Goal: Task Accomplishment & Management: Use online tool/utility

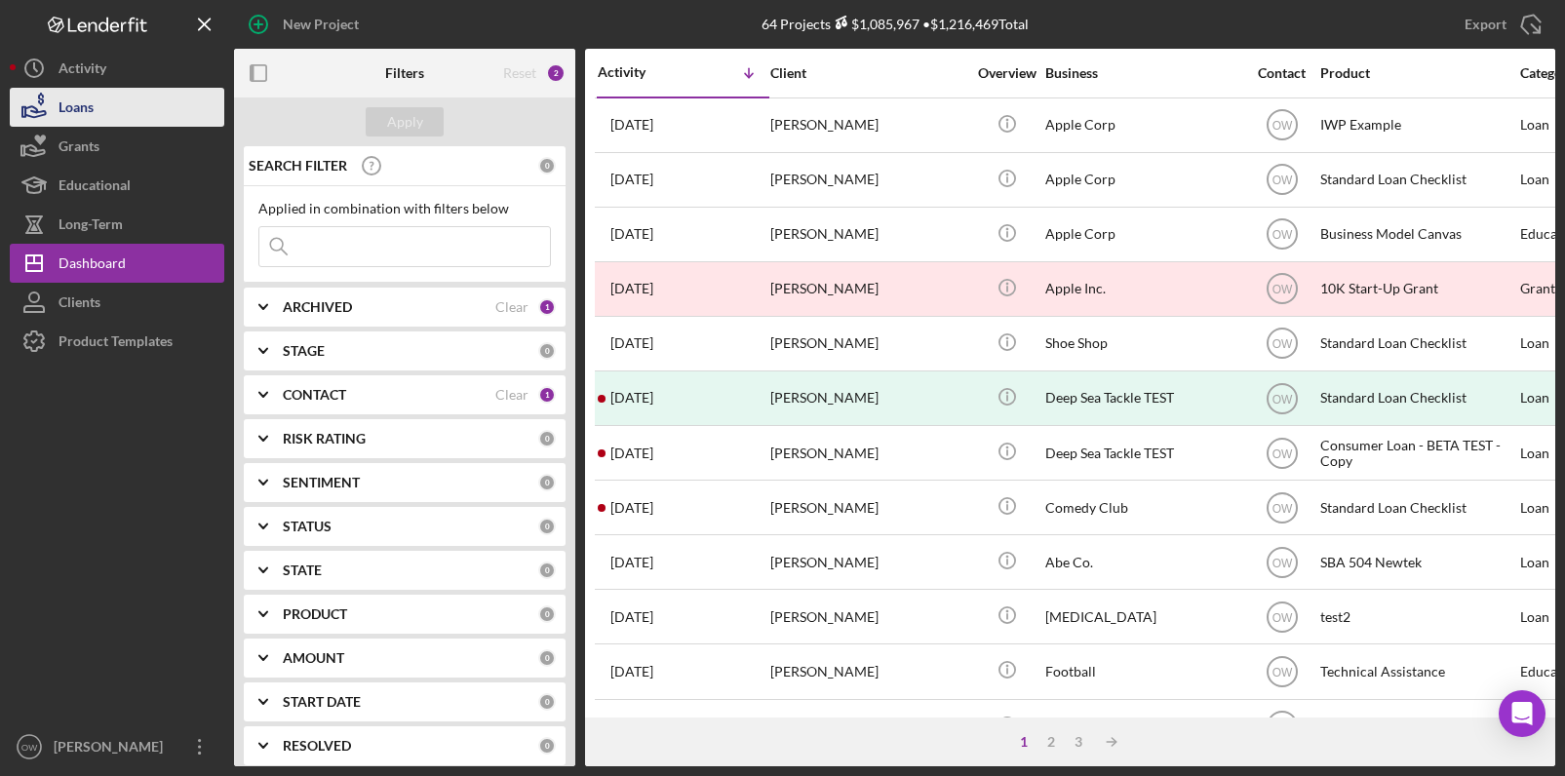
click at [106, 109] on button "Loans" at bounding box center [117, 107] width 215 height 39
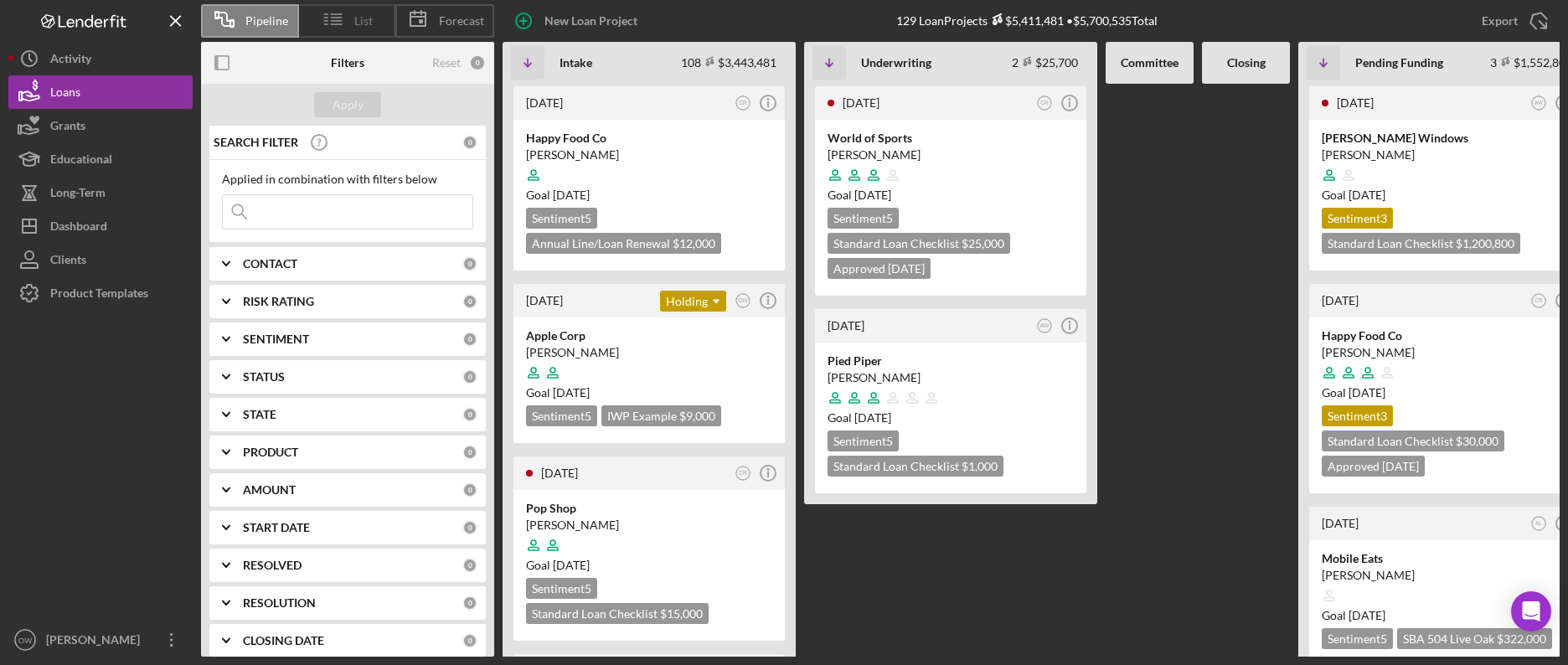
click at [360, 15] on span "List" at bounding box center [363, 21] width 18 height 14
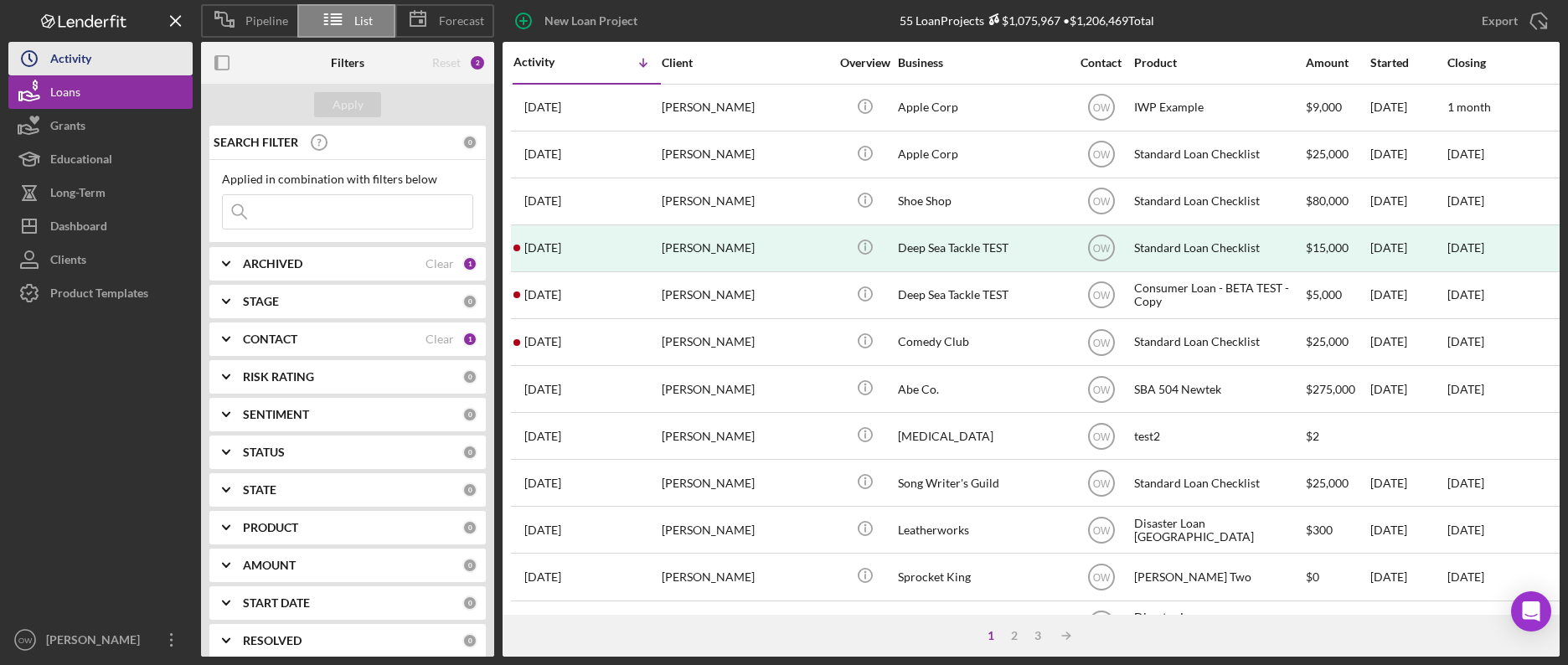
click at [79, 58] on div "Activity" at bounding box center [71, 61] width 41 height 38
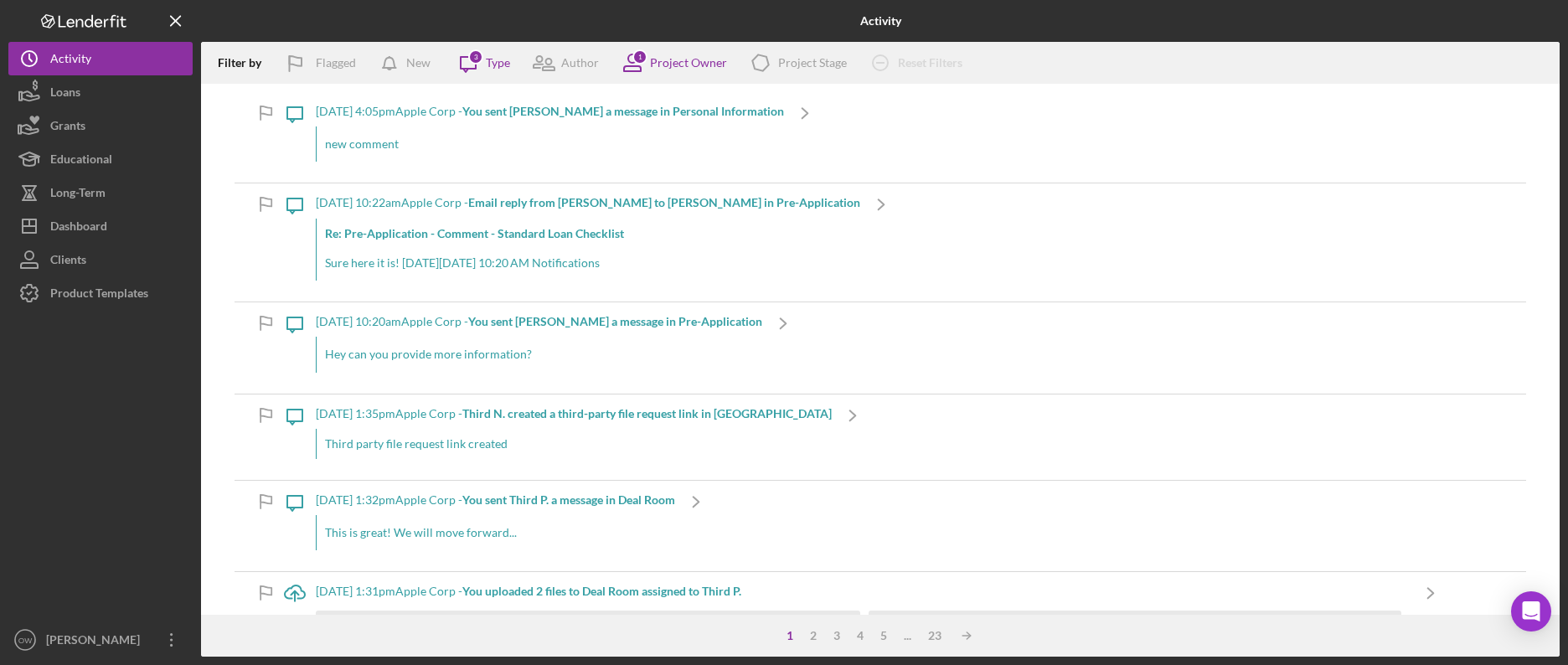
click at [428, 147] on p "new comment" at bounding box center [550, 143] width 451 height 18
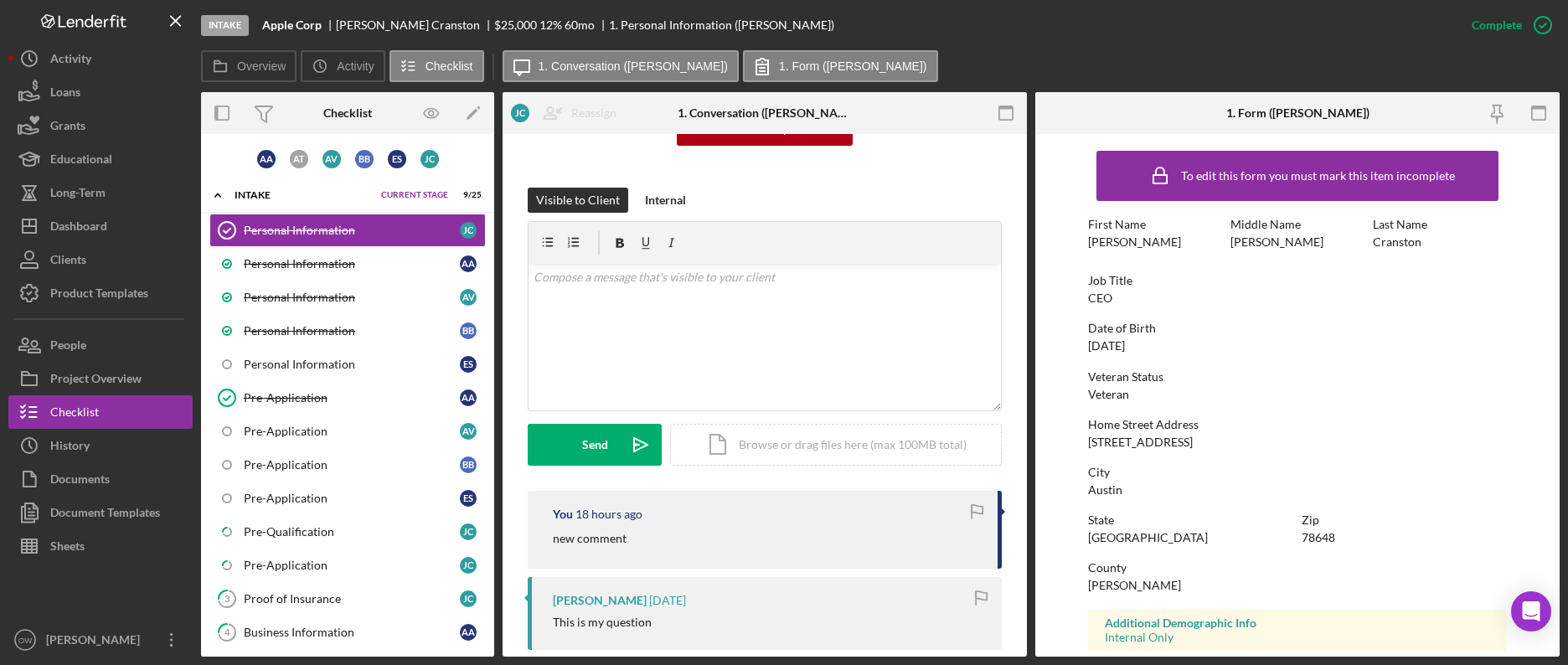
scroll to position [114, 0]
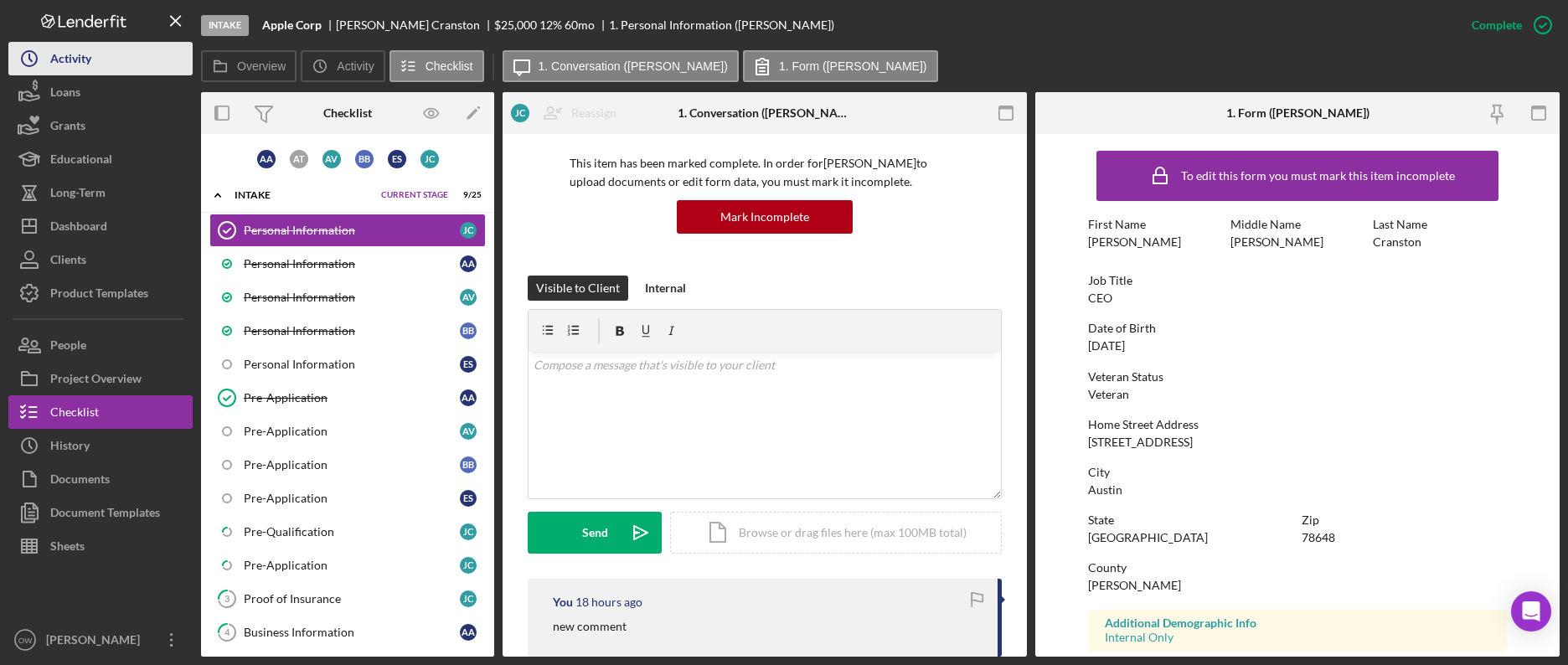
click at [91, 64] on div "Activity" at bounding box center [71, 61] width 41 height 38
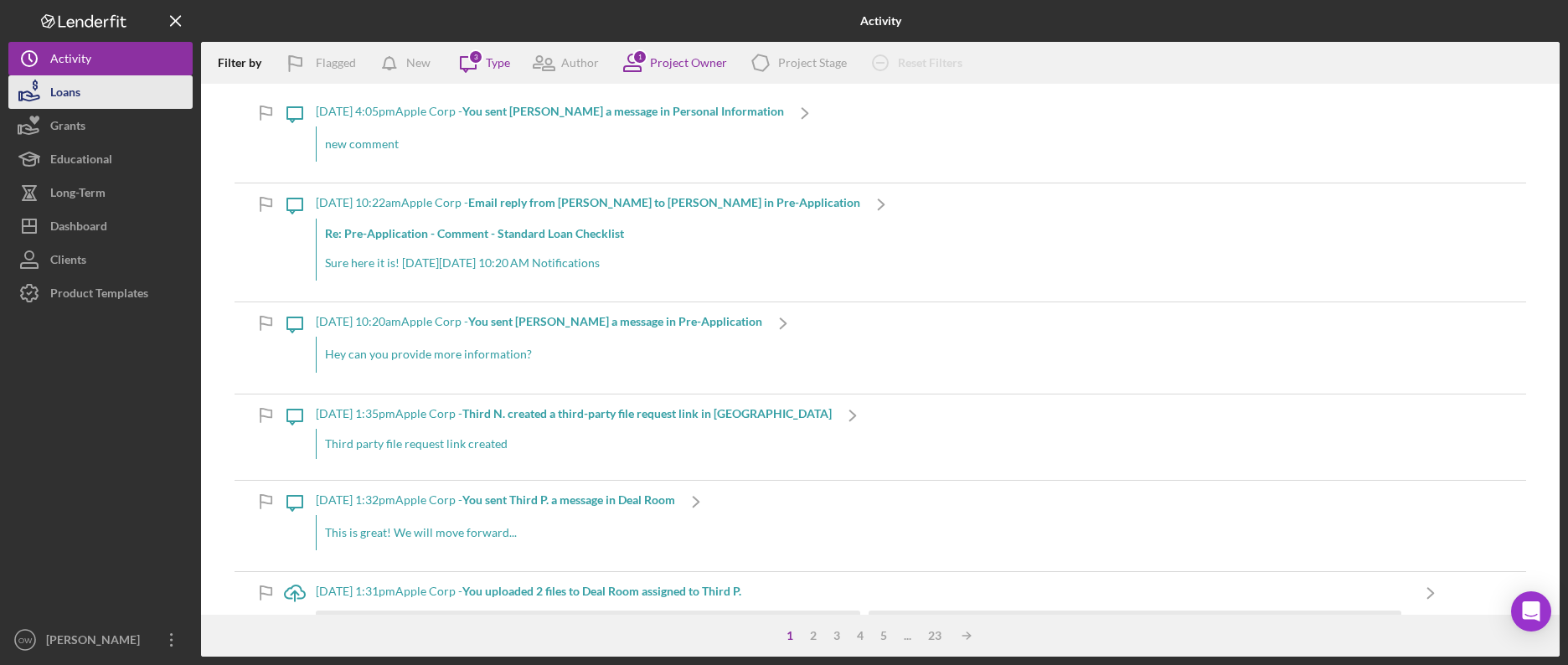
click at [70, 85] on div "Loans" at bounding box center [65, 95] width 30 height 38
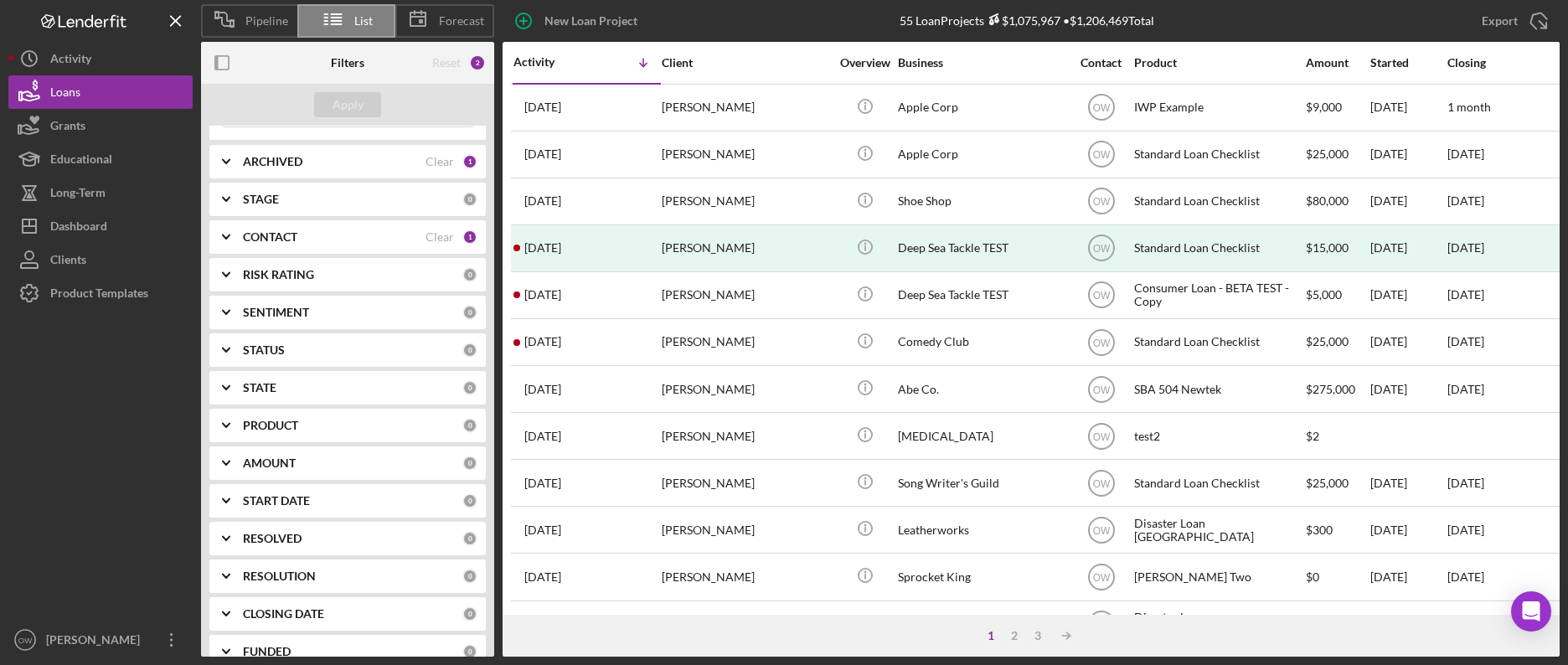
scroll to position [111, 0]
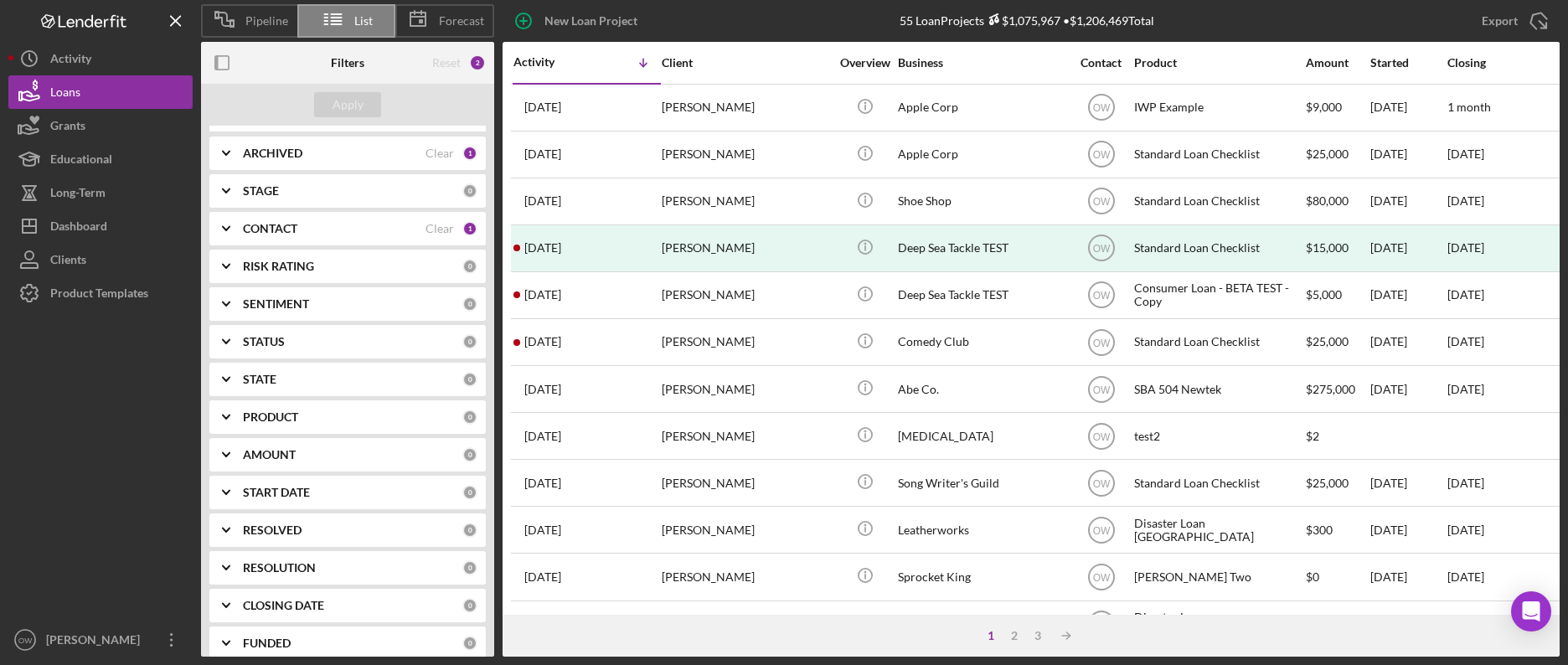
click at [275, 418] on b "PRODUCT" at bounding box center [270, 418] width 55 height 14
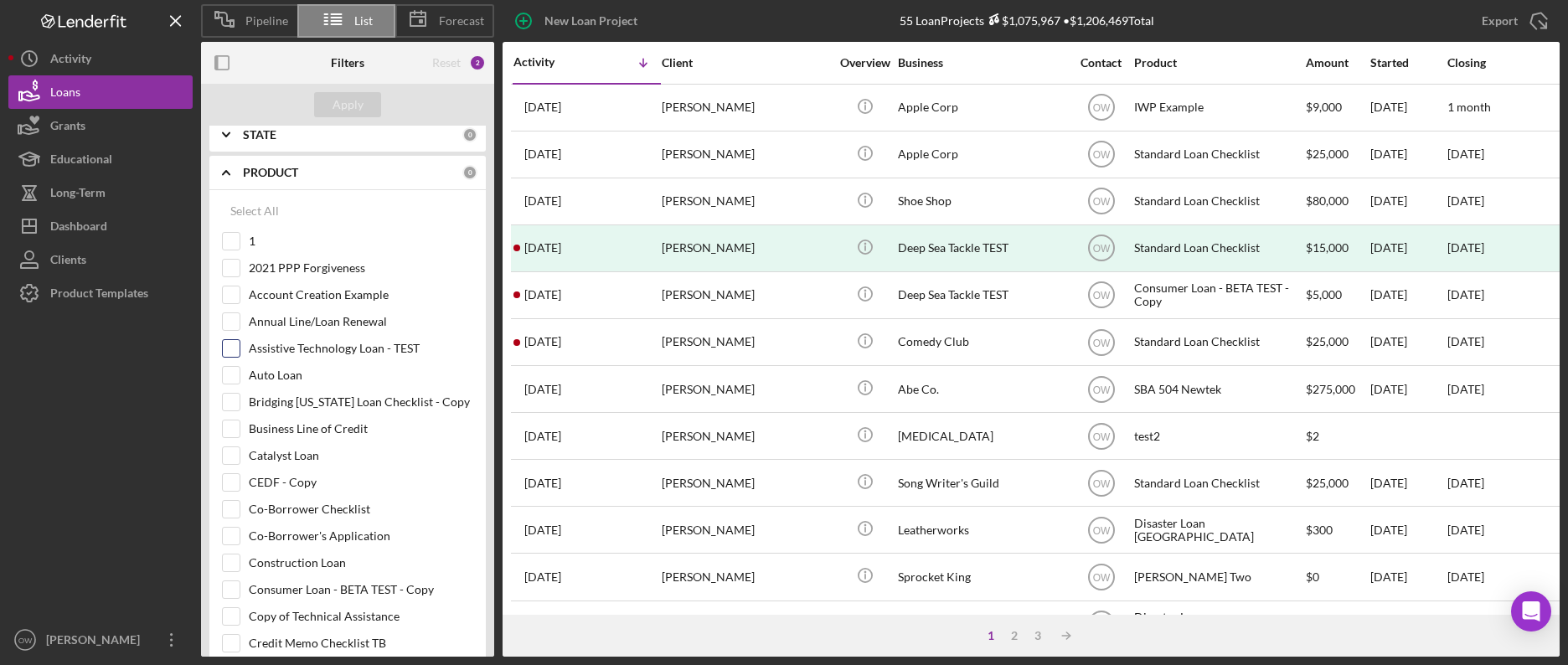
scroll to position [357, 0]
click at [271, 377] on label "Auto Loan" at bounding box center [361, 374] width 224 height 17
click at [240, 377] on input "Auto Loan" at bounding box center [231, 374] width 17 height 17
click at [362, 100] on button "Apply" at bounding box center [348, 104] width 67 height 25
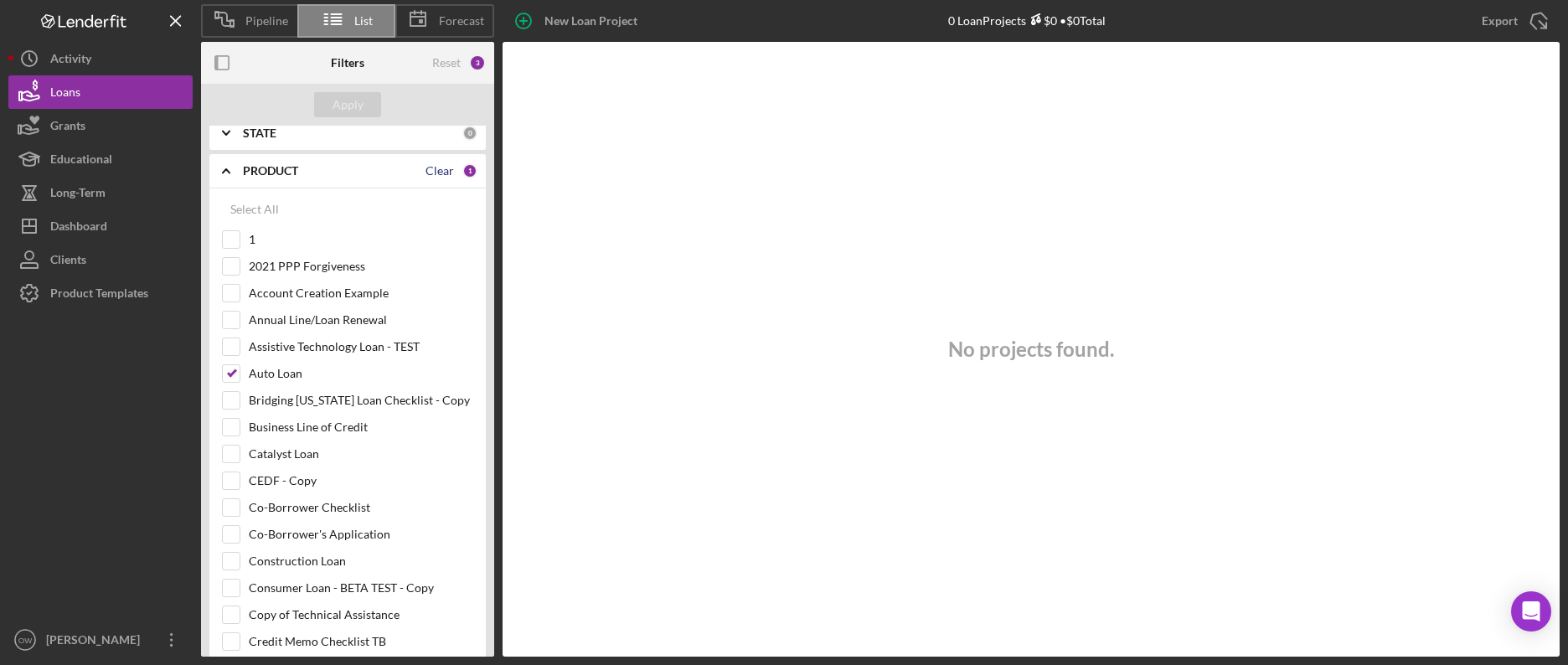
click at [431, 174] on div "Clear" at bounding box center [439, 171] width 28 height 14
checkbox input "false"
click at [337, 95] on div "Apply" at bounding box center [348, 104] width 31 height 25
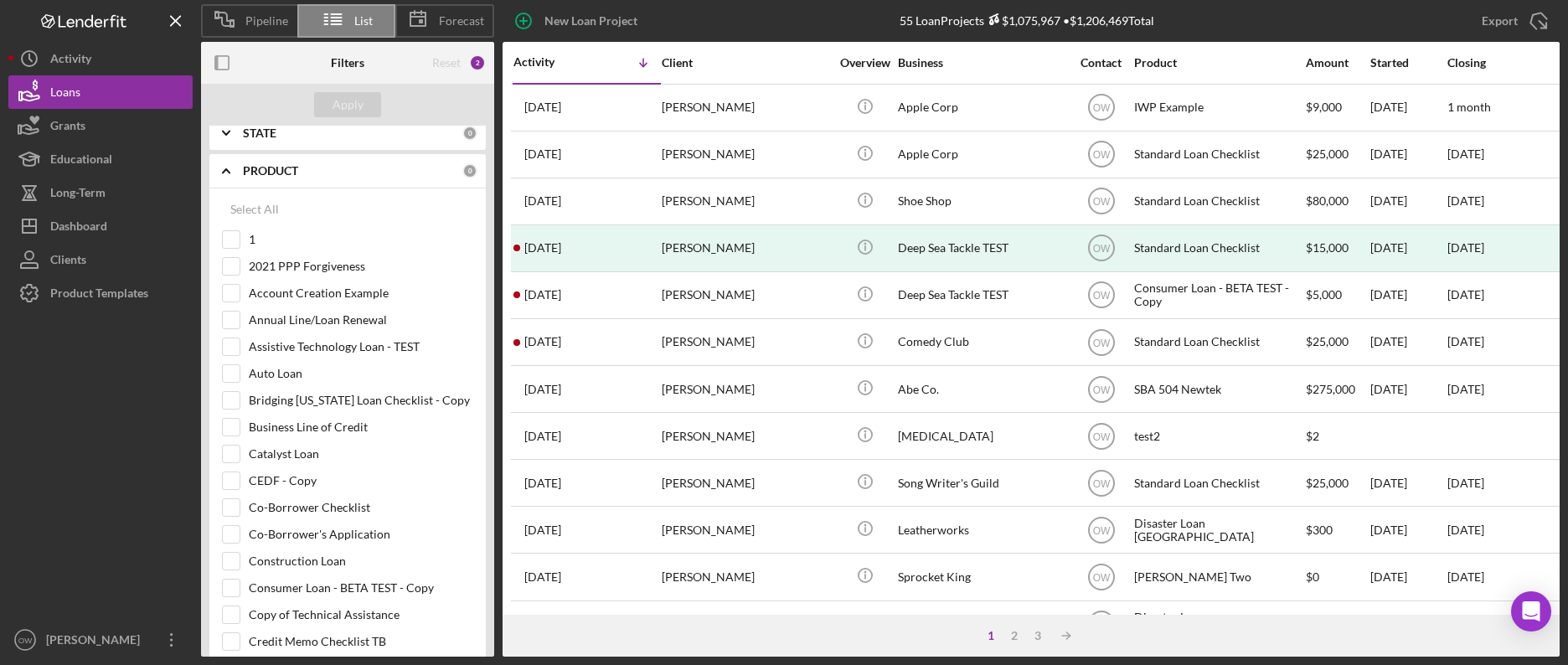
click at [260, 172] on b "PRODUCT" at bounding box center [270, 171] width 55 height 14
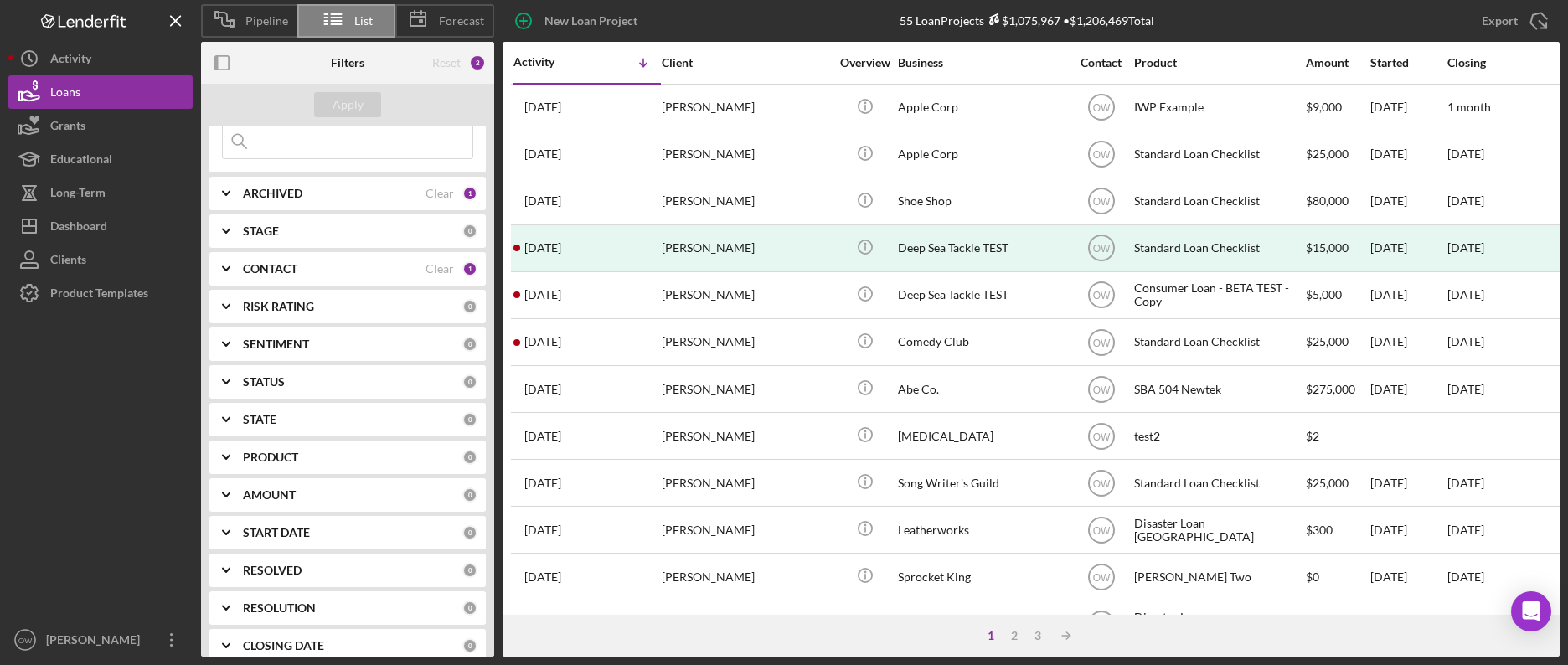
scroll to position [0, 0]
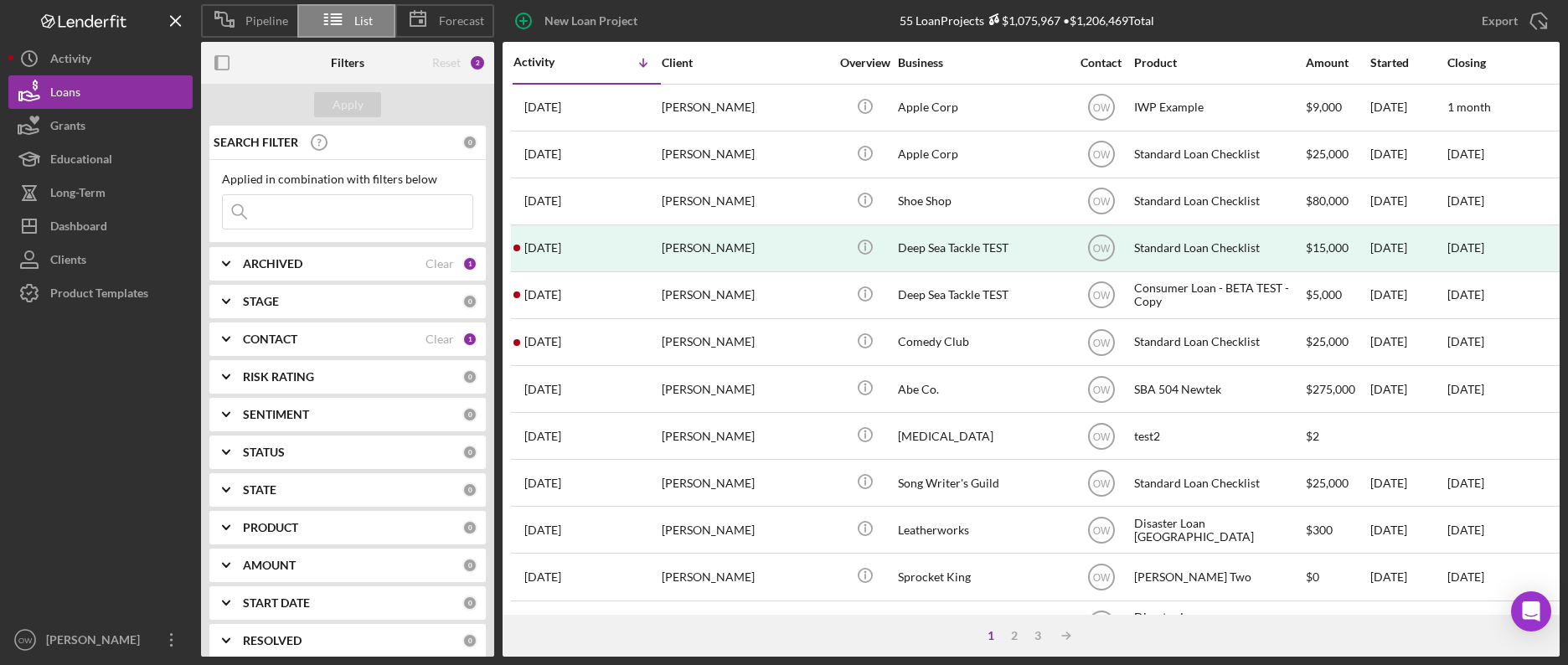
click at [433, 15] on icon at bounding box center [417, 19] width 42 height 42
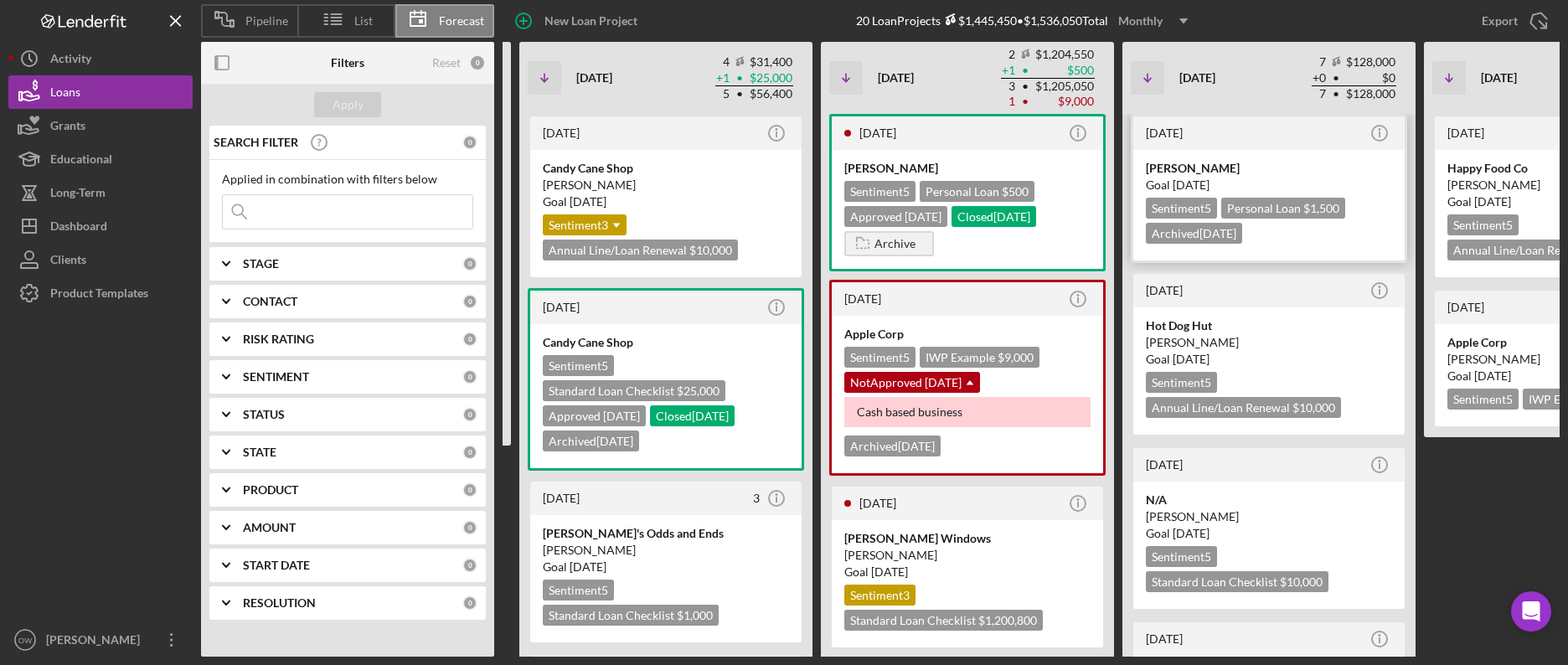
scroll to position [0, 399]
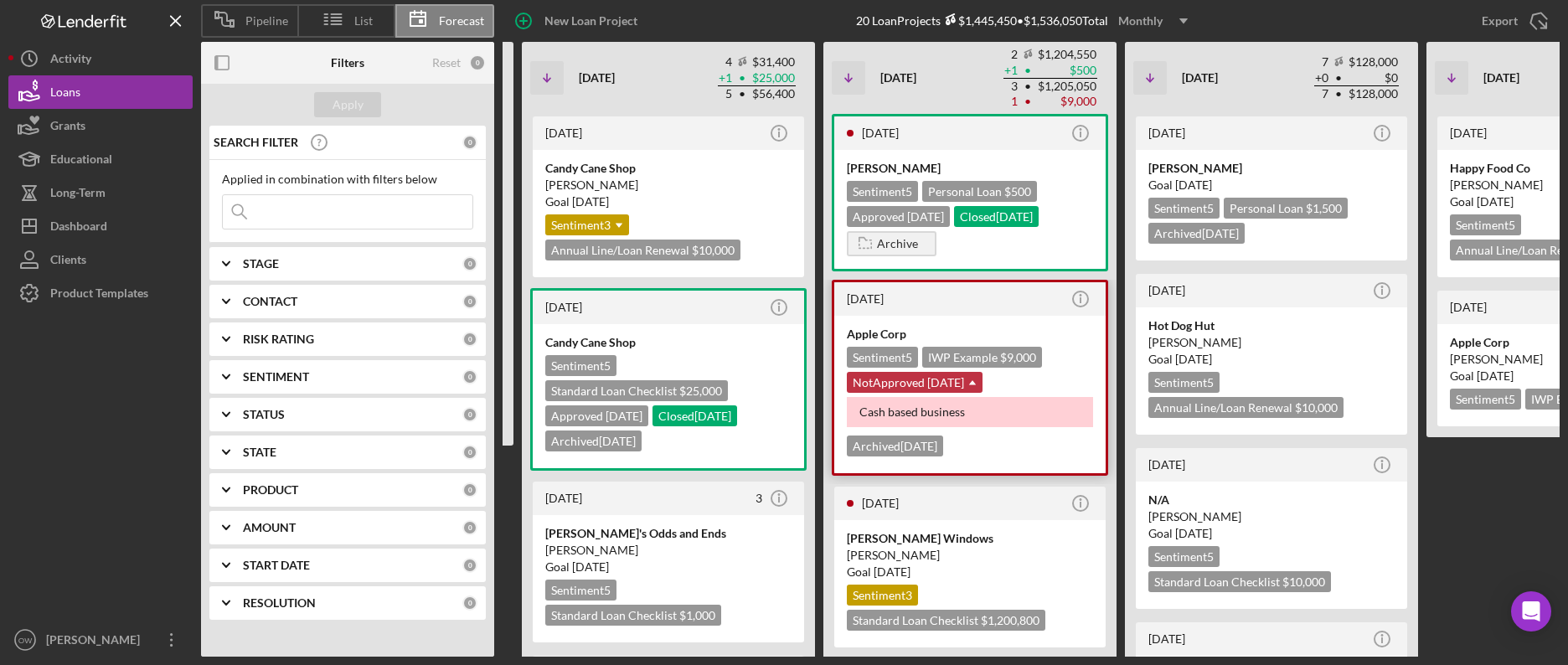
click at [943, 383] on div "NotApproved [DATE] Icon/Dropdown Arrow" at bounding box center [915, 382] width 136 height 21
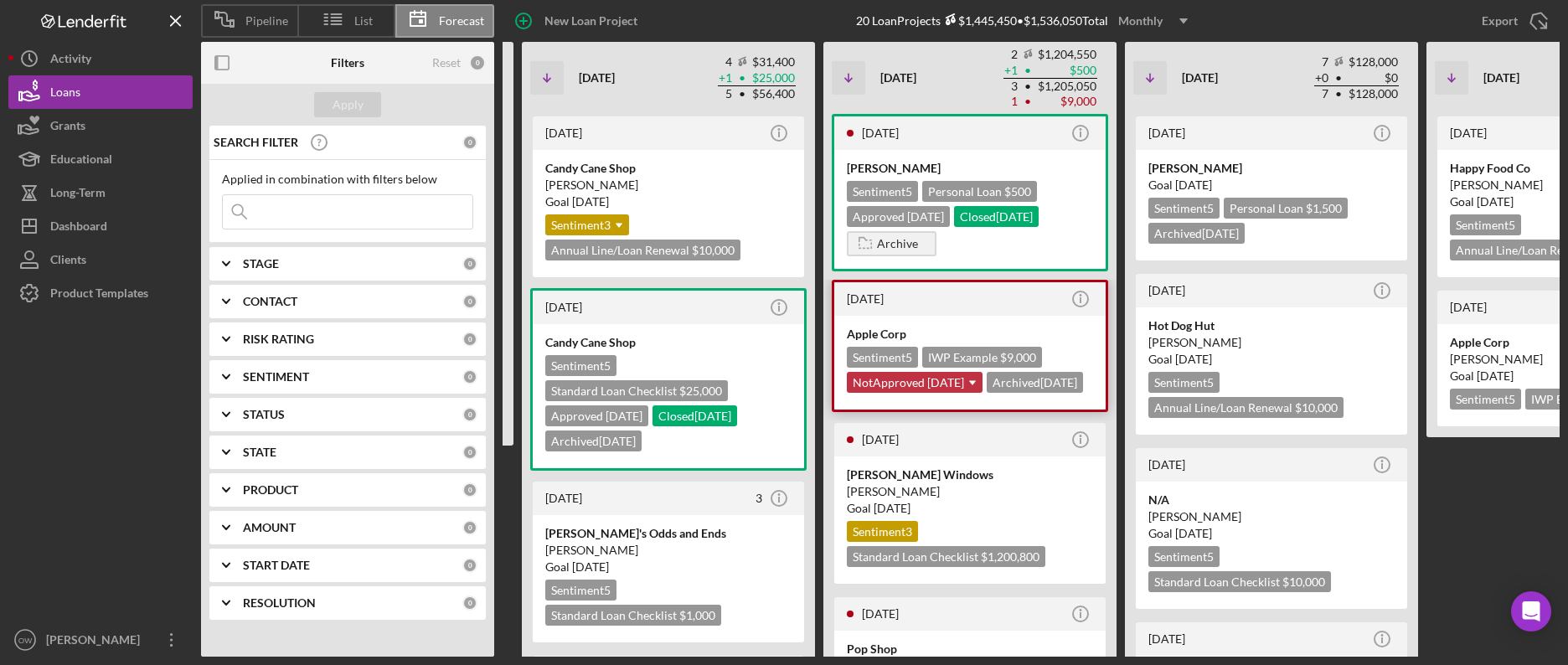
click at [943, 383] on div "NotApproved [DATE] Icon/Dropdown Arrow" at bounding box center [915, 382] width 136 height 21
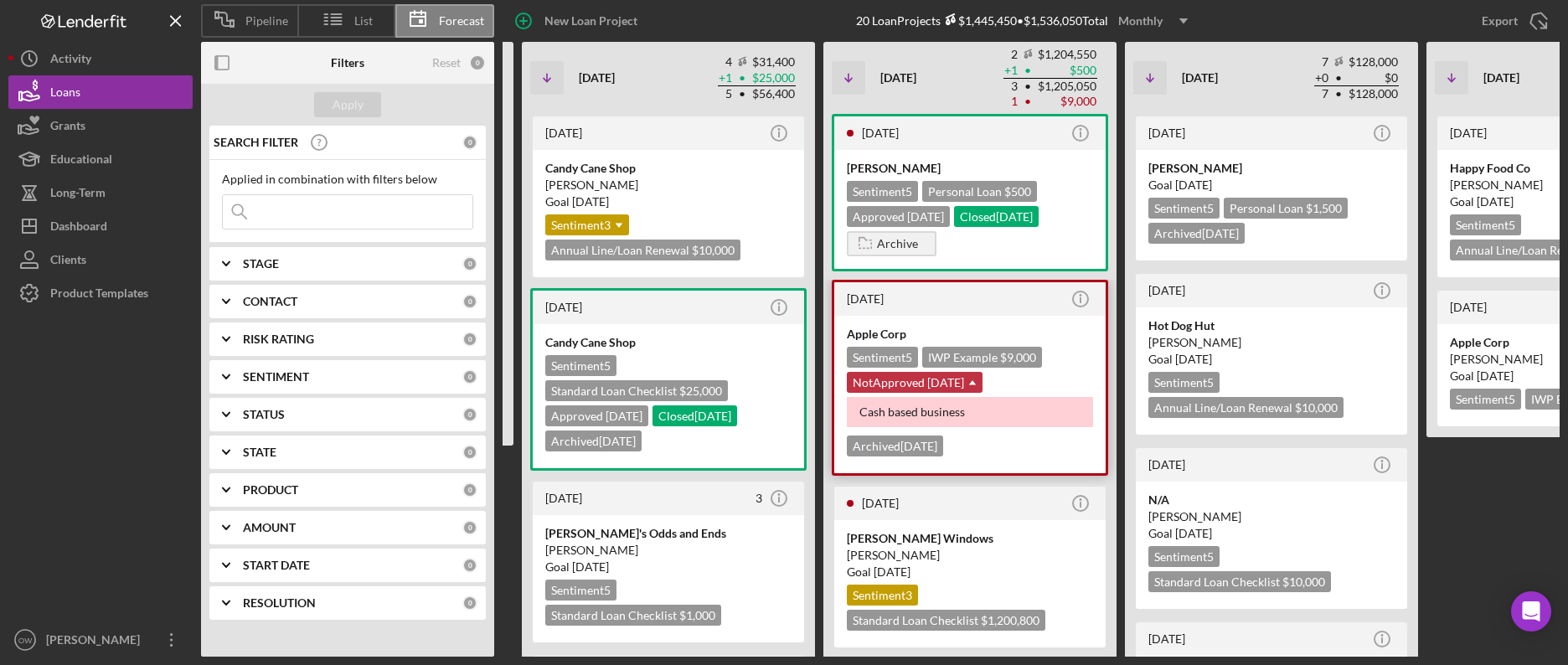
click at [943, 383] on div "NotApproved [DATE] Icon/Dropdown Arrow" at bounding box center [915, 382] width 136 height 21
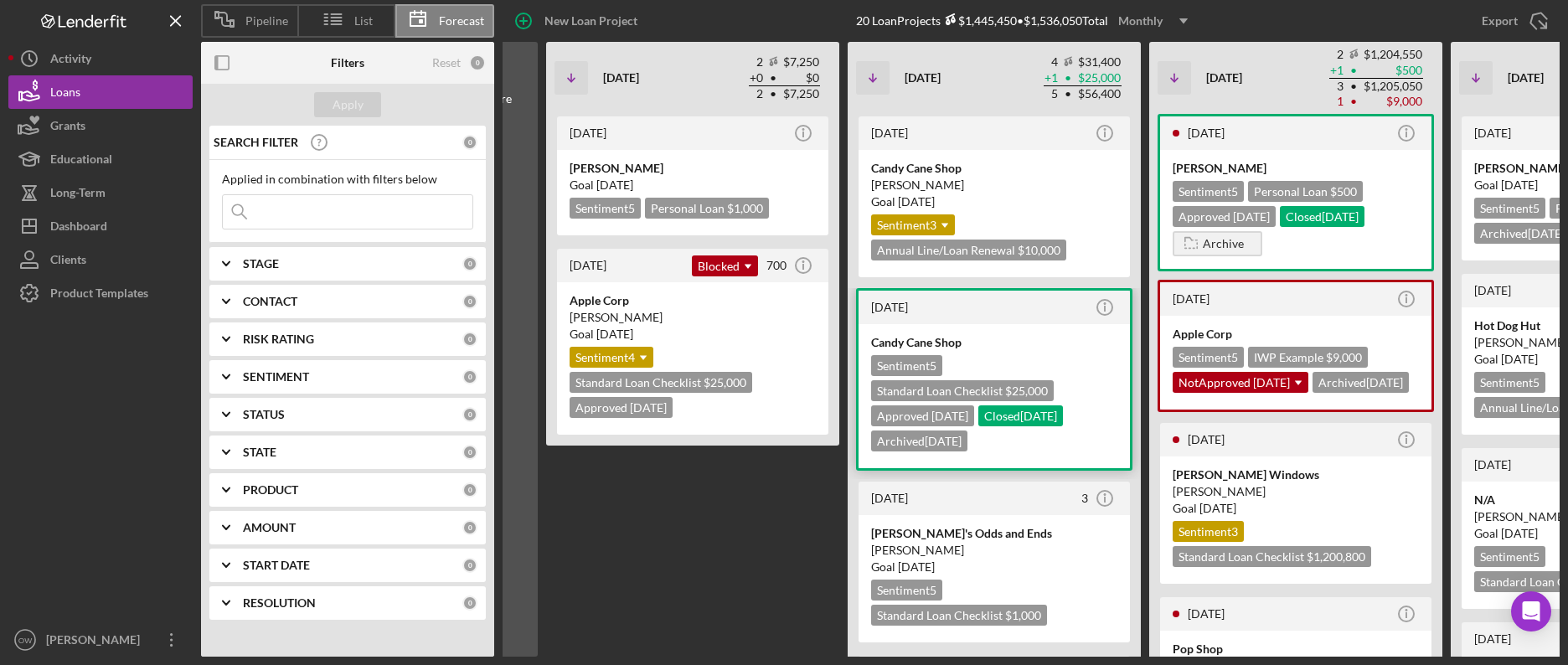
scroll to position [0, 49]
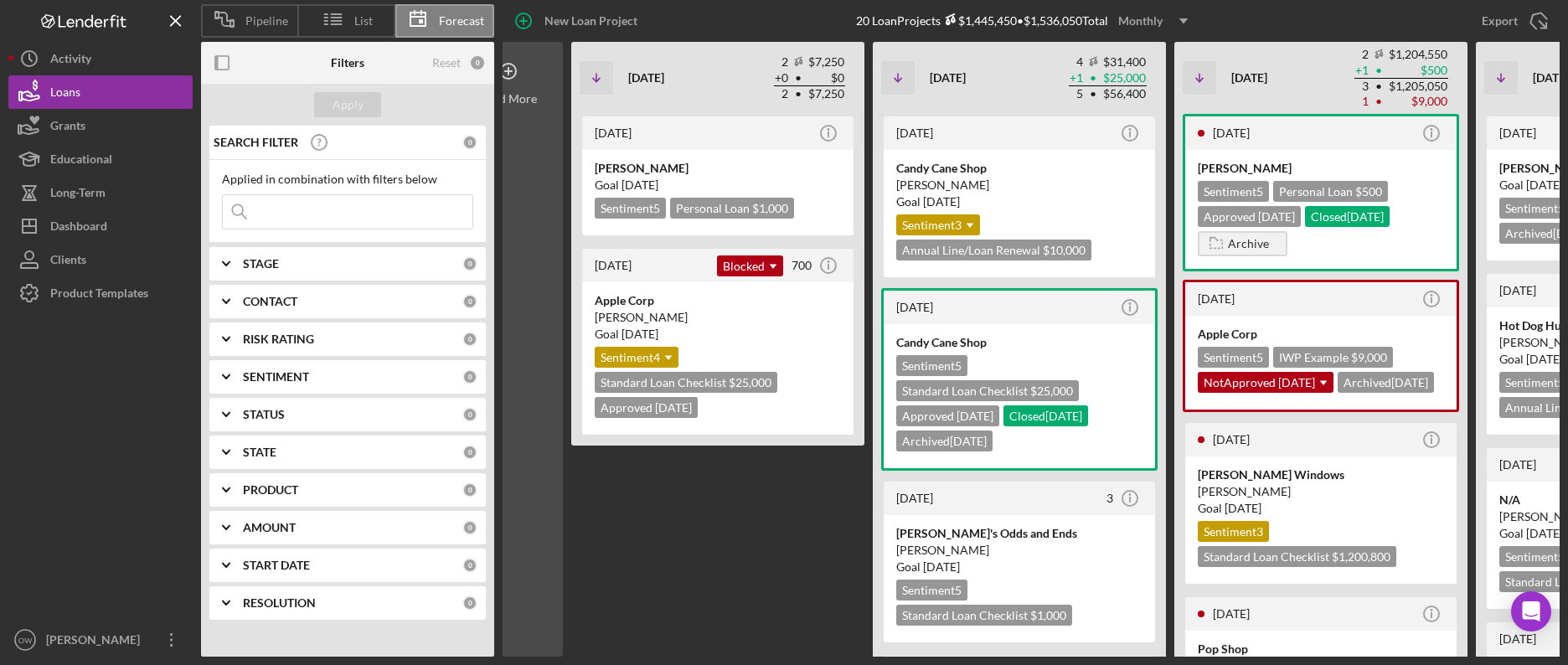
click at [542, 143] on div "Load More" at bounding box center [508, 350] width 109 height 615
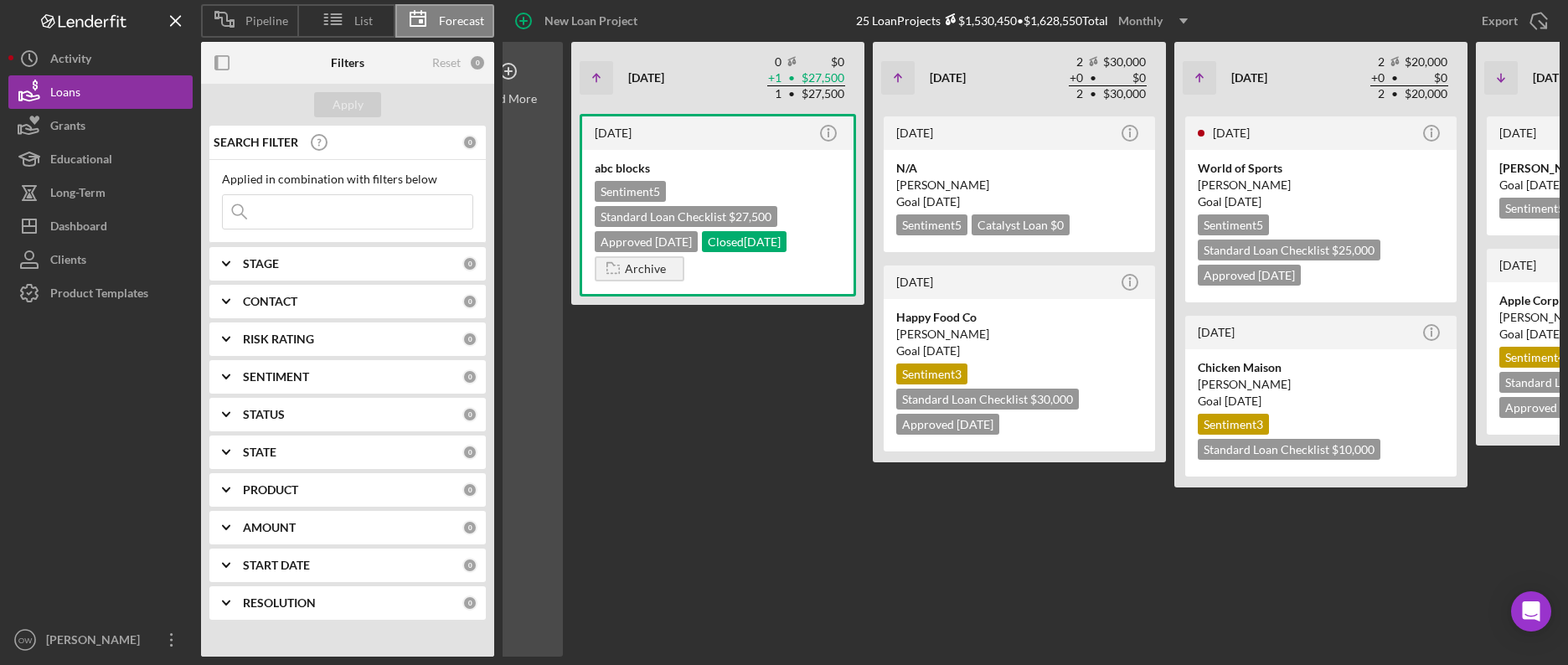
click at [537, 138] on div "Load More" at bounding box center [508, 350] width 109 height 615
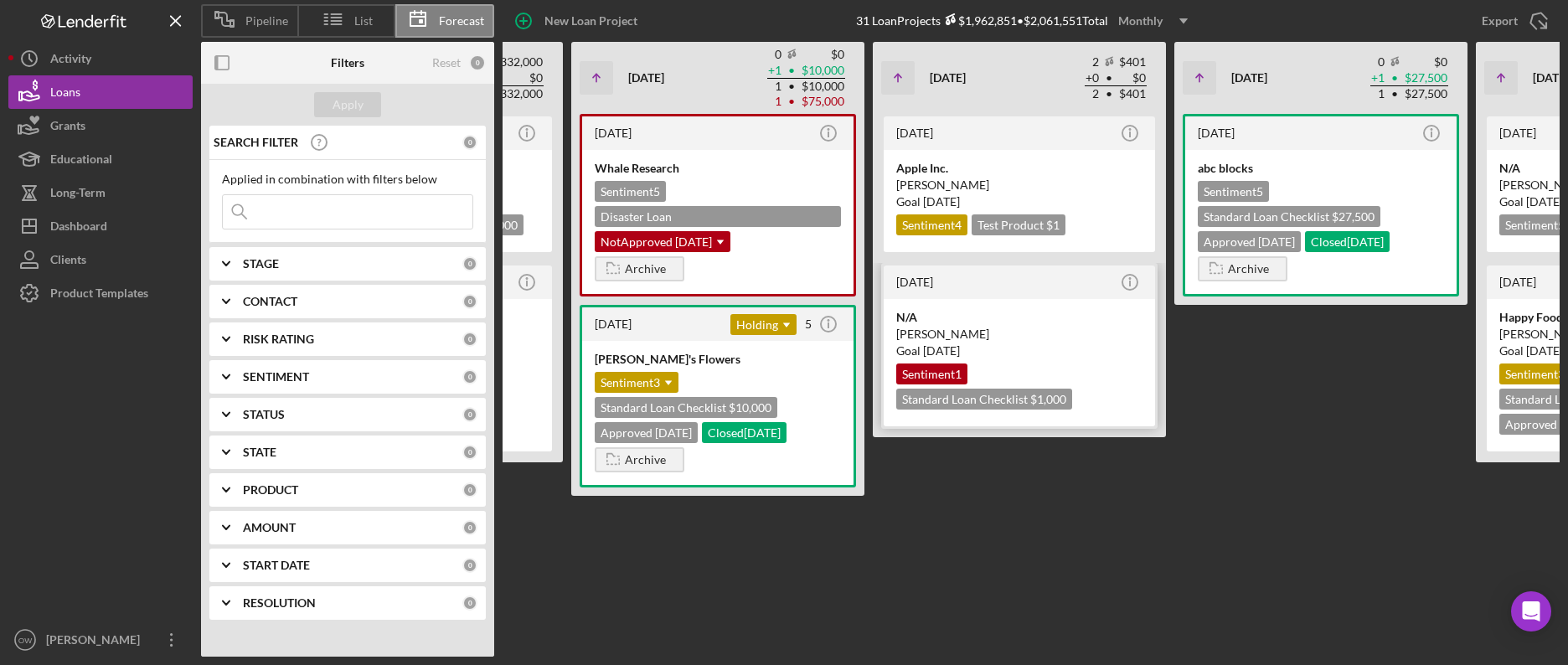
scroll to position [0, 0]
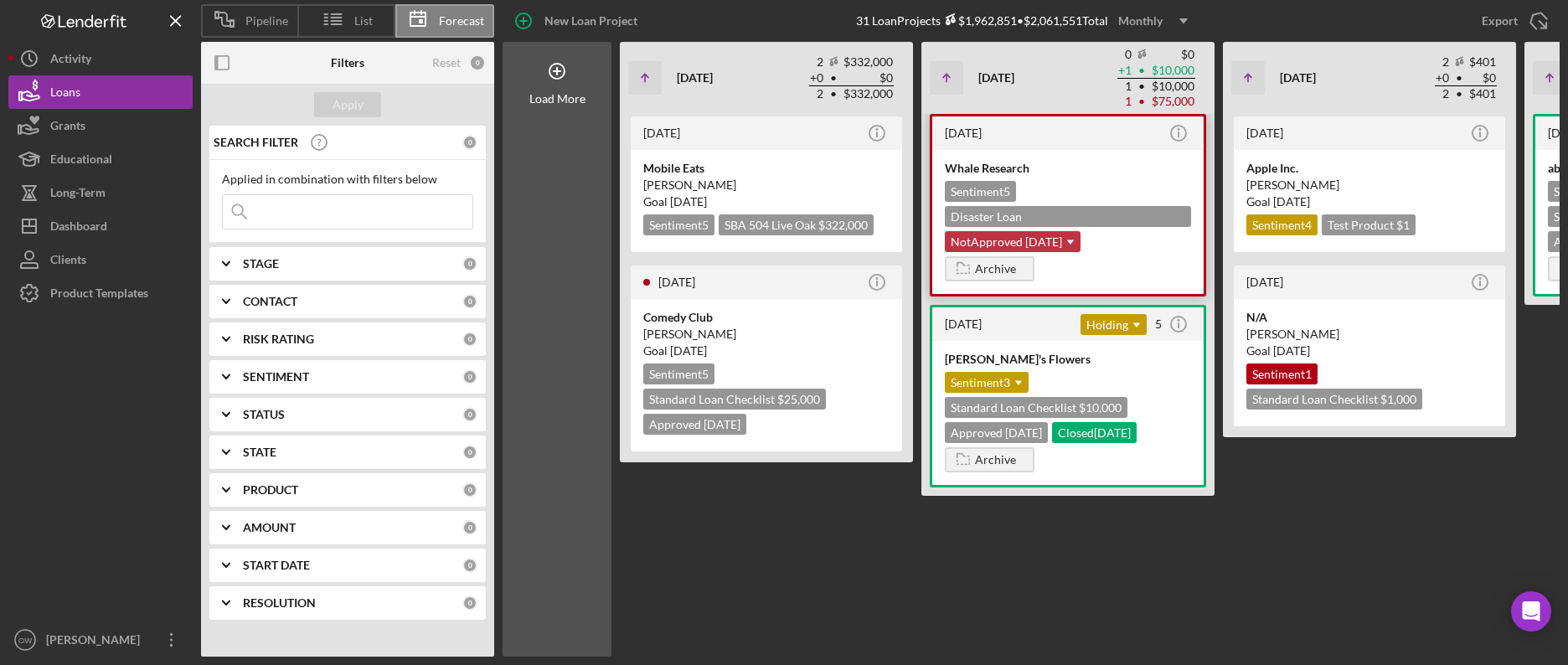
click at [1023, 231] on div "NotApproved [DATE] Icon/Dropdown Arrow" at bounding box center [1012, 241] width 136 height 21
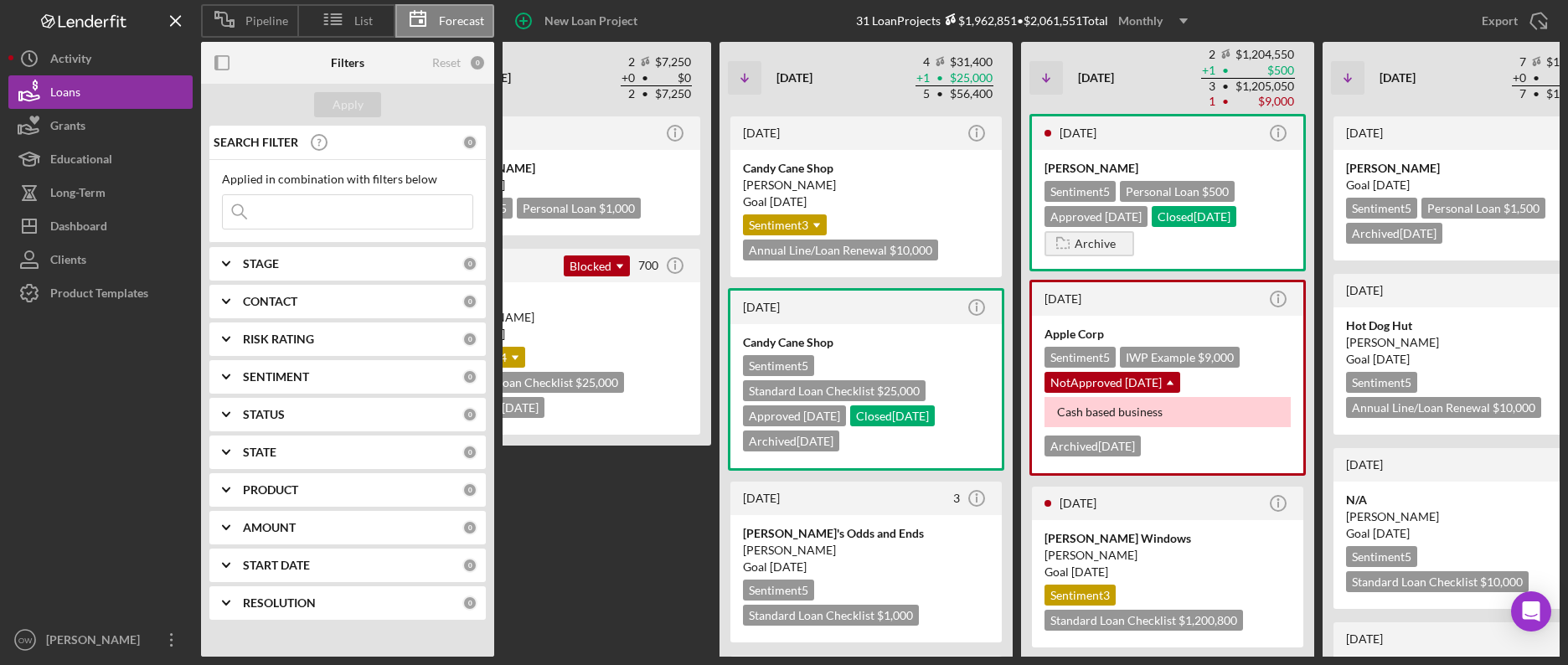
scroll to position [0, 2101]
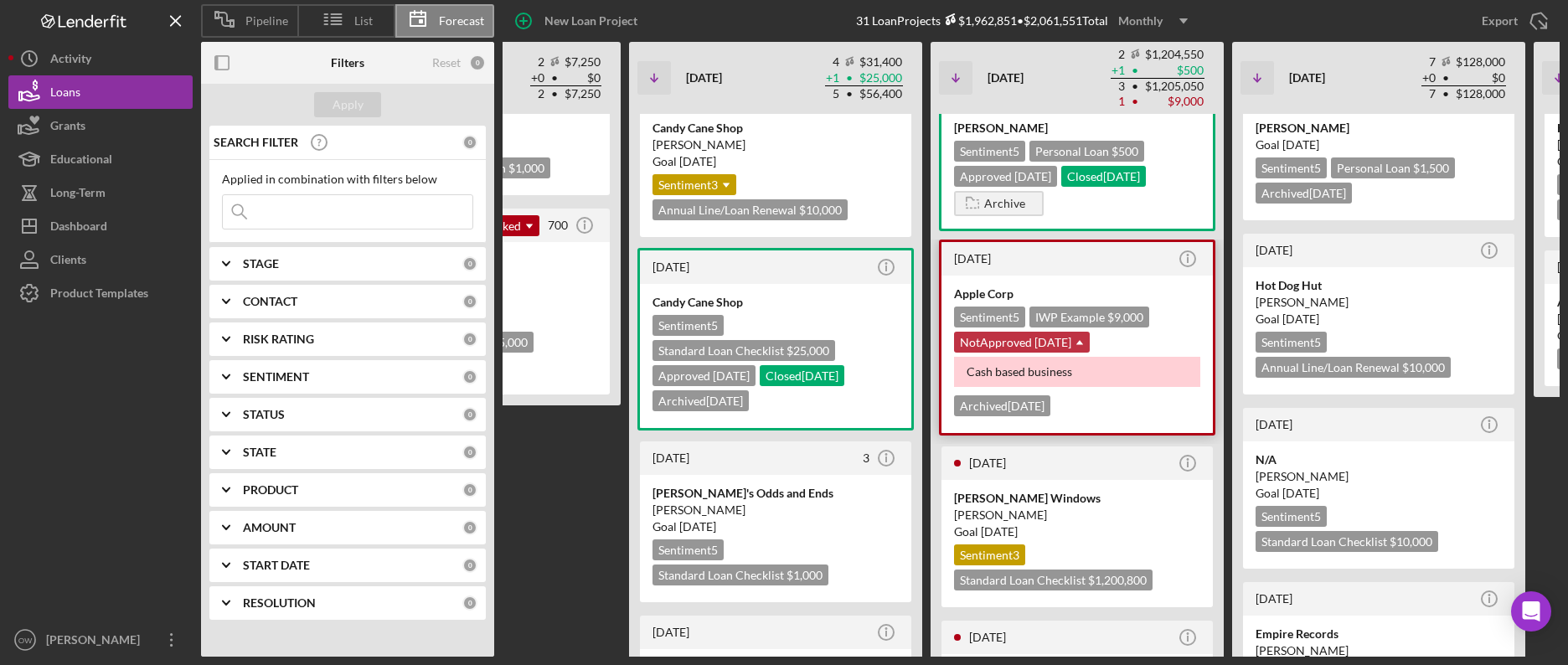
click at [1082, 341] on use at bounding box center [1079, 342] width 7 height 4
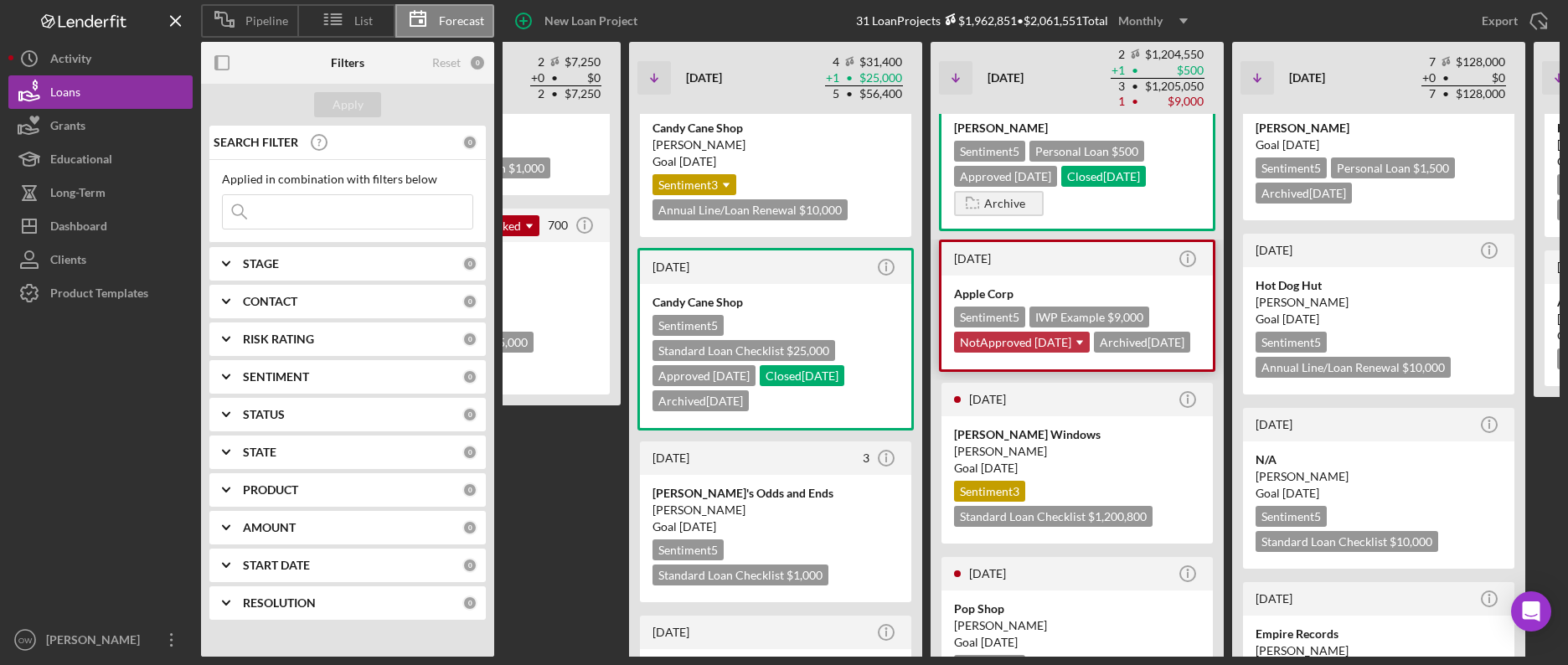
scroll to position [29, 0]
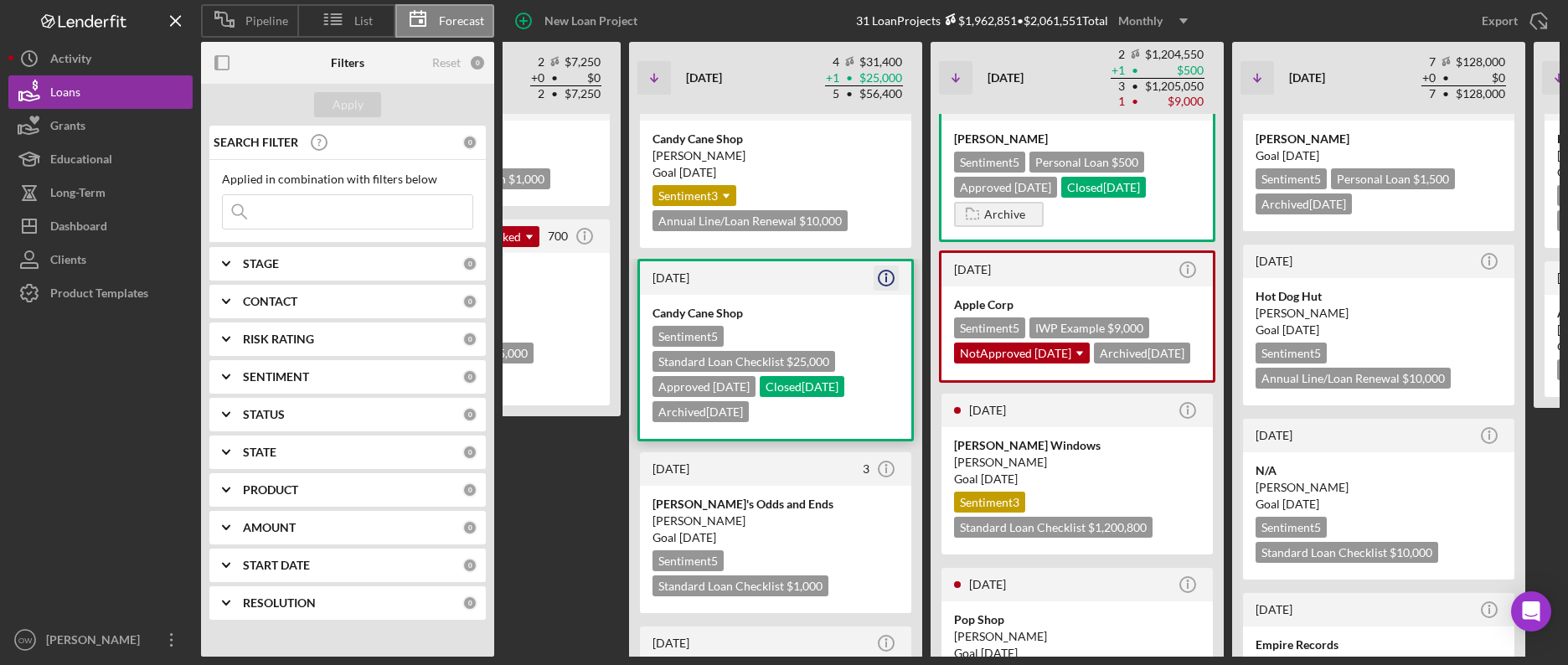
click at [898, 277] on icon "Icon/Info" at bounding box center [886, 278] width 42 height 42
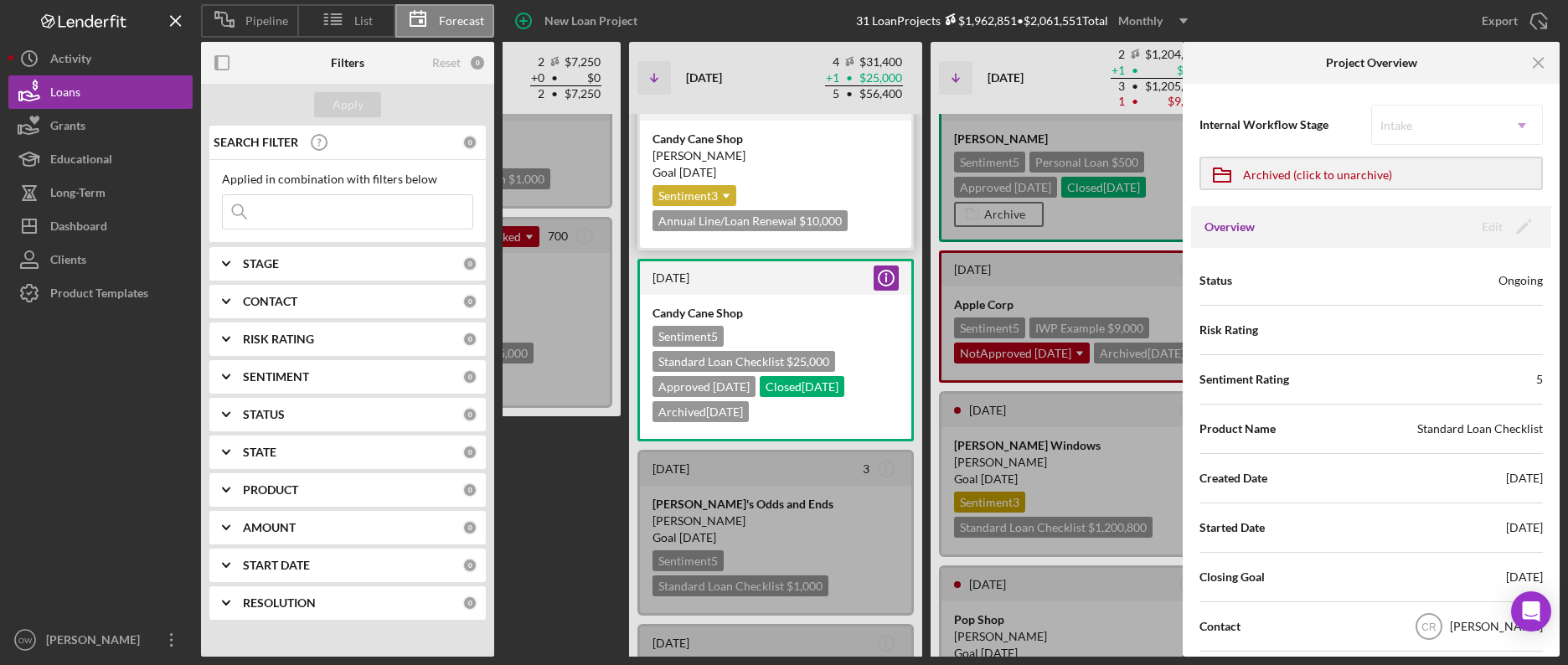
scroll to position [0, 0]
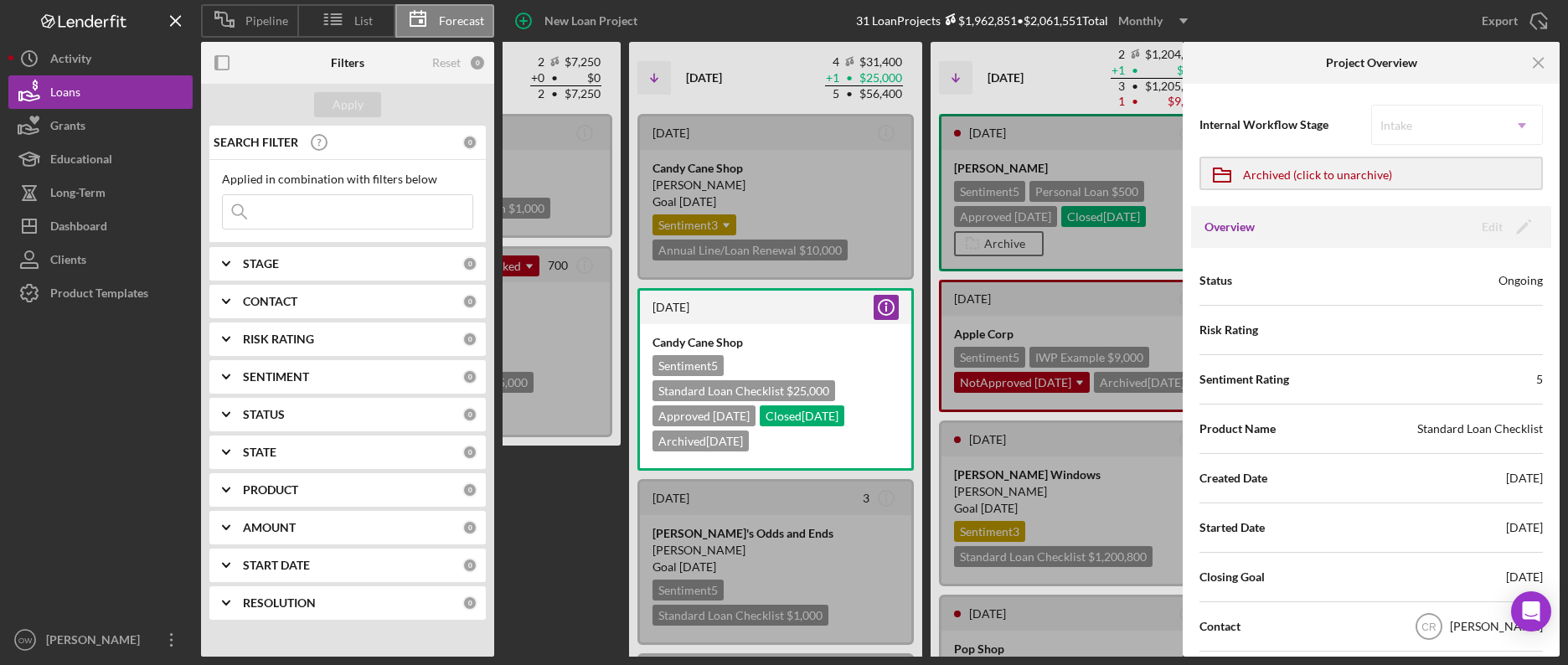
click at [1269, 25] on div "New Loan Project 31 Loan Projects $1,962,851 • $2,061,551 Total Monthly Icon/Dr…" at bounding box center [1026, 21] width 1066 height 42
click at [1343, 61] on icon "Icon/Menu Close" at bounding box center [1539, 64] width 38 height 38
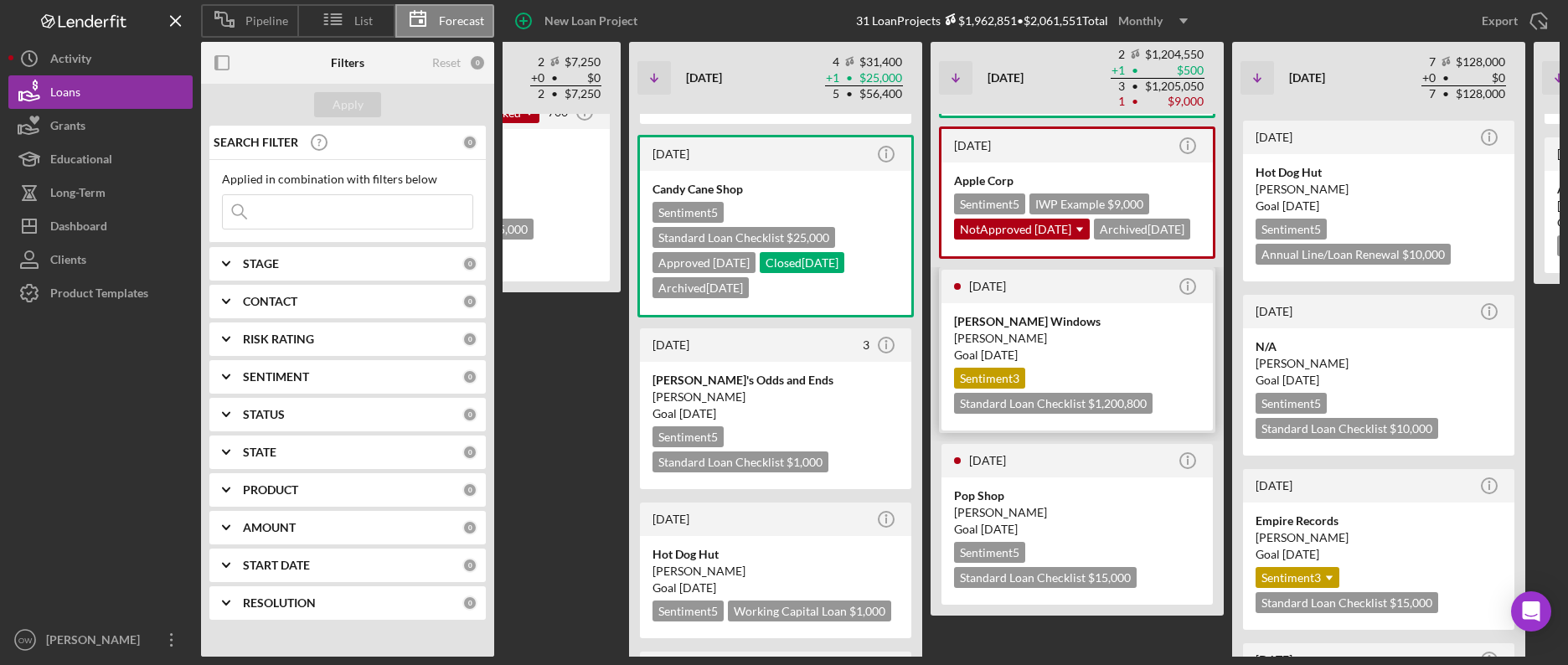
scroll to position [161, 0]
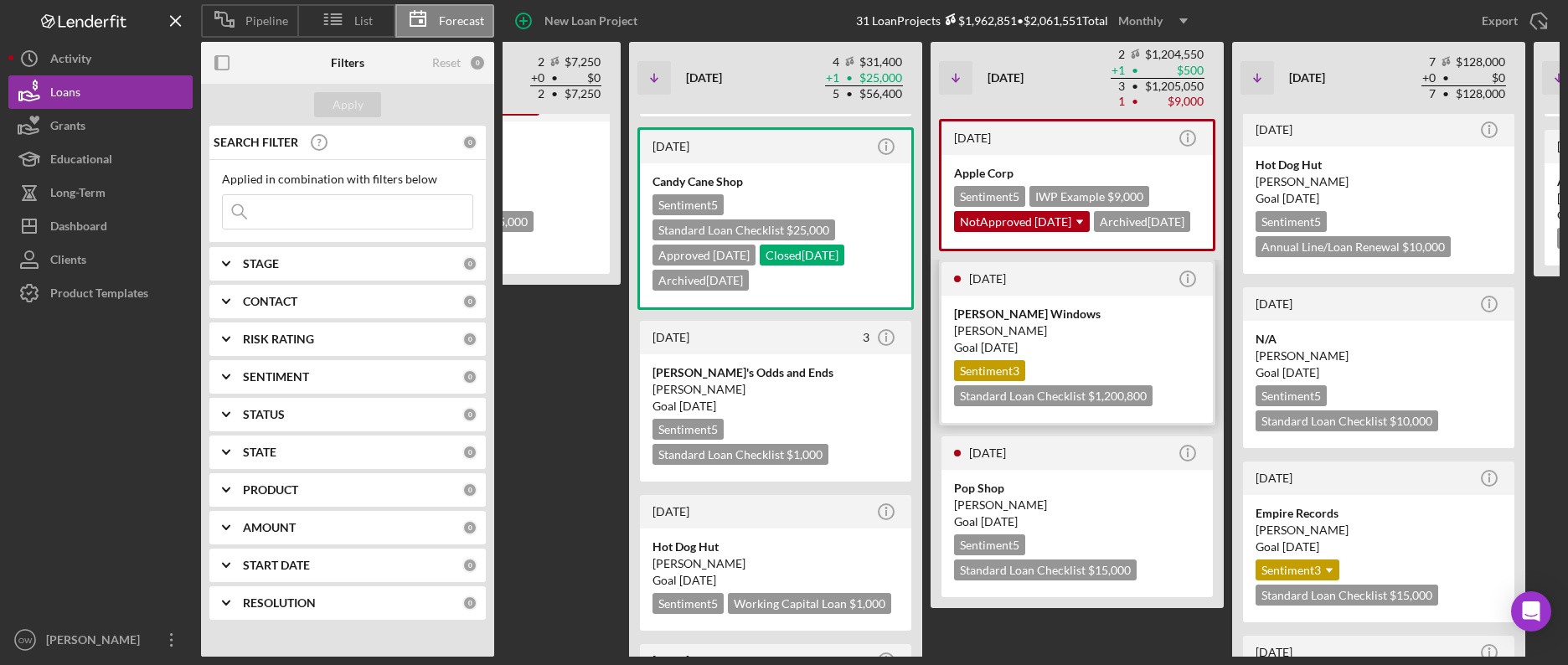
click at [1006, 381] on div "Sentiment 3" at bounding box center [989, 370] width 71 height 21
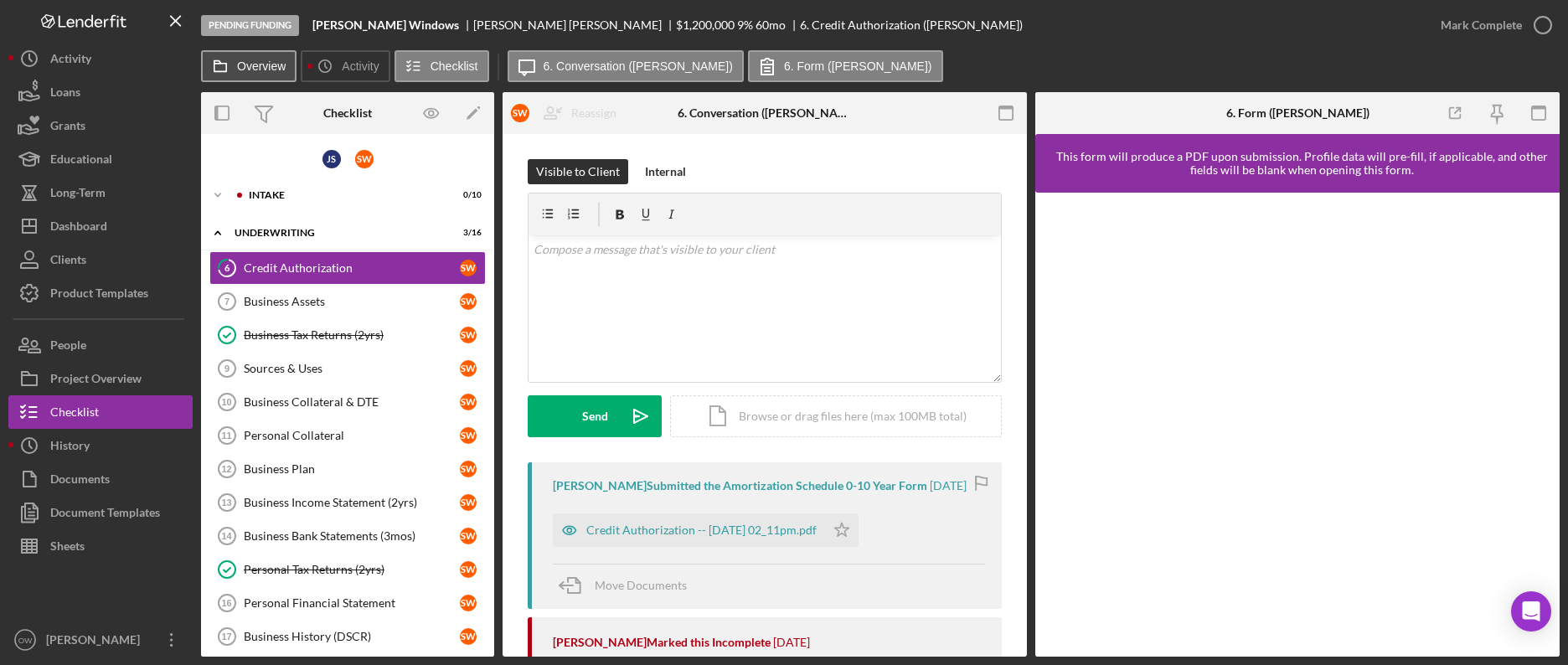
click at [246, 67] on label "Overview" at bounding box center [261, 66] width 49 height 14
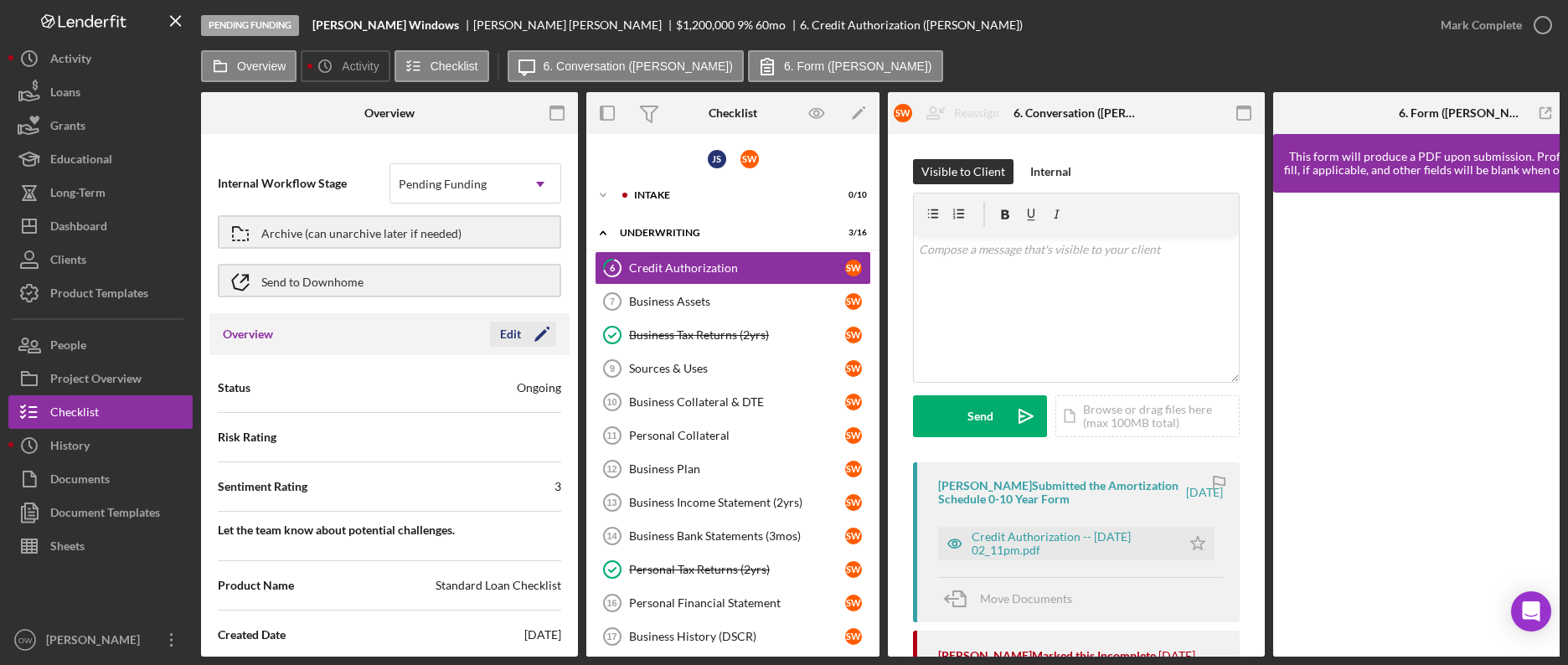
click at [511, 328] on div "Edit" at bounding box center [510, 334] width 21 height 25
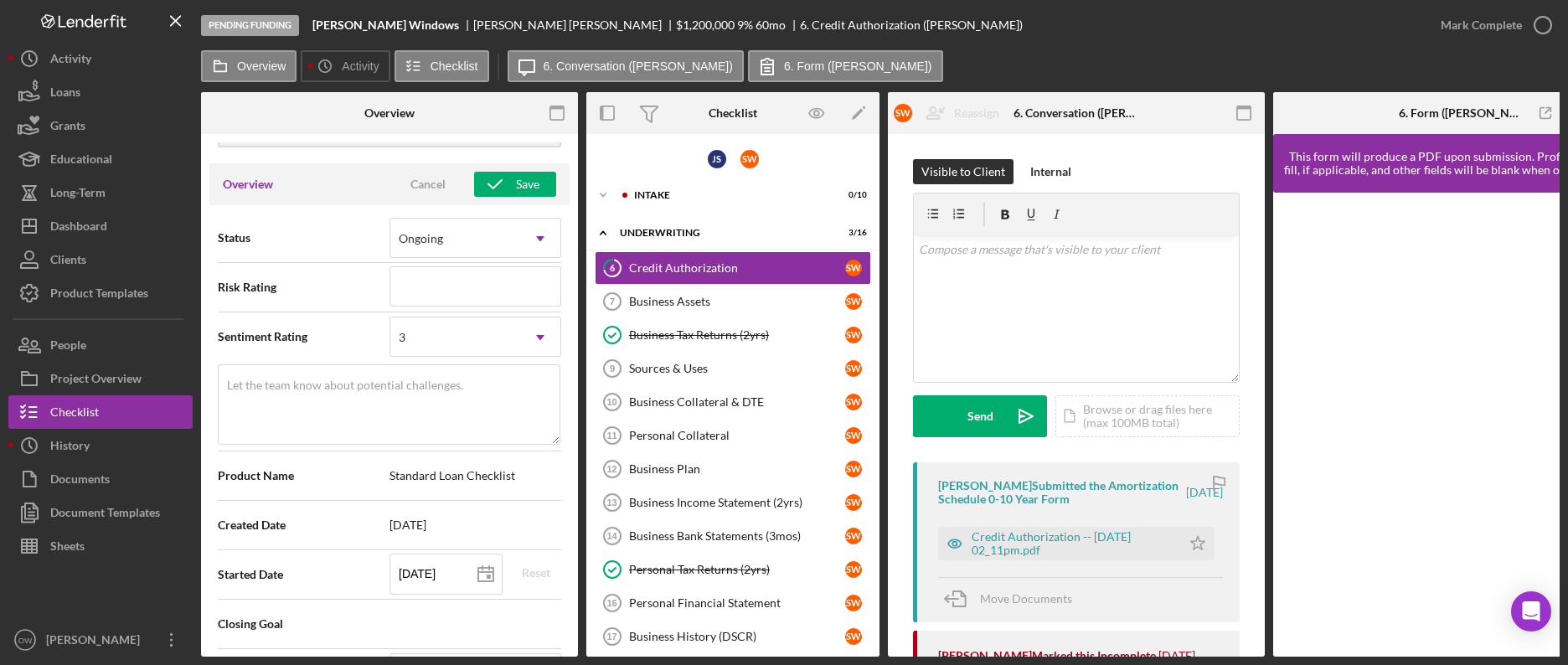
scroll to position [162, 0]
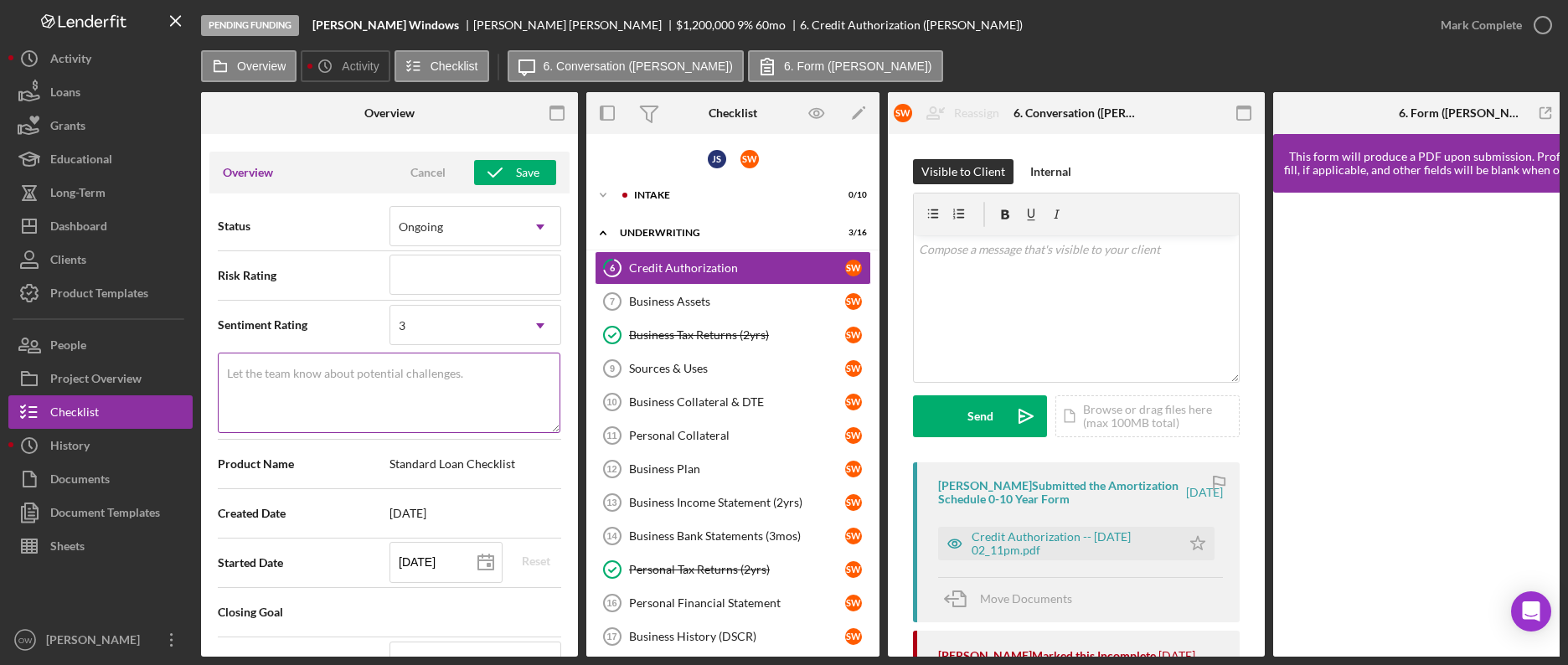
click at [380, 398] on textarea "Let the team know about potential challenges." at bounding box center [389, 394] width 343 height 81
type textarea "T"
type textarea "Here's a snapshot of information that has been fully approved, as well as the i…"
type textarea "Th"
type textarea "Here's a snapshot of information that has been fully approved, as well as the i…"
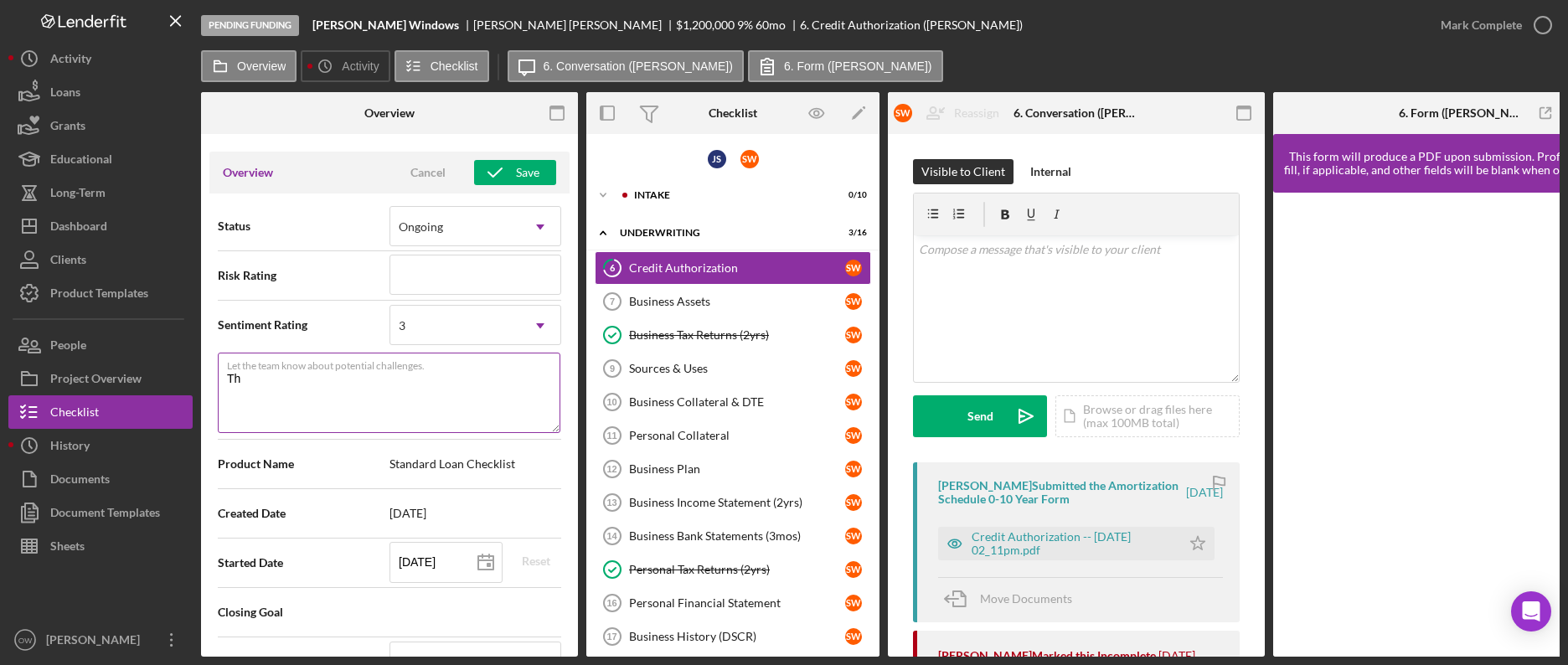
type textarea "Thi"
type textarea "Here's a snapshot of information that has been fully approved, as well as the i…"
type textarea "This"
type textarea "Here's a snapshot of information that has been fully approved, as well as the i…"
type textarea "This"
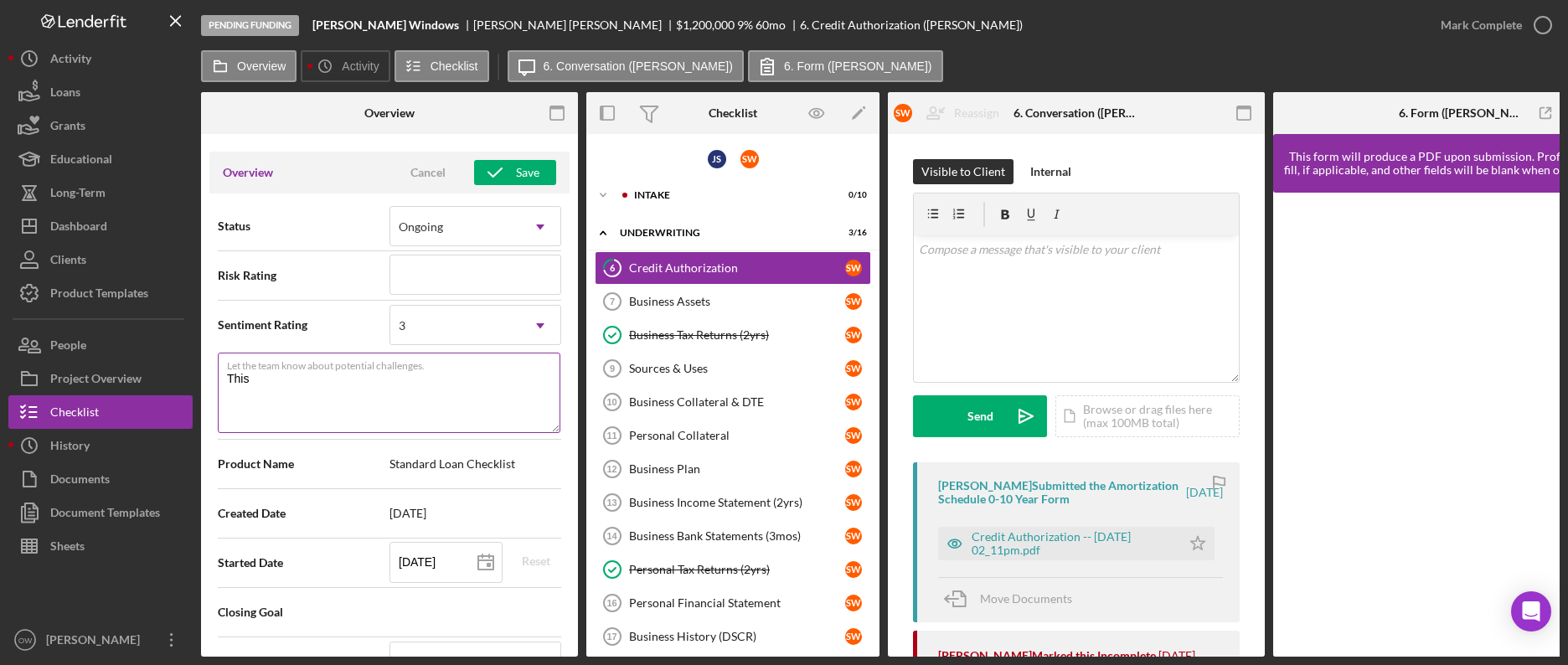
type textarea "Here's a snapshot of information that has been fully approved, as well as the i…"
type textarea "This i"
type textarea "Here's a snapshot of information that has been fully approved, as well as the i…"
type textarea "This is"
type textarea "Here's a snapshot of information that has been fully approved, as well as the i…"
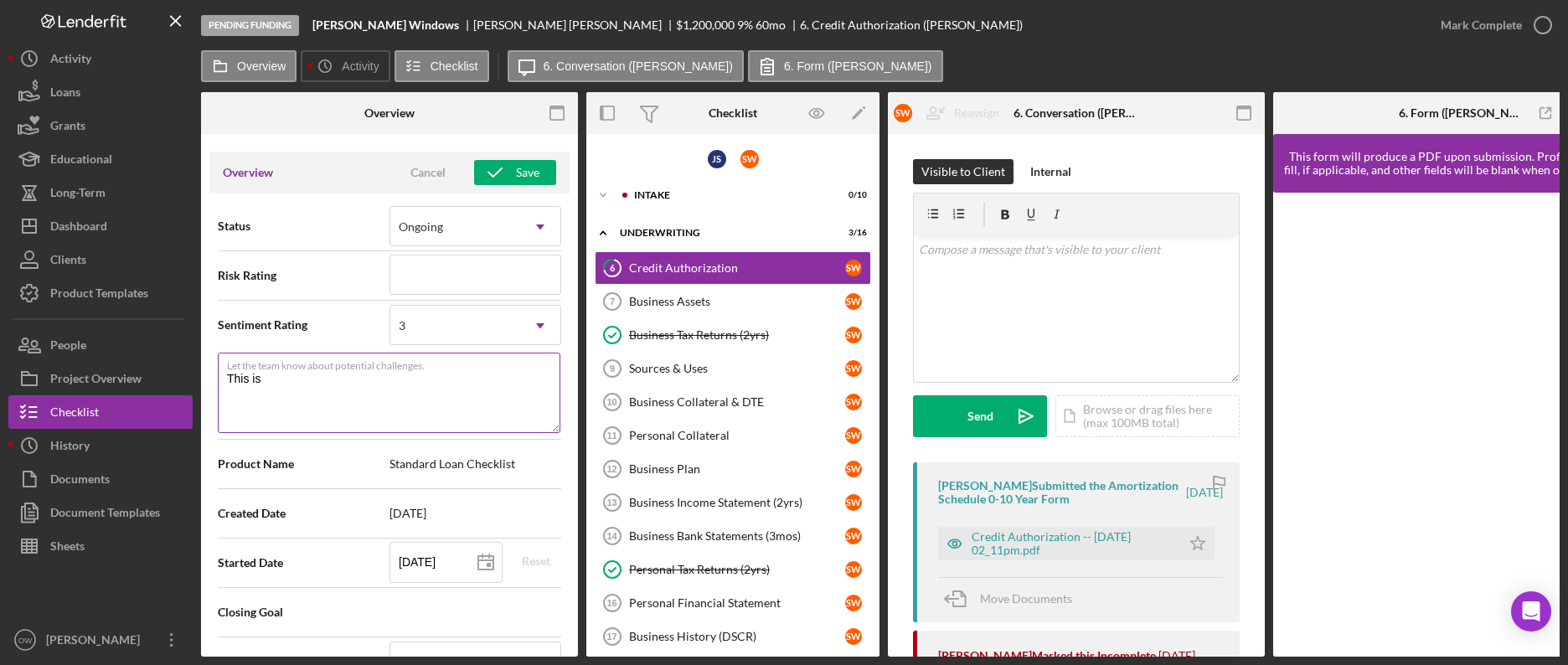
type textarea "This is"
type textarea "Here's a snapshot of information that has been fully approved, as well as the i…"
type textarea "This is w"
type textarea "Here's a snapshot of information that has been fully approved, as well as the i…"
type textarea "This is wh"
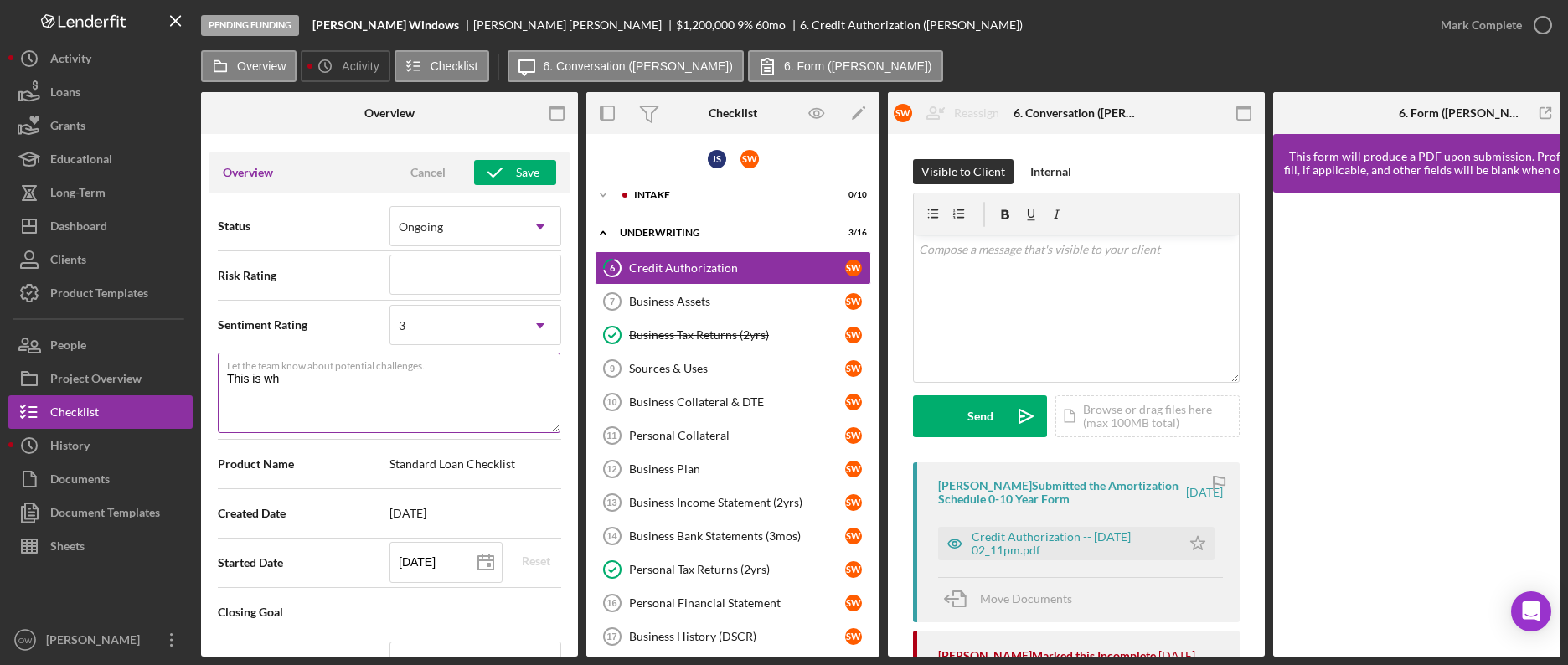
type textarea "Here's a snapshot of information that has been fully approved, as well as the i…"
type textarea "This is why"
type textarea "Here's a snapshot of information that has been fully approved, as well as the i…"
type textarea "This is why"
type textarea "Here's a snapshot of information that has been fully approved, as well as the i…"
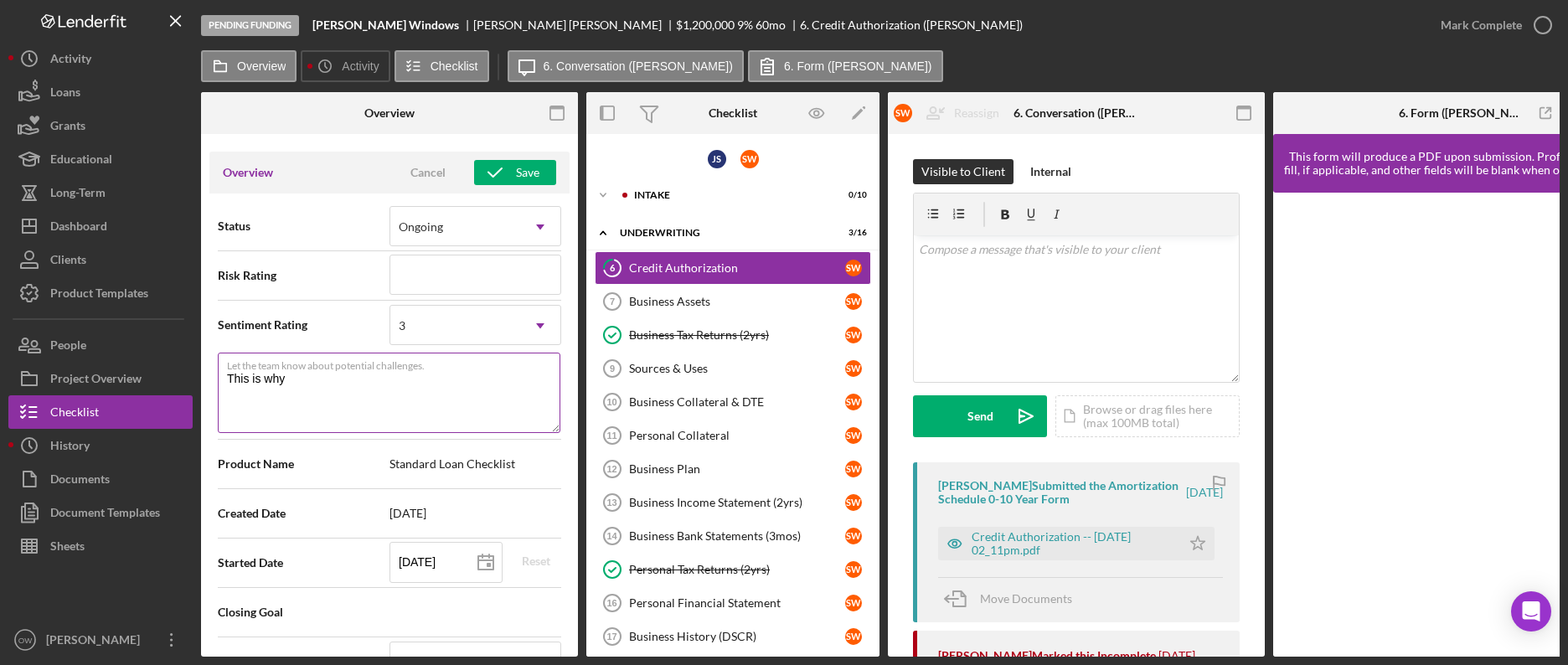
type textarea "This is why w"
type textarea "Here's a snapshot of information that has been fully approved, as well as the i…"
type textarea "This is why we"
type textarea "Here's a snapshot of information that has been fully approved, as well as the i…"
type textarea "This is why we"
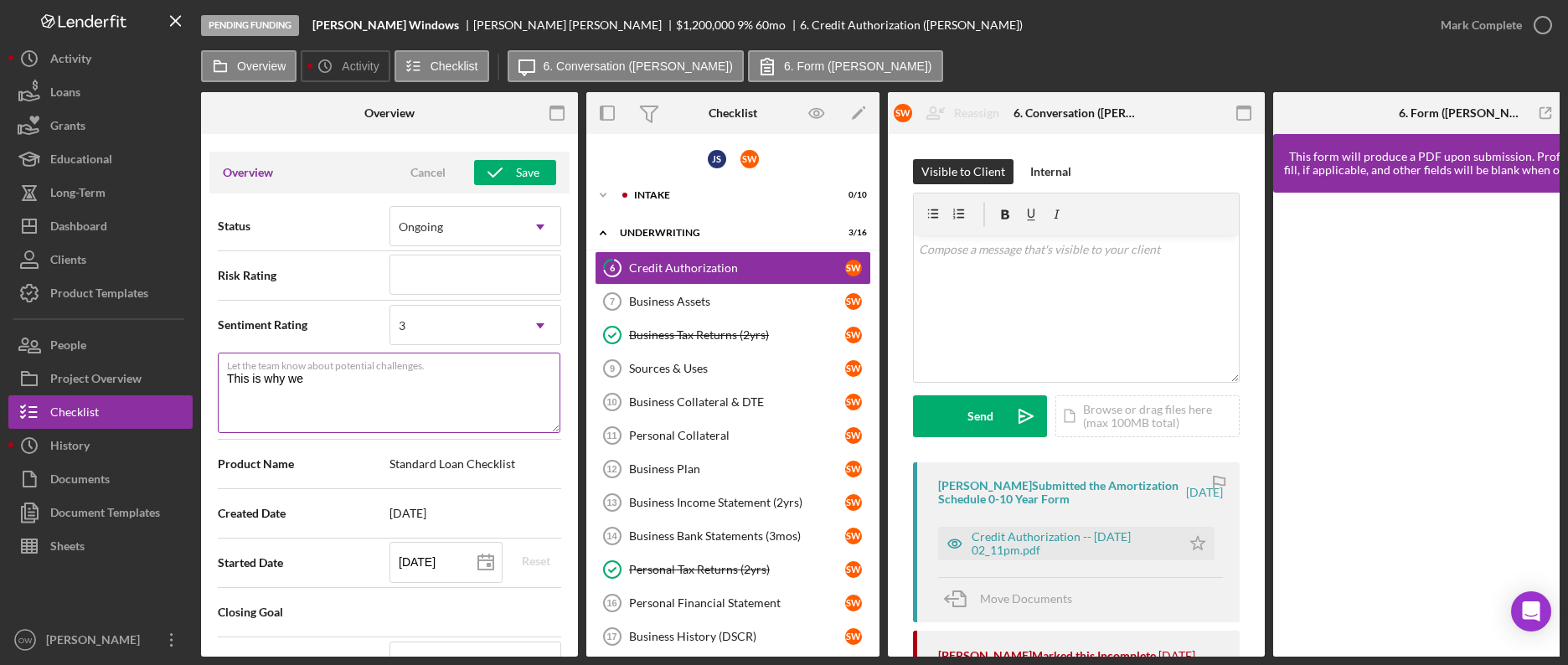
type textarea "Here's a snapshot of information that has been fully approved, as well as the i…"
type textarea "This is why we h"
type textarea "Here's a snapshot of information that has been fully approved, as well as the i…"
type textarea "This is why we ha"
type textarea "Here's a snapshot of information that has been fully approved, as well as the i…"
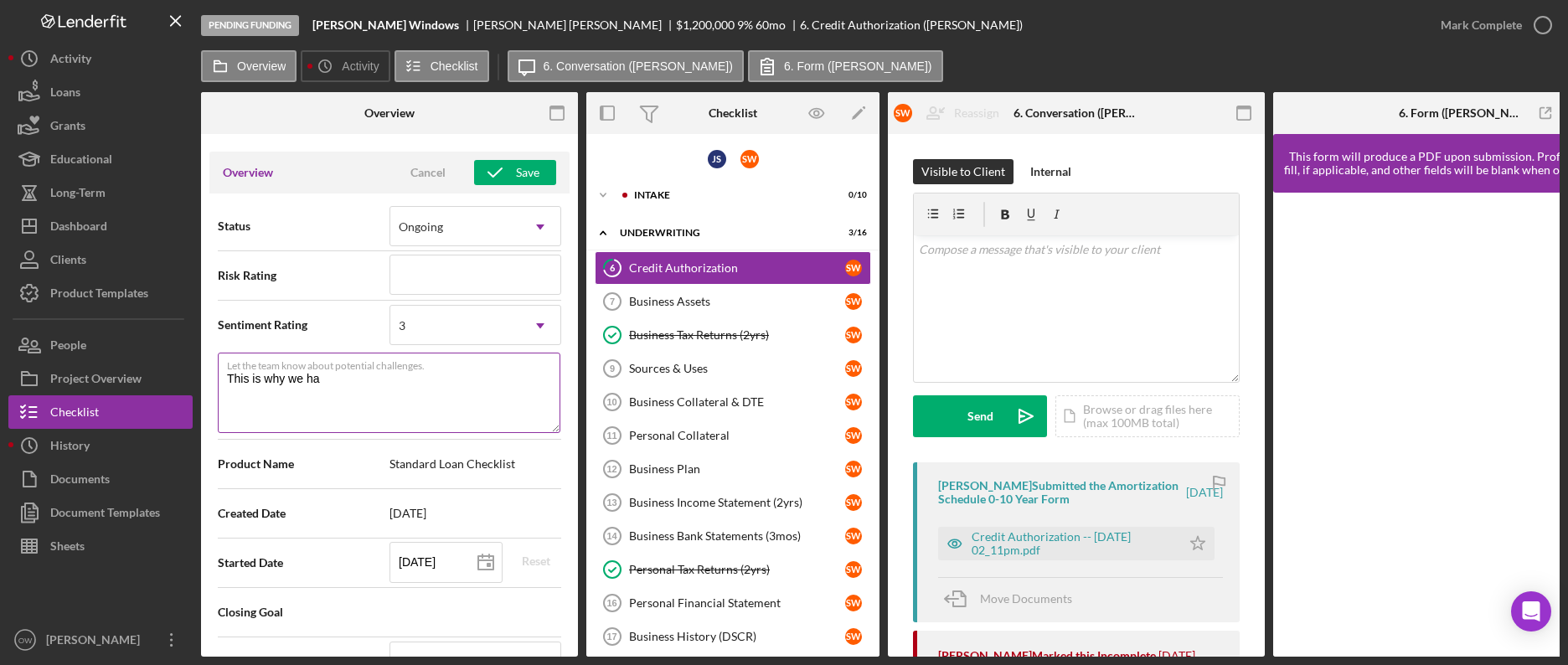
type textarea "This is why we hav"
type textarea "Here's a snapshot of information that has been fully approved, as well as the i…"
type textarea "This is why we have"
type textarea "Here's a snapshot of information that has been fully approved, as well as the i…"
type textarea "This is why we have"
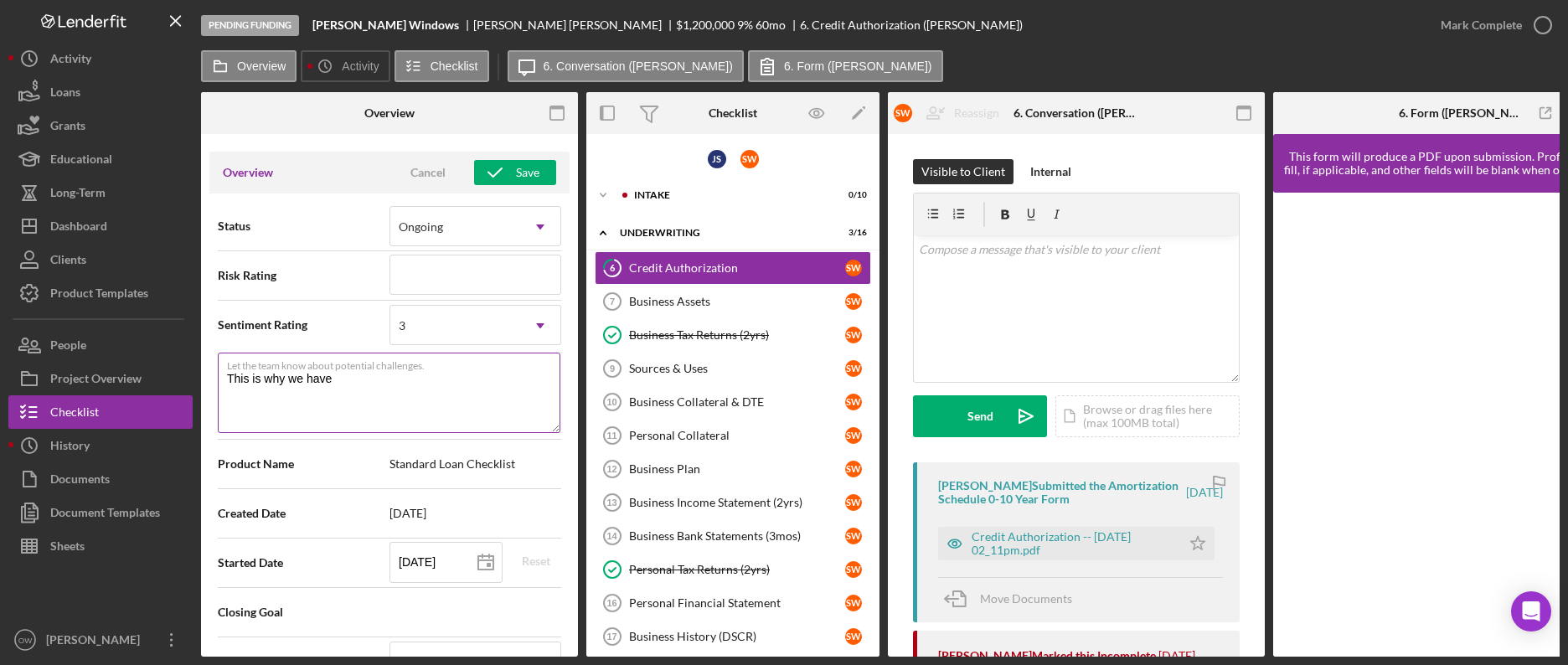
type textarea "Here's a snapshot of information that has been fully approved, as well as the i…"
type textarea "This is why we have a"
type textarea "Here's a snapshot of information that has been fully approved, as well as the i…"
type textarea "This is why we have an"
type textarea "Here's a snapshot of information that has been fully approved, as well as the i…"
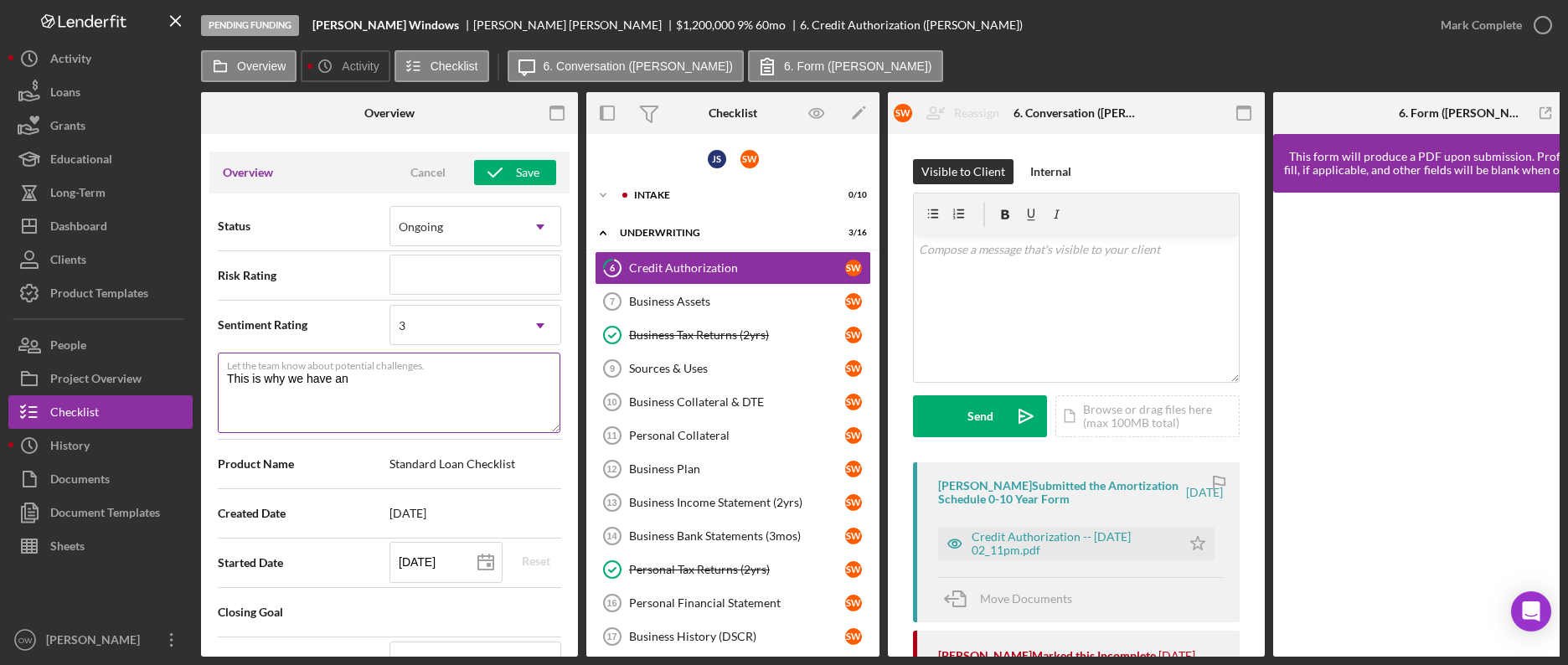
type textarea "This is why we have an"
type textarea "Here's a snapshot of information that has been fully approved, as well as the i…"
type textarea "This is why we have an n"
type textarea "Here's a snapshot of information that has been fully approved, as well as the i…"
type textarea "This is why we have an ni"
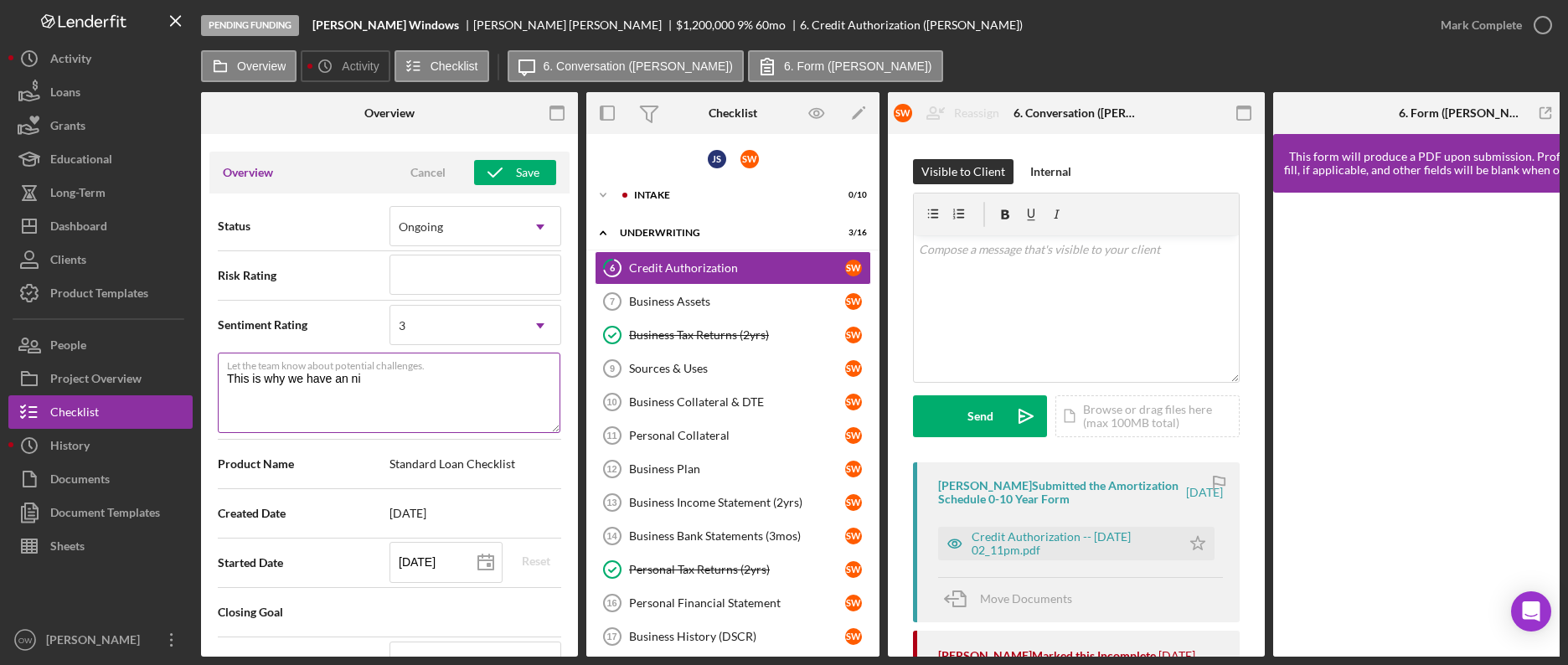
type textarea "Here's a snapshot of information that has been fully approved, as well as the i…"
type textarea "This is why we have an n"
type textarea "Here's a snapshot of information that has been fully approved, as well as the i…"
type textarea "This is why we have an"
type textarea "Here's a snapshot of information that has been fully approved, as well as the i…"
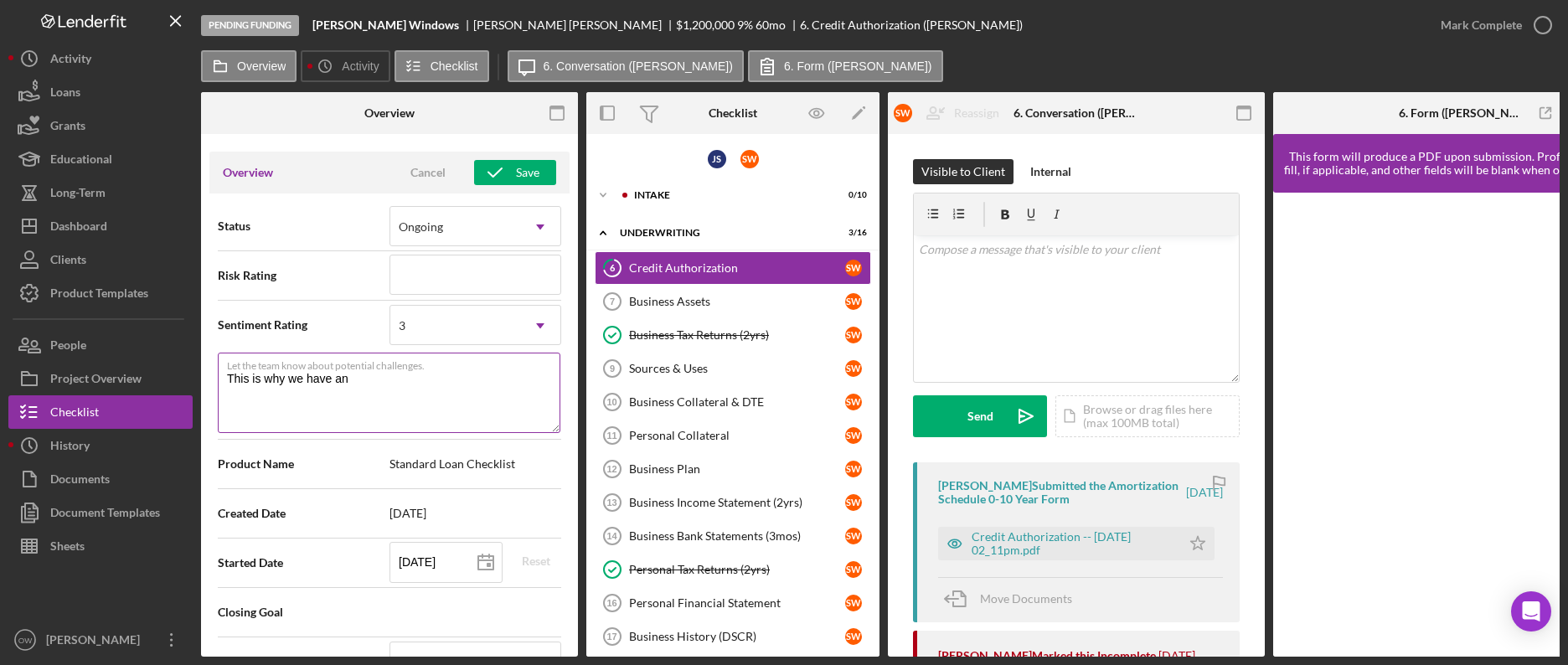
type textarea "This is why we have an i"
type textarea "Here's a snapshot of information that has been fully approved, as well as the i…"
type textarea "This is why we have an is"
type textarea "Here's a snapshot of information that has been fully approved, as well as the i…"
type textarea "This is why we have an iss"
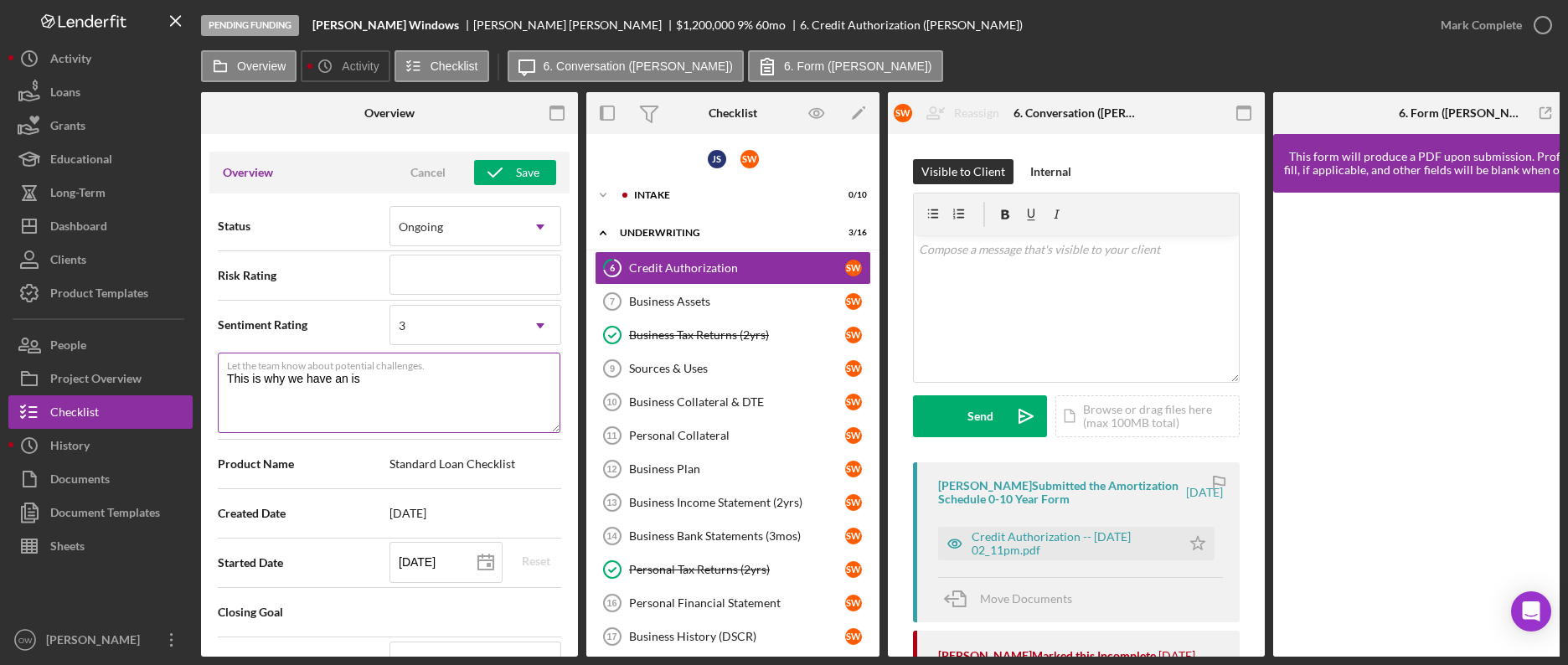
type textarea "Here's a snapshot of information that has been fully approved, as well as the i…"
type textarea "This is why we have an issu"
type textarea "Here's a snapshot of information that has been fully approved, as well as the i…"
type textarea "This is why we have an issue"
type textarea "Here's a snapshot of information that has been fully approved, as well as the i…"
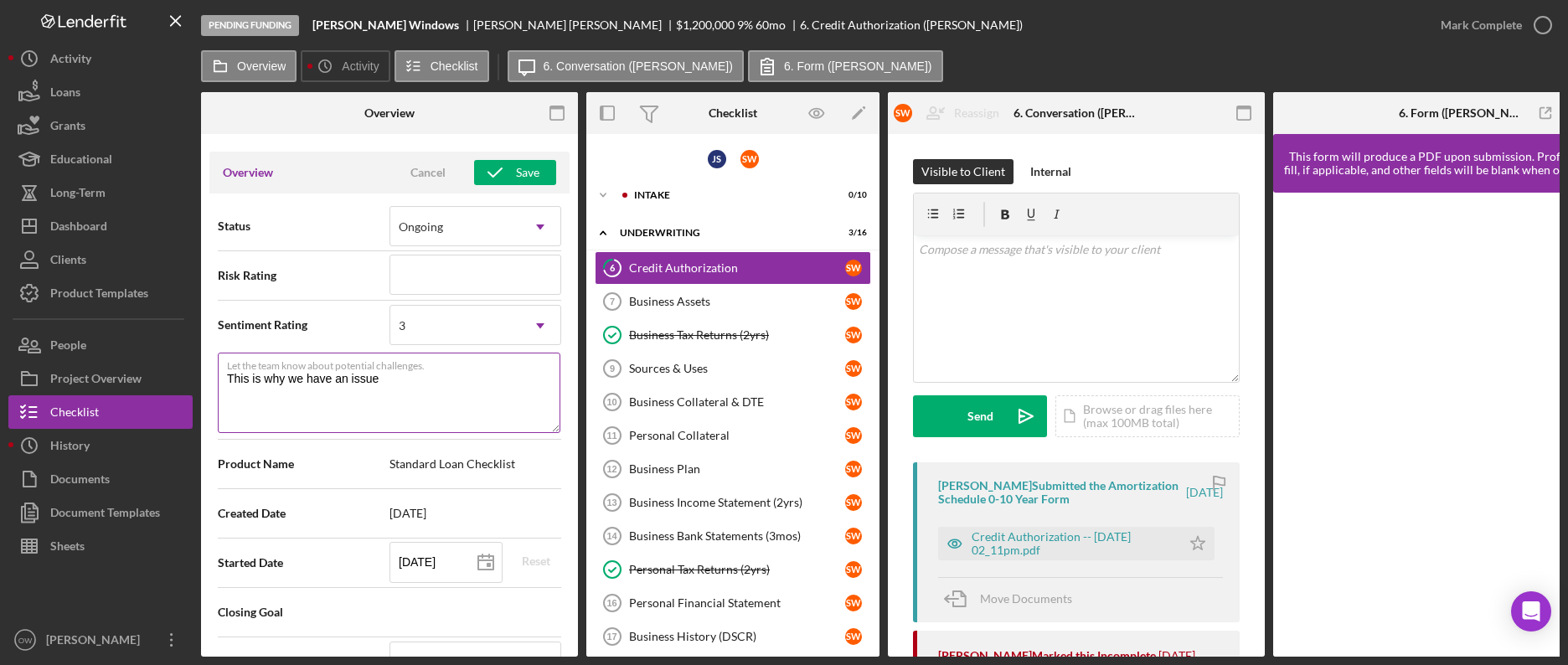
type textarea "This is why we have an issue"
type textarea "Here's a snapshot of information that has been fully approved, as well as the i…"
type textarea "This is why we have an issue o"
type textarea "Here's a snapshot of information that has been fully approved, as well as the i…"
type textarea "This is why we have an issue on"
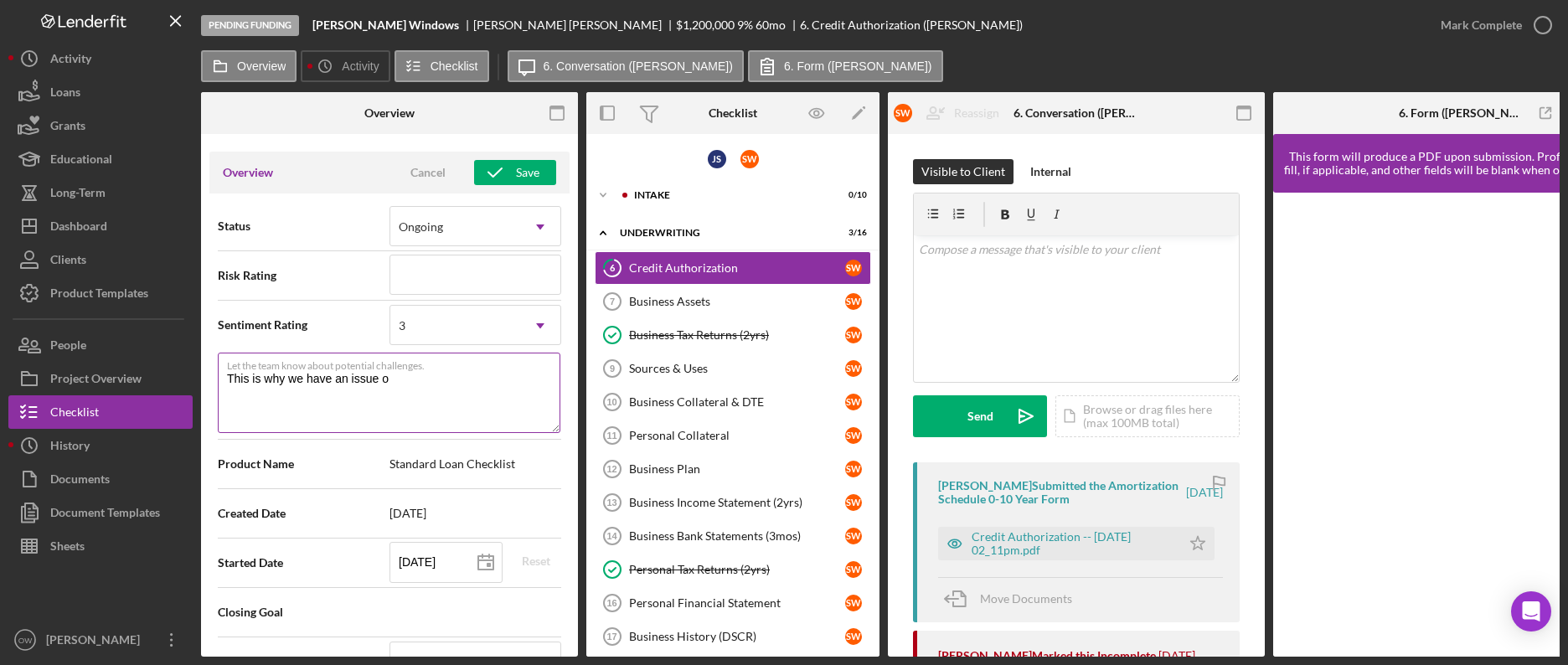
type textarea "Here's a snapshot of information that has been fully approved, as well as the i…"
type textarea "This is why we have an issue ont"
type textarea "Here's a snapshot of information that has been fully approved, as well as the i…"
type textarea "This is why we have an issue ont"
type textarea "Here's a snapshot of information that has been fully approved, as well as the i…"
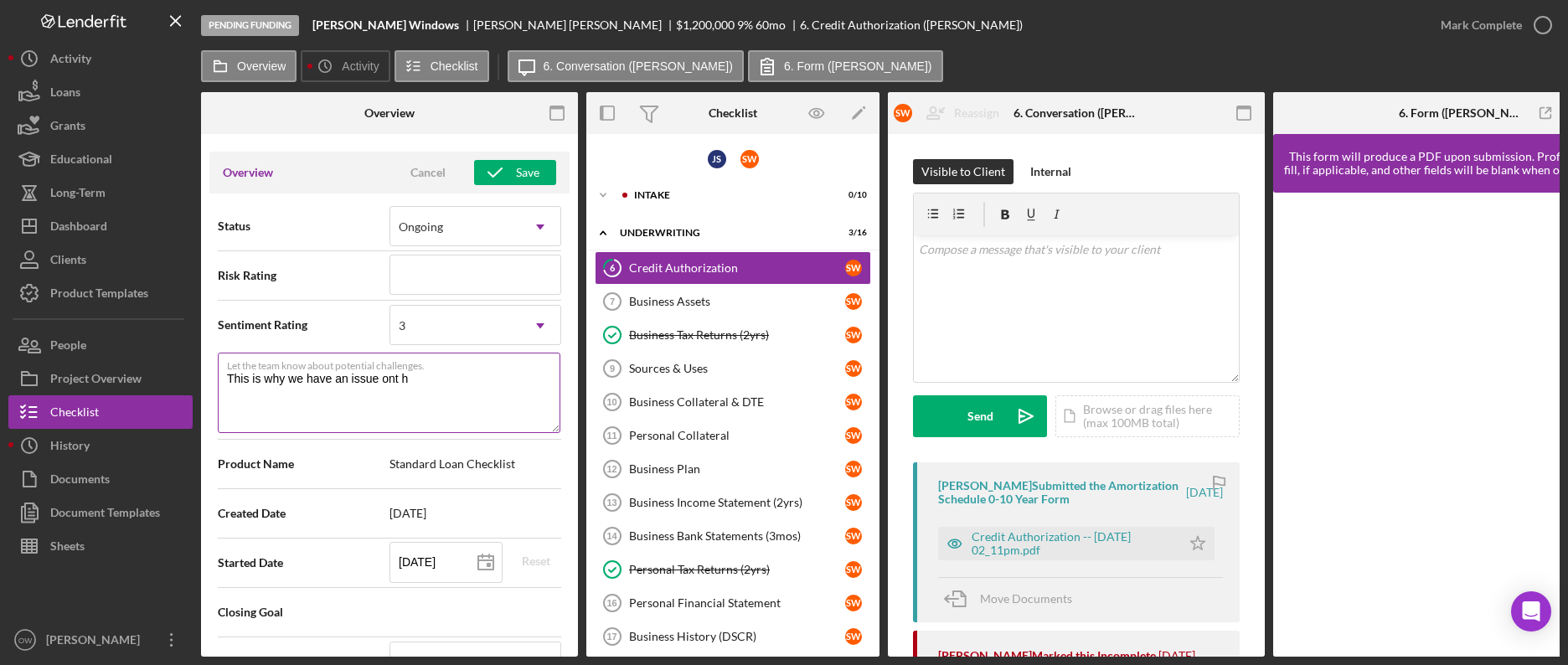
type textarea "This is why we have an issue ont hi"
type textarea "Here's a snapshot of information that has been fully approved, as well as the i…"
type textarea "This is why we have an issue ont his"
type textarea "Here's a snapshot of information that has been fully approved, as well as the i…"
type textarea "This is why we have an issue ont his"
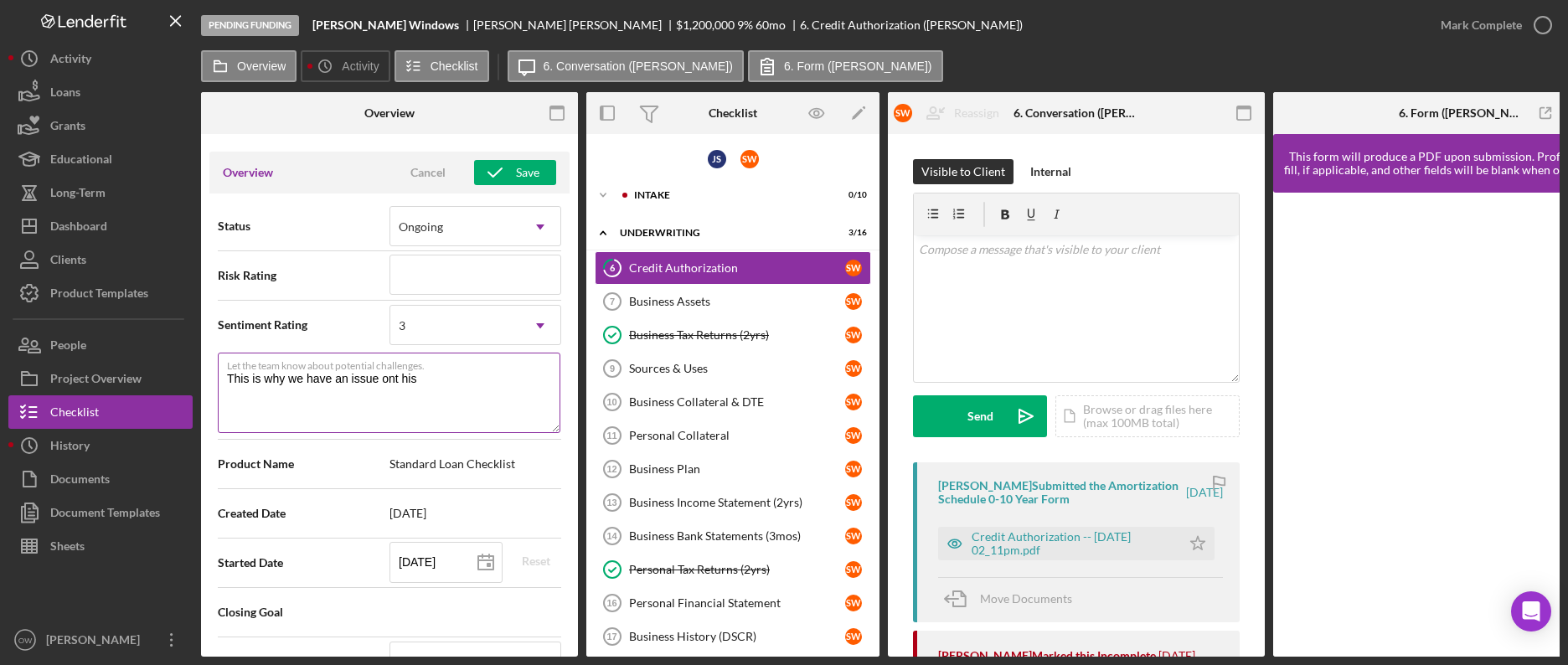
type textarea "Here's a snapshot of information that has been fully approved, as well as the i…"
type textarea "This is why we have an issue ont his p"
type textarea "Here's a snapshot of information that has been fully approved, as well as the i…"
type textarea "This is why we have an issue ont his pr"
type textarea "Here's a snapshot of information that has been fully approved, as well as the i…"
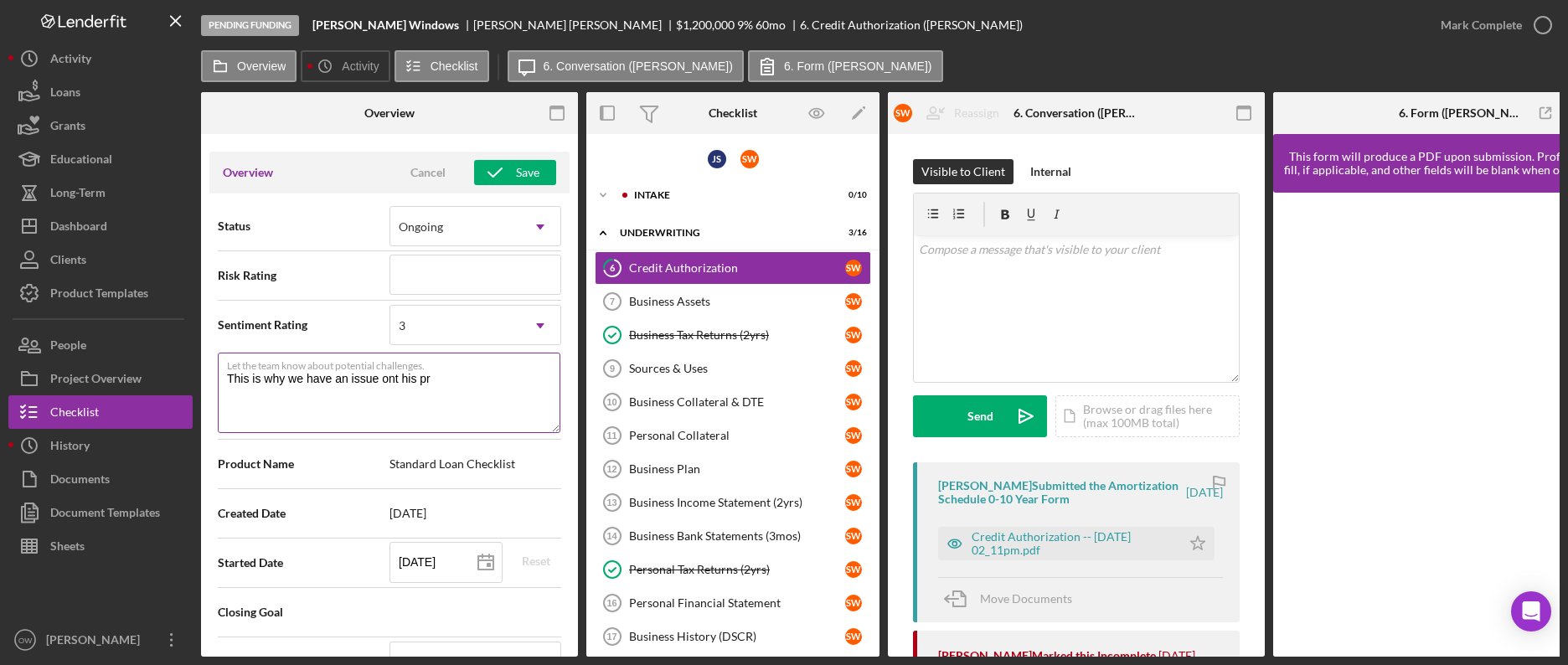
type textarea "This is why we have an issue ont his pro"
type textarea "Here's a snapshot of information that has been fully approved, as well as the i…"
type textarea "This is why we have an issue ont his proj"
type textarea "Here's a snapshot of information that has been fully approved, as well as the i…"
type textarea "This is why we have an issue ont his pro"
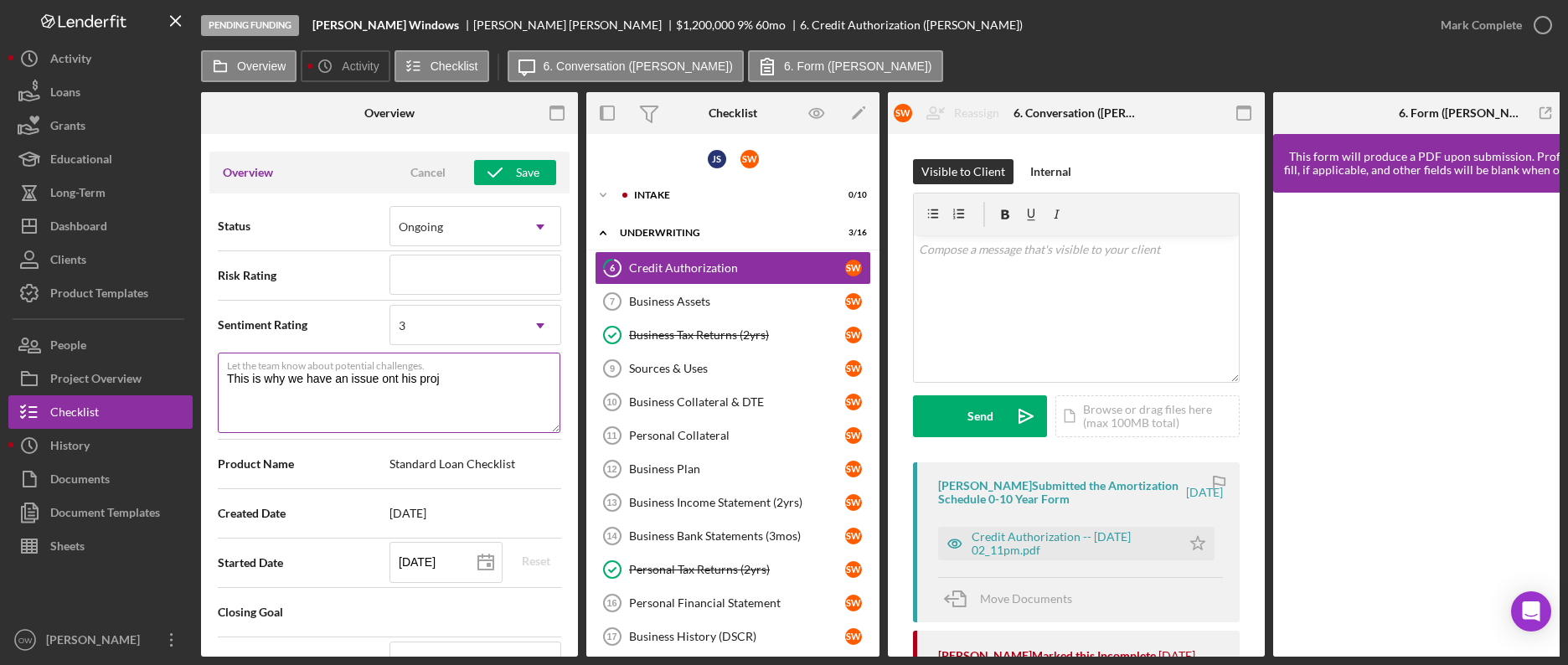
type textarea "Here's a snapshot of information that has been fully approved, as well as the i…"
type textarea "This is why we have an issue ont his pr"
type textarea "Here's a snapshot of information that has been fully approved, as well as the i…"
type textarea "This is why we have an issue ont his p"
type textarea "Here's a snapshot of information that has been fully approved, as well as the i…"
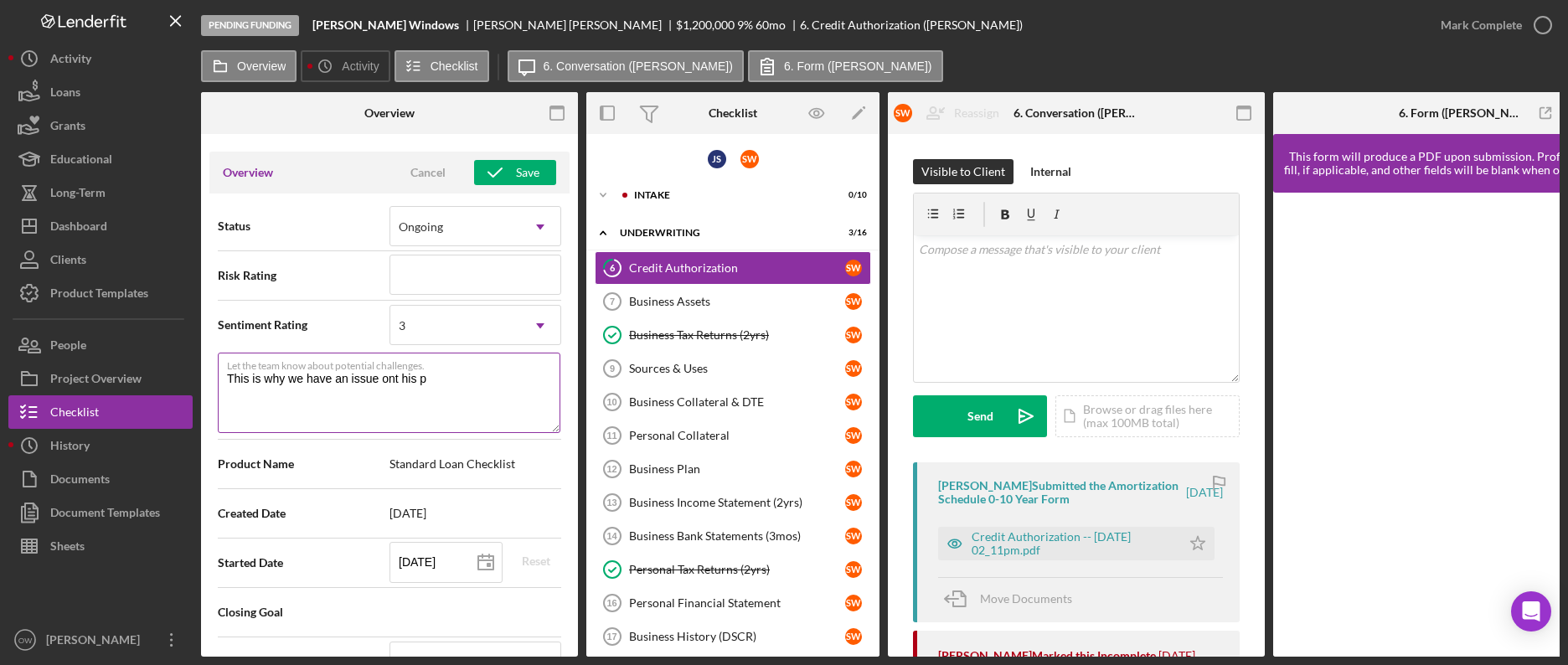
type textarea "This is why we have an issue ont his"
type textarea "Here's a snapshot of information that has been fully approved, as well as the i…"
type textarea "This is why we have an issue ont his"
type textarea "Here's a snapshot of information that has been fully approved, as well as the i…"
type textarea "This is why we have an issue ont hi"
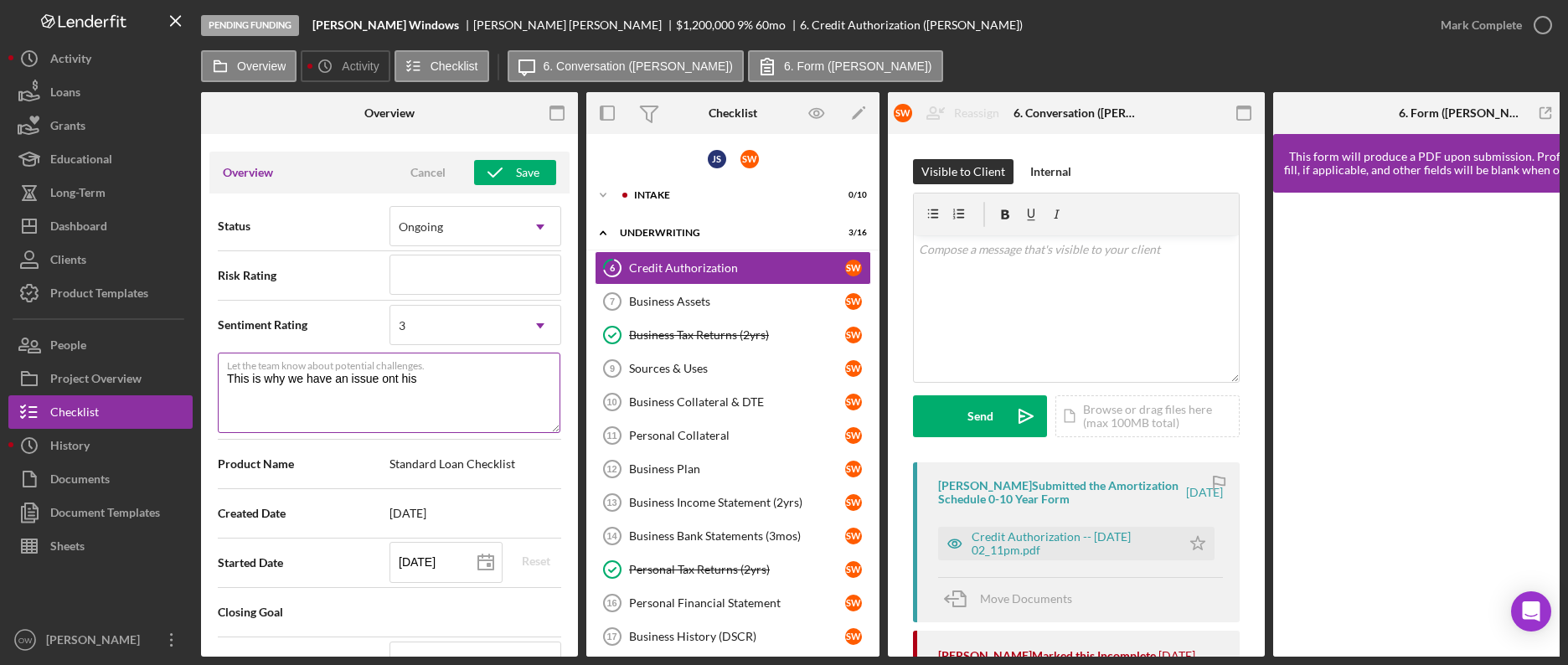
type textarea "Here's a snapshot of information that has been fully approved, as well as the i…"
type textarea "This is why we have an issue ont h"
type textarea "Here's a snapshot of information that has been fully approved, as well as the i…"
type textarea "This is why we have an issue ont"
type textarea "Here's a snapshot of information that has been fully approved, as well as the i…"
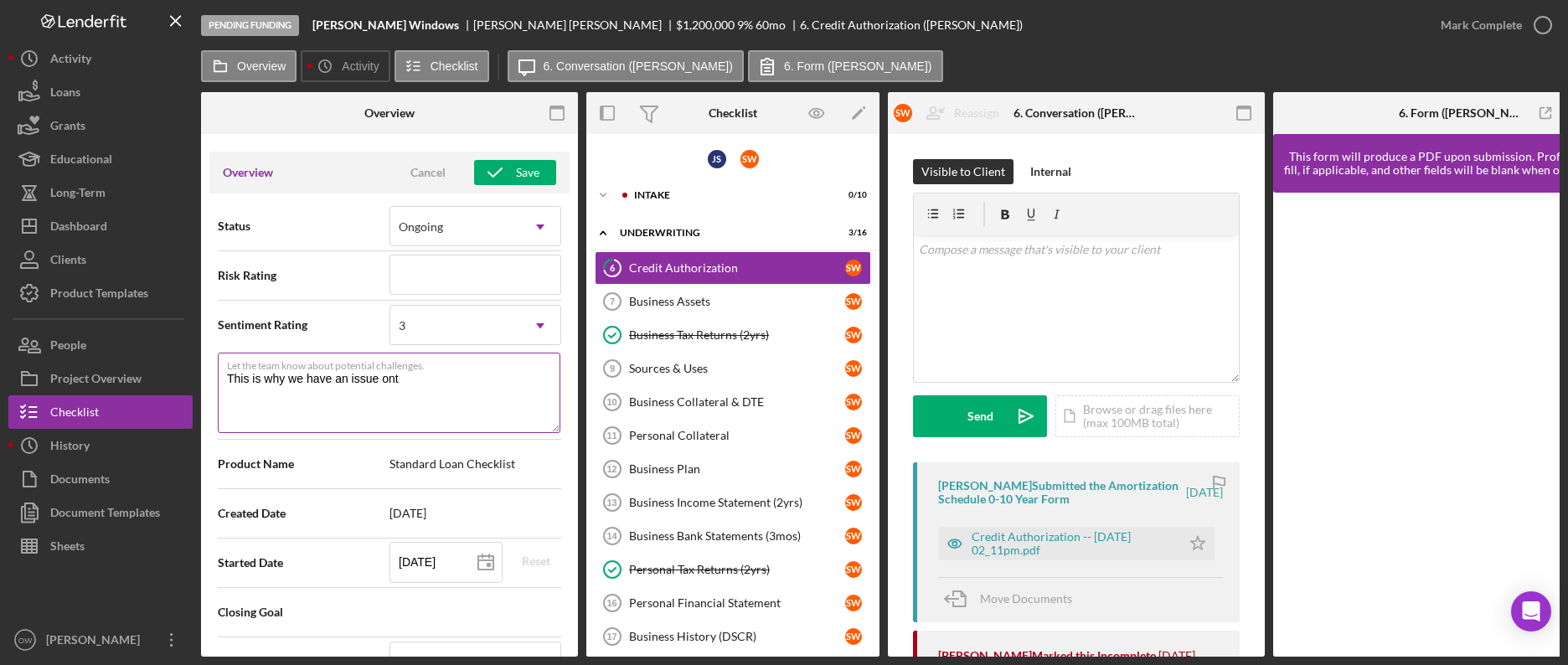
type textarea "This is why we have an issue ont"
type textarea "Here's a snapshot of information that has been fully approved, as well as the i…"
type textarea "This is why we have an issue on"
type textarea "Here's a snapshot of information that has been fully approved, as well as the i…"
type textarea "This is why we have an issue on"
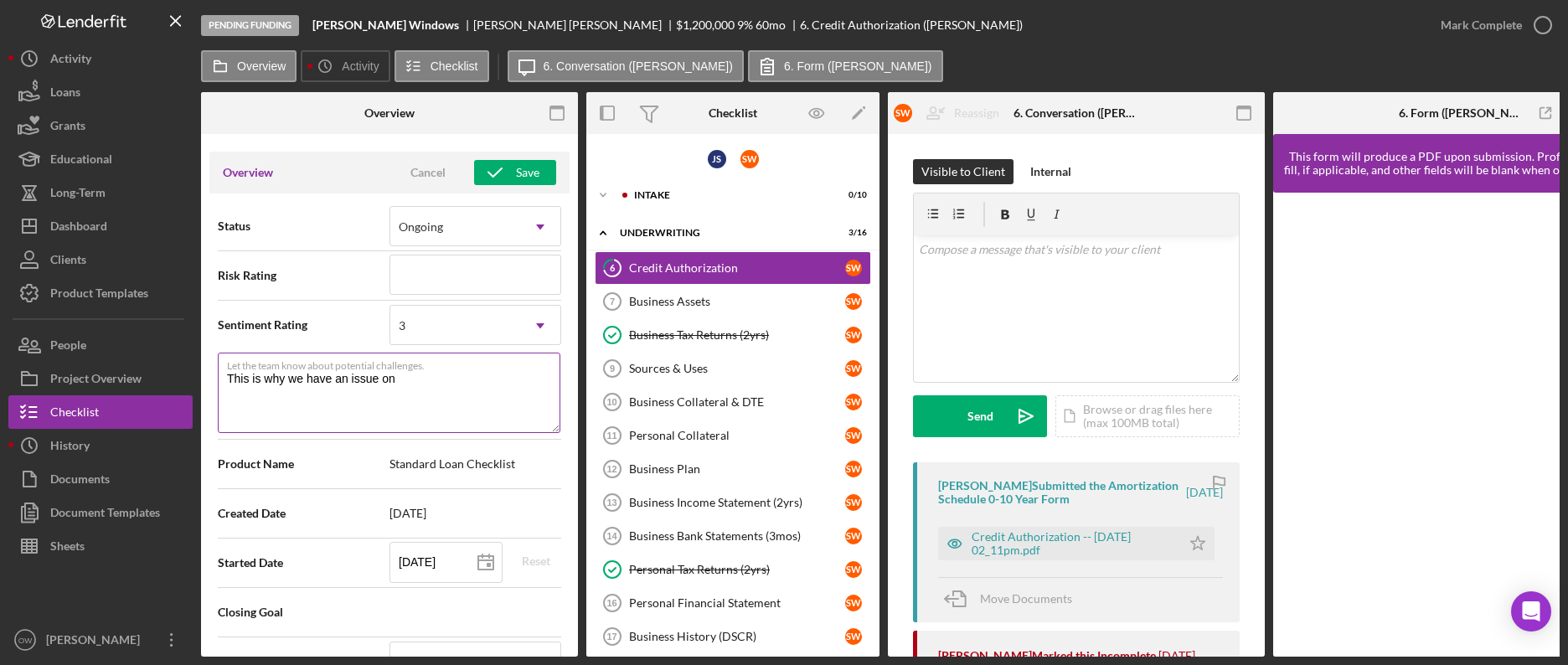
type textarea "Here's a snapshot of information that has been fully approved, as well as the i…"
type textarea "This is why we have an issue on t"
type textarea "Here's a snapshot of information that has been fully approved, as well as the i…"
type textarea "This is why we have an issue on th"
type textarea "Here's a snapshot of information that has been fully approved, as well as the i…"
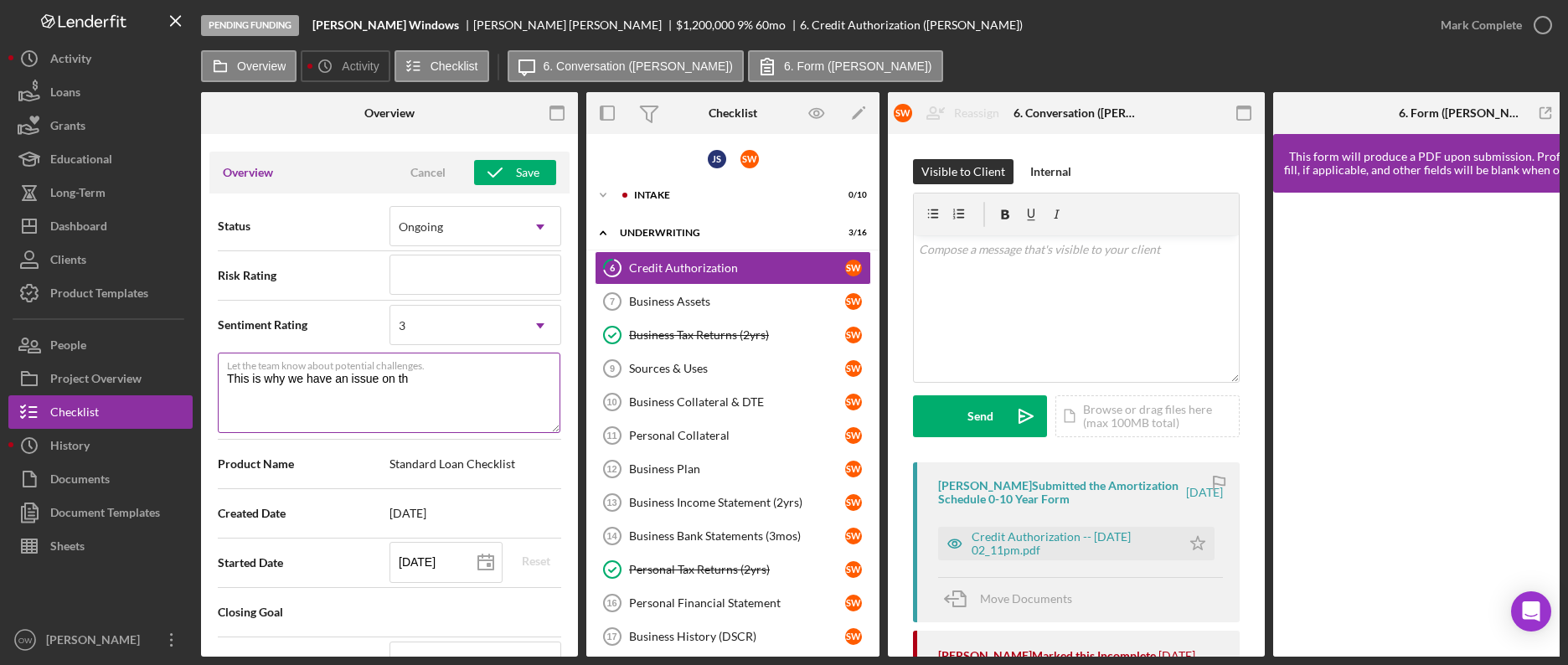
type textarea "This is why we have an issue on thi"
type textarea "Here's a snapshot of information that has been fully approved, as well as the i…"
type textarea "This is why we have an issue on this"
type textarea "Here's a snapshot of information that has been fully approved, as well as the i…"
type textarea "This is why we have an issue on this"
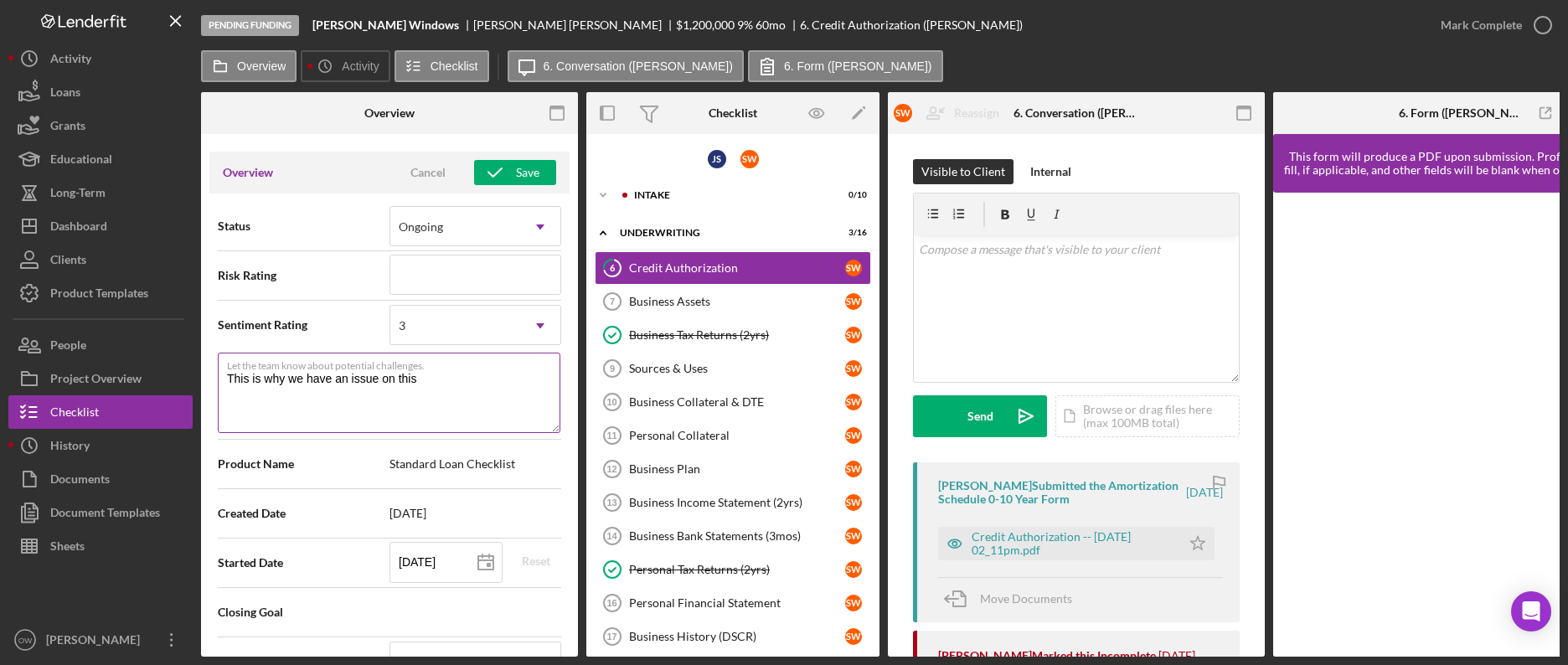
type textarea "Here's a snapshot of information that has been fully approved, as well as the i…"
type textarea "This is why we have an issue on this p"
type textarea "Here's a snapshot of information that has been fully approved, as well as the i…"
type textarea "This is why we have an issue on this pr"
type textarea "Here's a snapshot of information that has been fully approved, as well as the i…"
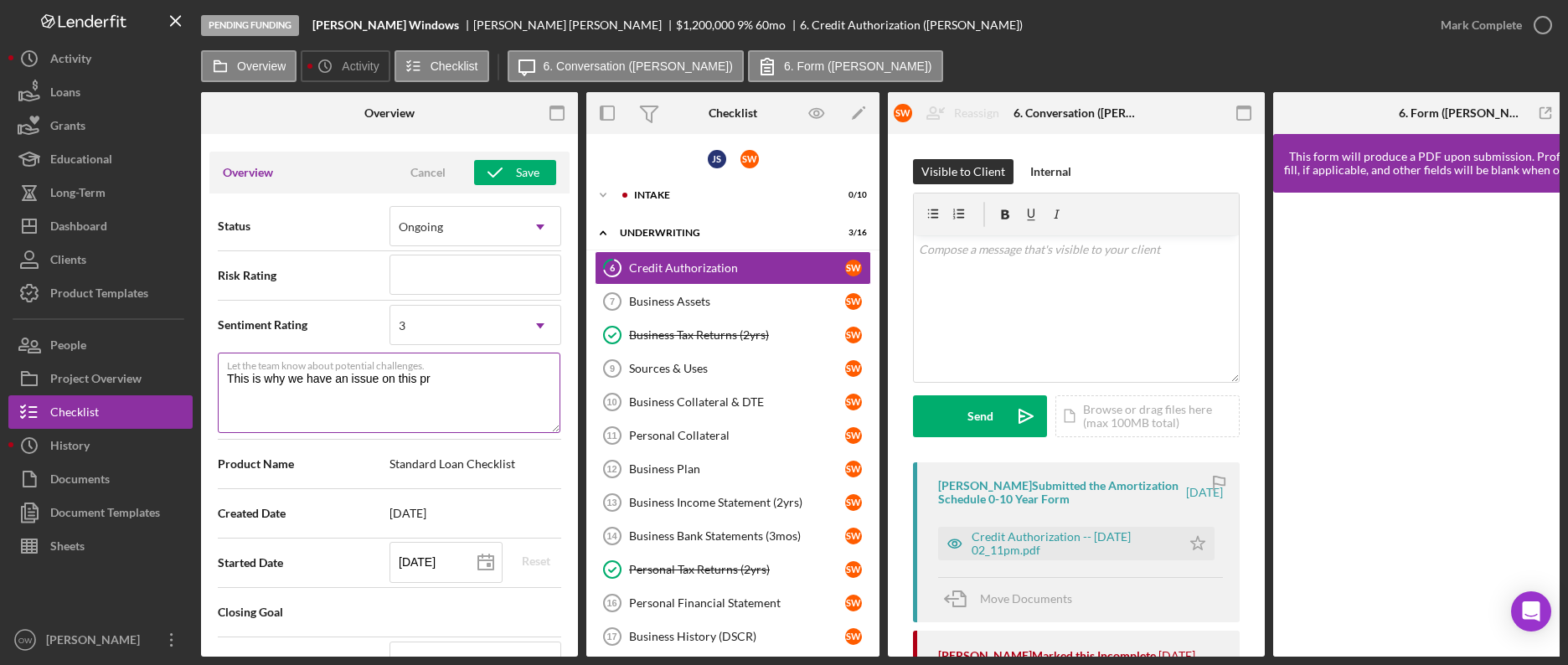
type textarea "This is why we have an issue on this pro"
type textarea "Here's a snapshot of information that has been fully approved, as well as the i…"
type textarea "This is why we have an issue on this proj"
type textarea "Here's a snapshot of information that has been fully approved, as well as the i…"
type textarea "This is why we have an issue on this projg"
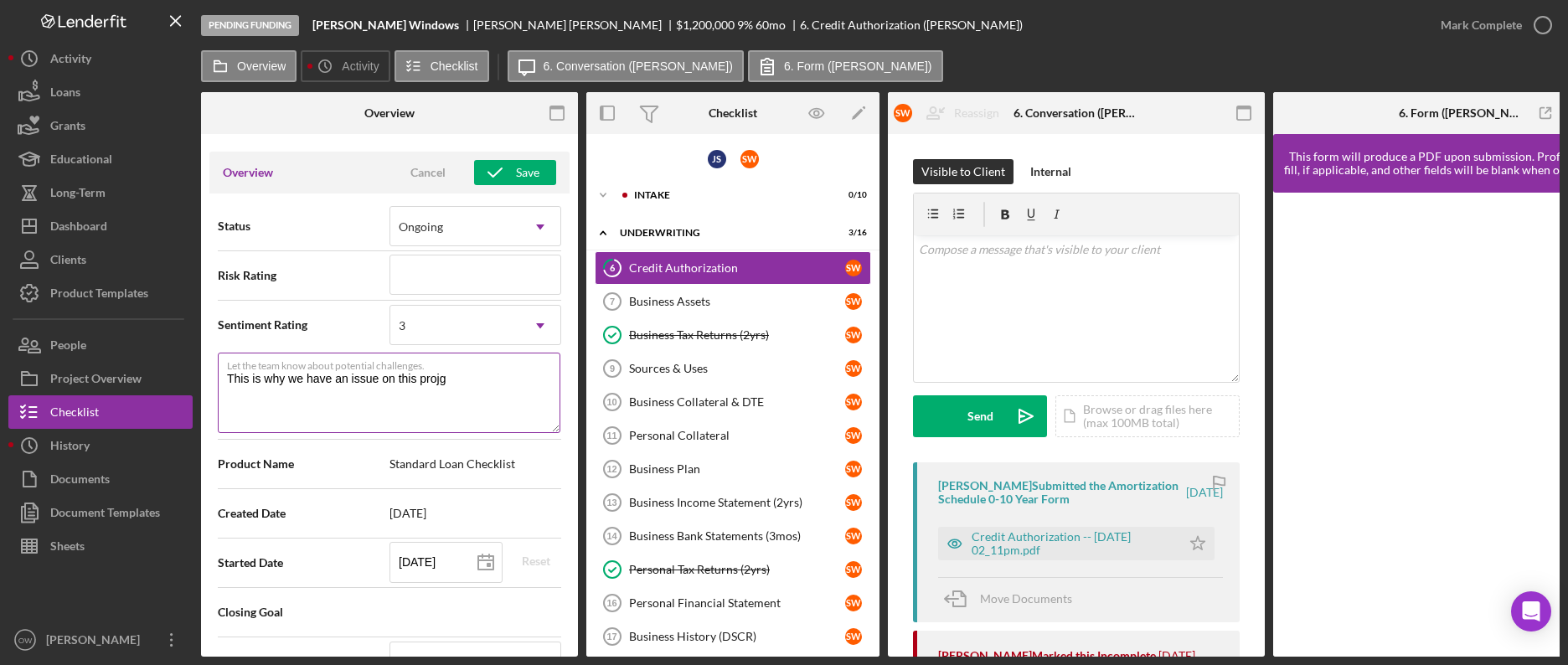
type textarea "Here's a snapshot of information that has been fully approved, as well as the i…"
type textarea "This is why we have an issue on this projge"
type textarea "Here's a snapshot of information that has been fully approved, as well as the i…"
type textarea "This is why we have an issue on this projgec"
type textarea "Here's a snapshot of information that has been fully approved, as well as the i…"
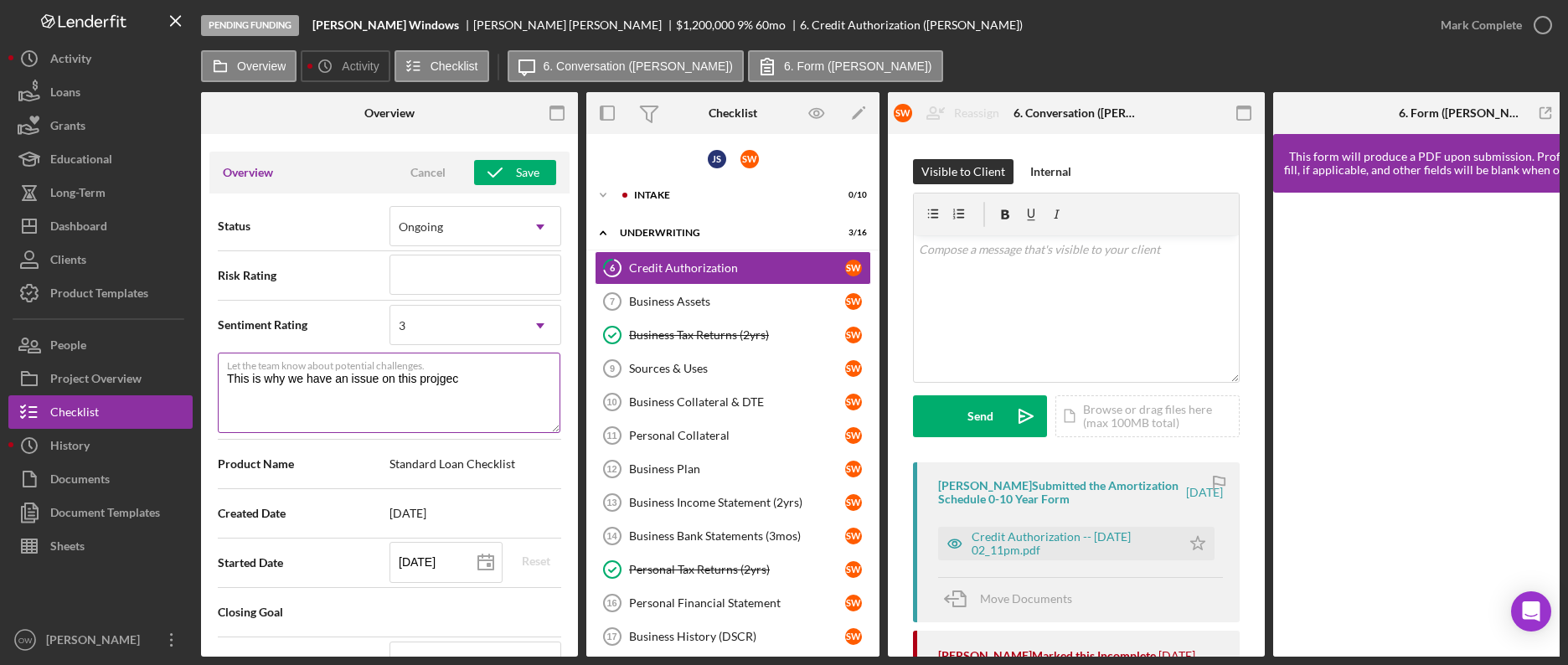
type textarea "This is why we have an issue on this projgect"
type textarea "Here's a snapshot of information that has been fully approved, as well as the i…"
type textarea "This is why we have an issue on this projgec"
type textarea "Here's a snapshot of information that has been fully approved, as well as the i…"
type textarea "This is why we have an issue on this projge"
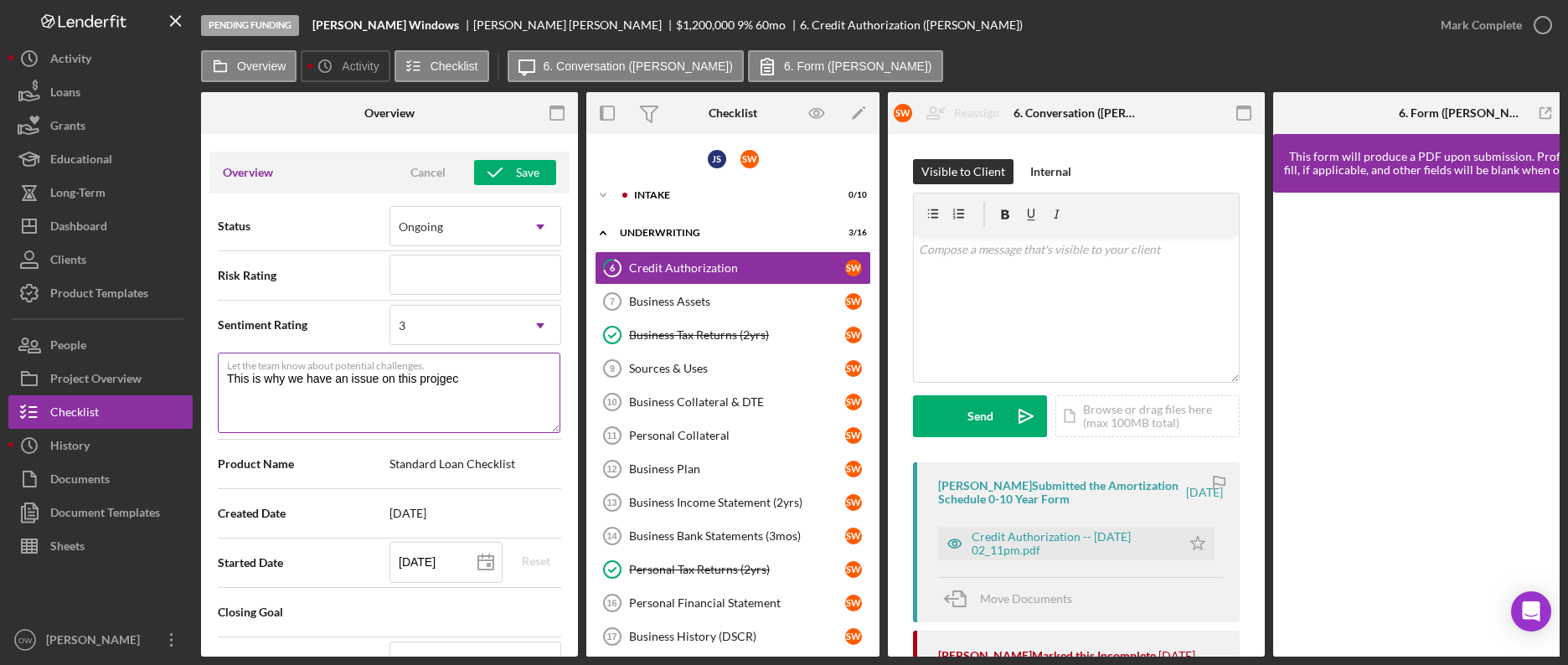
type textarea "Here's a snapshot of information that has been fully approved, as well as the i…"
type textarea "This is why we have an issue on this projg"
type textarea "Here's a snapshot of information that has been fully approved, as well as the i…"
type textarea "This is why we have an issue on this proj"
type textarea "Here's a snapshot of information that has been fully approved, as well as the i…"
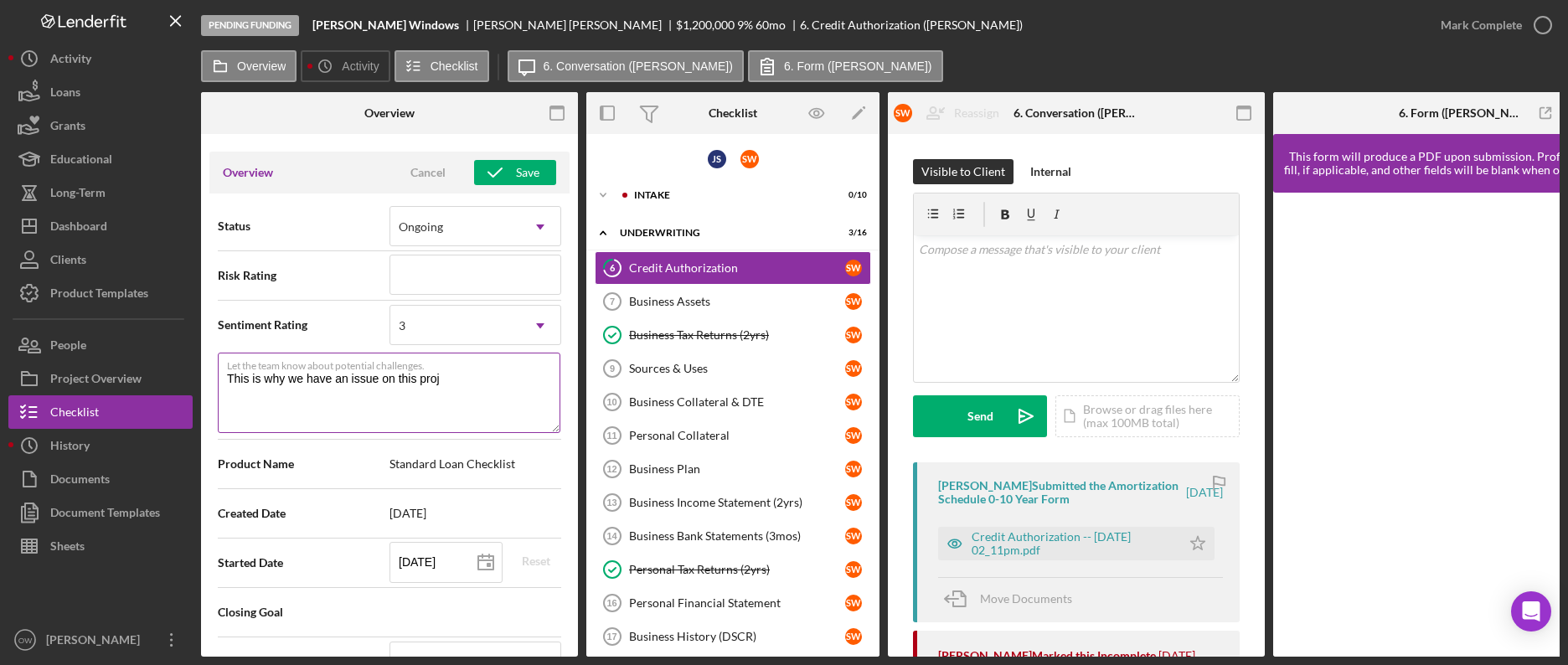
type textarea "This is why we have an issue on this proje"
type textarea "Here's a snapshot of information that has been fully approved, as well as the i…"
type textarea "This is why we have an issue on this projec"
type textarea "Here's a snapshot of information that has been fully approved, as well as the i…"
type textarea "This is why we have an issue on this project"
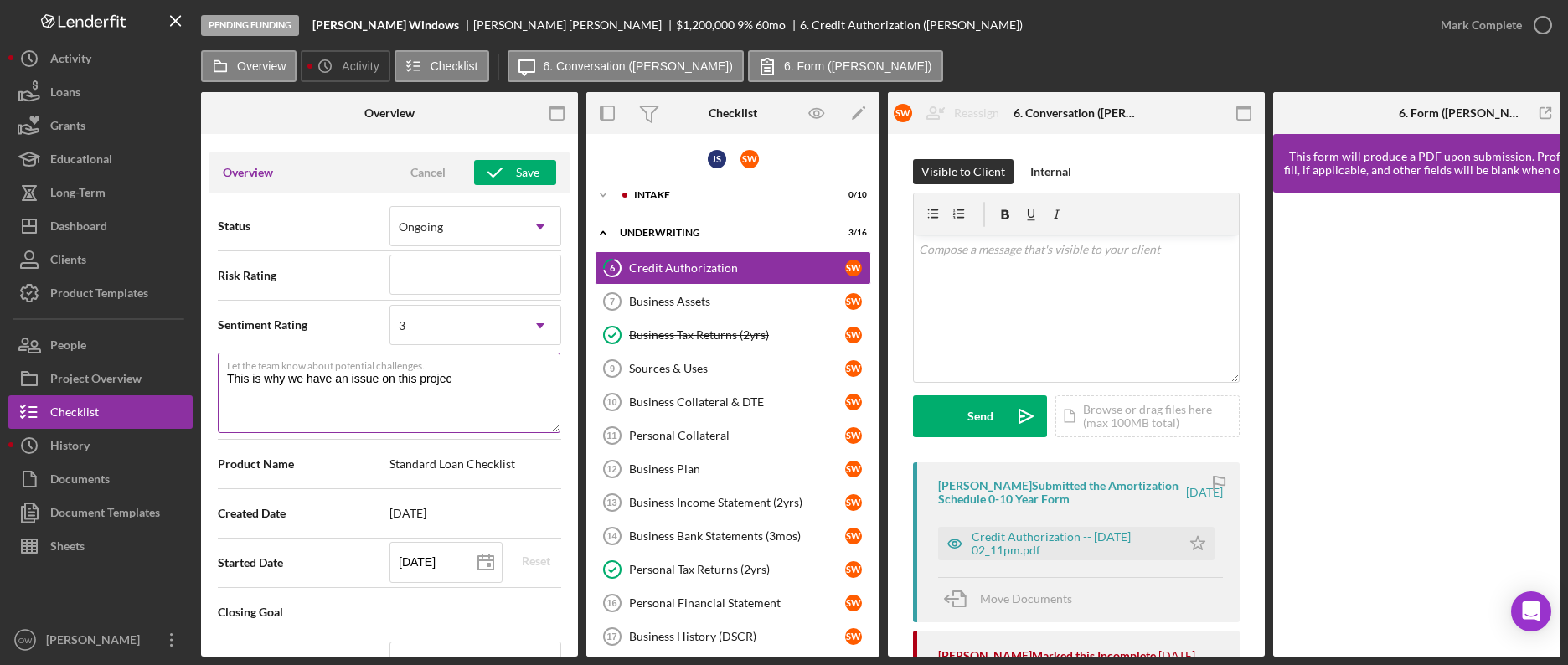
type textarea "Here's a snapshot of information that has been fully approved, as well as the i…"
type textarea "This is why we have an issue on this project"
click at [501, 162] on icon "button" at bounding box center [495, 173] width 42 height 42
type textarea "Here's a snapshot of information that has been fully approved, as well as the i…"
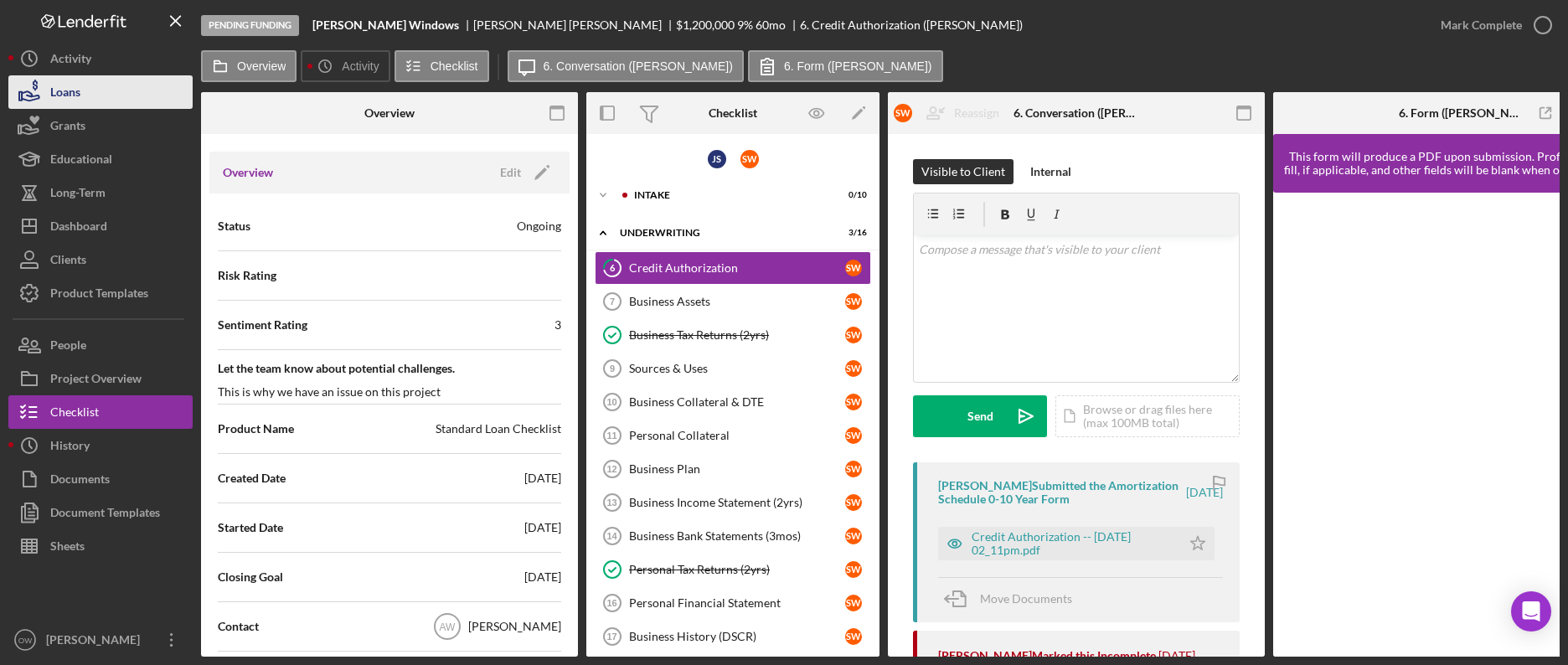
click at [93, 76] on button "Loans" at bounding box center [100, 92] width 185 height 34
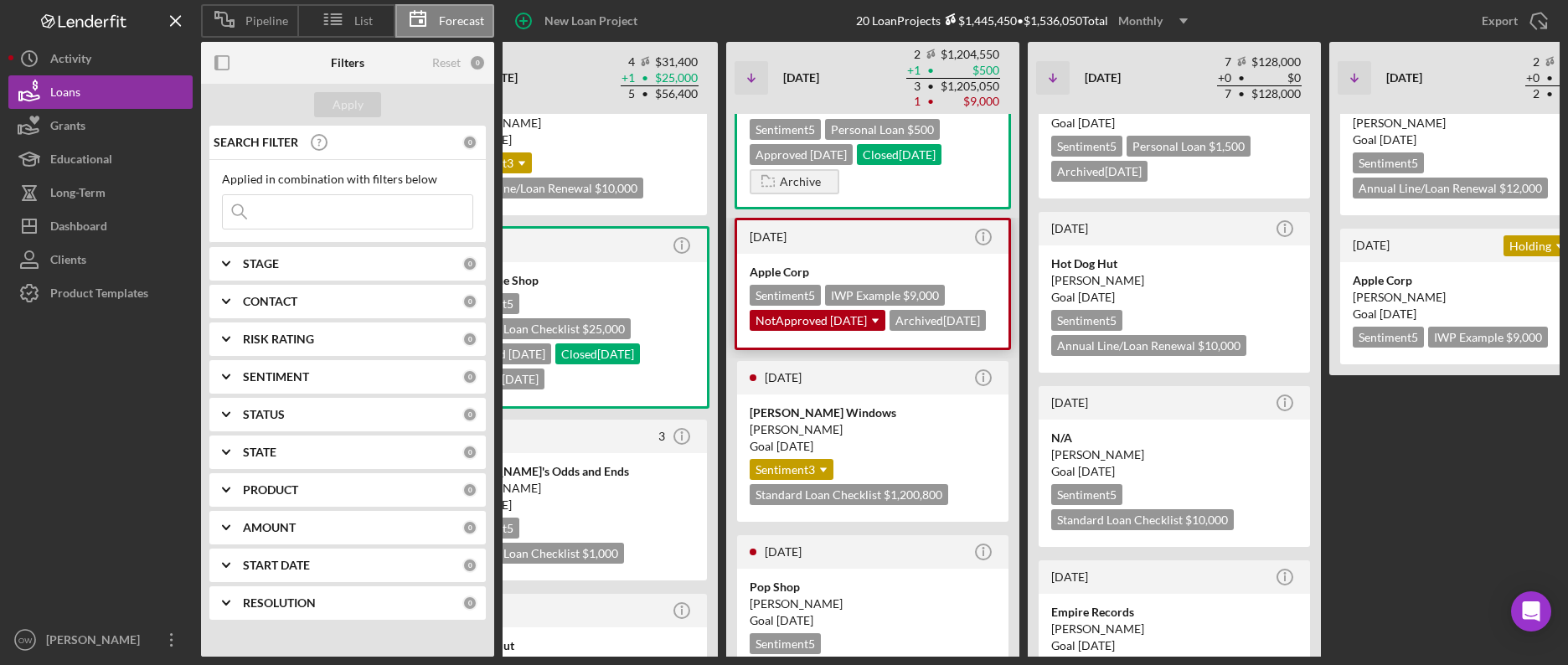
scroll to position [147, 0]
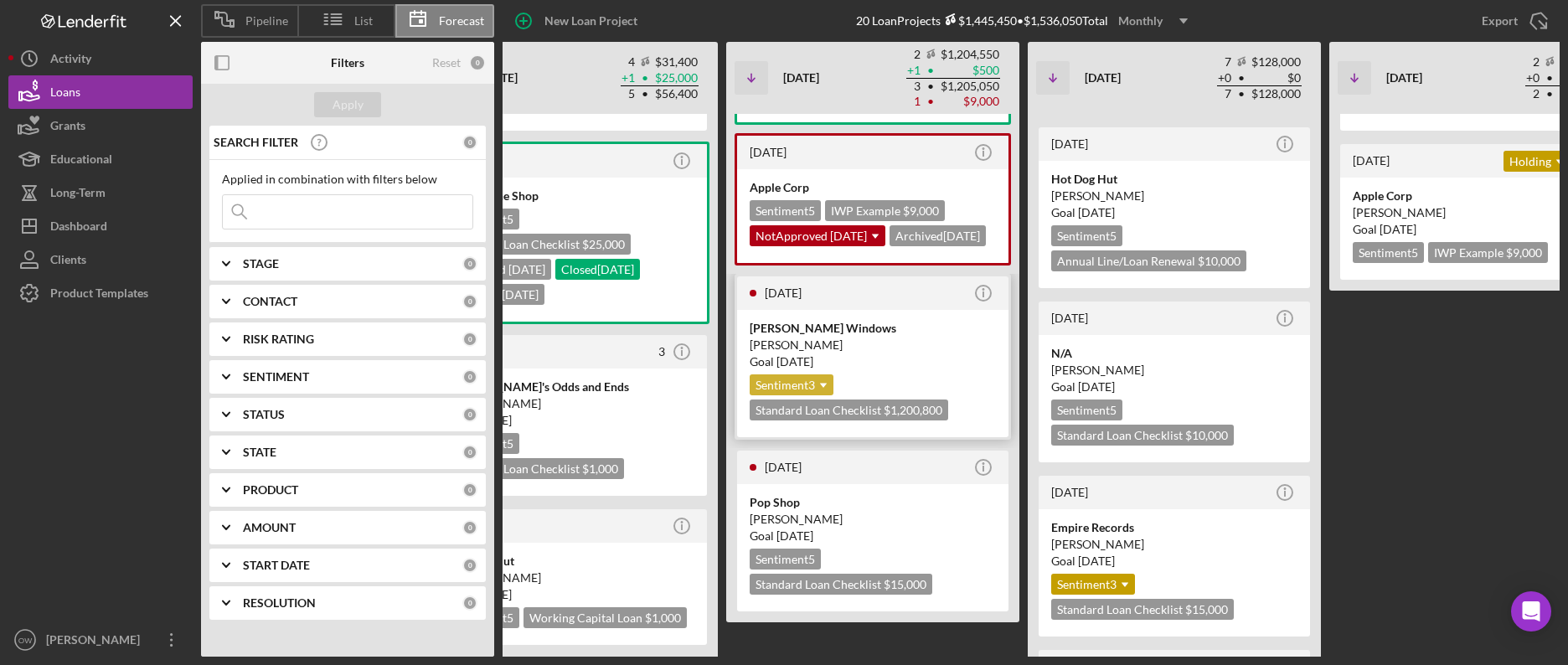
click at [829, 402] on icon "Icon/Dropdown Arrow" at bounding box center [823, 385] width 33 height 34
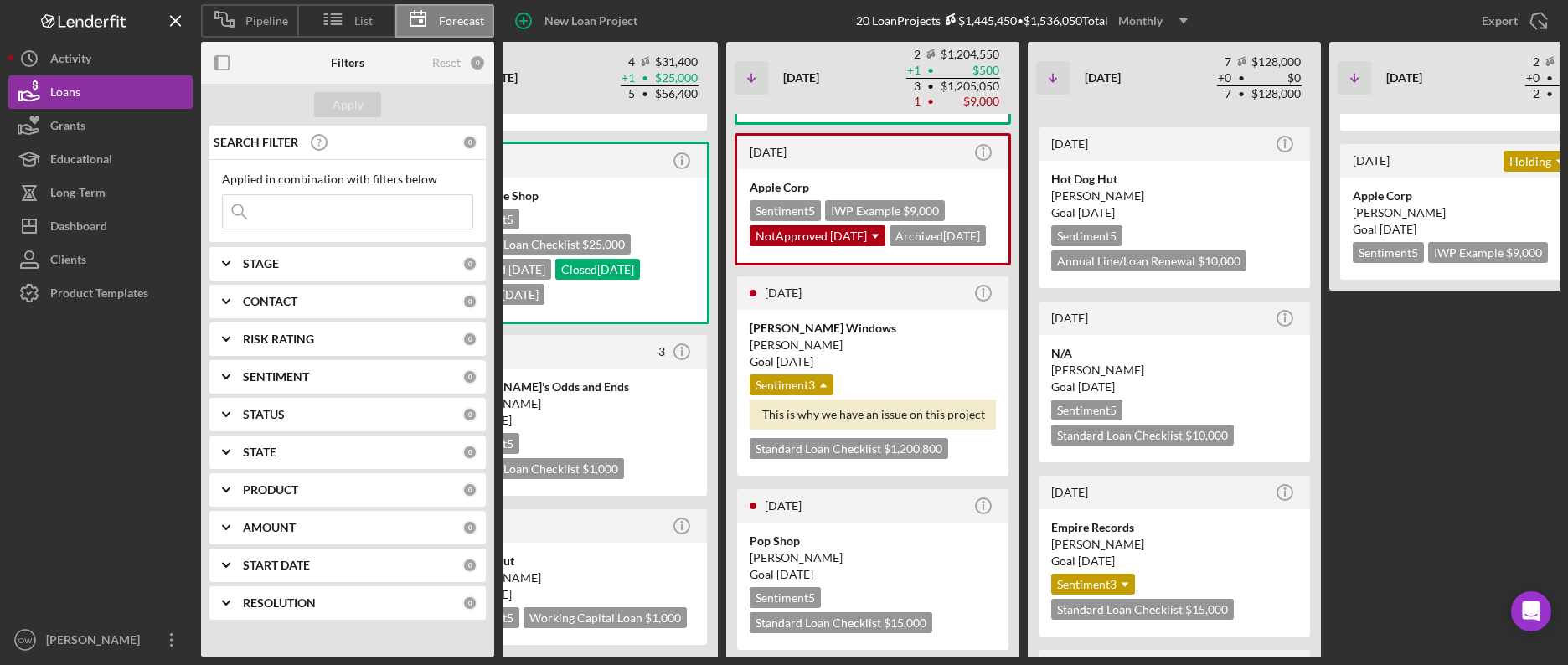
click at [289, 382] on b "SENTIMENT" at bounding box center [276, 377] width 66 height 14
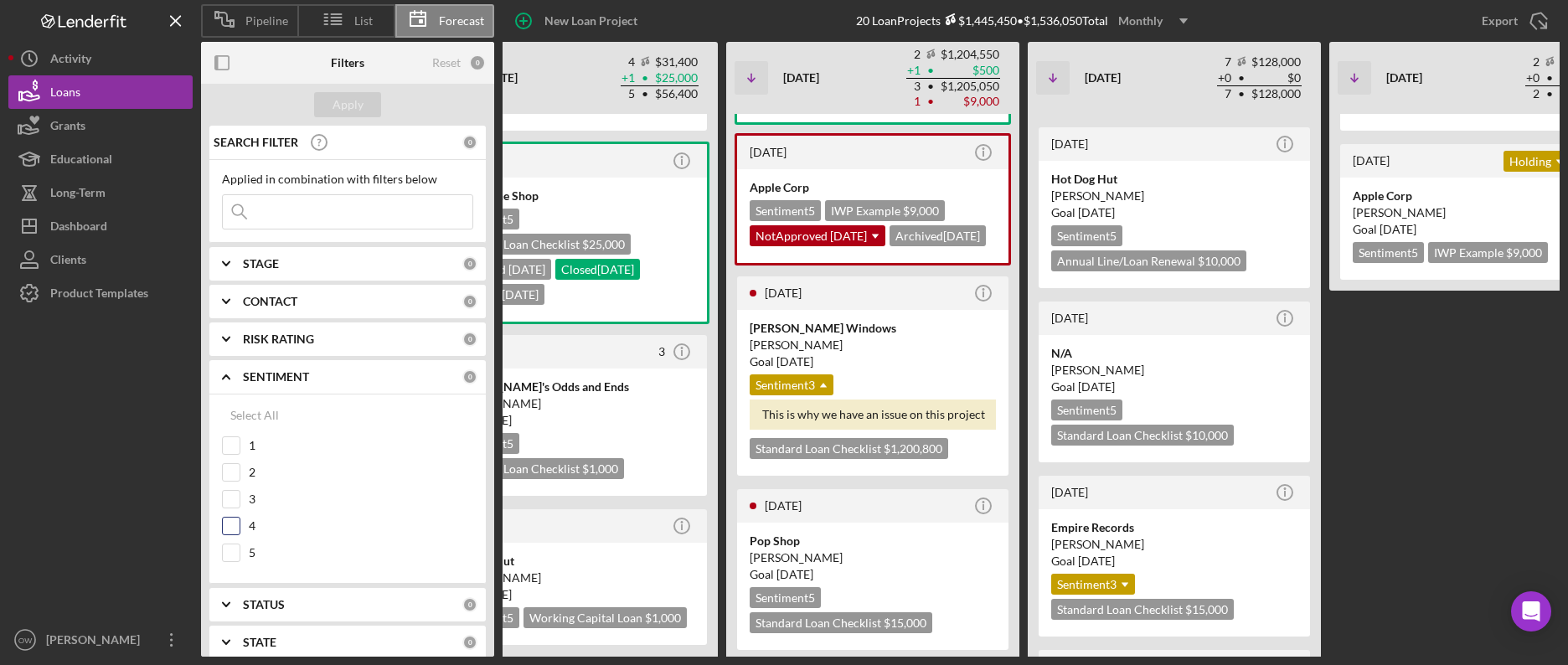
click at [232, 522] on input "4" at bounding box center [231, 527] width 17 height 17
checkbox input "true"
click at [231, 493] on input "3" at bounding box center [231, 500] width 17 height 17
checkbox input "true"
click at [230, 478] on input "2" at bounding box center [231, 473] width 17 height 17
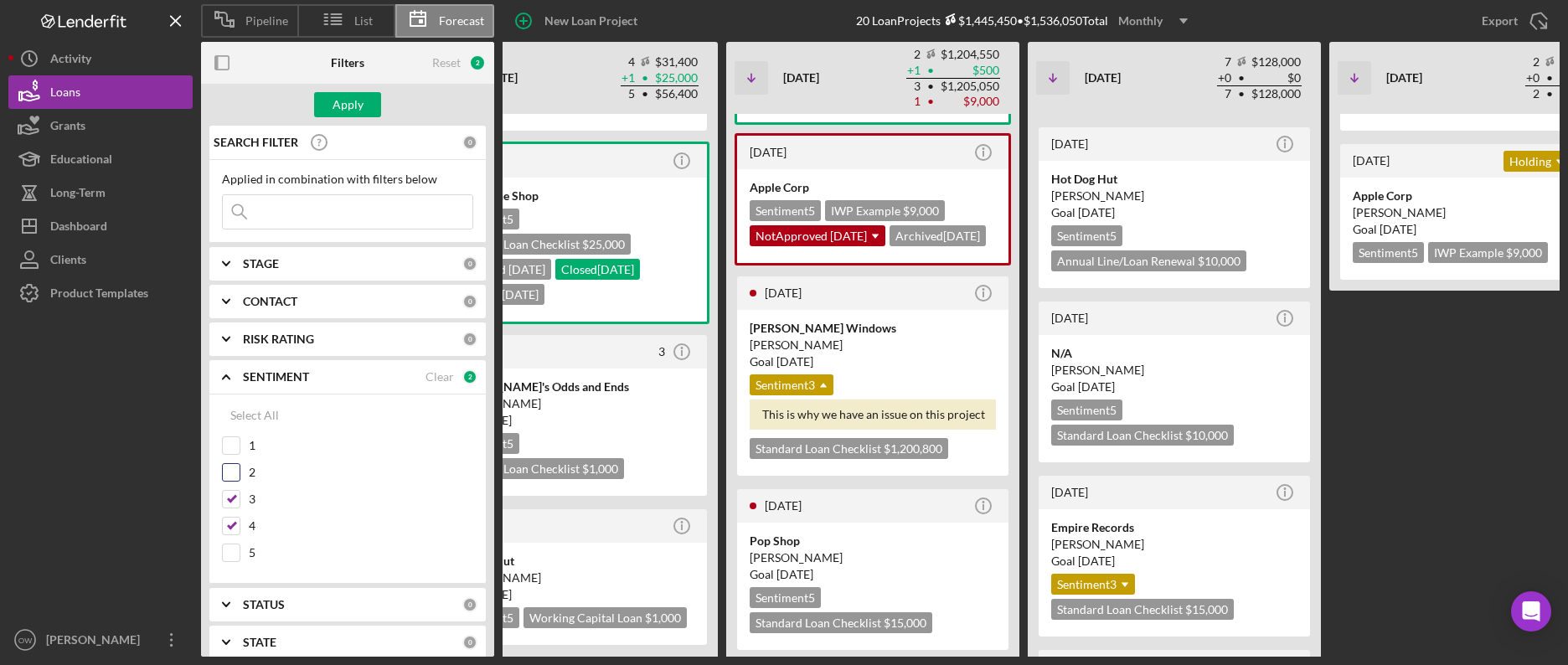
checkbox input "true"
click at [222, 456] on div "1" at bounding box center [347, 449] width 252 height 27
click at [230, 448] on input "1" at bounding box center [231, 446] width 17 height 17
checkbox input "true"
click at [337, 97] on div "Apply" at bounding box center [348, 104] width 31 height 25
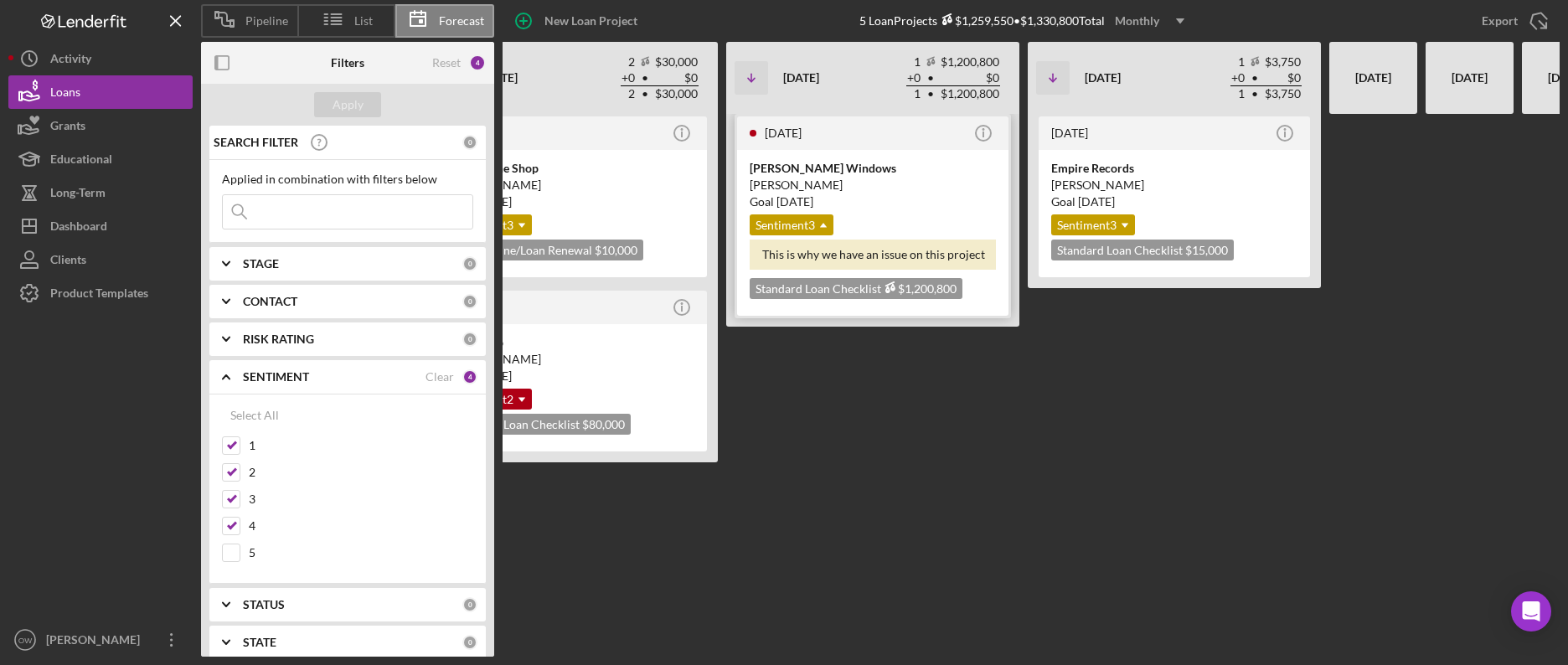
scroll to position [0, 0]
click at [1138, 219] on div "Sentiment 3 Icon/Dropdown Arrow Standard Loan Checklist $15,000 $3,750" at bounding box center [1174, 238] width 246 height 46
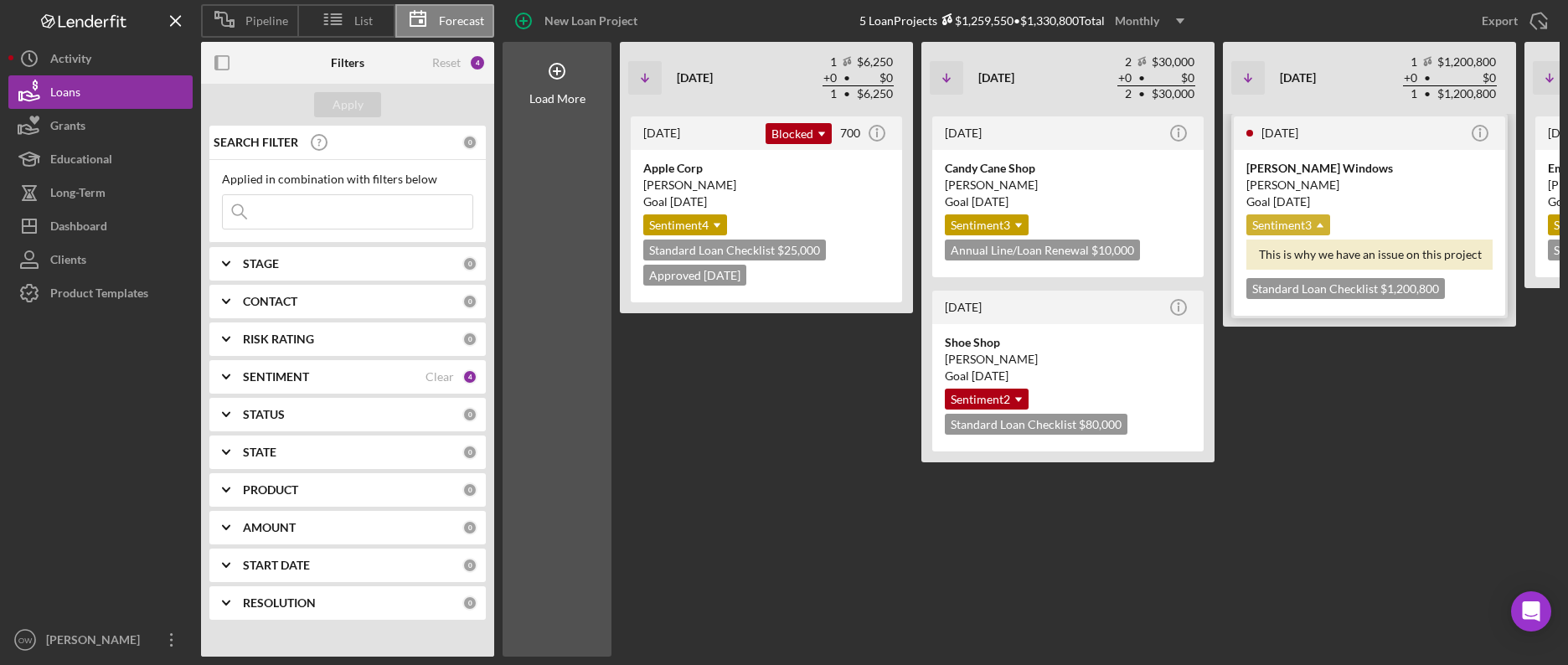
click at [1267, 222] on div "Sentiment 3 Icon/Dropdown Arrow" at bounding box center [1288, 225] width 84 height 21
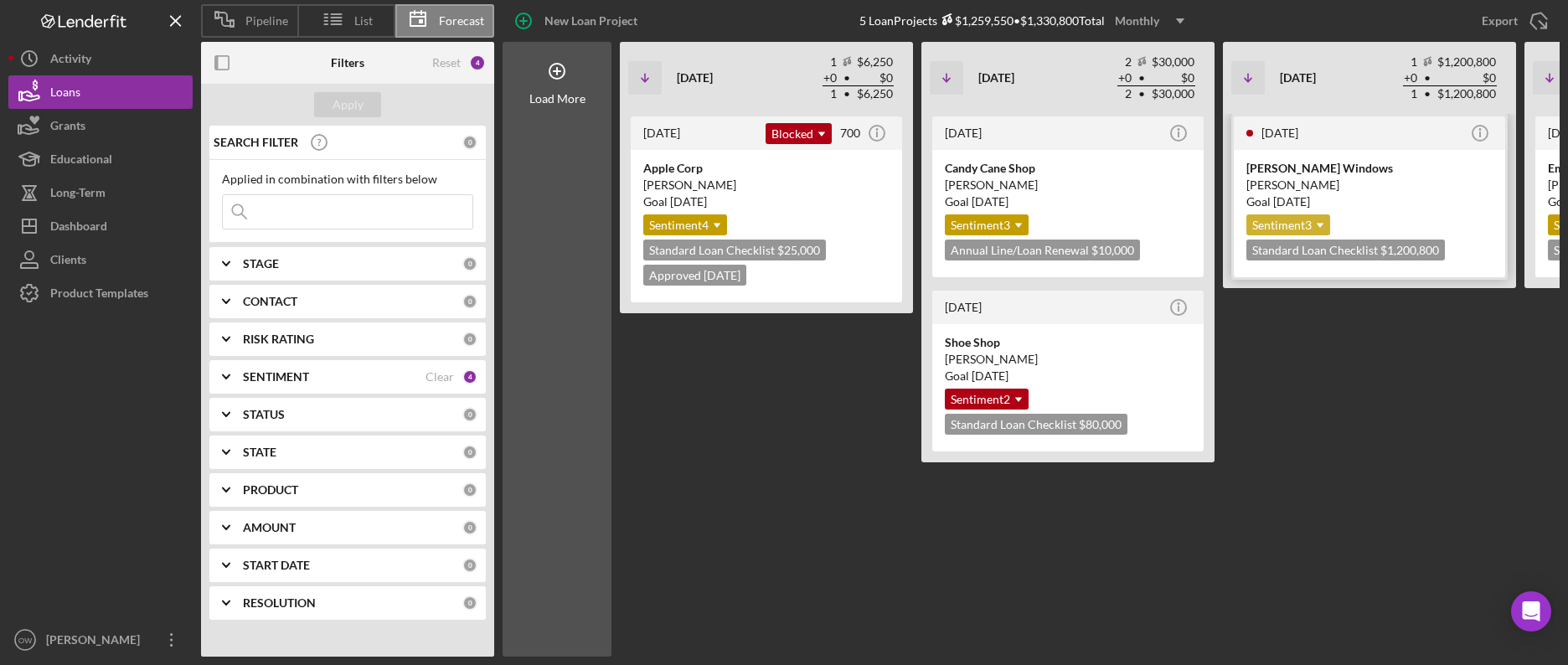
click at [1251, 222] on div "Sentiment 3 Icon/Dropdown Arrow" at bounding box center [1288, 225] width 84 height 21
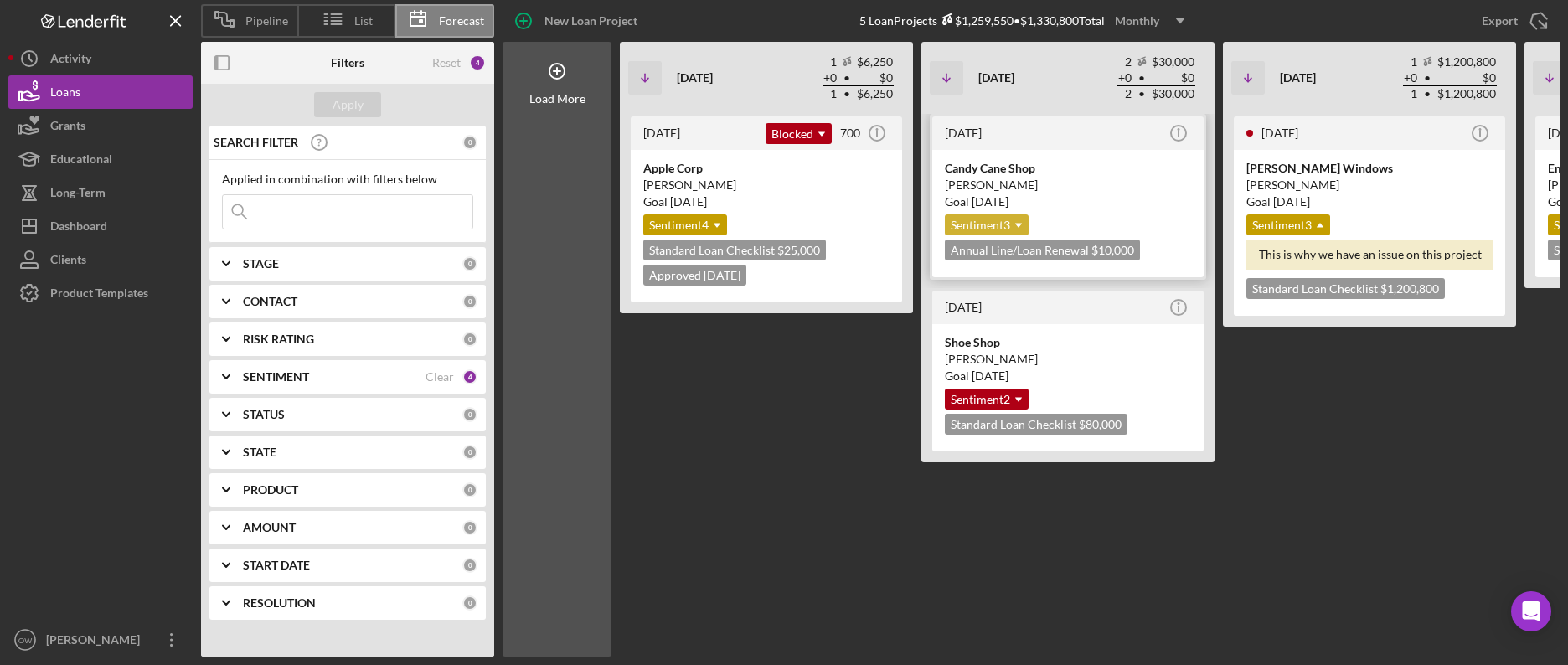
click at [1010, 222] on icon "Icon/Dropdown Arrow" at bounding box center [1018, 225] width 33 height 34
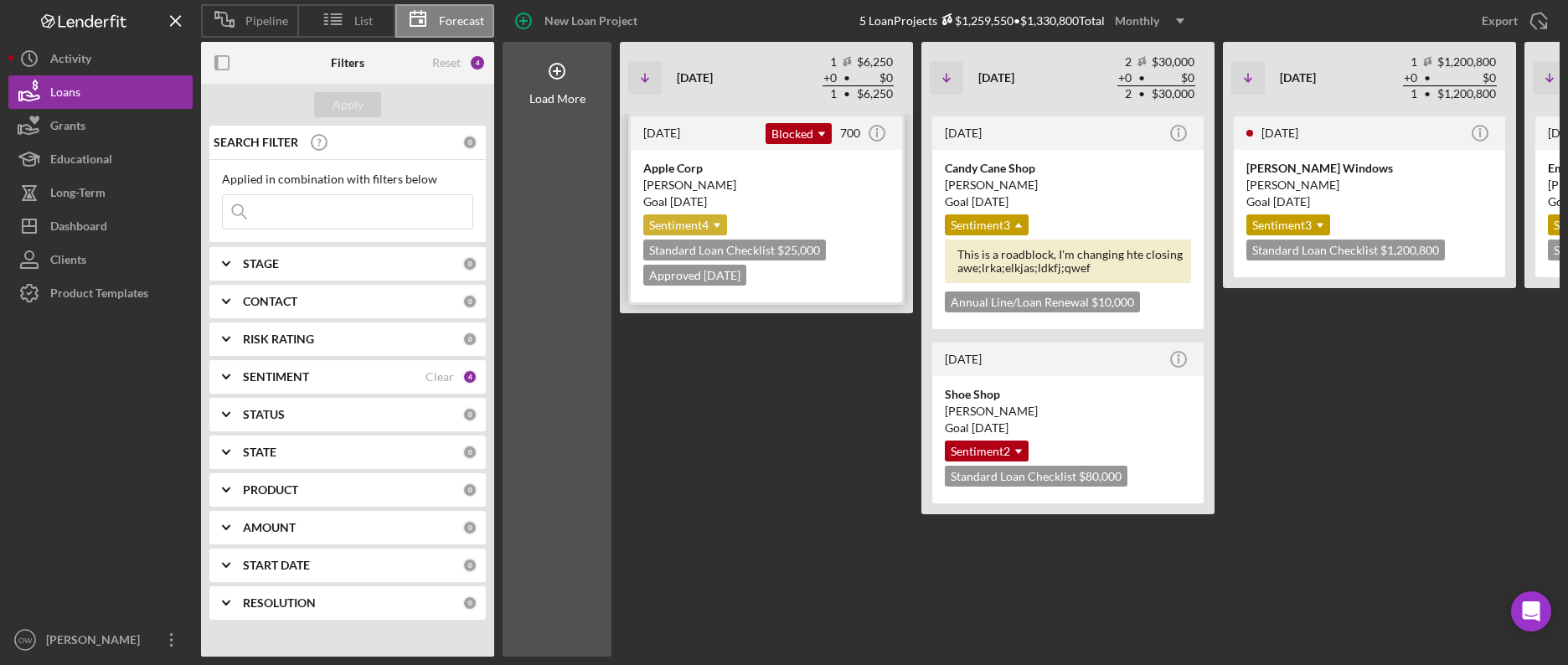
click at [680, 228] on div "Sentiment 4 Icon/Dropdown Arrow" at bounding box center [685, 225] width 84 height 21
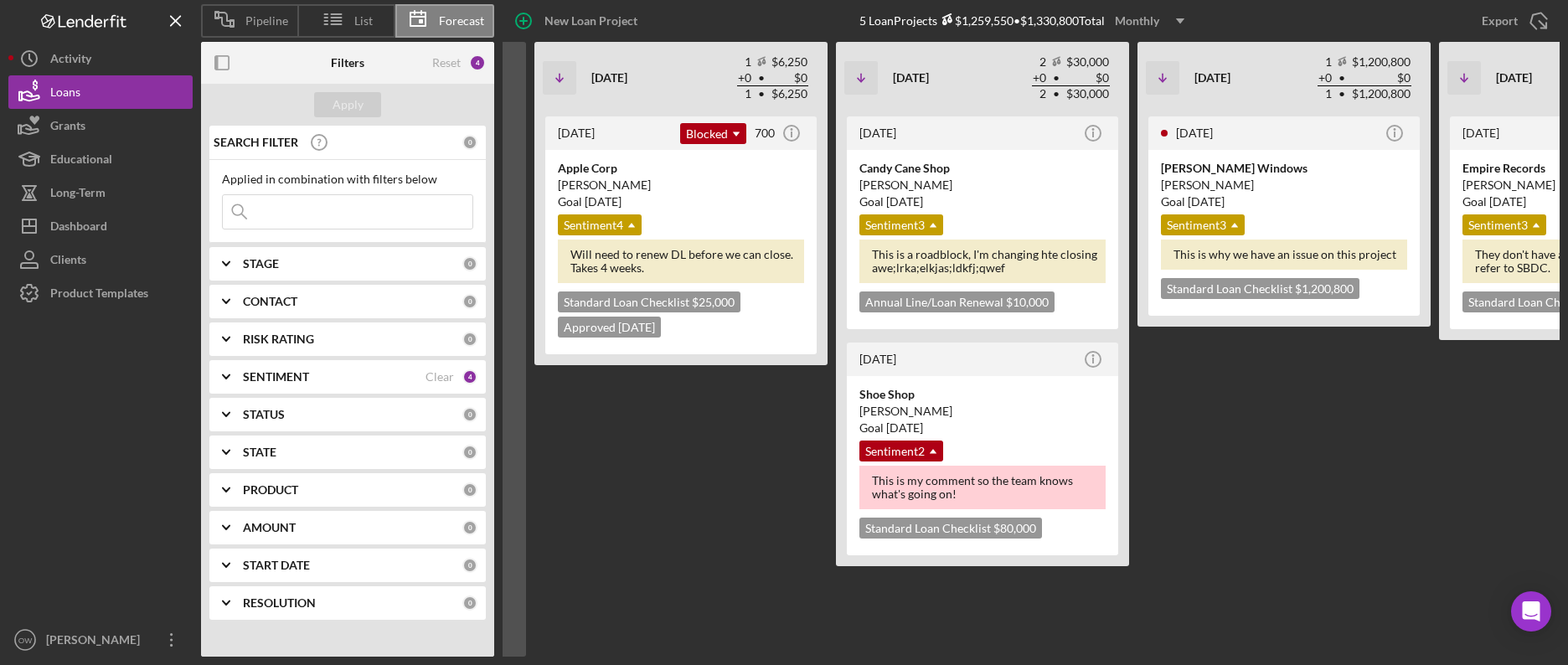
scroll to position [0, 80]
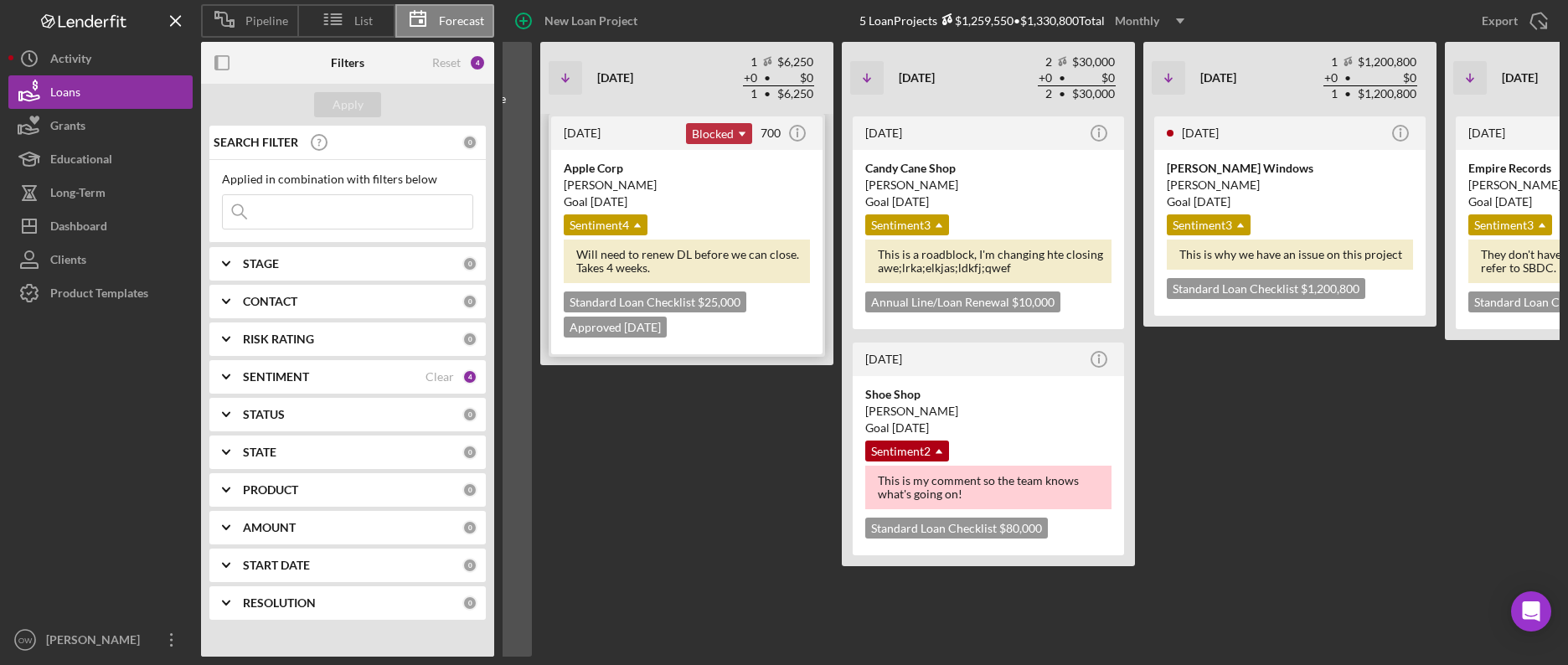
click at [743, 138] on icon "Icon/Dropdown Arrow" at bounding box center [742, 134] width 33 height 34
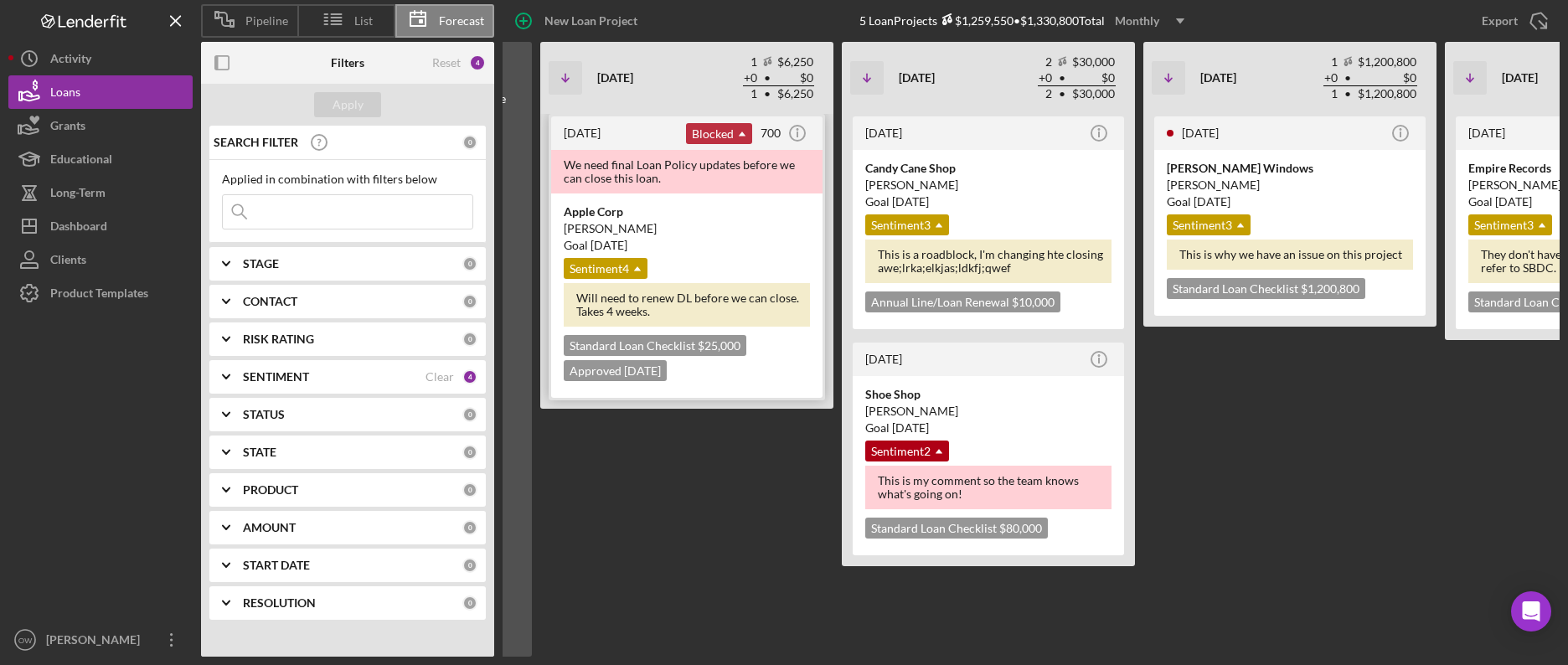
click at [702, 128] on div "Blocked Icon/Dropdown Arrow" at bounding box center [719, 133] width 66 height 21
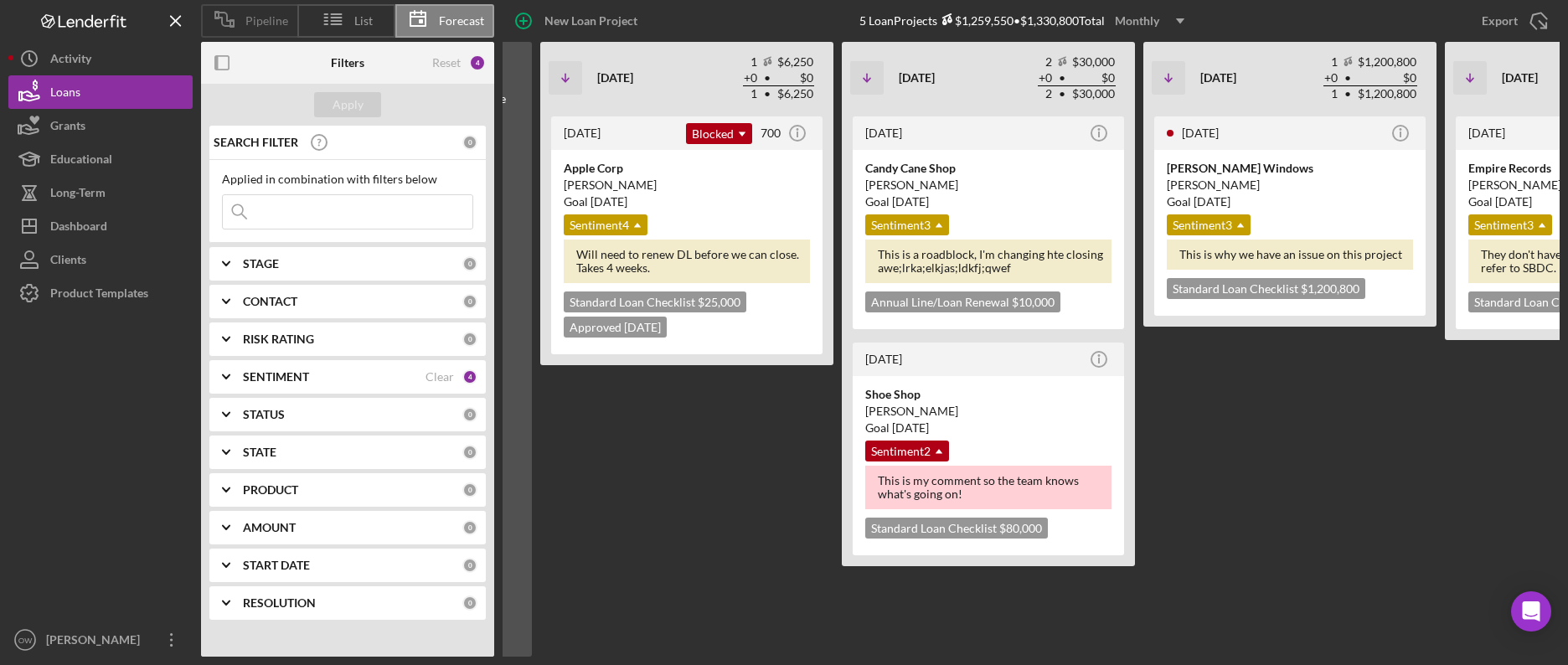
click at [246, 32] on div "Pipeline" at bounding box center [249, 21] width 96 height 34
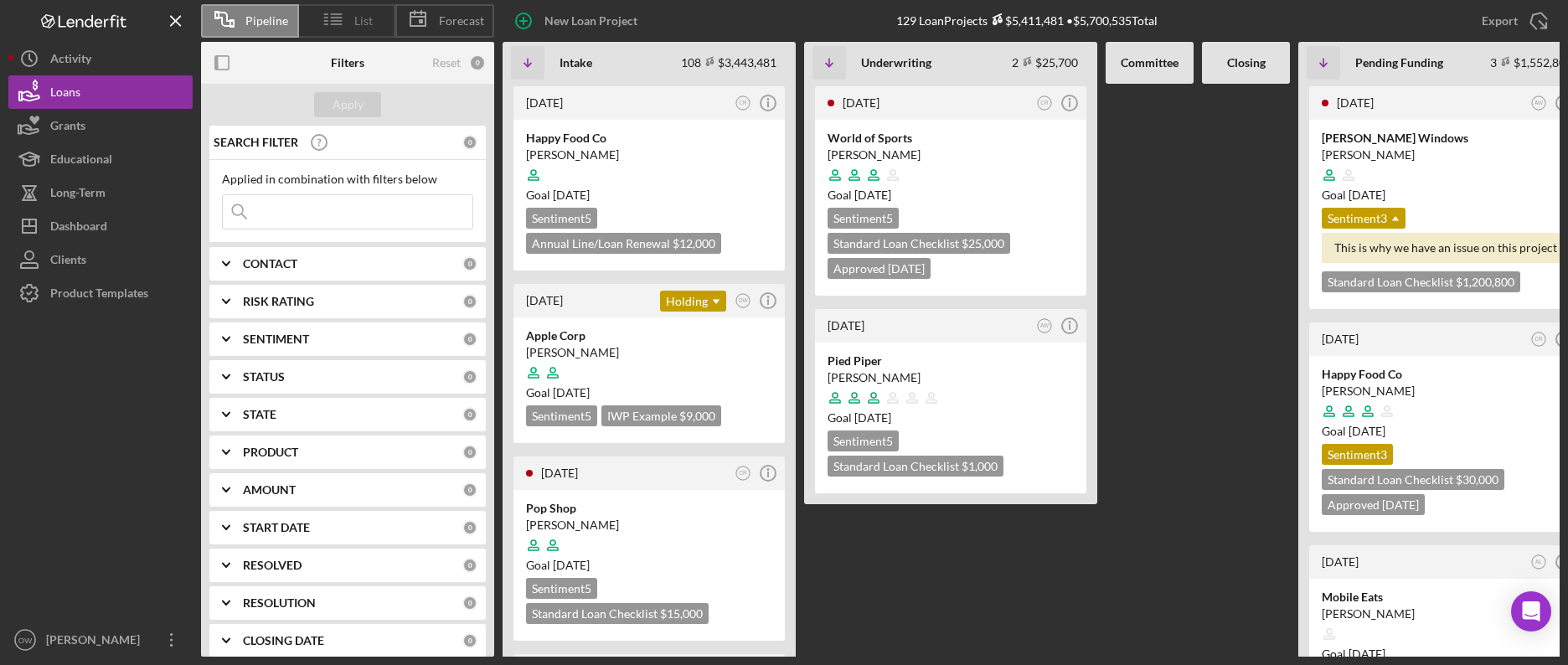
click at [359, 20] on span "List" at bounding box center [363, 21] width 18 height 14
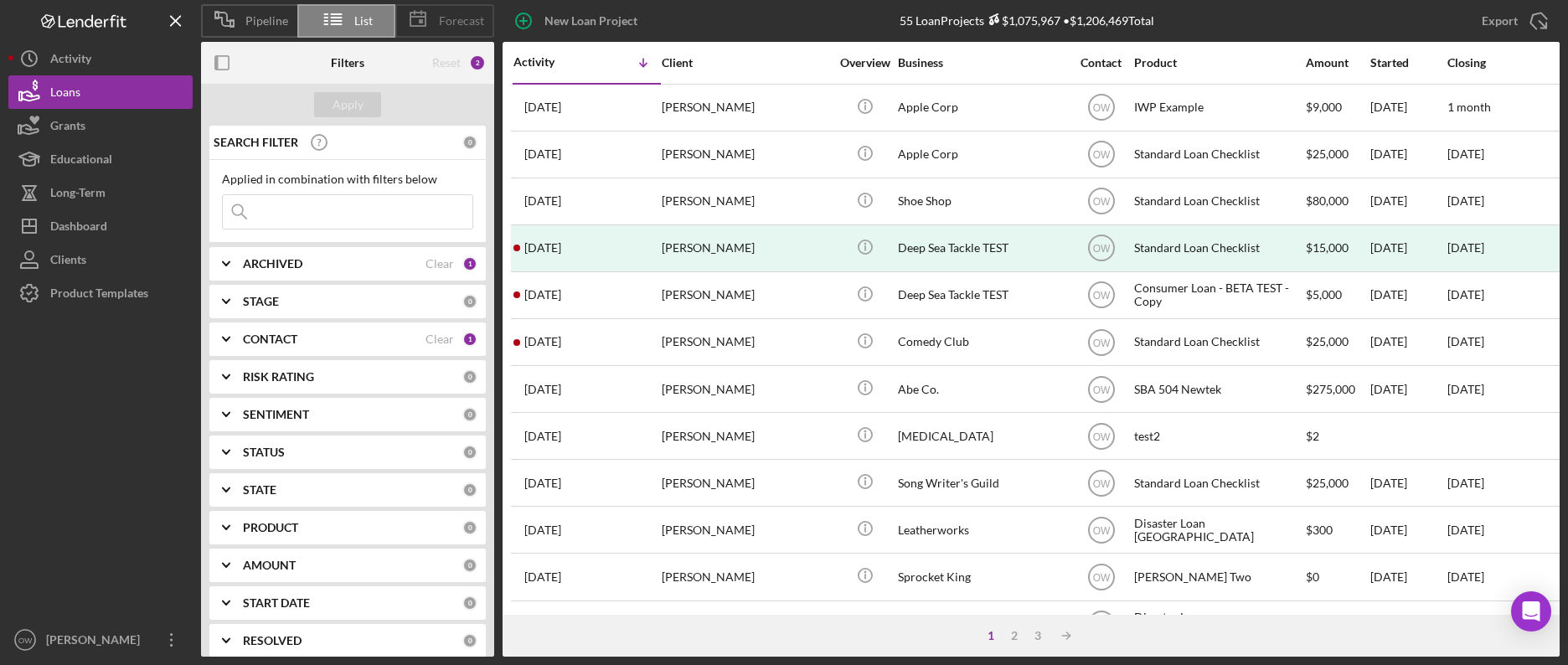
click at [420, 12] on icon at bounding box center [417, 19] width 42 height 42
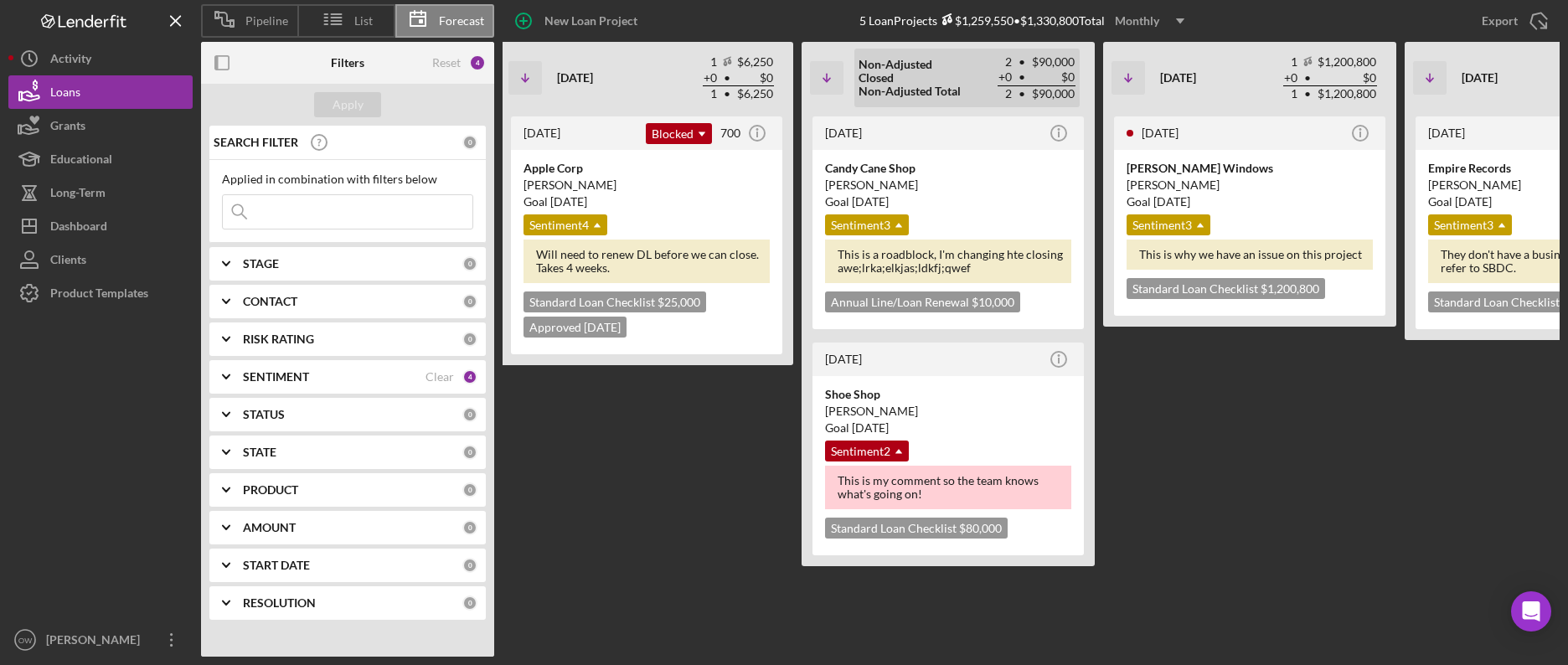
scroll to position [0, 0]
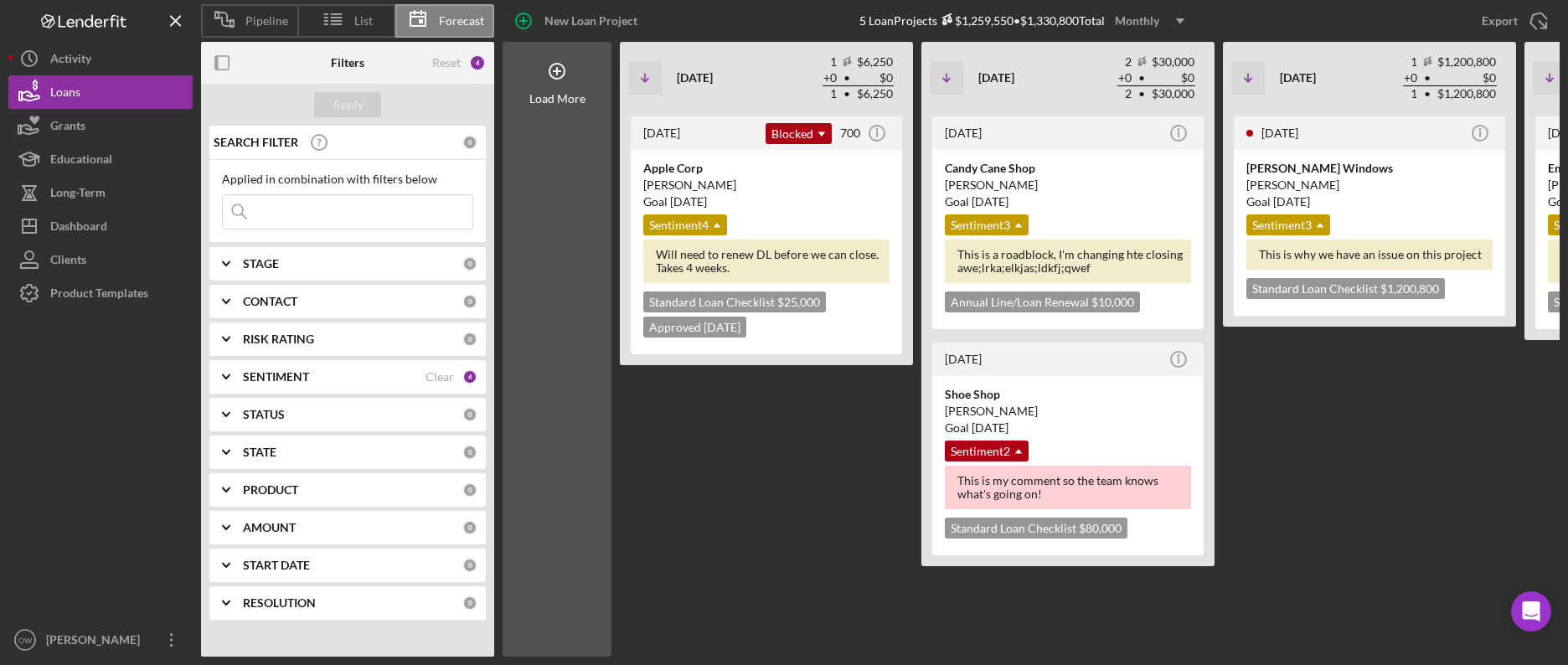
click at [257, 19] on span "Pipeline" at bounding box center [267, 21] width 43 height 14
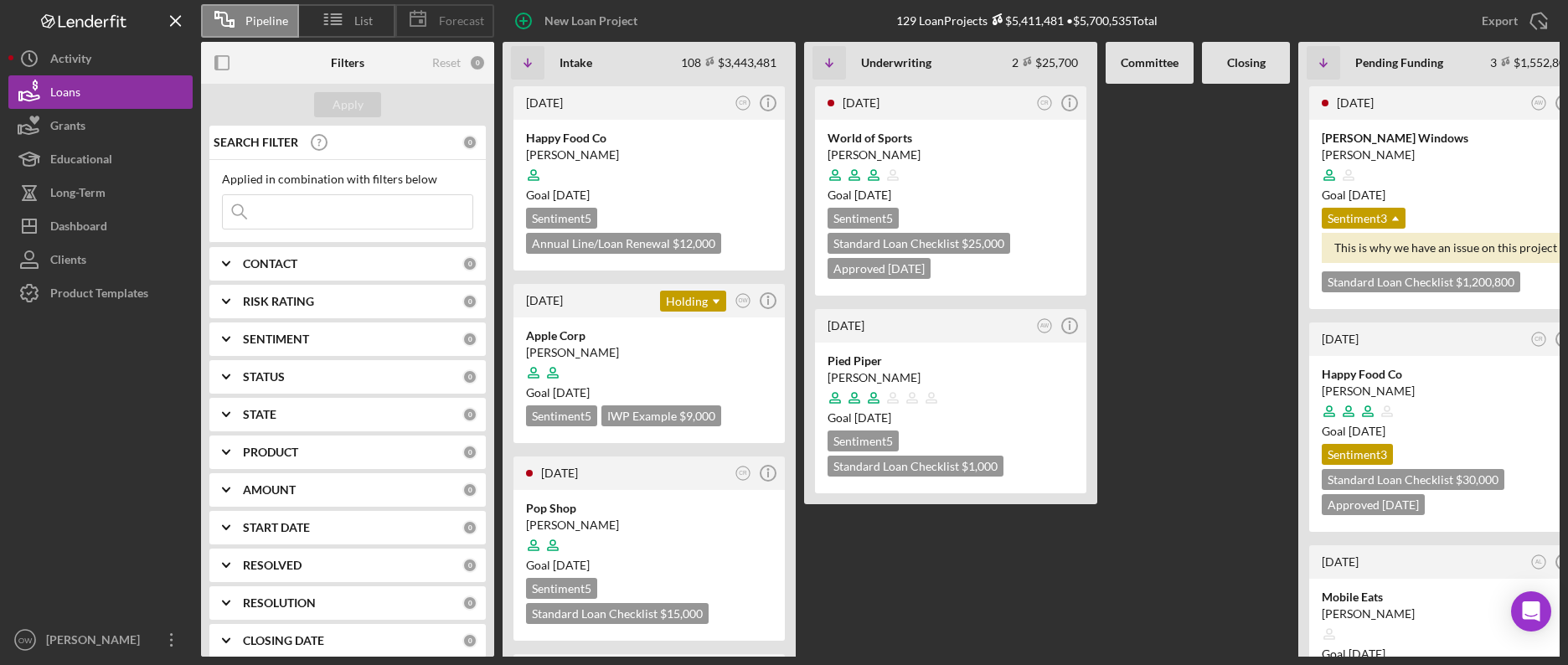
click at [463, 15] on span "Forecast" at bounding box center [461, 21] width 46 height 14
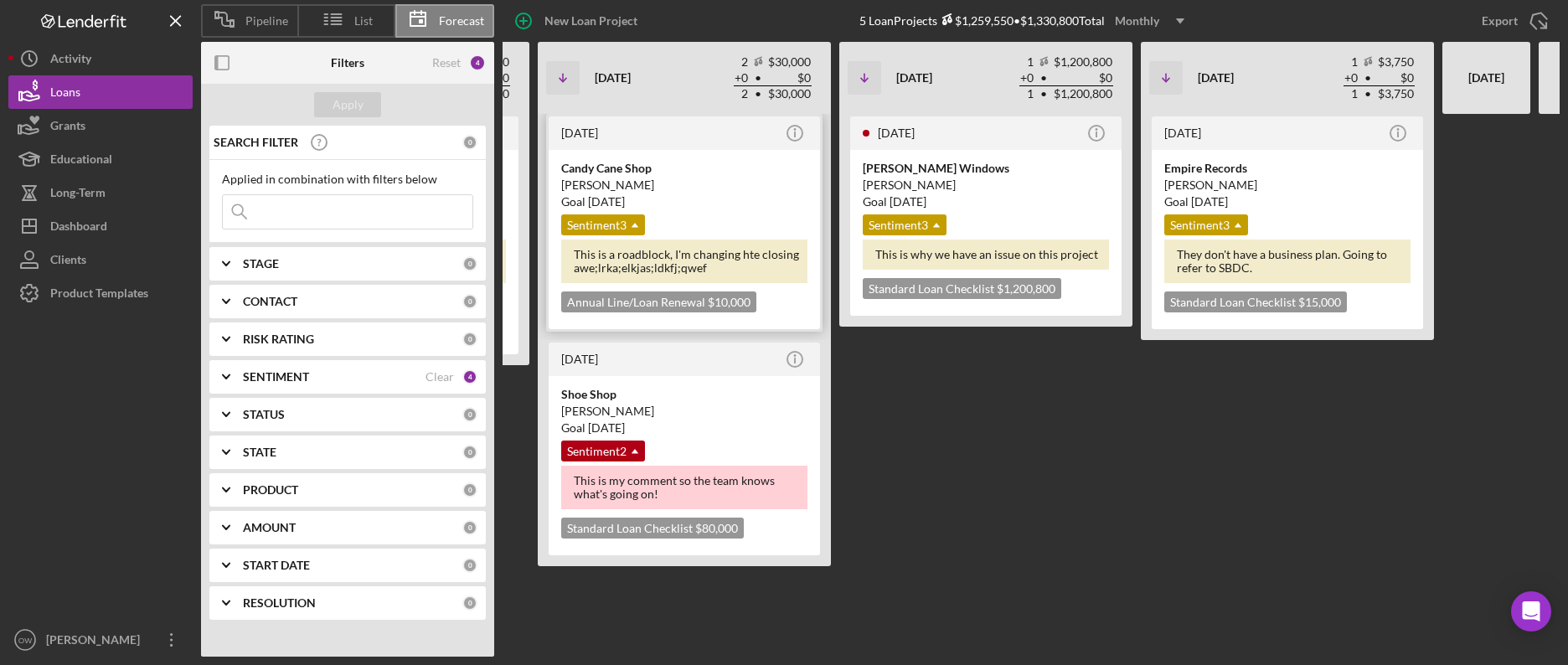
scroll to position [0, 398]
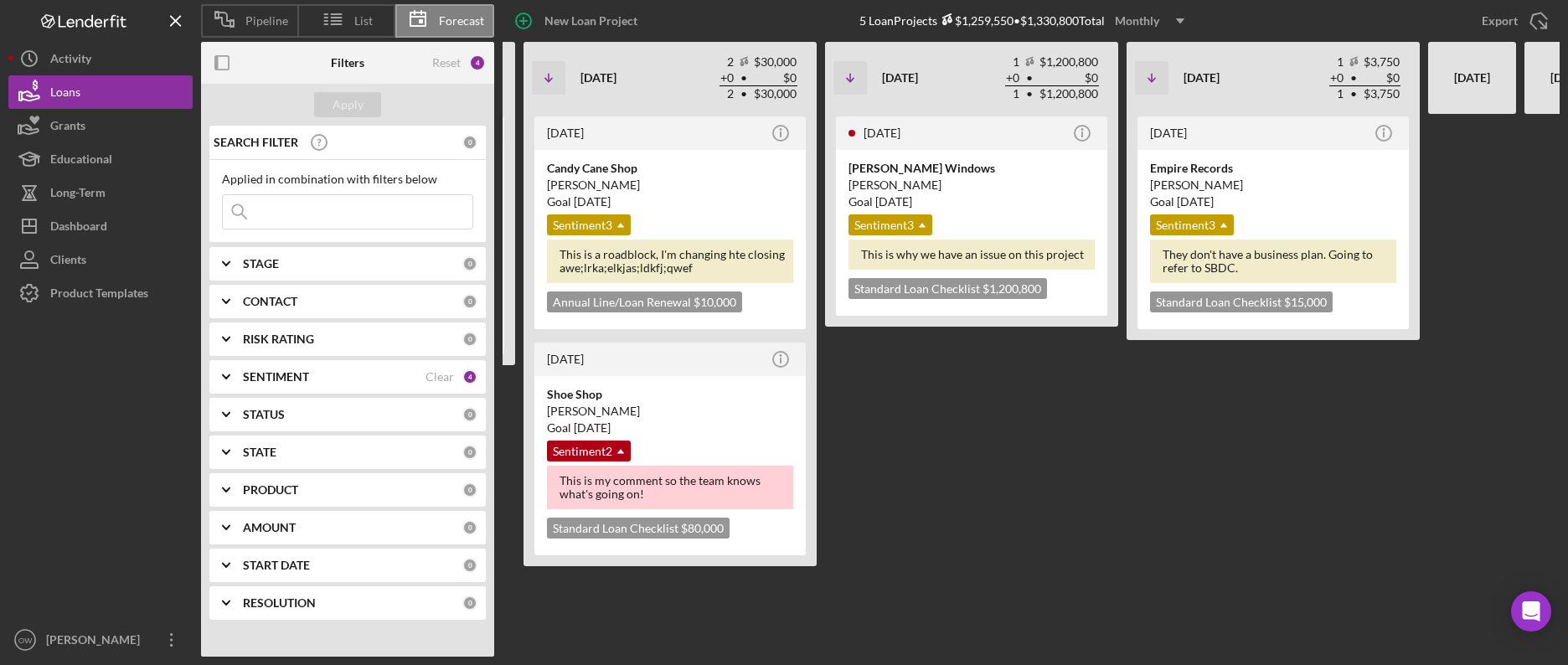
click at [1175, 16] on icon "Icon/Dropdown Arrow" at bounding box center [1180, 21] width 42 height 42
click at [1162, 95] on div "Quarterly" at bounding box center [1152, 95] width 68 height 34
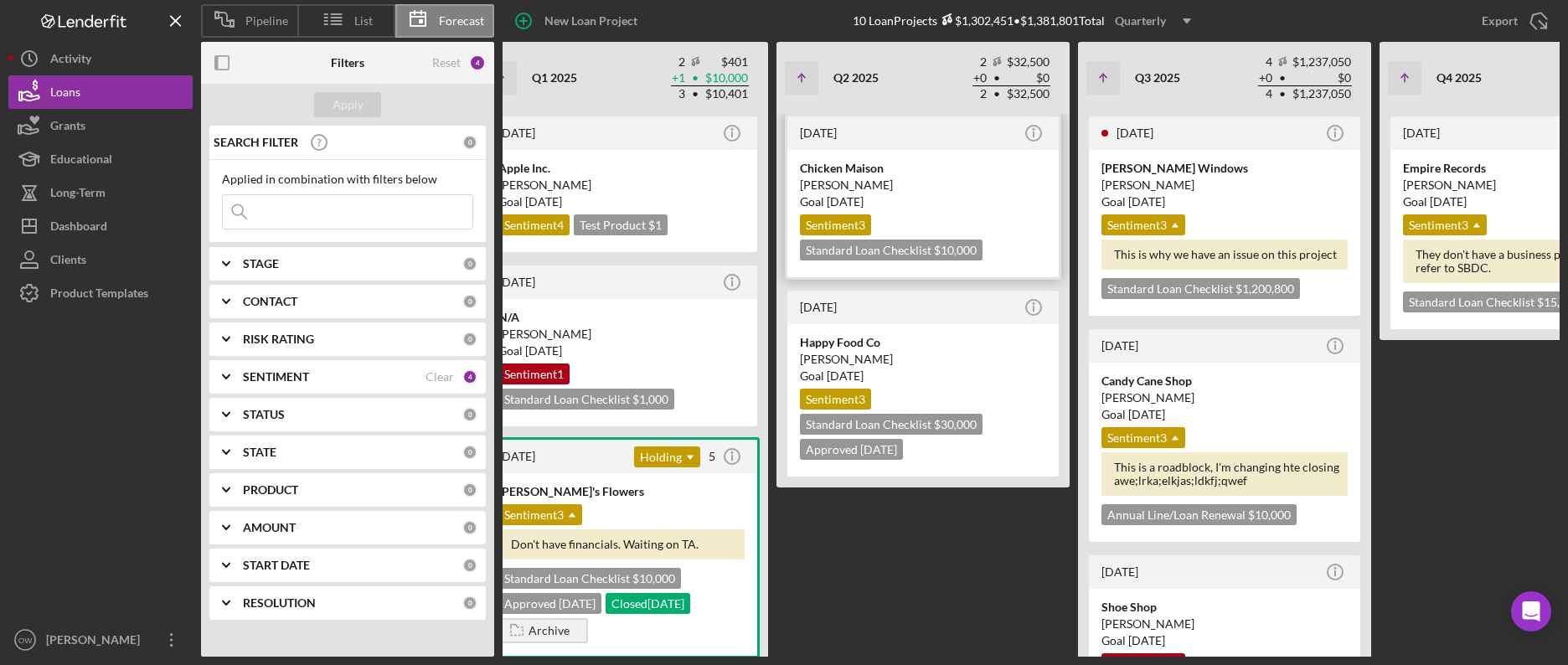
scroll to position [0, 0]
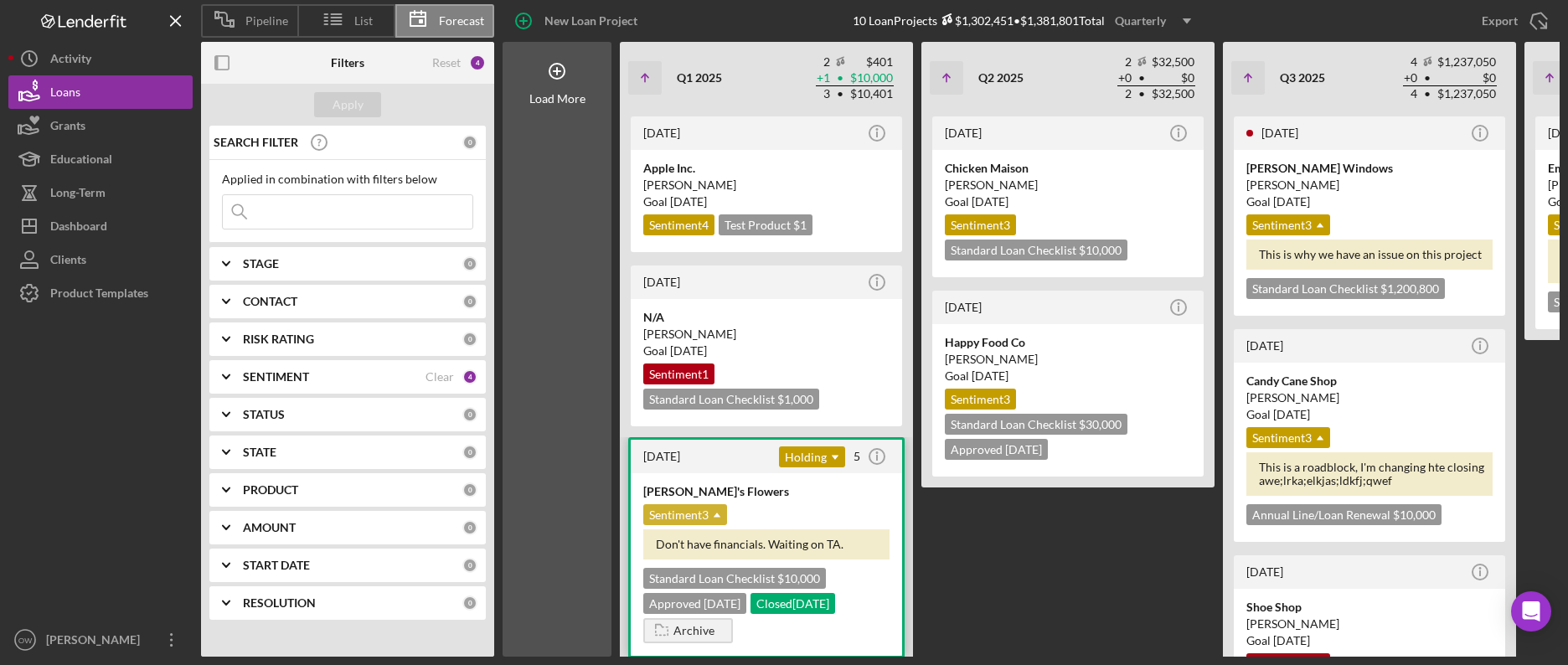
click at [699, 519] on div "Sentiment 3 Icon/Dropdown Arrow" at bounding box center [685, 515] width 84 height 21
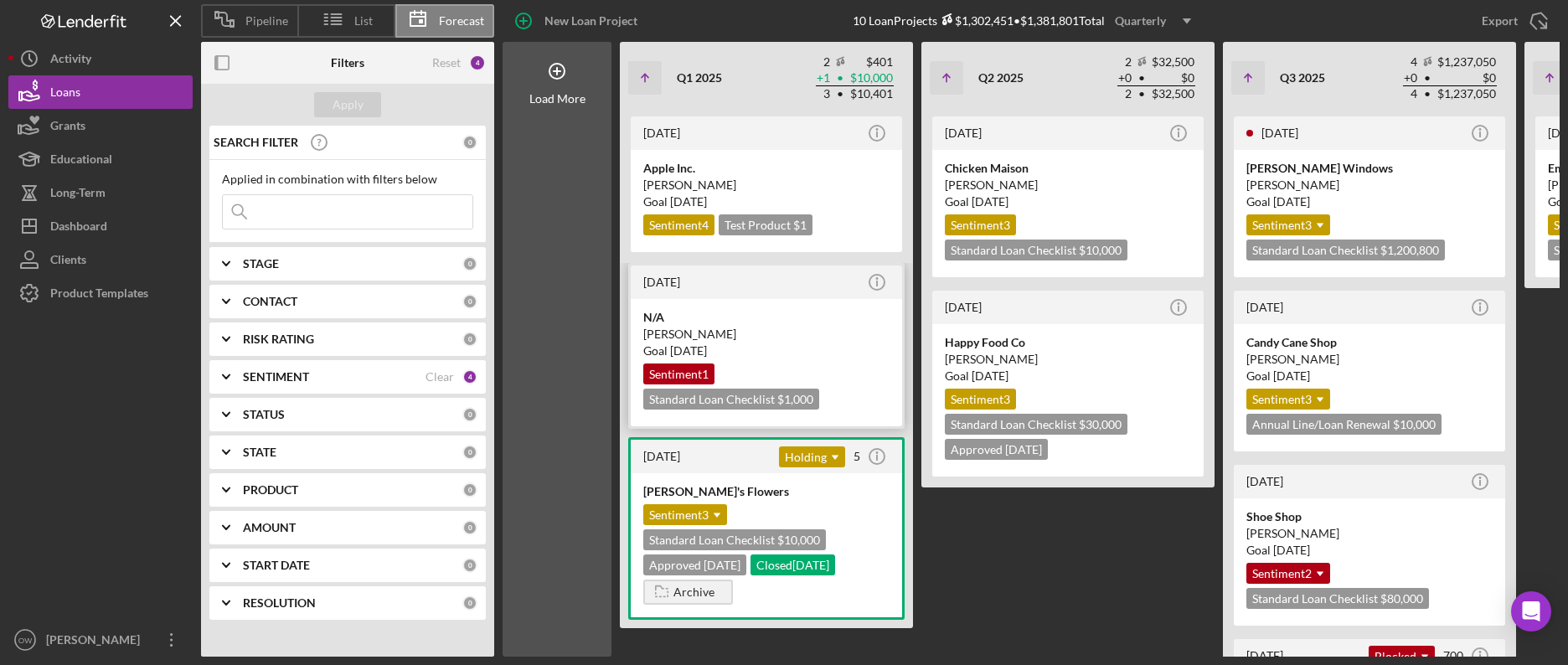
scroll to position [3, 0]
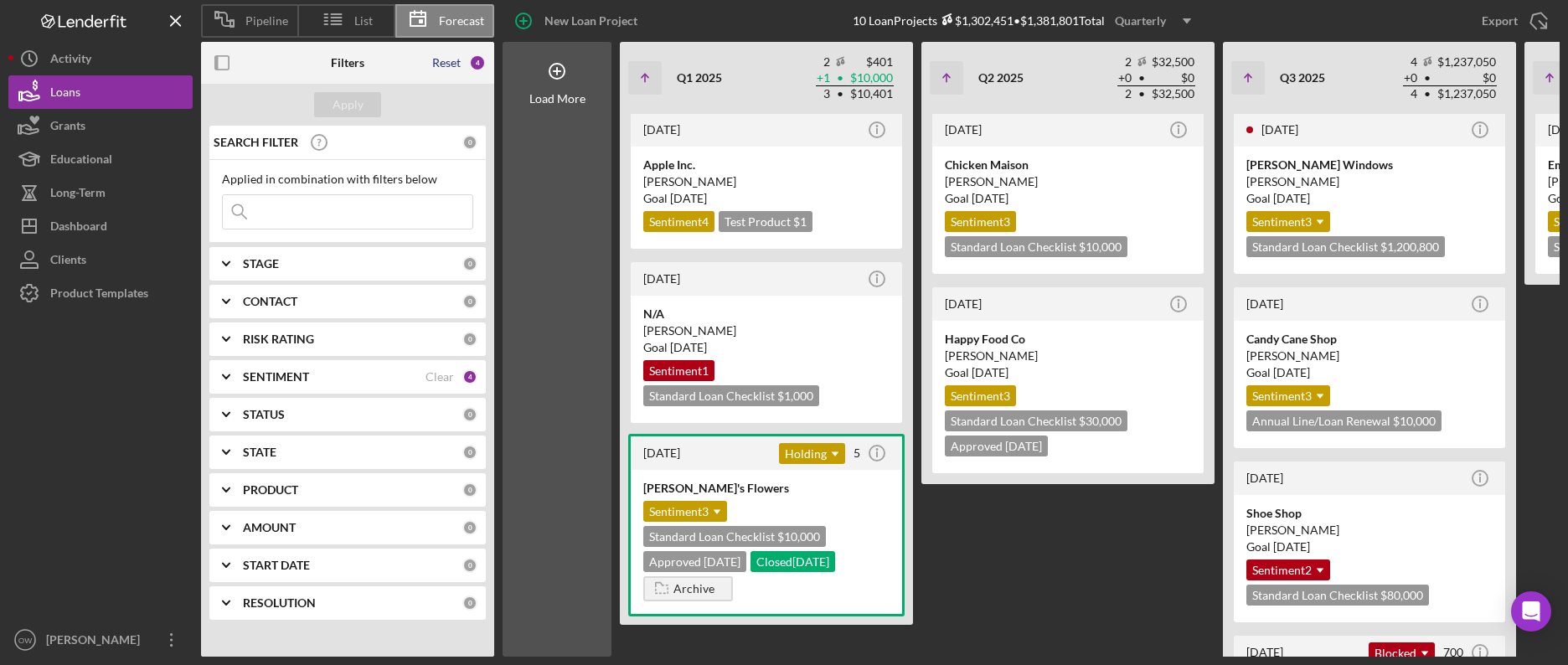
click at [452, 57] on div "Reset" at bounding box center [446, 63] width 28 height 14
click at [322, 19] on icon at bounding box center [333, 19] width 42 height 42
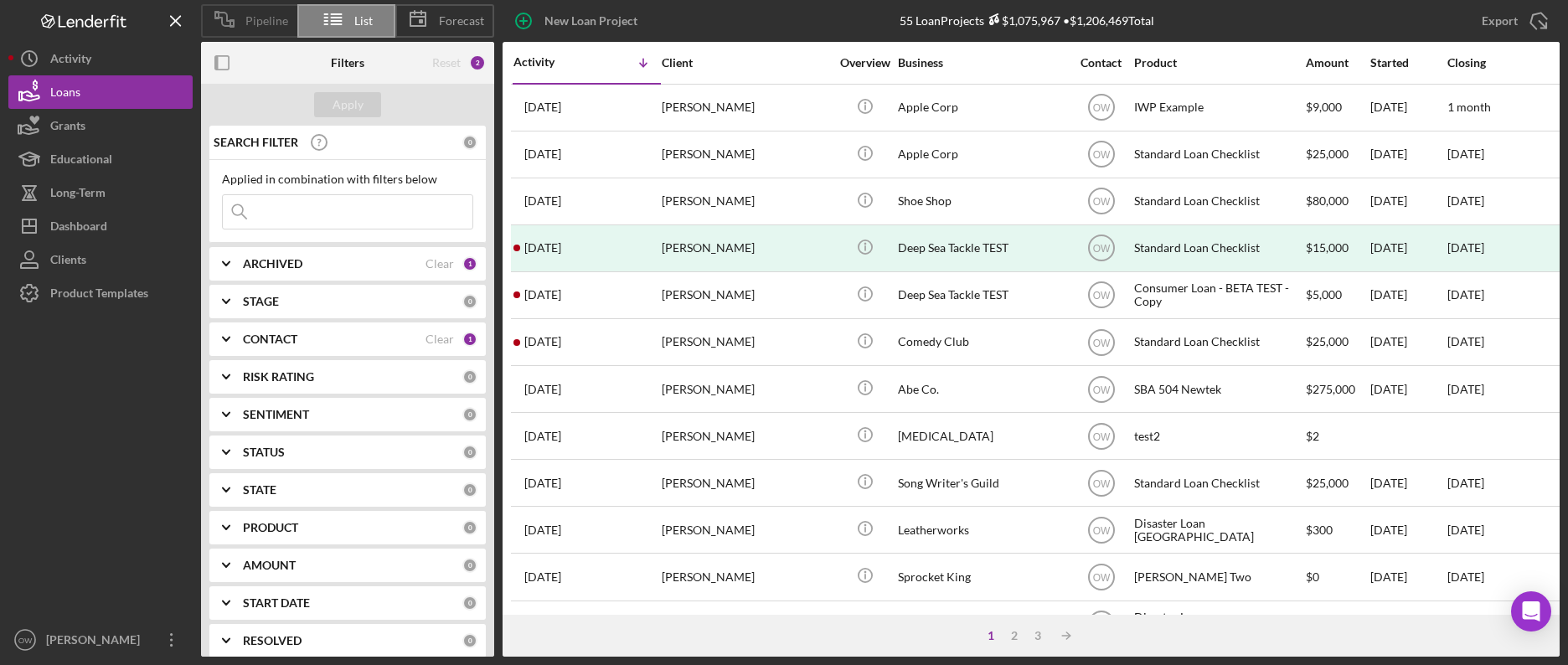
click at [265, 19] on span "Pipeline" at bounding box center [267, 21] width 43 height 14
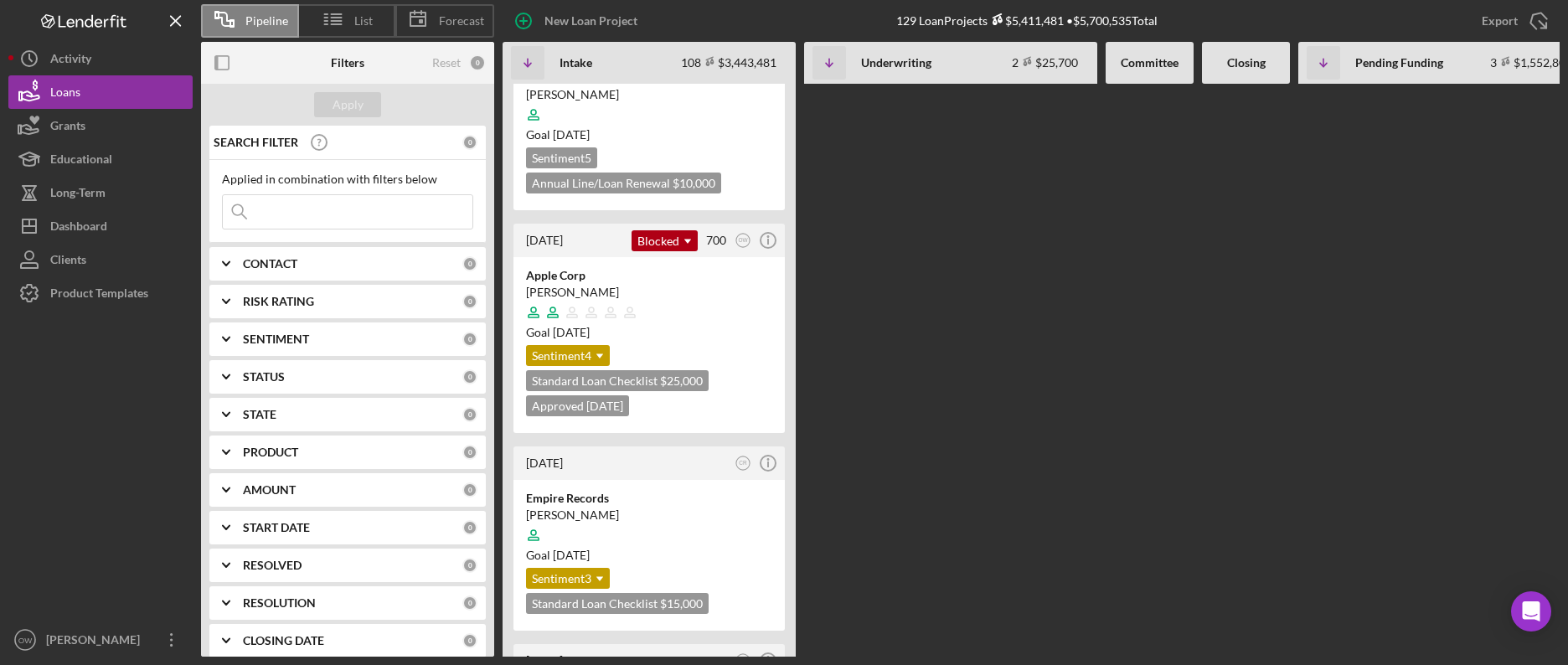
scroll to position [1120, 0]
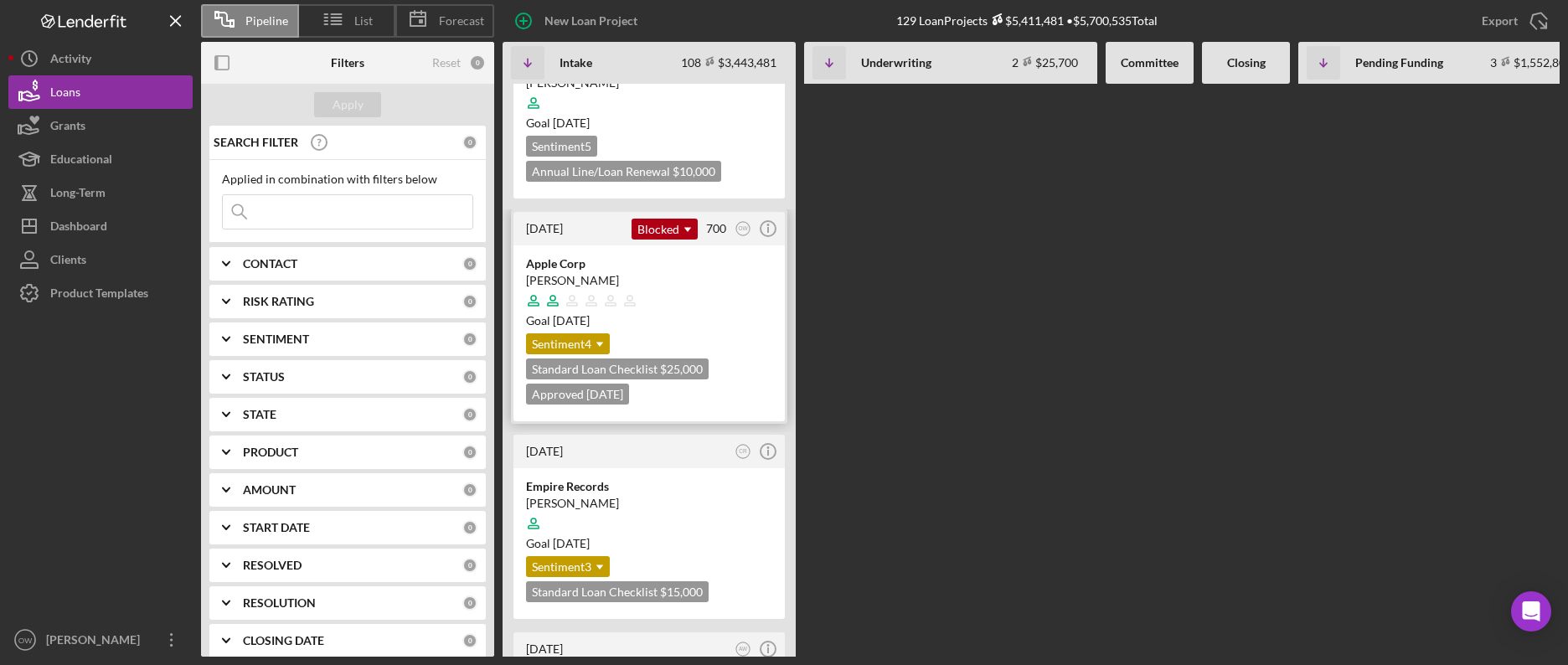
click at [670, 313] on div "Goal [DATE]" at bounding box center [649, 321] width 246 height 17
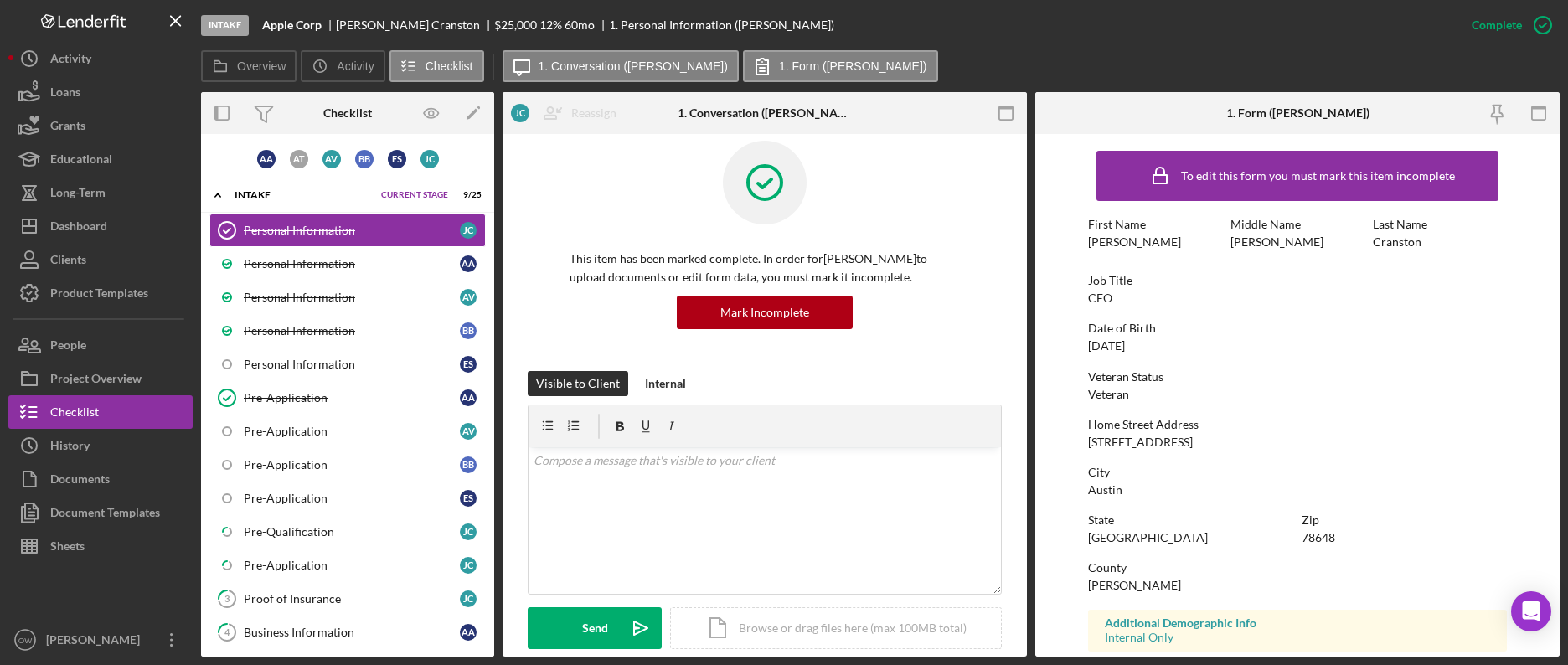
scroll to position [20, 0]
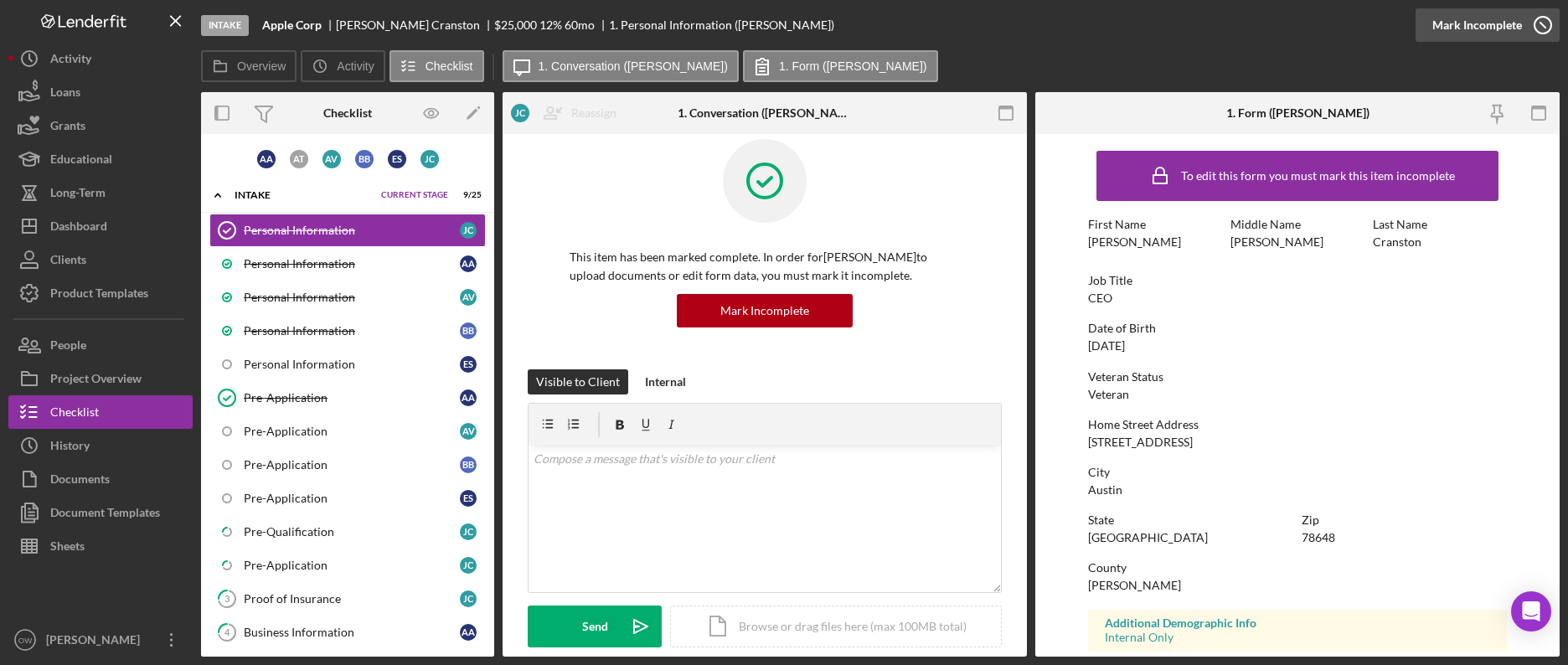
click at [1343, 27] on div "Mark Incomplete" at bounding box center [1477, 25] width 89 height 34
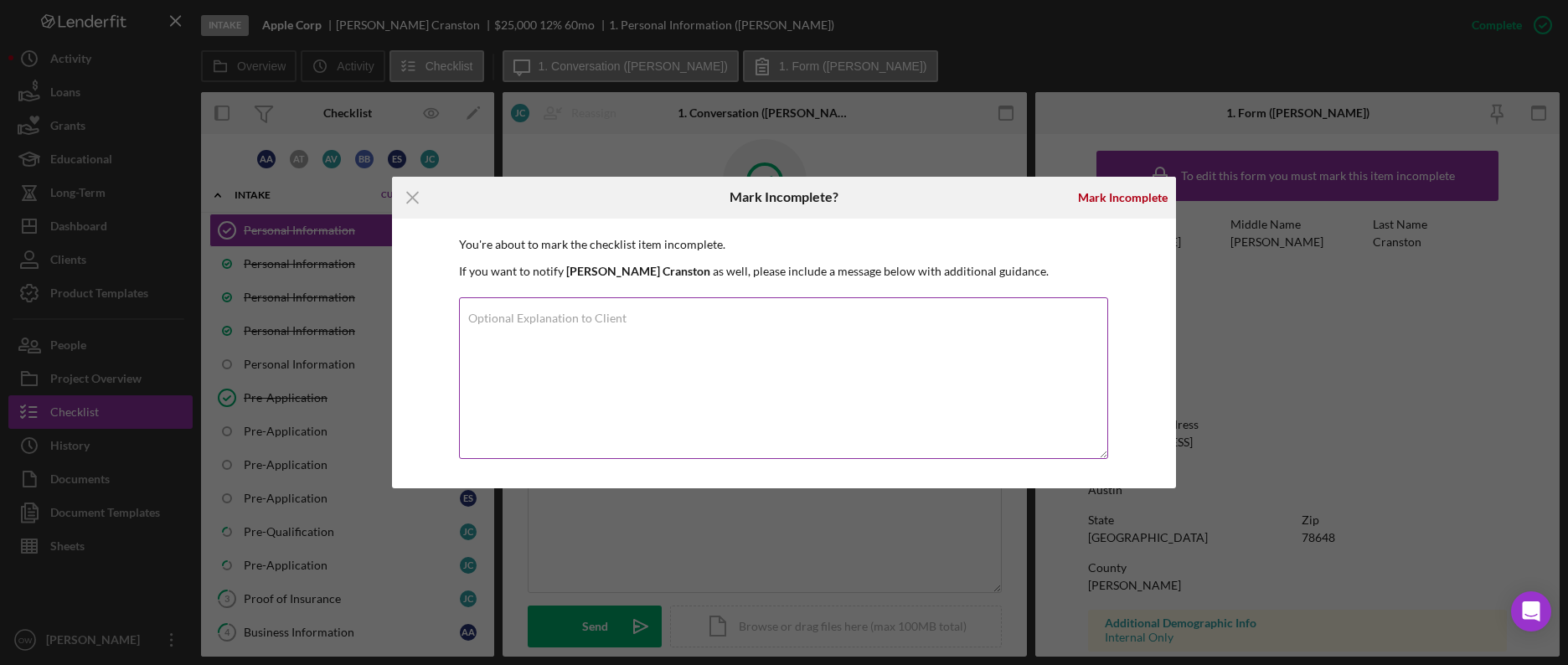
click at [911, 375] on textarea "Optional Explanation to Client" at bounding box center [783, 378] width 649 height 162
type textarea "Turns out it's the wrong document."
click at [1140, 186] on div "Mark Incomplete" at bounding box center [1122, 198] width 89 height 34
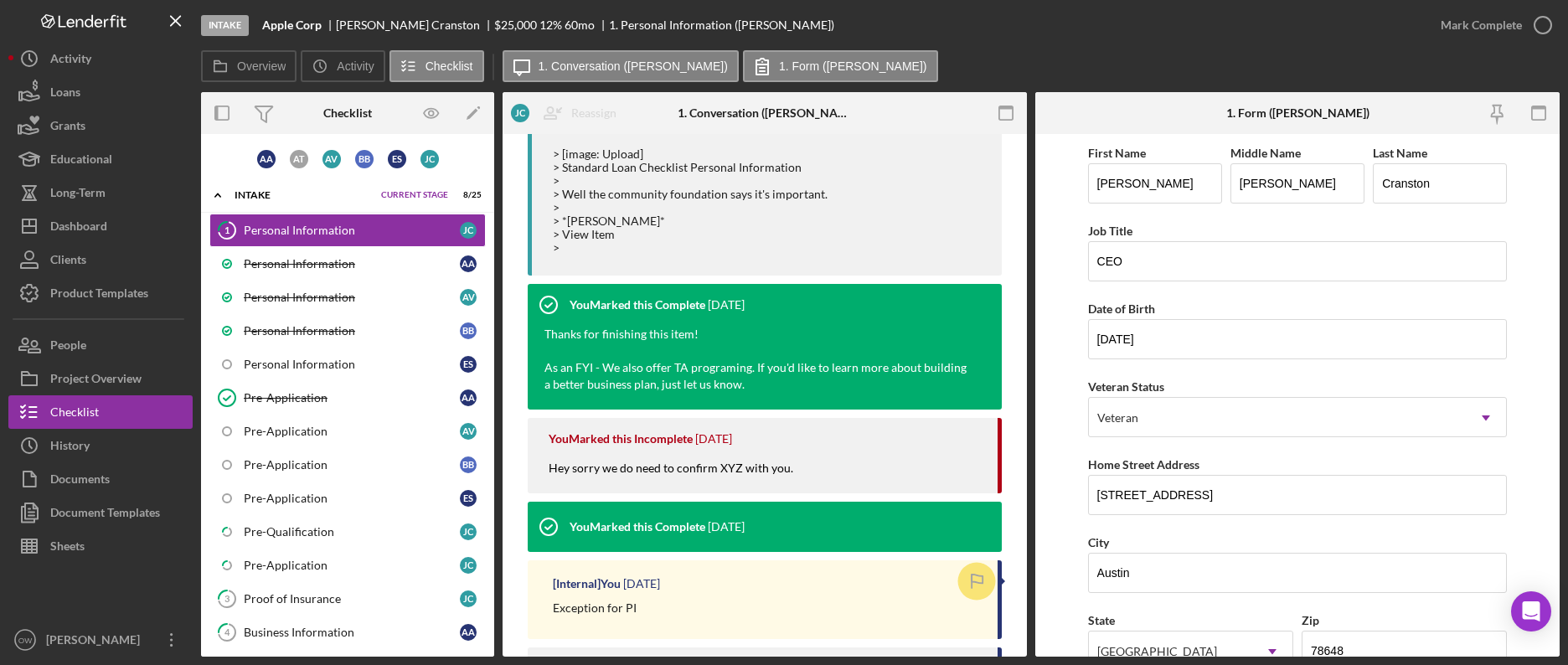
scroll to position [20388, 0]
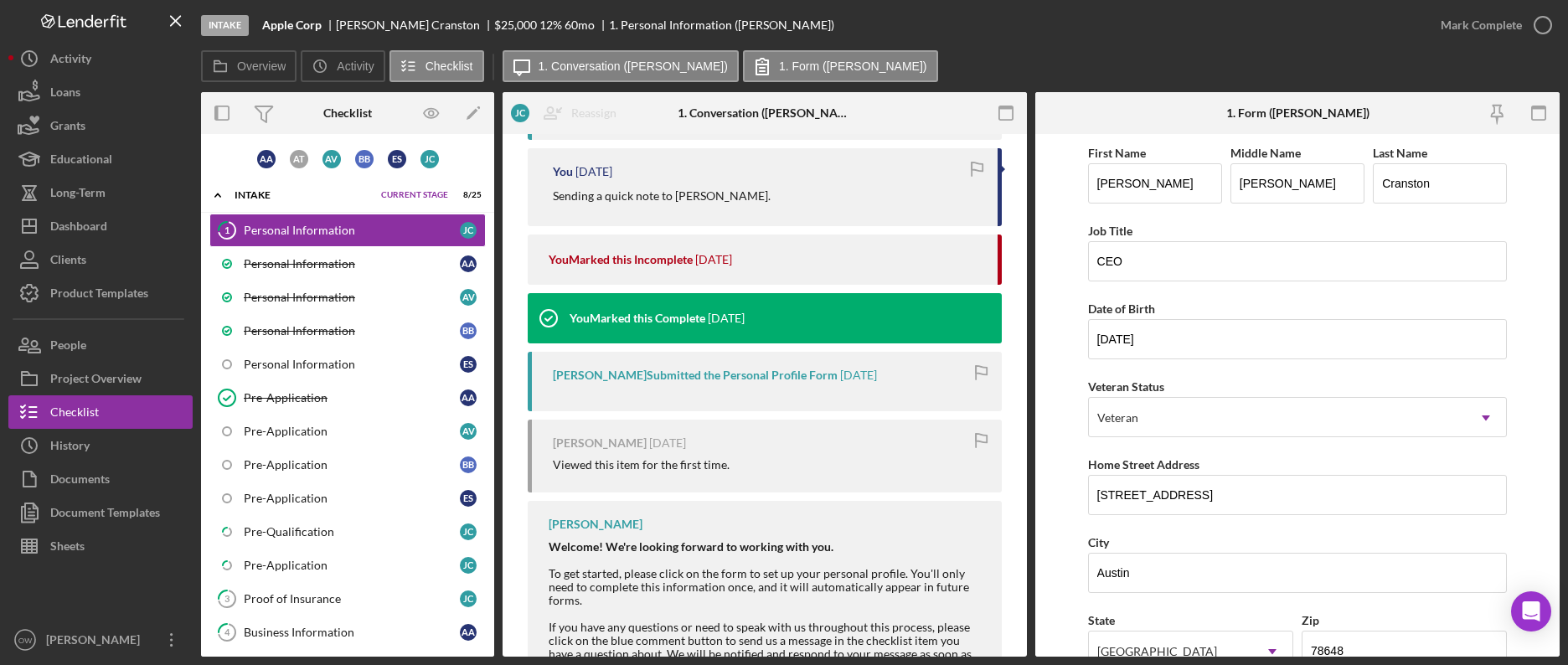
drag, startPoint x: 550, startPoint y: 327, endPoint x: 939, endPoint y: 568, distance: 457.6
click at [943, 567] on div "[PERSON_NAME] Welcome! We're looking forward to working with you. To get starte…" at bounding box center [764, 660] width 474 height 318
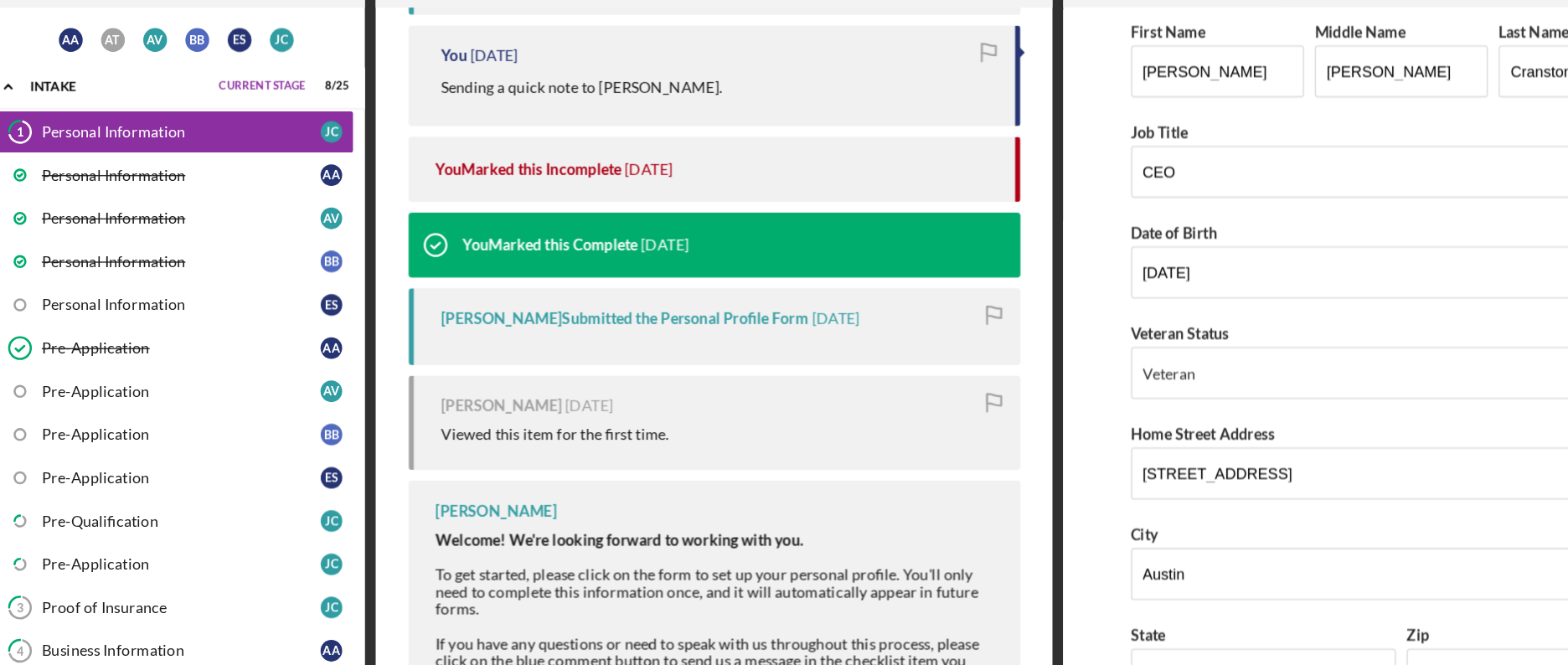
click at [671, 540] on div "Welcome! We're looking forward to working with you. To get started, please clic…" at bounding box center [767, 649] width 436 height 217
drag, startPoint x: 778, startPoint y: 567, endPoint x: 532, endPoint y: 327, distance: 343.7
click at [532, 501] on div "[PERSON_NAME] Welcome! We're looking forward to working with you. To get starte…" at bounding box center [764, 660] width 474 height 318
click at [816, 540] on div "Welcome! We're looking forward to working with you. To get started, please clic…" at bounding box center [767, 649] width 436 height 217
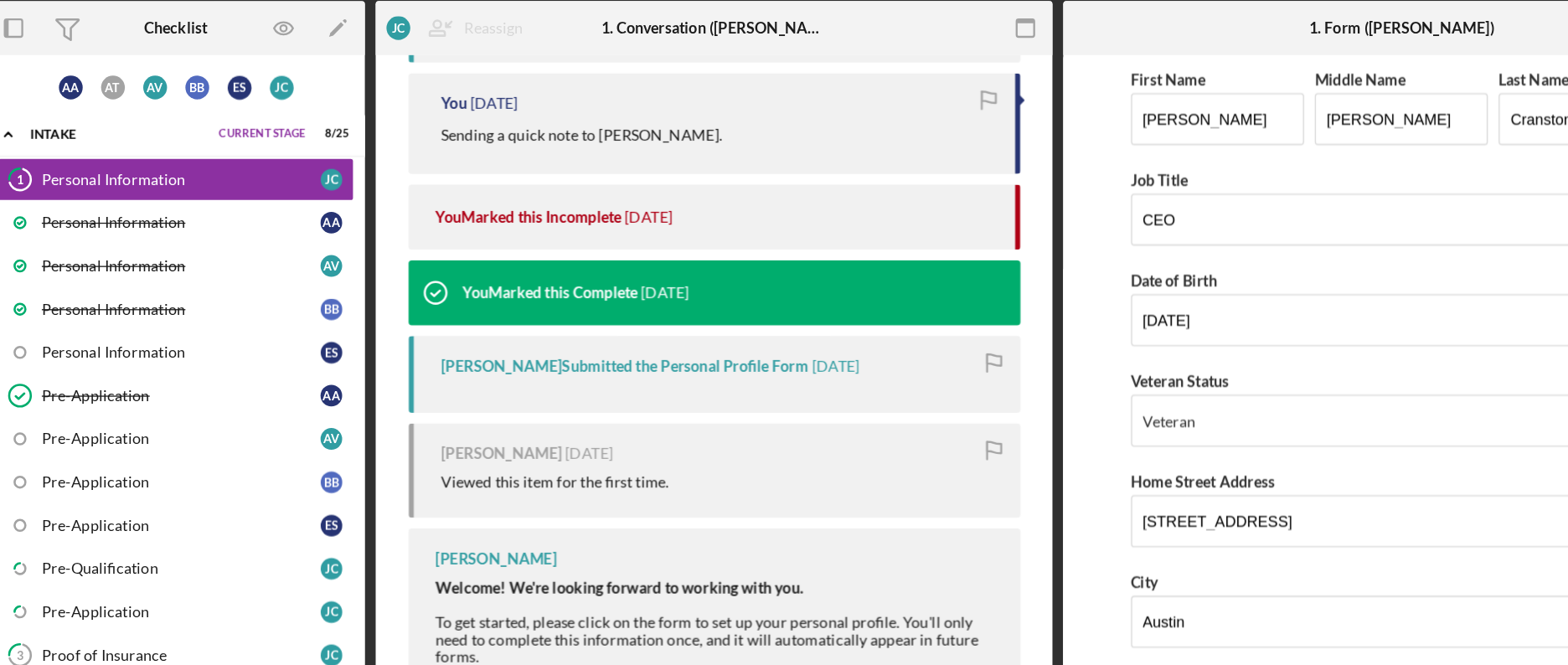
drag, startPoint x: 938, startPoint y: 512, endPoint x: 925, endPoint y: 475, distance: 39.2
click at [927, 540] on div "Welcome! We're looking forward to working with you. To get started, please clic…" at bounding box center [767, 649] width 436 height 217
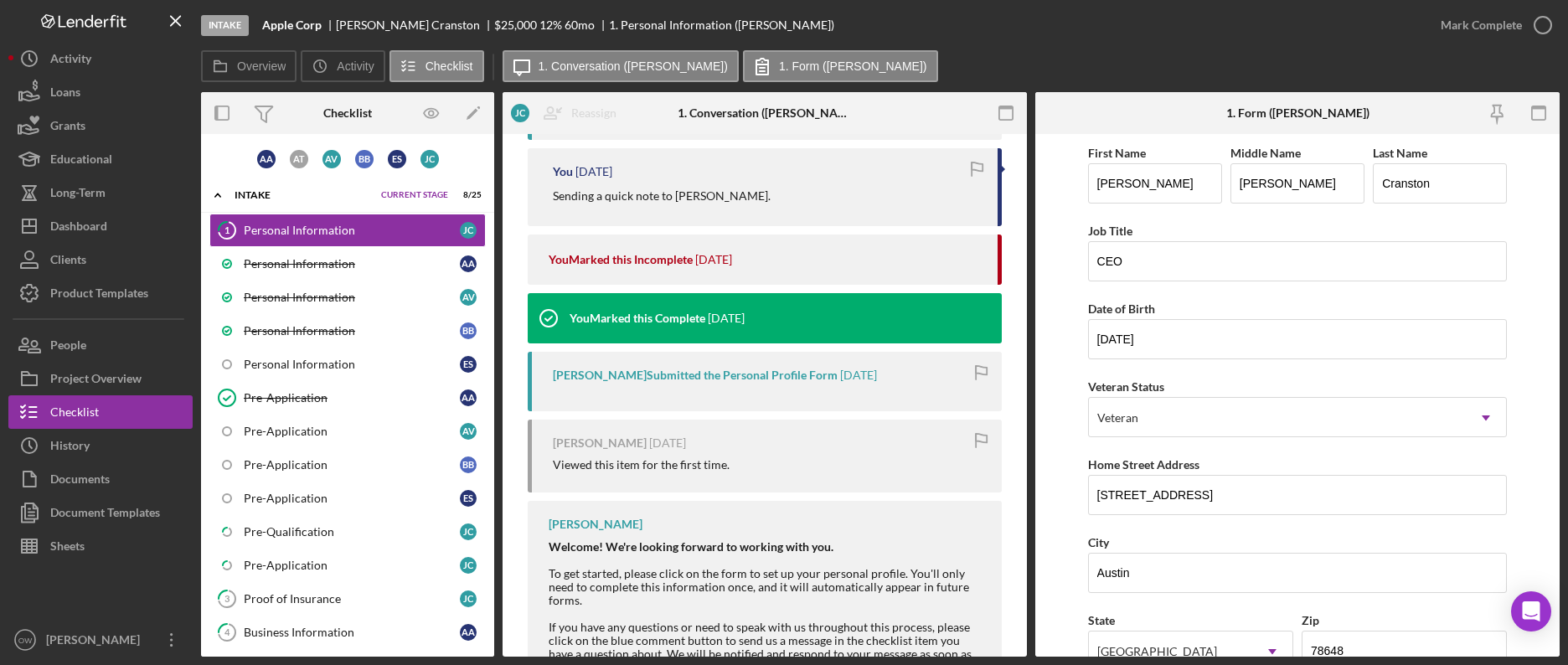
drag, startPoint x: 925, startPoint y: 475, endPoint x: 894, endPoint y: 495, distance: 36.9
click at [896, 540] on div "Welcome! We're looking forward to working with you. To get started, please clic…" at bounding box center [767, 649] width 436 height 217
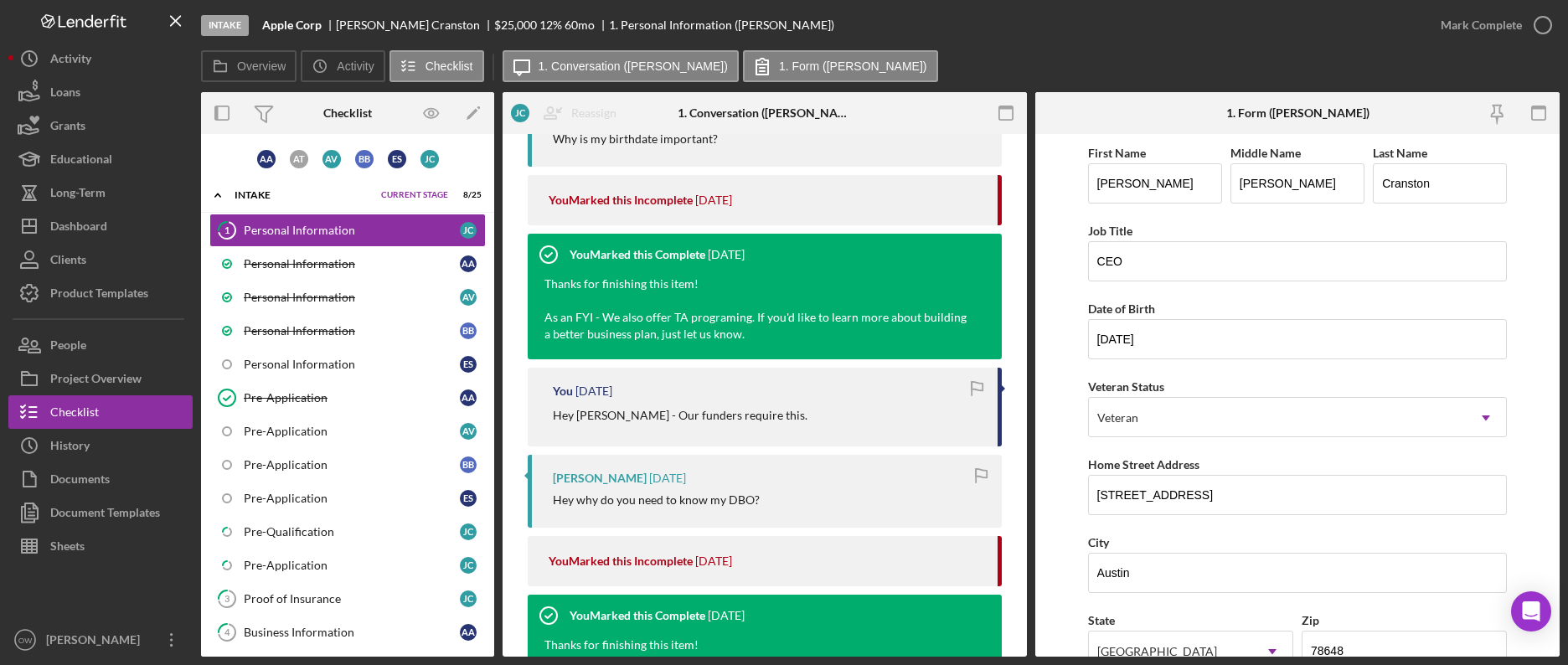
scroll to position [0, 0]
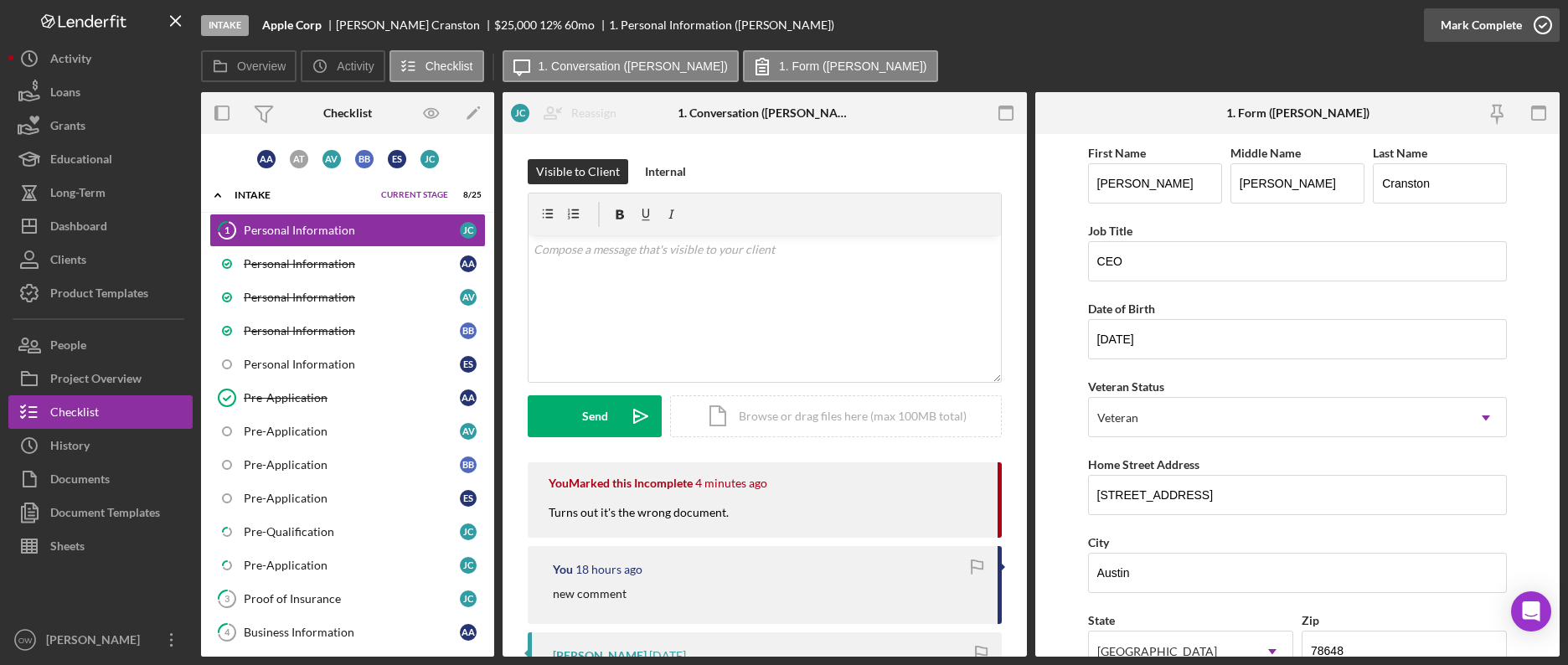
click at [1343, 17] on div "Mark Complete" at bounding box center [1481, 25] width 82 height 34
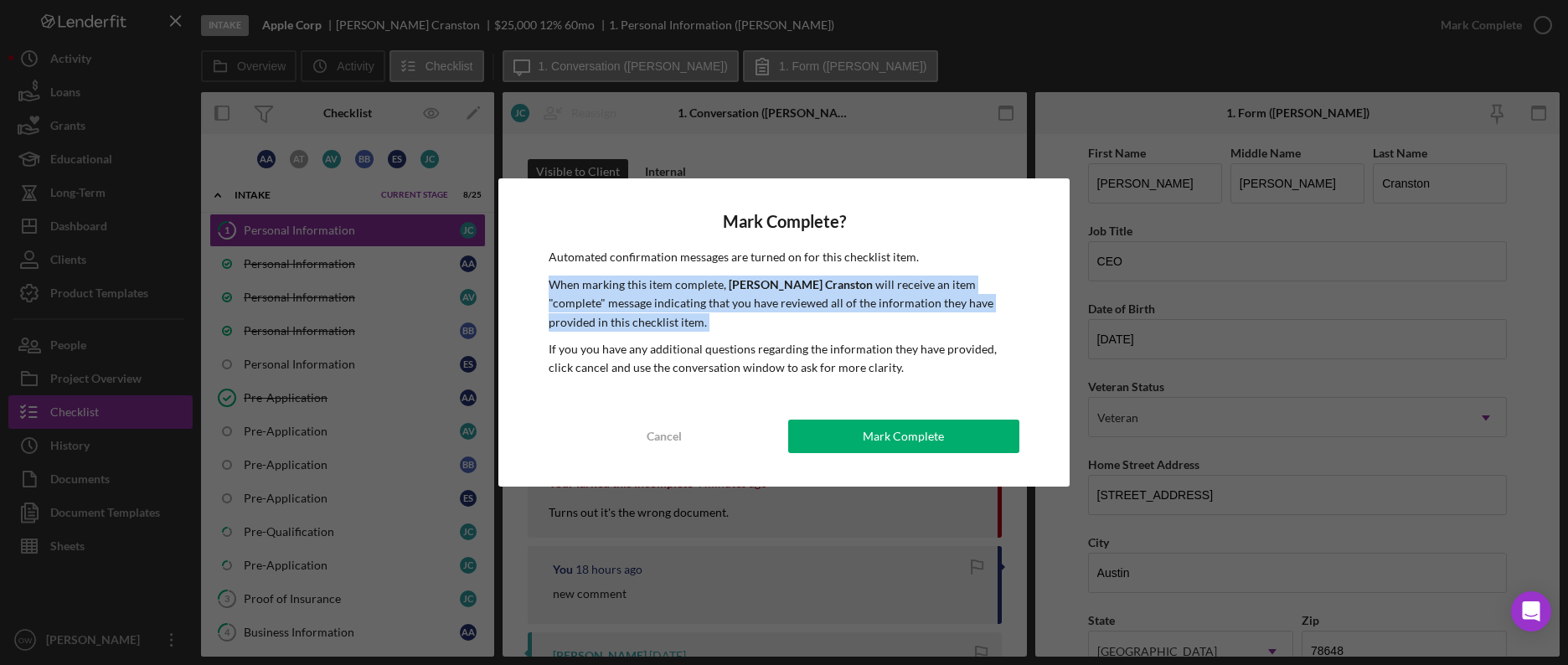
drag, startPoint x: 590, startPoint y: 332, endPoint x: 528, endPoint y: 282, distance: 79.6
click at [528, 282] on div "Mark Complete? Automated confirmation messages are turned on for this checklist…" at bounding box center [783, 332] width 571 height 308
click at [857, 453] on div "Cancel Mark Complete" at bounding box center [784, 436] width 471 height 34
click at [893, 429] on div "Mark Complete" at bounding box center [903, 436] width 82 height 34
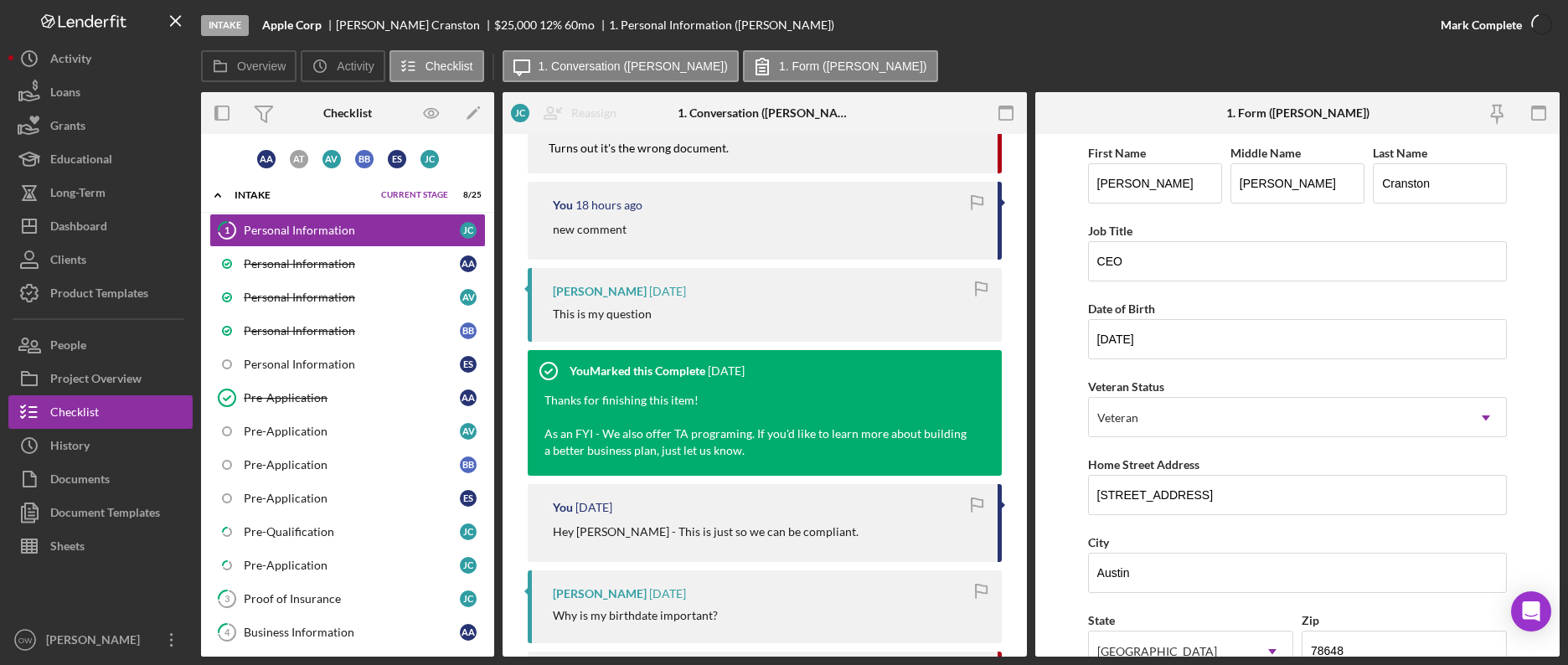
scroll to position [267, 0]
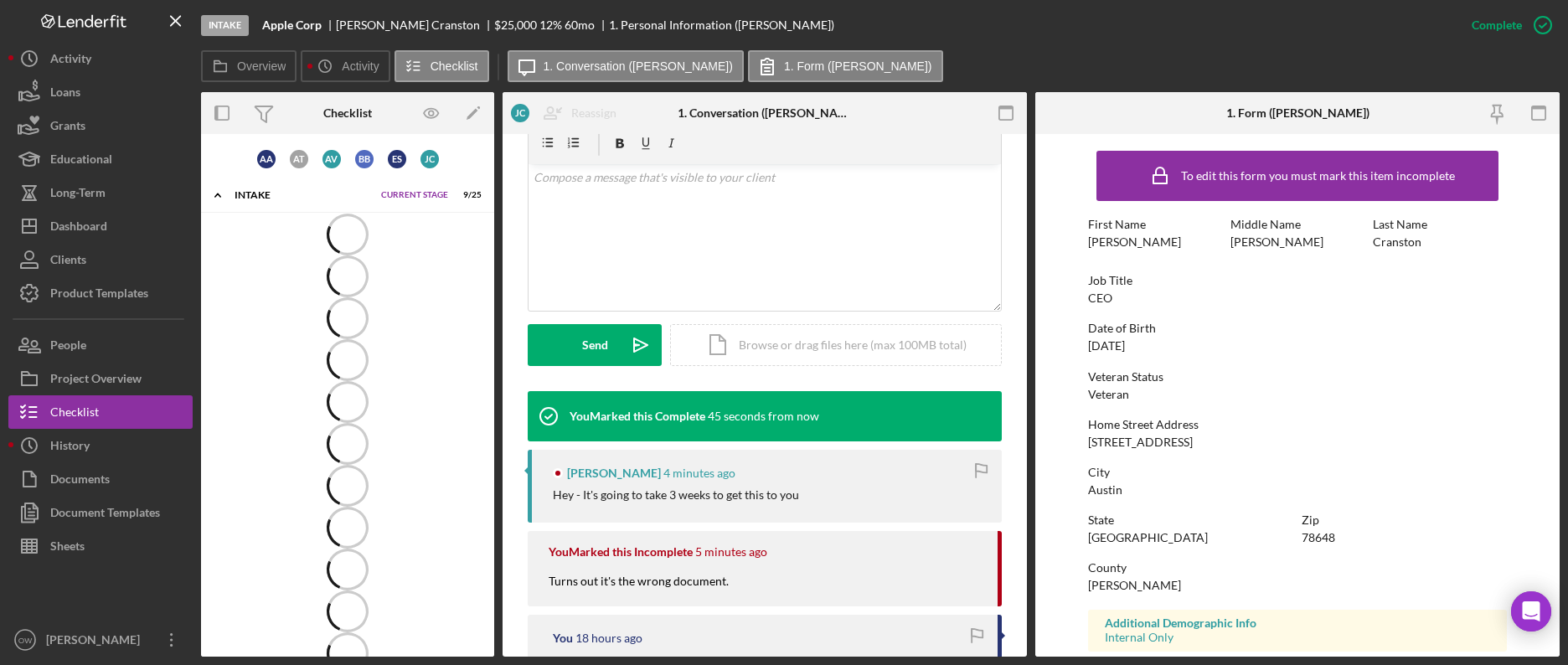
scroll to position [318, 0]
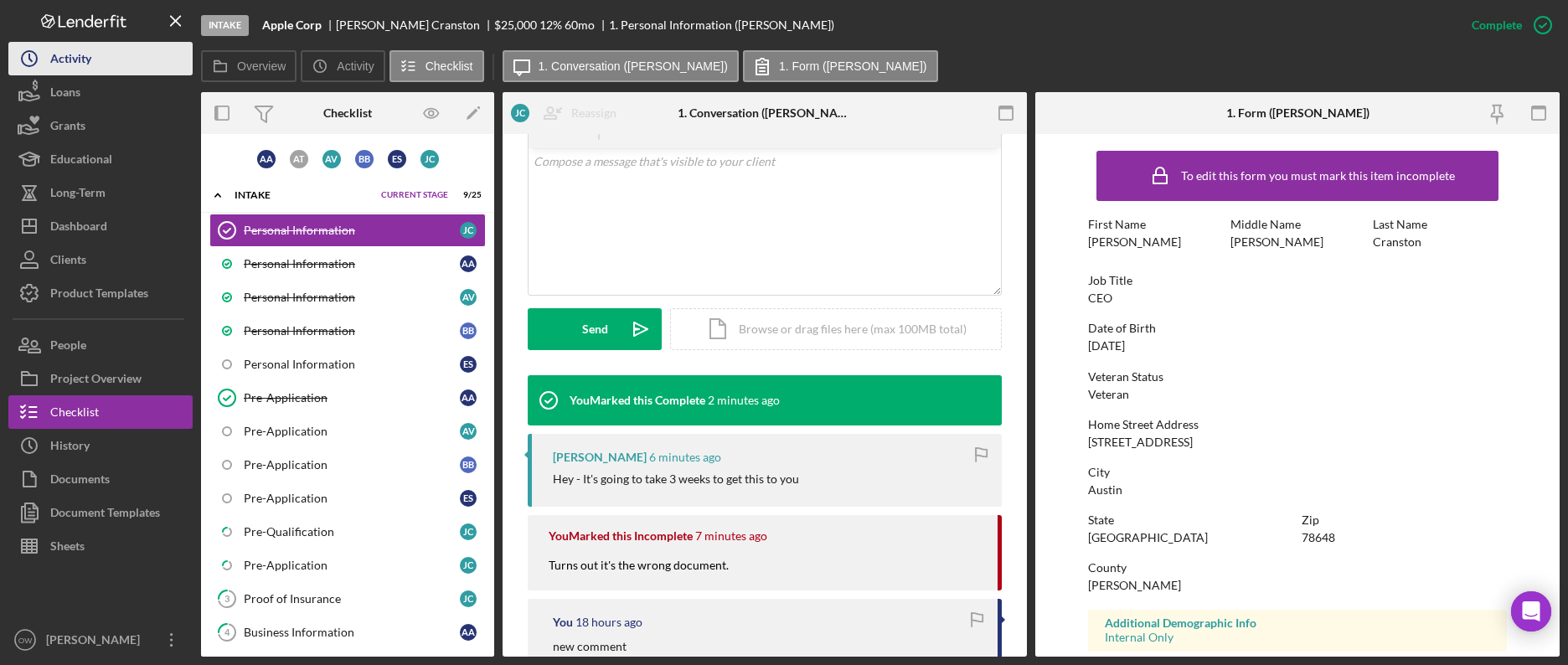
click at [124, 62] on button "Icon/History Activity" at bounding box center [100, 58] width 185 height 34
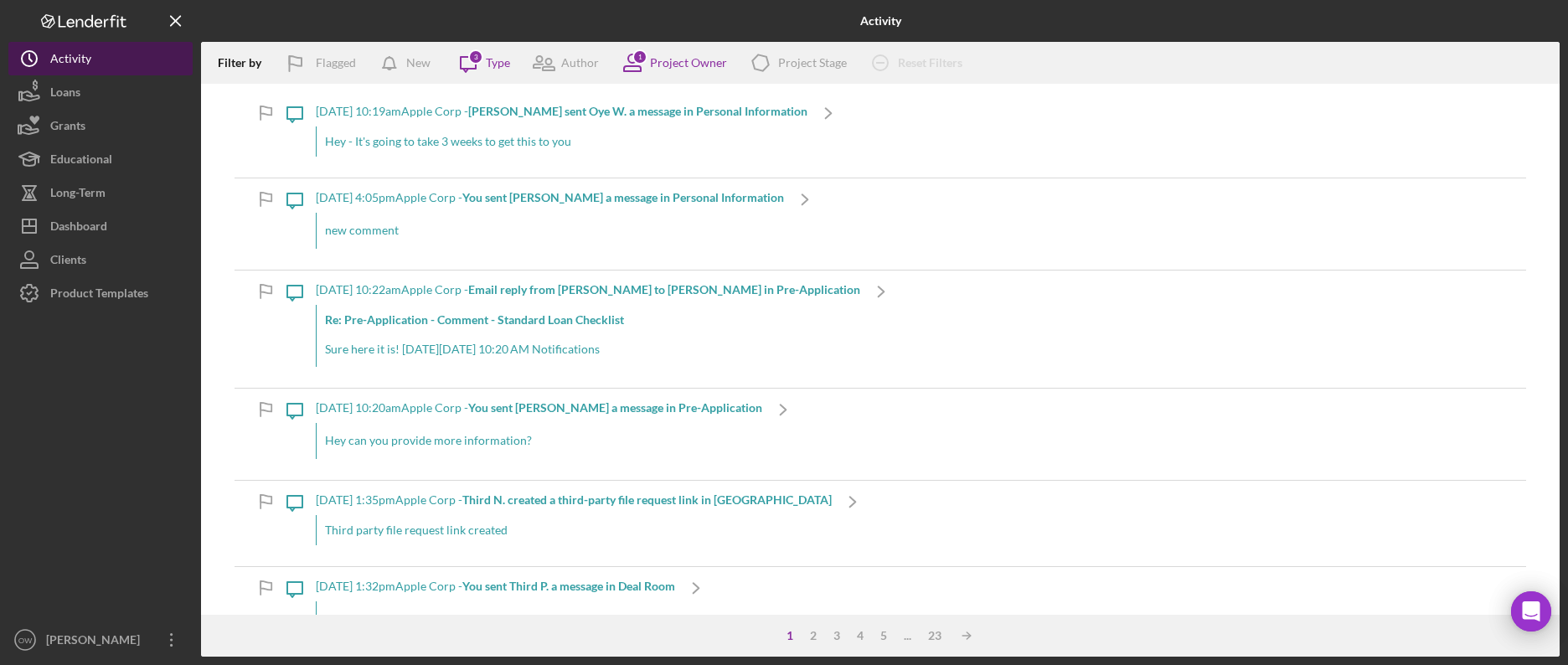
click at [100, 69] on button "Icon/History Activity" at bounding box center [100, 58] width 185 height 34
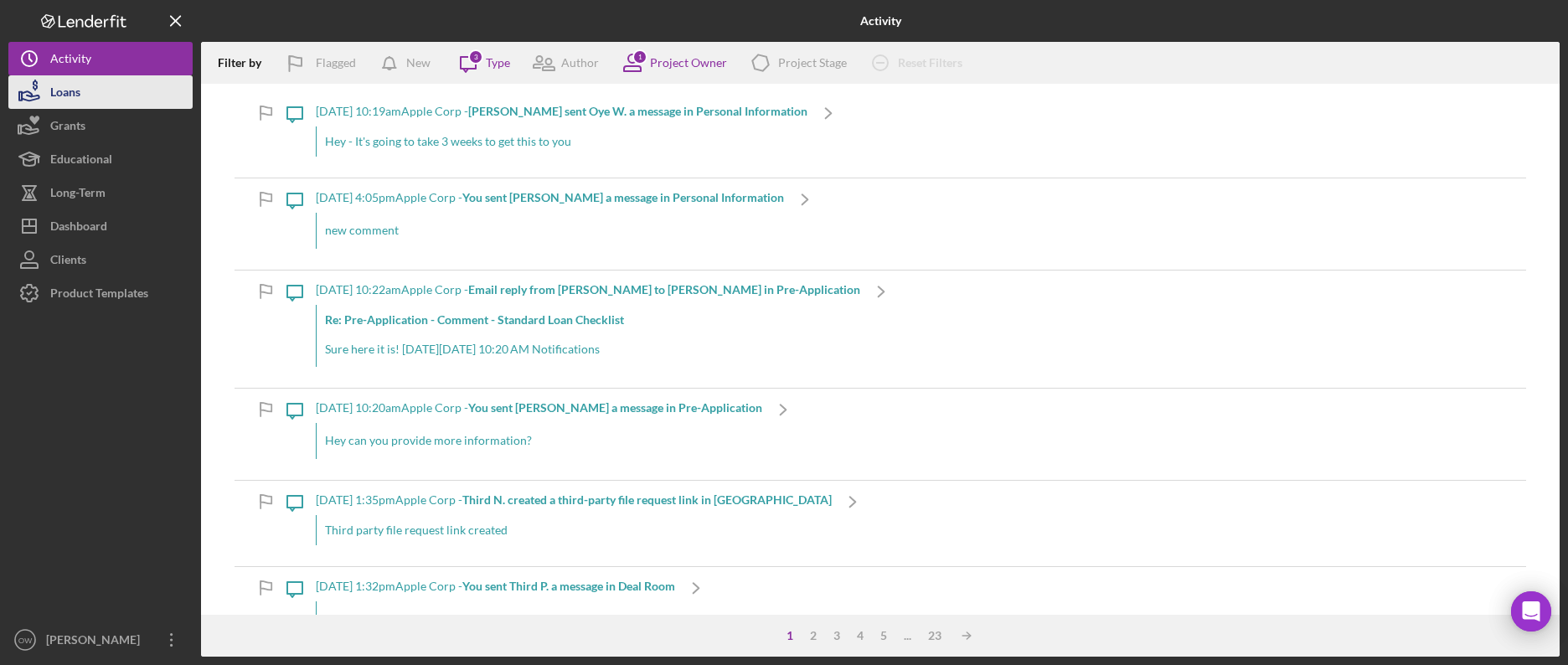
click at [94, 93] on button "Loans" at bounding box center [100, 92] width 185 height 34
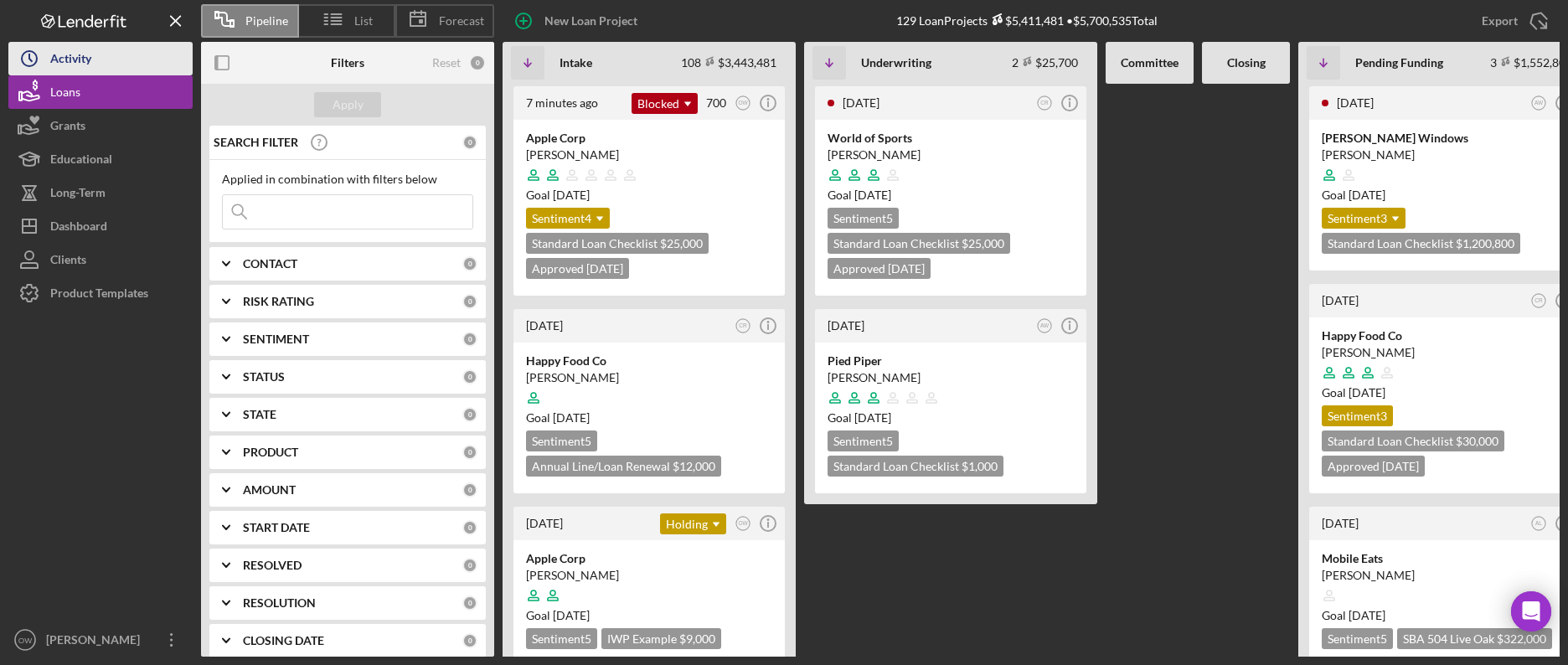
click at [54, 53] on div "Activity" at bounding box center [71, 61] width 41 height 38
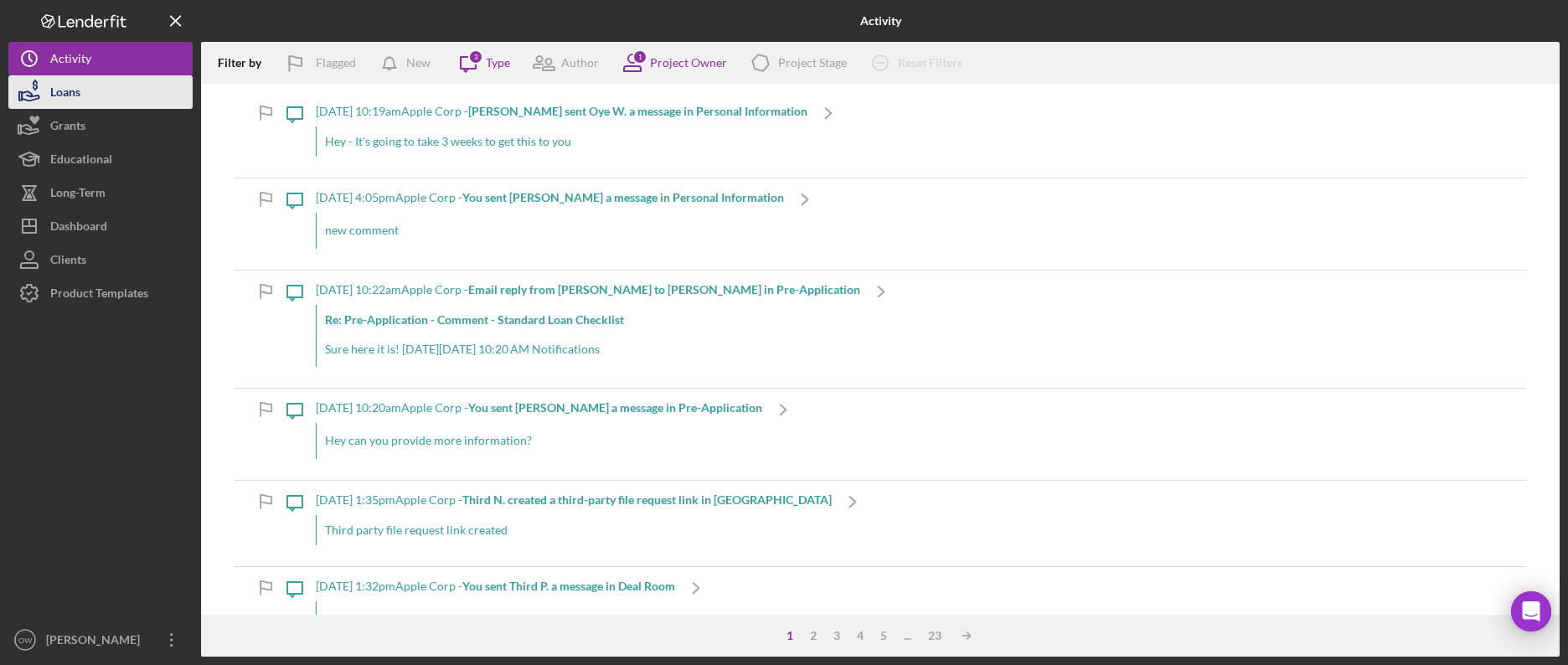
click at [70, 85] on div "Loans" at bounding box center [65, 95] width 30 height 38
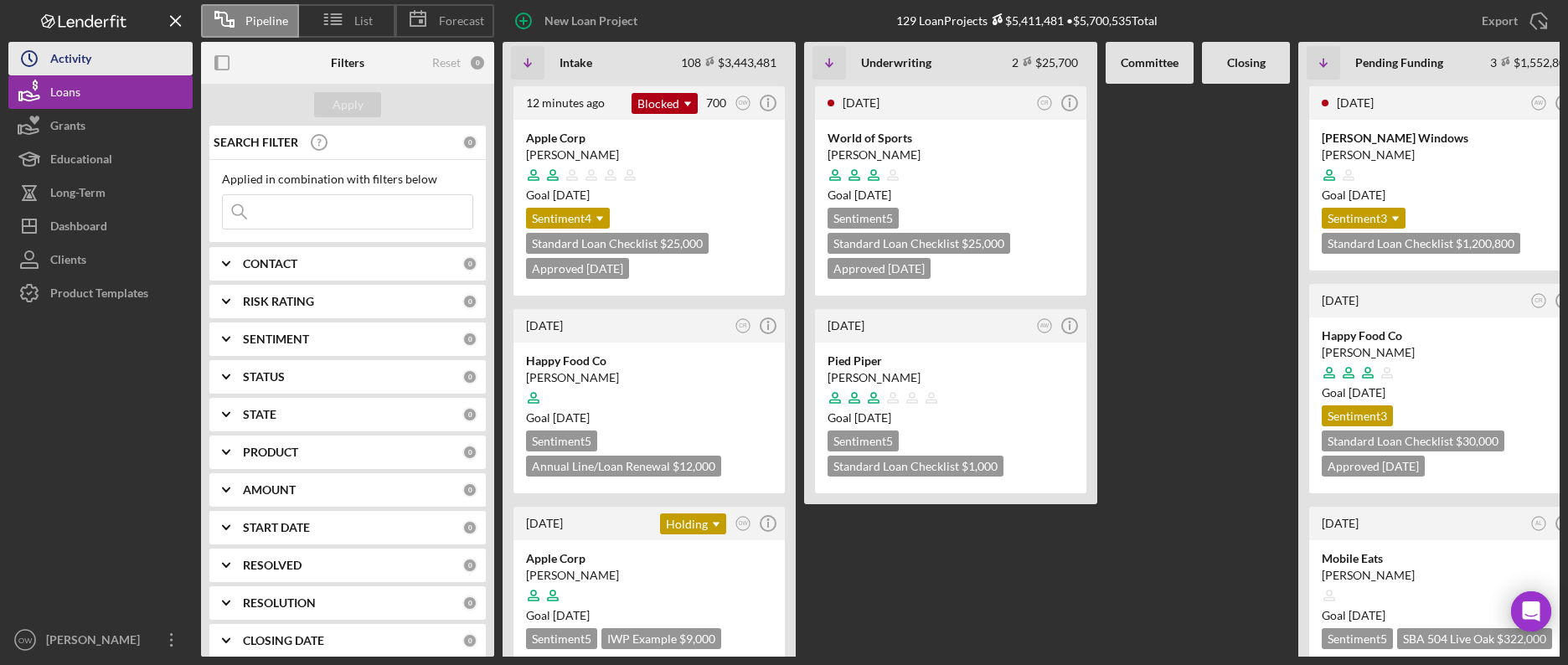
click at [75, 43] on div "Activity" at bounding box center [71, 61] width 41 height 38
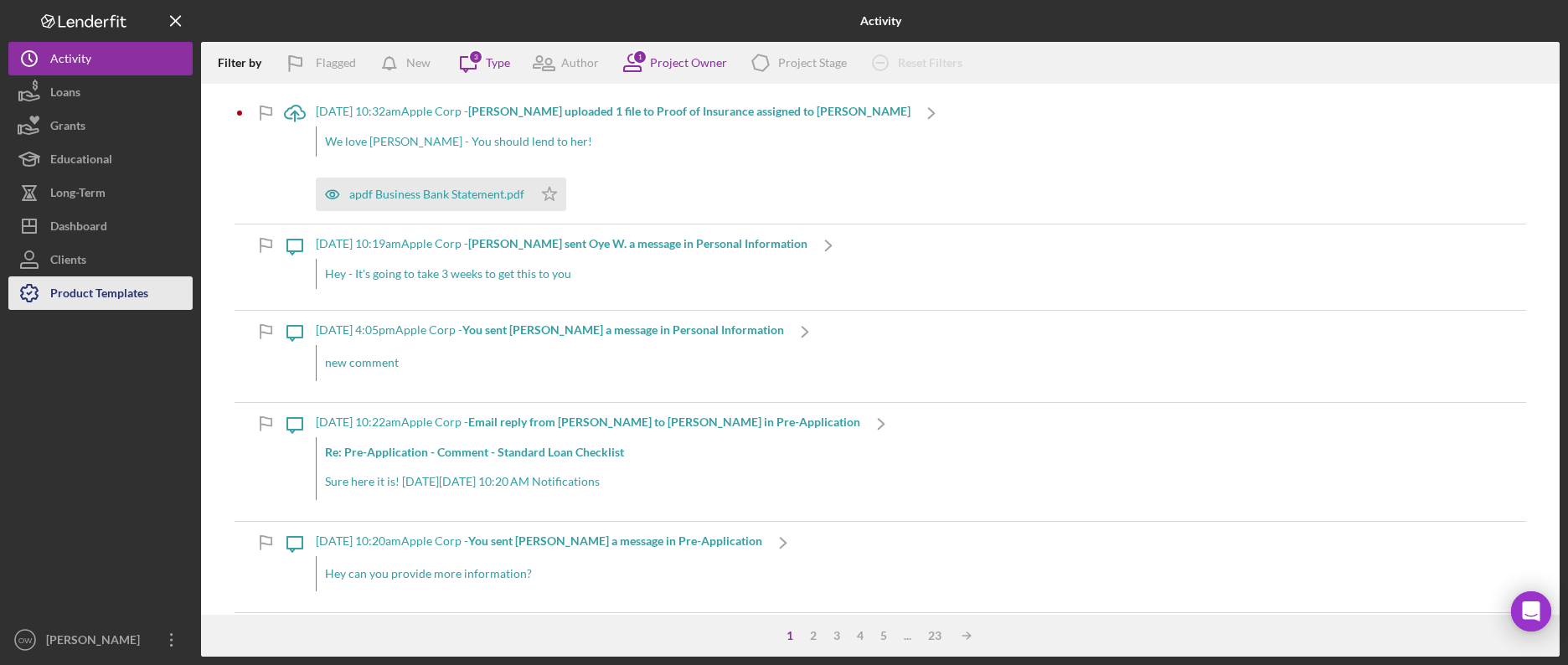
click at [124, 289] on div "Product Templates" at bounding box center [100, 296] width 98 height 38
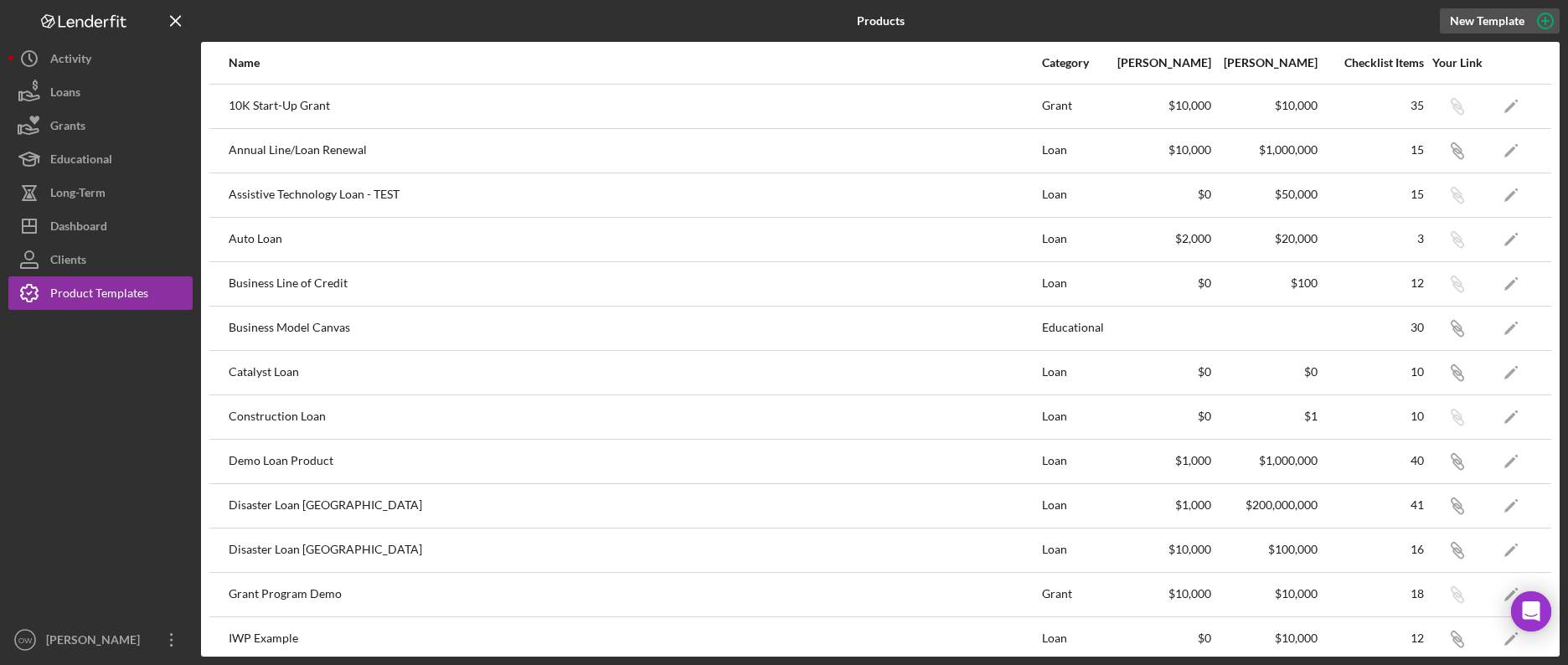
click at [1495, 23] on div "New Template" at bounding box center [1486, 21] width 75 height 25
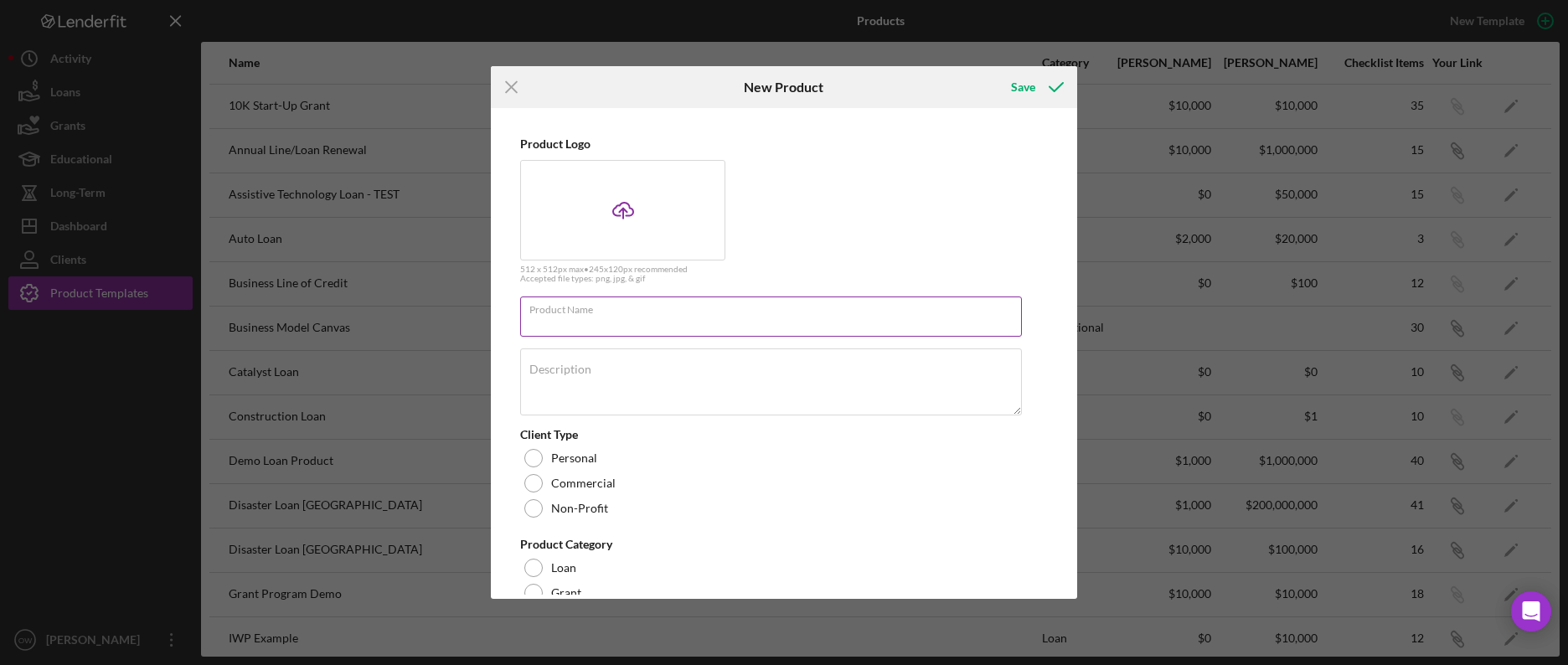
click at [623, 318] on input "Product Name" at bounding box center [771, 316] width 501 height 40
type input "Regional Program"
click at [758, 364] on div "Description s" at bounding box center [771, 383] width 502 height 70
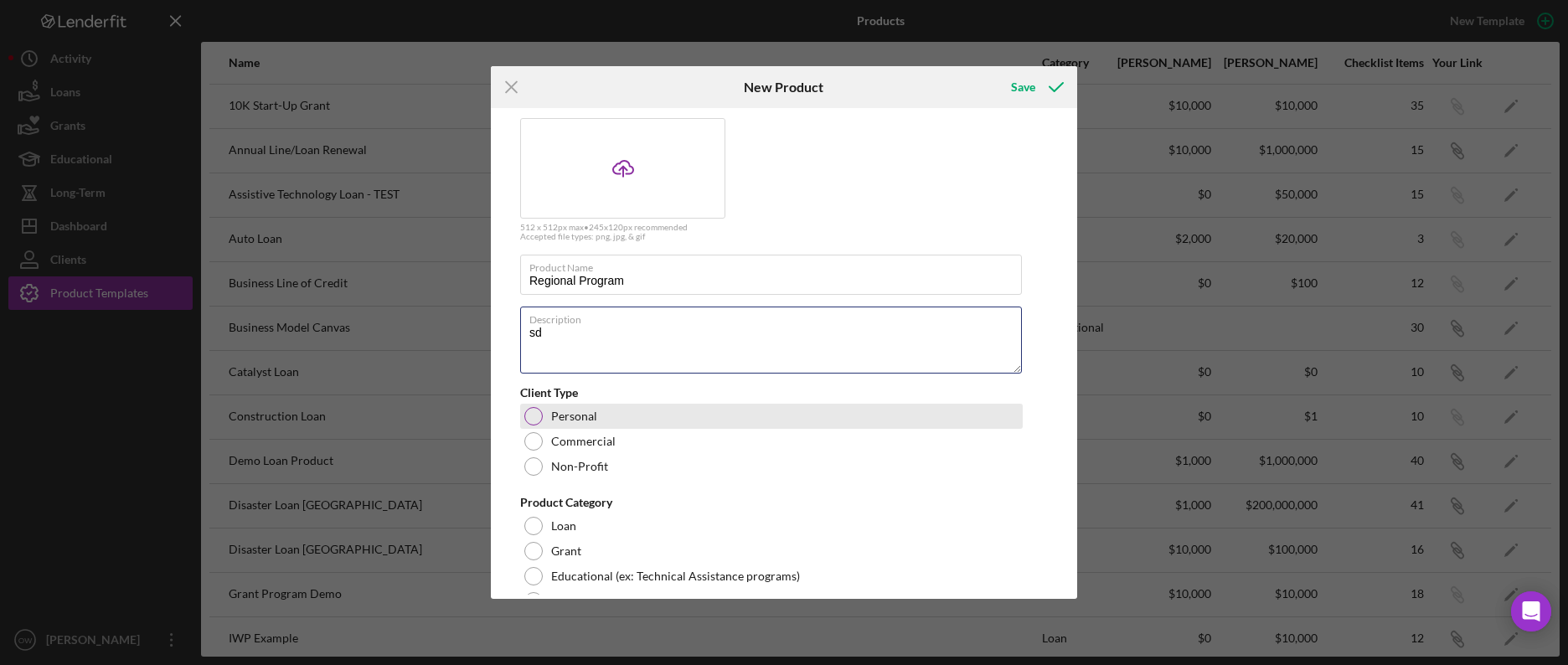
scroll to position [82, 0]
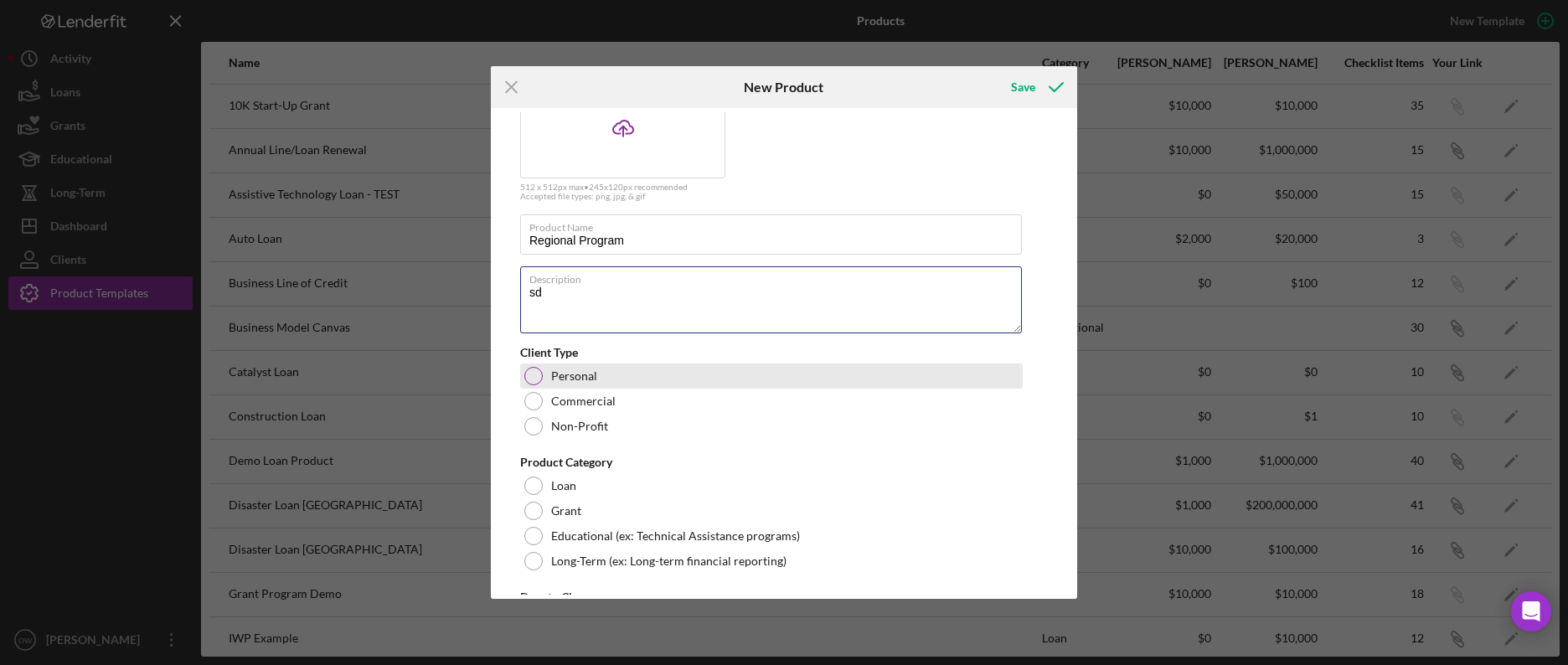
type textarea "sd"
click at [595, 381] on div "Personal" at bounding box center [771, 375] width 502 height 25
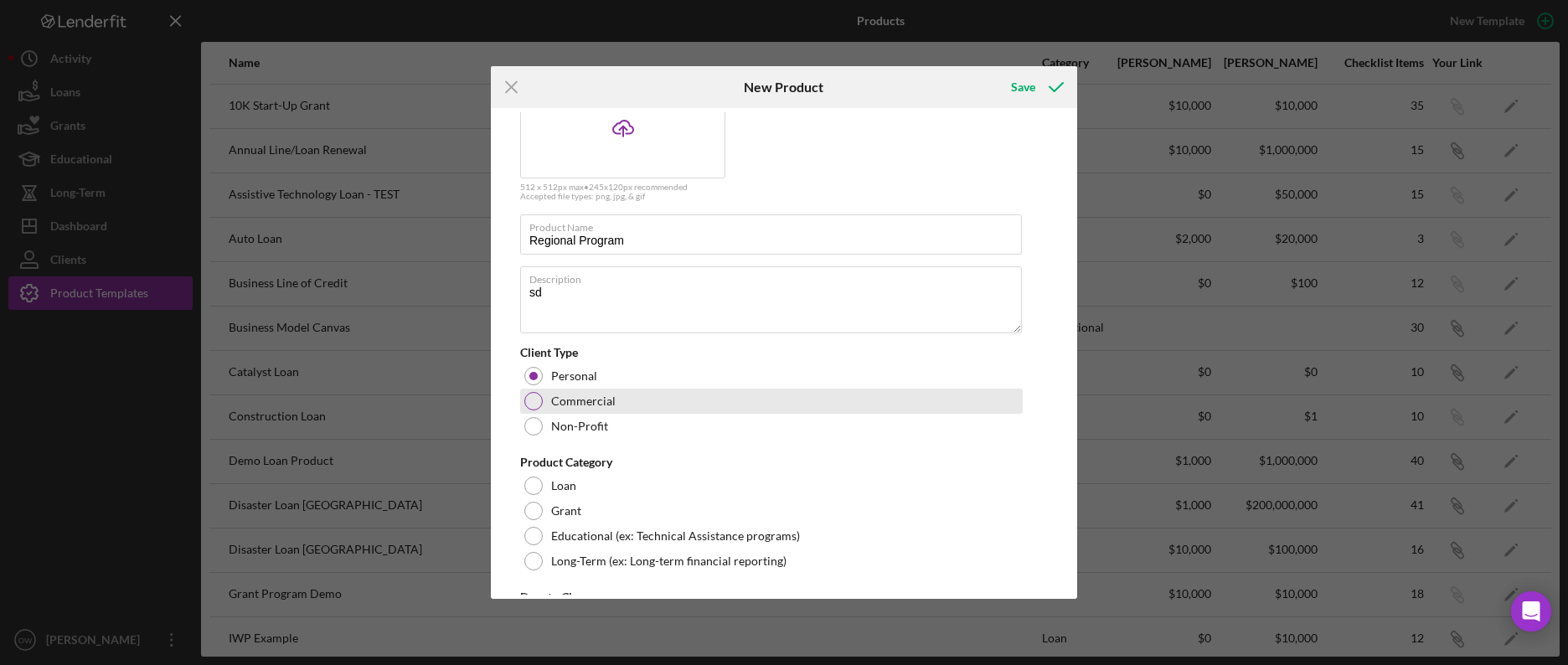
click at [542, 394] on div "Commercial" at bounding box center [771, 401] width 502 height 25
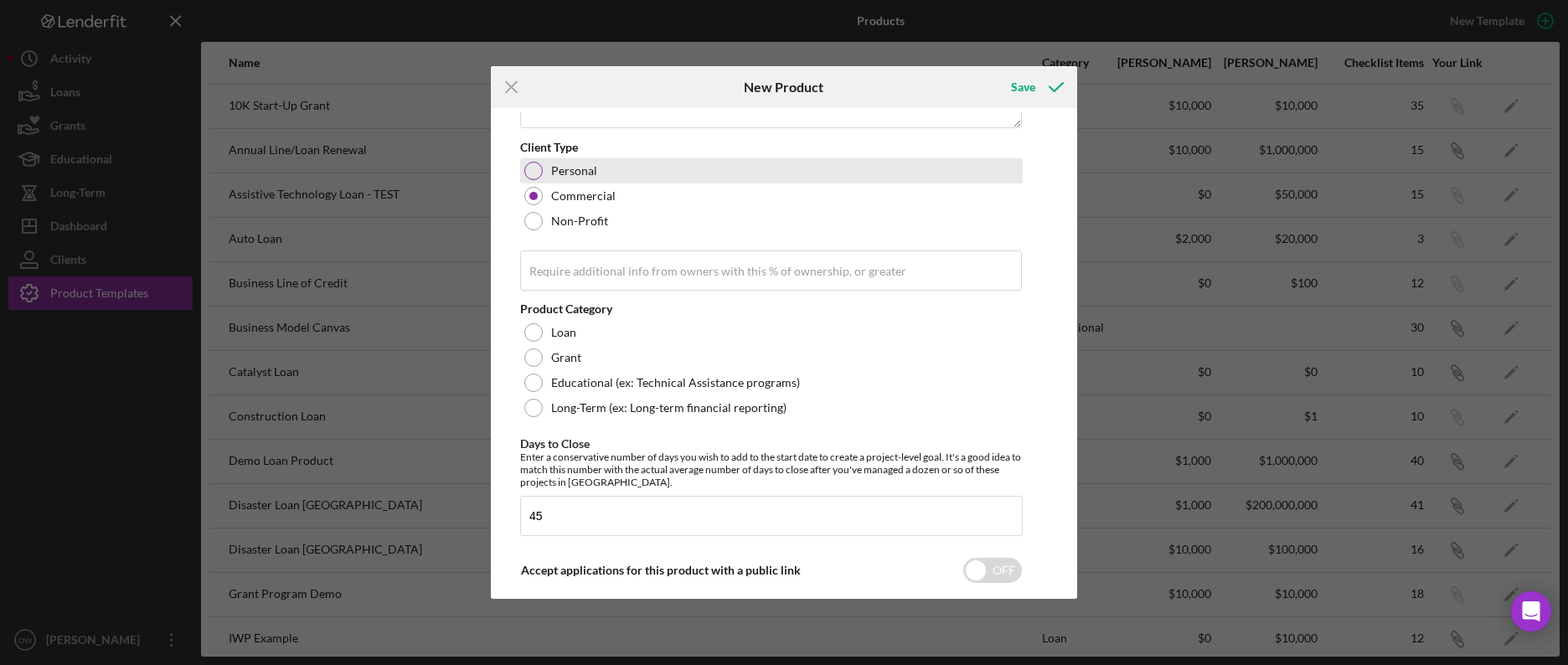
scroll to position [299, 0]
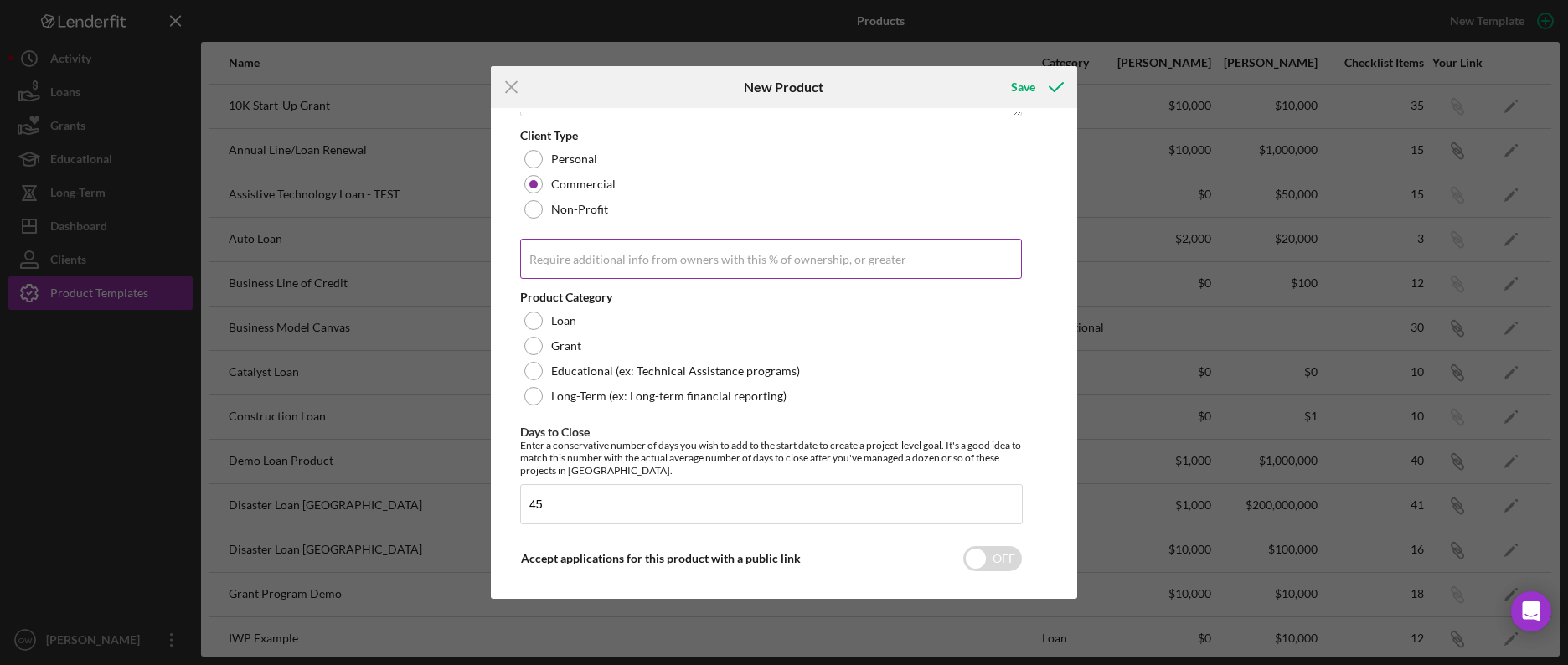
click at [639, 252] on div "Require additional info from owners with this % of ownership, or greater" at bounding box center [771, 259] width 502 height 42
type input "20.00%"
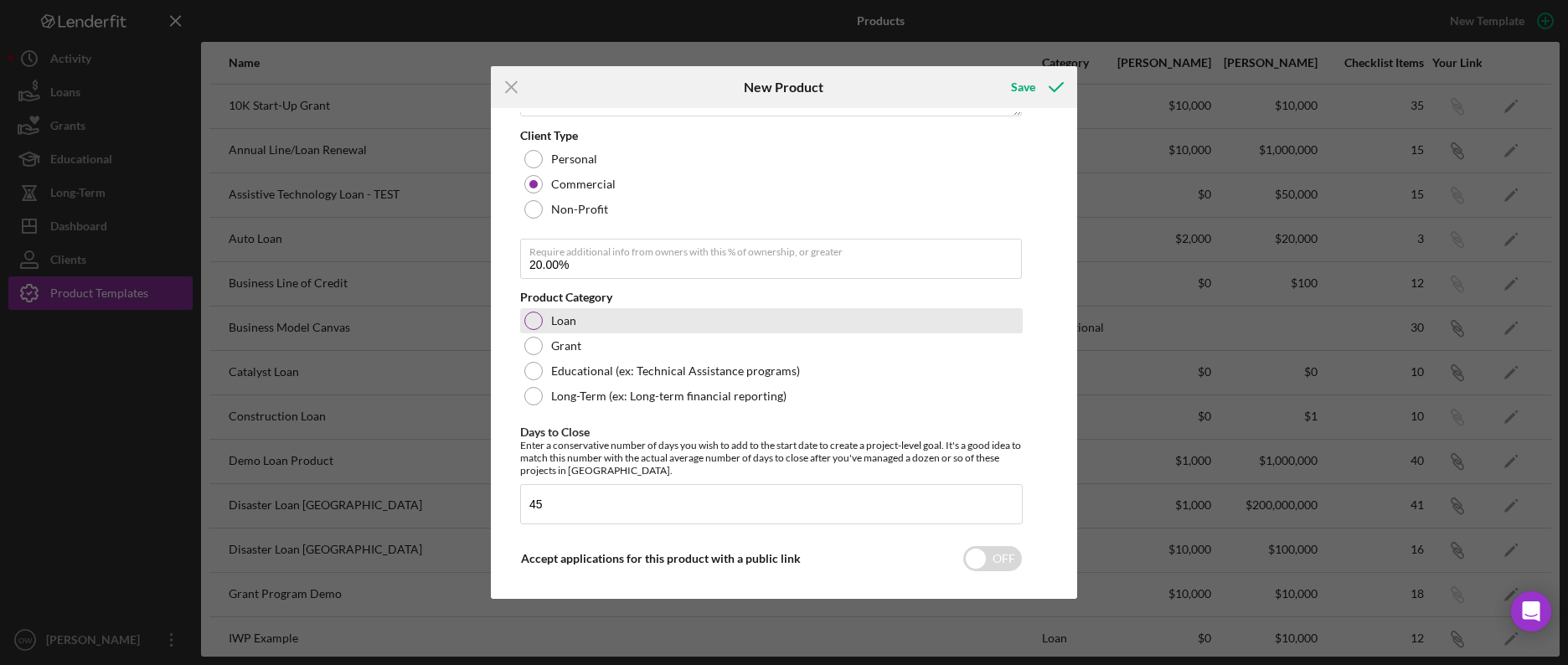
click at [533, 326] on div at bounding box center [533, 320] width 18 height 18
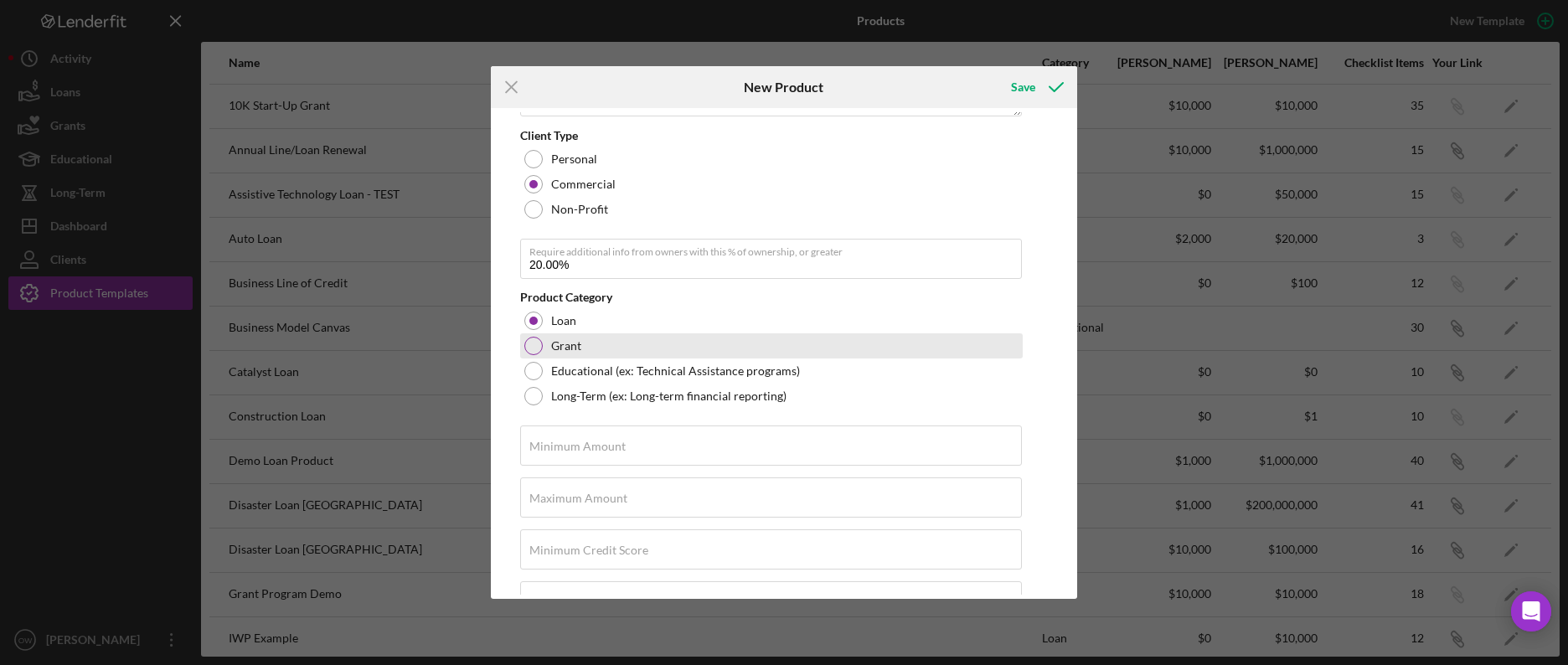
click at [536, 352] on div at bounding box center [533, 345] width 18 height 18
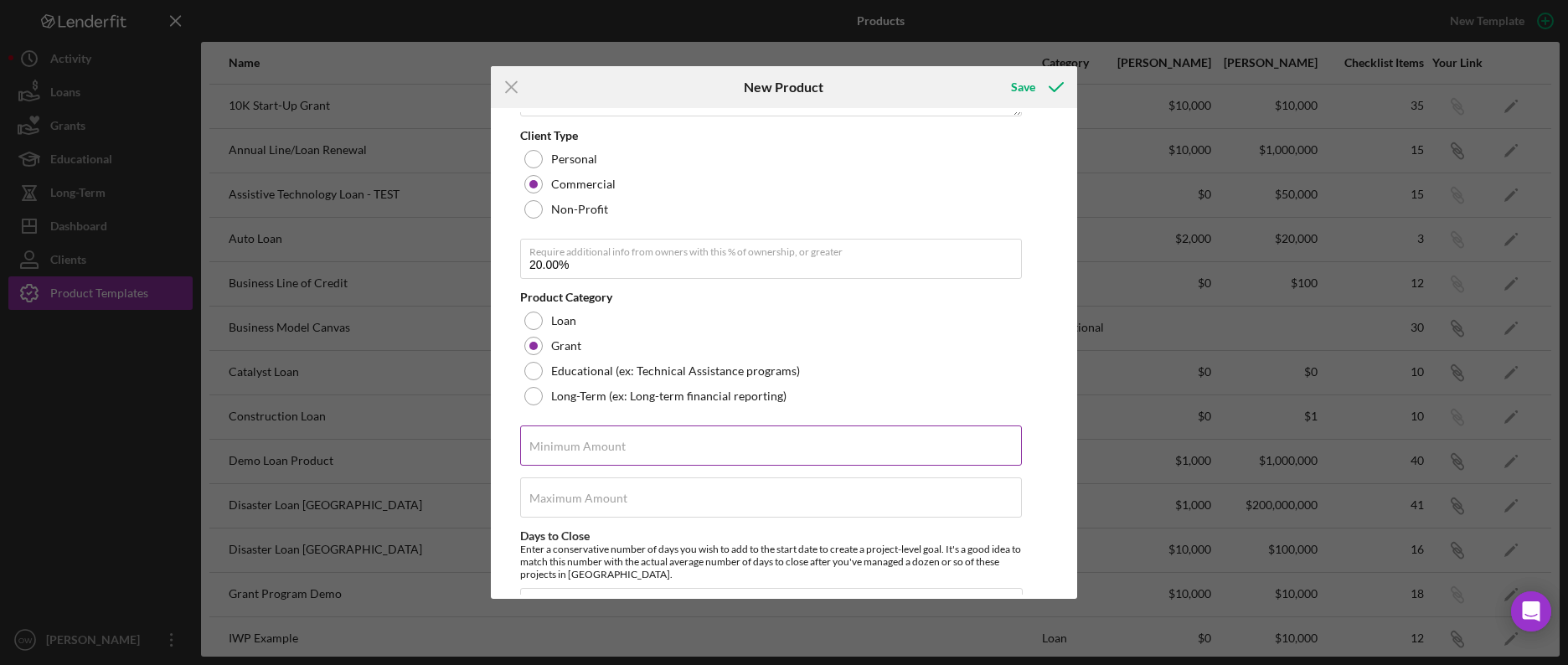
click at [629, 449] on input "Minimum Amount" at bounding box center [771, 445] width 501 height 40
type input "$10,000"
click at [570, 508] on input "Maximum Amount" at bounding box center [771, 497] width 501 height 40
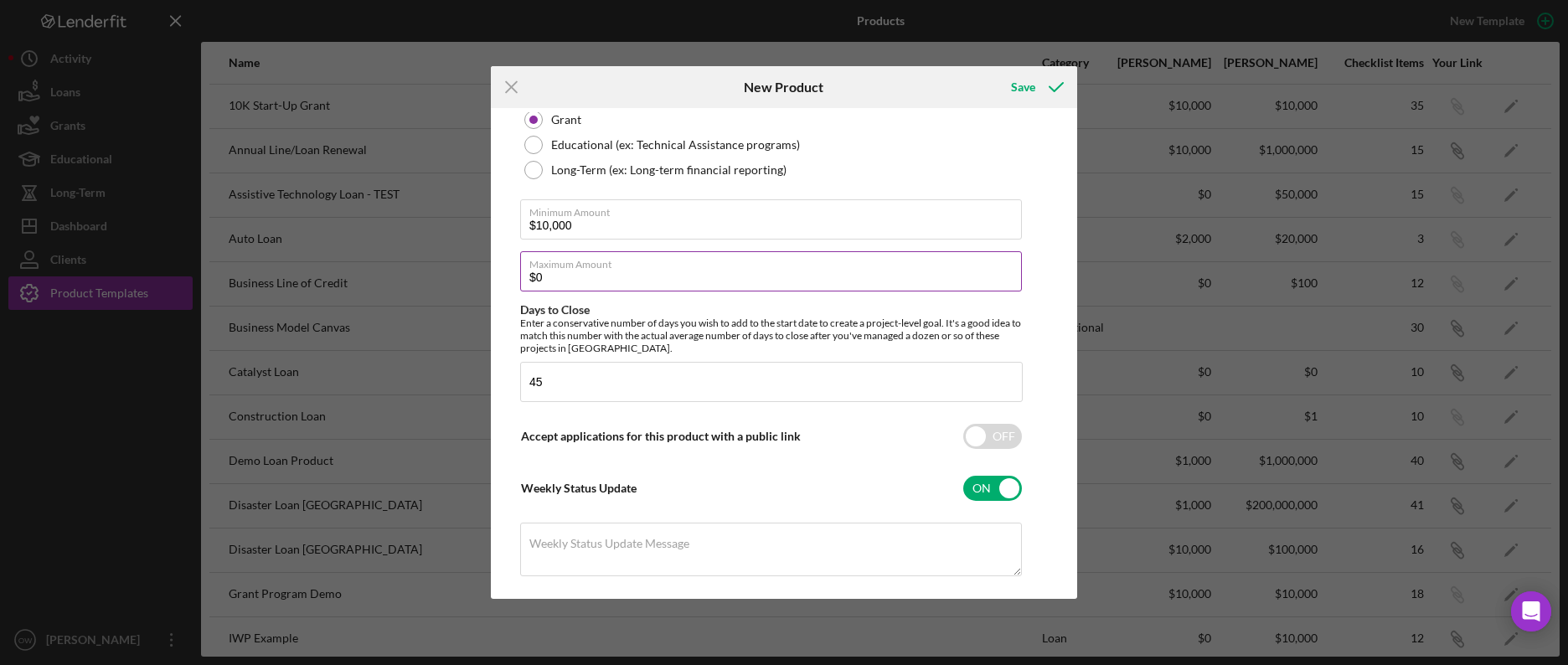
scroll to position [595, 0]
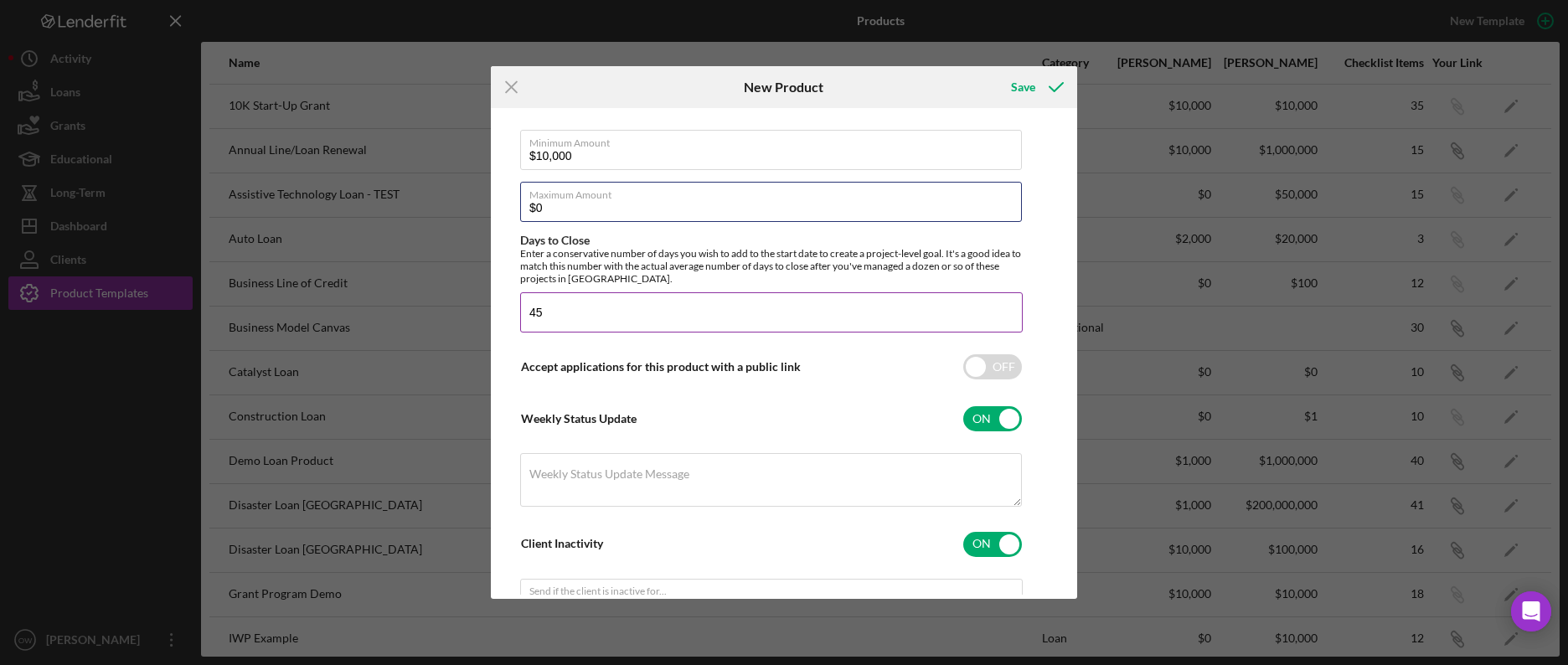
type input "$0"
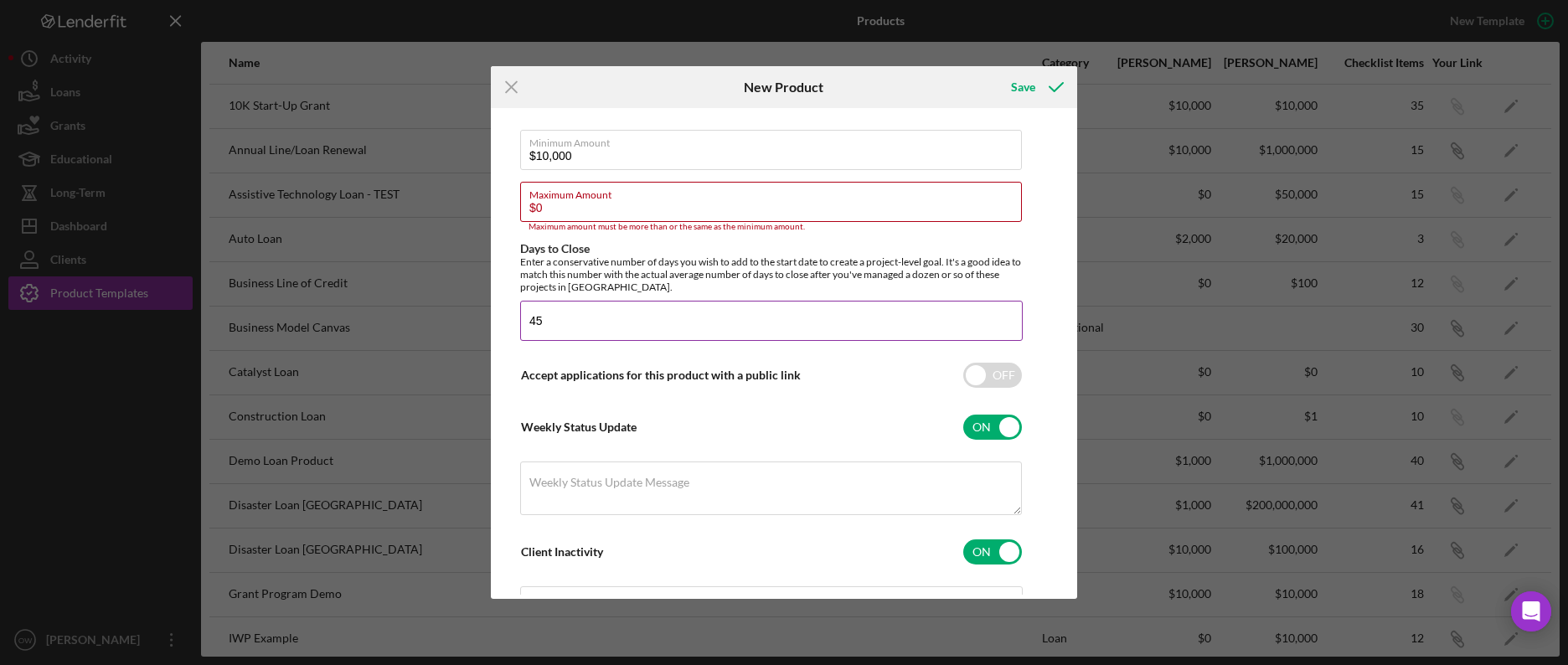
click at [572, 315] on input "45" at bounding box center [771, 320] width 502 height 40
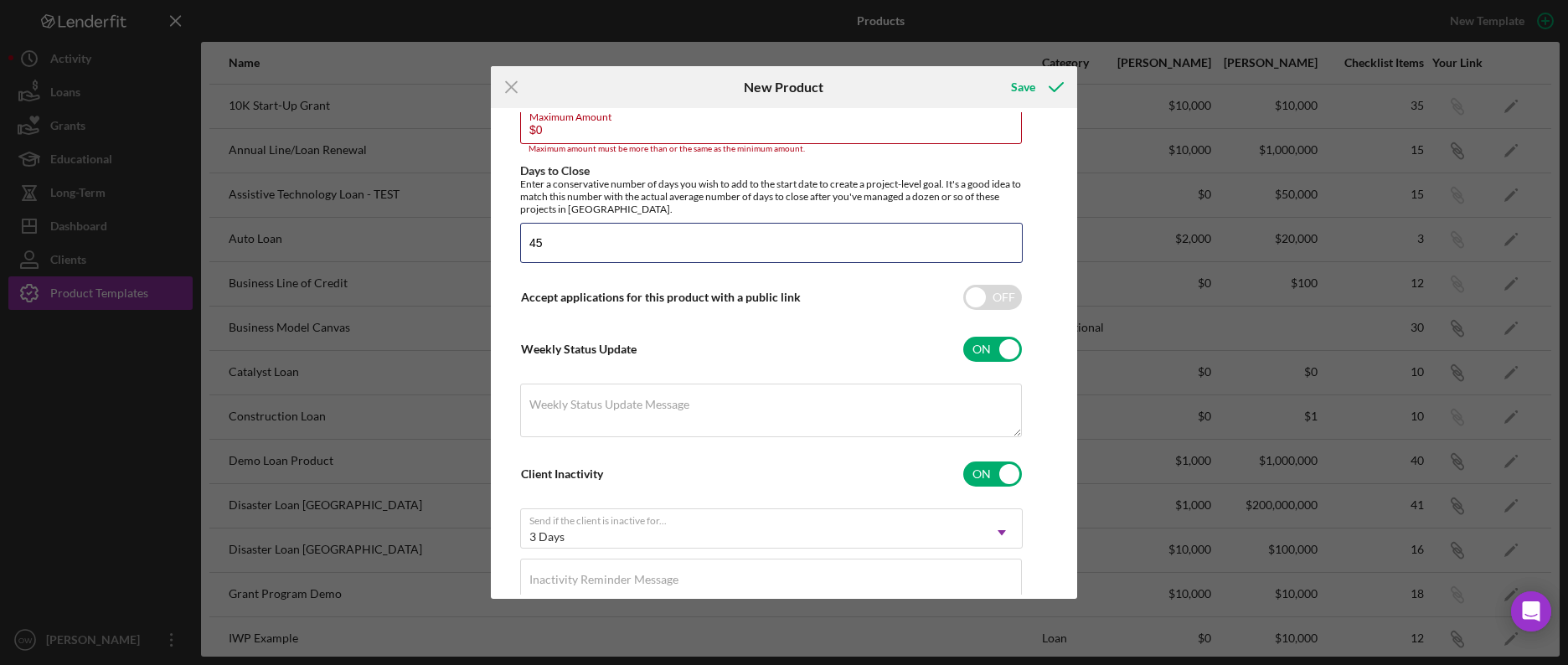
scroll to position [674, 0]
click at [981, 296] on input "checkbox" at bounding box center [993, 296] width 58 height 25
checkbox input "true"
click at [1036, 92] on icon "submit" at bounding box center [1056, 87] width 42 height 42
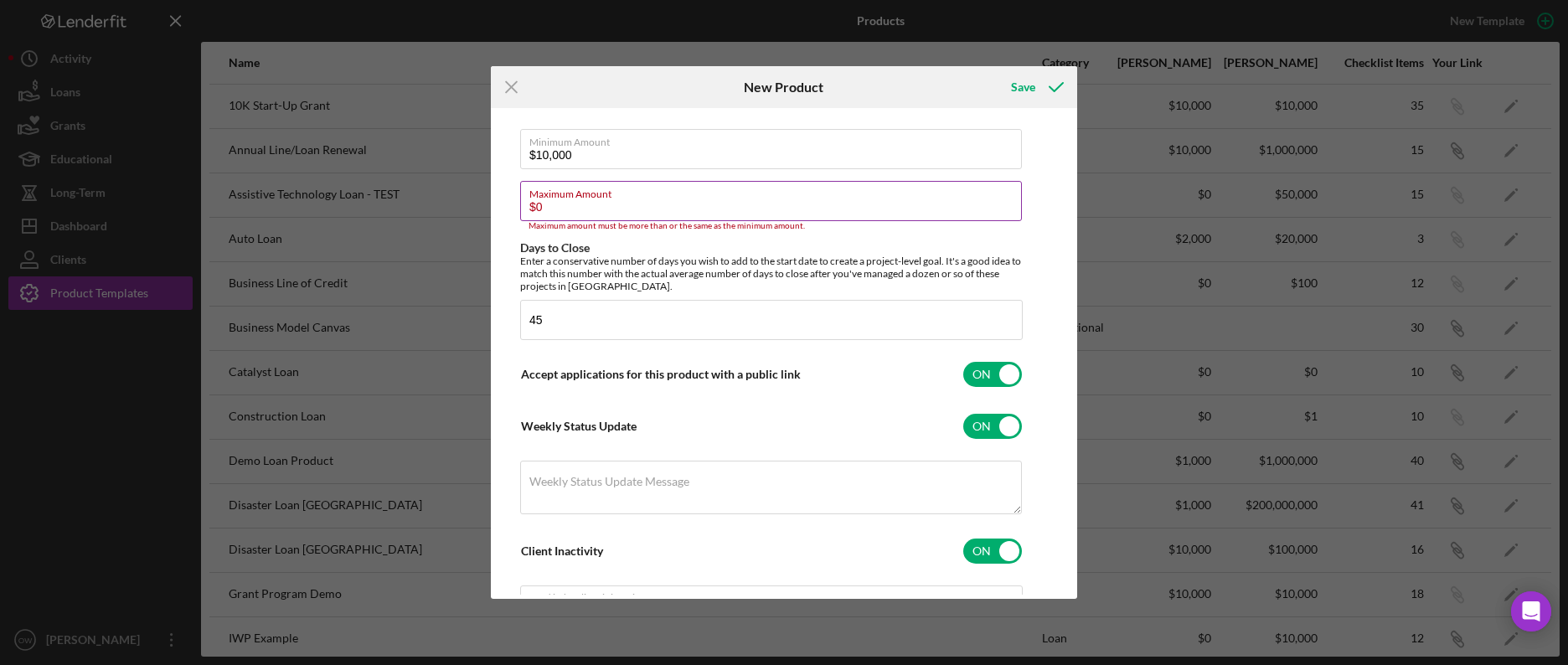
click at [662, 215] on input "$0" at bounding box center [771, 201] width 501 height 40
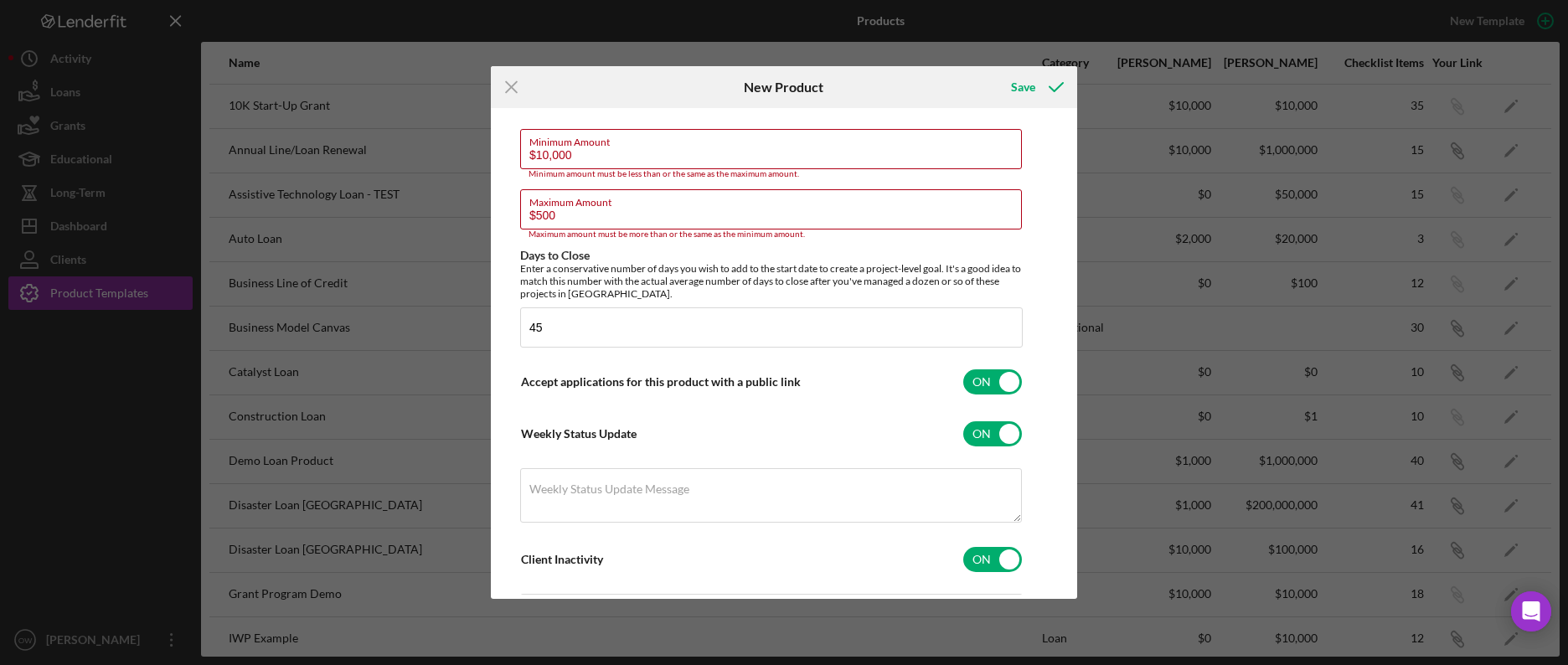
click at [564, 240] on div "Product Logo Icon/Upload 512 x 512px max • 245 x 120 px recommended Accepted fi…" at bounding box center [771, 125] width 502 height 1169
drag, startPoint x: 564, startPoint y: 224, endPoint x: 518, endPoint y: 218, distance: 46.4
click at [518, 219] on div "Product Logo Icon/Upload 512 x 512px max • 245 x 120 px recommended Accepted fi…" at bounding box center [783, 353] width 578 height 482
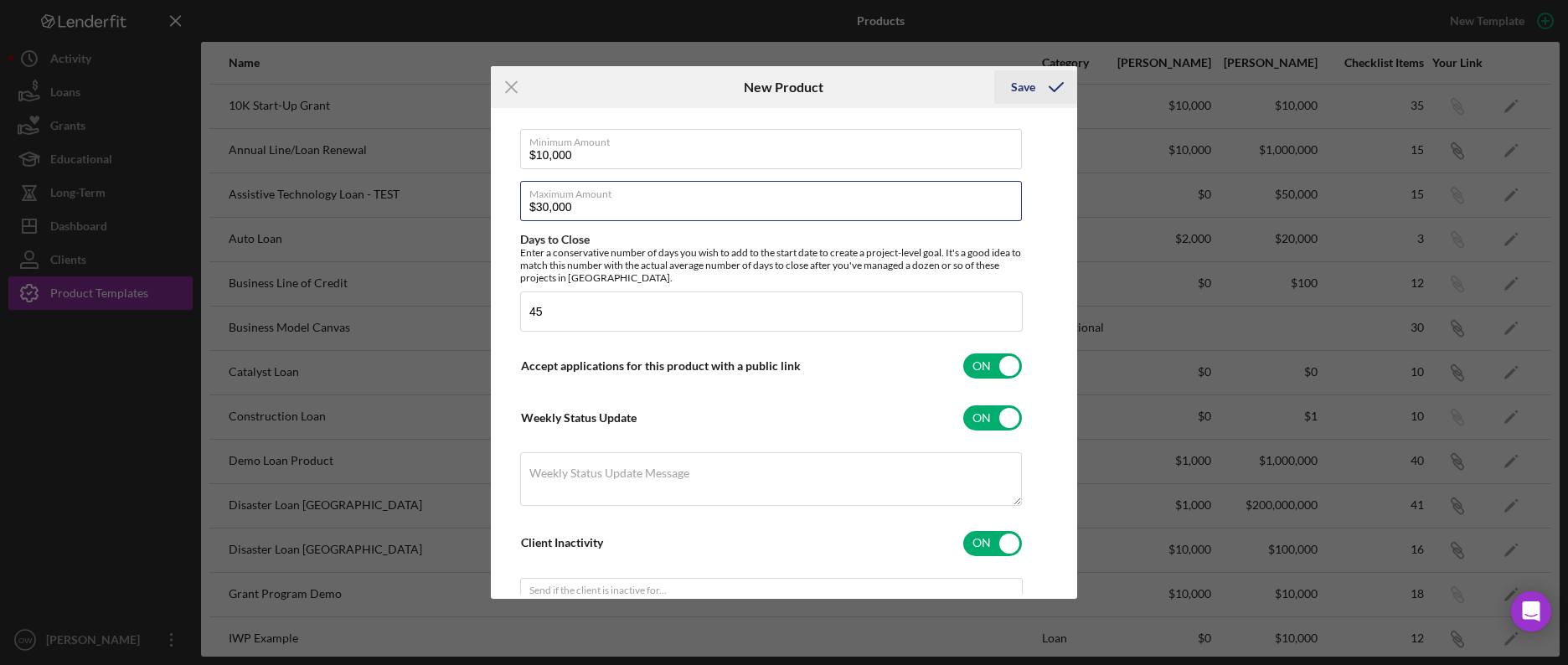
type input "$30,000"
click at [1020, 94] on div "Save" at bounding box center [1023, 87] width 24 height 34
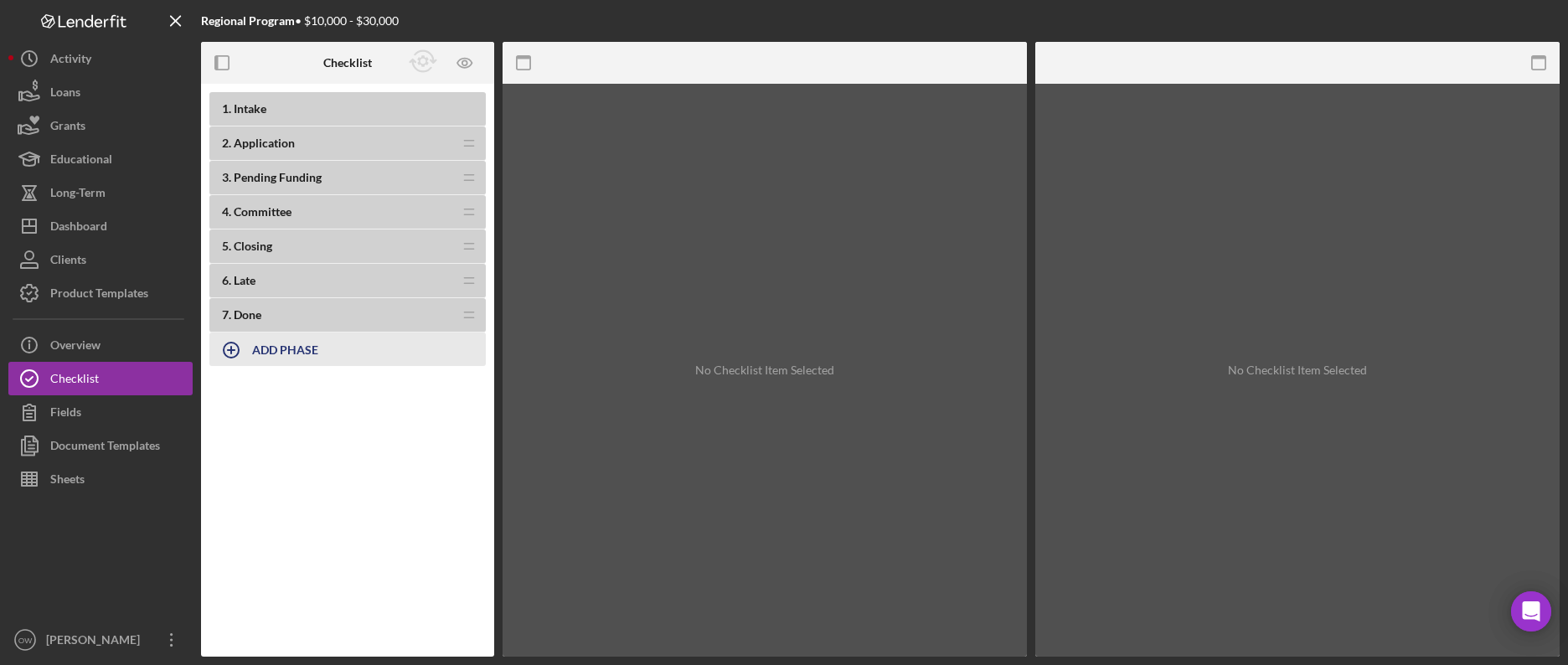
click at [299, 362] on div "ADD PHASE" at bounding box center [285, 349] width 66 height 32
type input "Intake"
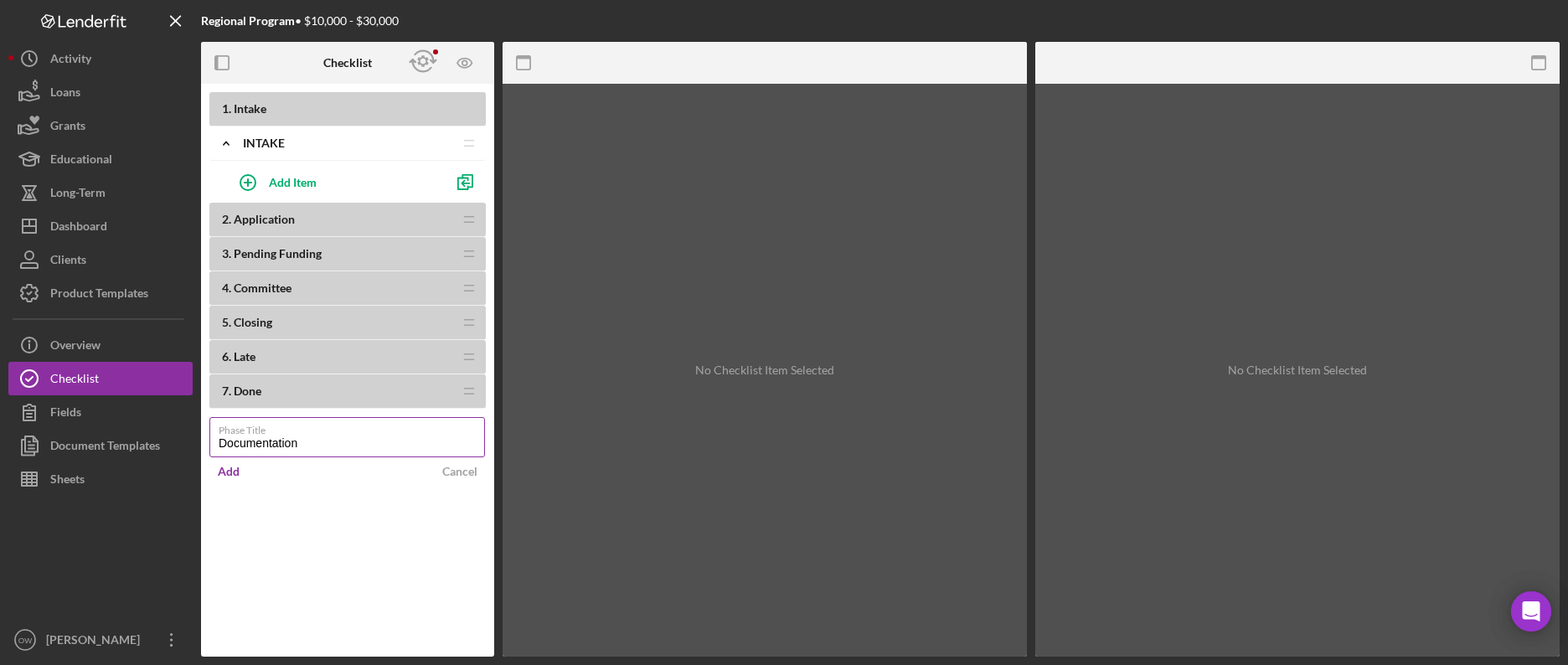
type input "Documentation"
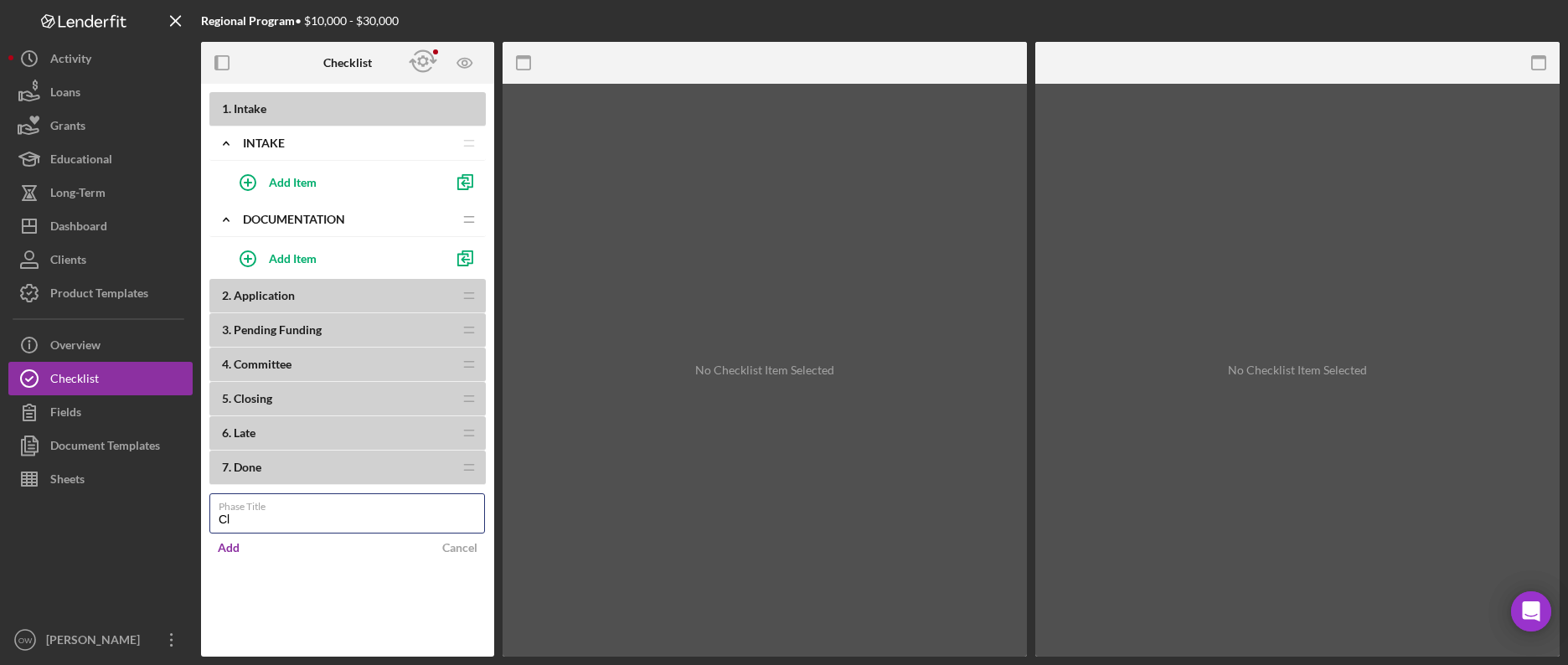
type input "C"
type input "Decision"
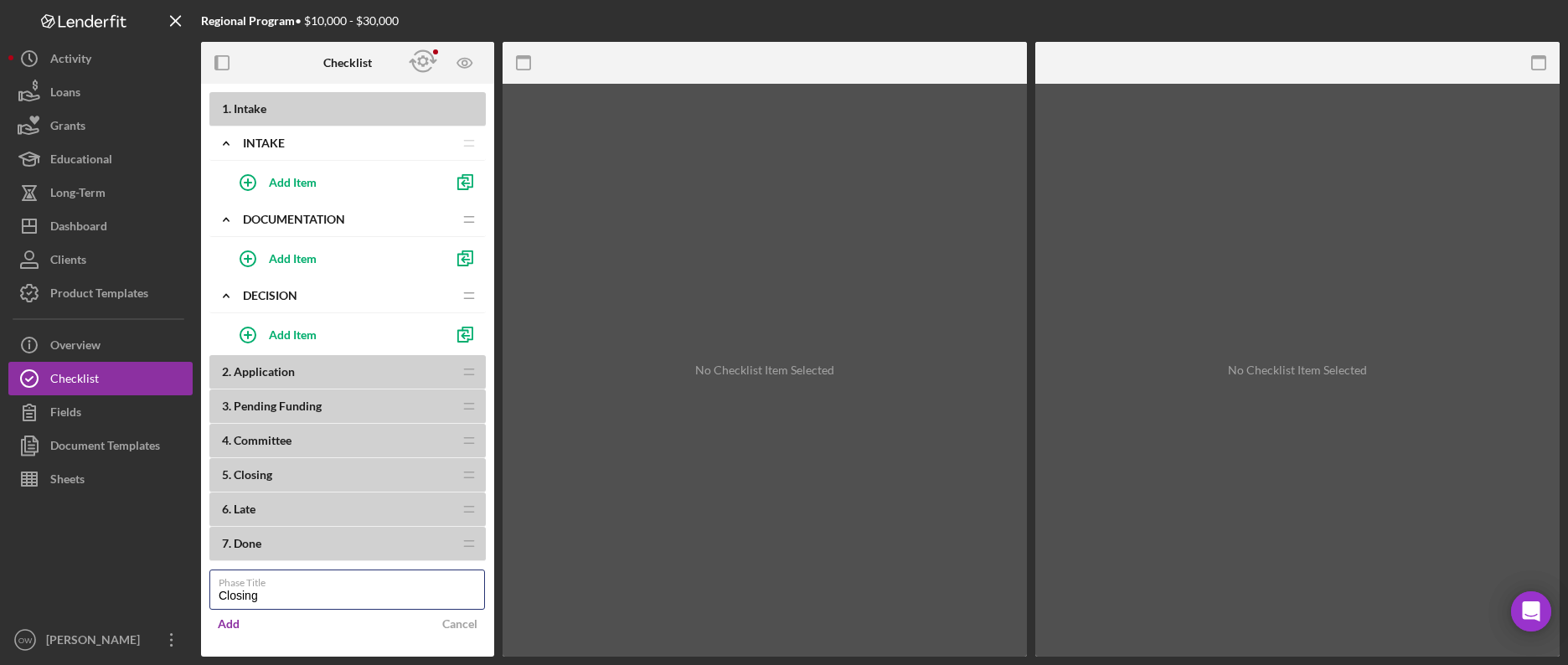
type input "Closing"
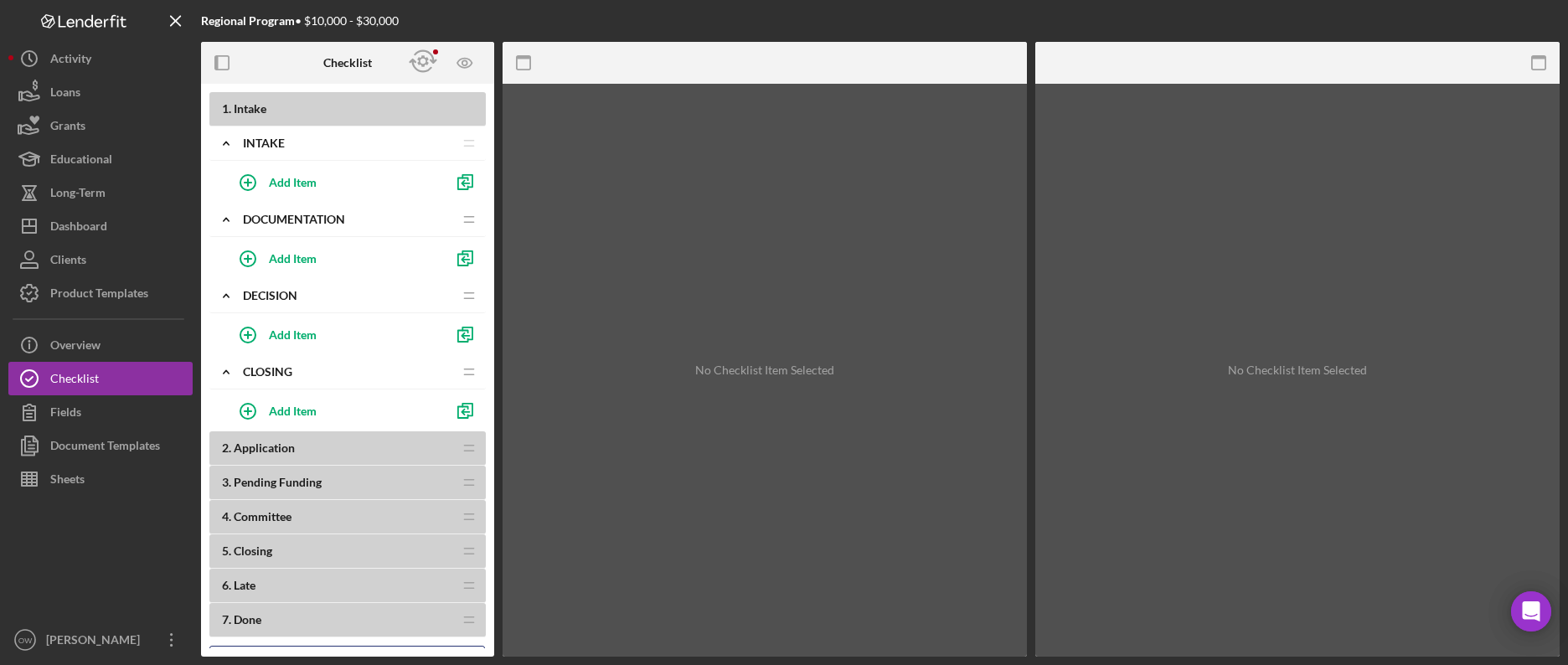
scroll to position [38, 0]
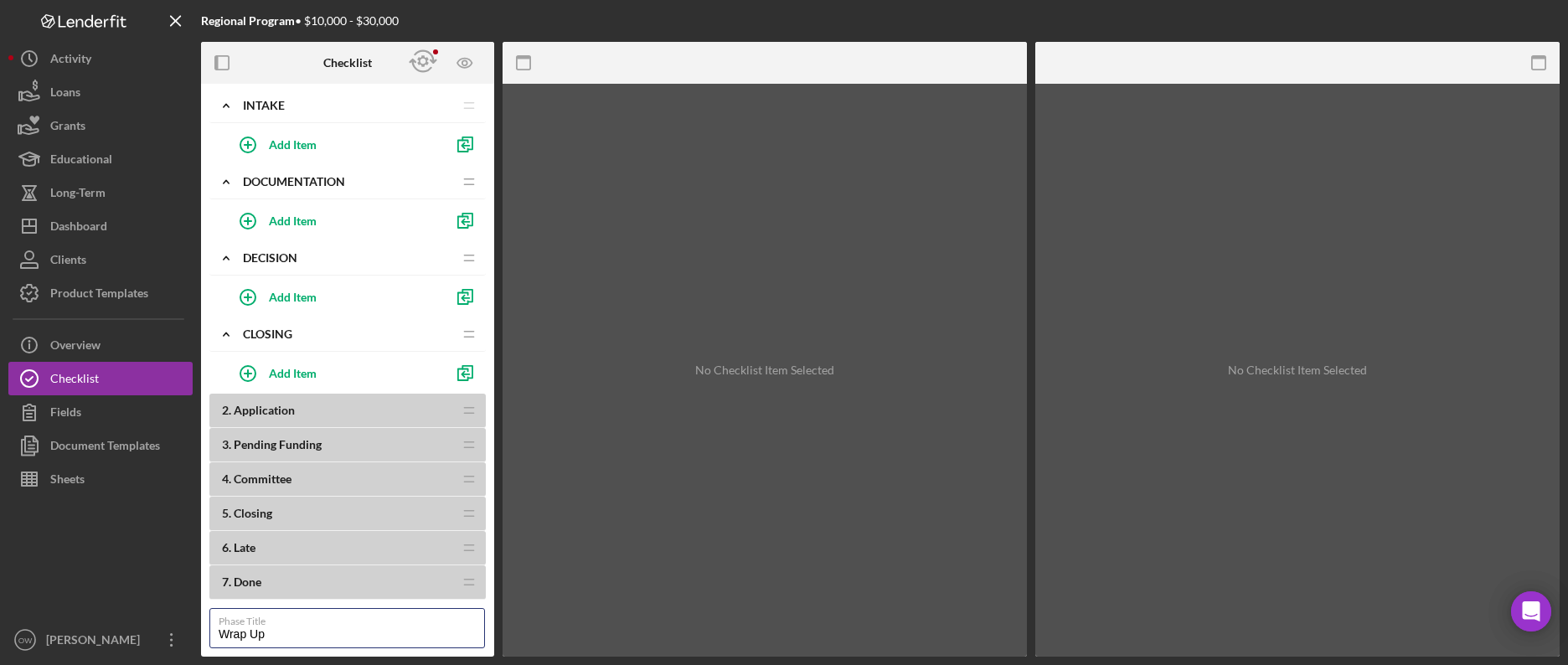
type input "Wrap Up"
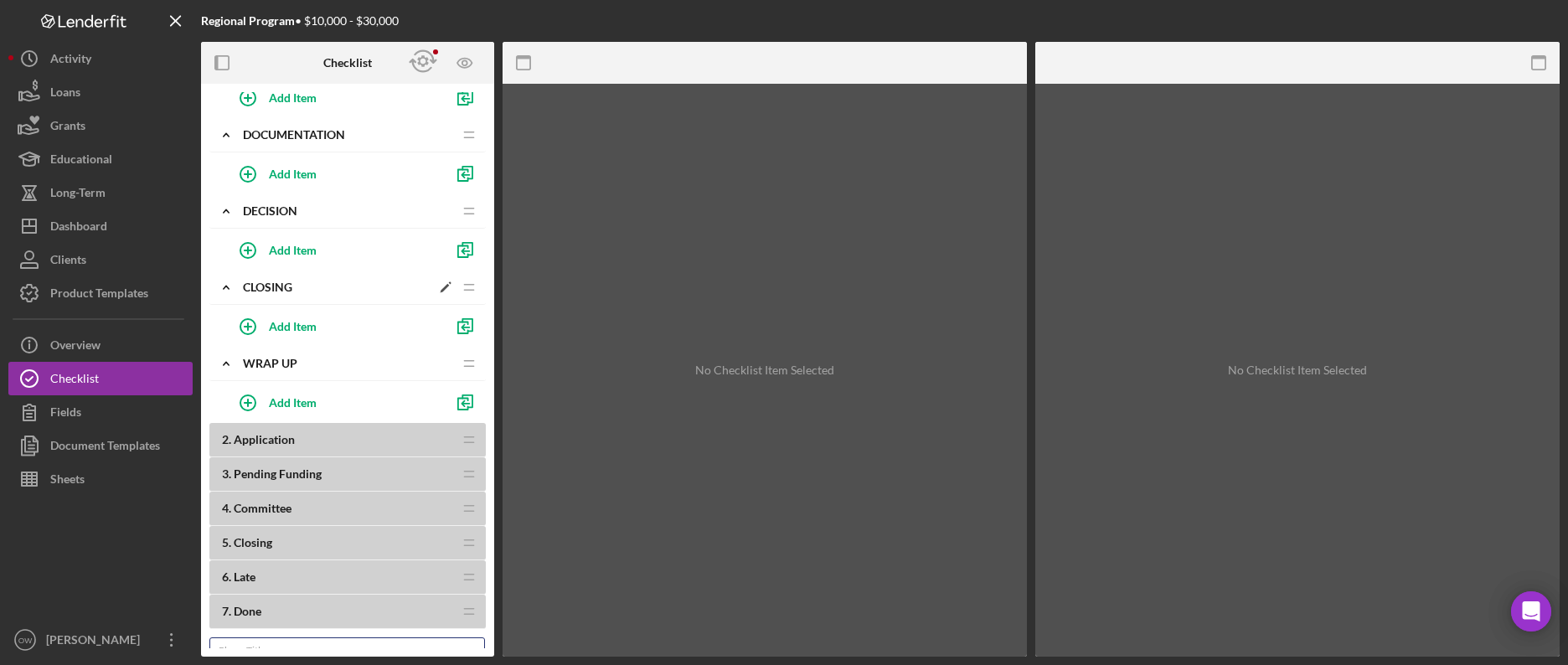
scroll to position [0, 0]
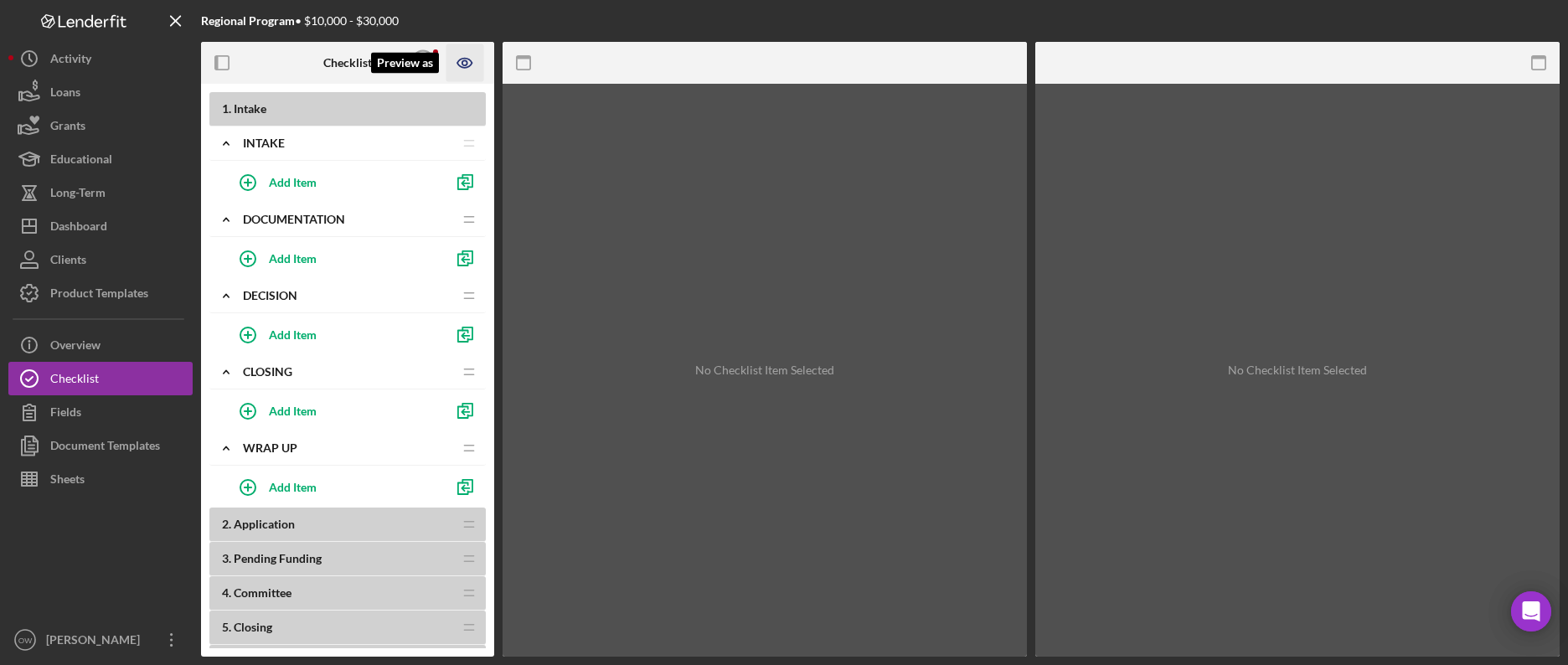
click at [469, 61] on icon "Preview as" at bounding box center [465, 64] width 38 height 38
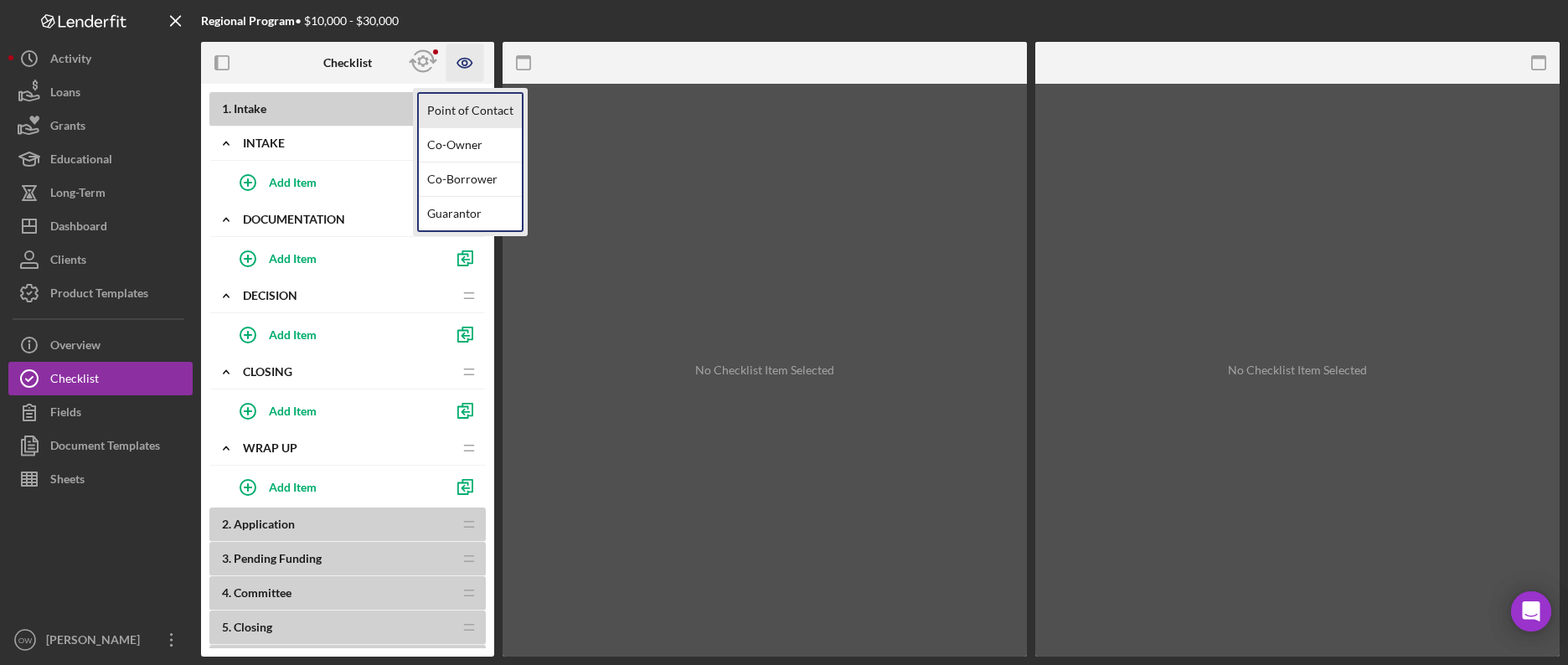
click at [476, 109] on link "Point of Contact" at bounding box center [471, 111] width 103 height 34
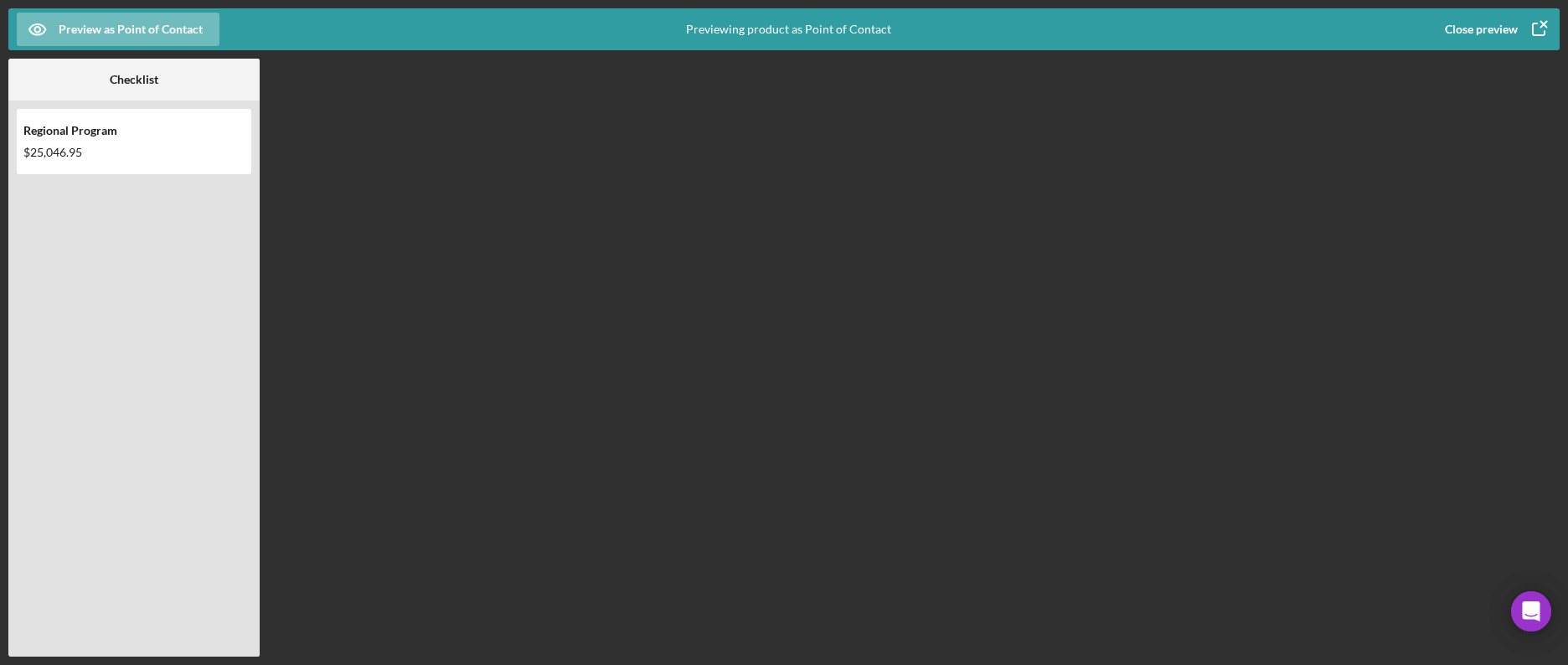
click at [1472, 36] on div "Close preview" at bounding box center [1480, 29] width 73 height 34
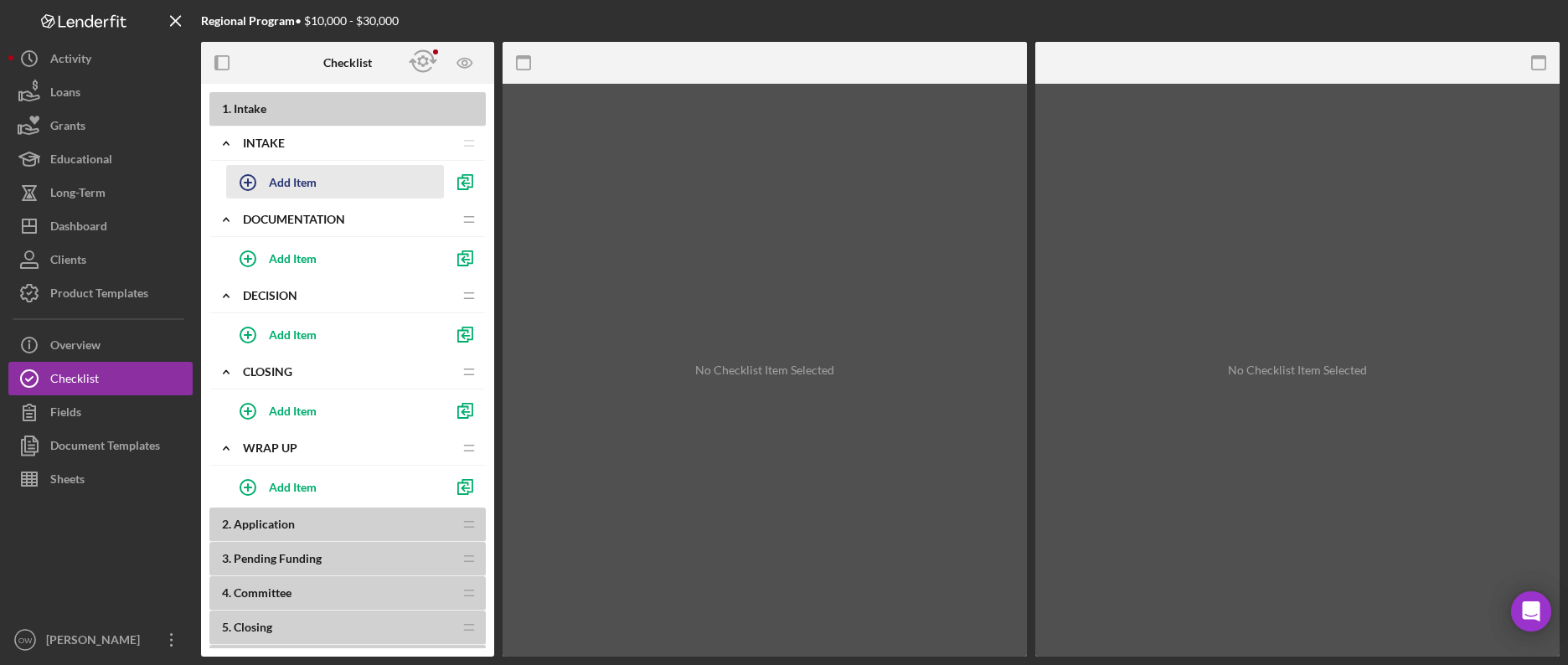
click at [310, 183] on div "Add Item" at bounding box center [293, 181] width 48 height 32
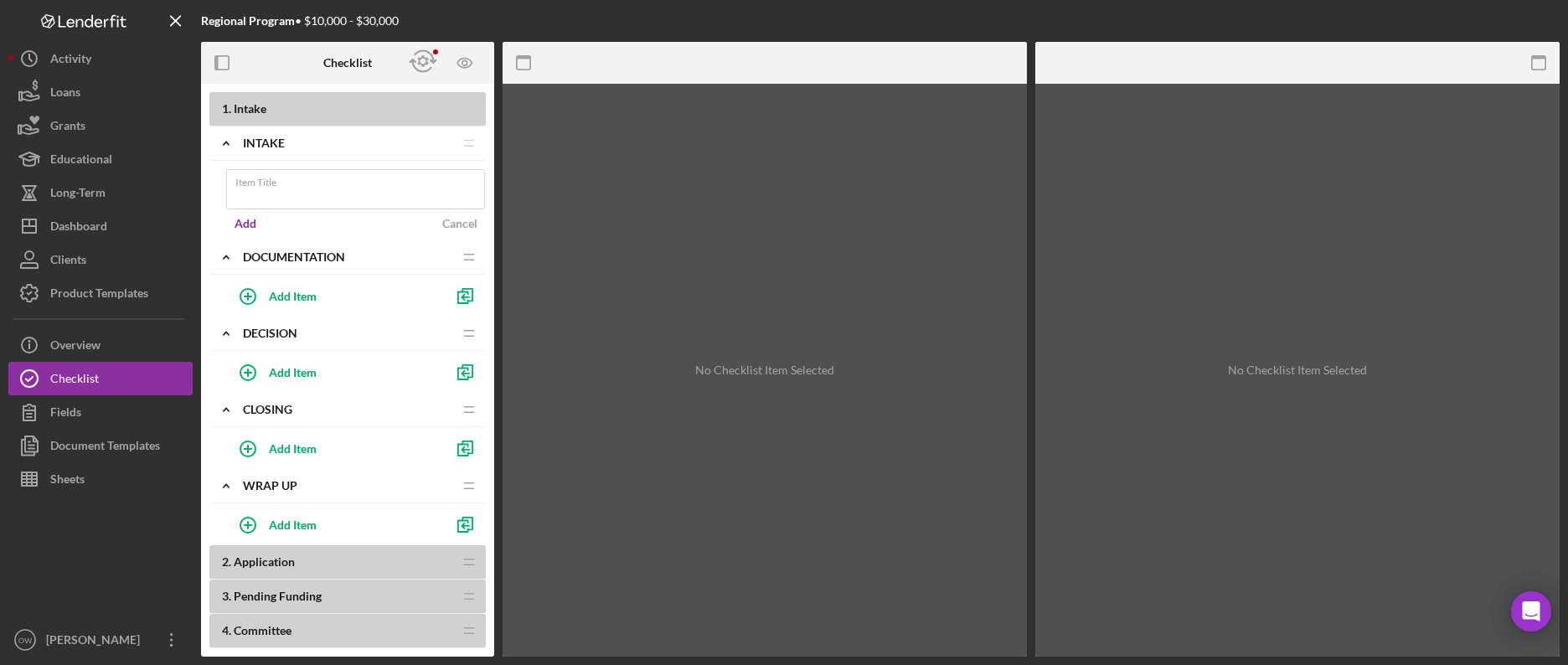
click at [309, 183] on div "Item Title" at bounding box center [356, 190] width 259 height 42
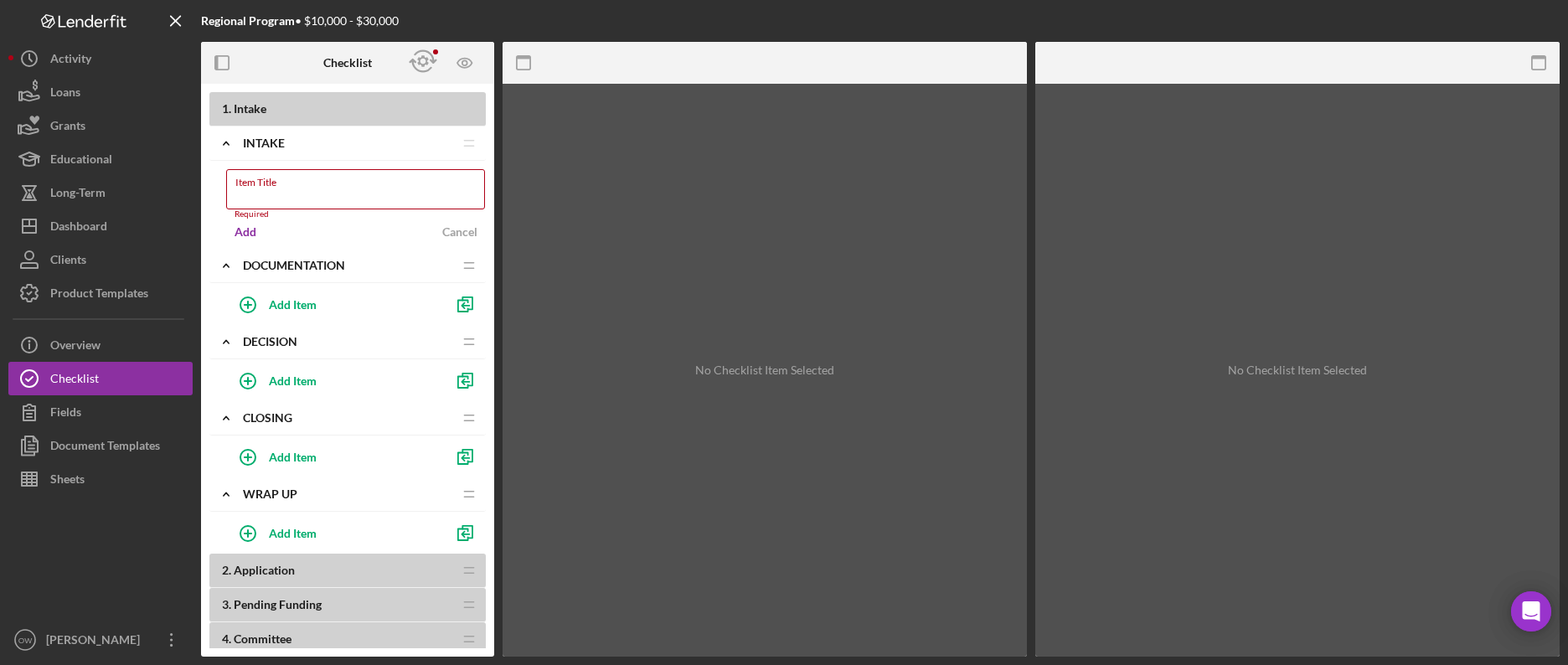
click at [309, 183] on div "Item Title Required" at bounding box center [356, 194] width 259 height 51
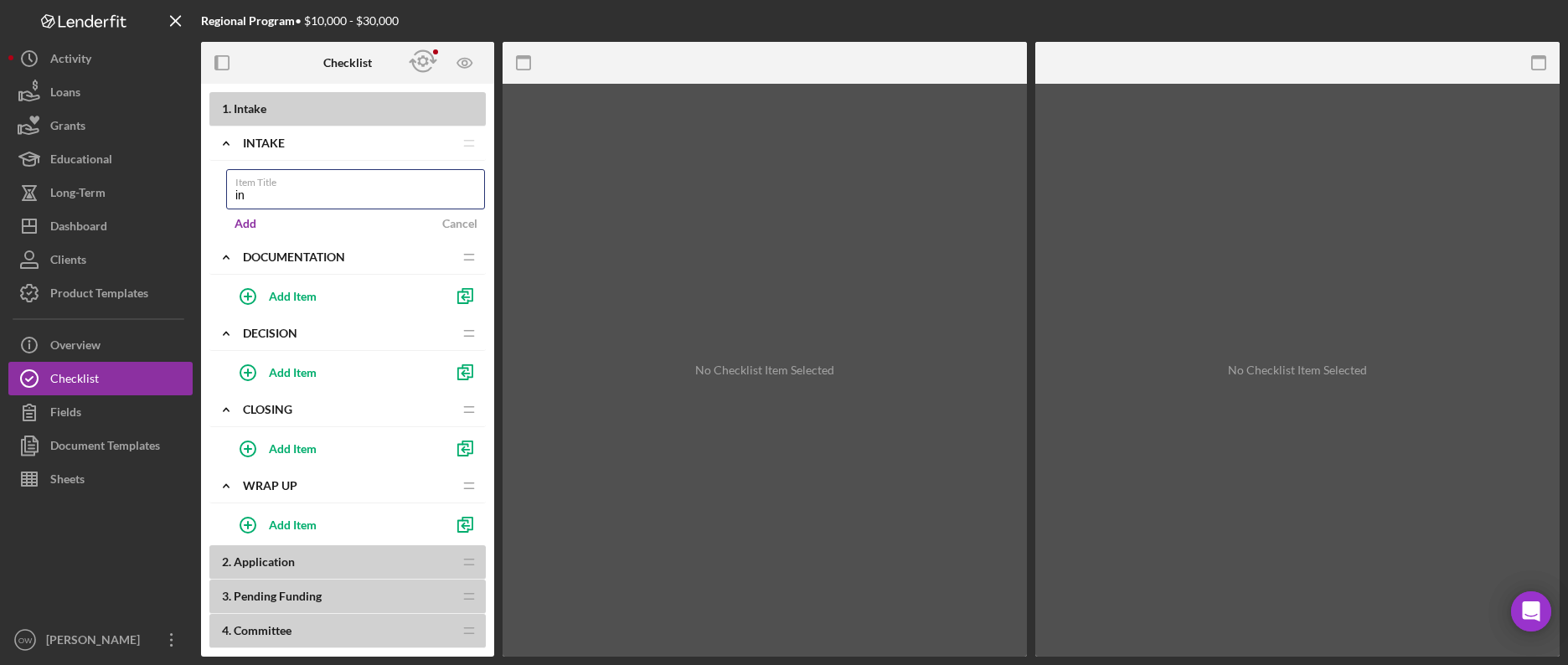
type input "i"
type input "personal form"
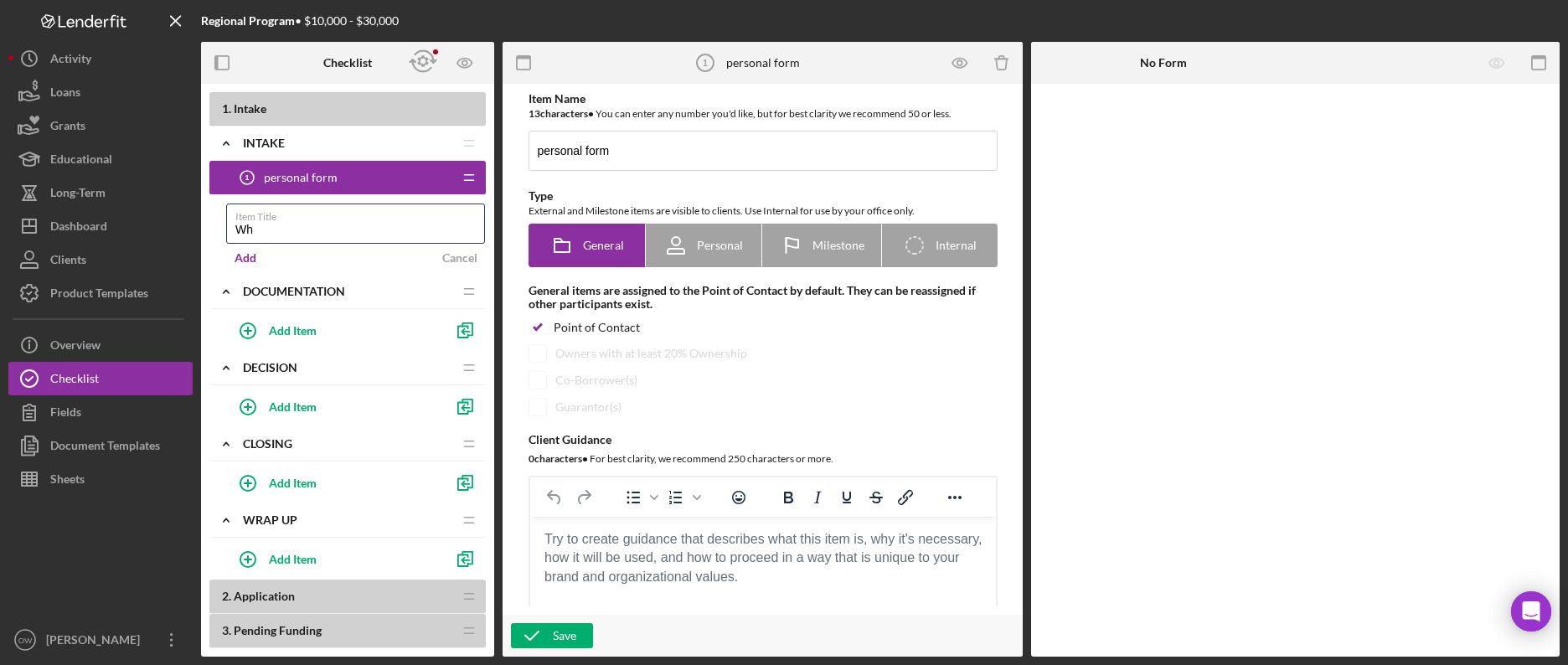
type input "W"
type input "Y"
type input "your history"
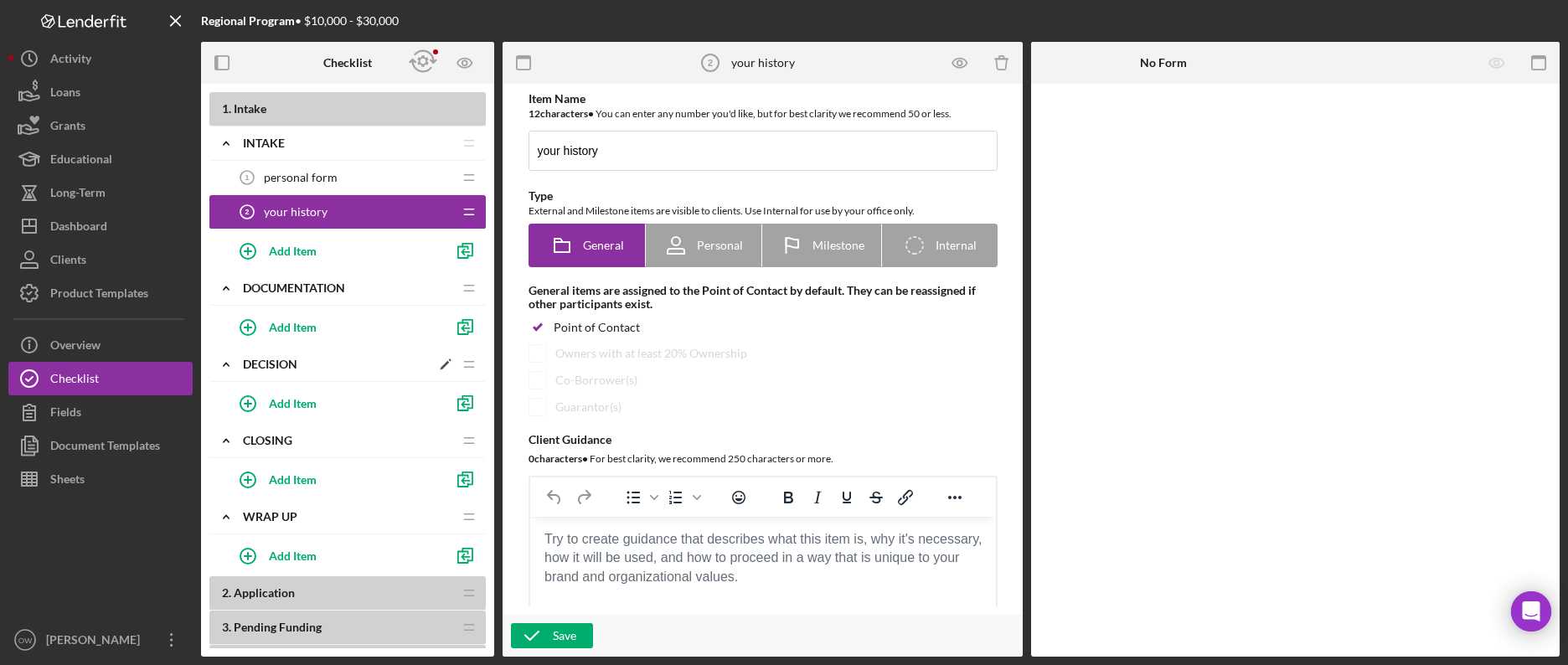
click at [280, 363] on div "1 . Intake Icon/Expander Intake Icon/Edit Icon/Drag personal form 1 personal fo…" at bounding box center [348, 437] width 277 height 691
click at [297, 327] on div "Add Item" at bounding box center [293, 326] width 48 height 32
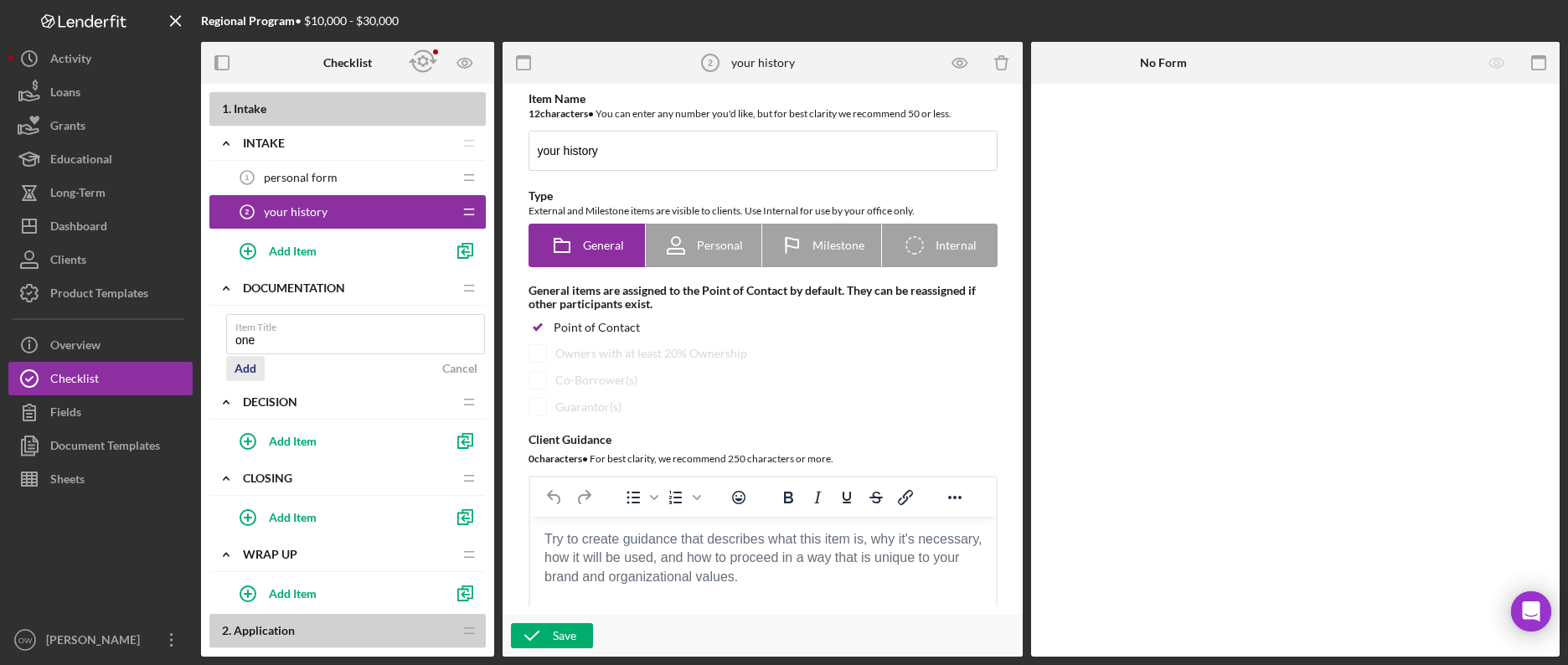
type input "one"
click at [252, 366] on div "Add" at bounding box center [245, 369] width 21 height 25
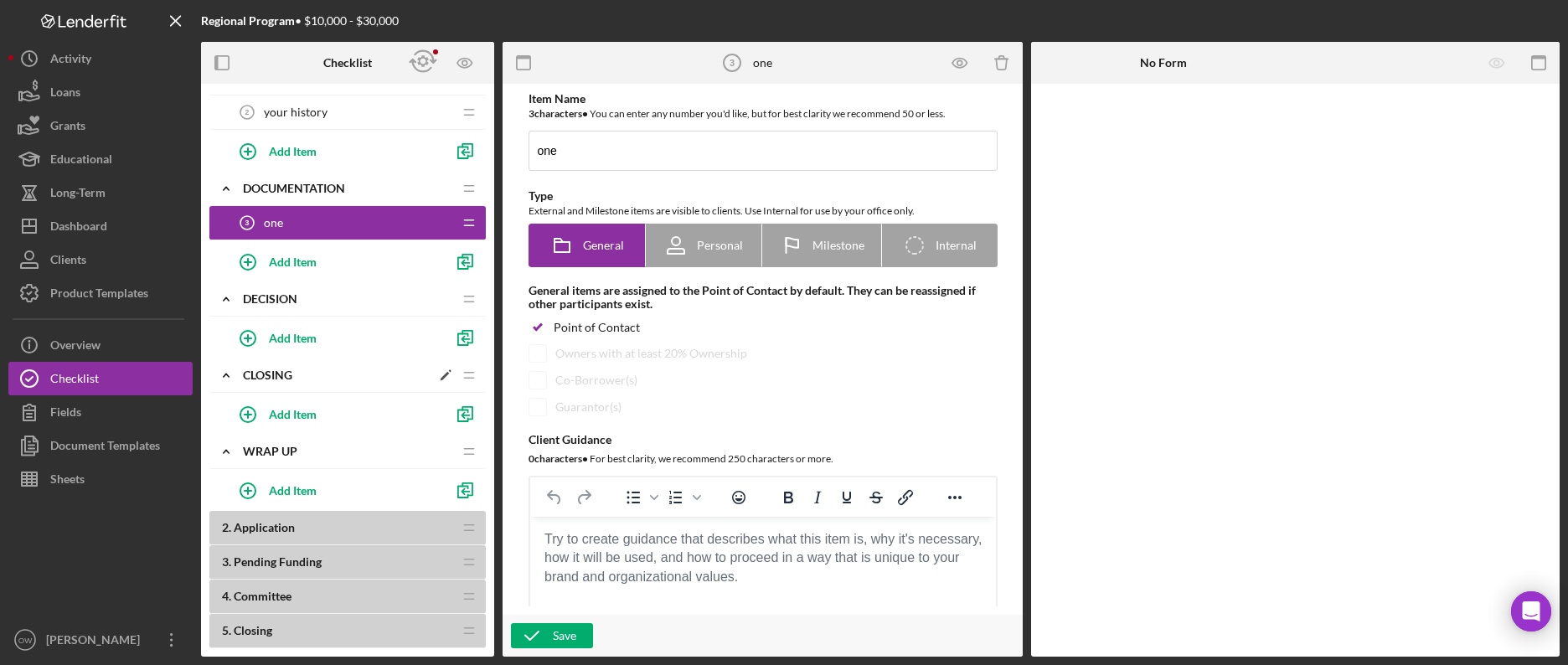
click at [273, 374] on div "1 . Intake Icon/Expander Intake Icon/Edit Icon/Drag personal form 1 personal fo…" at bounding box center [348, 355] width 277 height 725
click at [293, 338] on div "Add Item" at bounding box center [293, 338] width 48 height 32
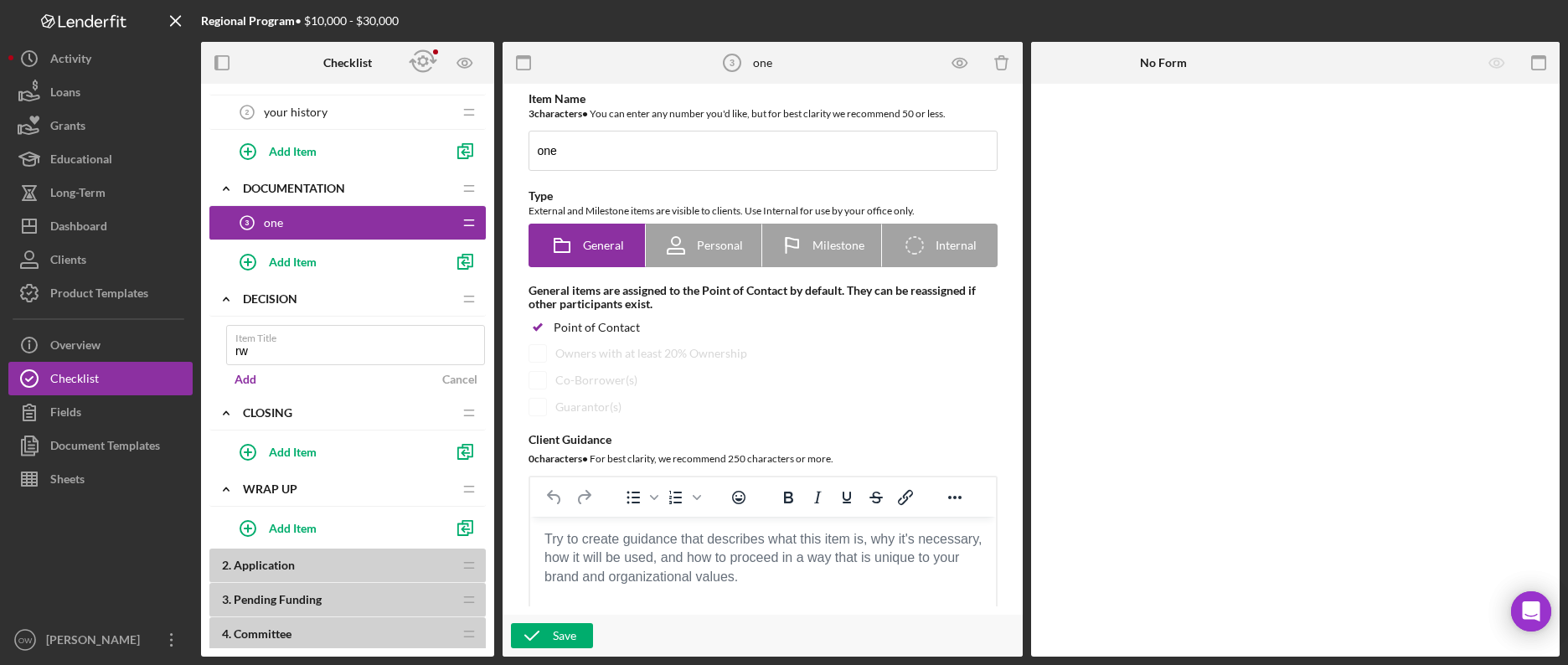
type input "r"
type input "two"
click at [245, 377] on div "Add" at bounding box center [245, 379] width 21 height 25
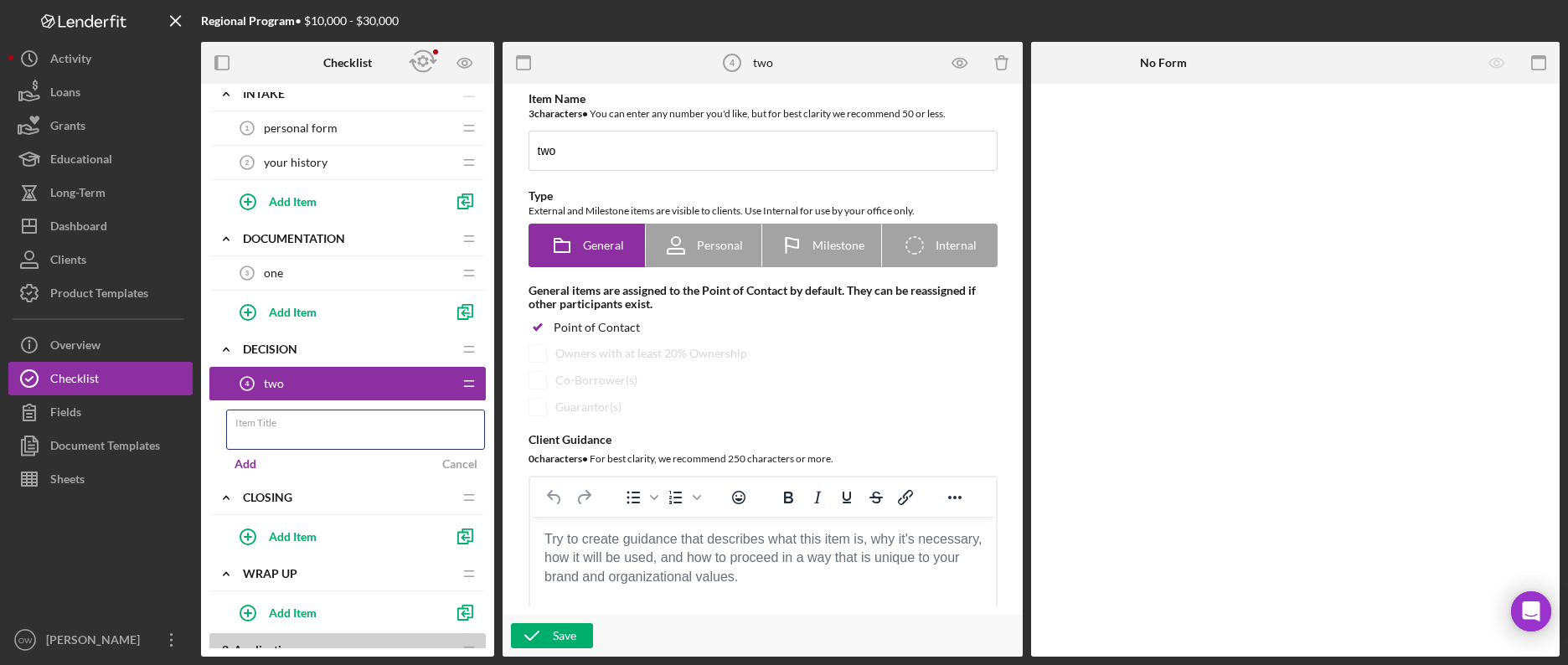
scroll to position [31, 0]
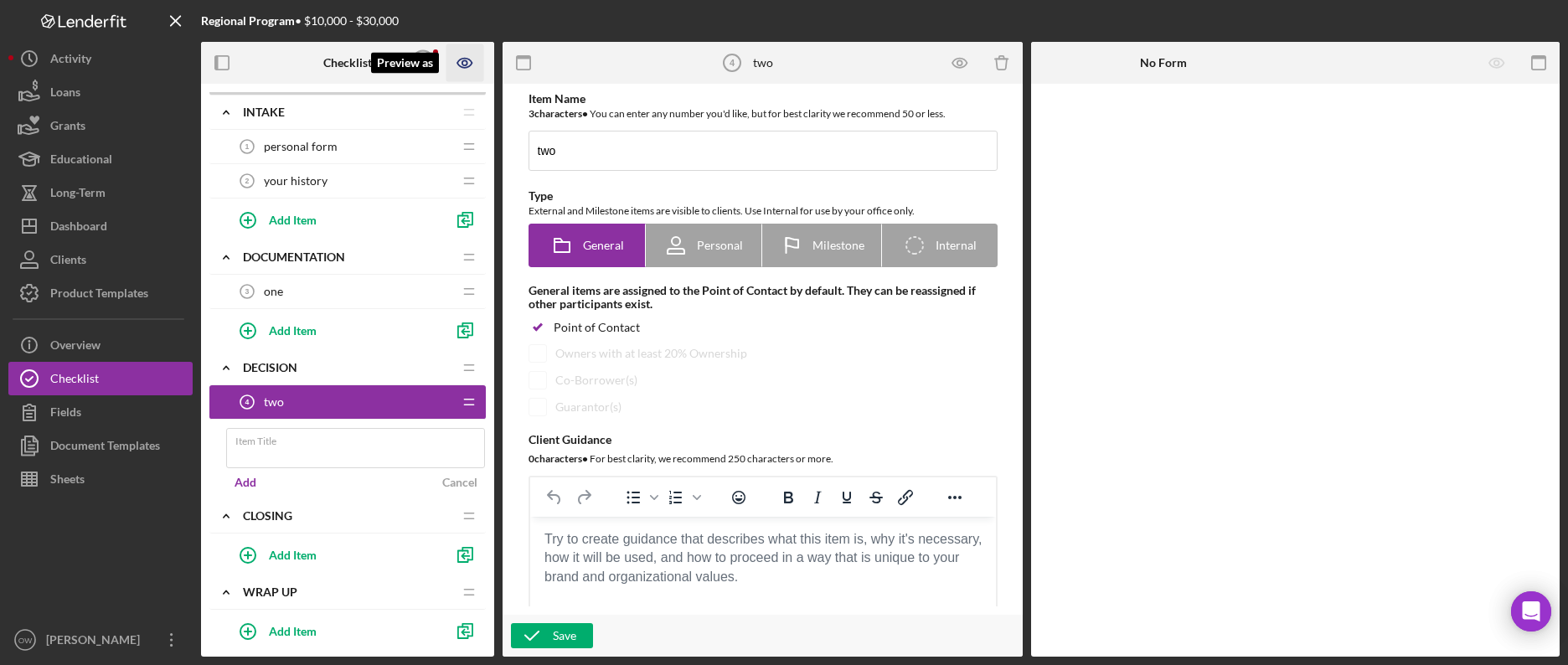
click at [483, 57] on div at bounding box center [469, 63] width 51 height 42
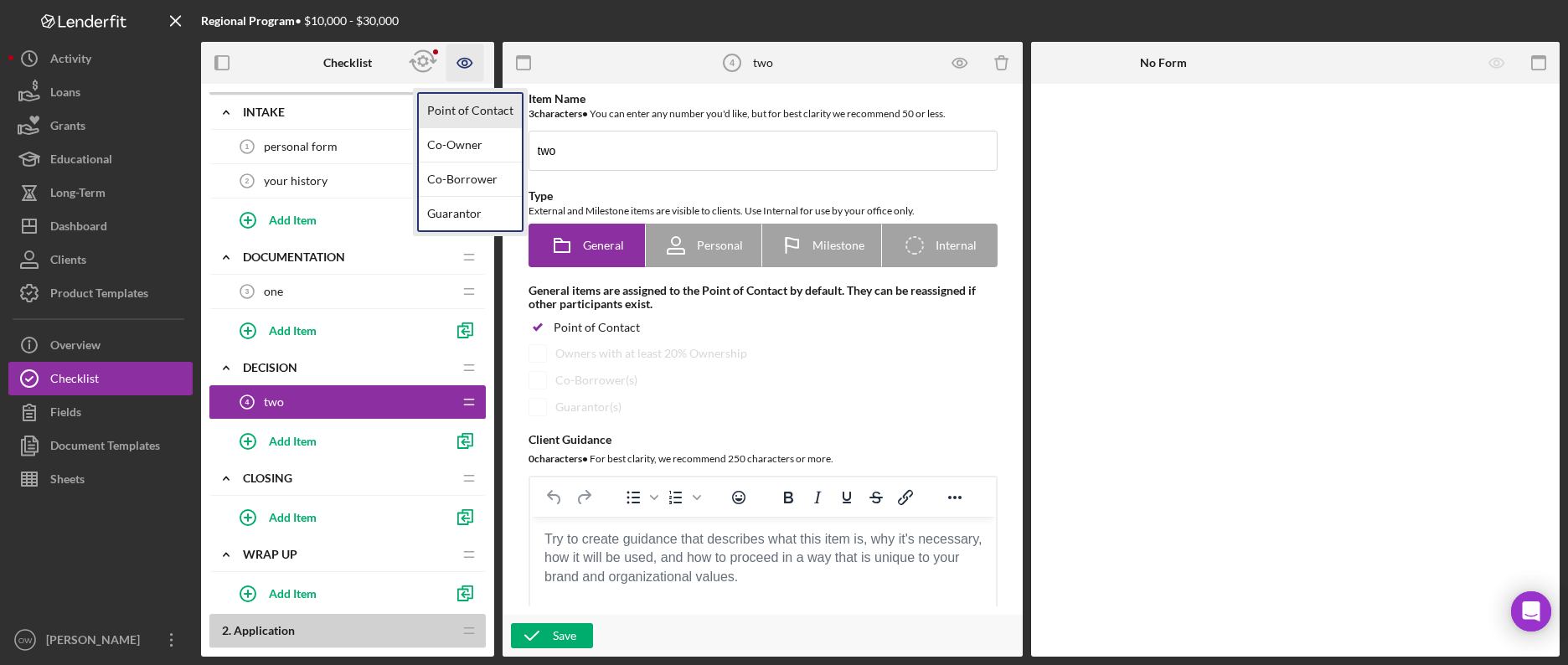
click at [464, 103] on link "Point of Contact" at bounding box center [471, 111] width 103 height 34
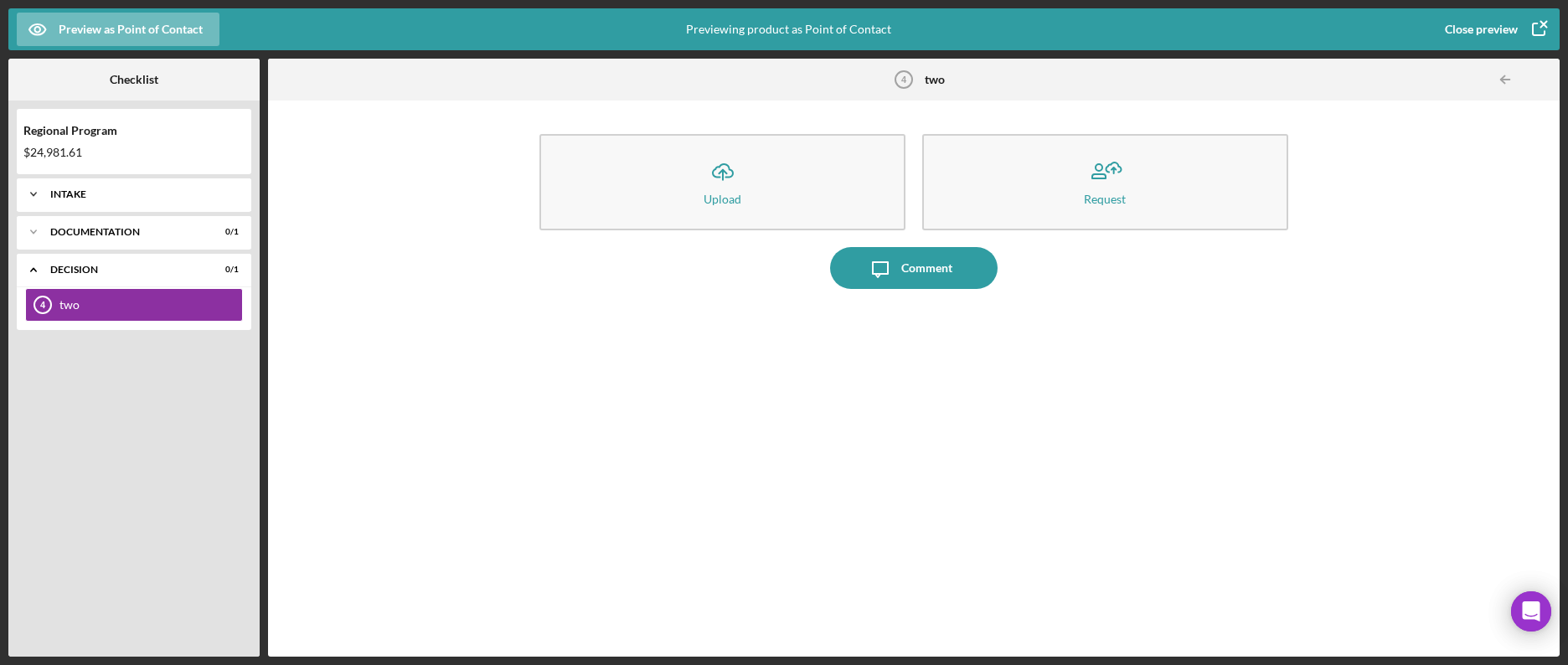
click at [136, 195] on div "Intake" at bounding box center [141, 194] width 180 height 10
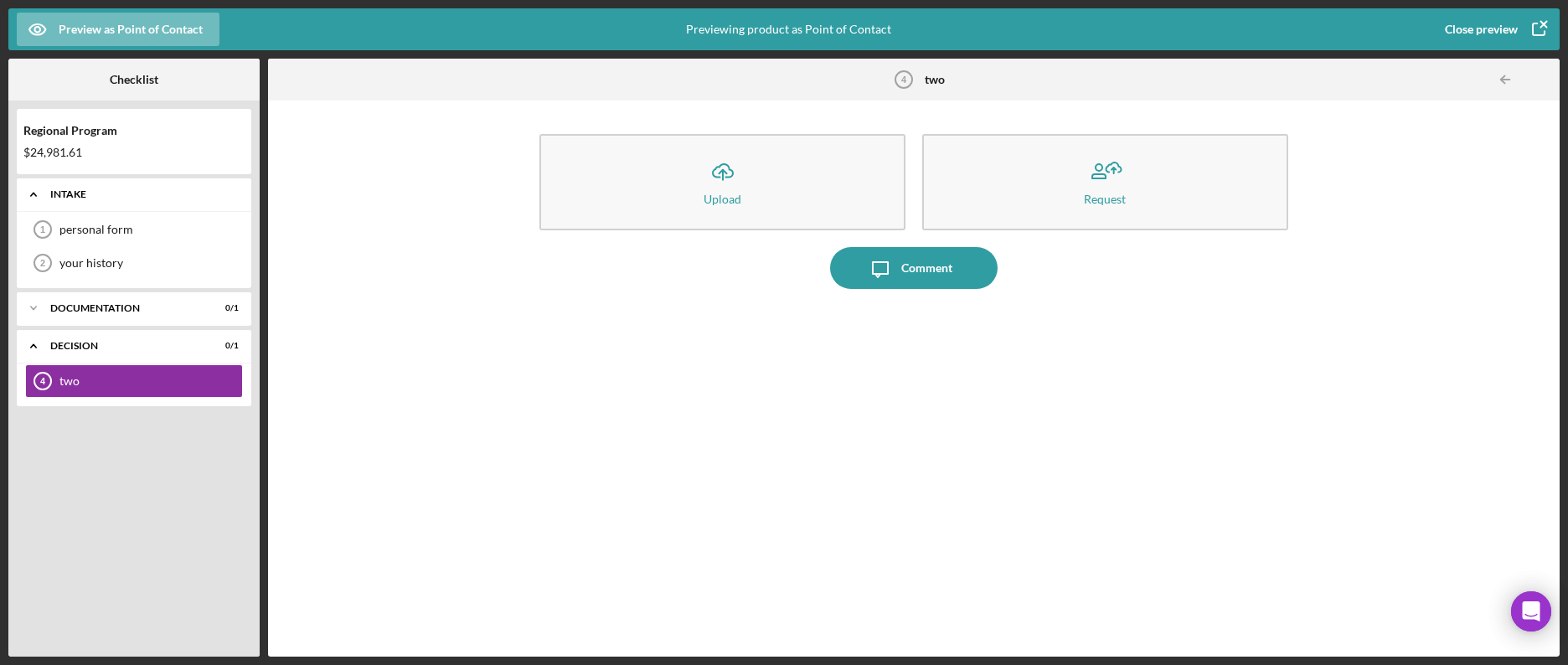
click at [109, 195] on div "Intake" at bounding box center [141, 194] width 180 height 10
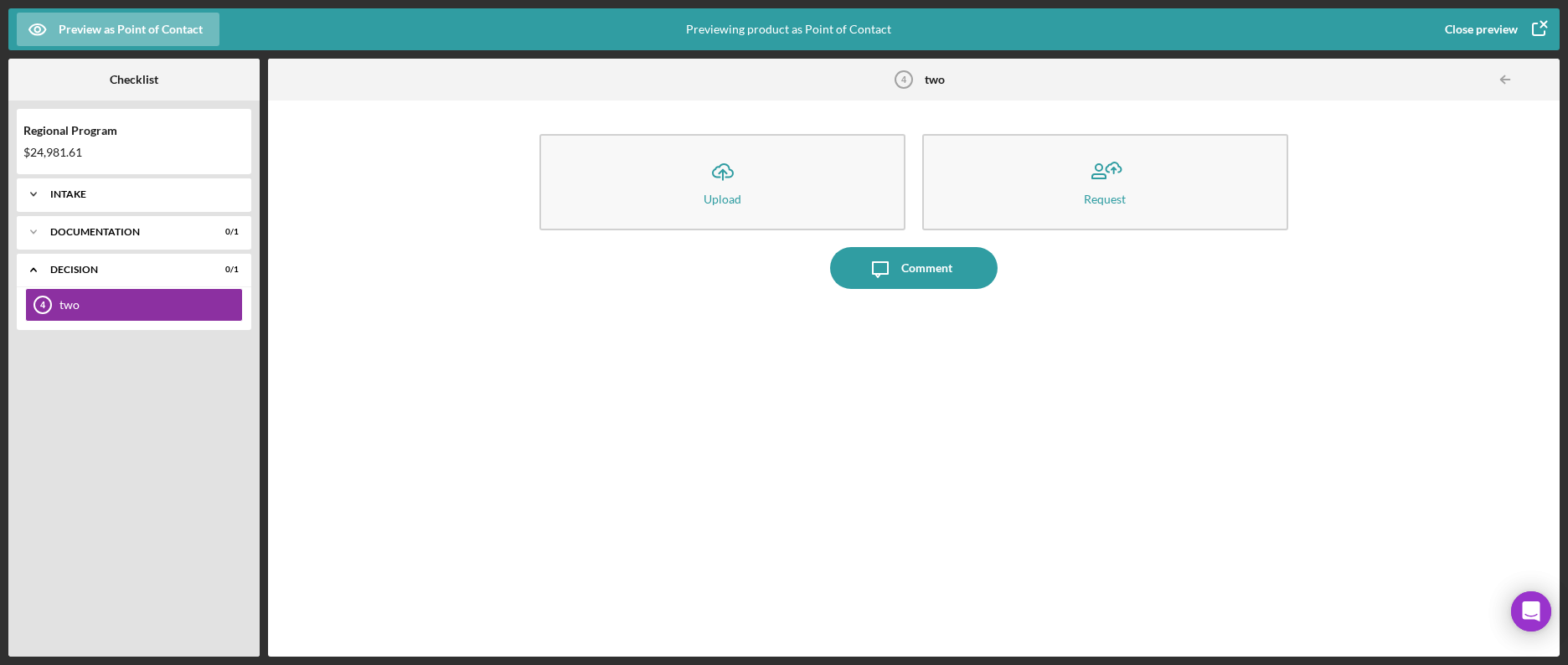
click at [112, 201] on div "Icon/Expander Intake 0 / 2" at bounding box center [134, 194] width 234 height 34
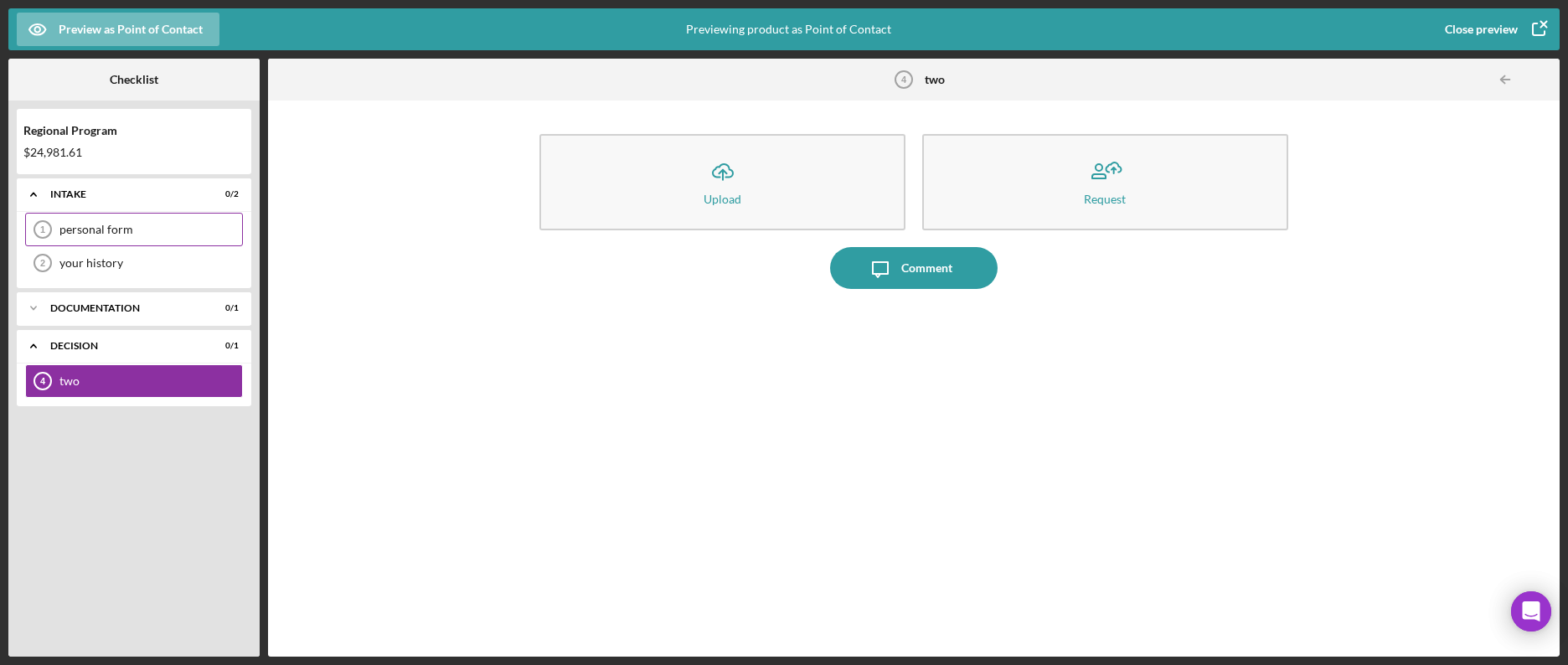
click at [96, 218] on div "personal form 1 personal form" at bounding box center [134, 229] width 218 height 34
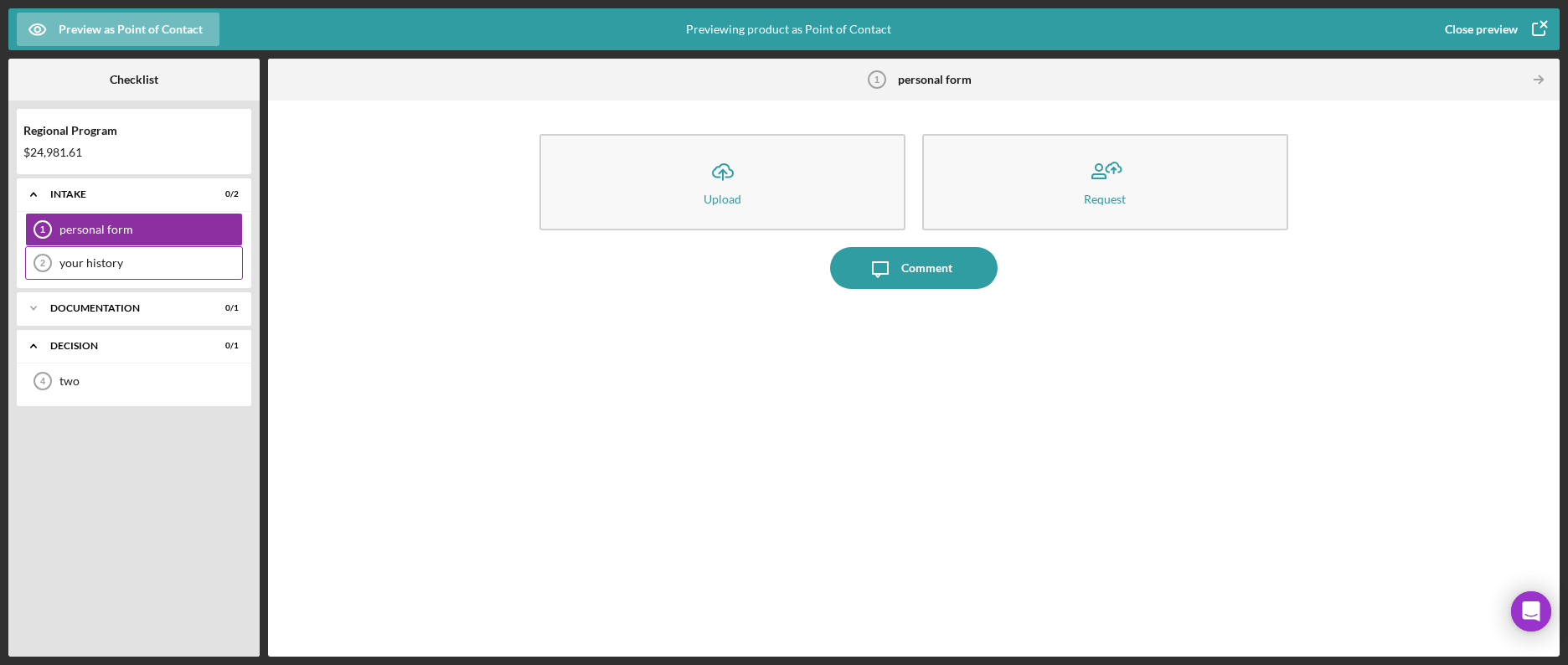
click at [68, 278] on div "your history 2 your history" at bounding box center [134, 263] width 218 height 34
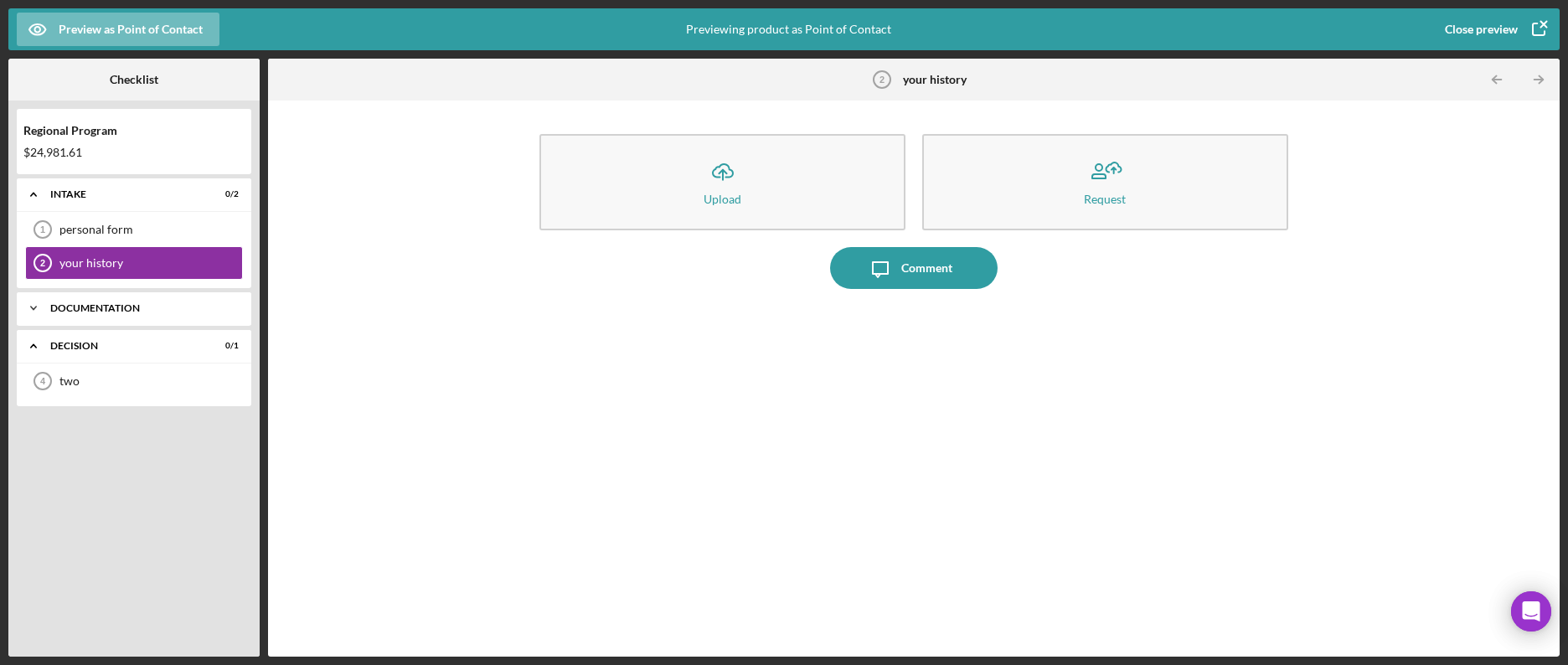
click at [100, 313] on div "Documentation" at bounding box center [141, 308] width 180 height 10
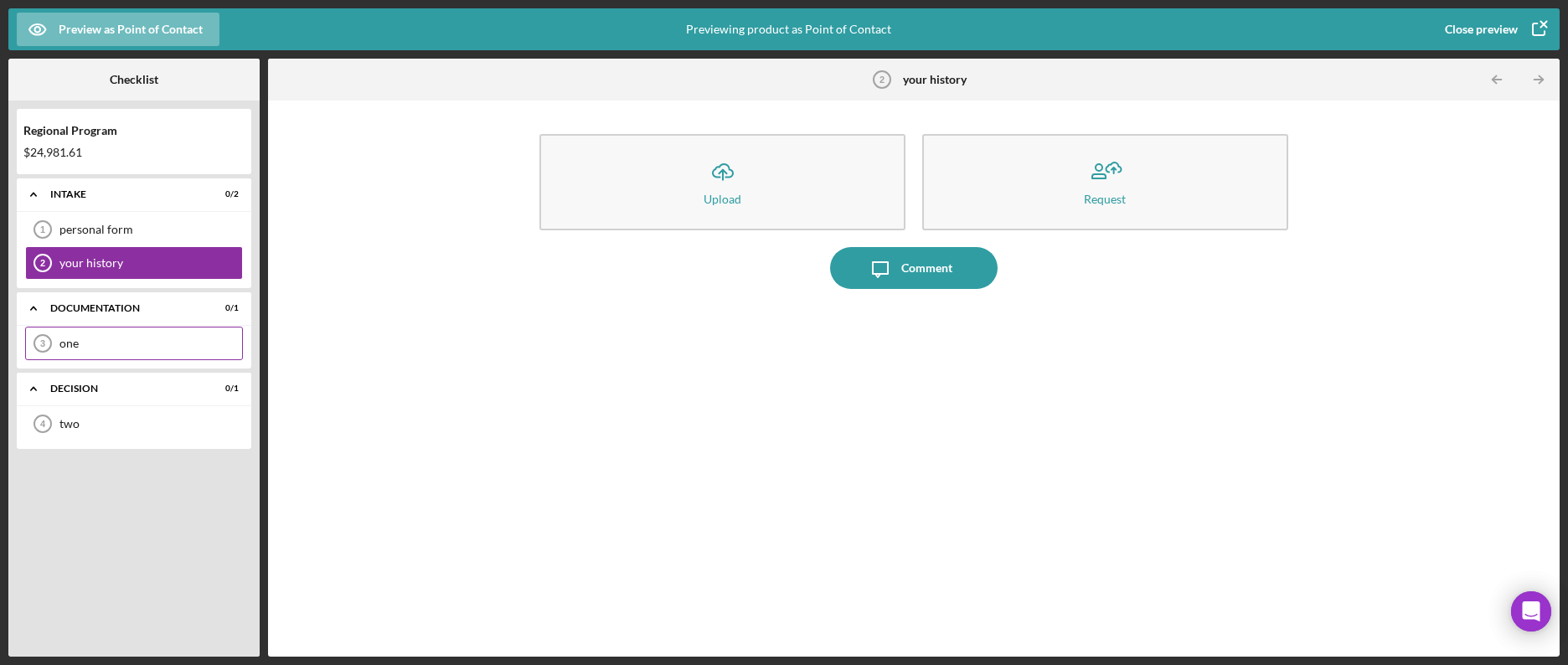
click at [78, 349] on div "one" at bounding box center [150, 344] width 183 height 14
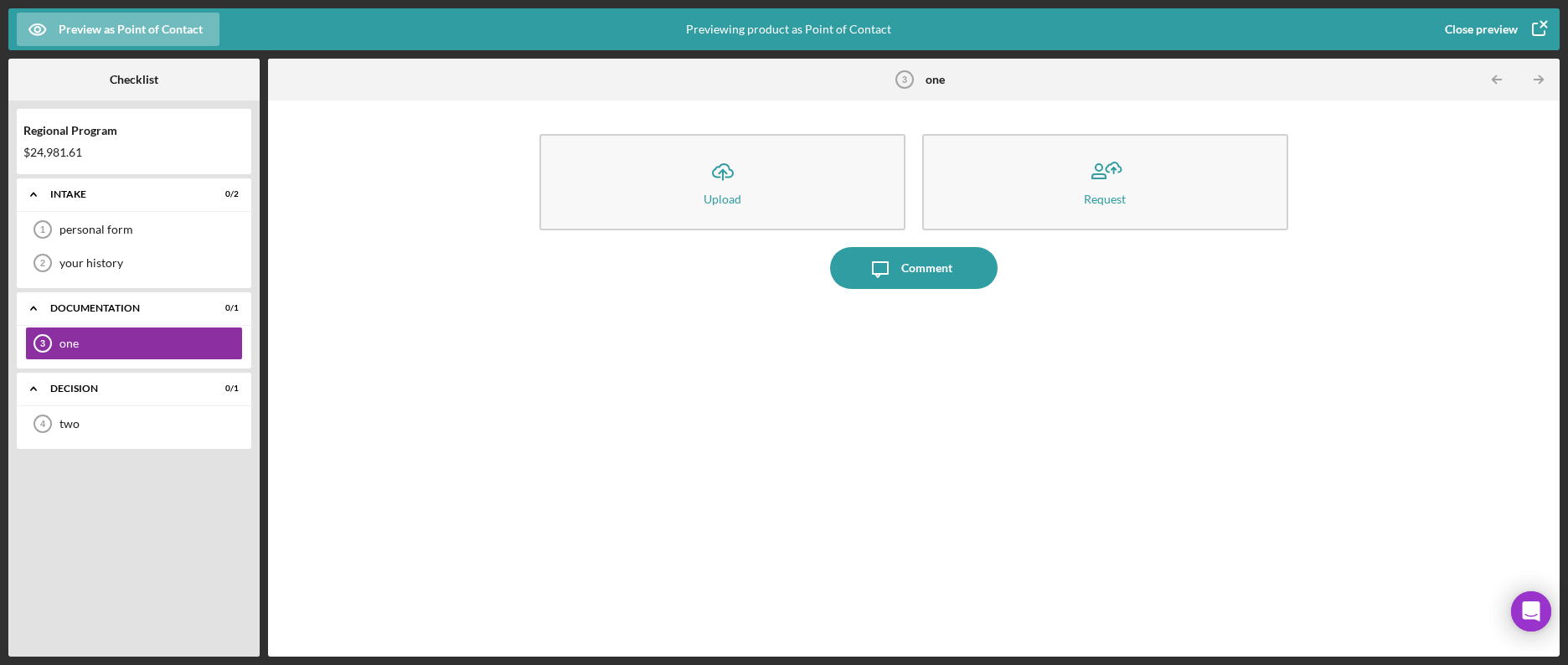
click at [1474, 29] on div "Close preview" at bounding box center [1480, 29] width 73 height 34
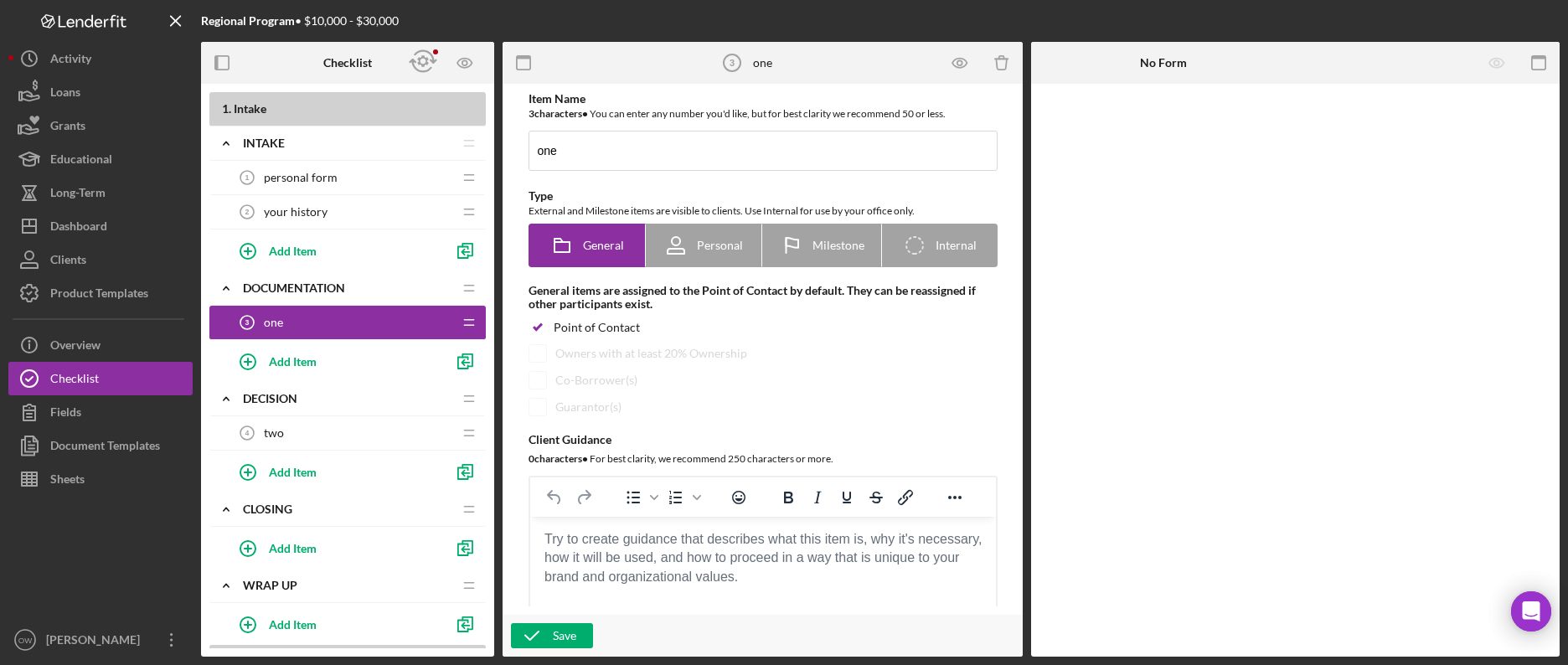
click at [305, 217] on span "your history" at bounding box center [295, 212] width 64 height 14
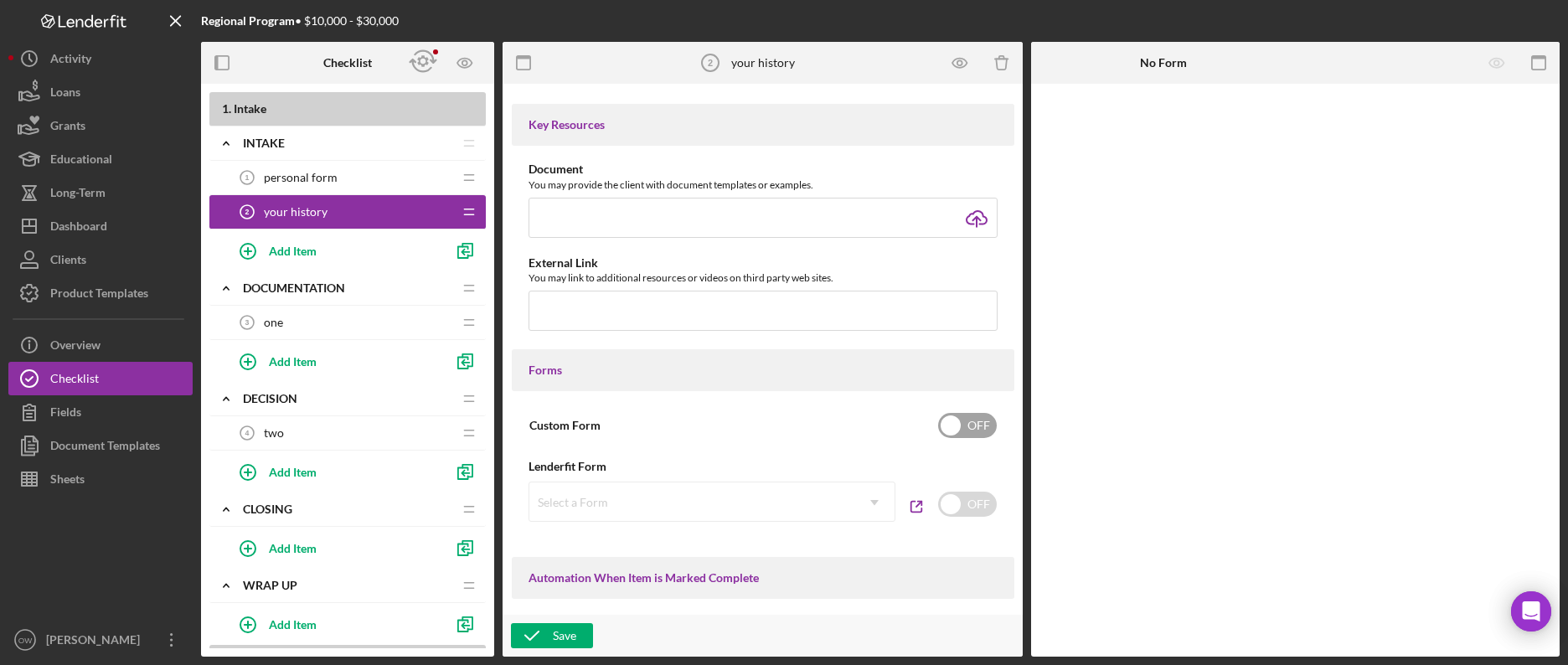
click at [982, 422] on input "checkbox" at bounding box center [967, 425] width 58 height 25
checkbox input "true"
click at [1146, 119] on div "Add Form Element" at bounding box center [1147, 130] width 98 height 34
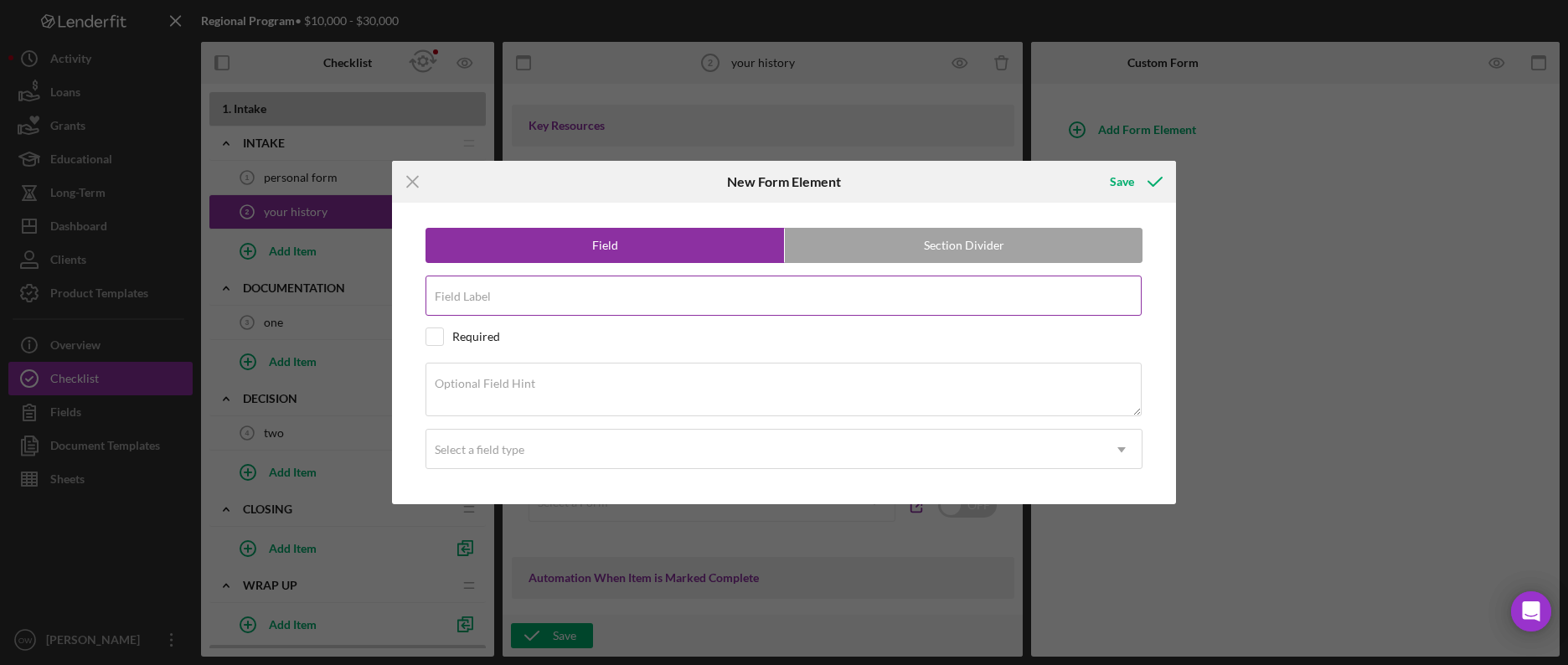
click at [585, 301] on input "Field Label" at bounding box center [783, 296] width 716 height 40
type input "Why are you an entreprenuer?"
click at [531, 389] on label "Optional Field Hint" at bounding box center [484, 384] width 100 height 14
click at [531, 389] on textarea "Optional Field Hint" at bounding box center [783, 389] width 716 height 53
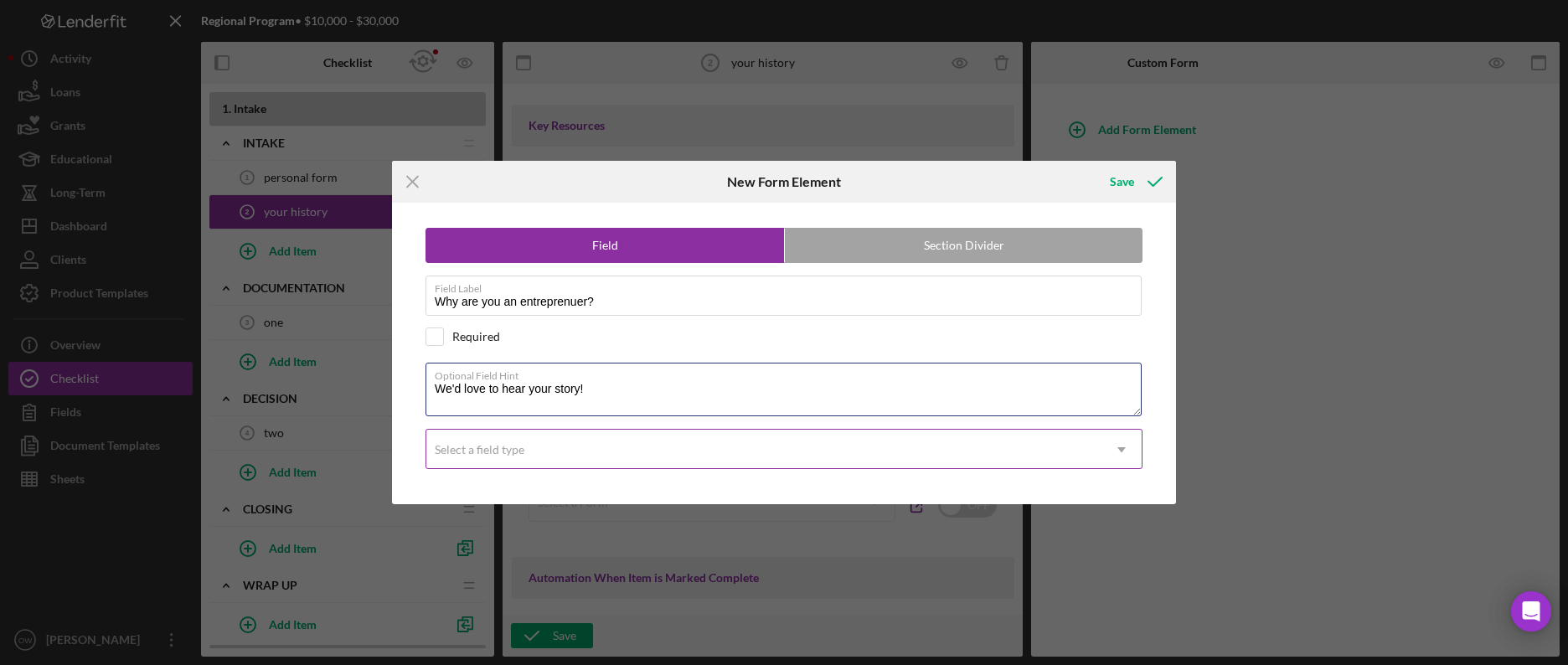
type textarea "We'd love to hear your story!"
click at [667, 458] on div "Select a field type" at bounding box center [763, 449] width 675 height 39
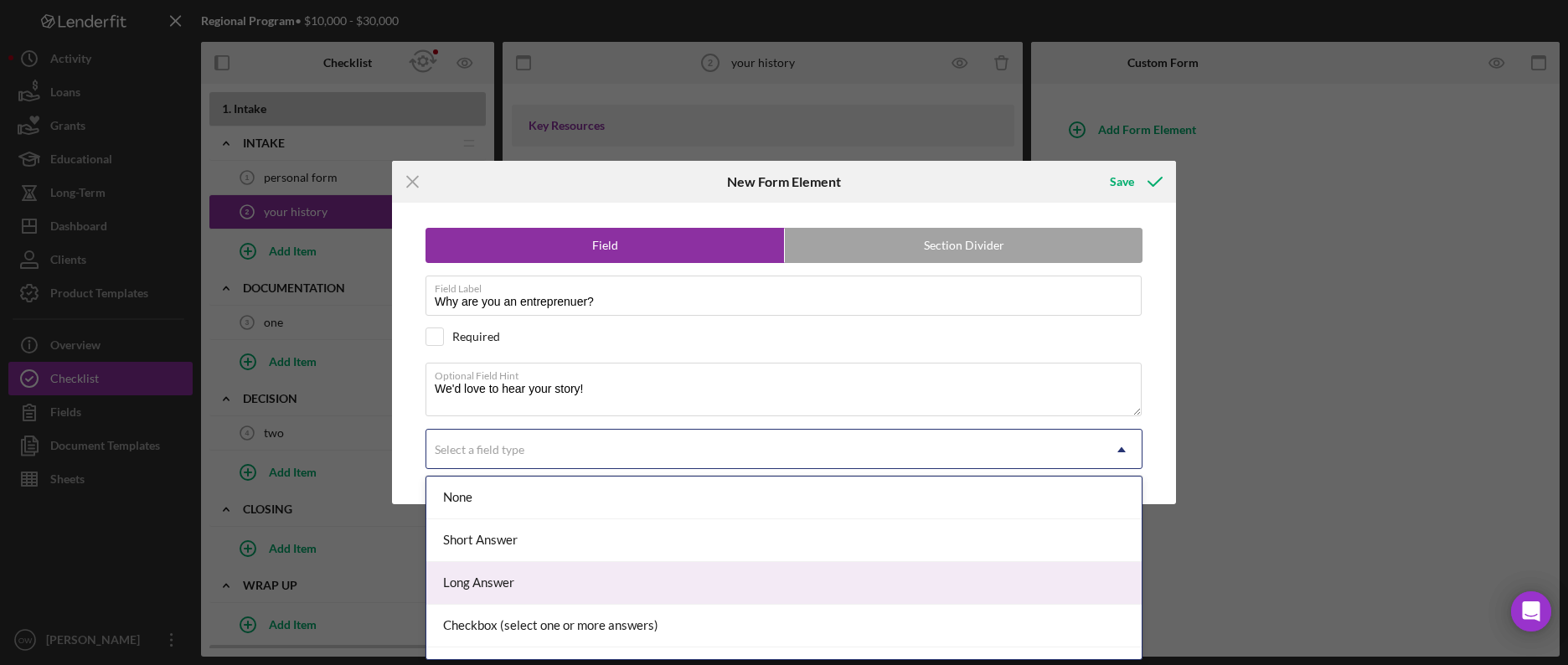
click at [609, 570] on div "Long Answer" at bounding box center [783, 583] width 715 height 43
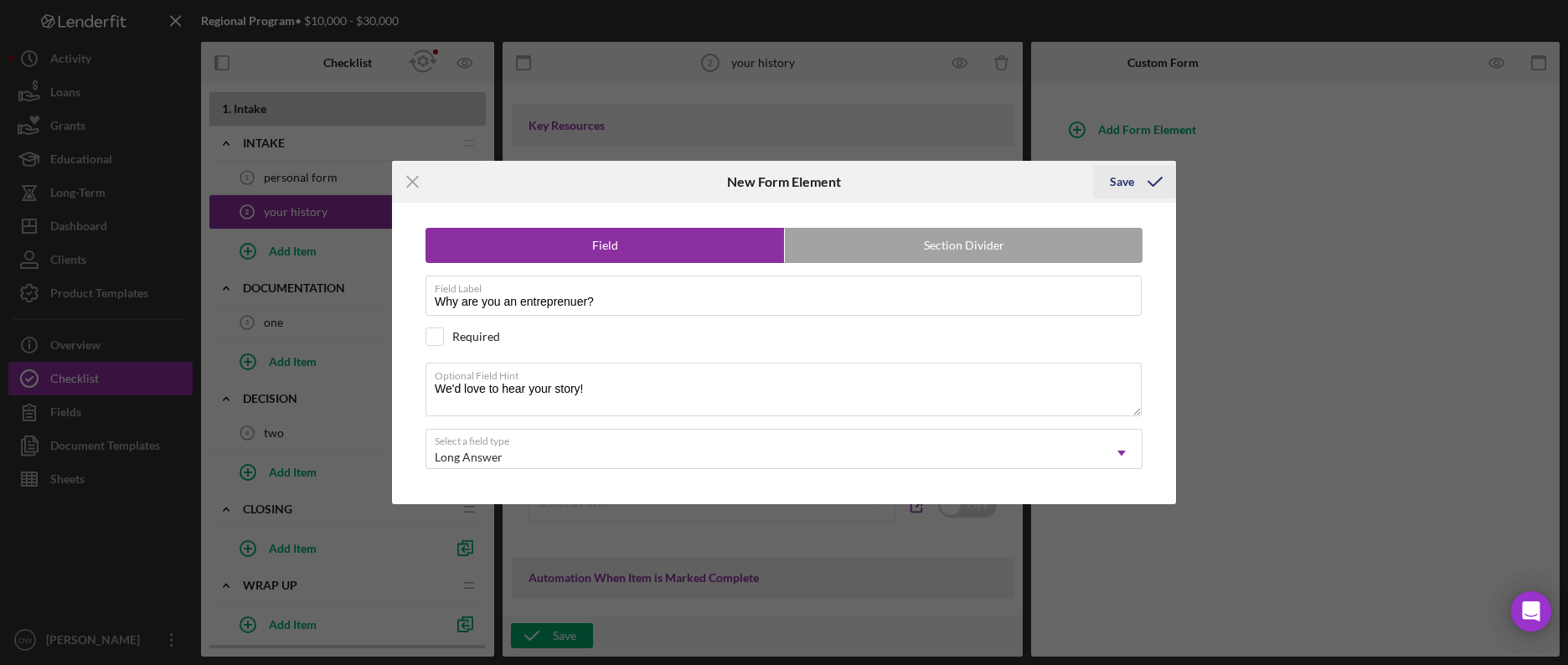
click at [1123, 185] on div "Save" at bounding box center [1121, 181] width 24 height 34
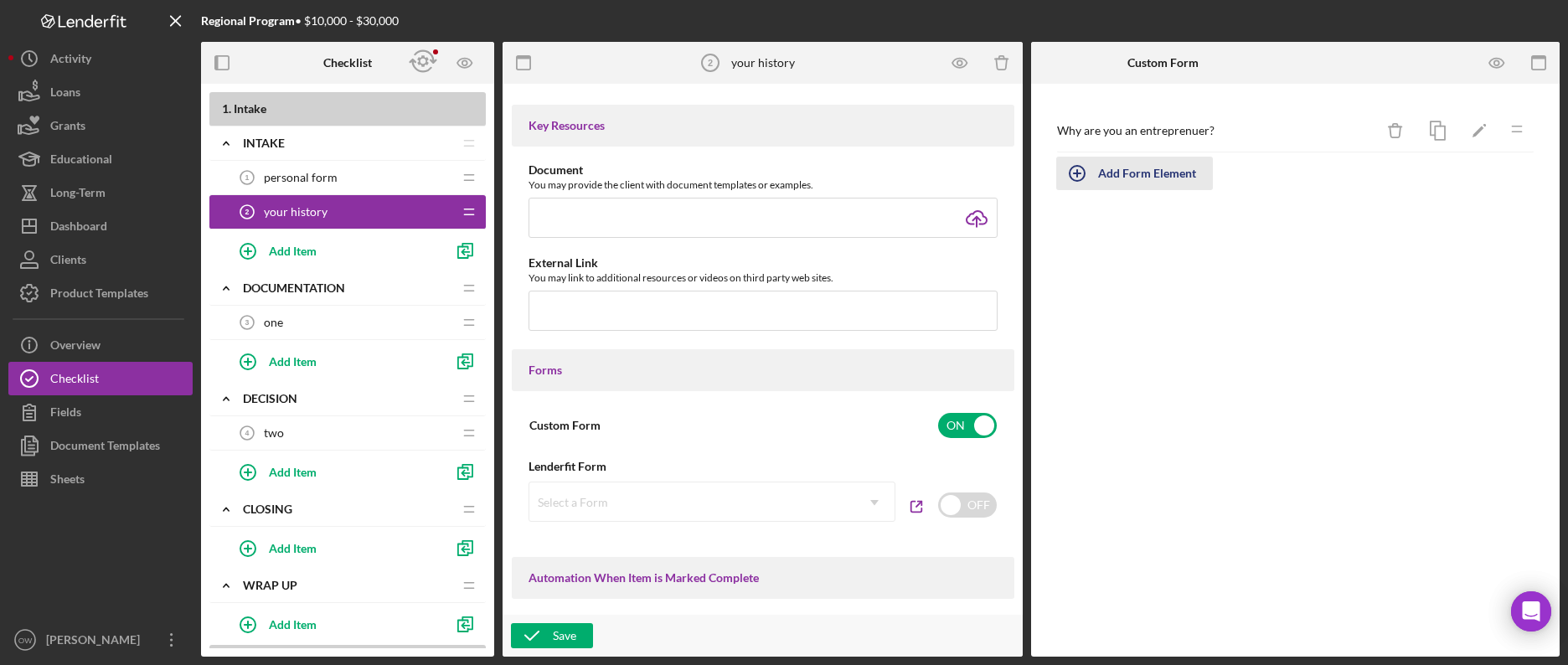
click at [1146, 175] on div "Add Form Element" at bounding box center [1147, 173] width 98 height 34
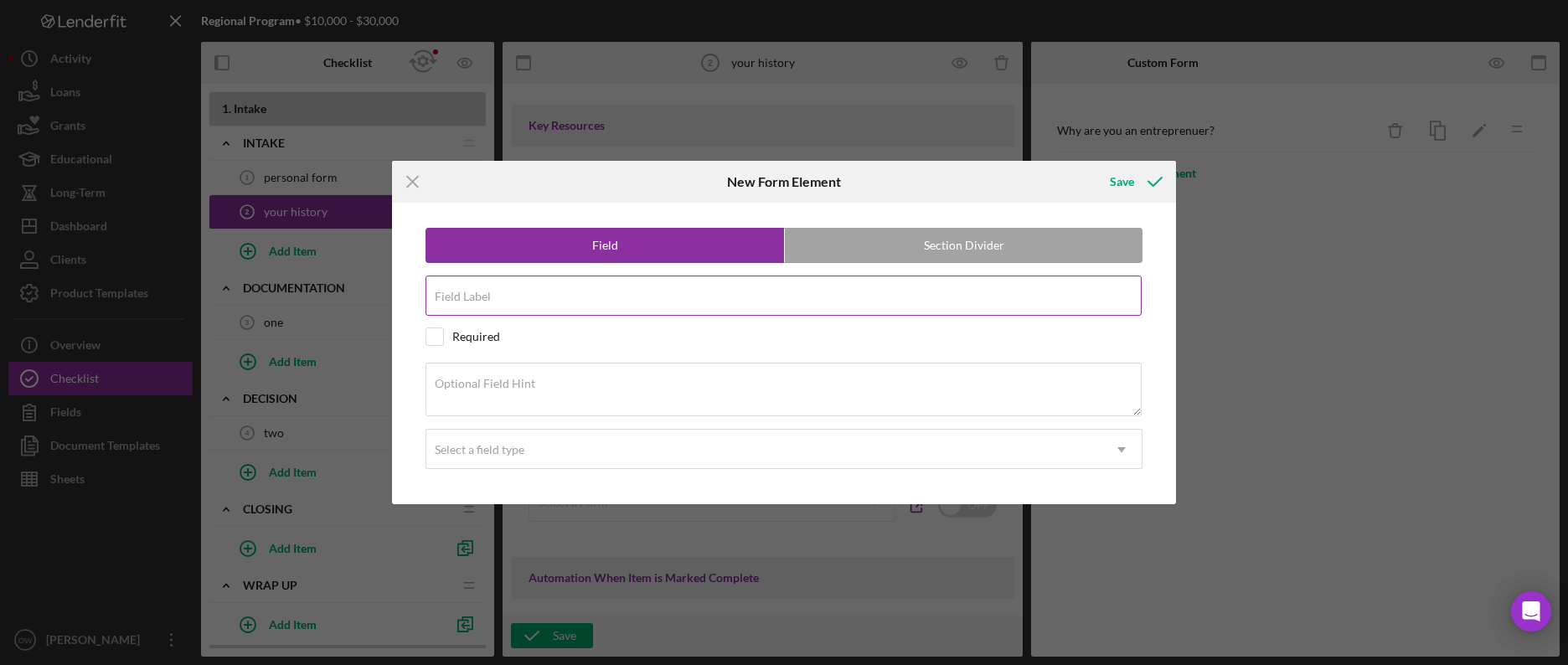
click at [547, 302] on input "Field Label" at bounding box center [783, 296] width 716 height 40
type input "W"
click at [512, 447] on div "Select a field type" at bounding box center [479, 450] width 89 height 14
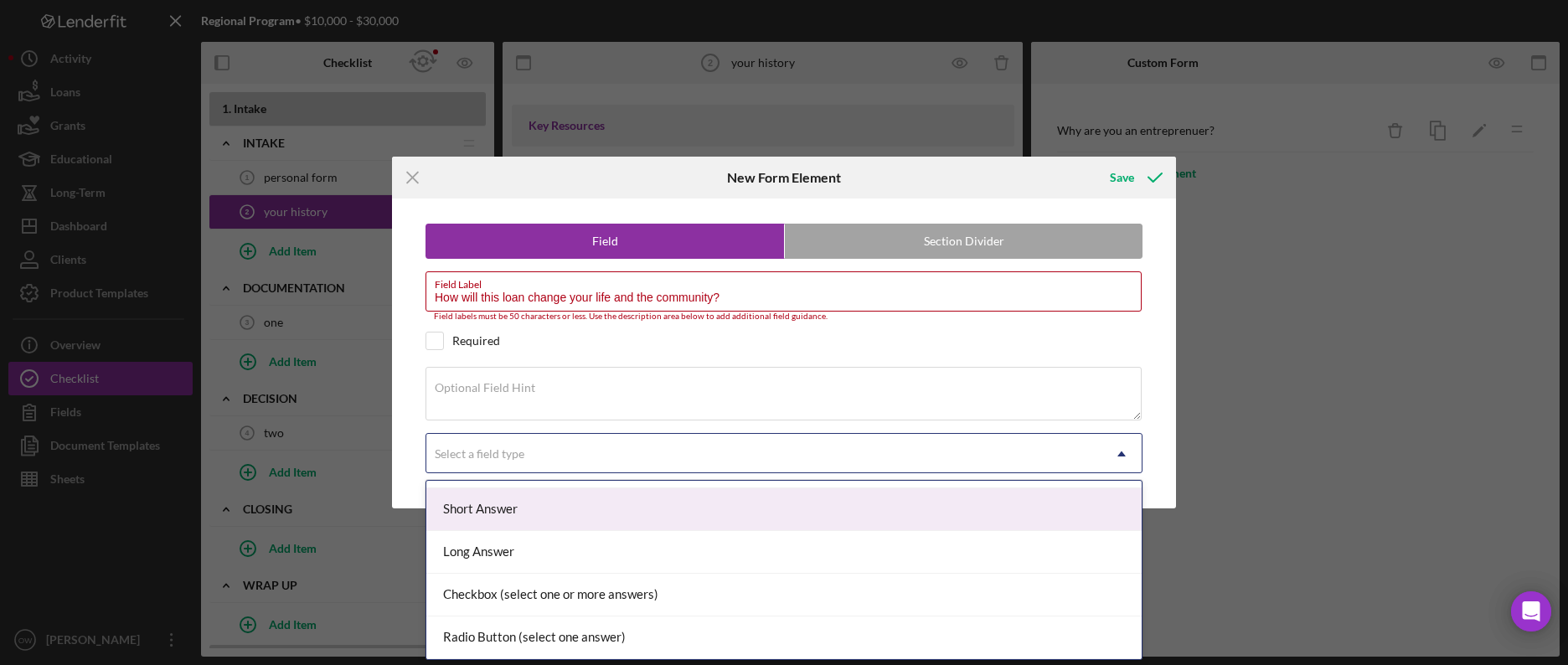
scroll to position [36, 0]
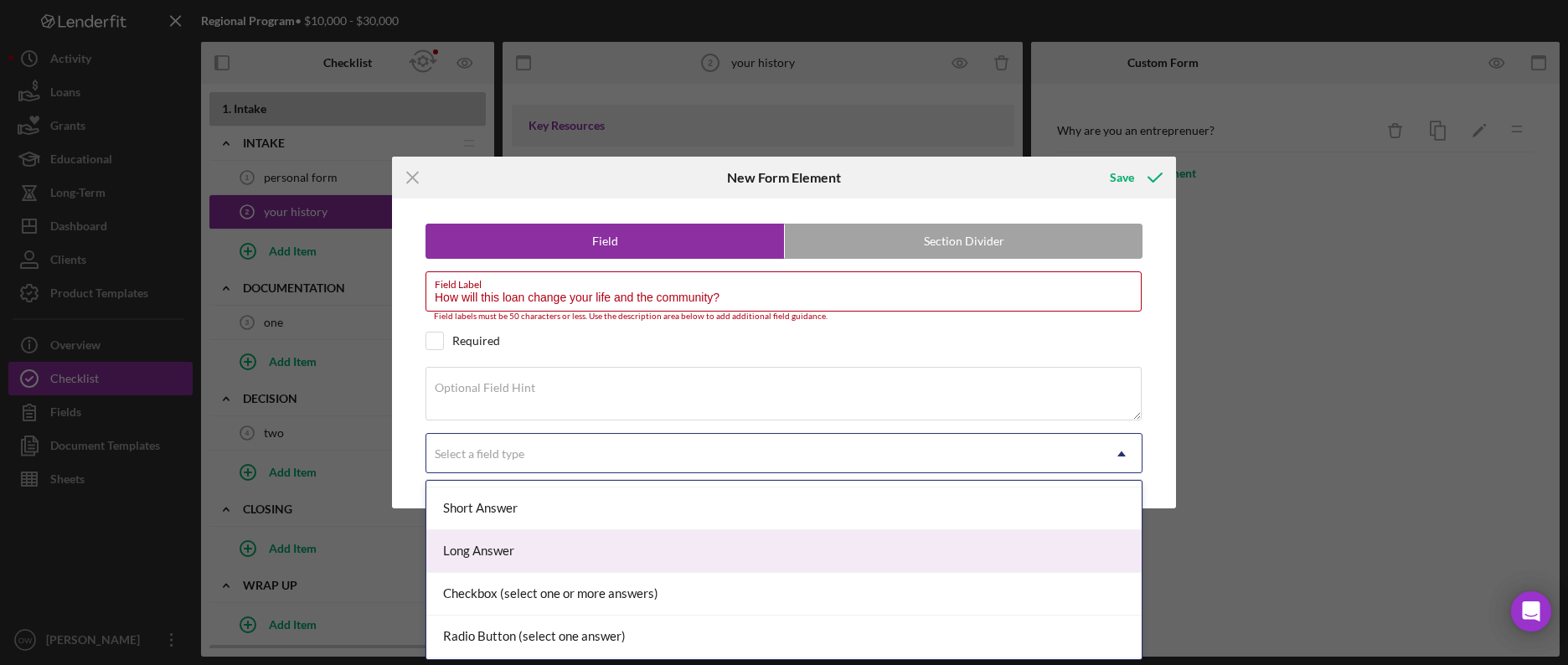
click at [520, 543] on div "Long Answer" at bounding box center [783, 552] width 715 height 43
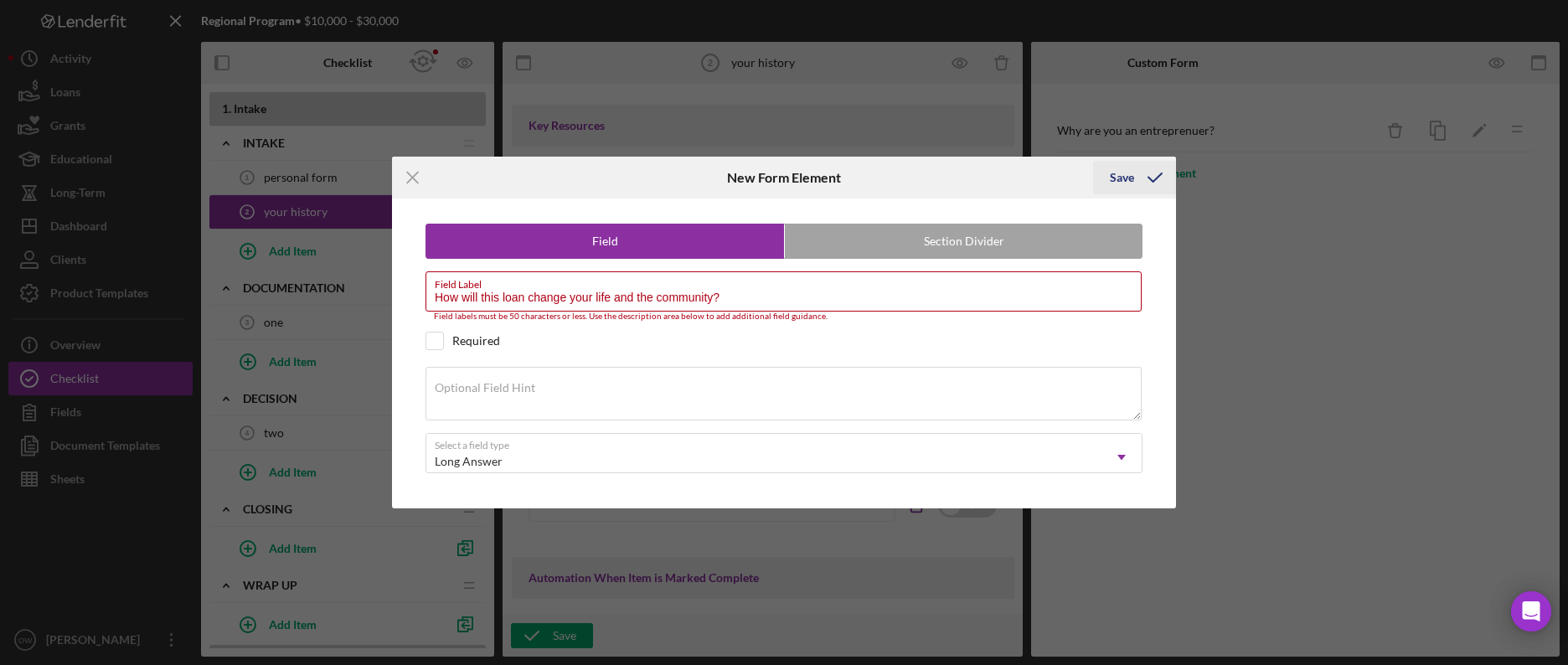
click at [1128, 179] on div "Save" at bounding box center [1121, 177] width 24 height 34
click at [1121, 175] on div "Save" at bounding box center [1121, 177] width 24 height 34
drag, startPoint x: 589, startPoint y: 296, endPoint x: 845, endPoint y: 296, distance: 256.0
click at [842, 296] on input "How will this loan change your life and the community?" at bounding box center [783, 291] width 716 height 40
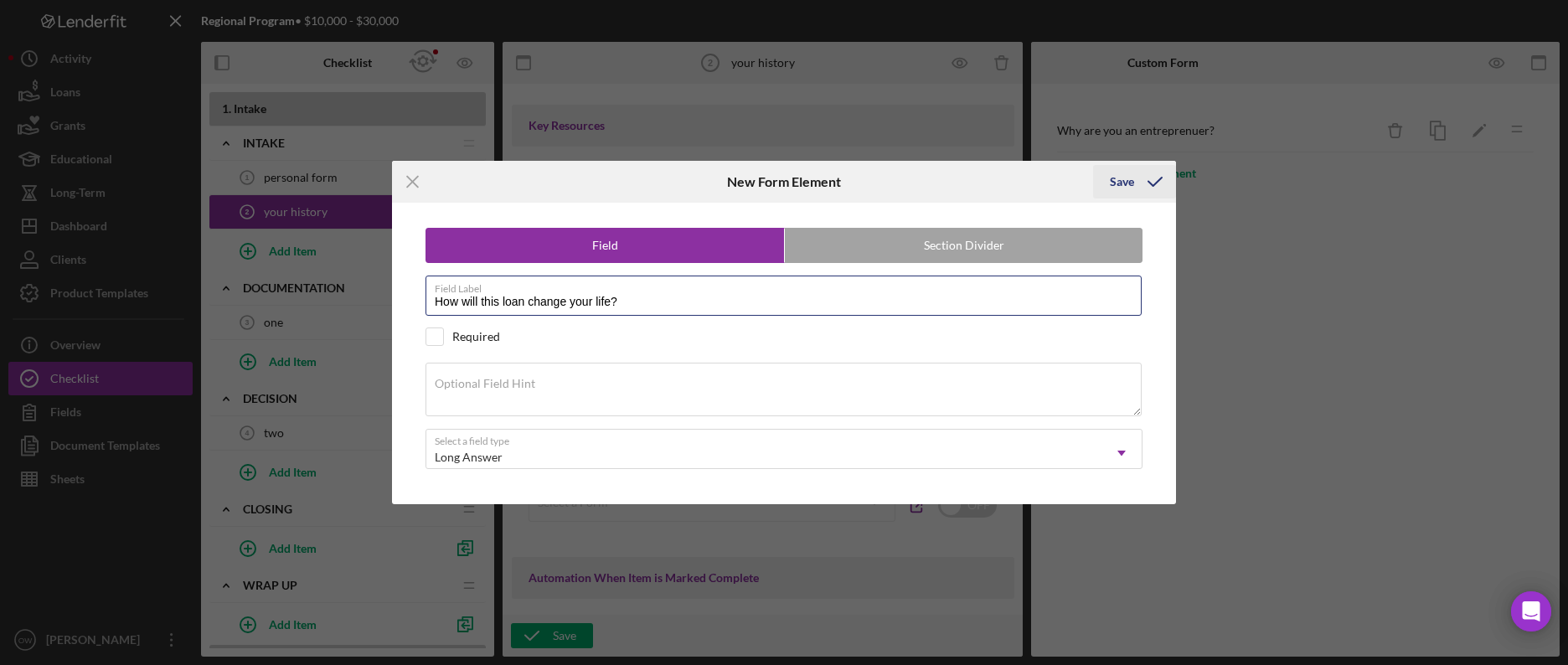
type input "How will this loan change your life?"
click at [1141, 185] on icon "submit" at bounding box center [1155, 181] width 42 height 42
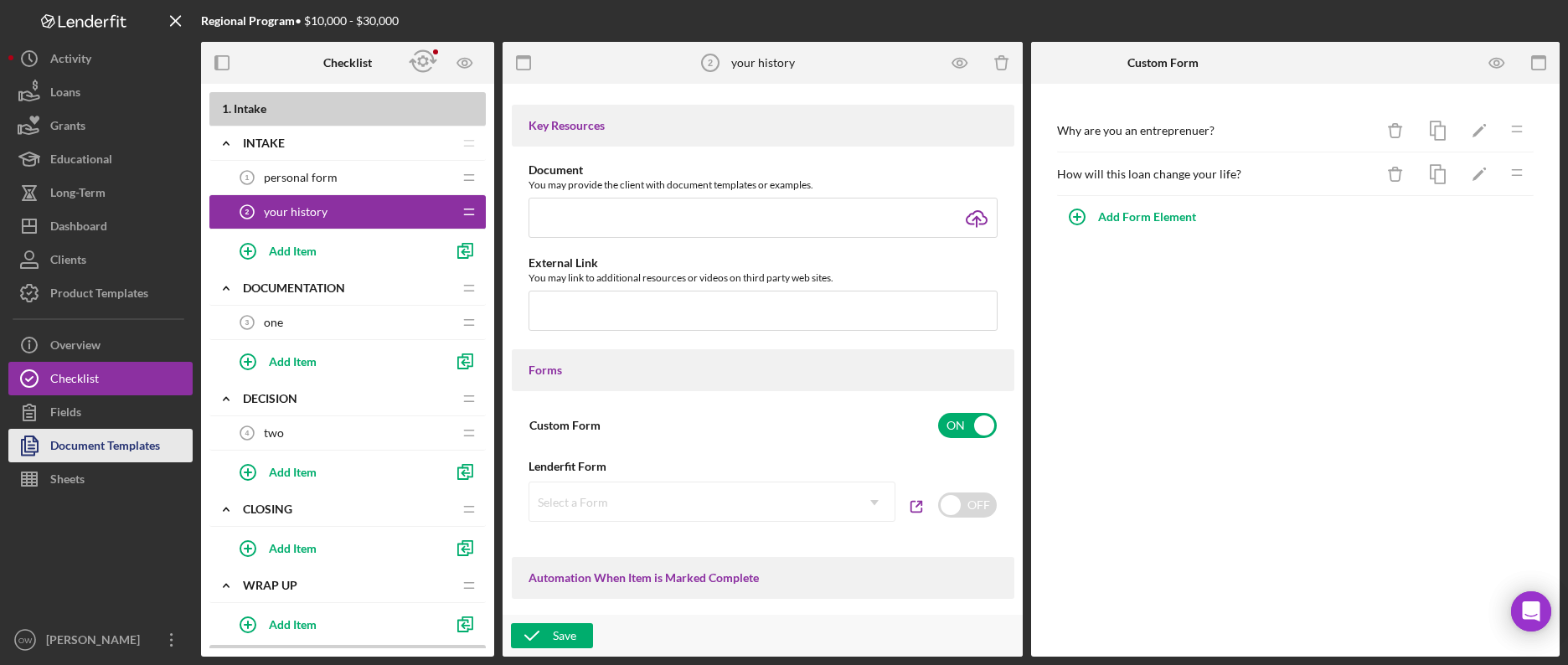
click at [138, 450] on div "Document Templates" at bounding box center [106, 448] width 110 height 38
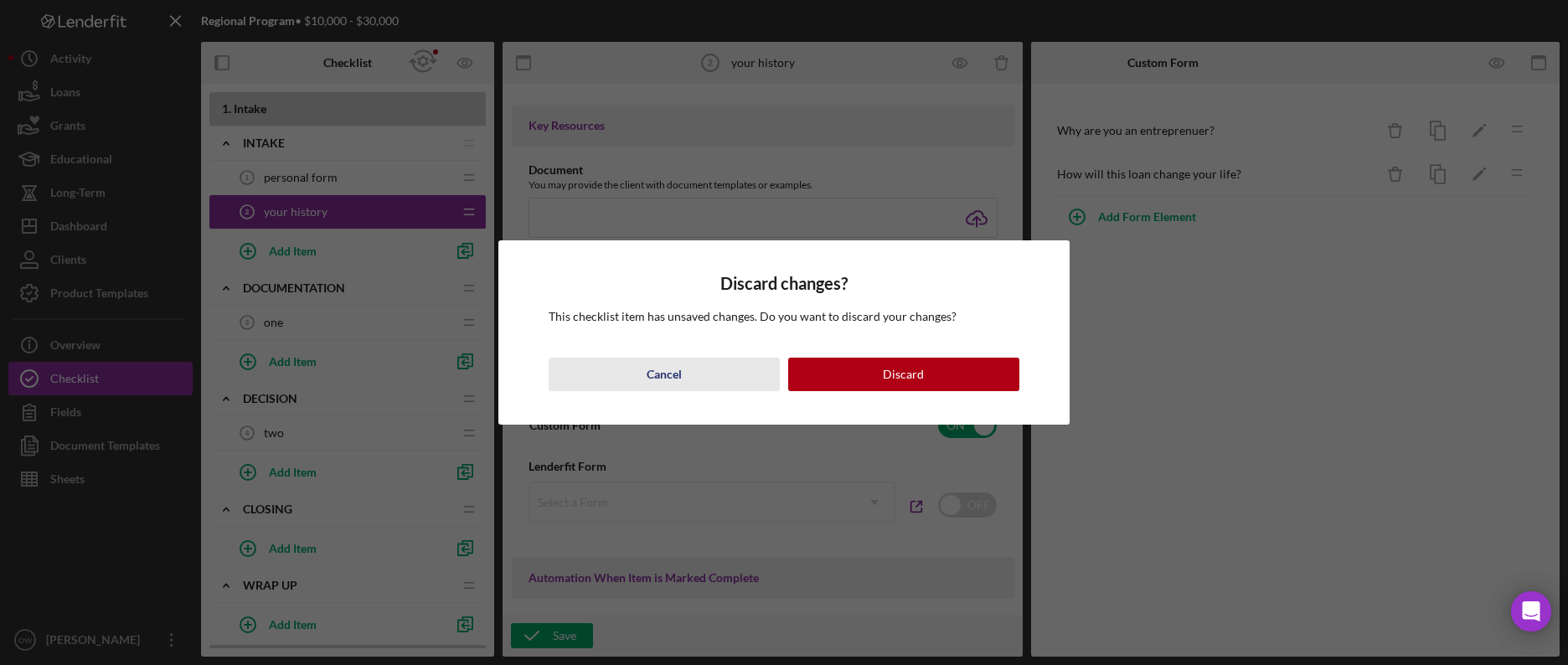
click at [648, 369] on div "Cancel" at bounding box center [664, 374] width 35 height 34
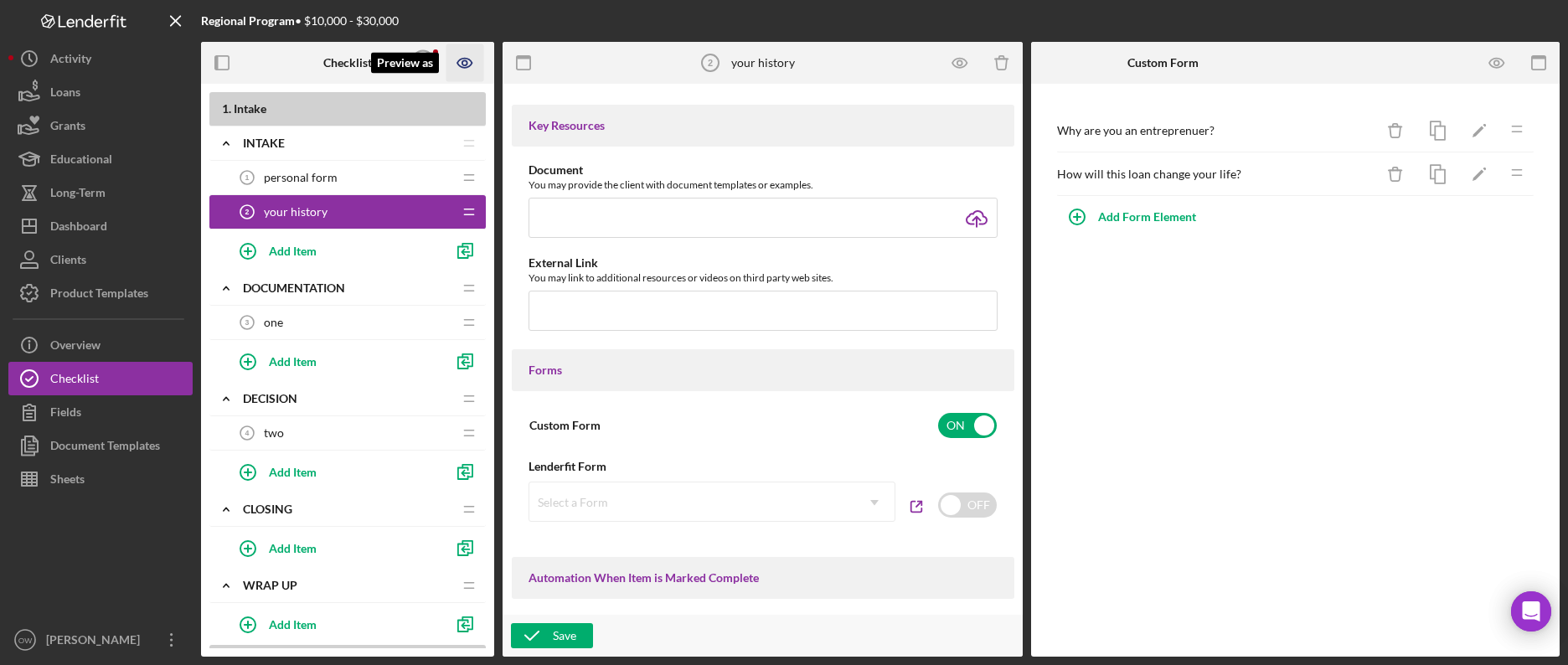
click at [467, 62] on icon "Preview as" at bounding box center [465, 64] width 38 height 38
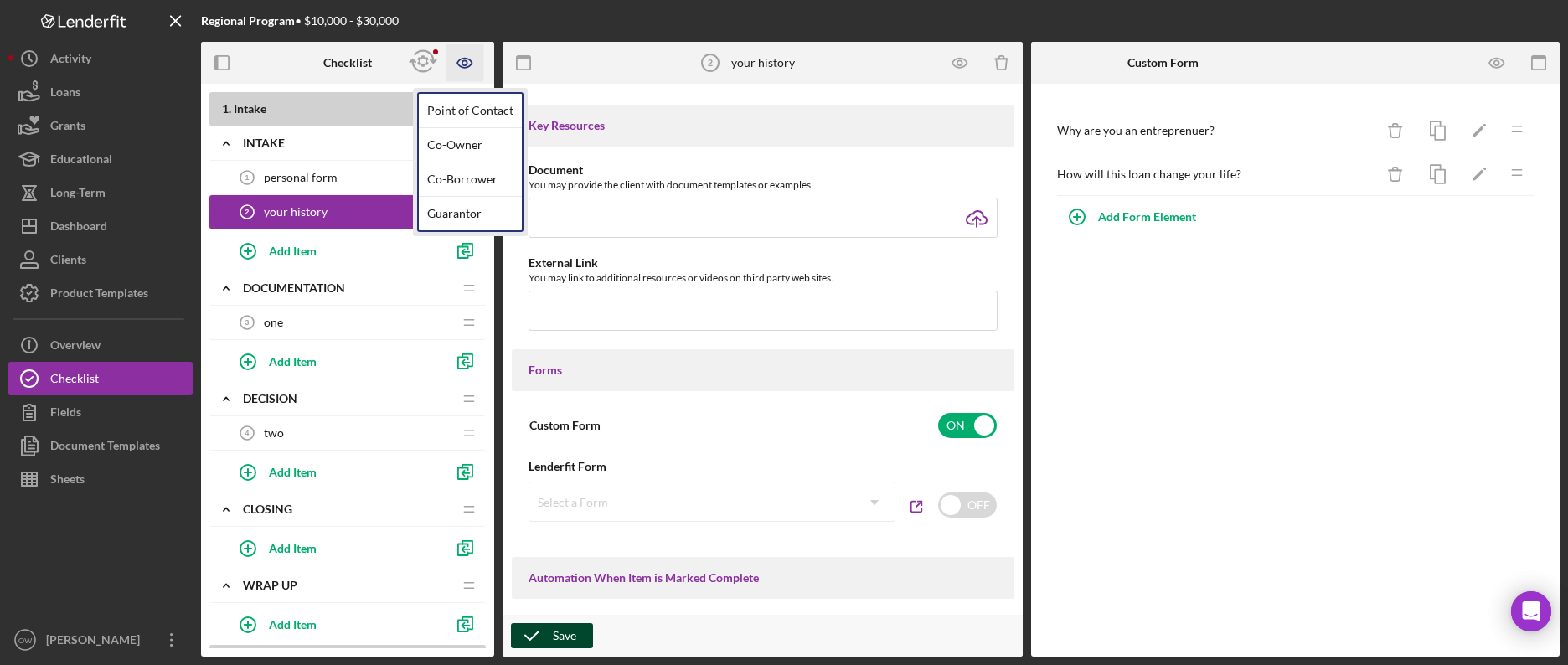
click at [571, 637] on div "Save" at bounding box center [564, 636] width 23 height 25
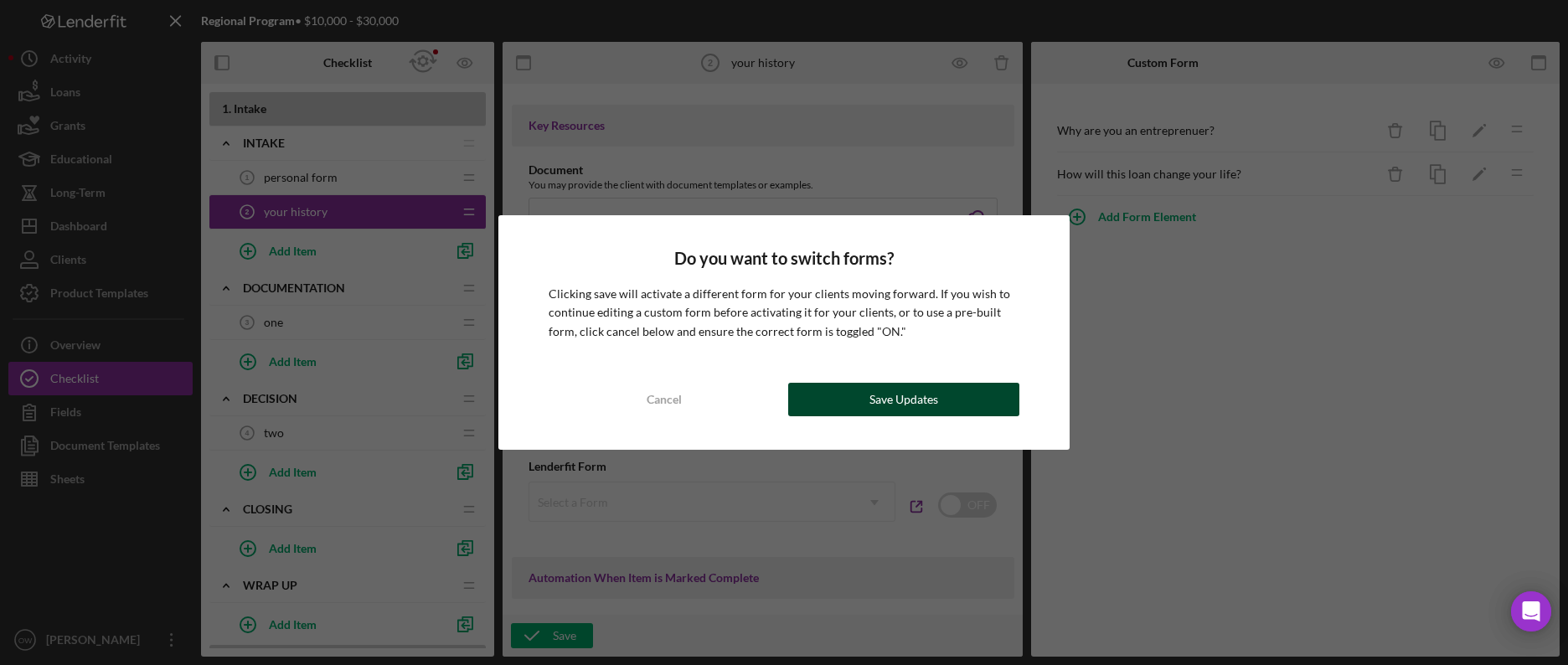
click at [889, 397] on div "Save Updates" at bounding box center [903, 400] width 69 height 34
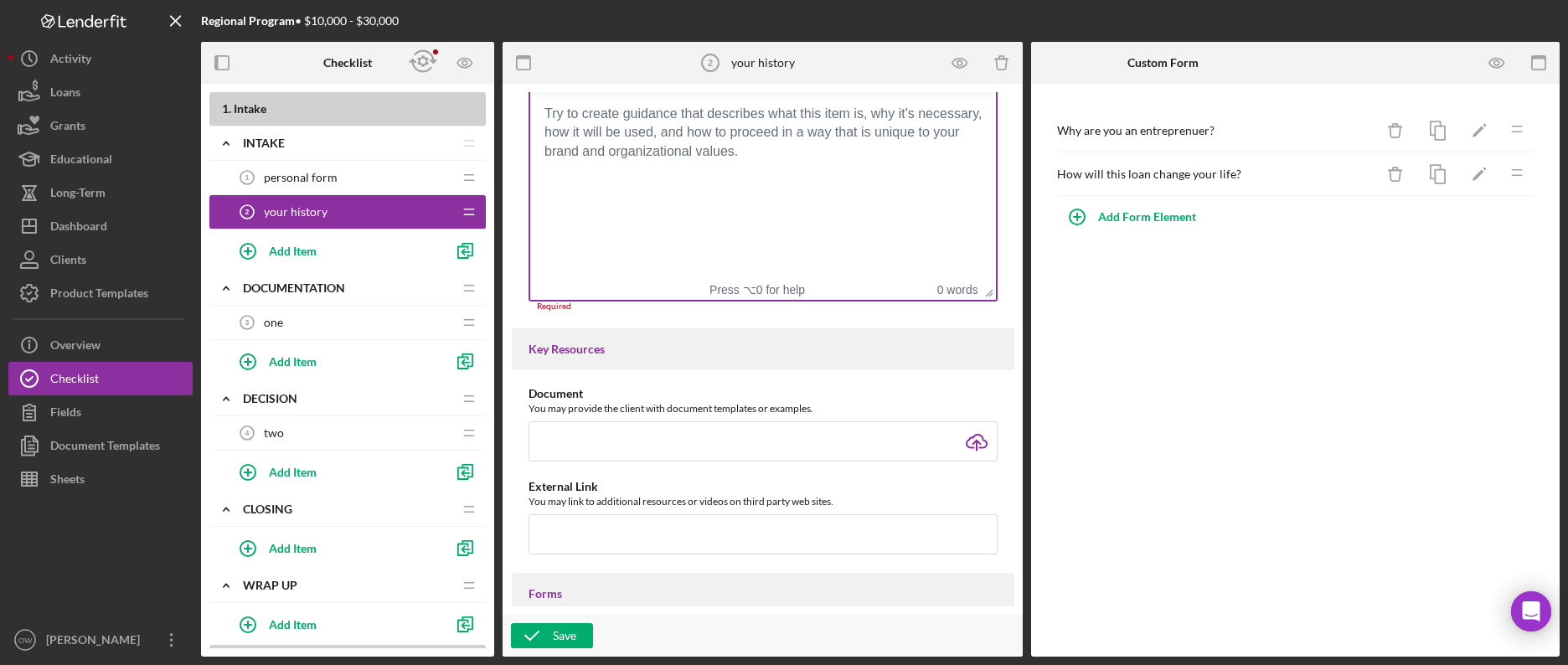
scroll to position [384, 0]
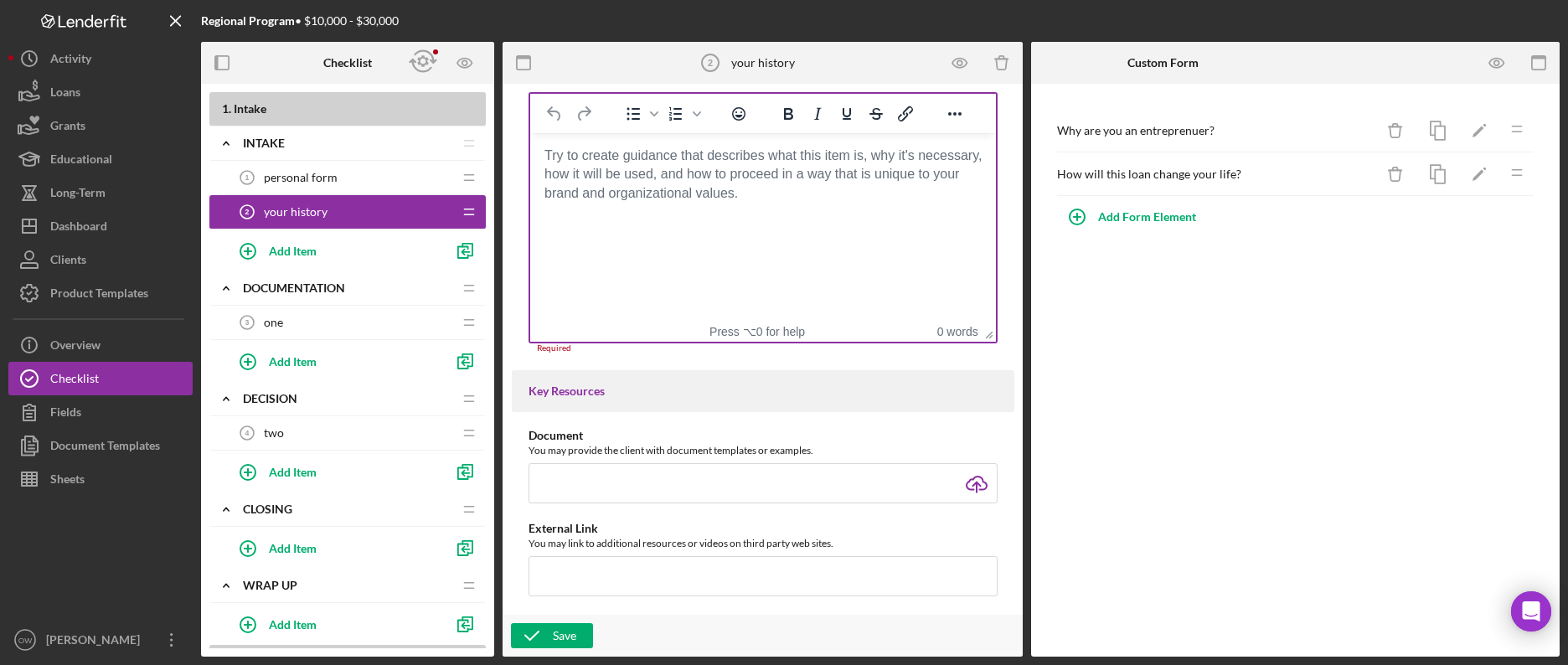
click at [692, 179] on html at bounding box center [762, 156] width 465 height 46
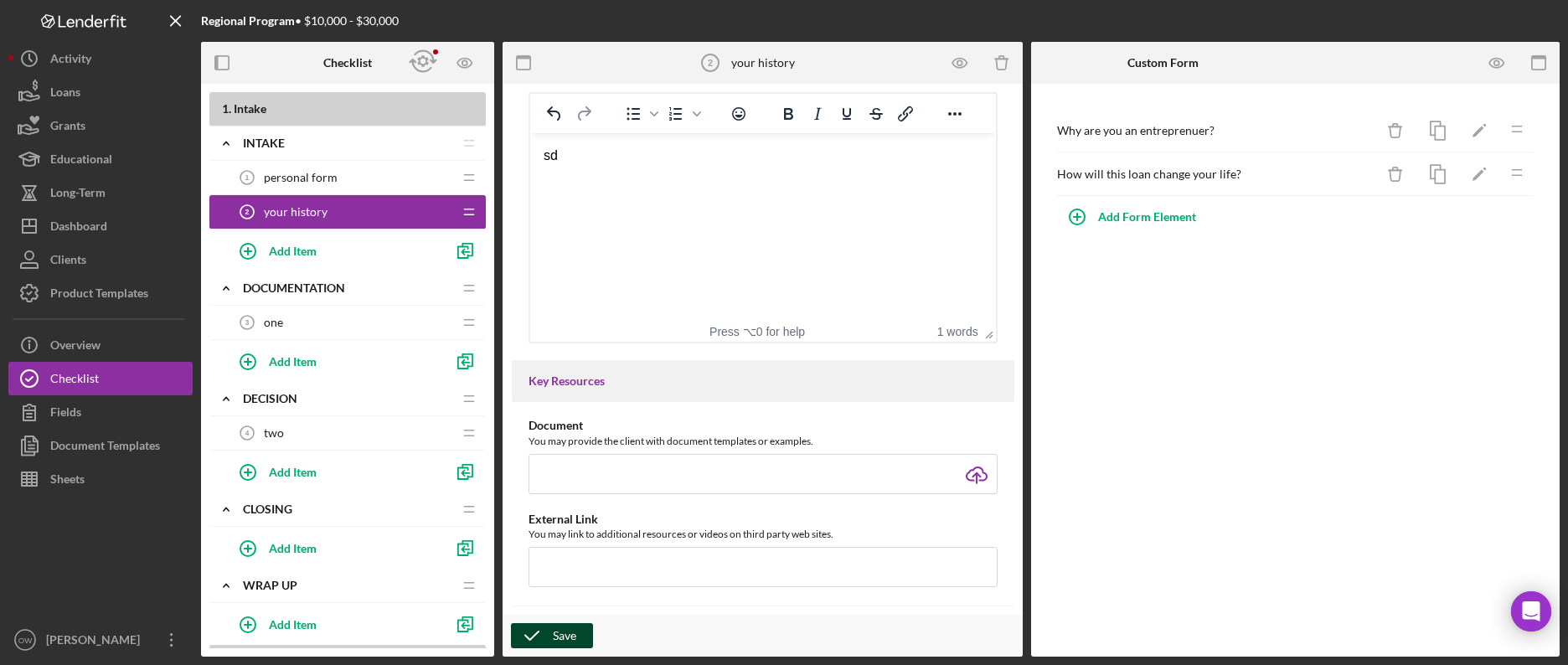
click at [538, 631] on polyline "button" at bounding box center [532, 636] width 14 height 9
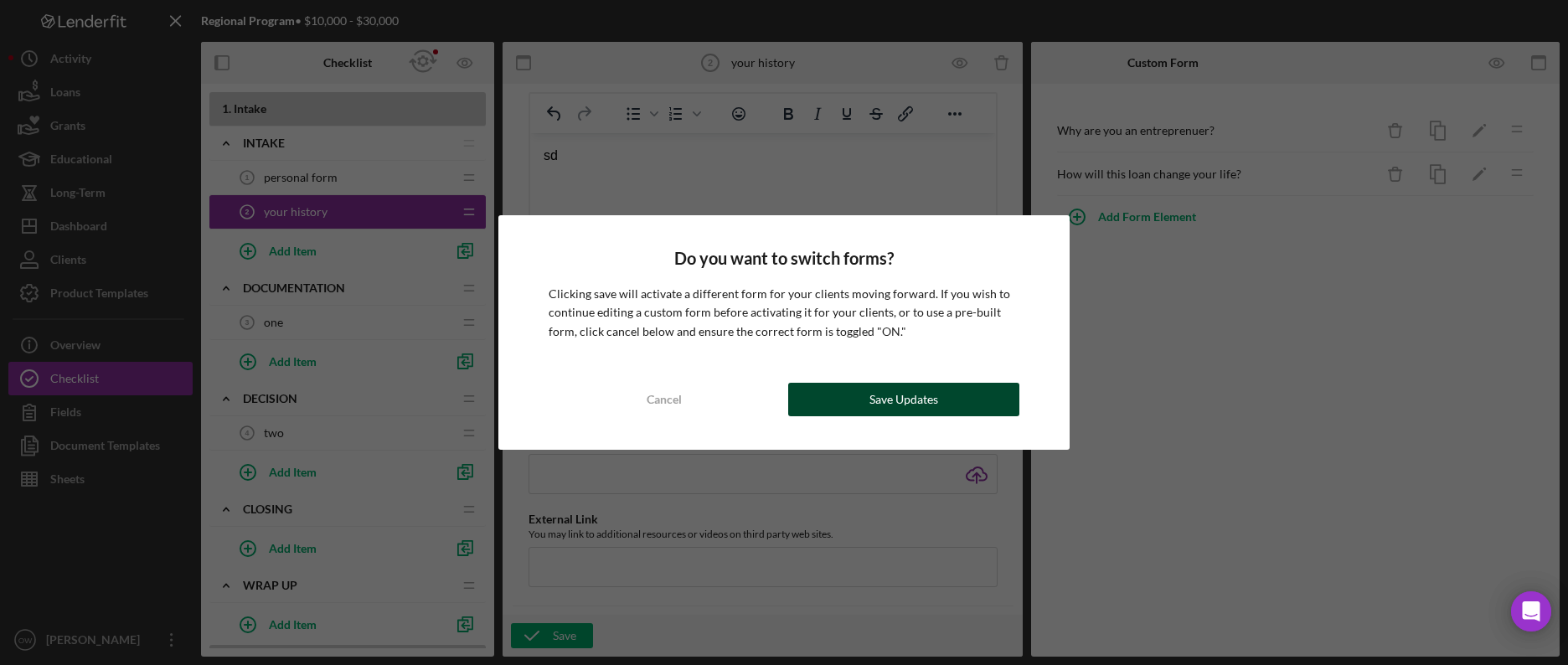
click at [890, 391] on div "Save Updates" at bounding box center [903, 400] width 69 height 34
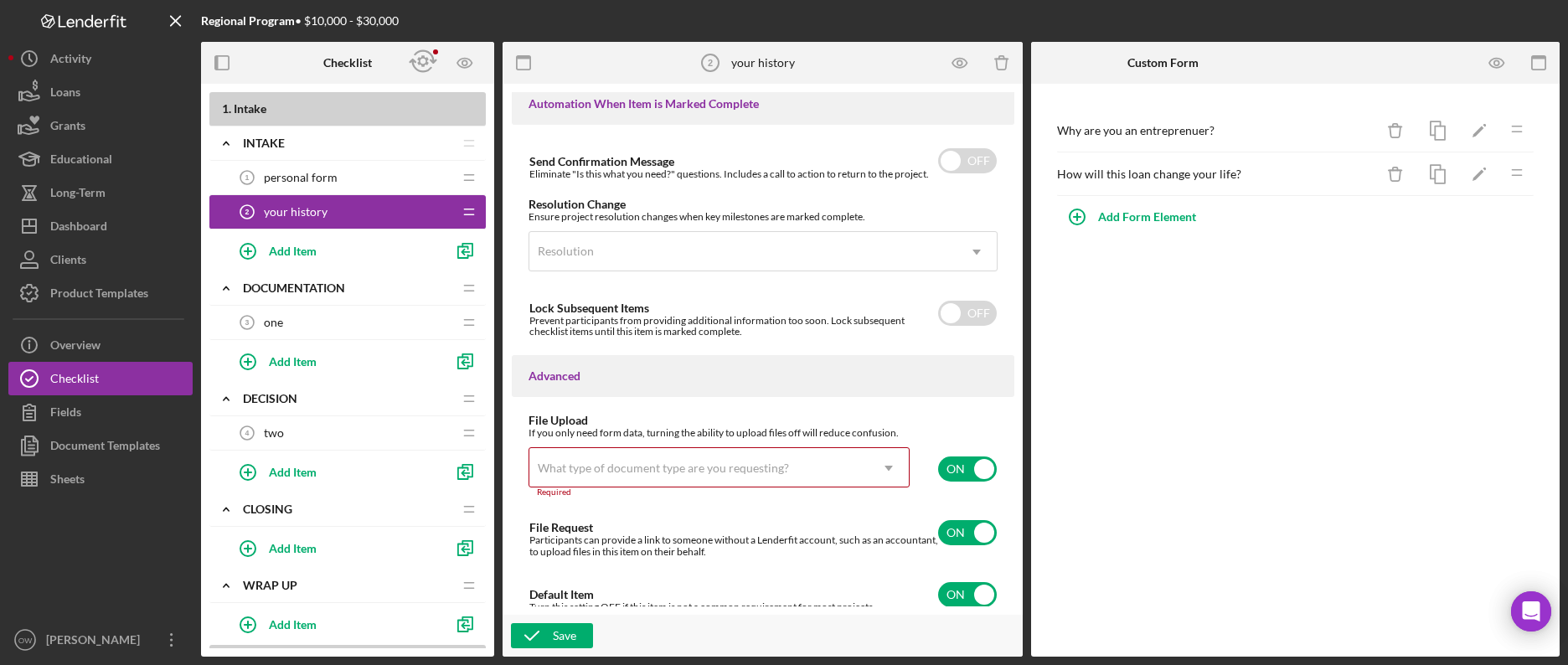
scroll to position [1122, 0]
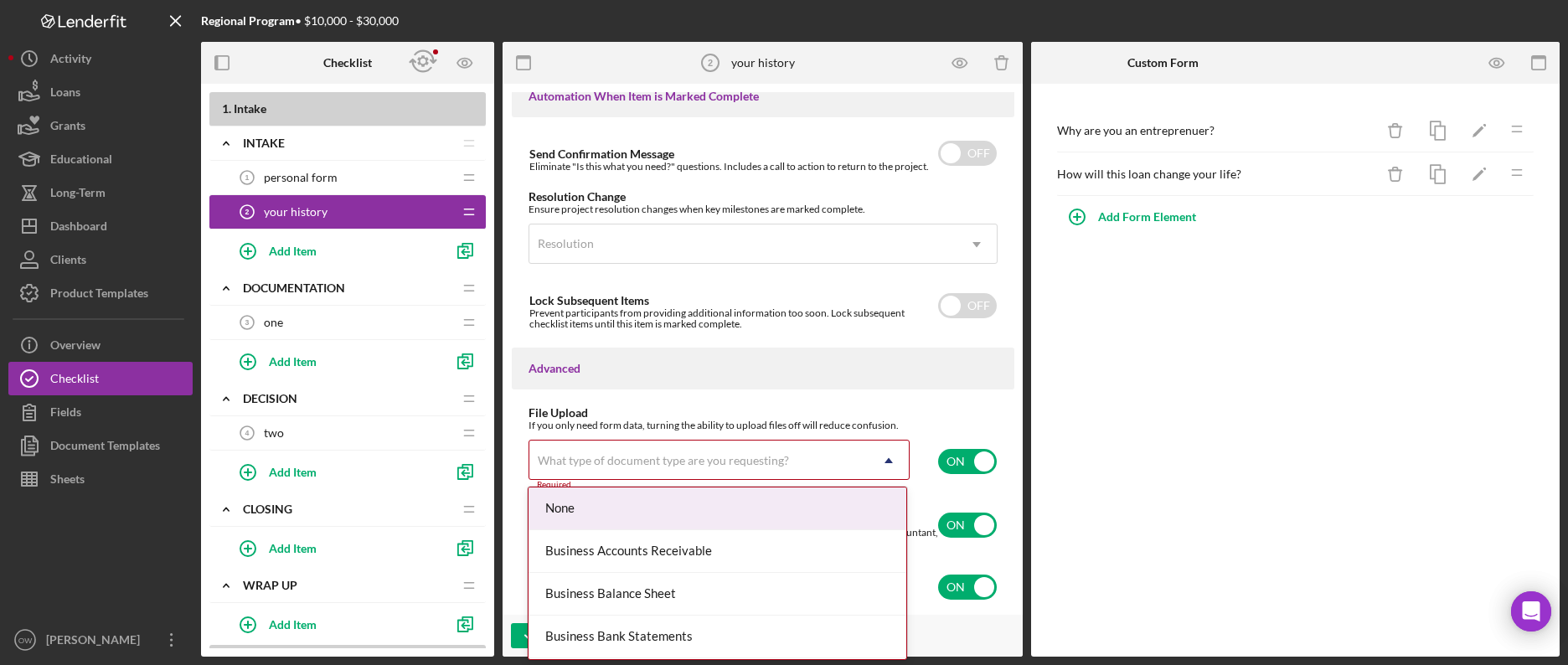
click at [877, 464] on icon "Icon/Dropdown Arrow" at bounding box center [888, 461] width 40 height 40
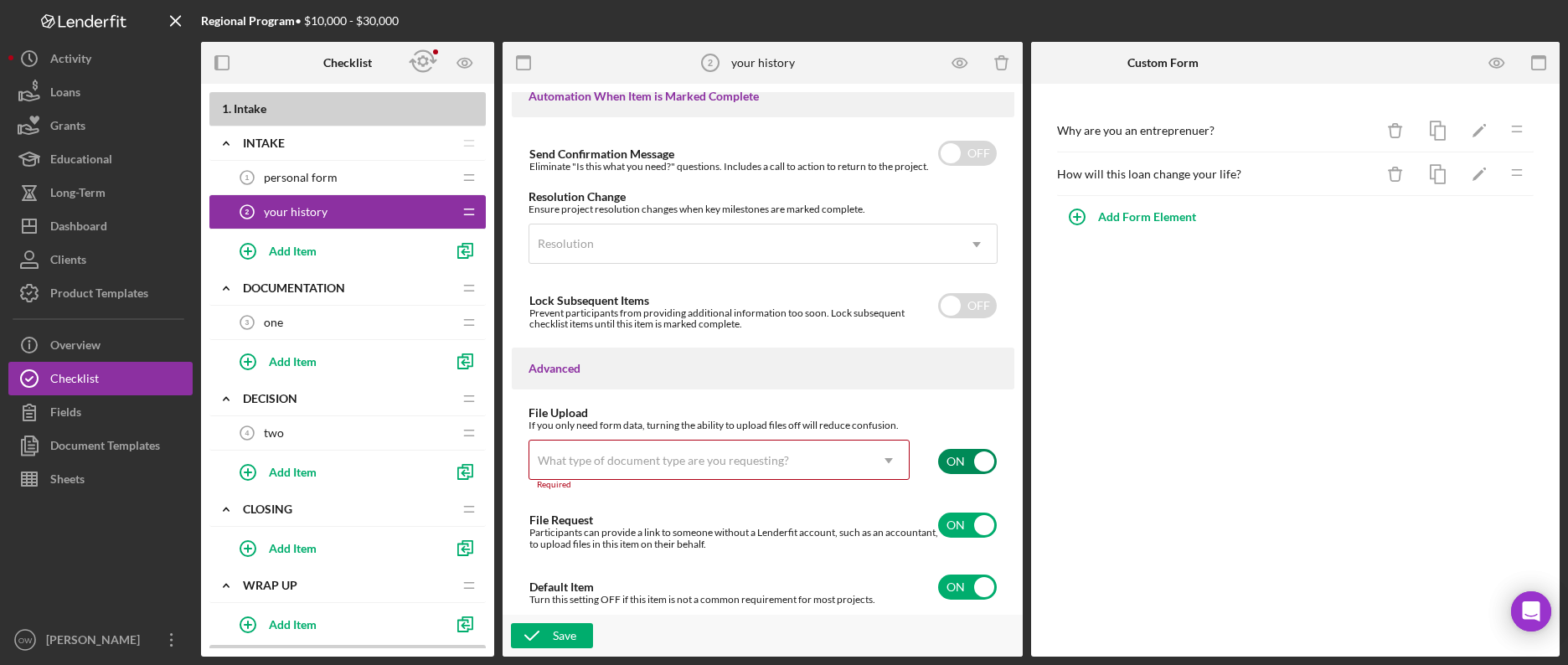
click at [975, 458] on input "checkbox" at bounding box center [967, 461] width 58 height 25
checkbox input "false"
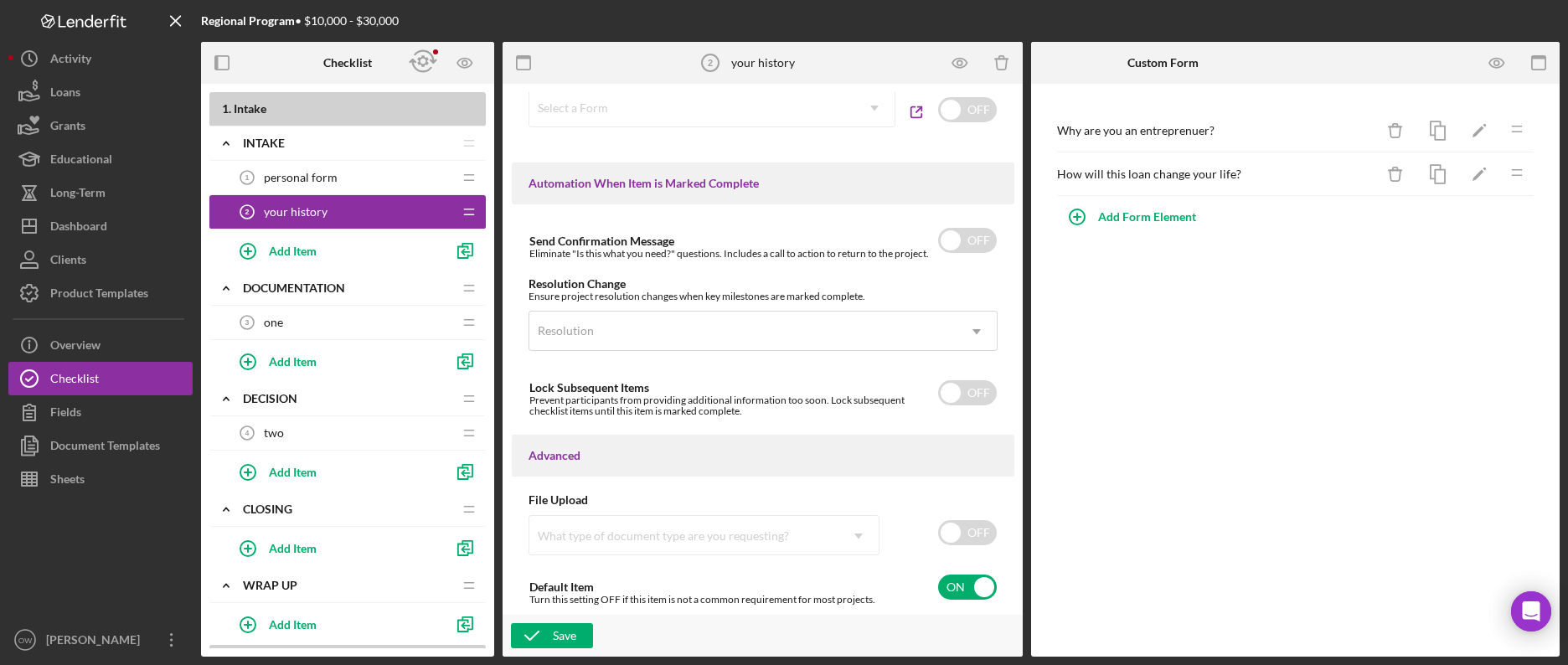
click at [554, 619] on div "Save" at bounding box center [763, 636] width 520 height 42
click at [554, 637] on div "Save" at bounding box center [564, 636] width 23 height 25
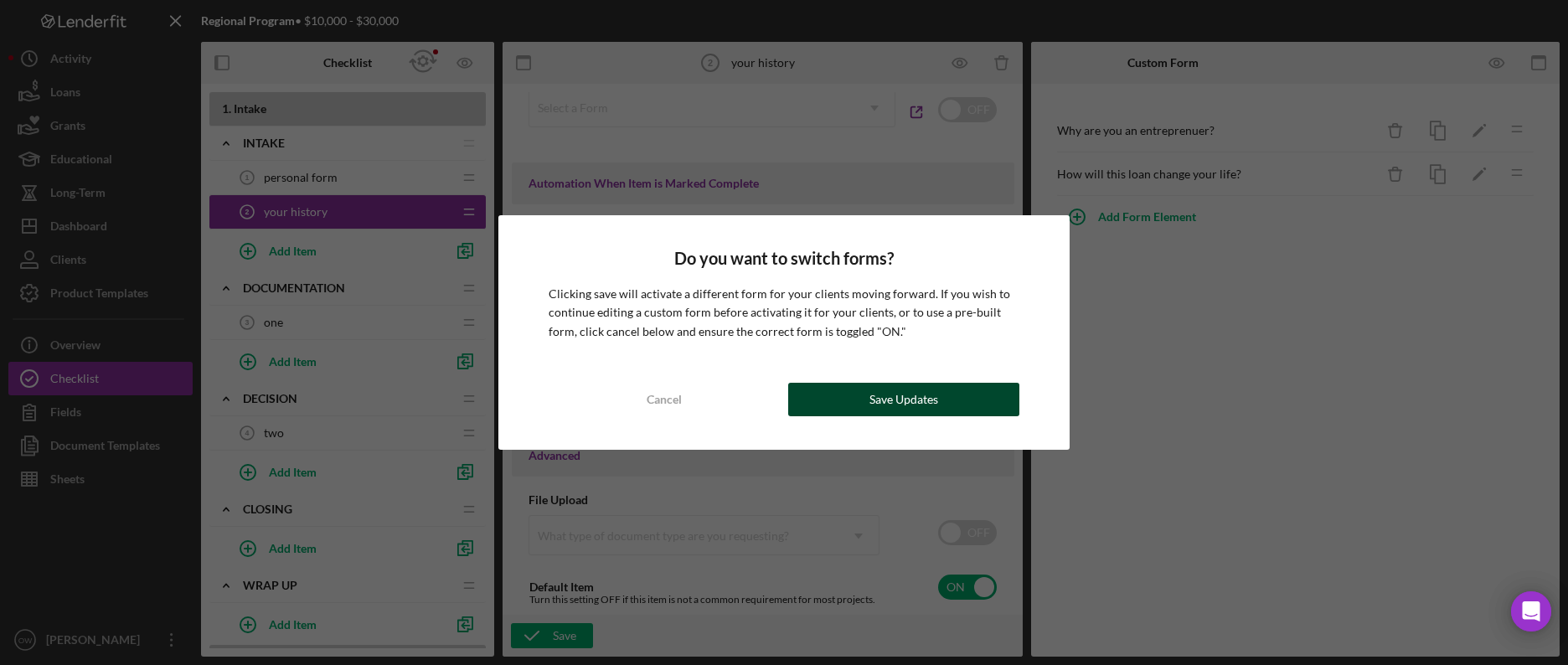
click at [890, 391] on div "Save Updates" at bounding box center [903, 400] width 69 height 34
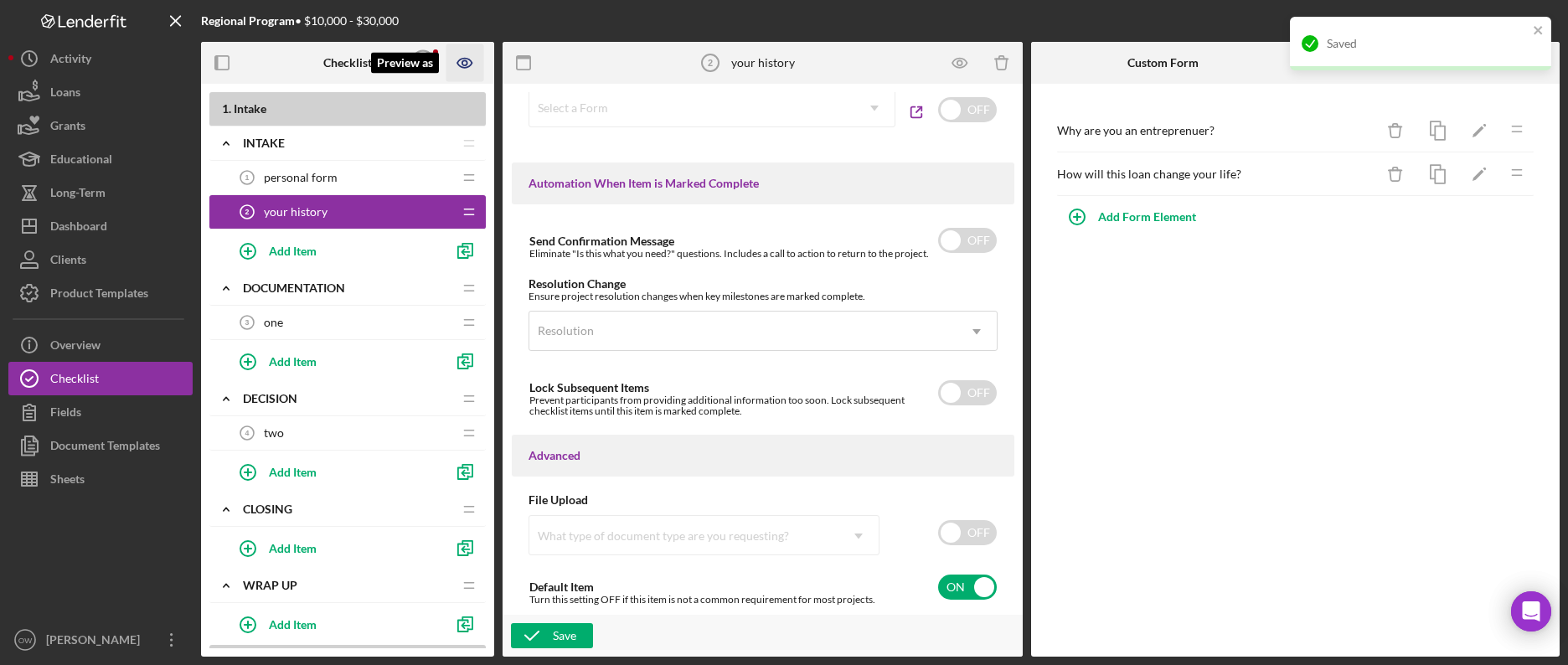
click at [469, 72] on icon "Preview as" at bounding box center [465, 64] width 38 height 38
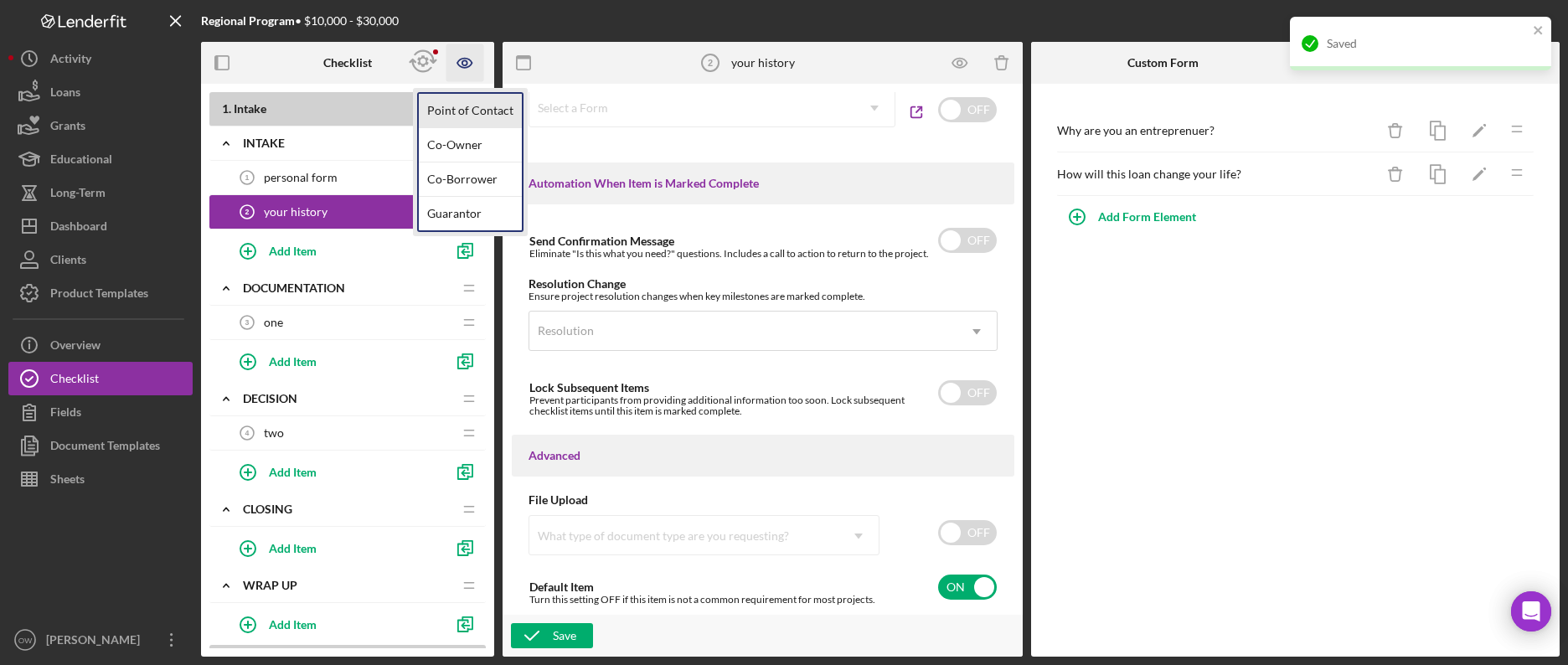
click at [493, 116] on link "Point of Contact" at bounding box center [471, 111] width 103 height 34
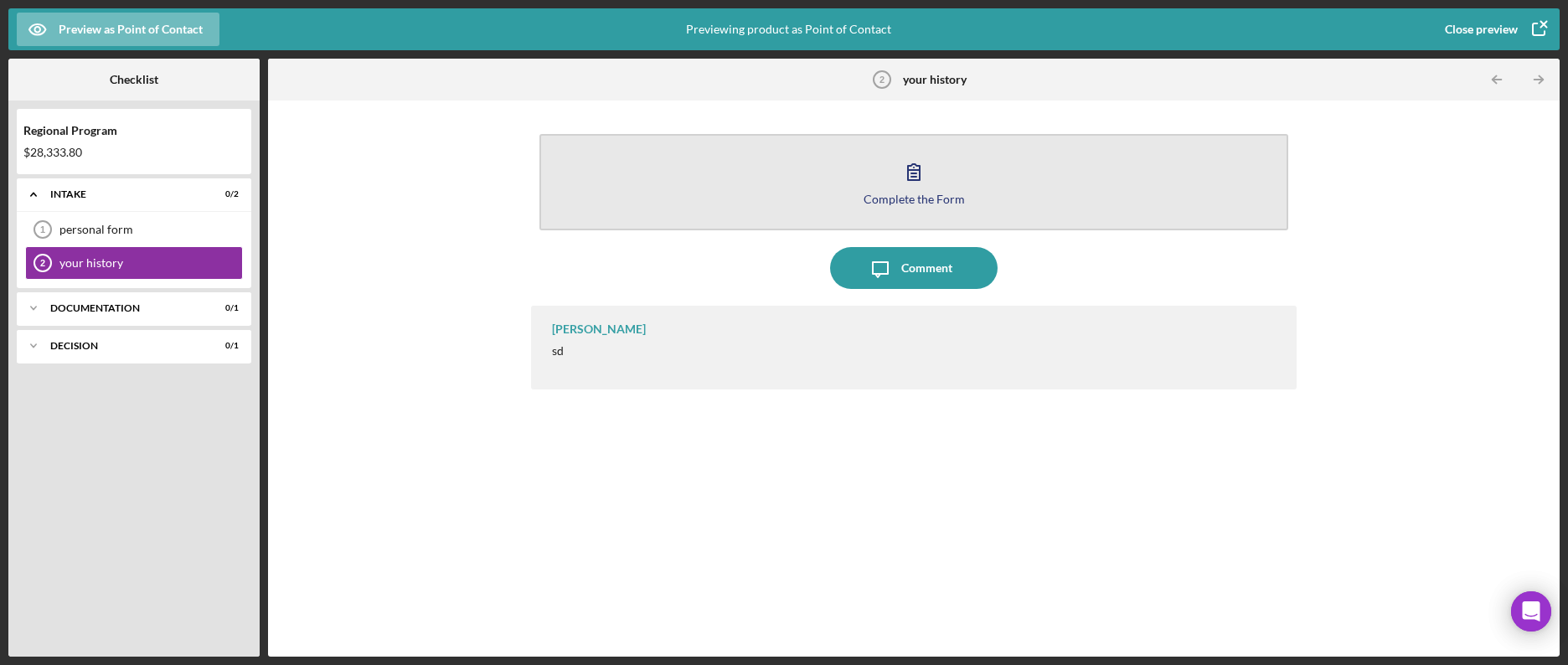
click at [903, 141] on button "Complete the Form Form" at bounding box center [913, 182] width 748 height 96
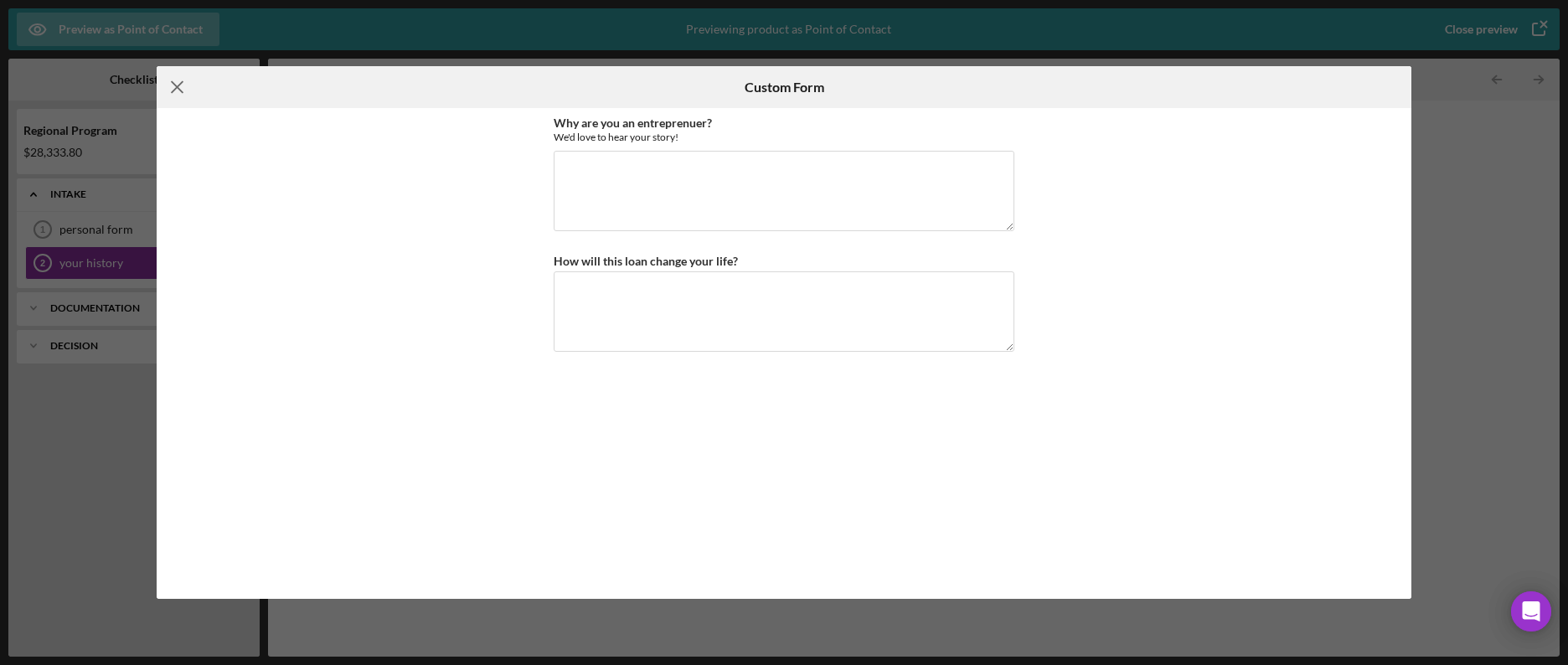
click at [187, 85] on icon "Icon/Menu Close" at bounding box center [177, 87] width 42 height 42
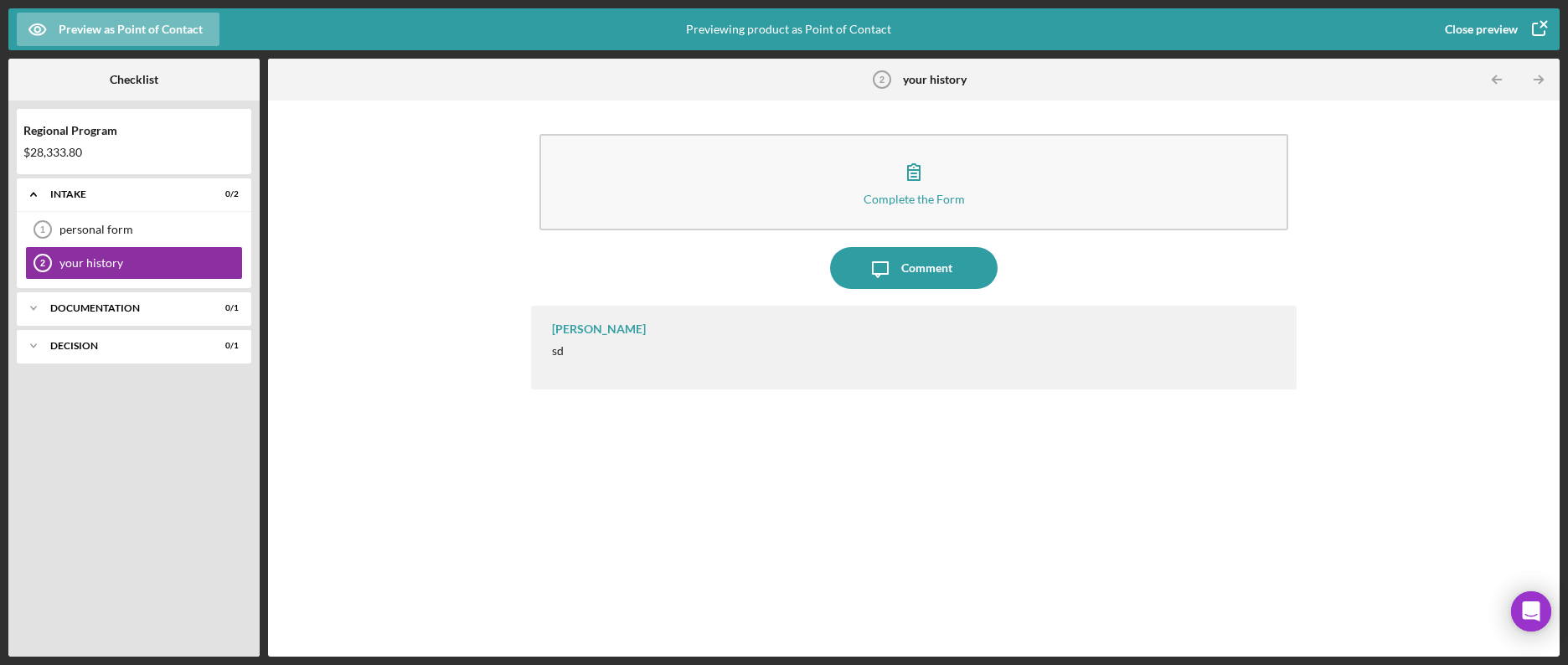
click at [1466, 29] on div "Close preview" at bounding box center [1480, 29] width 73 height 34
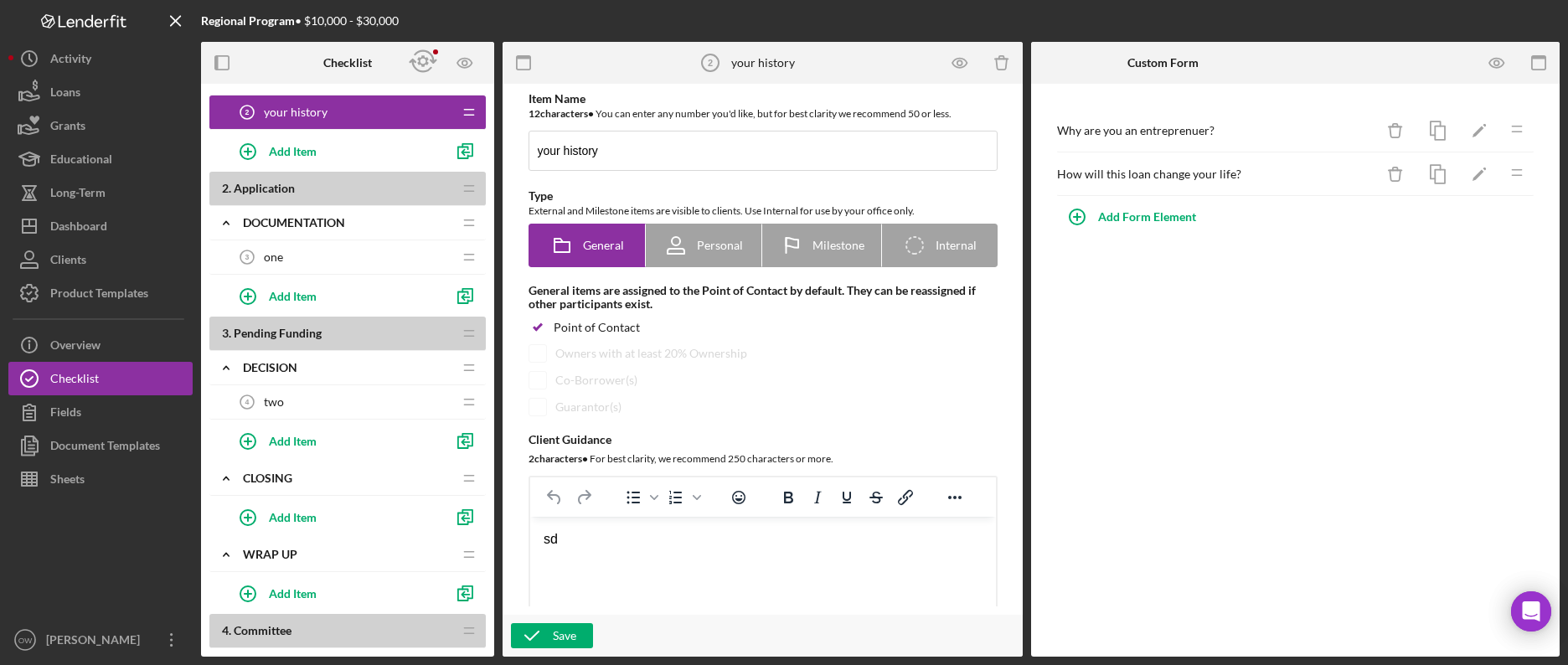
scroll to position [94, 0]
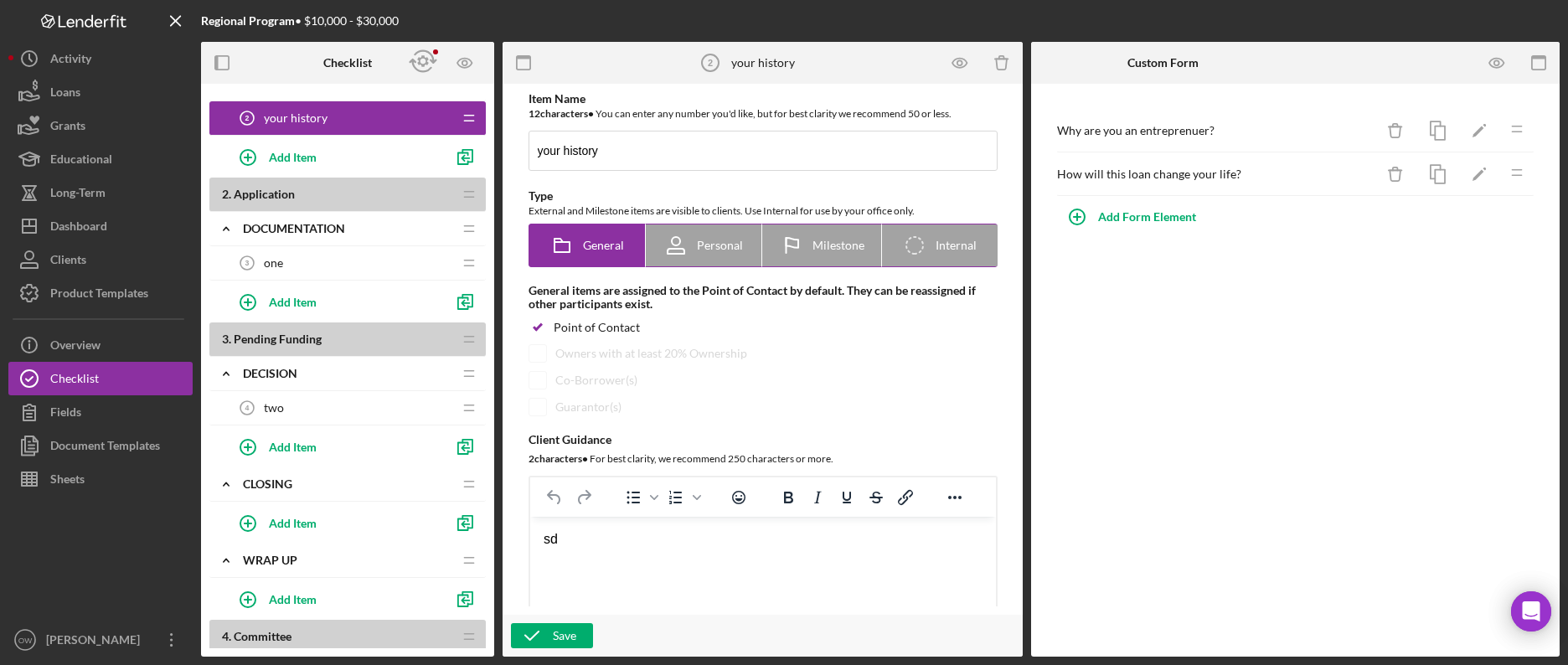
click at [700, 242] on span "Personal" at bounding box center [720, 246] width 46 height 14
radio input "false"
radio input "true"
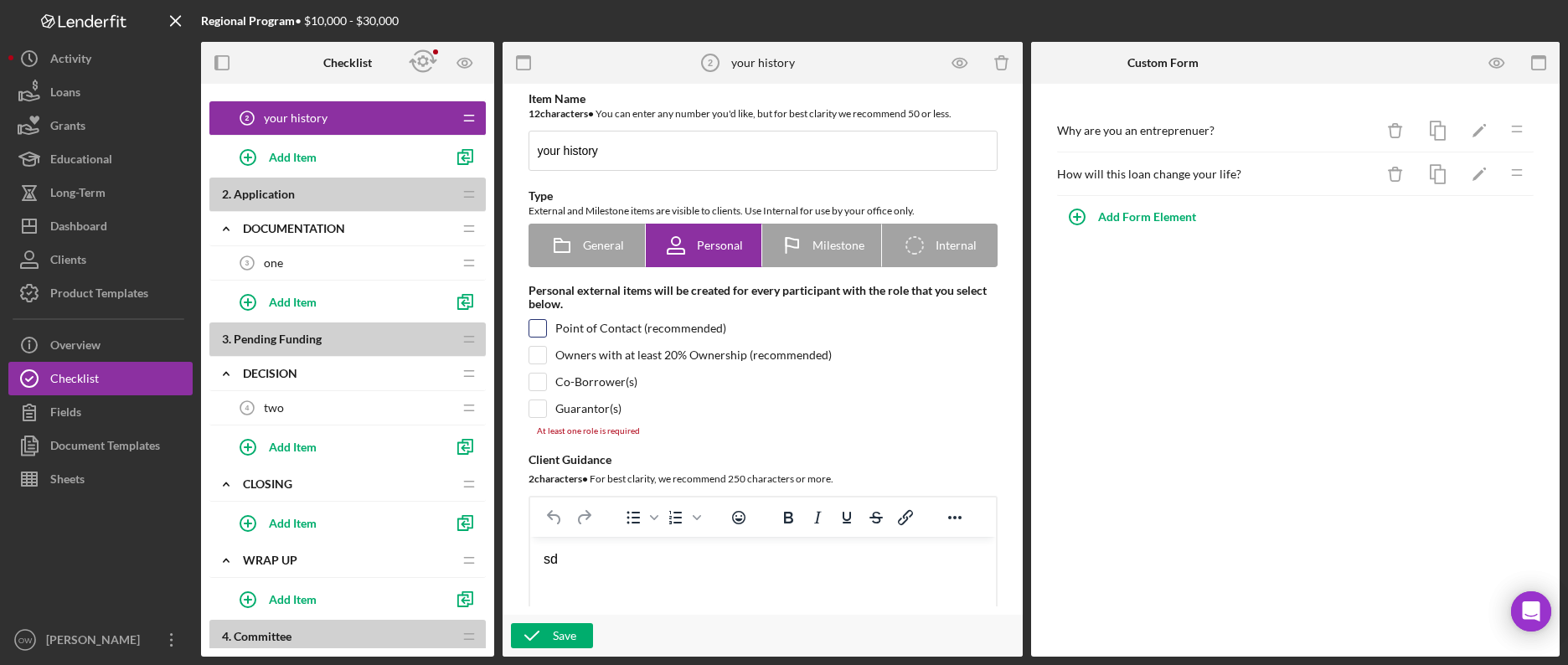
click at [533, 335] on input "checkbox" at bounding box center [538, 329] width 17 height 17
checkbox input "true"
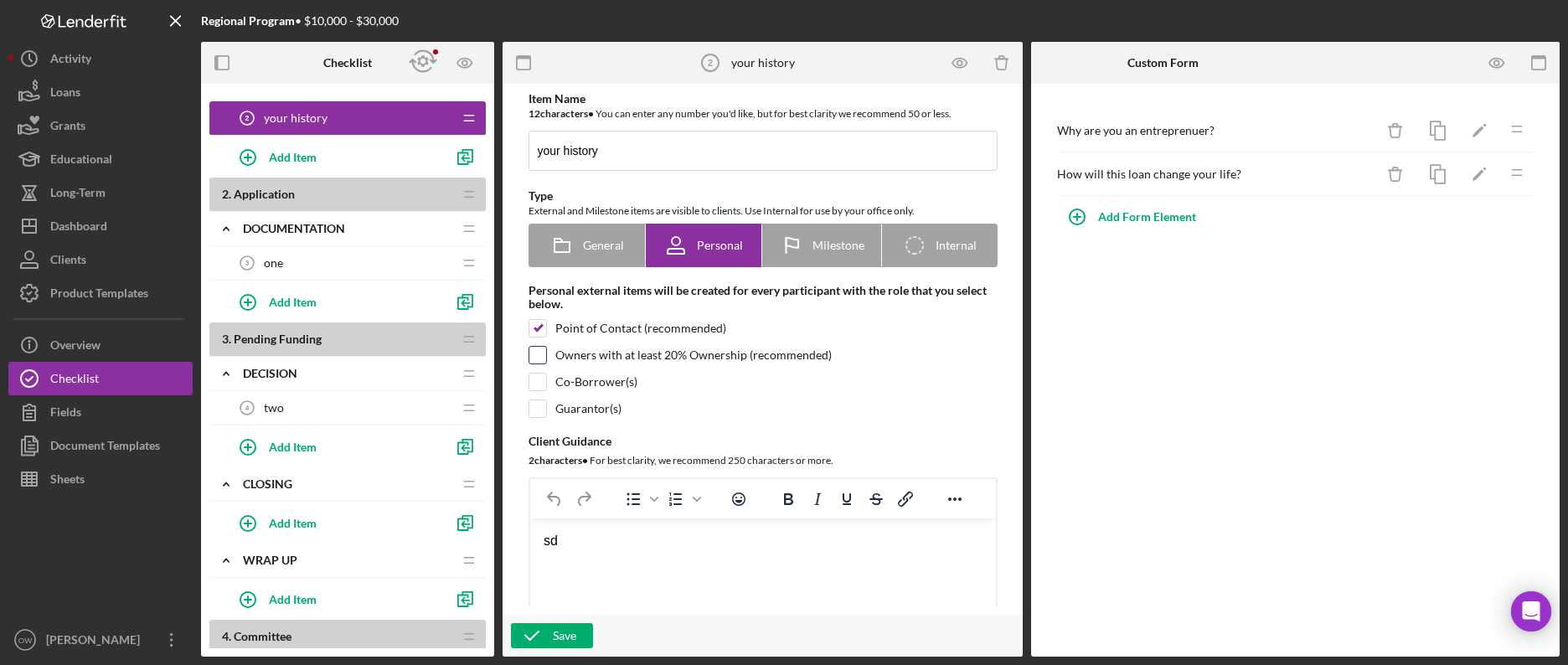
click at [533, 353] on input "checkbox" at bounding box center [538, 356] width 17 height 17
checkbox input "true"
click at [533, 391] on div at bounding box center [537, 381] width 18 height 18
checkbox input "true"
click at [537, 417] on input "checkbox" at bounding box center [538, 409] width 17 height 17
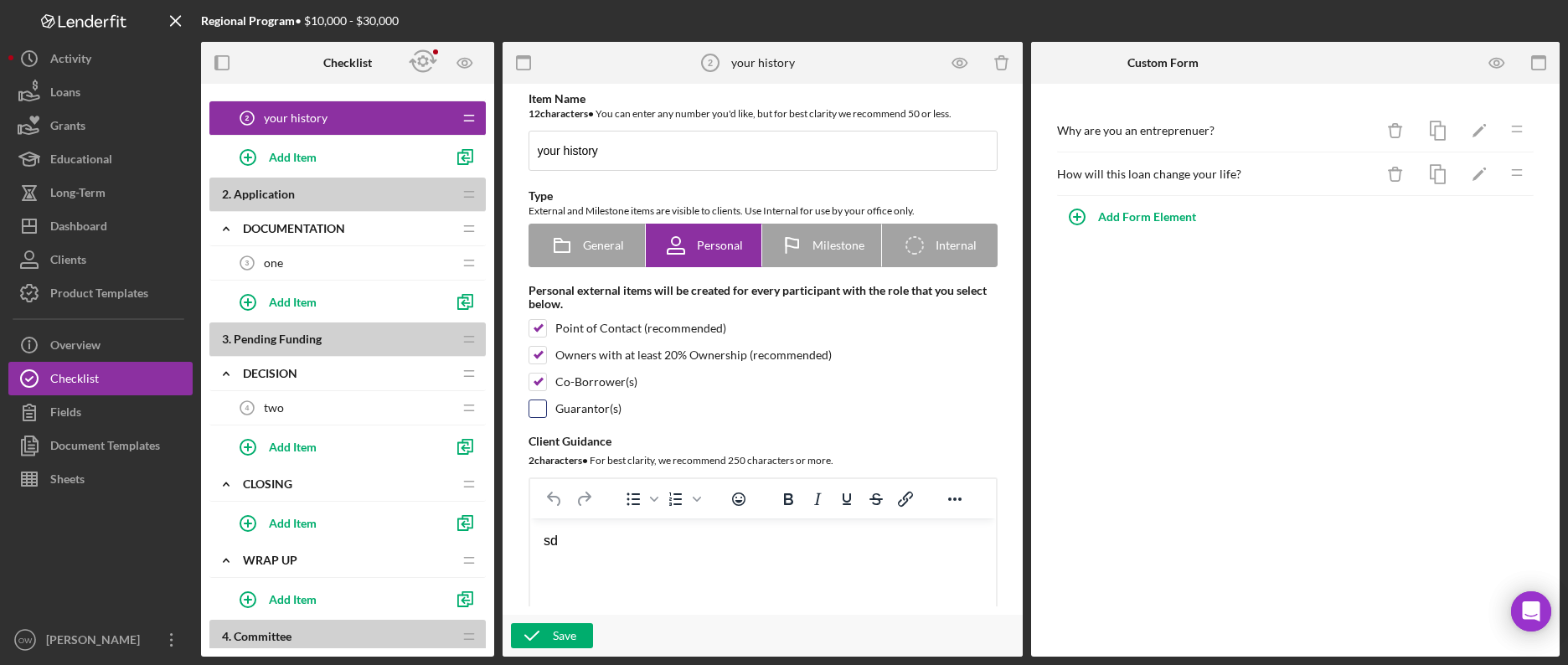
checkbox input "true"
click at [529, 378] on input "checkbox" at bounding box center [538, 382] width 17 height 17
checkbox input "false"
click at [529, 400] on div "Item Name 12 character s • You can enter any number you'd like, but for best cl…" at bounding box center [763, 410] width 502 height 637
click at [539, 410] on input "checkbox" at bounding box center [538, 409] width 17 height 17
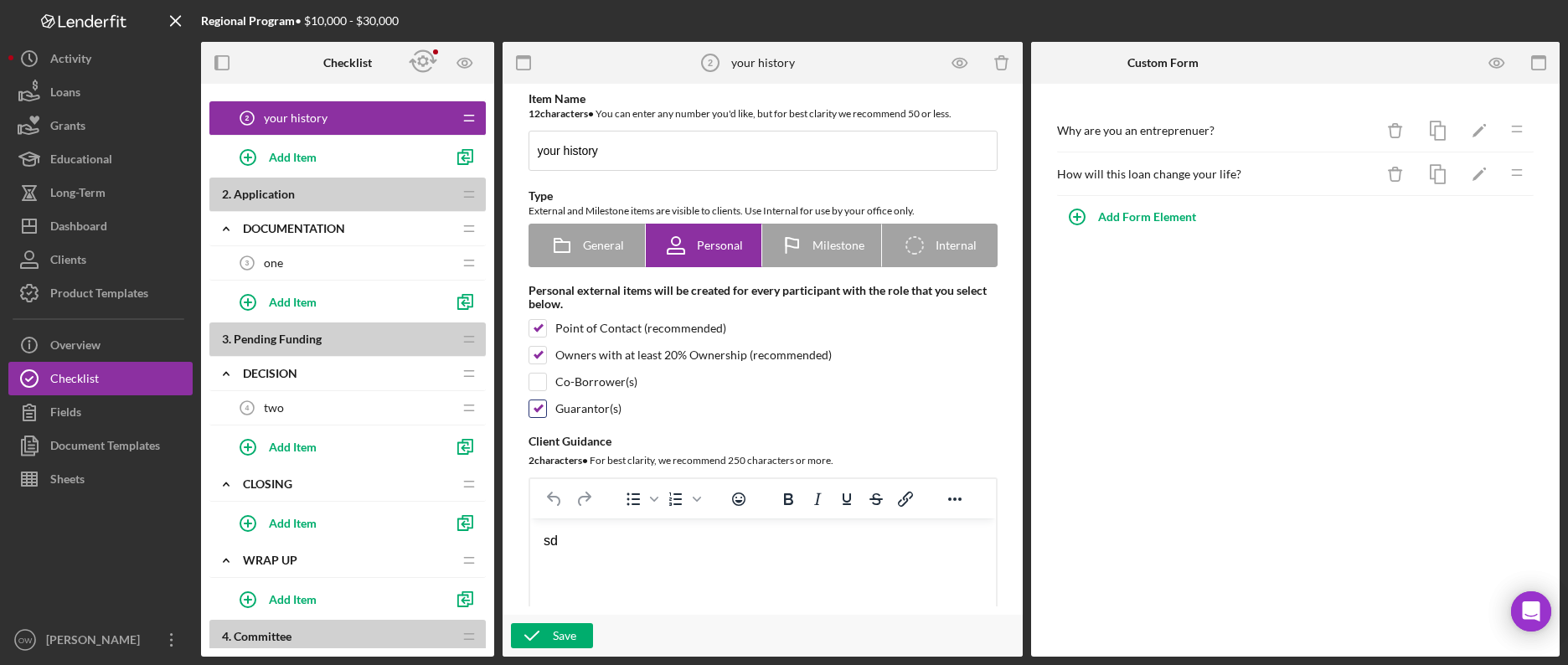
checkbox input "false"
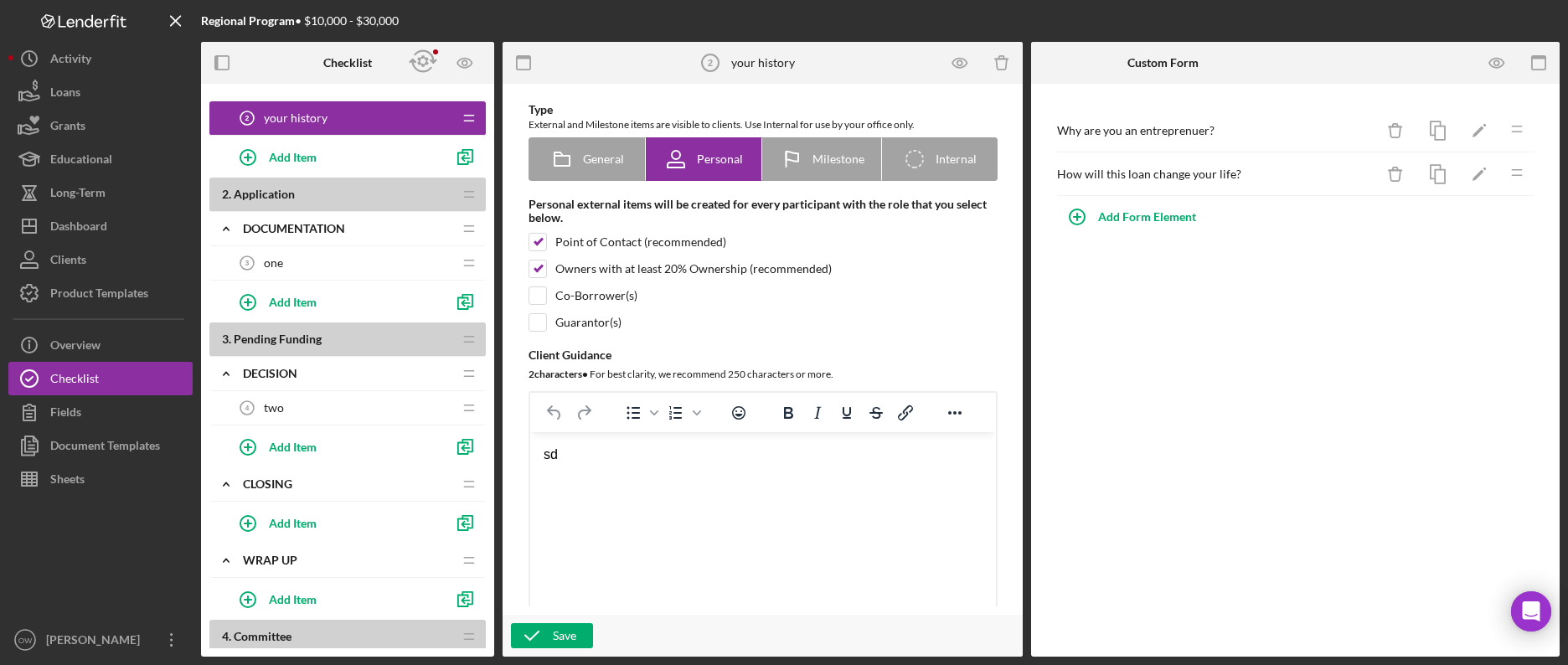
scroll to position [0, 0]
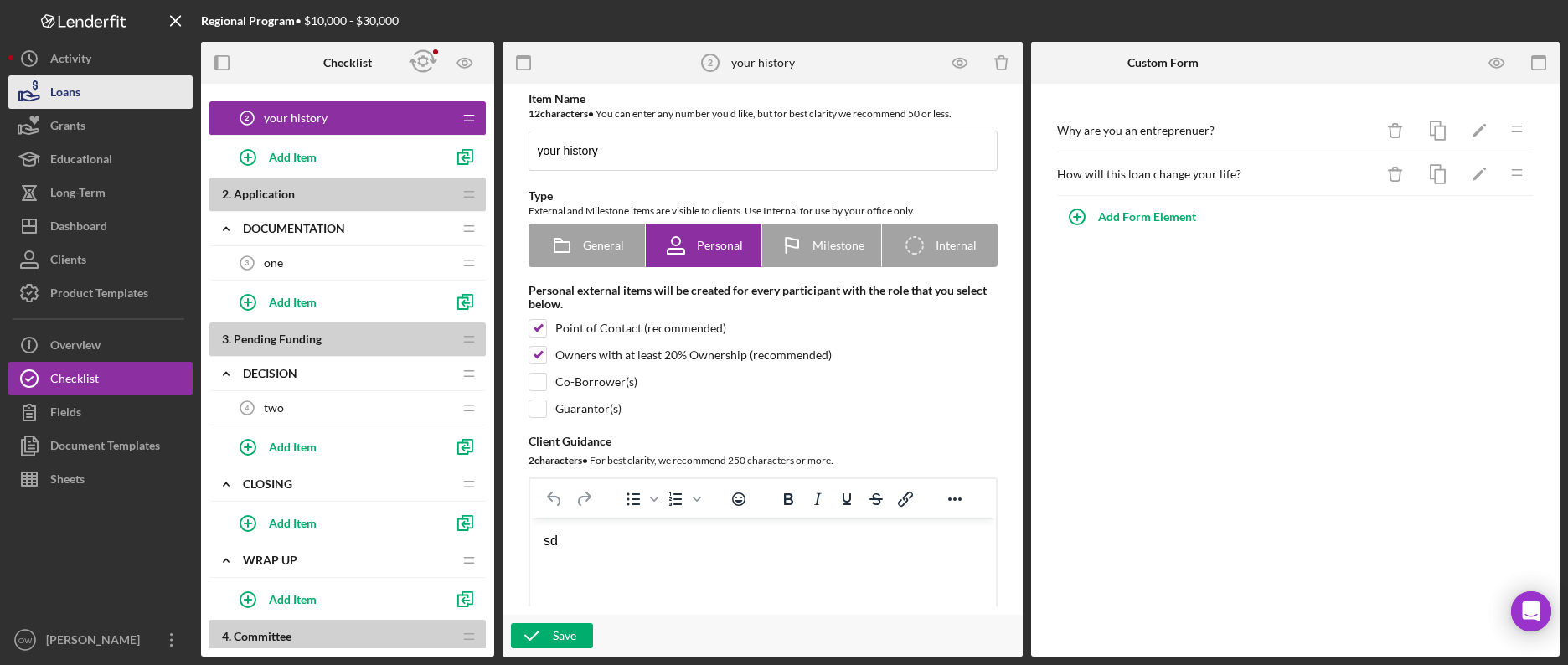
click at [78, 101] on div "Loans" at bounding box center [65, 95] width 30 height 38
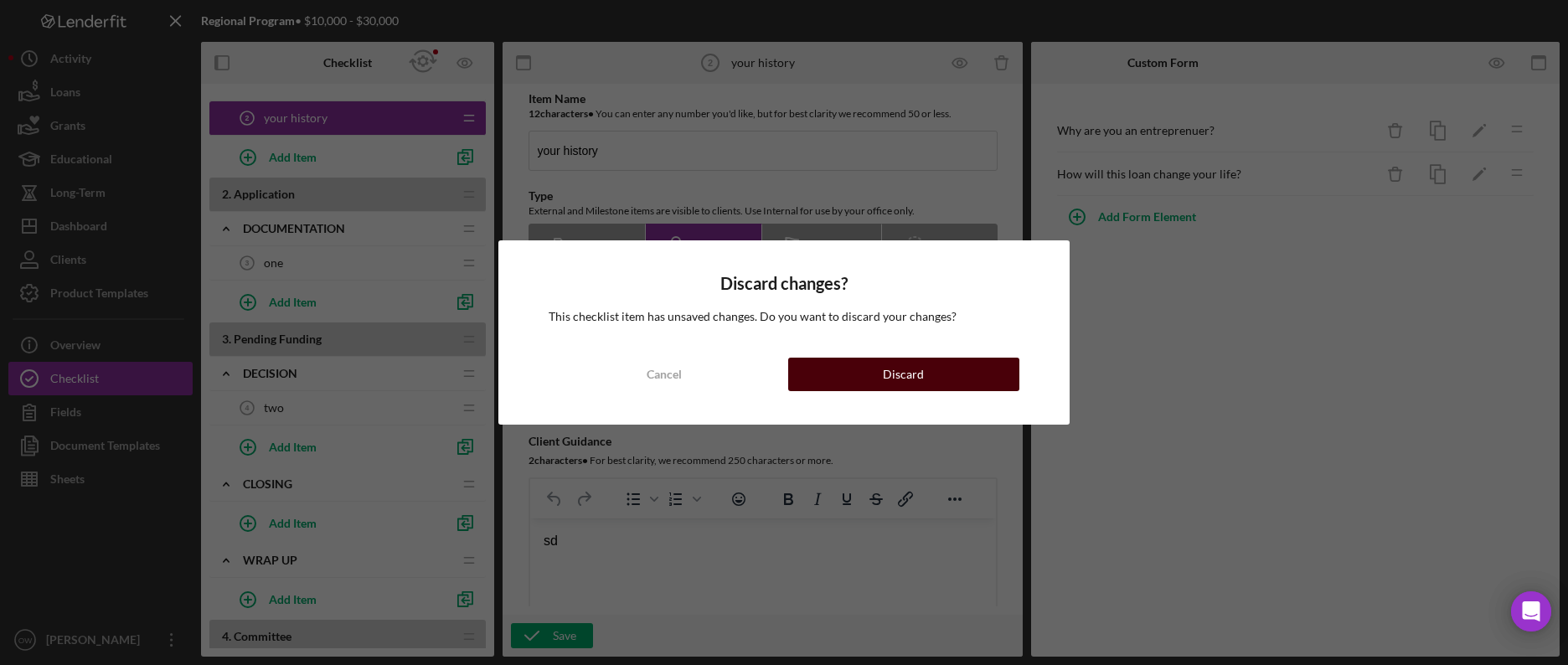
click at [788, 359] on div "Cancel Discard" at bounding box center [784, 374] width 471 height 34
click at [817, 361] on button "Discard" at bounding box center [903, 374] width 231 height 34
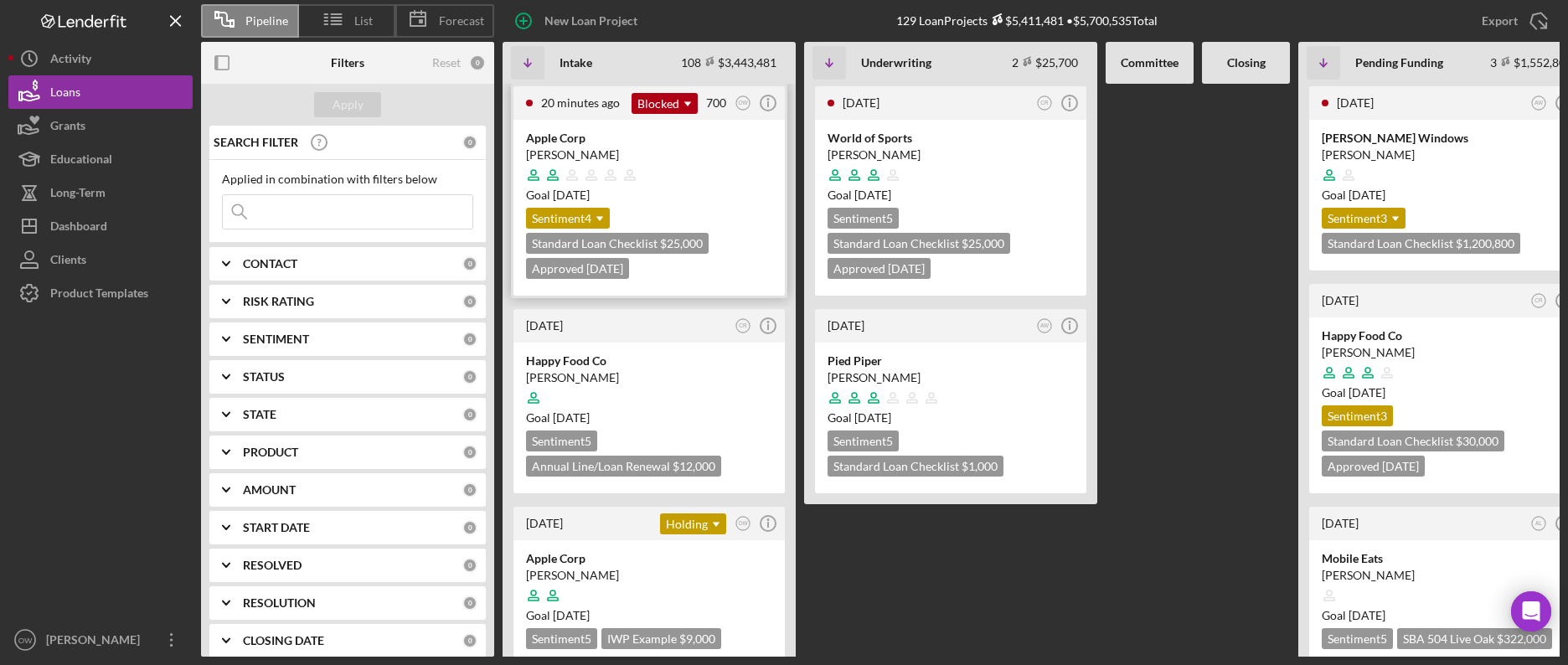
click at [691, 162] on div at bounding box center [649, 174] width 246 height 32
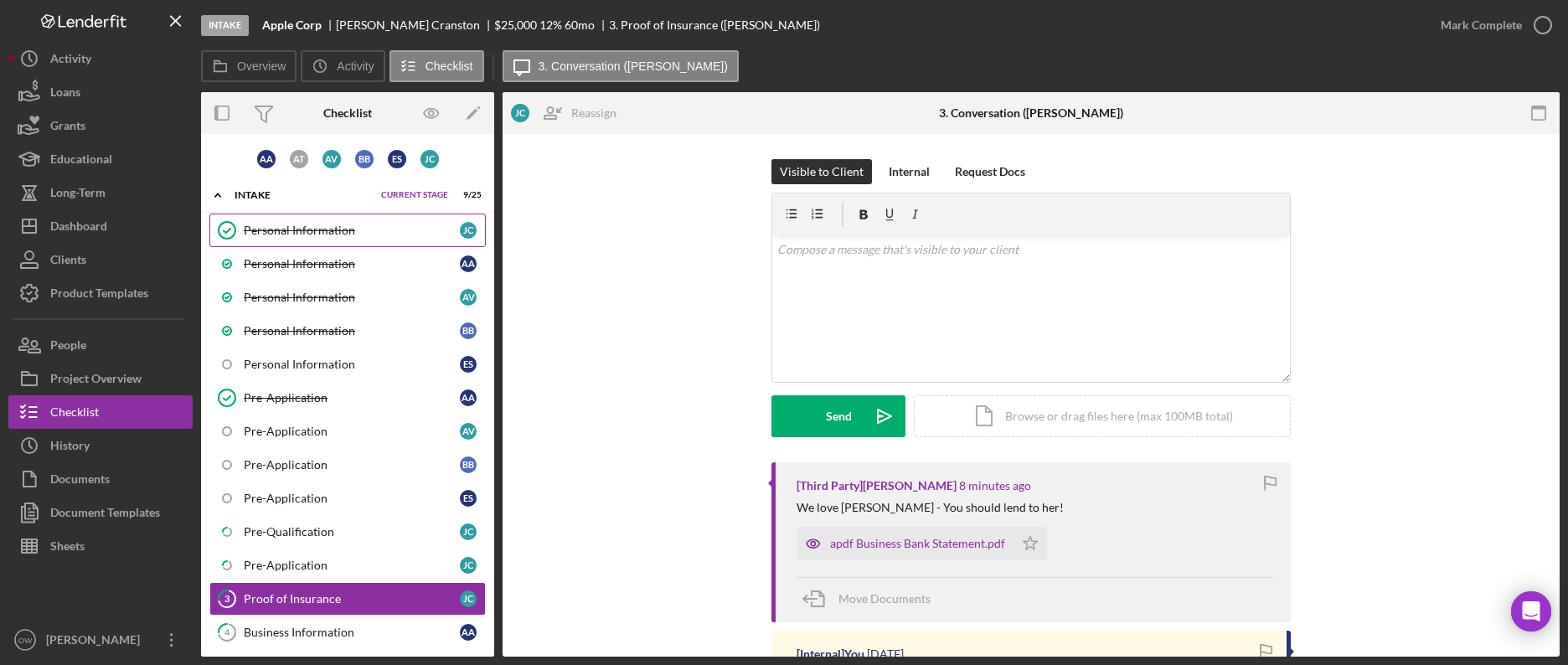
click at [302, 237] on link "Personal Information Personal Information J C" at bounding box center [348, 230] width 277 height 34
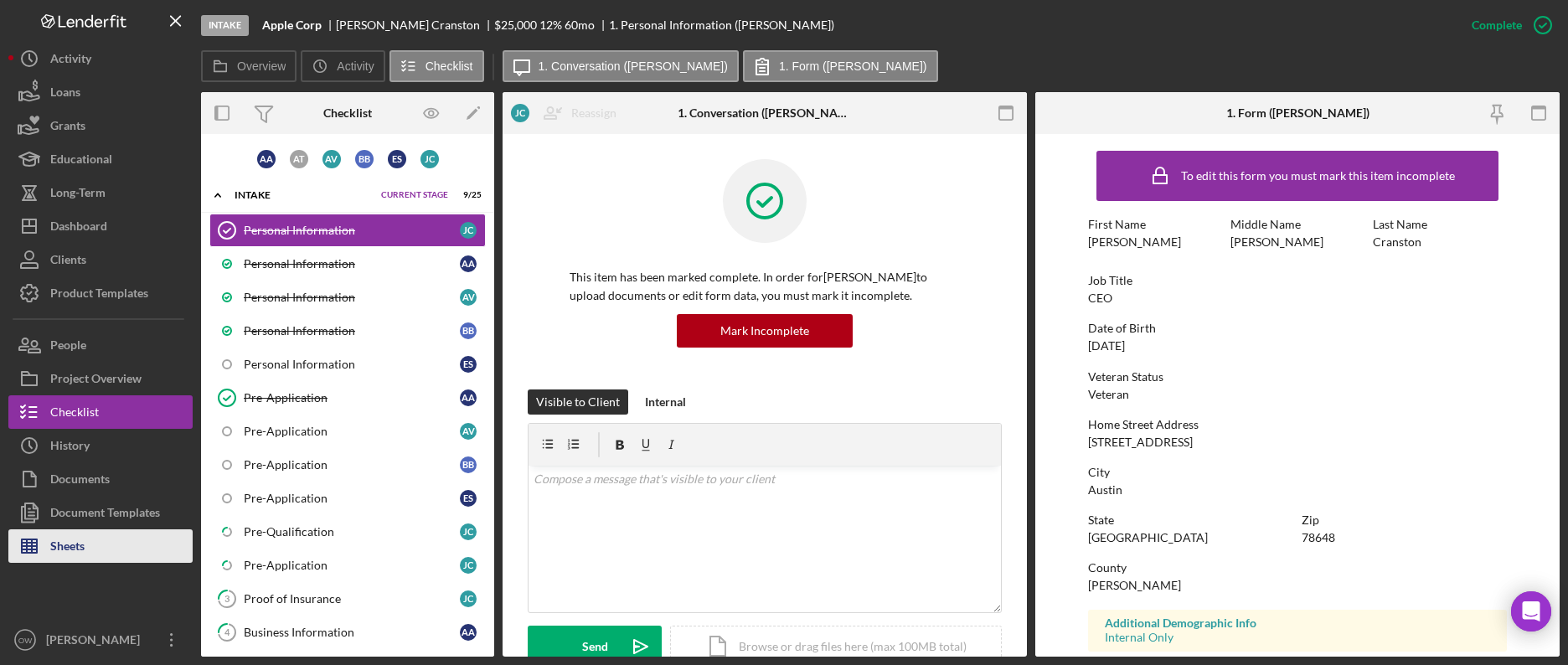
click at [57, 557] on div "Sheets" at bounding box center [68, 548] width 34 height 38
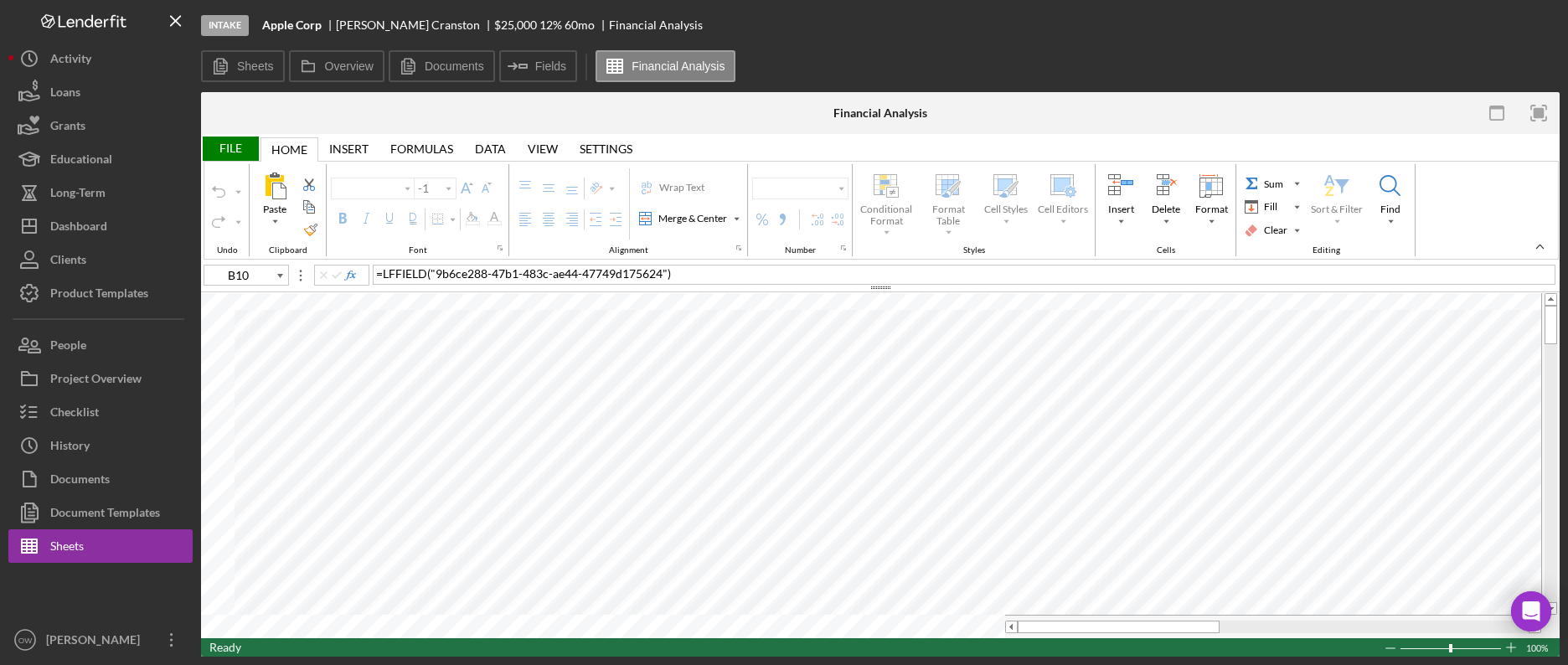
type input "Calibri"
type input "11"
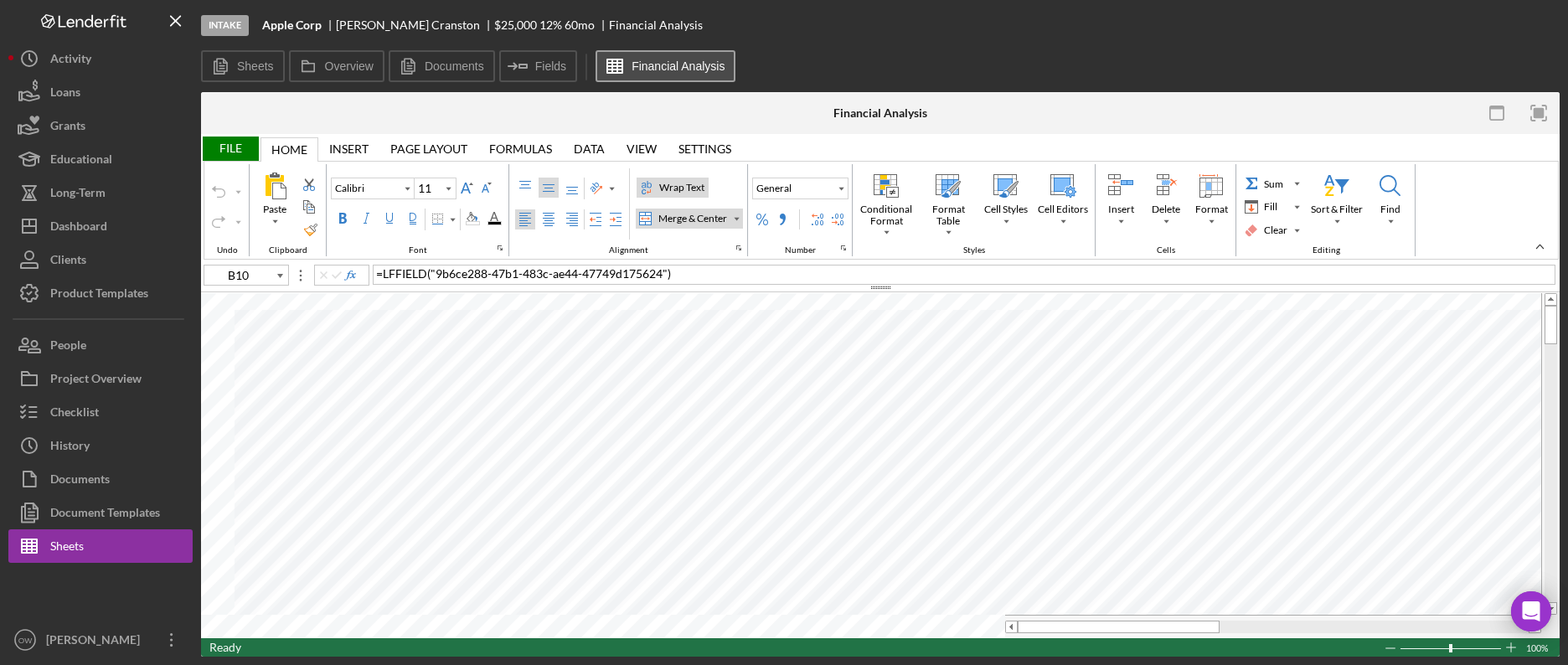
click at [684, 70] on label "Financial Analysis" at bounding box center [678, 66] width 93 height 14
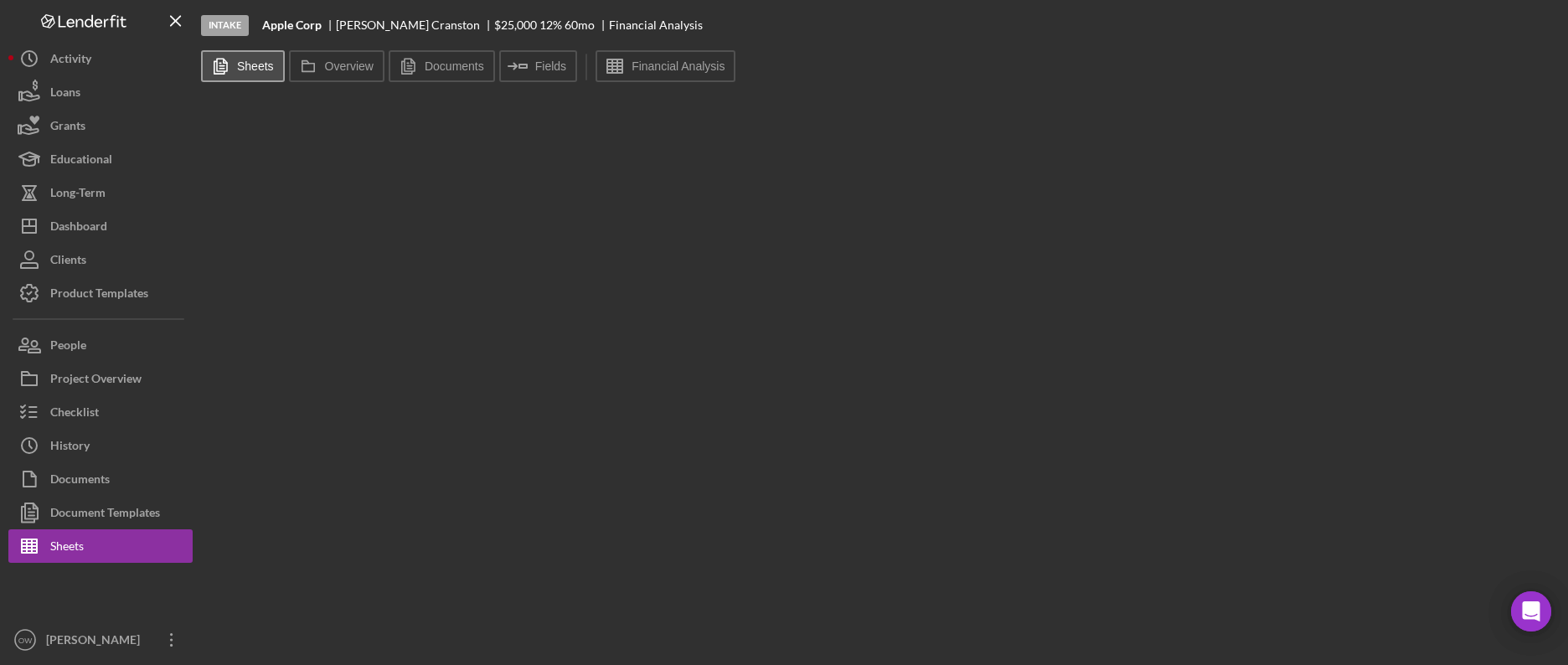
click at [245, 63] on label "Sheets" at bounding box center [255, 66] width 37 height 14
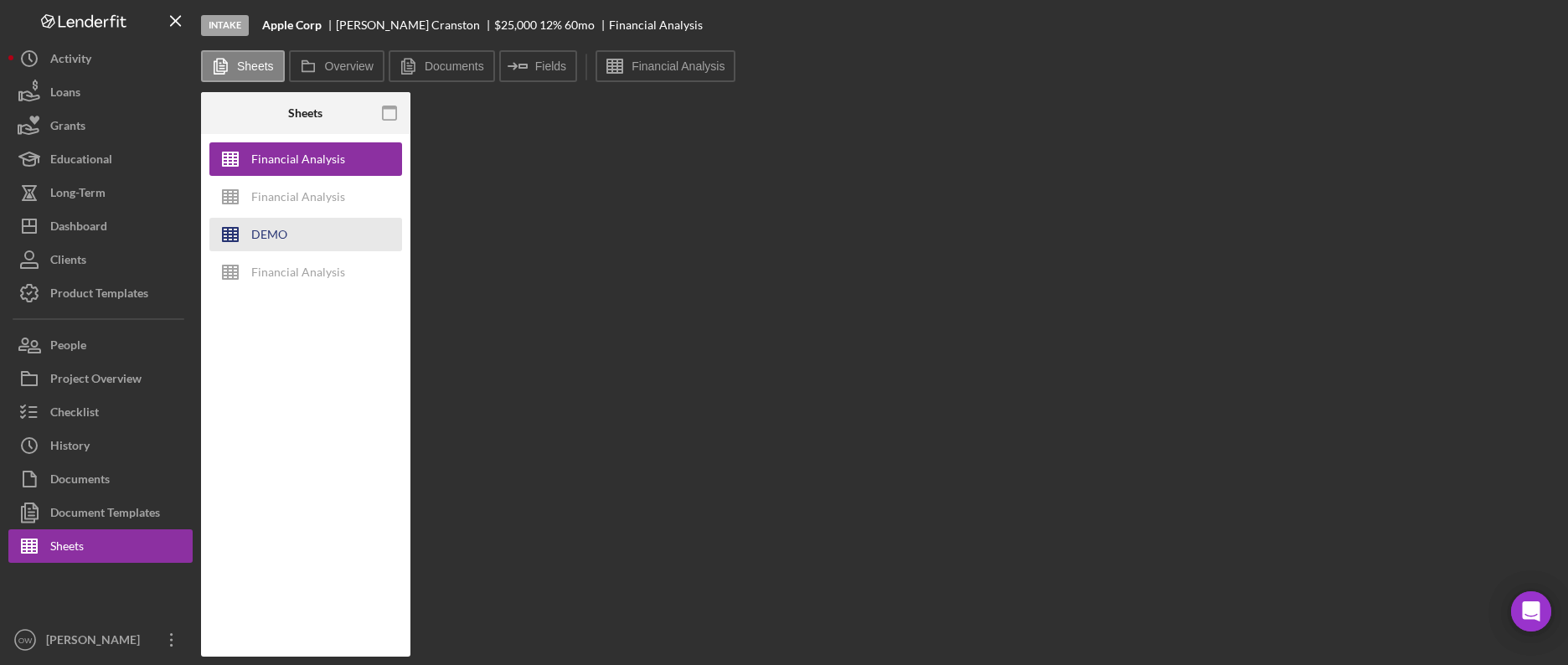
click at [253, 242] on button "DEMO" at bounding box center [306, 235] width 192 height 34
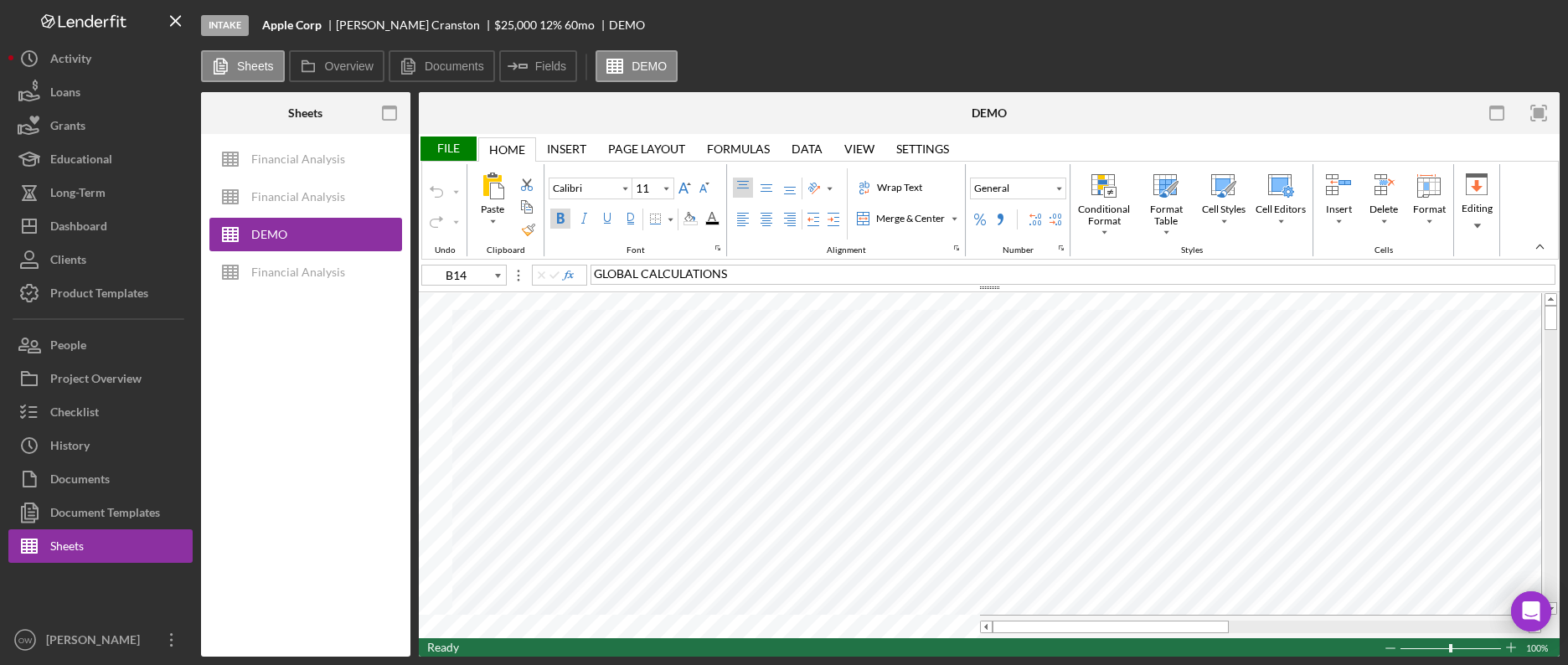
type input "C15"
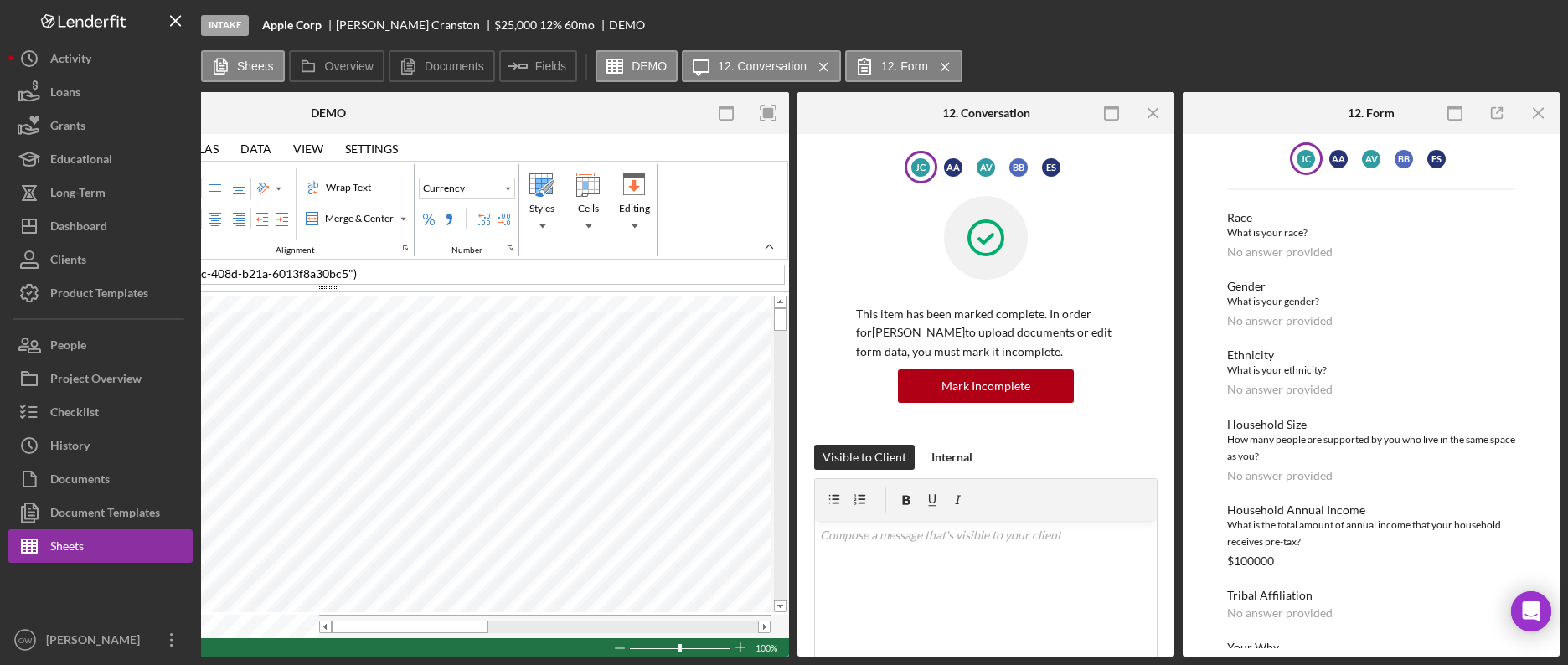
scroll to position [210, 0]
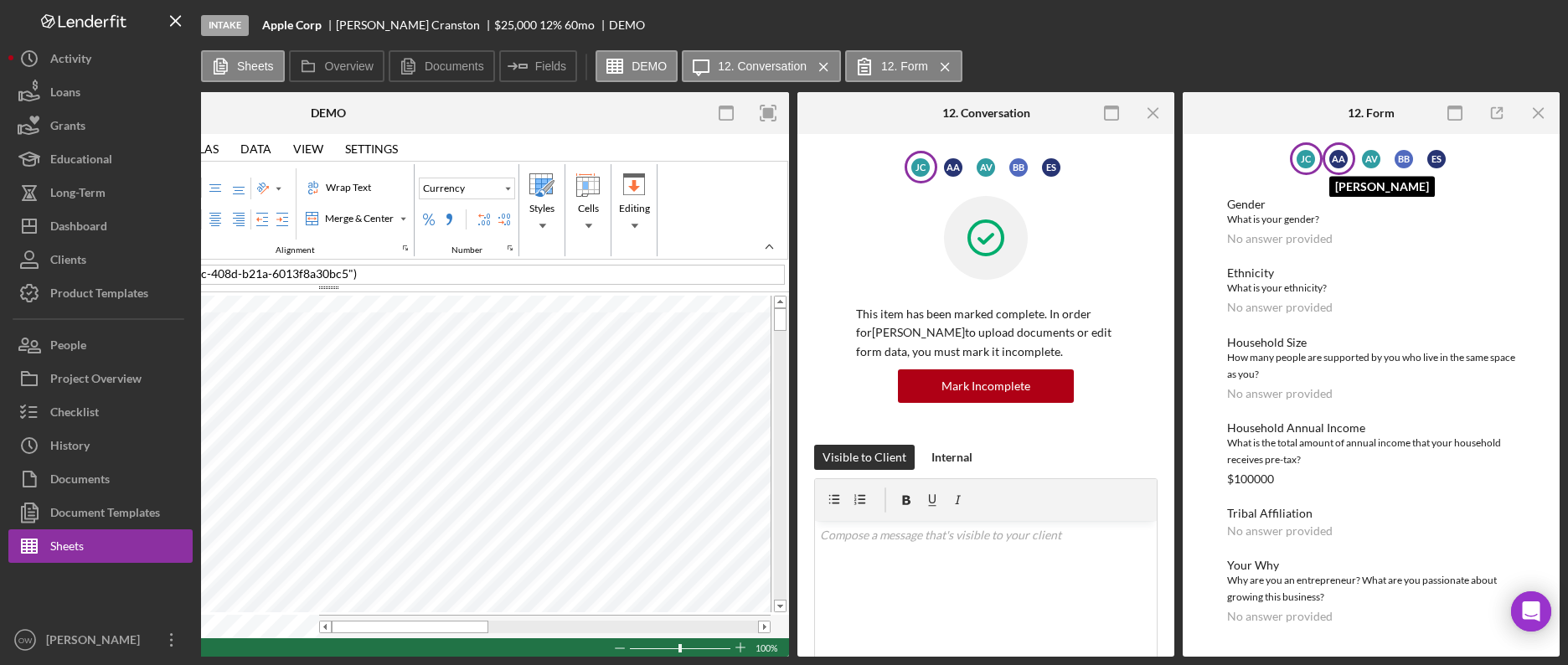
click at [1340, 165] on div "A A" at bounding box center [1338, 159] width 18 height 18
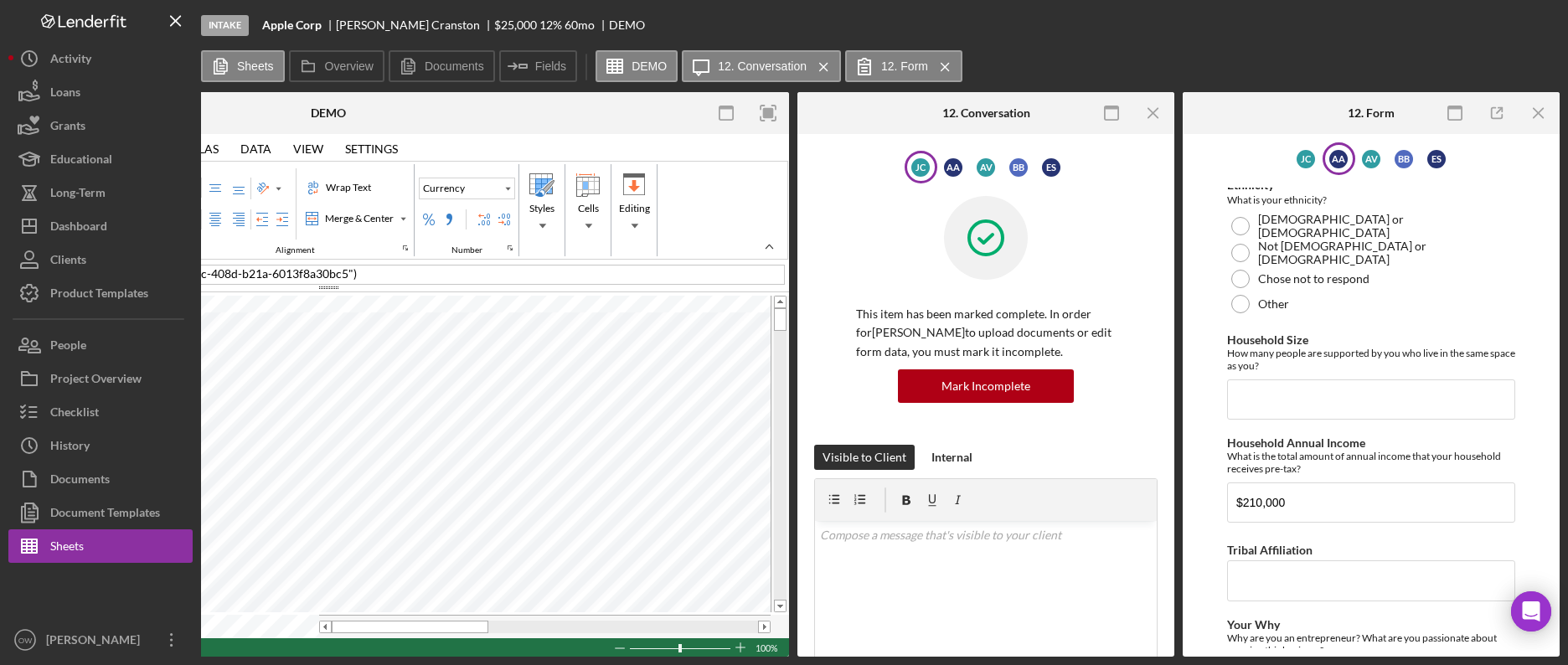
scroll to position [570, 0]
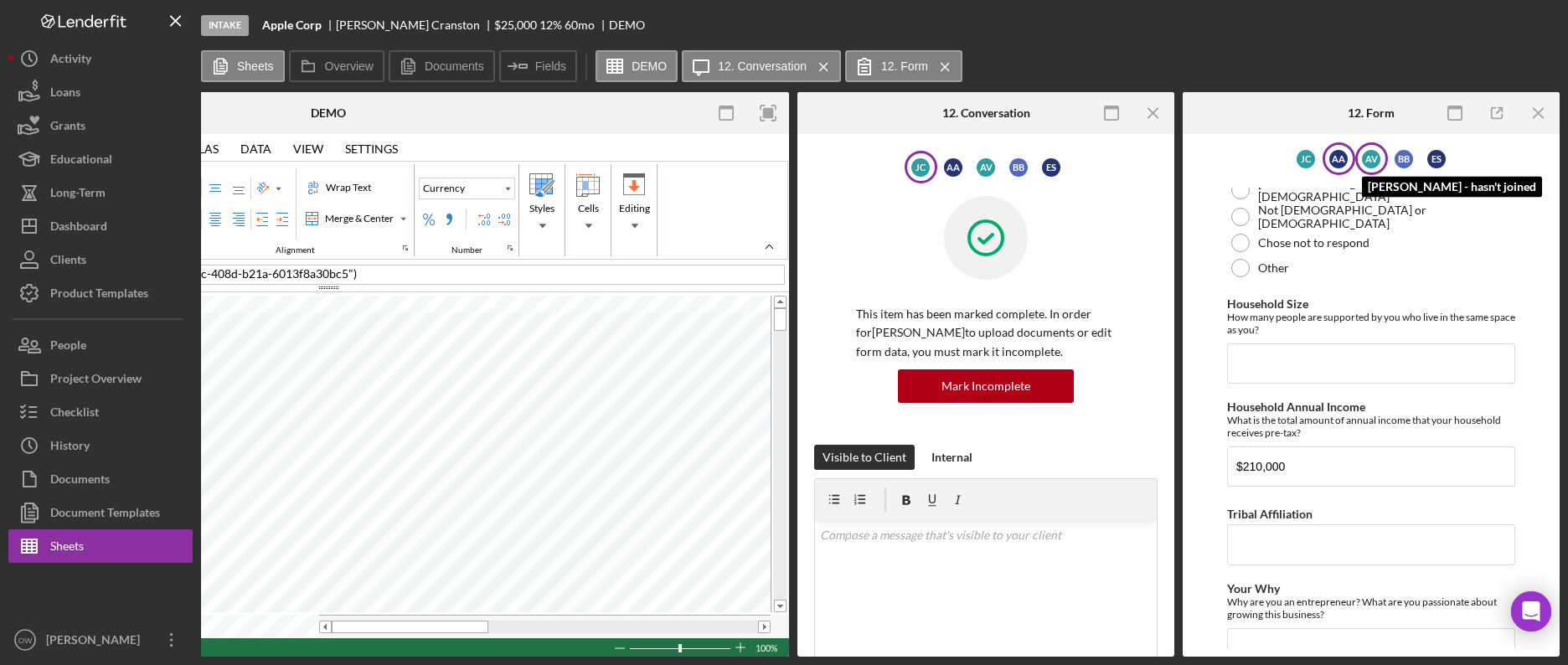
click at [1371, 156] on div "A V" at bounding box center [1370, 159] width 18 height 18
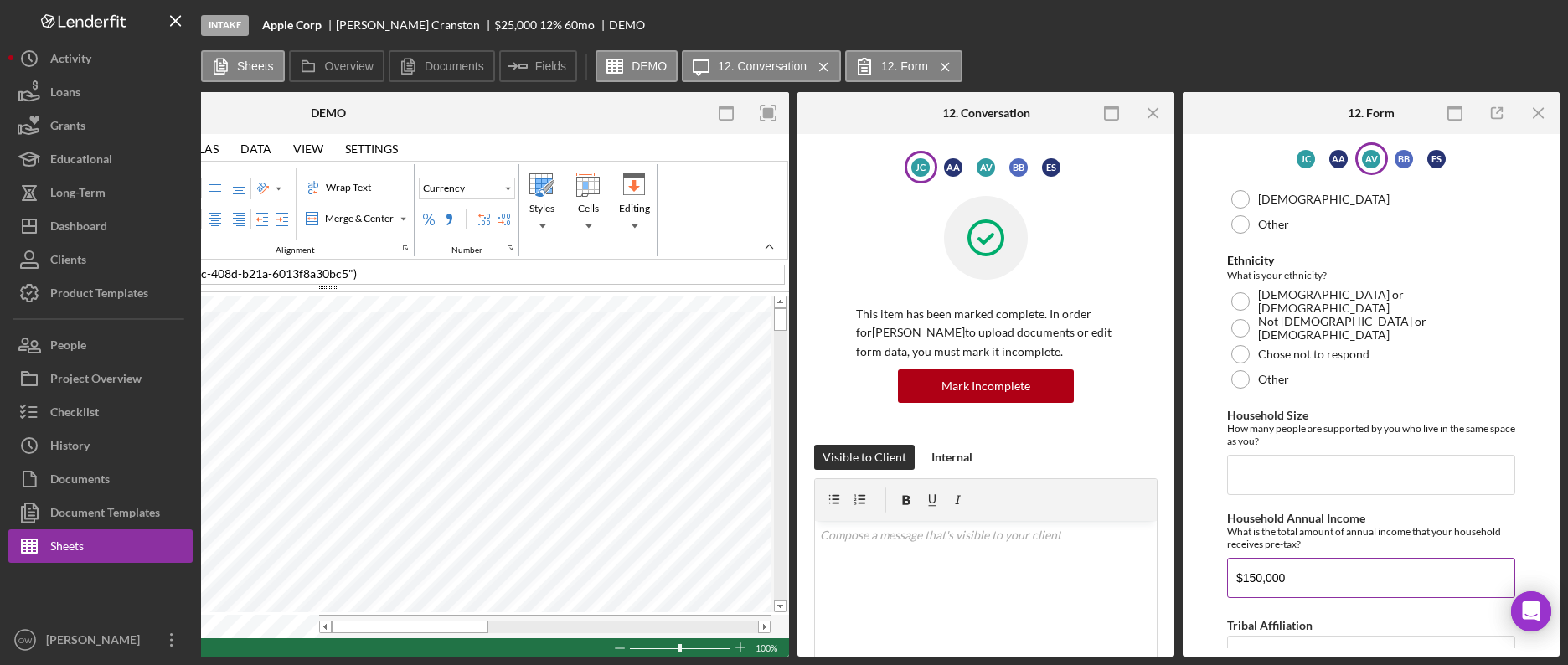
scroll to position [523, 0]
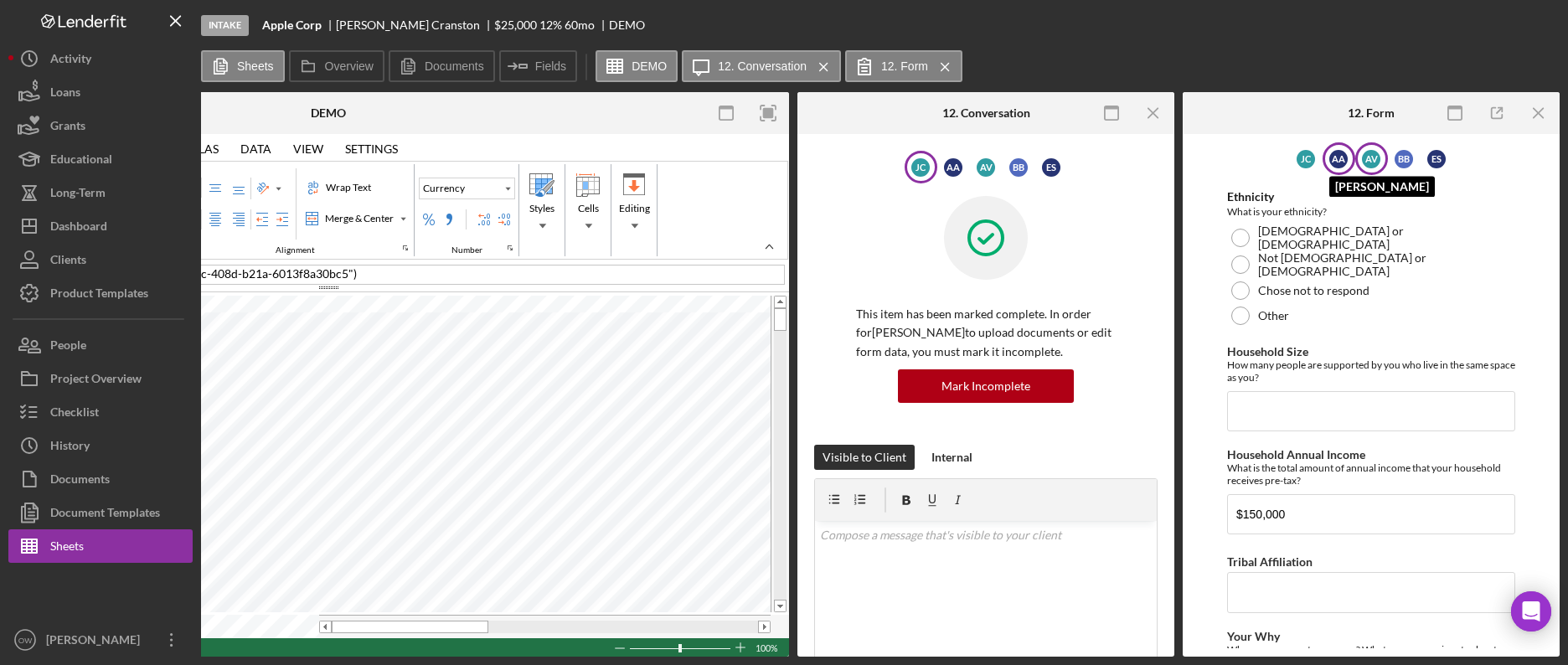
click at [1345, 156] on div "A A" at bounding box center [1338, 159] width 18 height 18
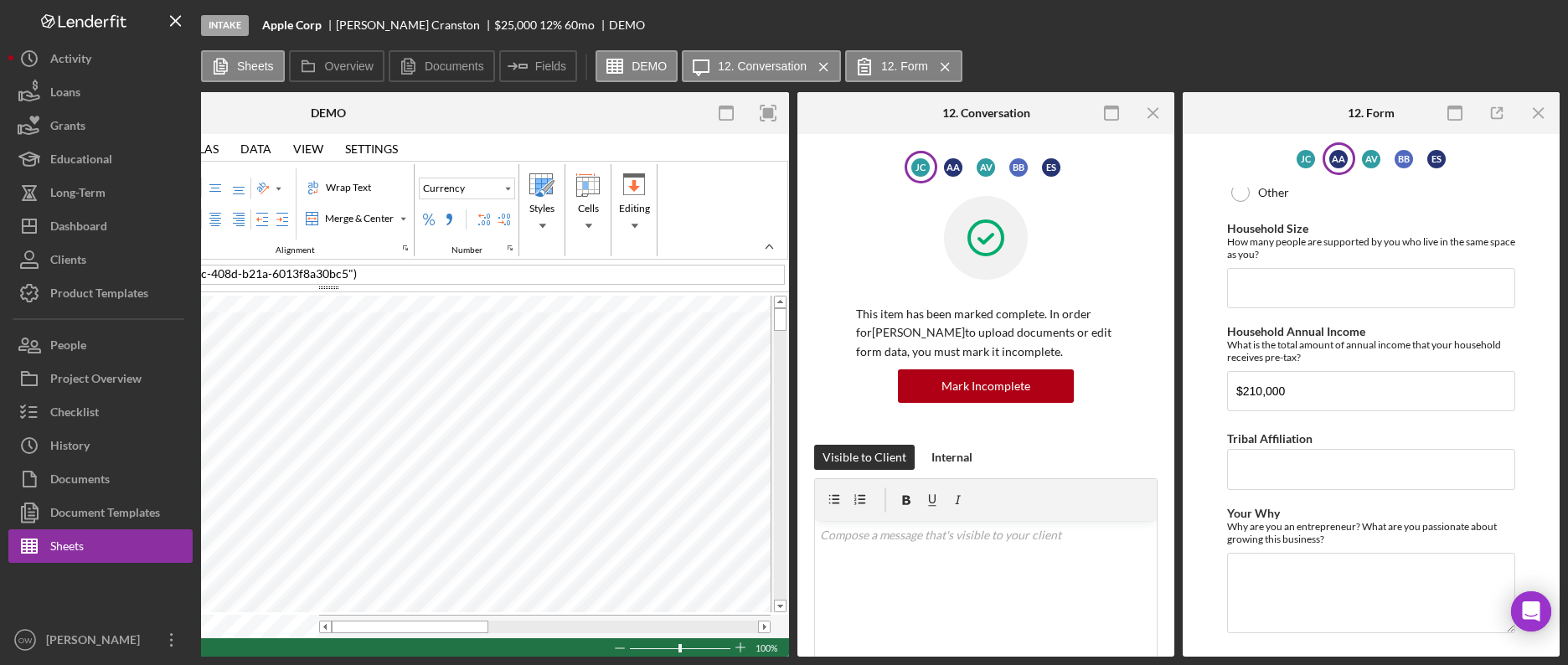
scroll to position [648, 0]
click at [950, 174] on div "A A" at bounding box center [952, 167] width 18 height 18
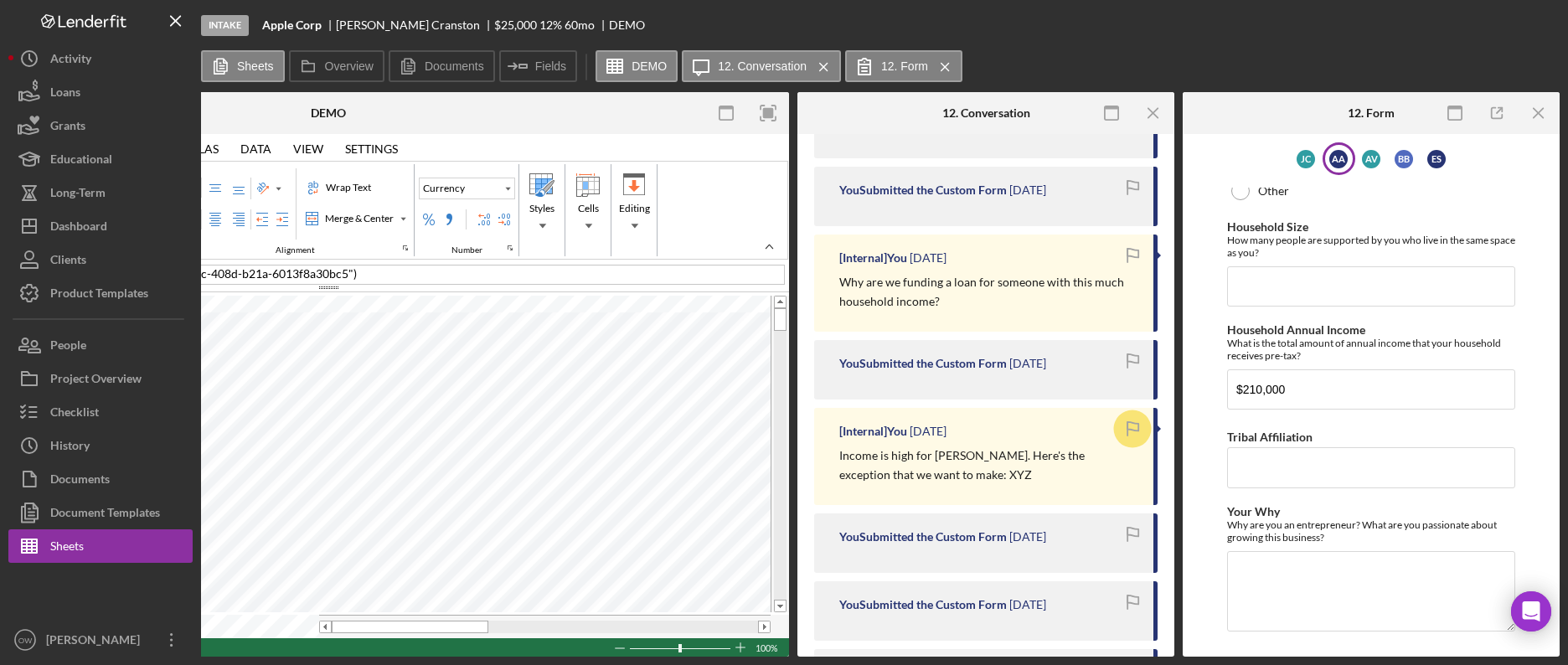
scroll to position [577, 0]
drag, startPoint x: 837, startPoint y: 455, endPoint x: 978, endPoint y: 471, distance: 141.9
click at [978, 471] on div "[Internal] You 7 months ago Income is high for Adriana. Here's the exception th…" at bounding box center [986, 454] width 343 height 97
click at [1005, 472] on p "Income is high for Adriana. Here's the exception that we want to make: XYZ" at bounding box center [988, 463] width 297 height 38
drag, startPoint x: 983, startPoint y: 472, endPoint x: 974, endPoint y: 454, distance: 20.1
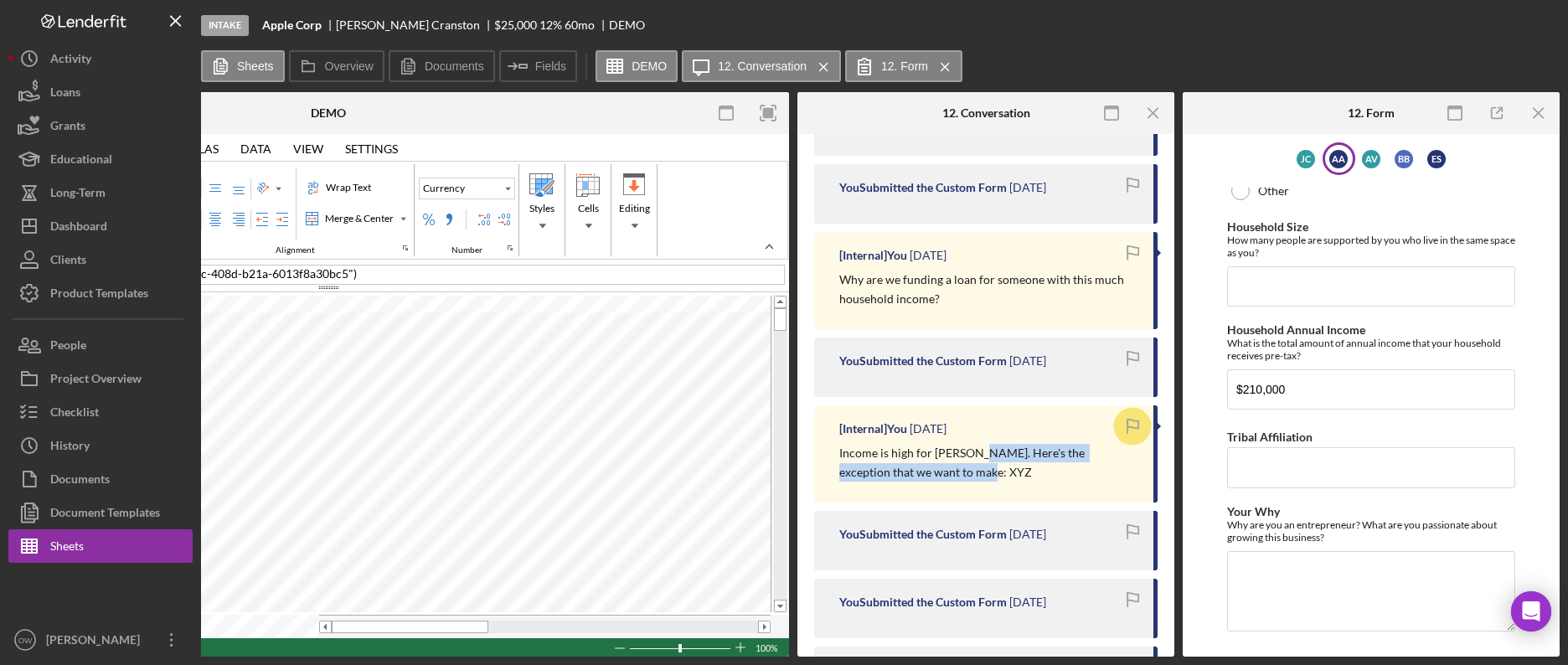
click at [974, 454] on p "Income is high for Adriana. Here's the exception that we want to make: XYZ" at bounding box center [988, 463] width 297 height 38
click at [1152, 115] on icon "Icon/Menu Close" at bounding box center [1154, 113] width 38 height 38
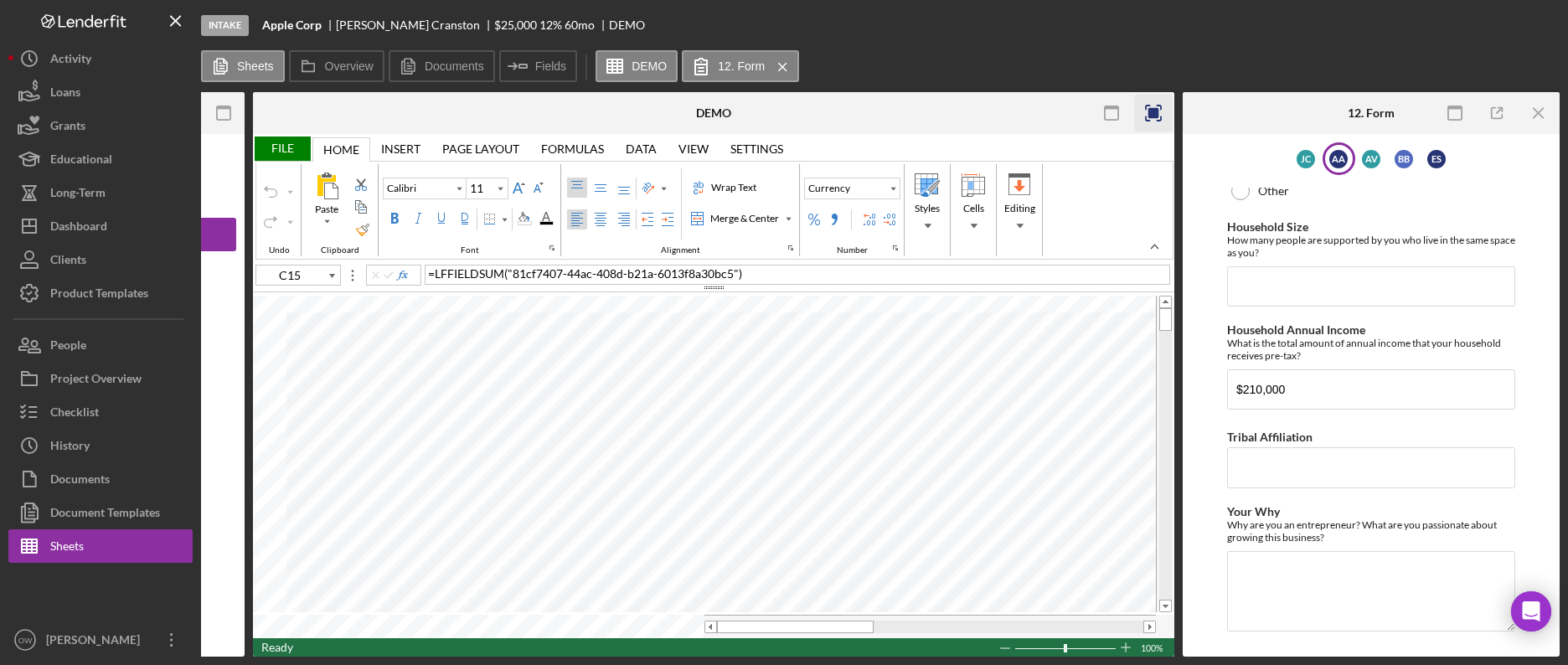
scroll to position [0, 166]
click at [1537, 106] on icon "Icon/Menu Close" at bounding box center [1539, 113] width 38 height 38
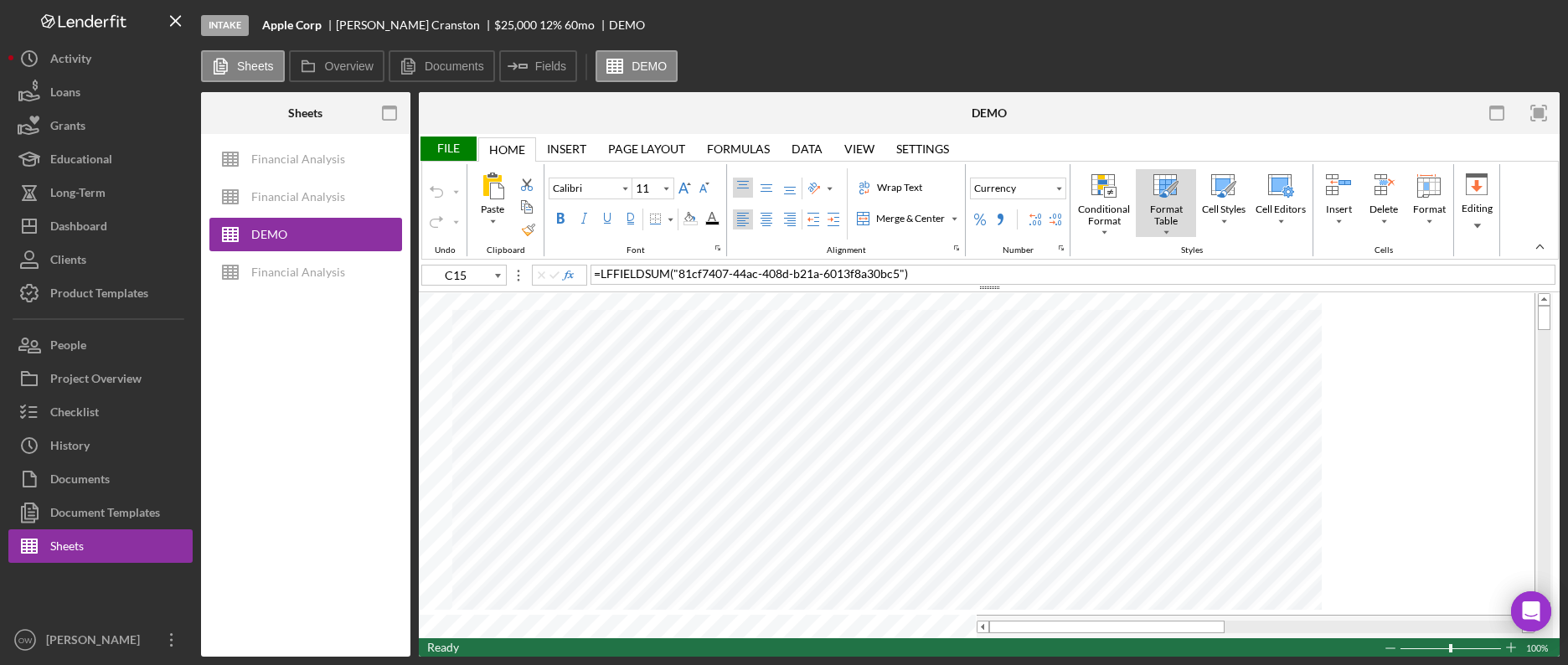
scroll to position [0, 0]
click at [245, 70] on label "Sheets" at bounding box center [255, 66] width 37 height 14
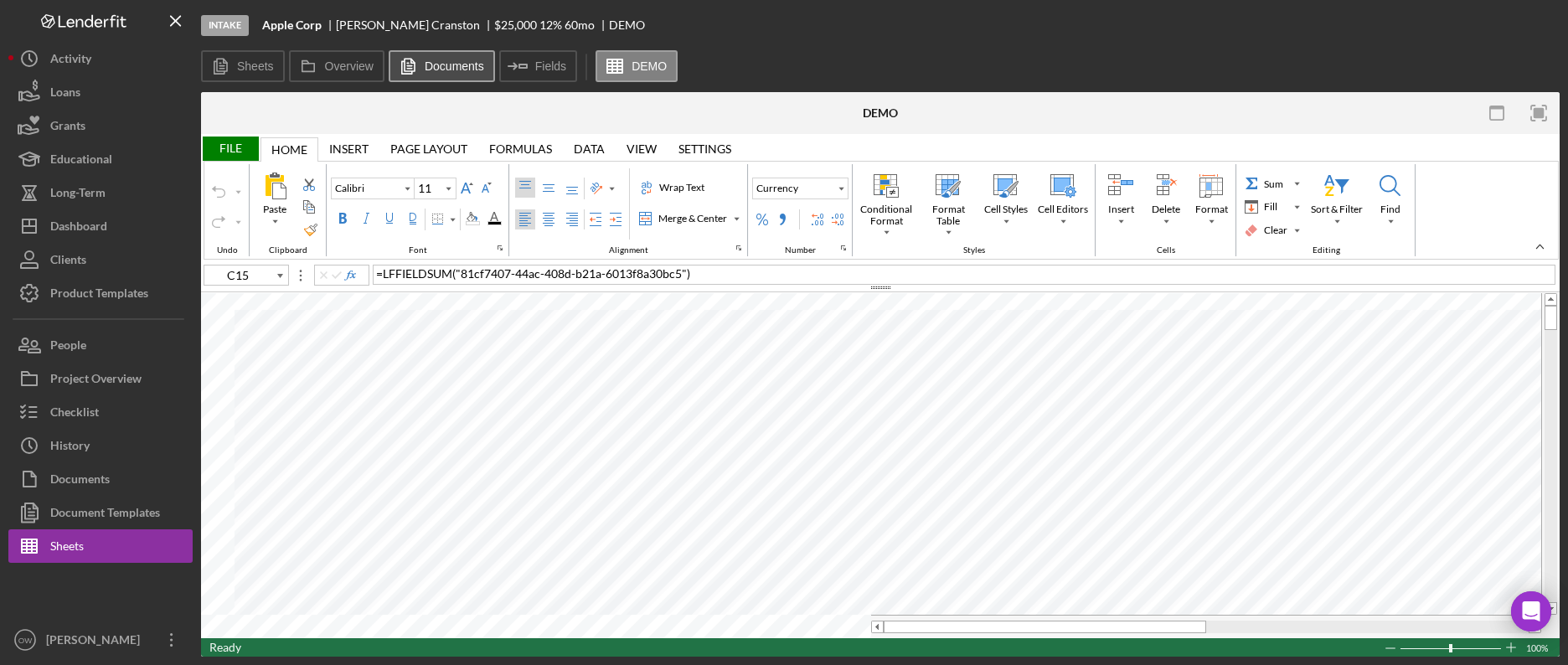
click at [433, 76] on button "Documents" at bounding box center [442, 66] width 106 height 32
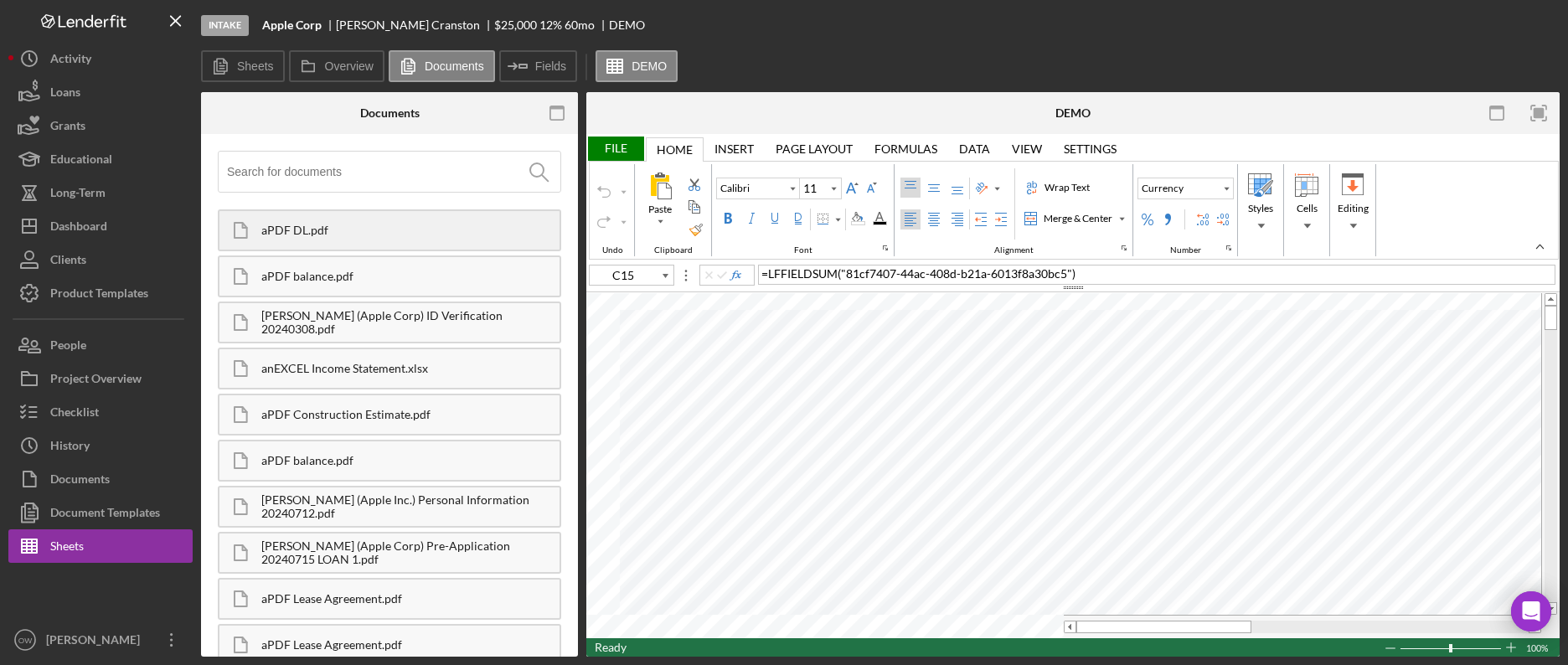
click at [346, 227] on div "aPDF DL.pdf" at bounding box center [410, 230] width 298 height 14
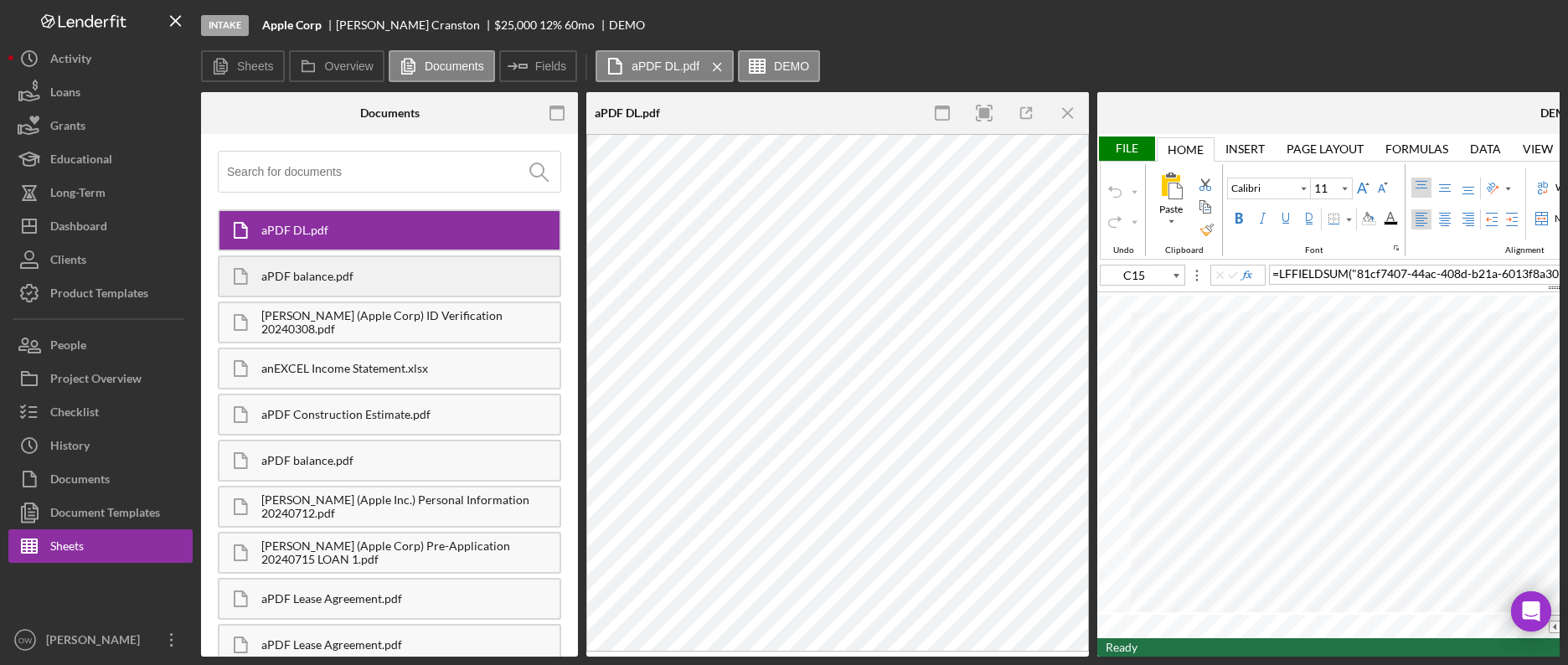
click at [368, 265] on div "aPDF balance.pdf" at bounding box center [390, 276] width 343 height 42
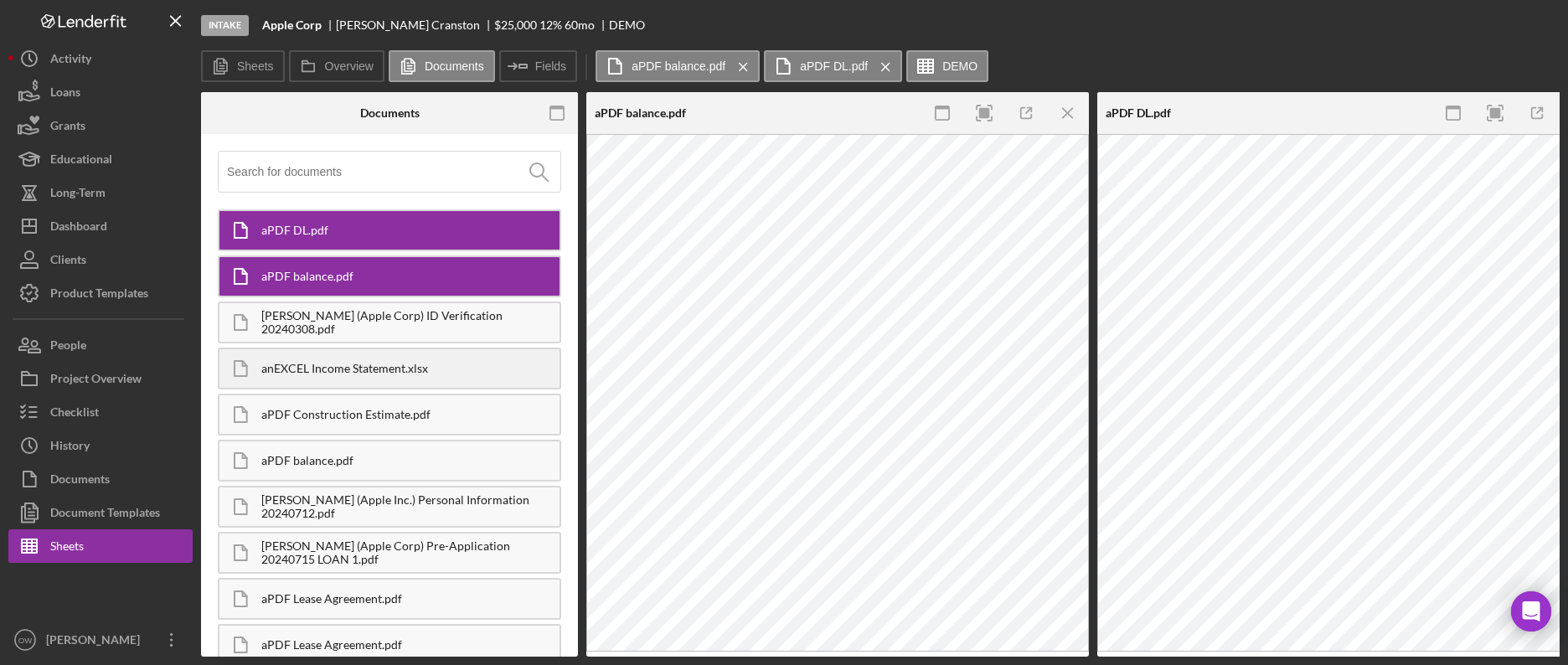
click at [406, 365] on div "anEXCEL Income Statement.xlsx" at bounding box center [410, 369] width 298 height 14
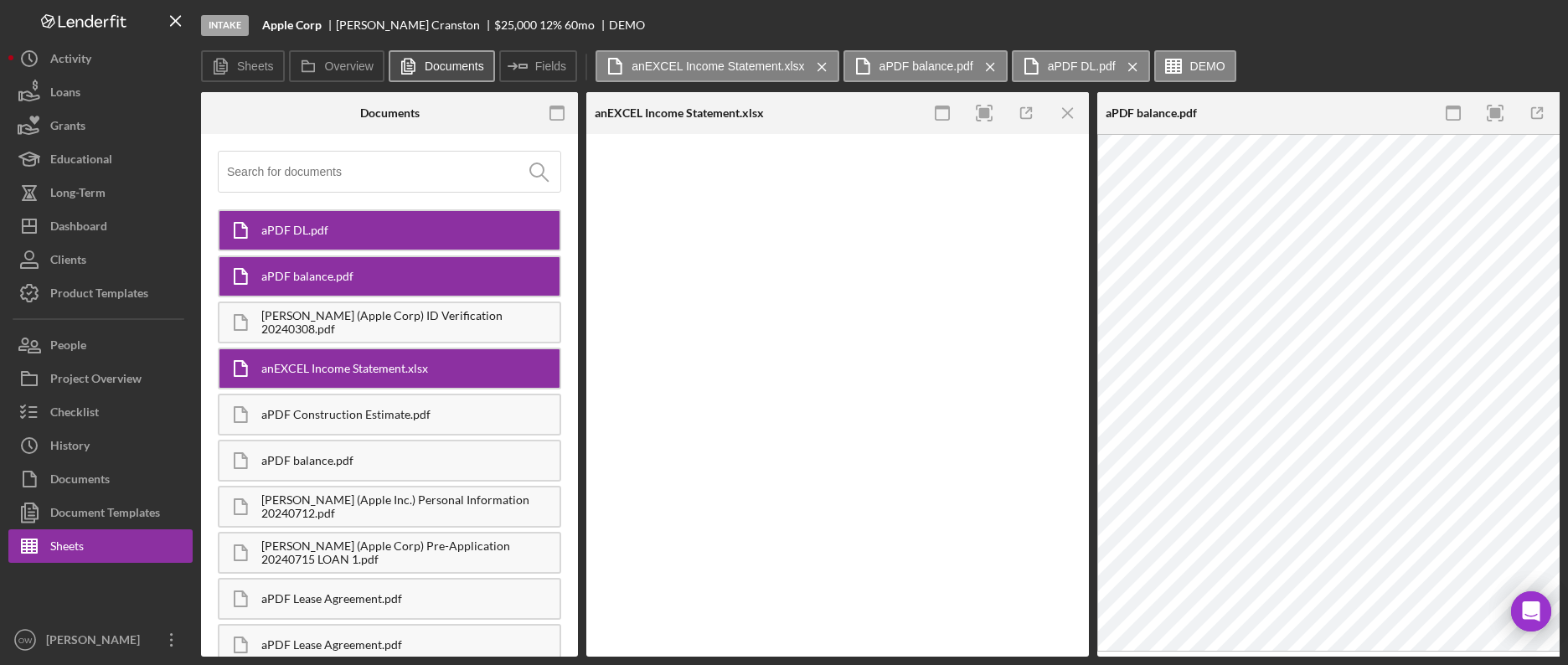
click at [443, 64] on label "Documents" at bounding box center [453, 66] width 59 height 14
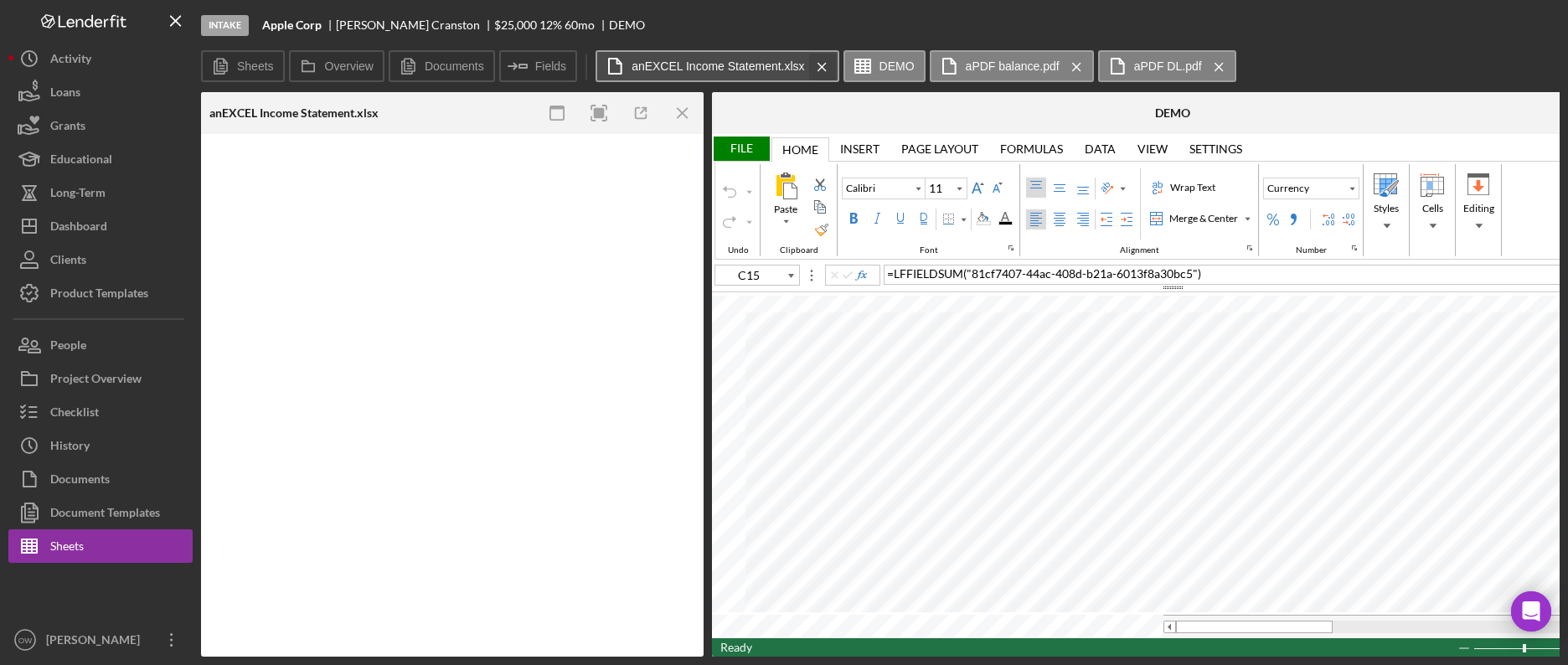
click at [819, 64] on g at bounding box center [822, 66] width 8 height 8
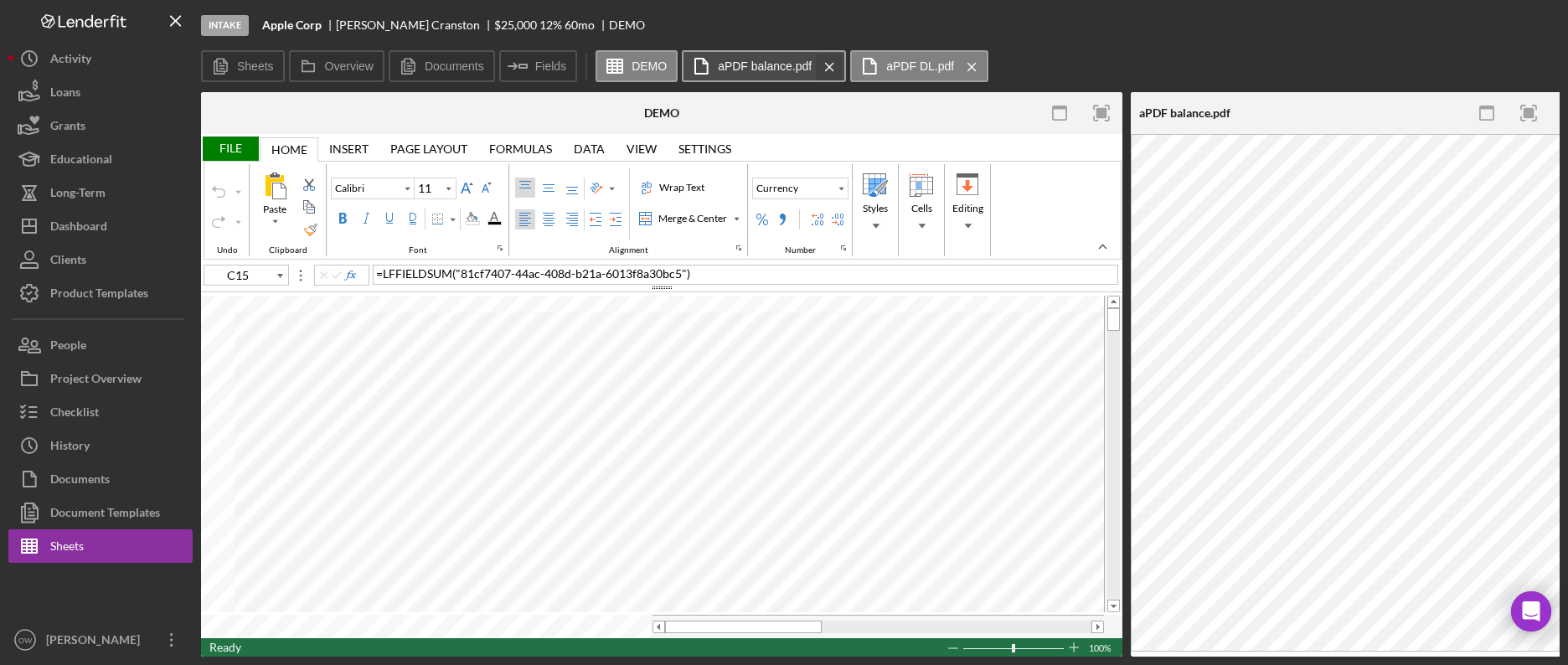
click at [815, 63] on icon "Icon/Menu Close" at bounding box center [830, 67] width 29 height 42
click at [808, 64] on icon "Icon/Menu Close" at bounding box center [804, 67] width 29 height 42
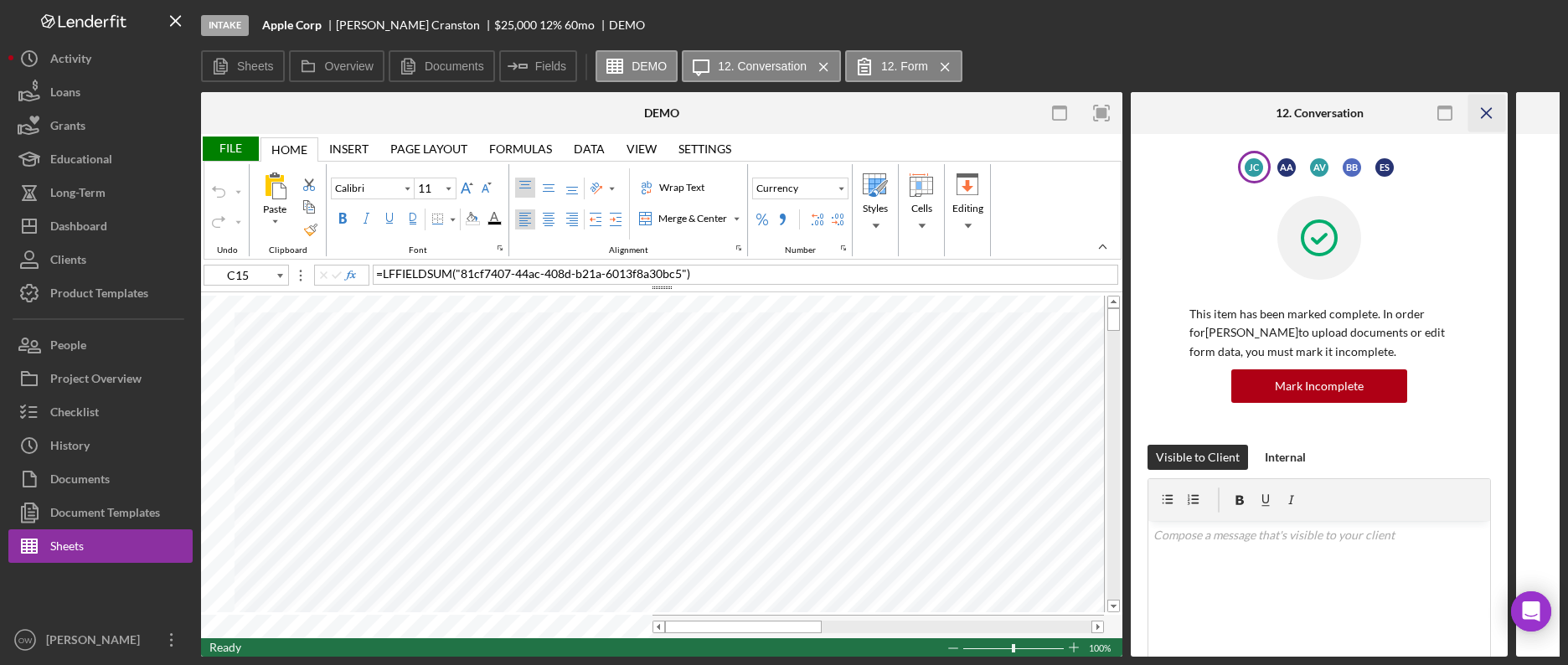
click at [1476, 118] on icon "Icon/Menu Close" at bounding box center [1487, 113] width 38 height 38
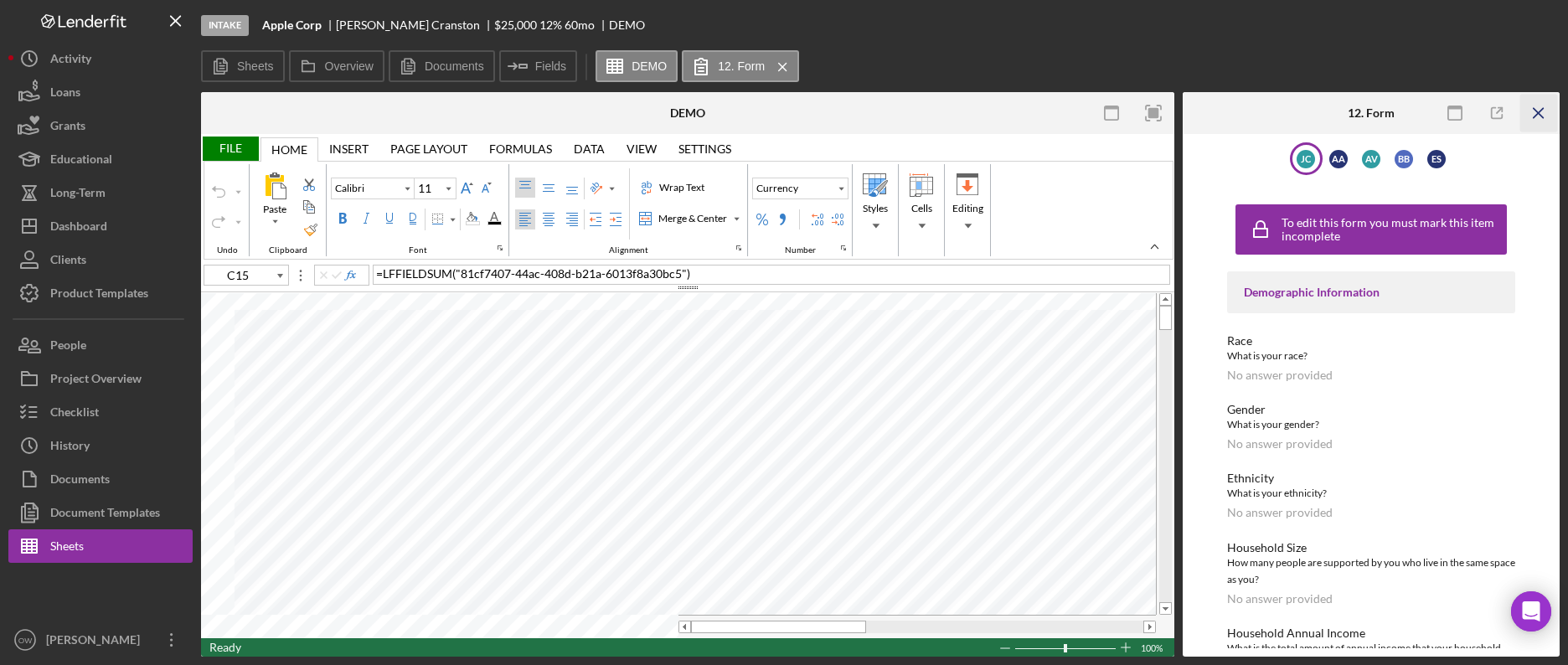
click at [1550, 113] on icon "Icon/Menu Close" at bounding box center [1539, 113] width 38 height 38
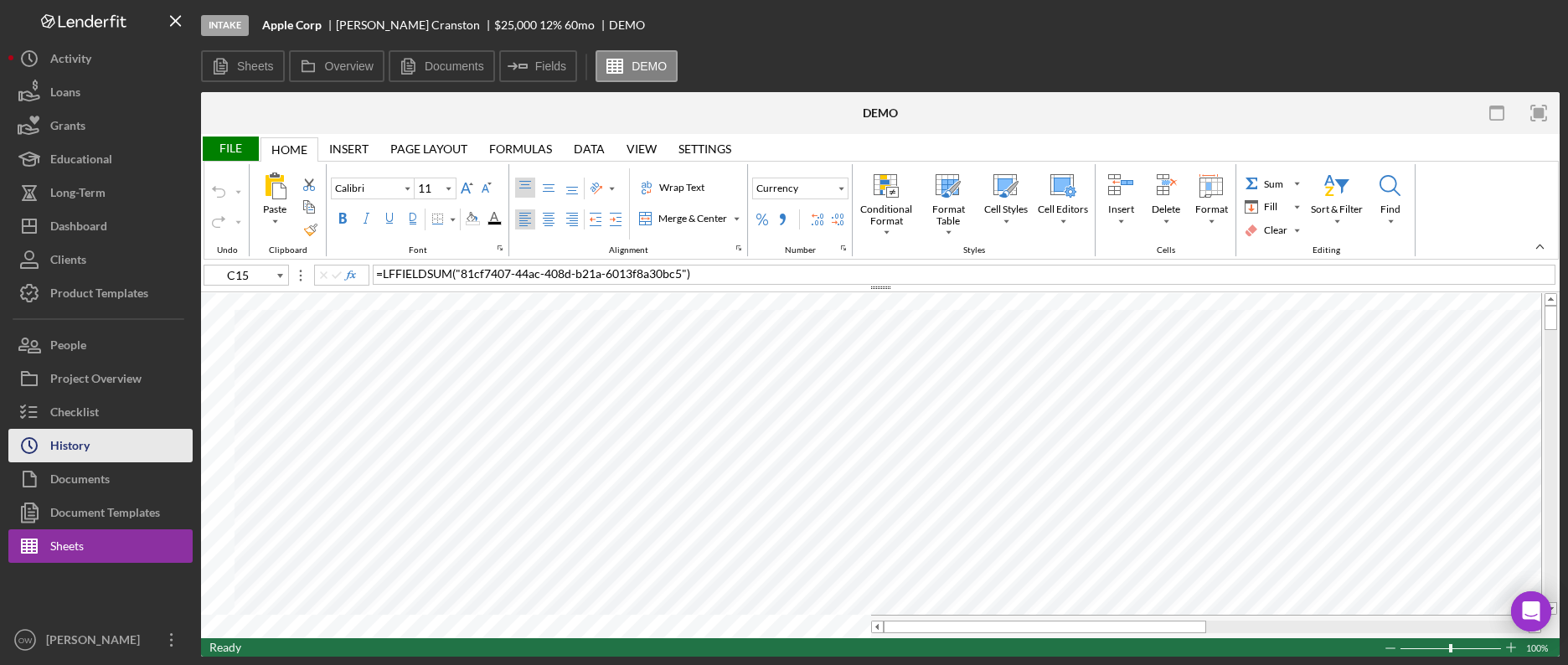
click at [22, 454] on icon "Icon/History" at bounding box center [29, 445] width 42 height 42
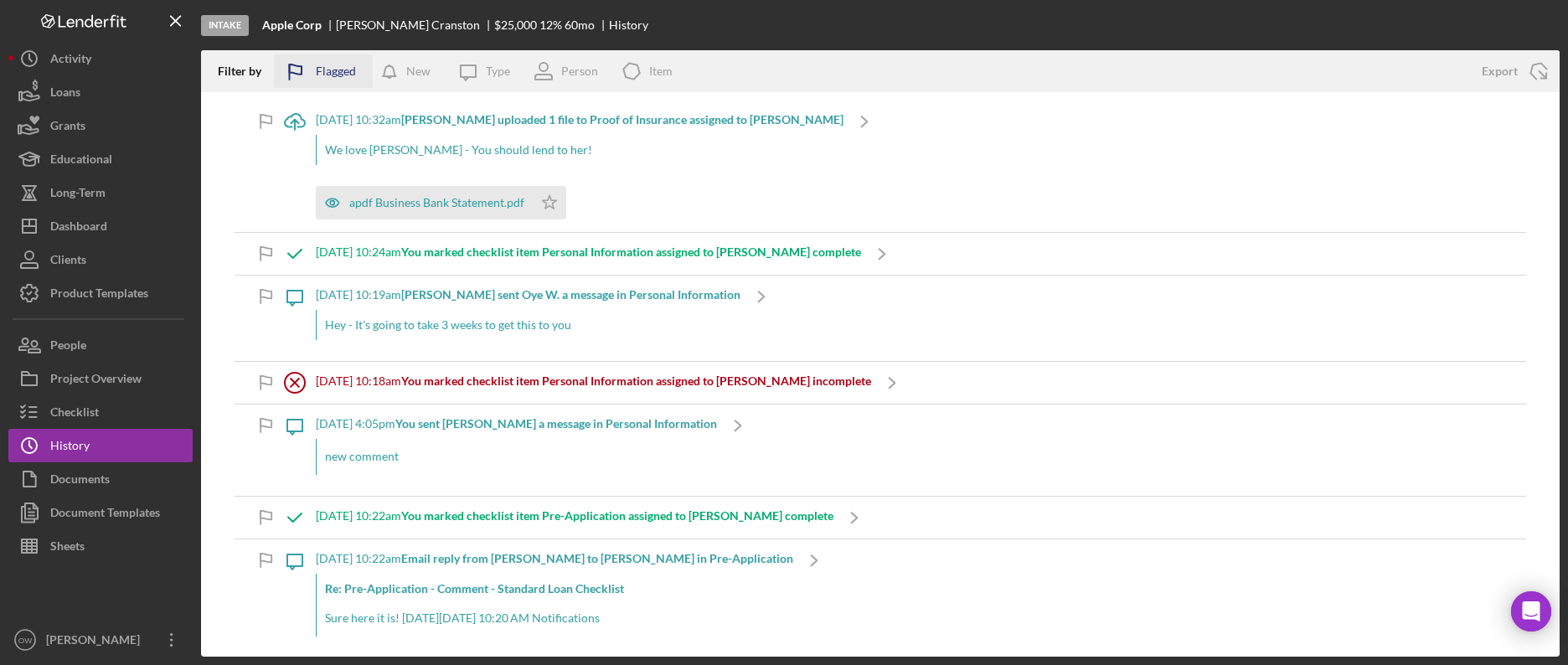
click at [323, 70] on div "Flagged" at bounding box center [336, 70] width 40 height 34
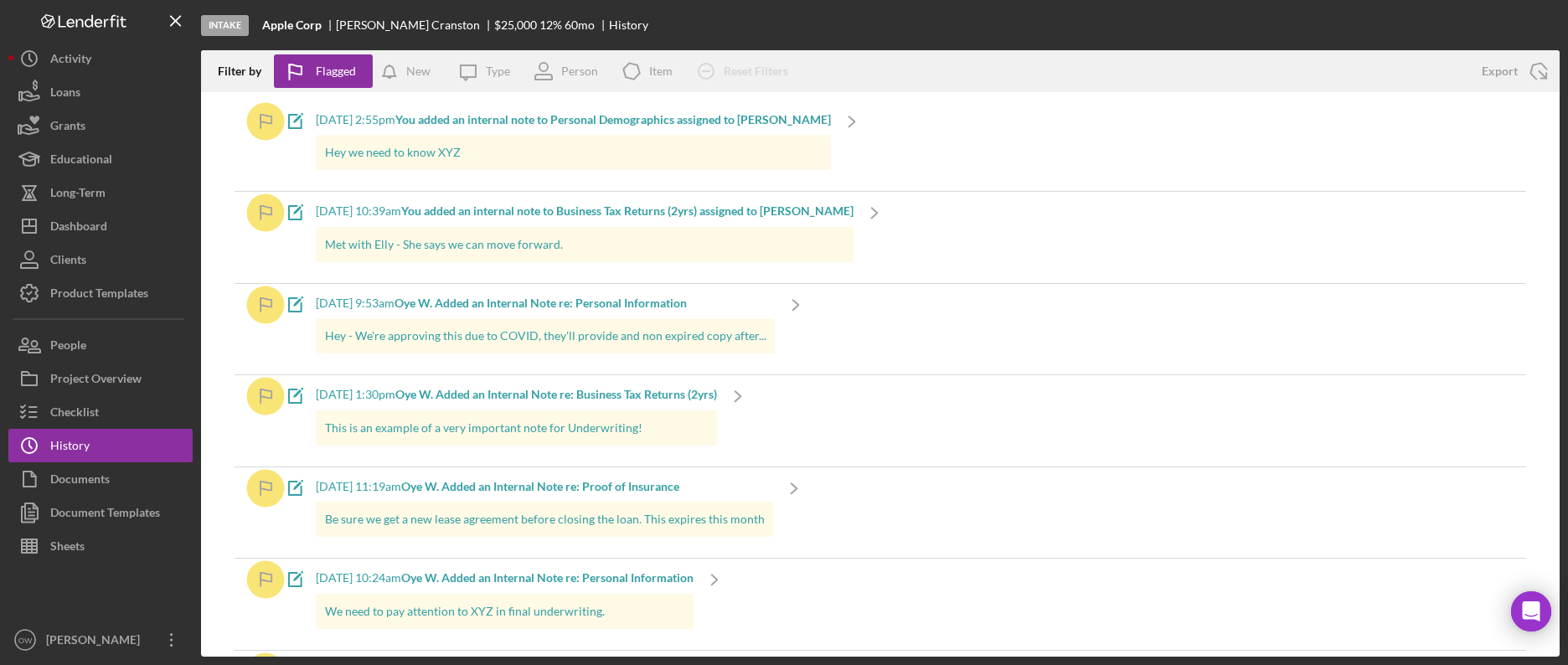
click at [703, 314] on div "6/9/2025 at 9:53am Oye W. Added an Internal Note re: Personal Information Hey -…" at bounding box center [545, 329] width 459 height 90
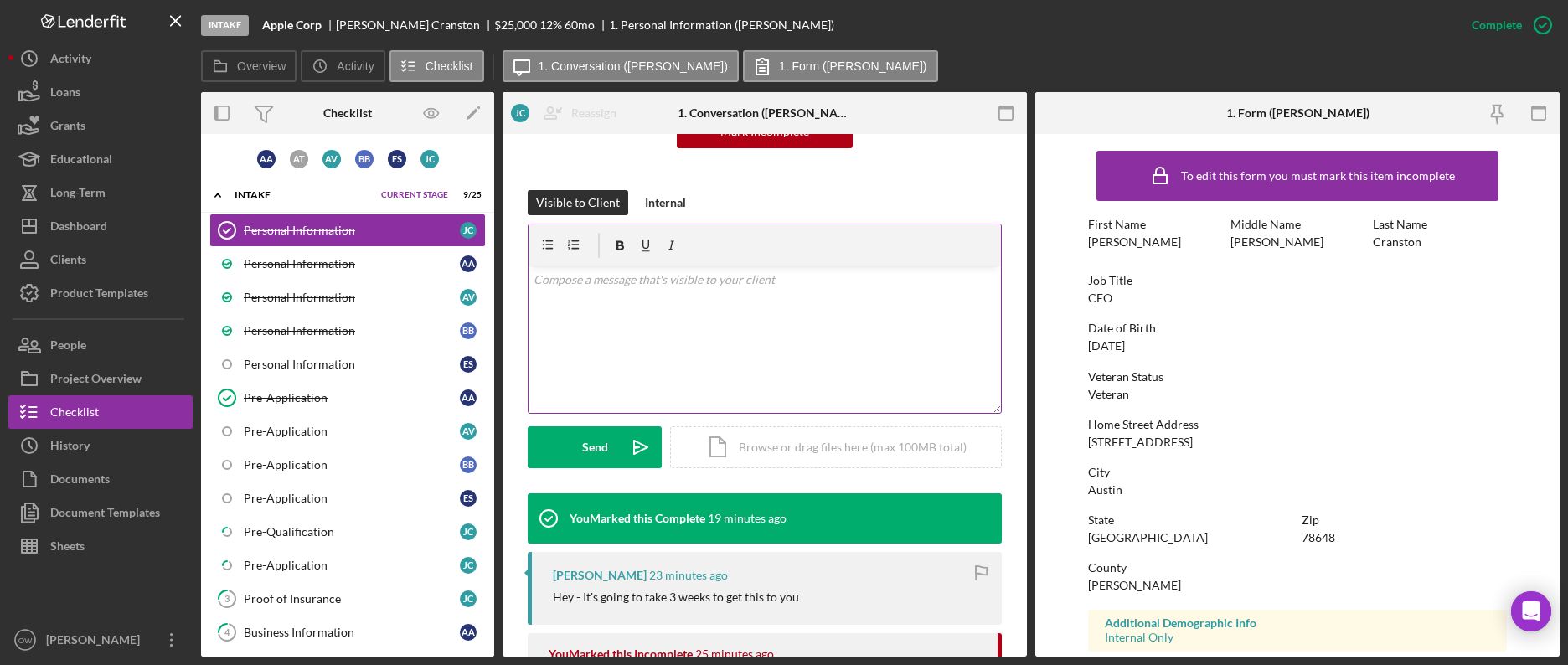
scroll to position [195, 0]
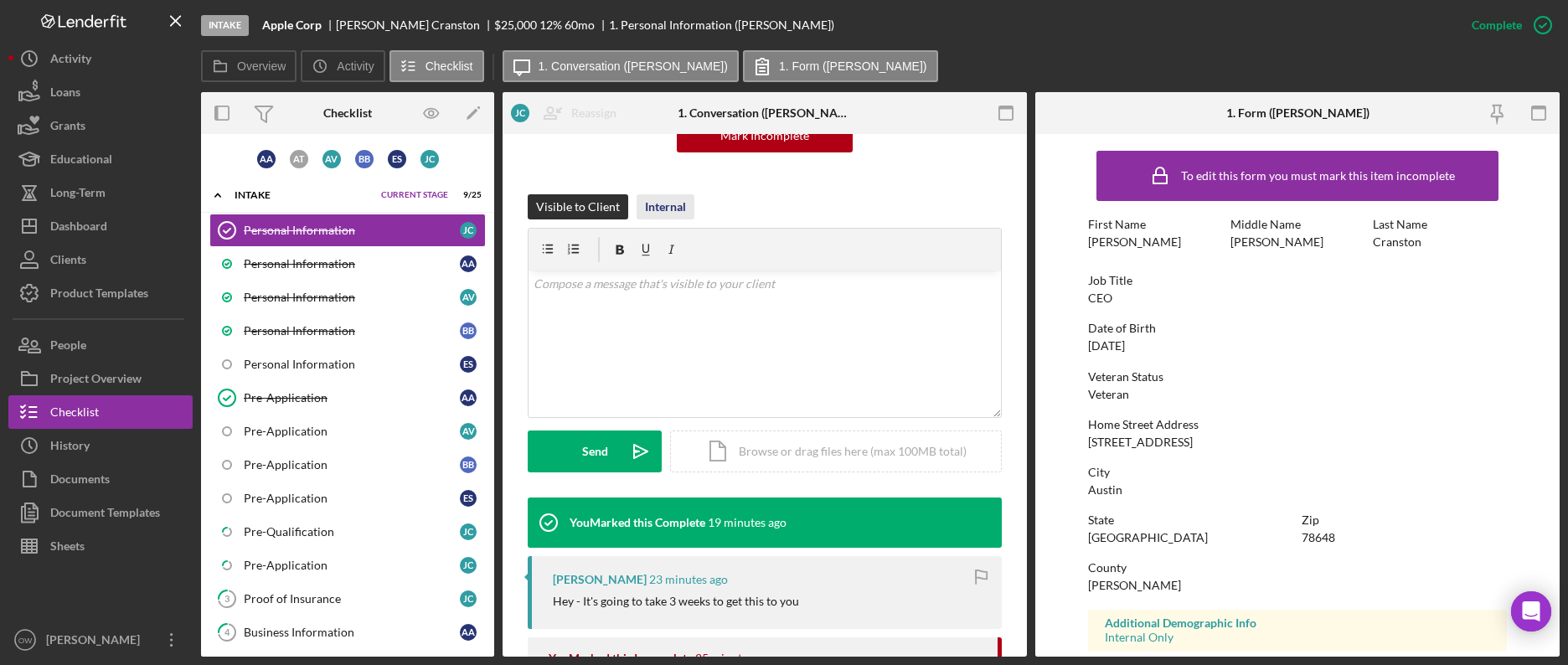
click at [680, 216] on div "Internal" at bounding box center [665, 206] width 41 height 25
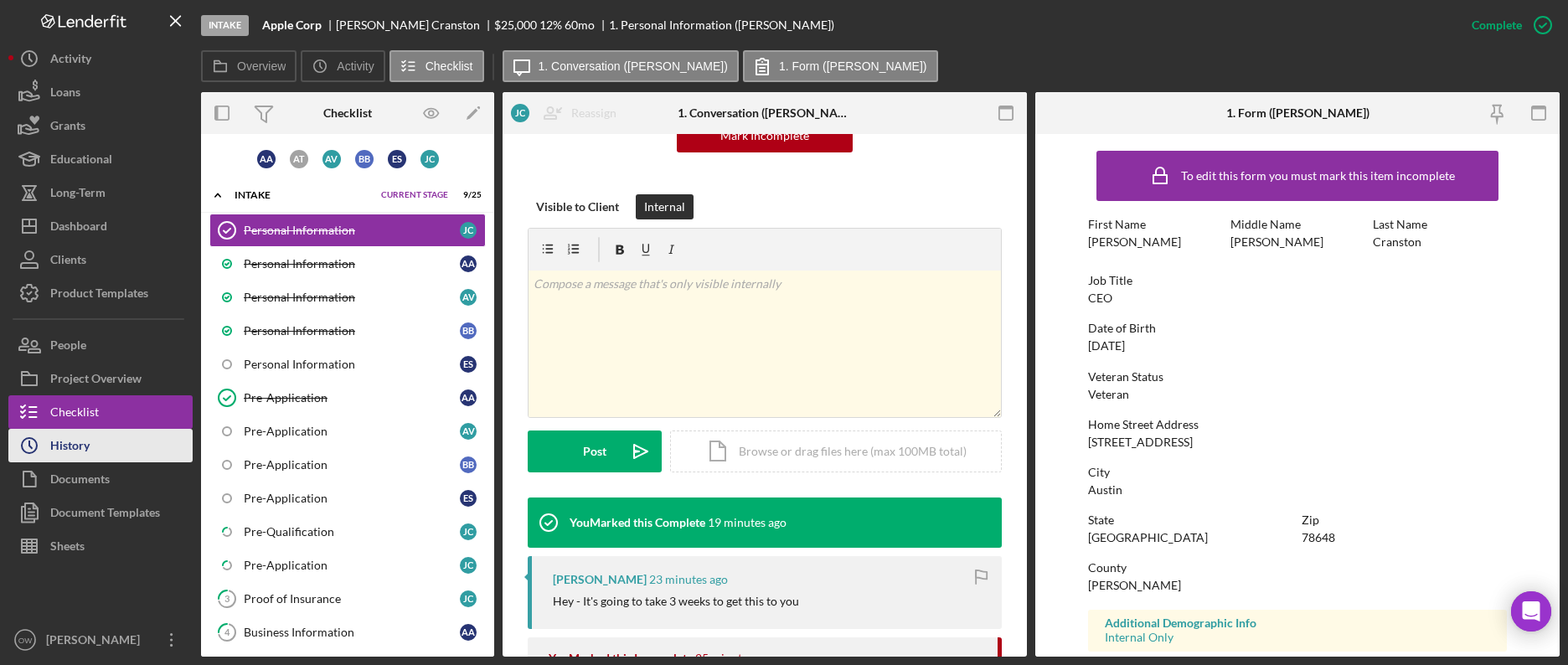
click at [153, 446] on button "Icon/History History" at bounding box center [100, 445] width 185 height 34
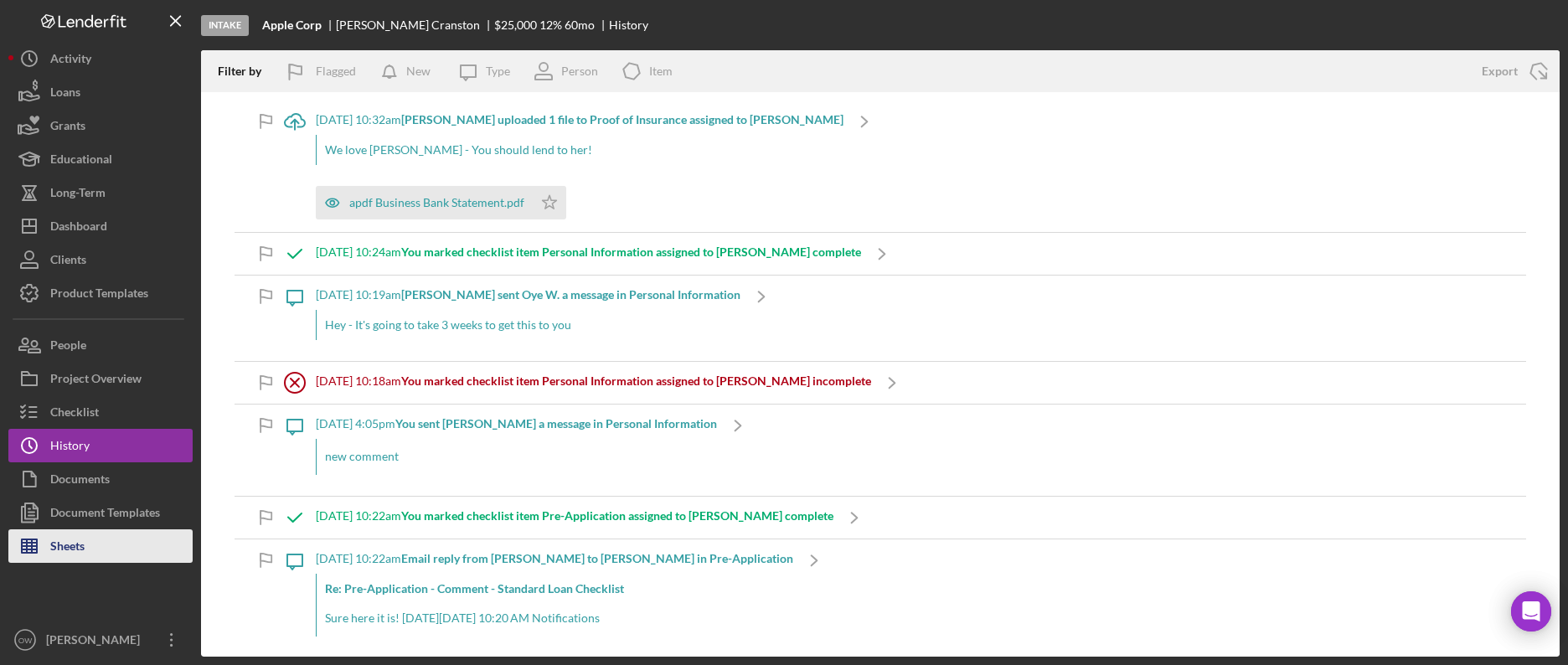
click at [106, 546] on button "Sheets" at bounding box center [100, 546] width 185 height 34
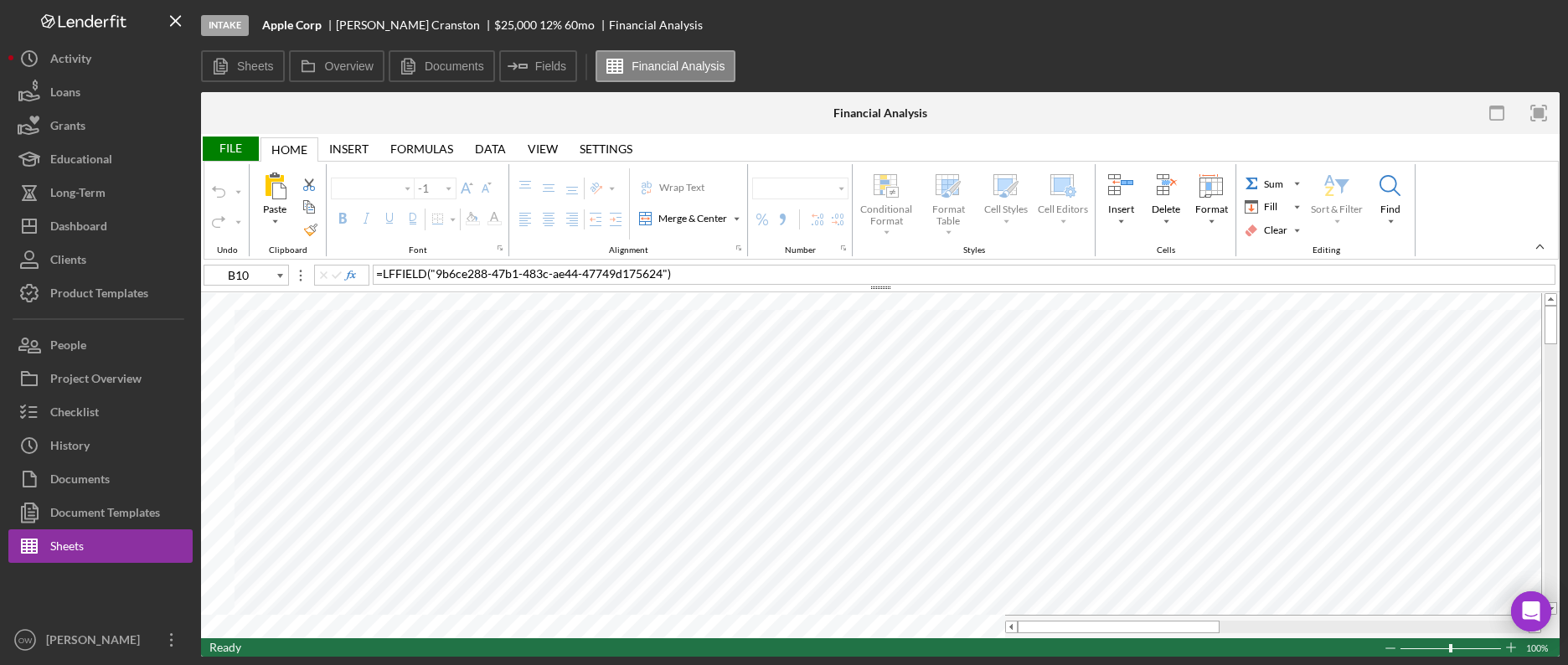
type input "Calibri"
type input "11"
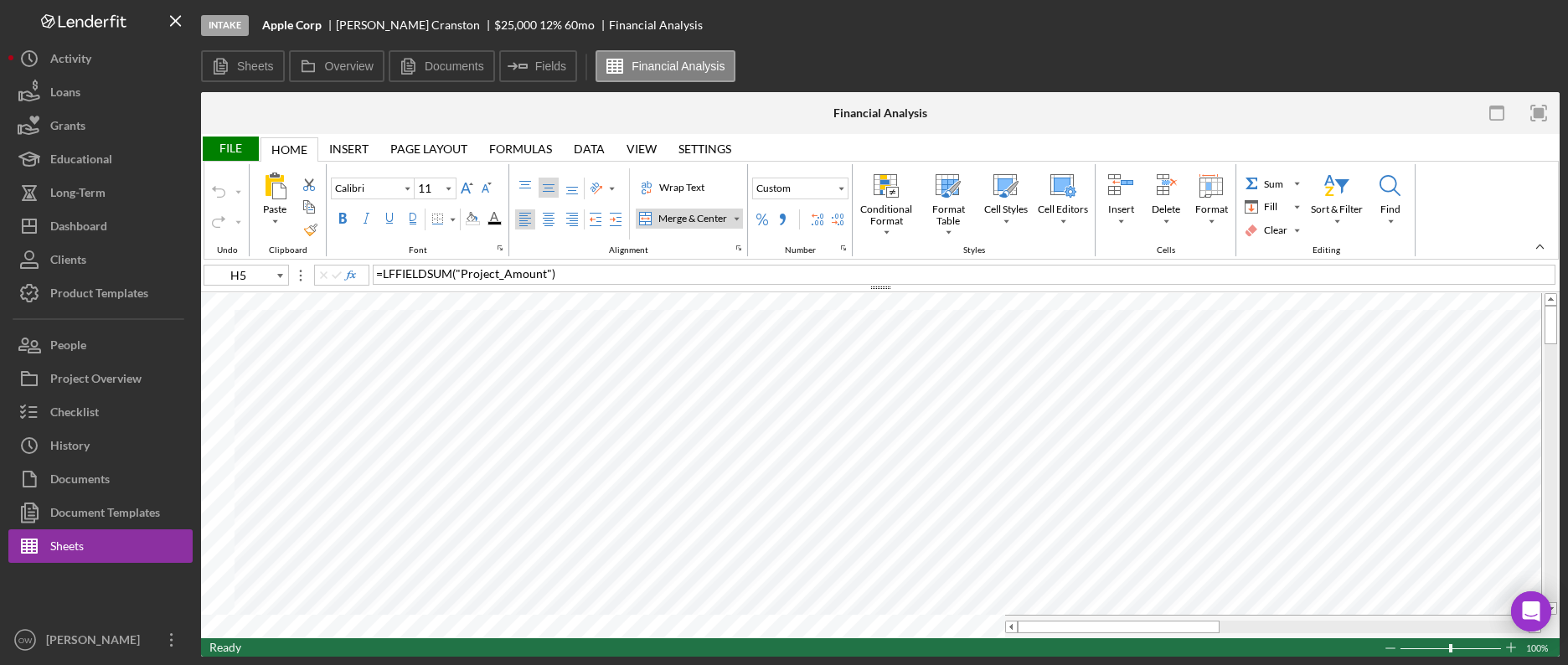
type input "M6"
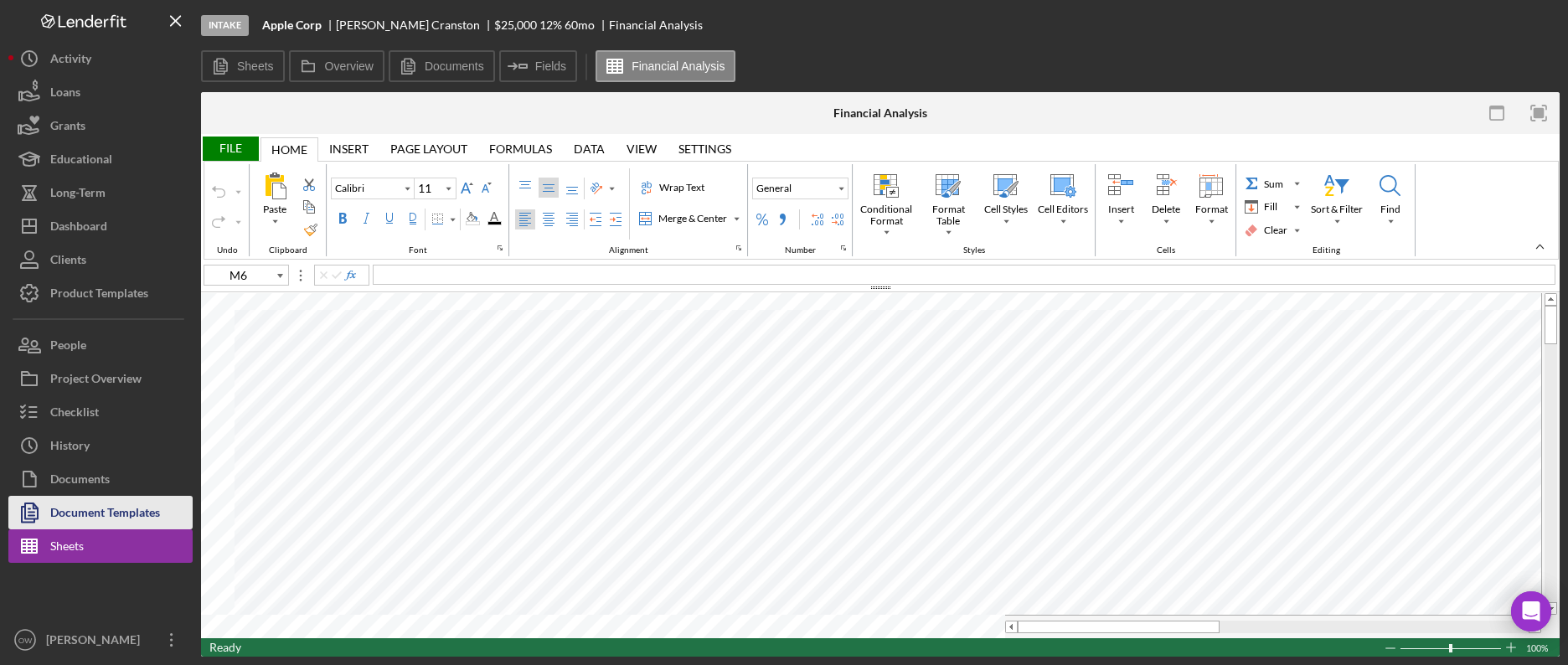
click at [122, 510] on div "Document Templates" at bounding box center [106, 515] width 110 height 38
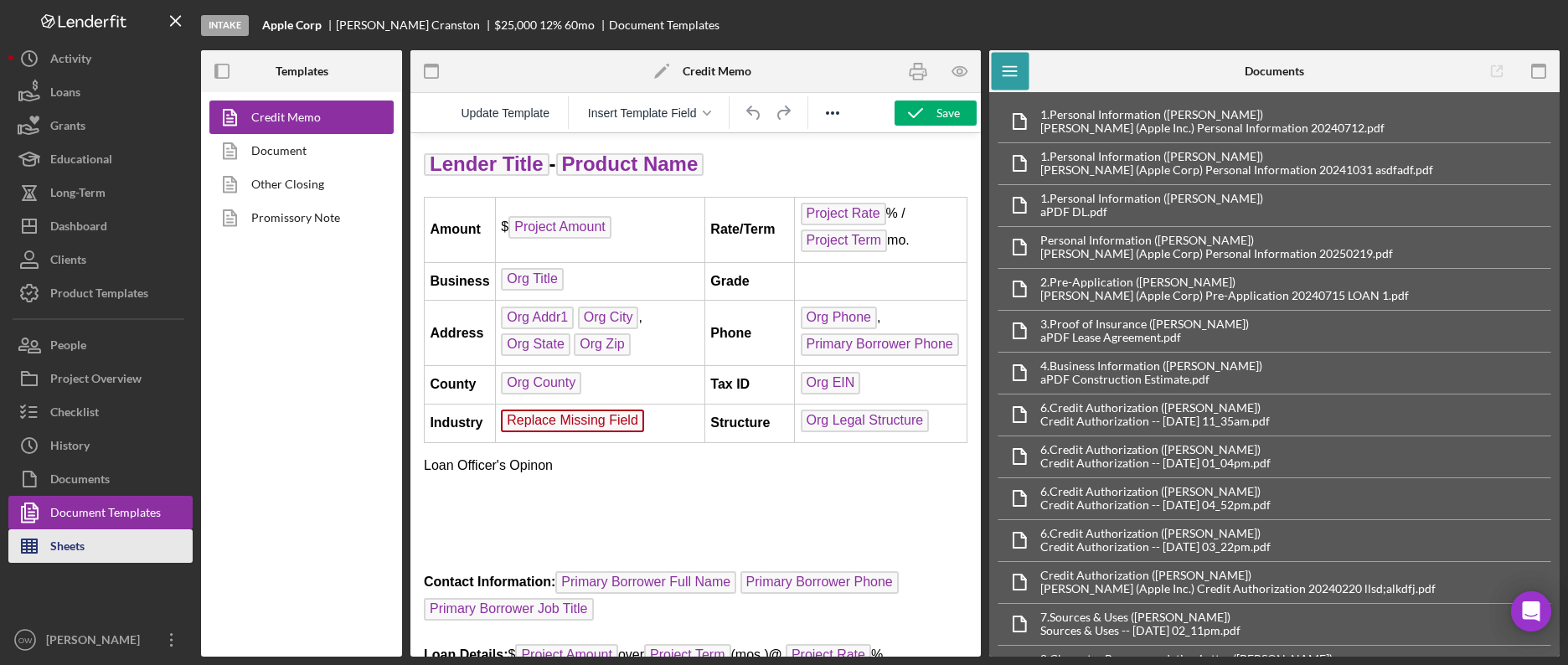
click at [96, 541] on button "Sheets" at bounding box center [100, 546] width 185 height 34
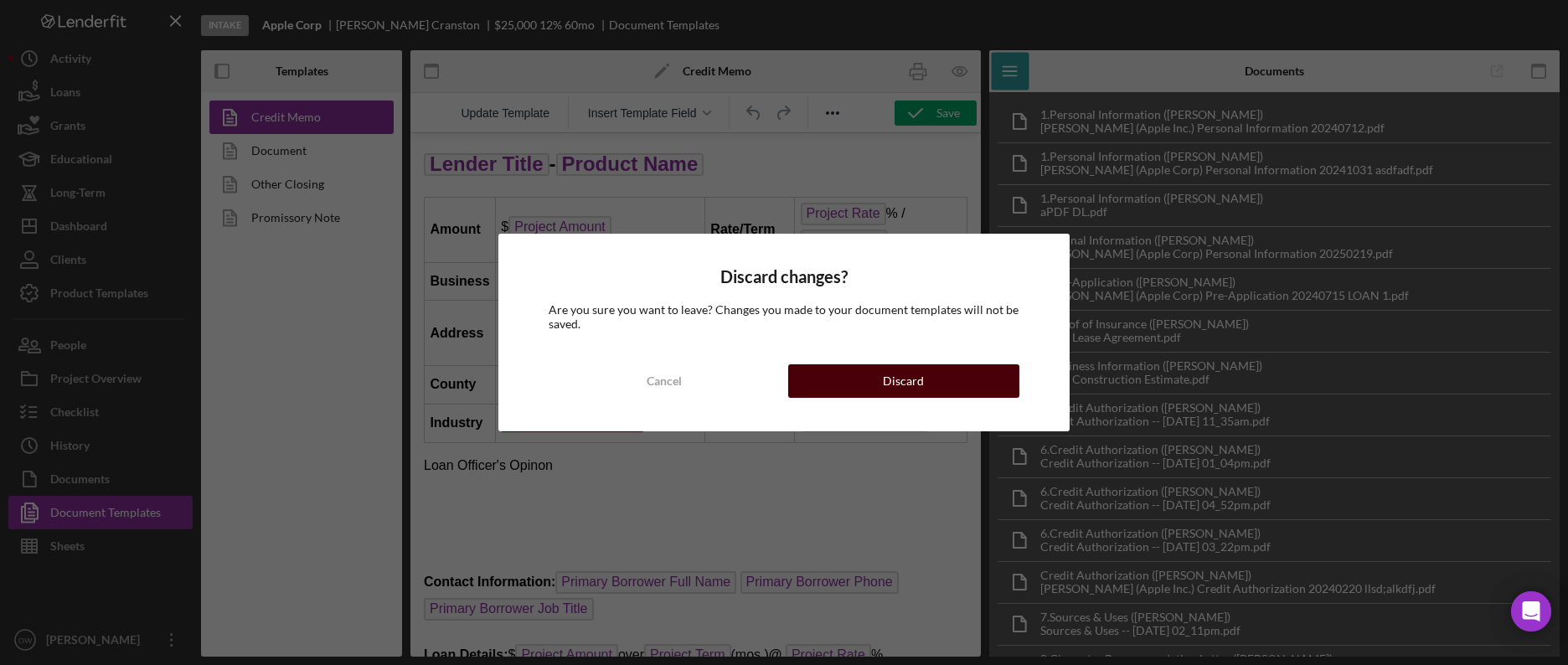
click at [849, 385] on button "Discard" at bounding box center [903, 381] width 231 height 34
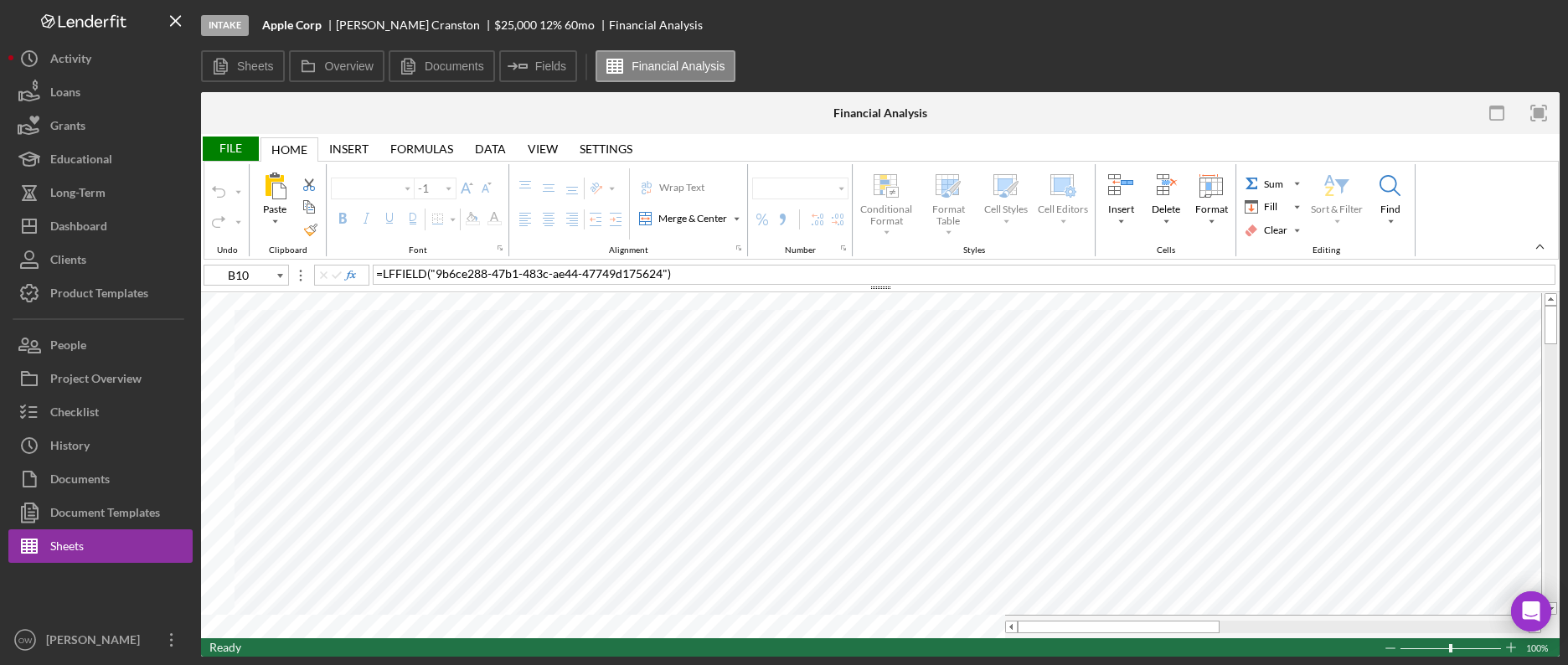
type input "Calibri"
type input "11"
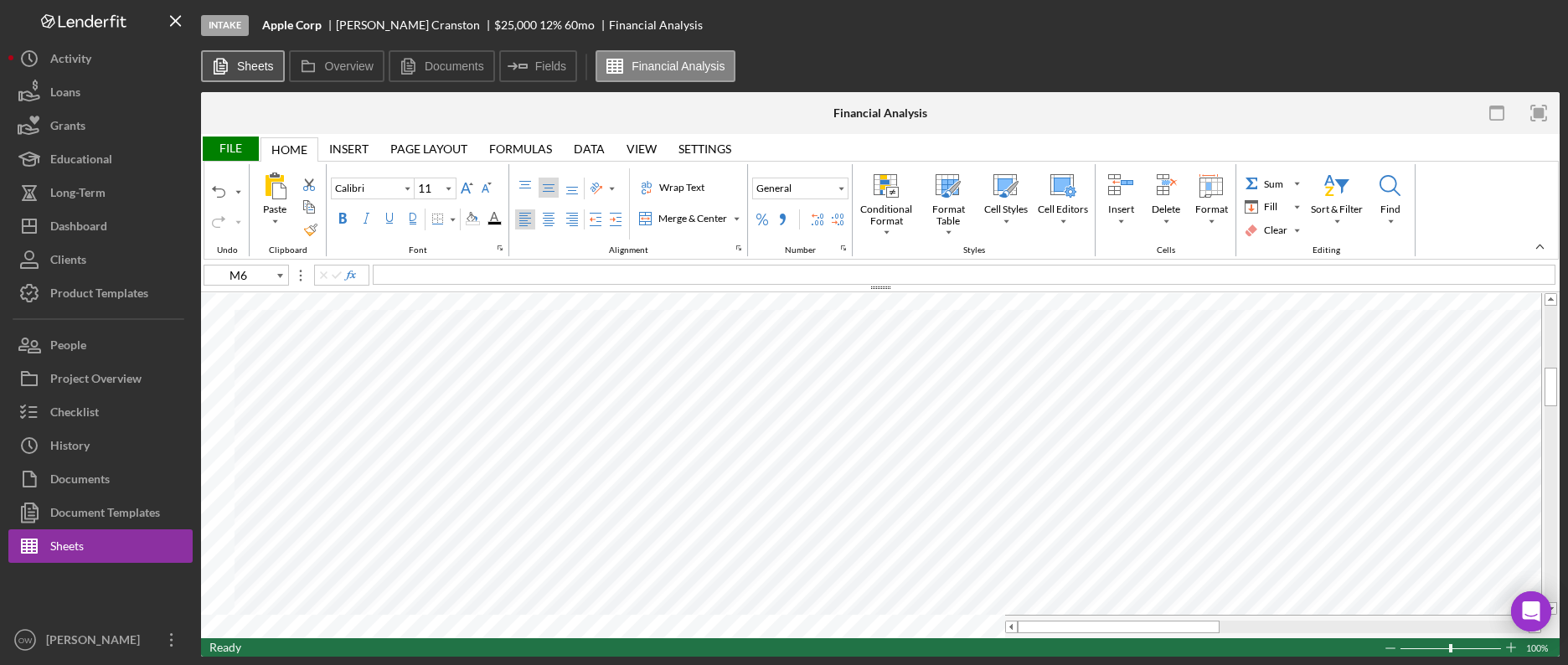
click at [228, 62] on icon at bounding box center [220, 66] width 33 height 34
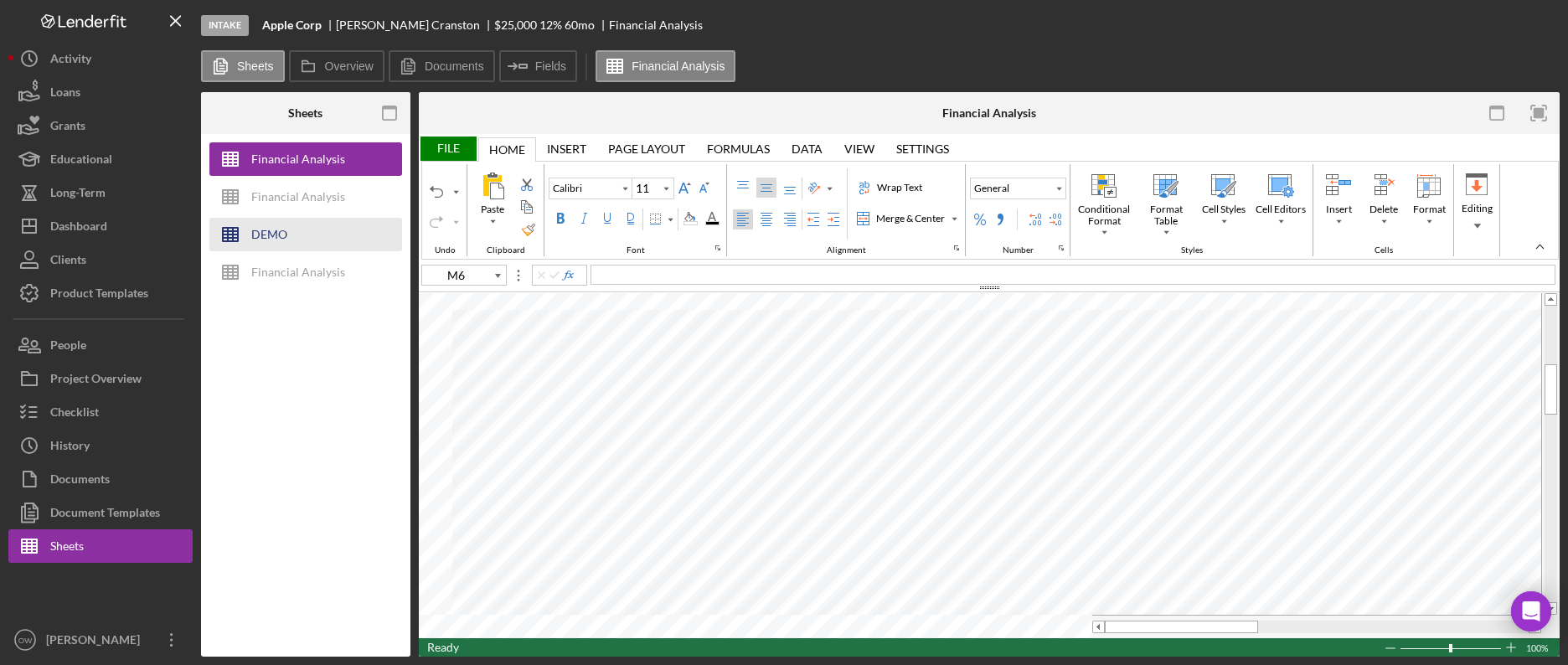
click at [250, 233] on icon "button" at bounding box center [230, 235] width 42 height 42
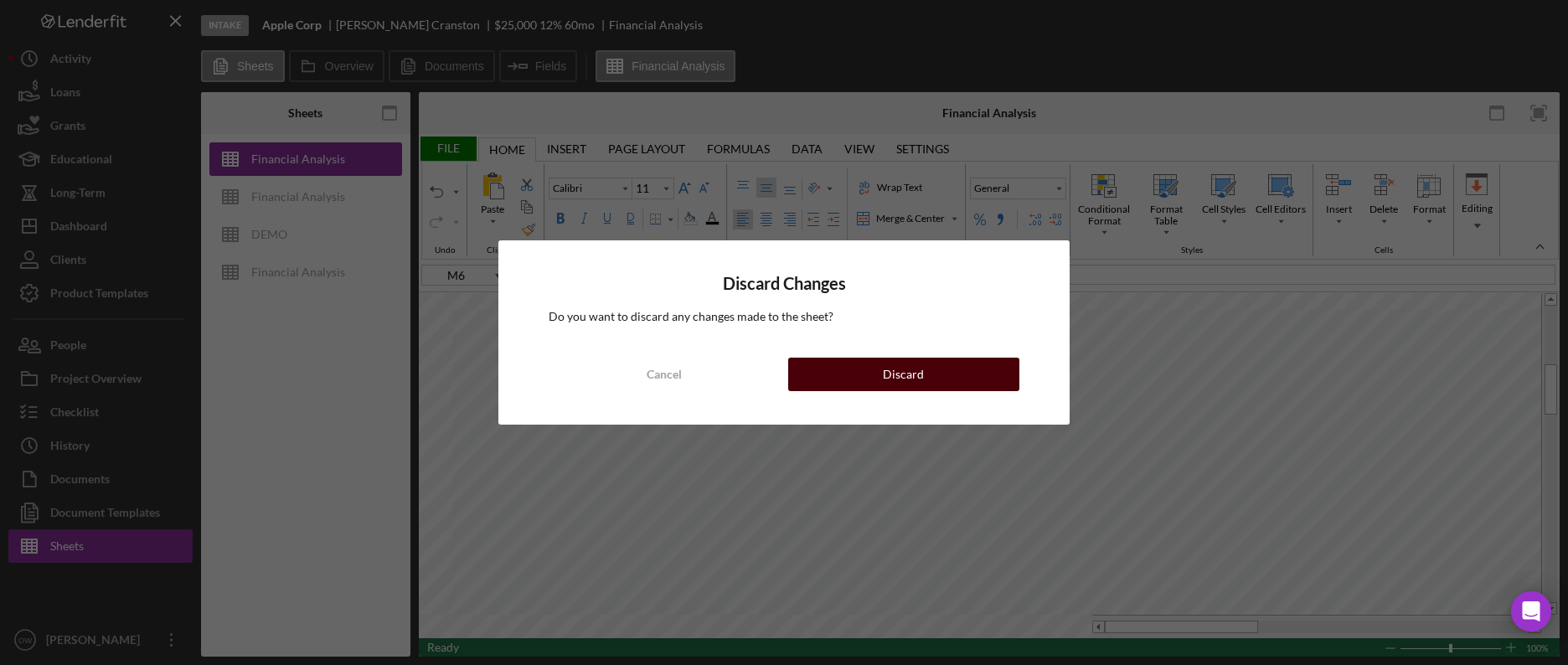
click at [937, 375] on button "Discard" at bounding box center [903, 374] width 231 height 34
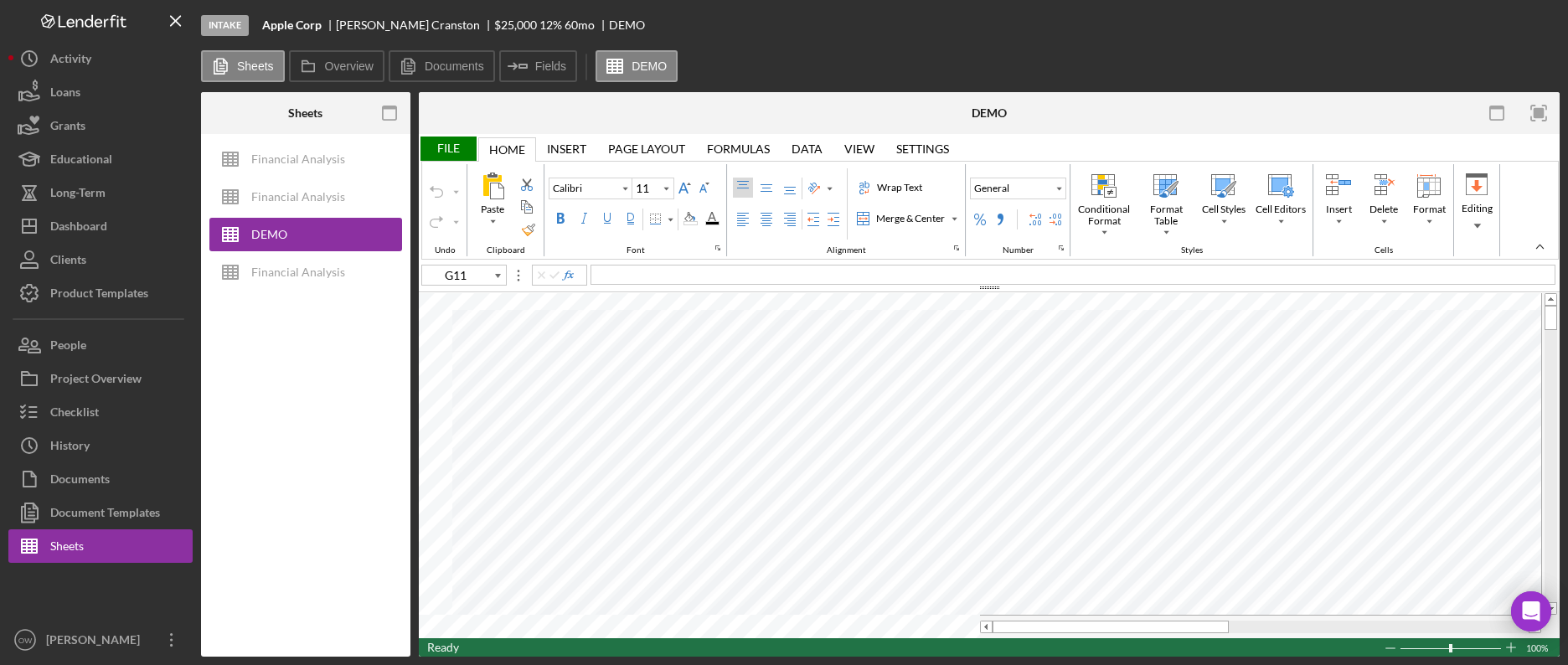
type input "C15"
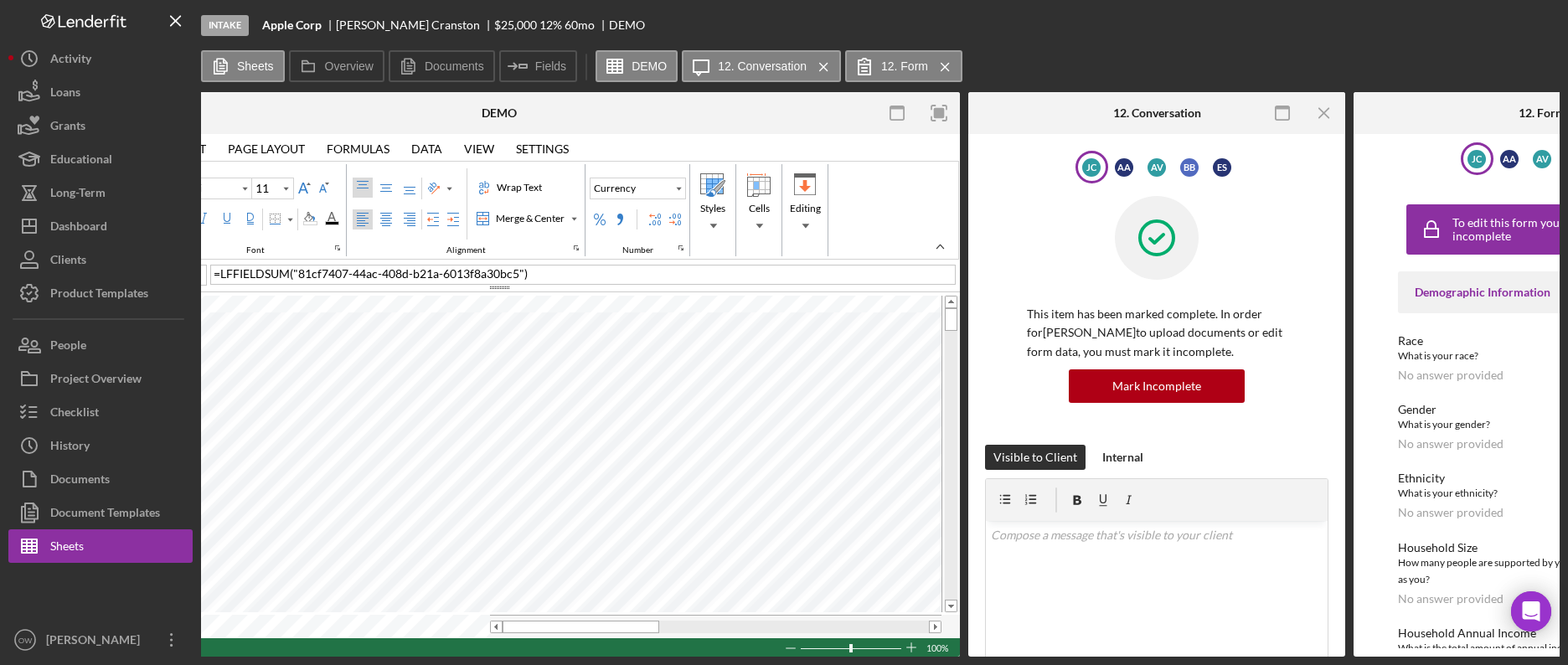
scroll to position [0, 418]
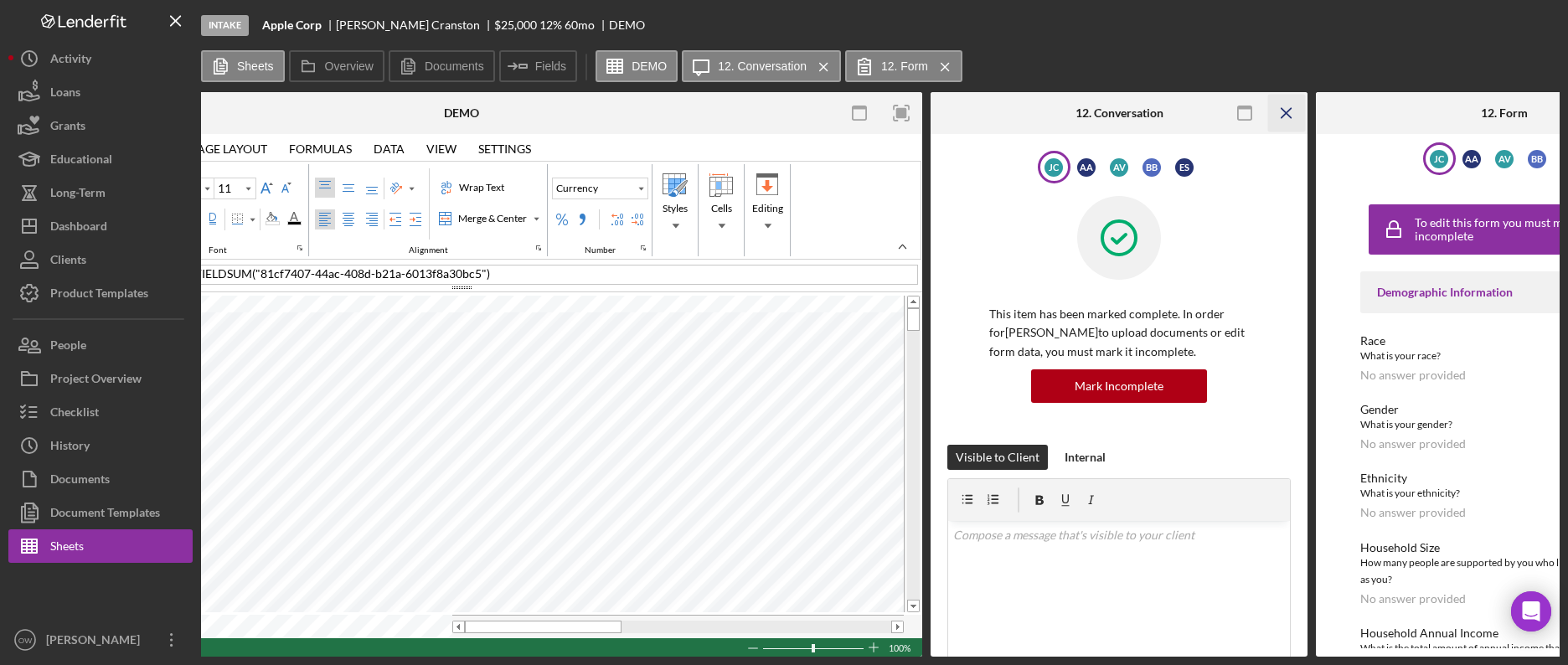
click at [1288, 109] on icon "Icon/Menu Close" at bounding box center [1287, 113] width 38 height 38
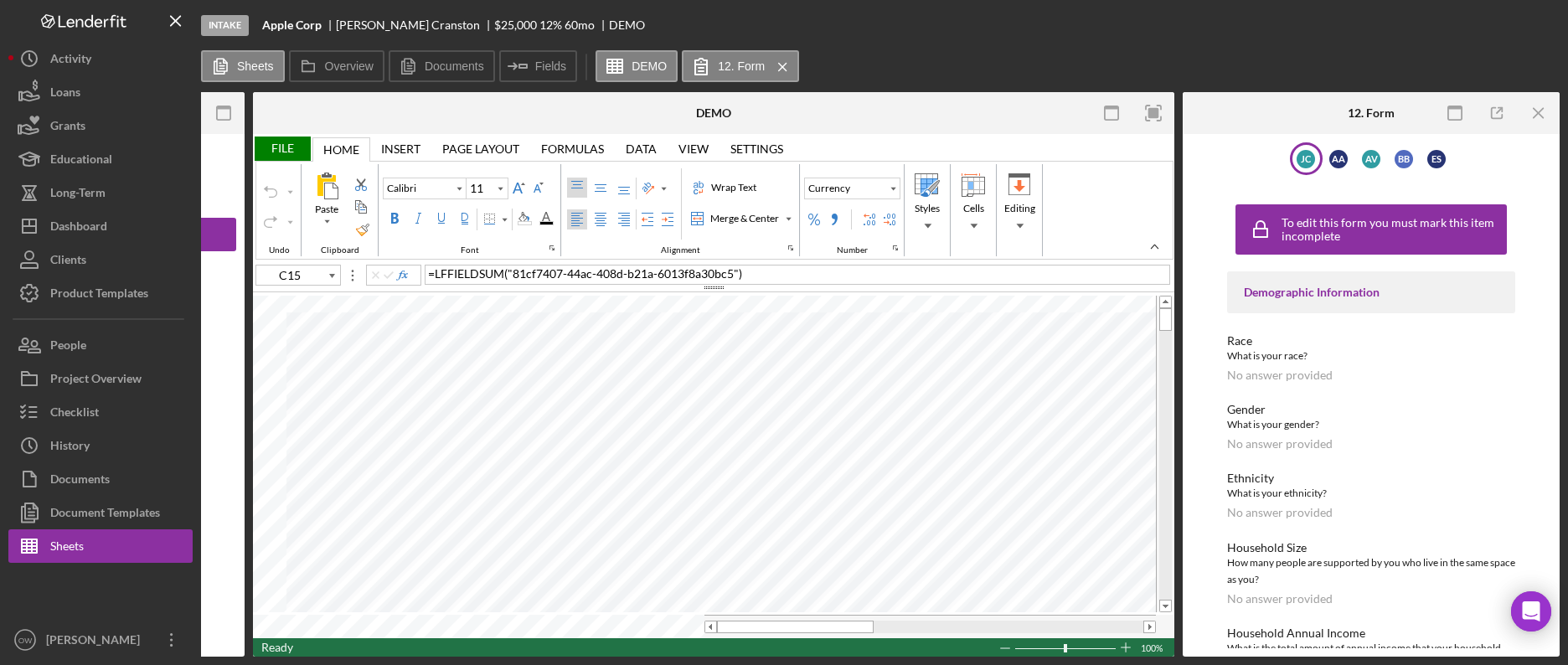
scroll to position [0, 166]
drag, startPoint x: 1544, startPoint y: 118, endPoint x: 1516, endPoint y: 117, distance: 28.0
click at [1544, 118] on icon "Icon/Menu Close" at bounding box center [1539, 113] width 38 height 38
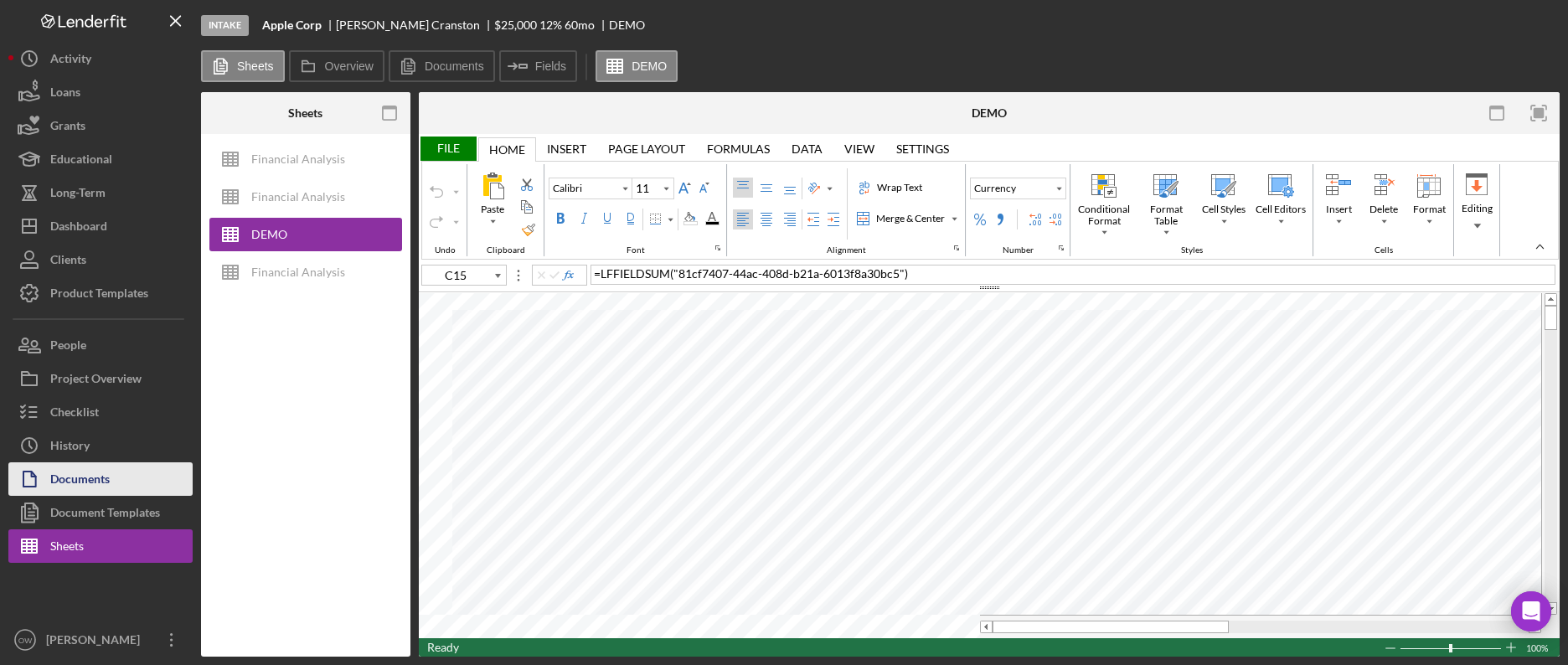
click at [122, 492] on button "Documents" at bounding box center [100, 479] width 185 height 34
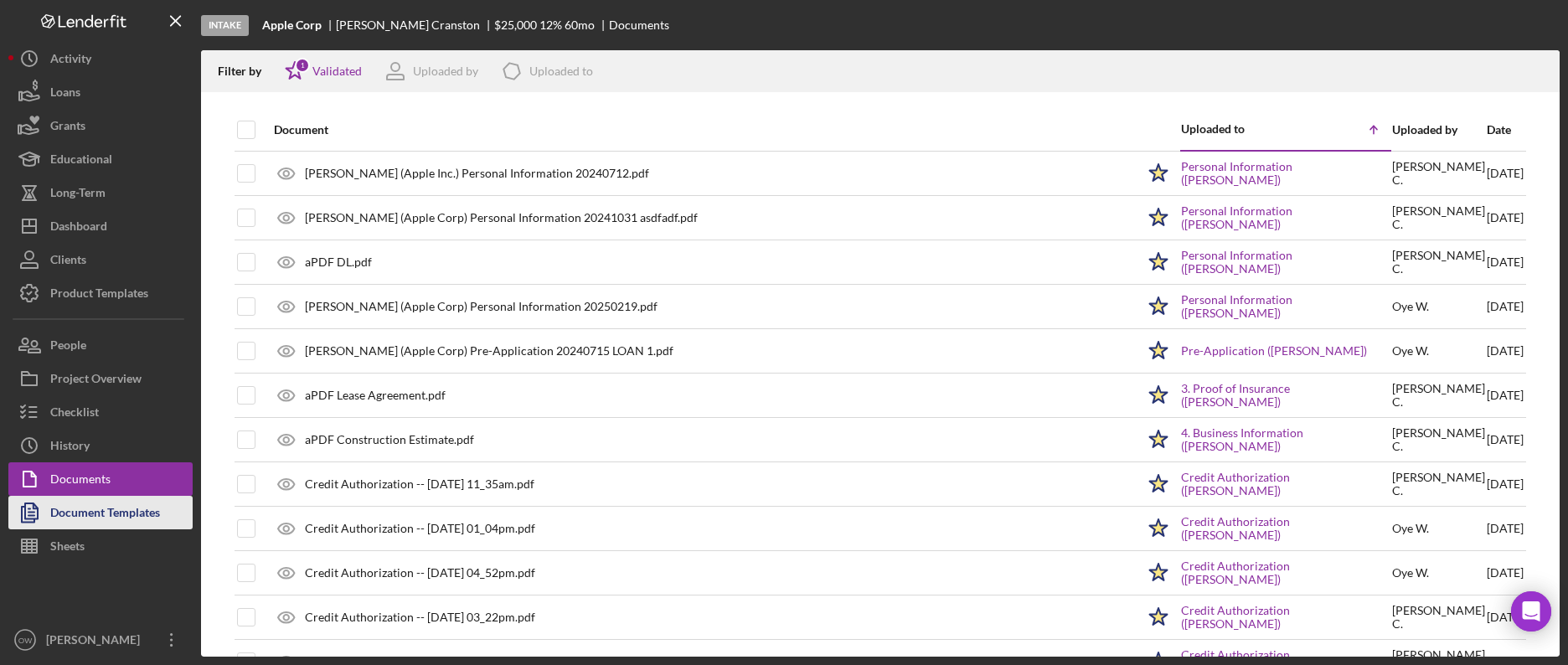
click at [112, 516] on div "Document Templates" at bounding box center [106, 515] width 110 height 38
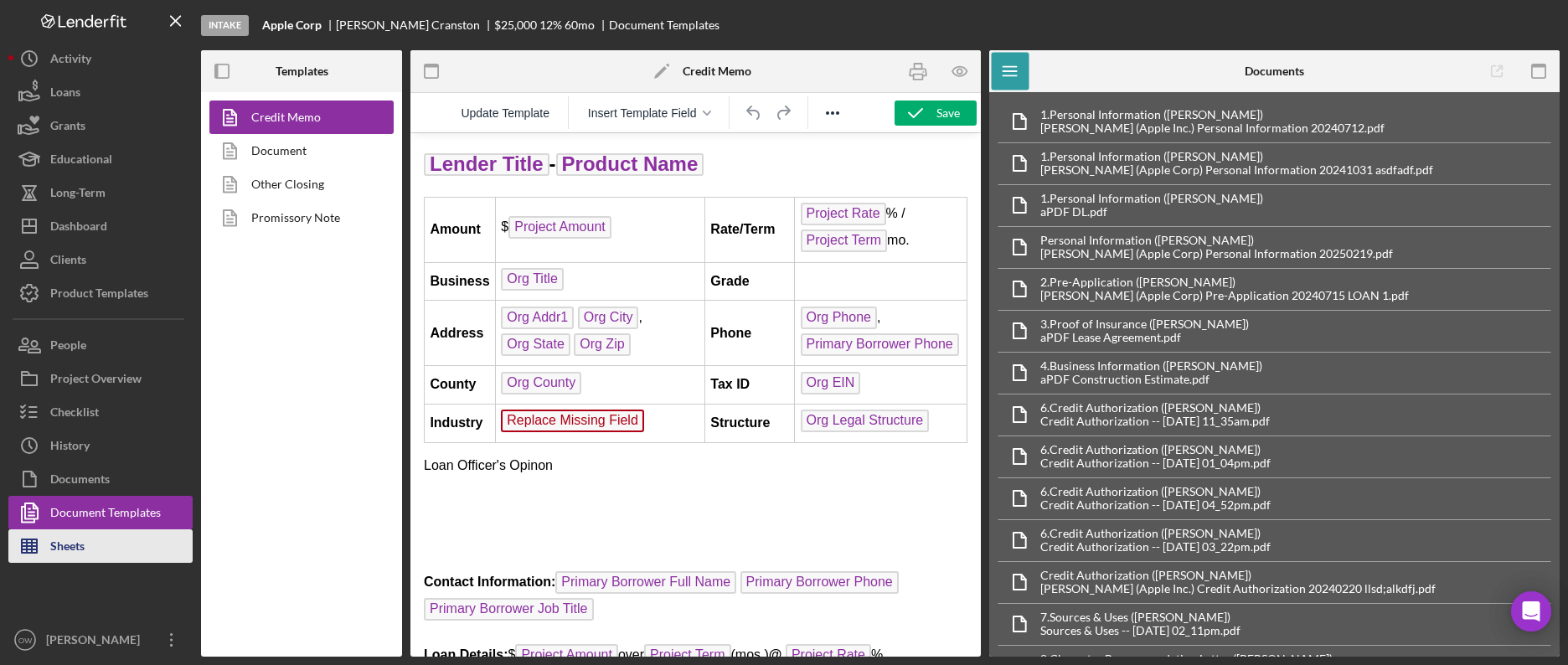
click at [115, 547] on button "Sheets" at bounding box center [100, 546] width 185 height 34
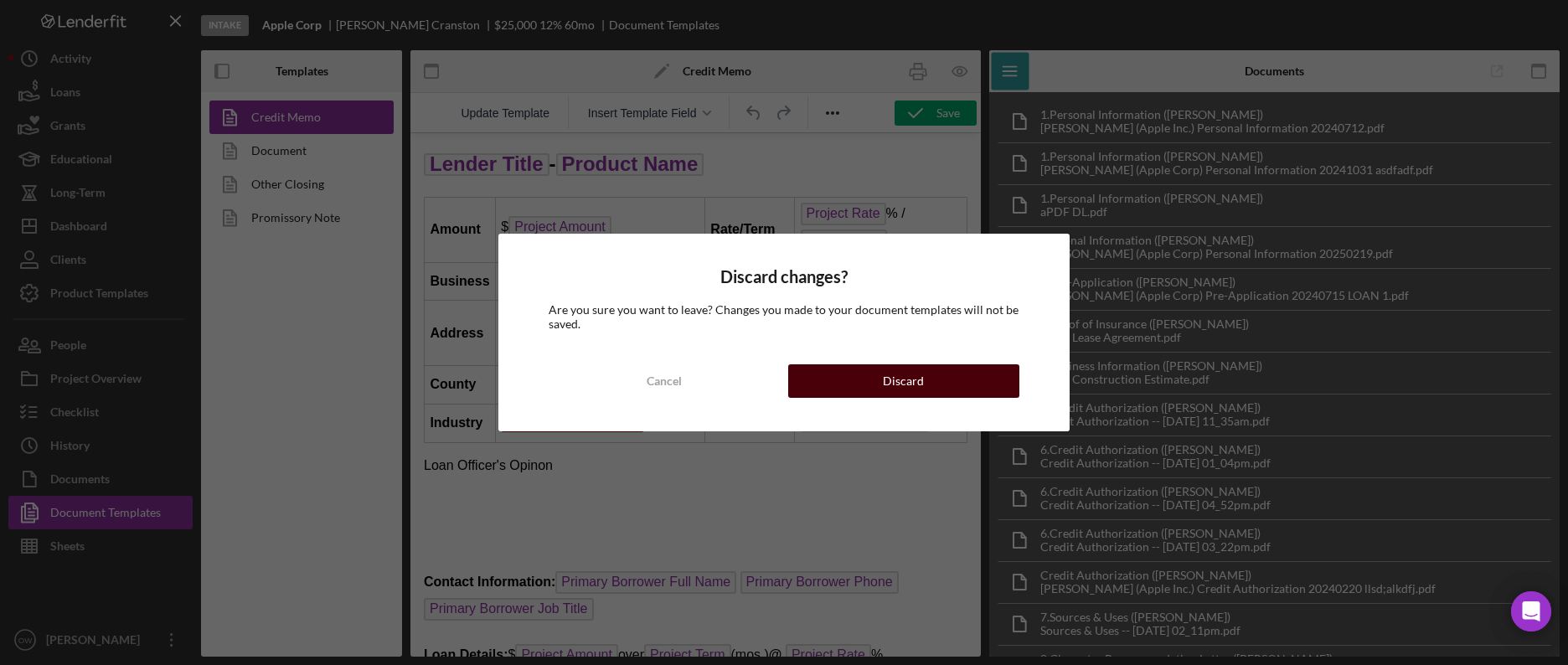
click at [864, 381] on button "Discard" at bounding box center [903, 381] width 231 height 34
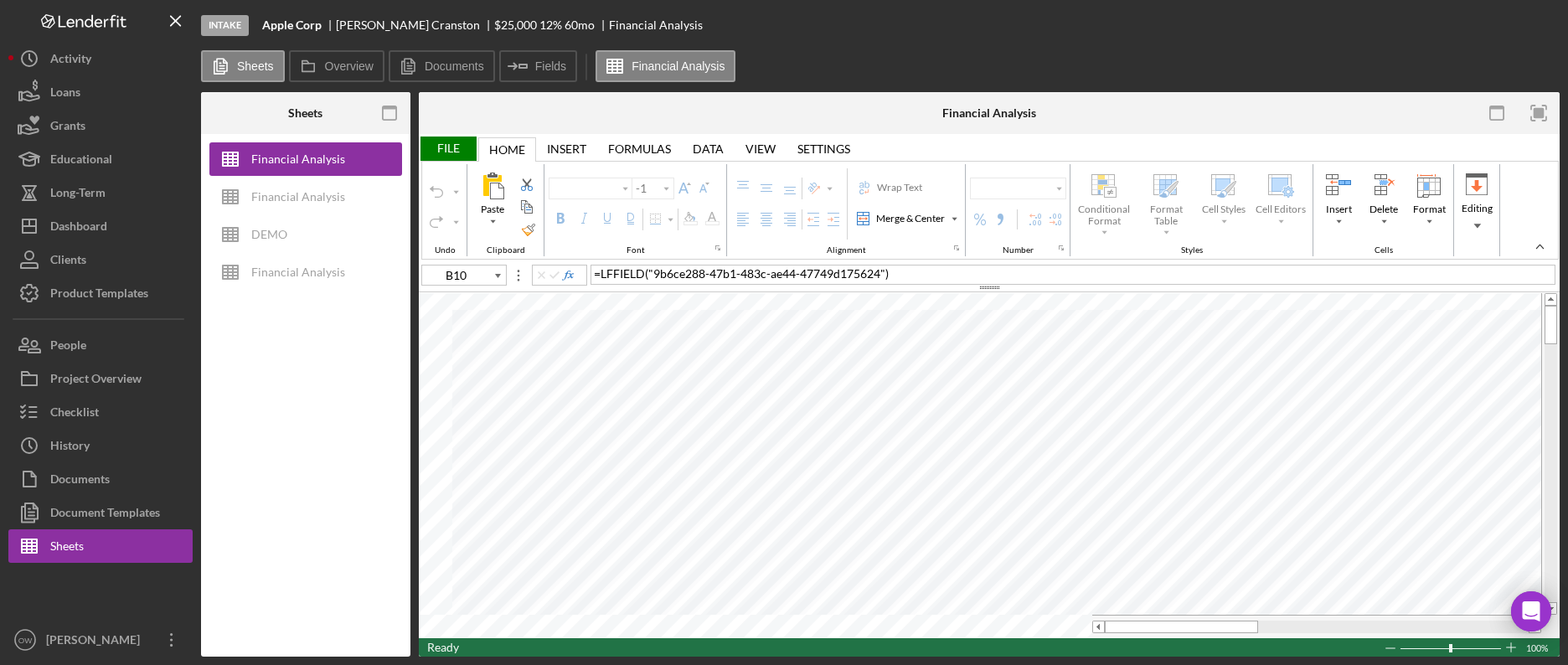
type input "Calibri"
type input "11"
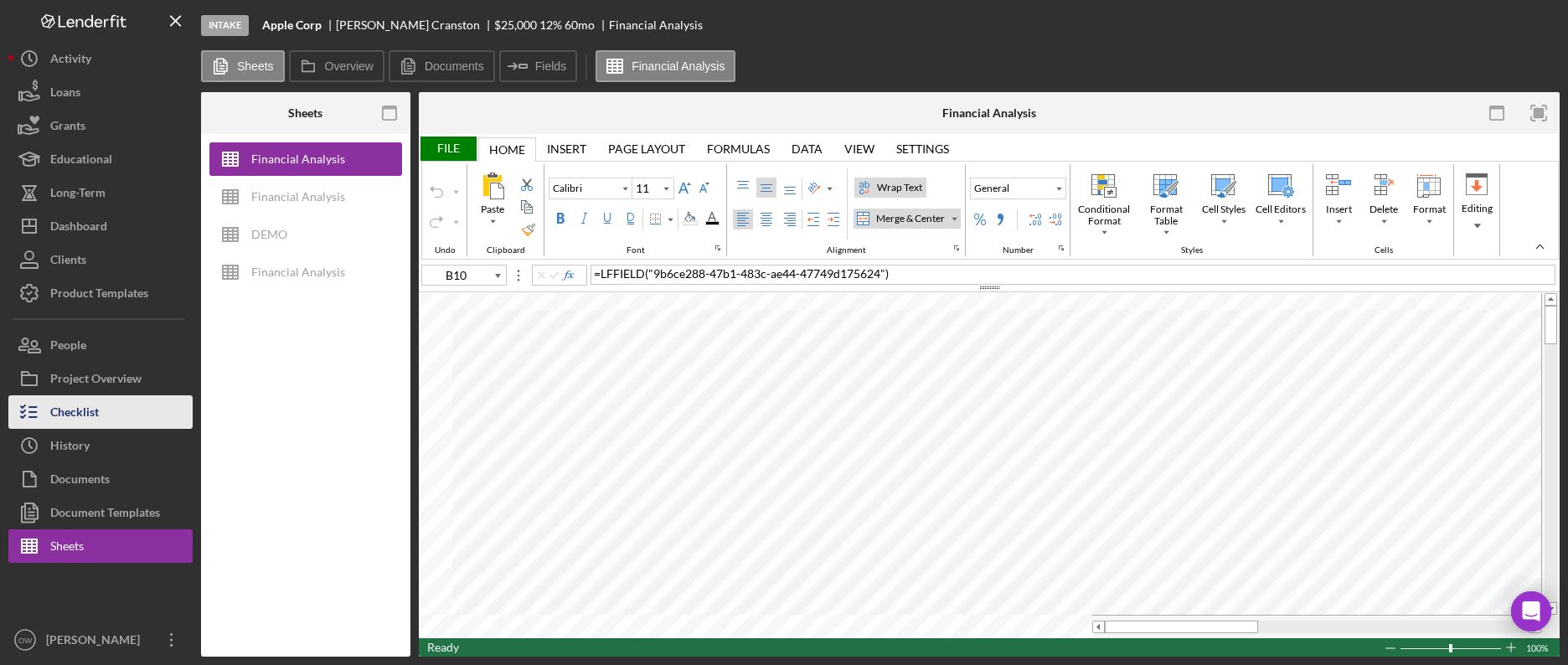
click at [125, 410] on button "Checklist" at bounding box center [100, 412] width 185 height 34
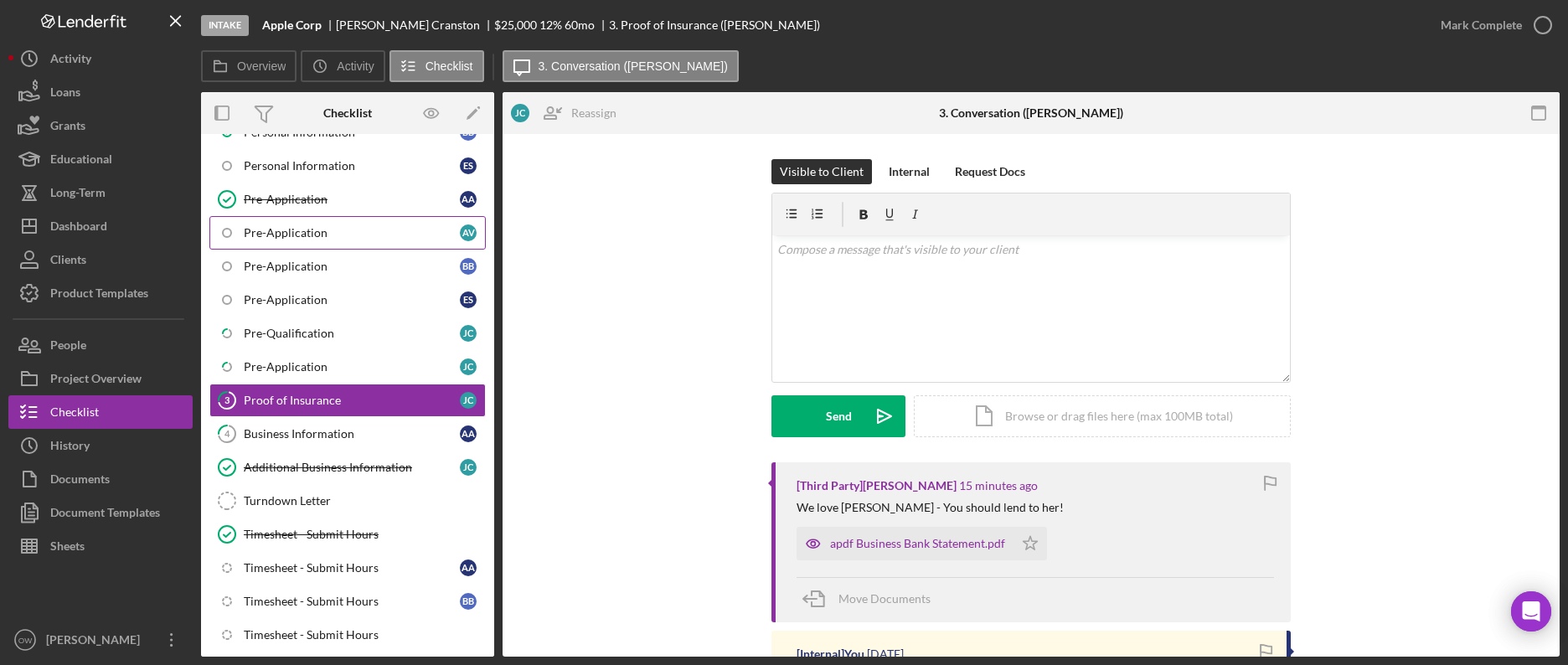
scroll to position [203, 0]
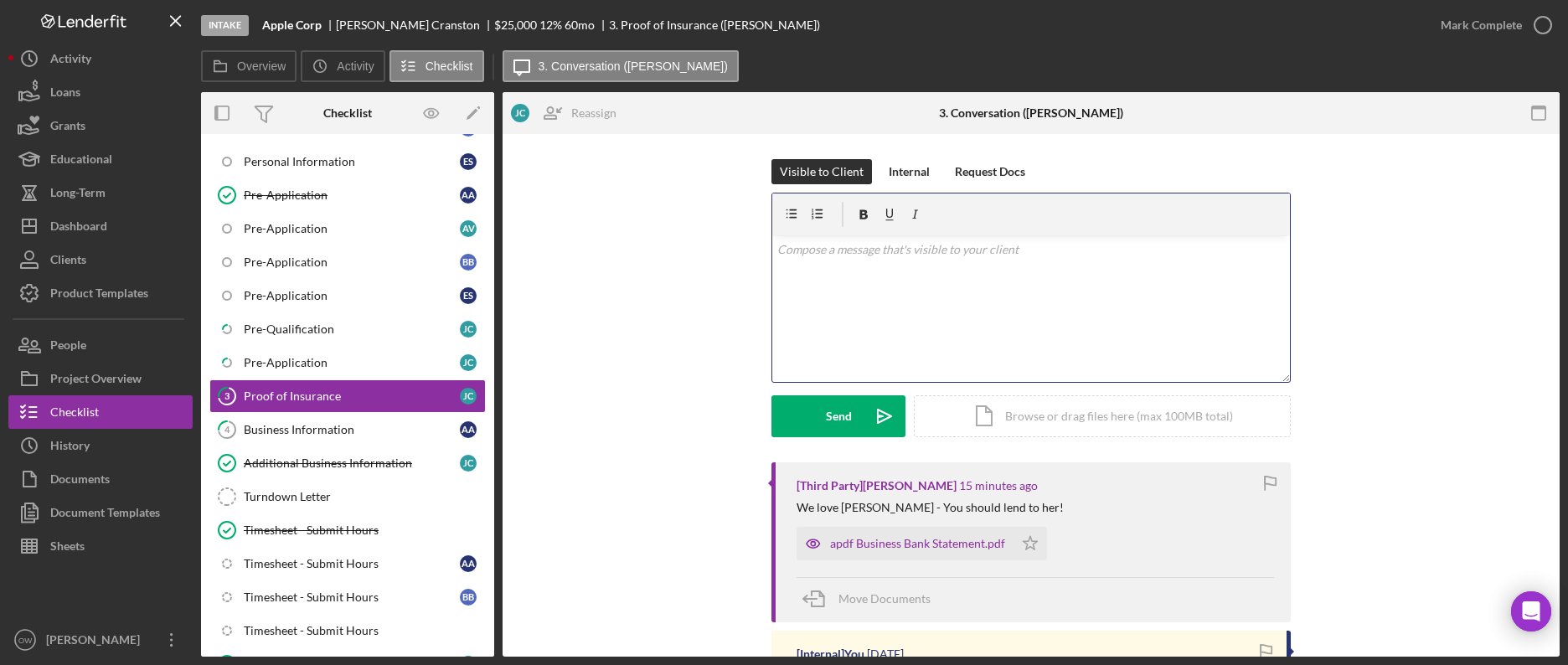
click at [941, 247] on p at bounding box center [1031, 249] width 508 height 18
drag, startPoint x: 984, startPoint y: 262, endPoint x: 766, endPoint y: 245, distance: 218.7
click at [771, 245] on div "v Color teal Color pink Remove color Add row above Add row below Add column bef…" at bounding box center [1030, 287] width 520 height 190
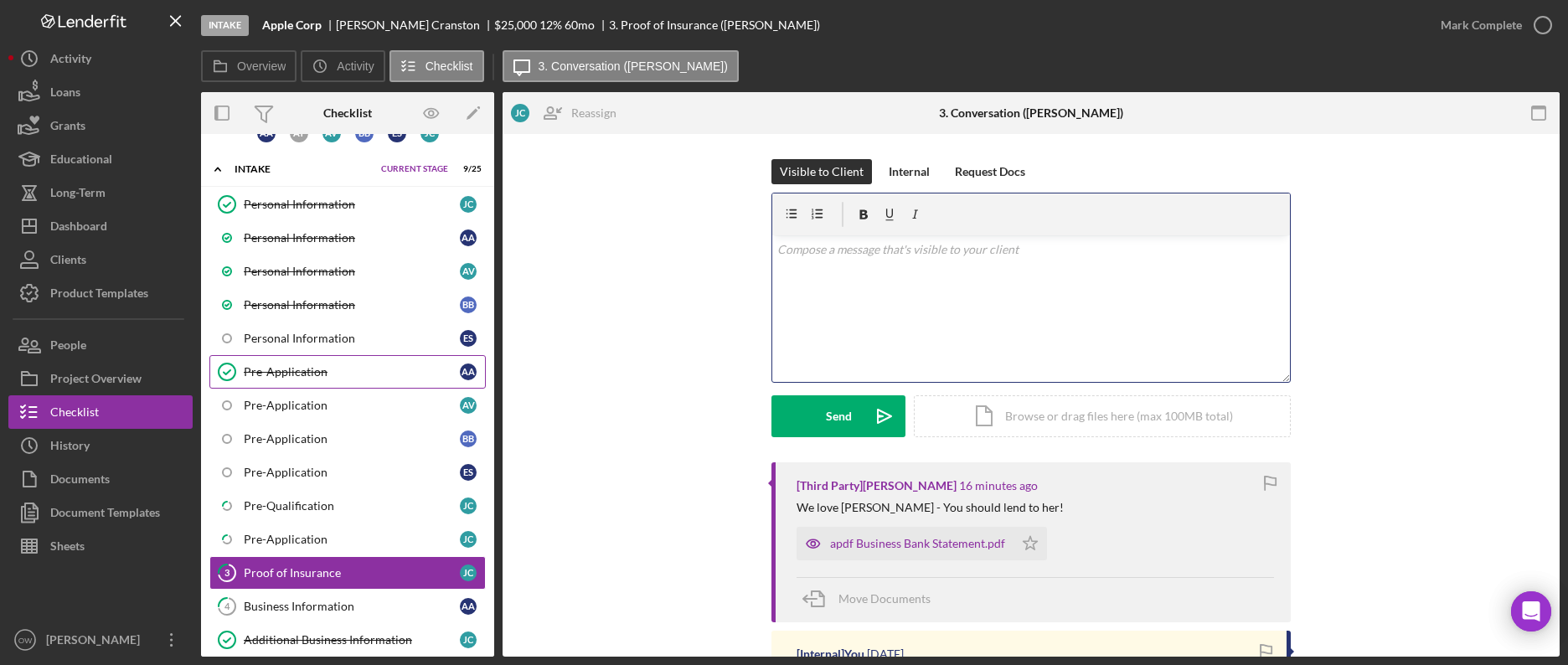
scroll to position [0, 0]
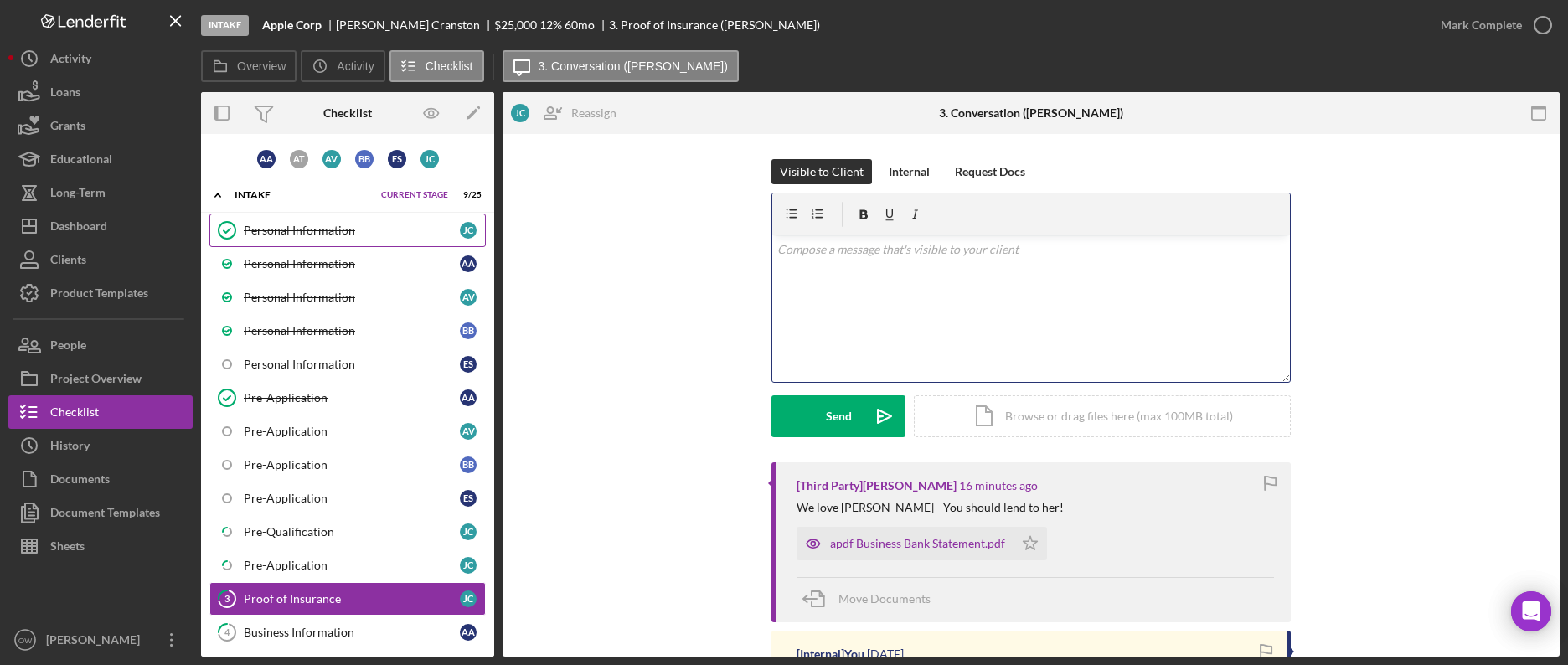
click at [317, 229] on div "Personal Information" at bounding box center [352, 230] width 216 height 14
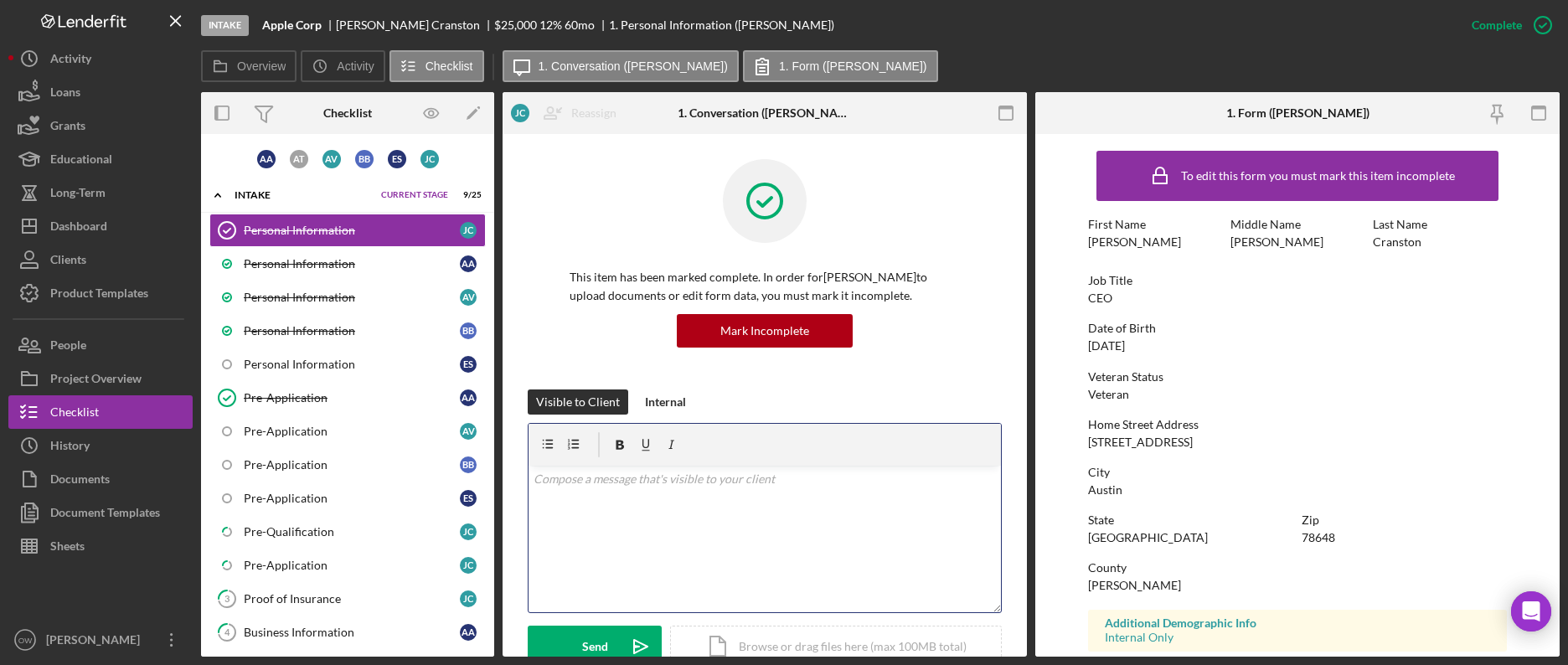
click at [811, 509] on div "v Color teal Color pink Remove color Add row above Add row below Add column bef…" at bounding box center [764, 539] width 472 height 147
drag, startPoint x: 785, startPoint y: 485, endPoint x: 514, endPoint y: 485, distance: 271.0
click at [1311, 321] on div "To edit this form you must mark this item incomplete First Name Julie Middle Na…" at bounding box center [1298, 525] width 420 height 765
click at [71, 526] on div "Document Templates" at bounding box center [106, 515] width 110 height 38
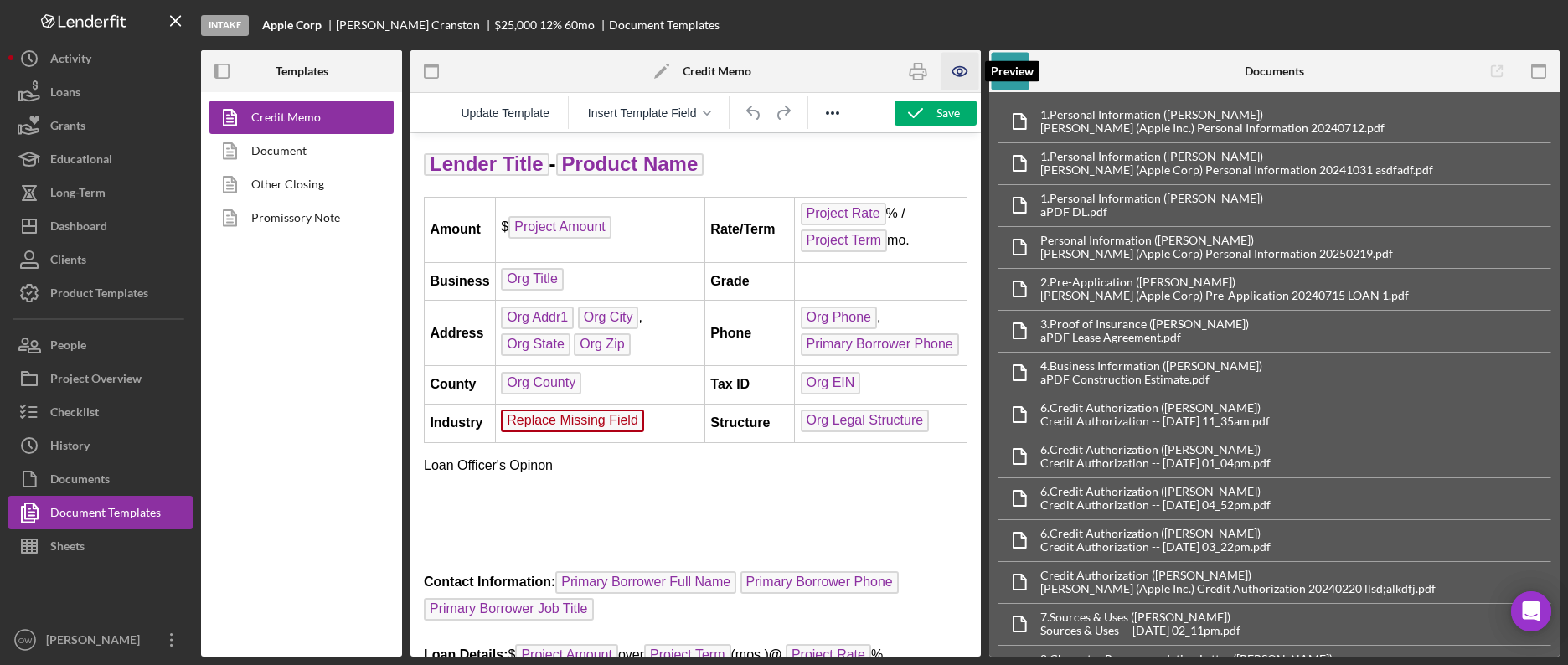
click at [951, 76] on icon "button" at bounding box center [960, 71] width 38 height 38
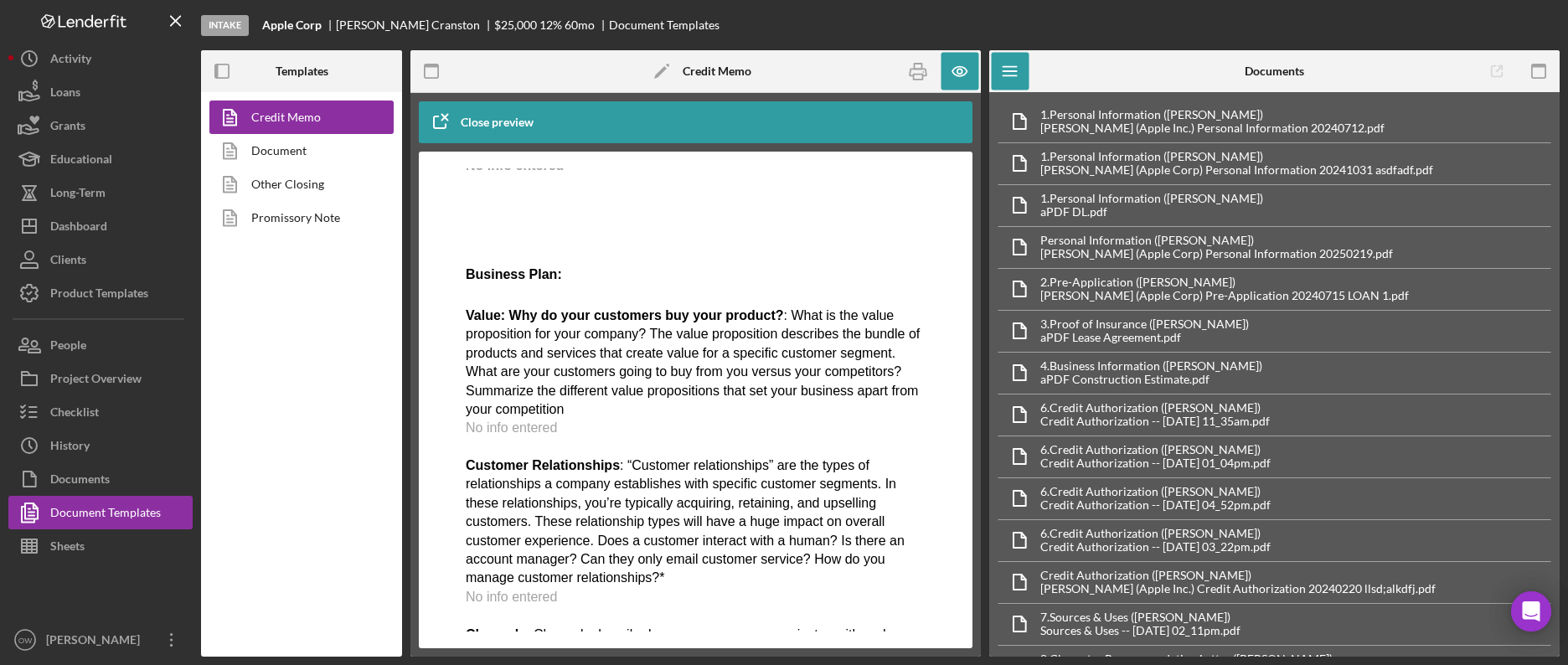
scroll to position [561, 0]
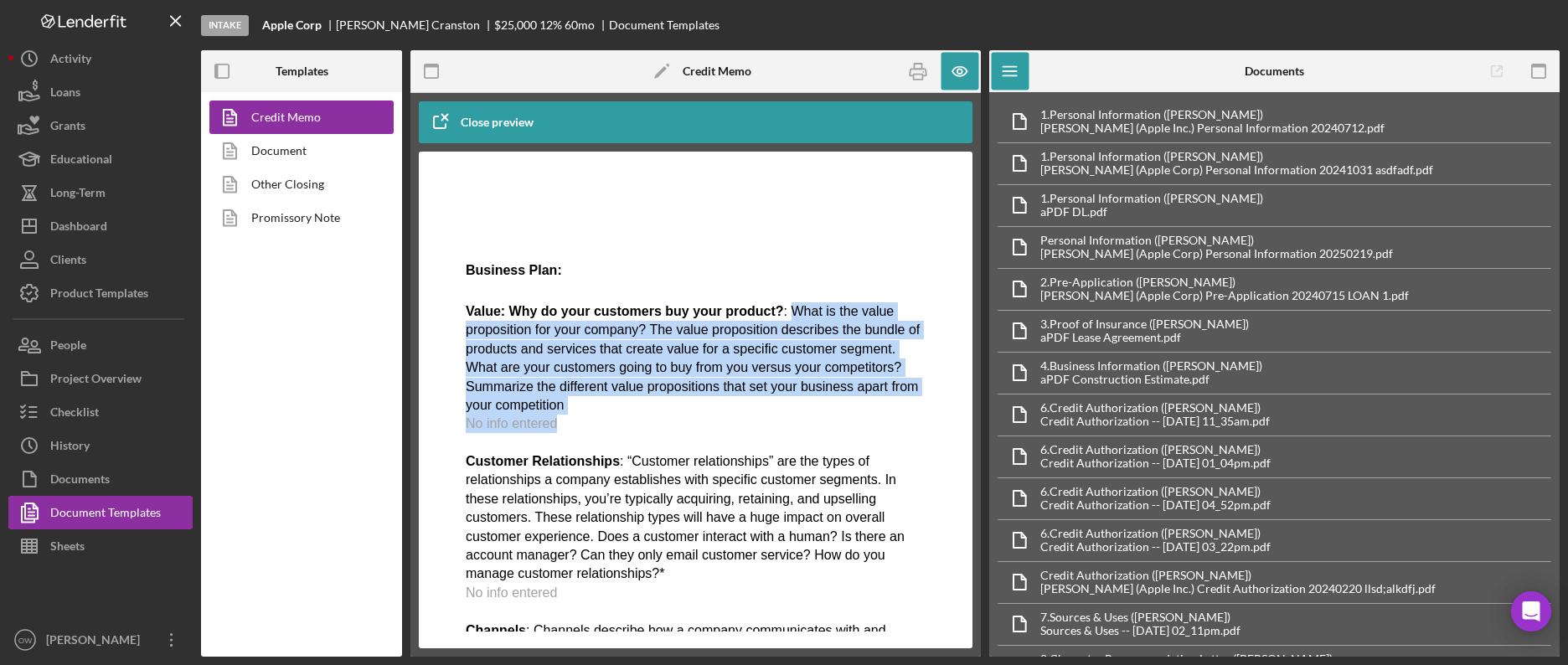
drag, startPoint x: 792, startPoint y: 303, endPoint x: 842, endPoint y: 414, distance: 121.7
click at [842, 415] on p "Value: Why do your customers buy your product? : What is the value proposition …" at bounding box center [695, 556] width 459 height 507
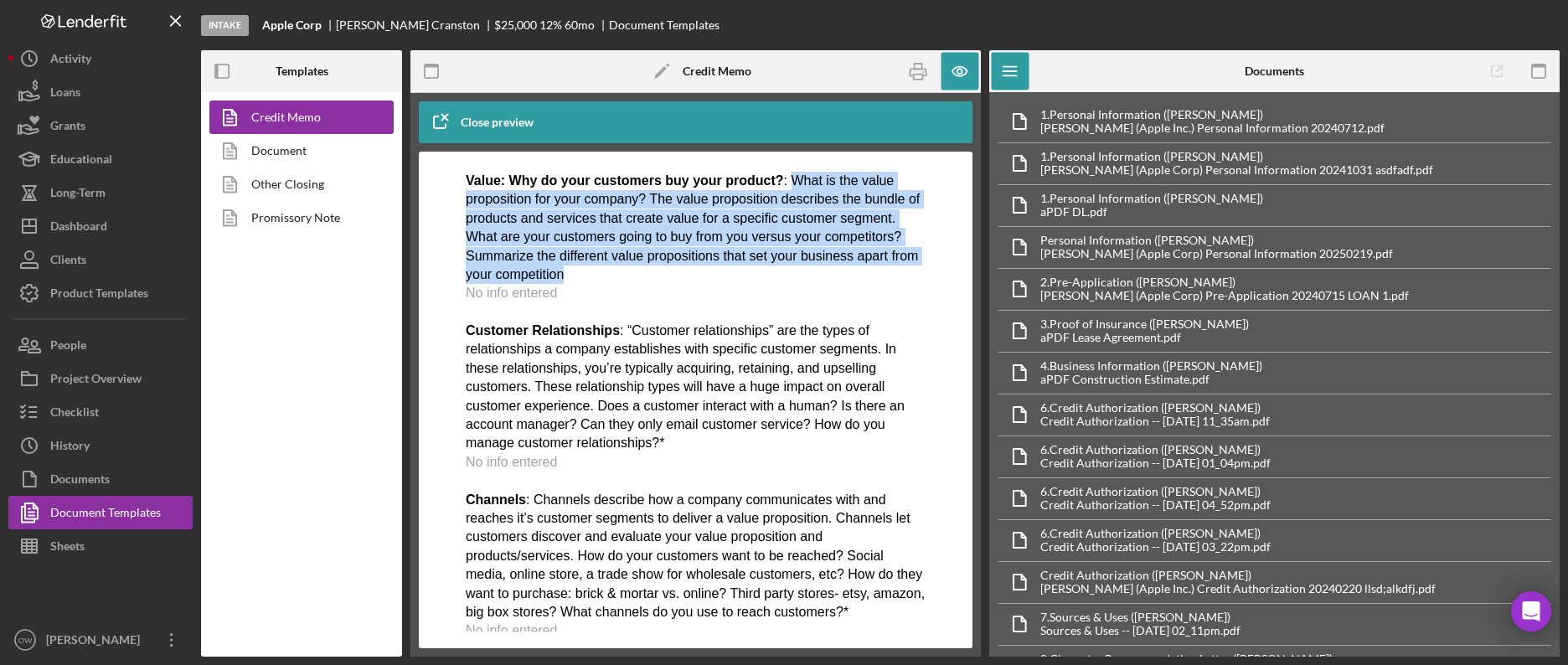
scroll to position [783, 0]
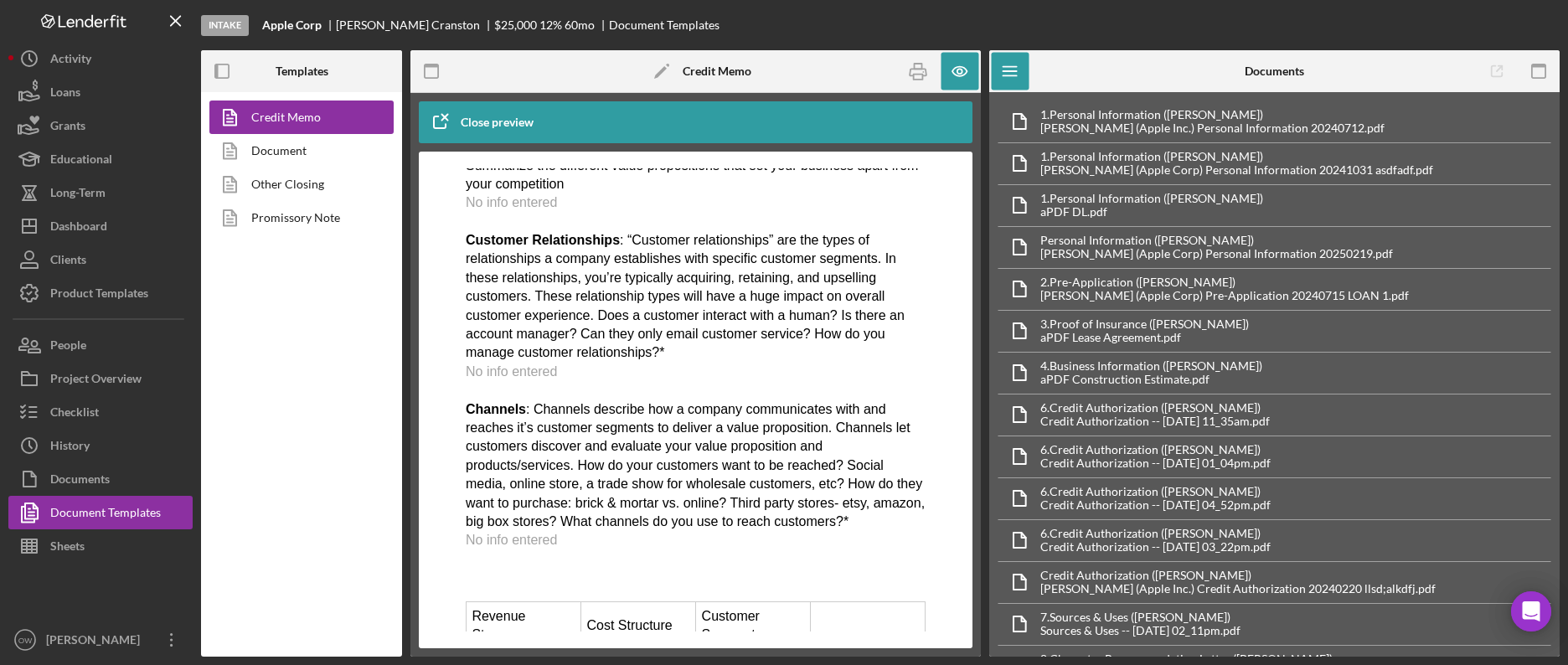
drag, startPoint x: 684, startPoint y: 280, endPoint x: 698, endPoint y: 335, distance: 56.8
click at [692, 326] on p "Value: Why do your customers buy your product? : What is the value proposition …" at bounding box center [695, 335] width 459 height 507
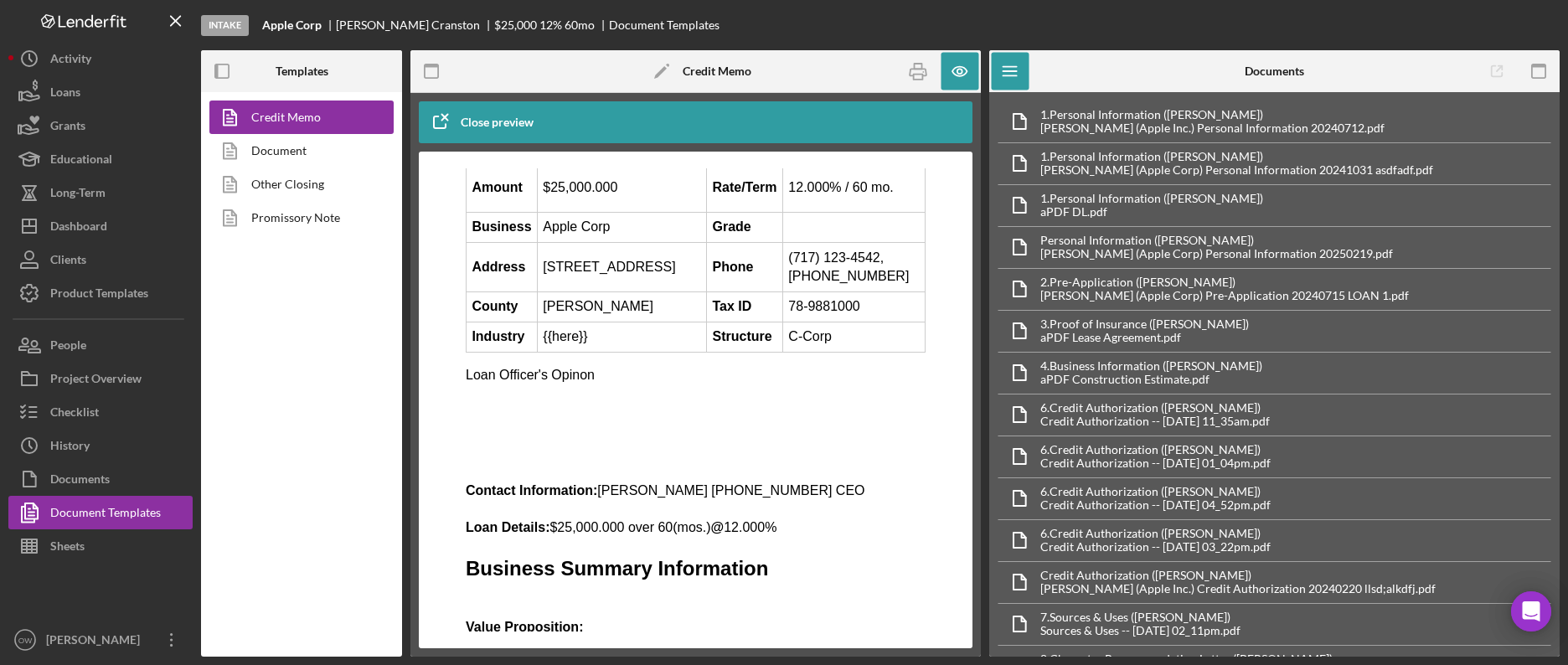
scroll to position [0, 0]
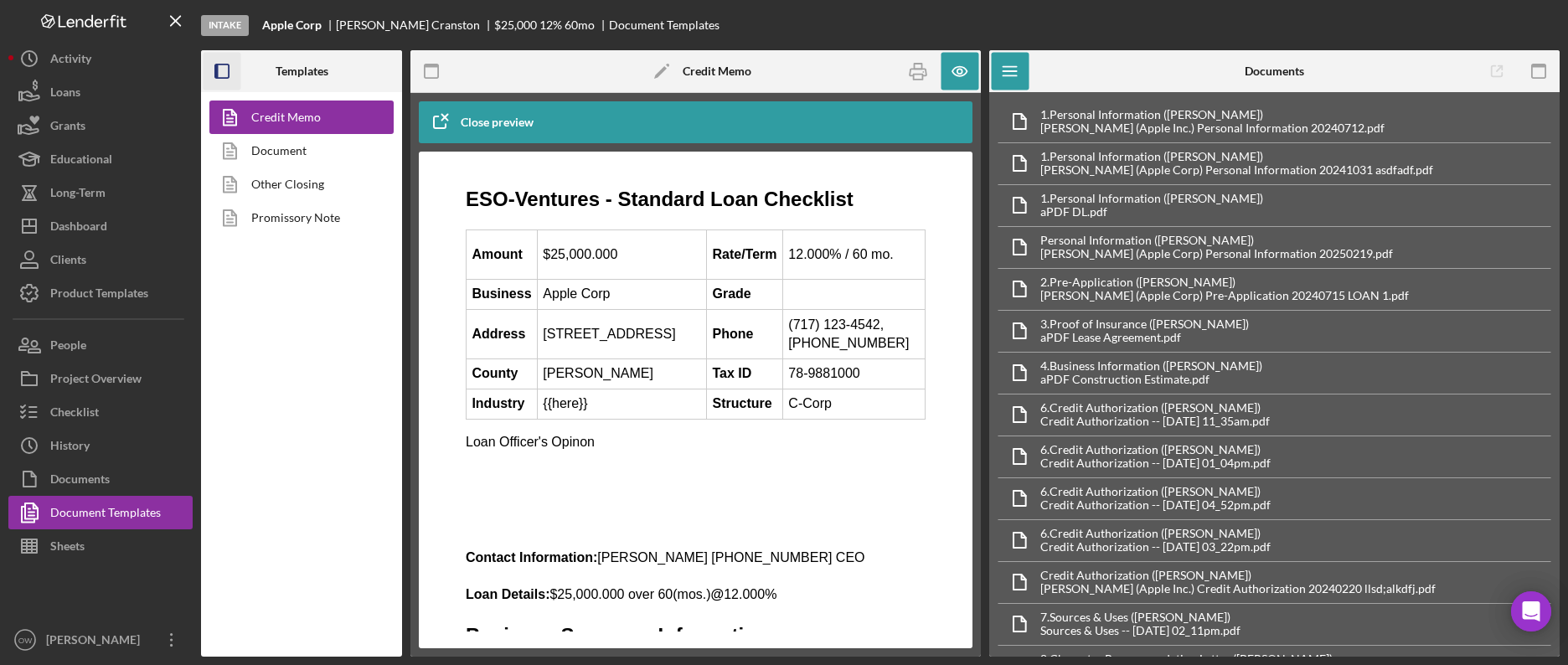
click at [220, 70] on icon "button" at bounding box center [222, 71] width 38 height 38
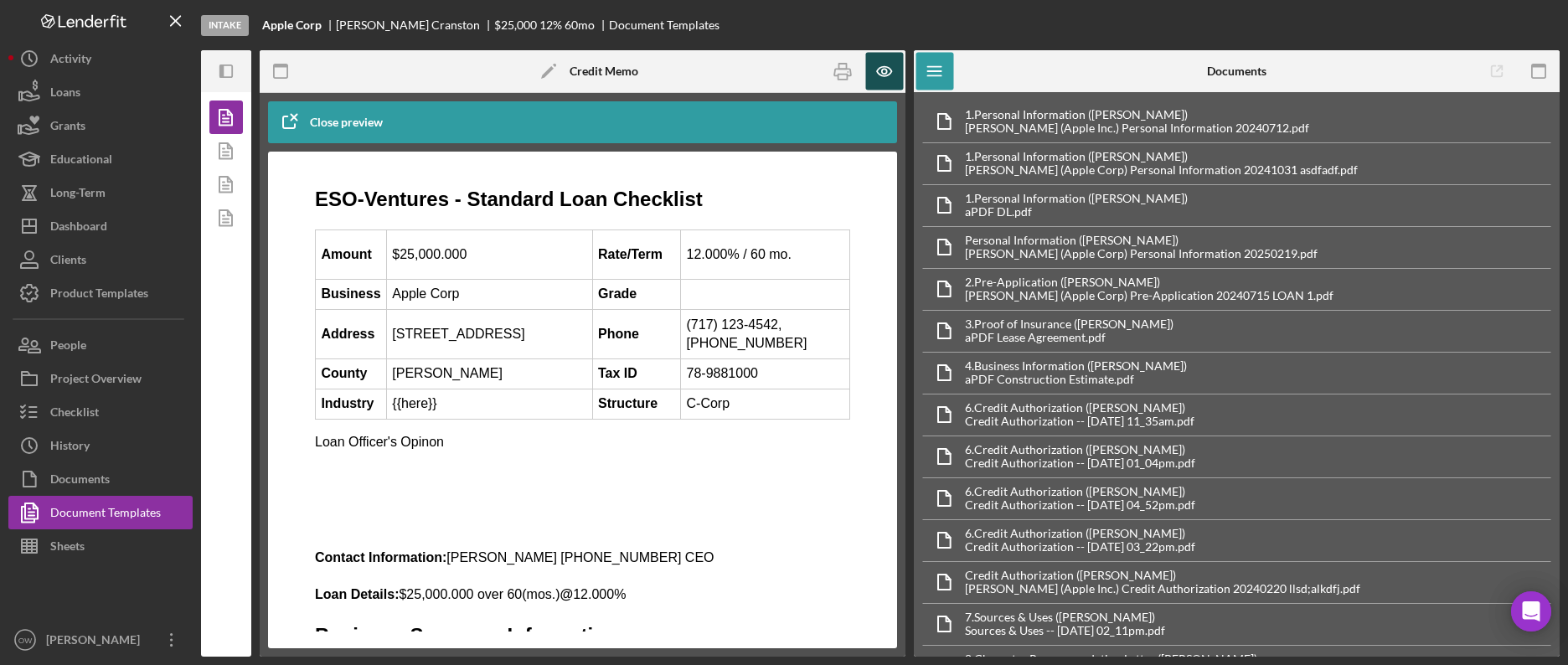
click at [883, 87] on icon "button" at bounding box center [885, 71] width 38 height 38
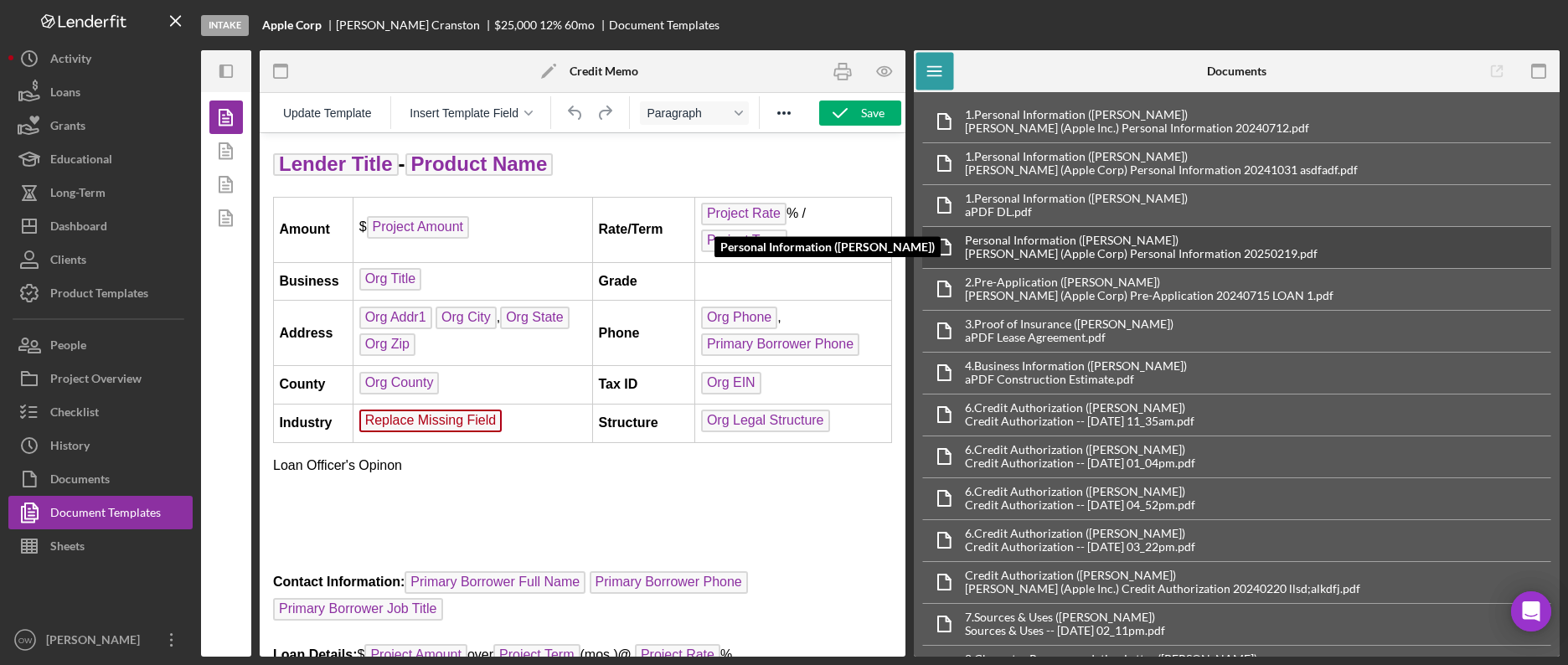
click at [1115, 252] on div "Brown, Bobby (Apple Corp) Personal Information 20250219.pdf" at bounding box center [1141, 254] width 353 height 14
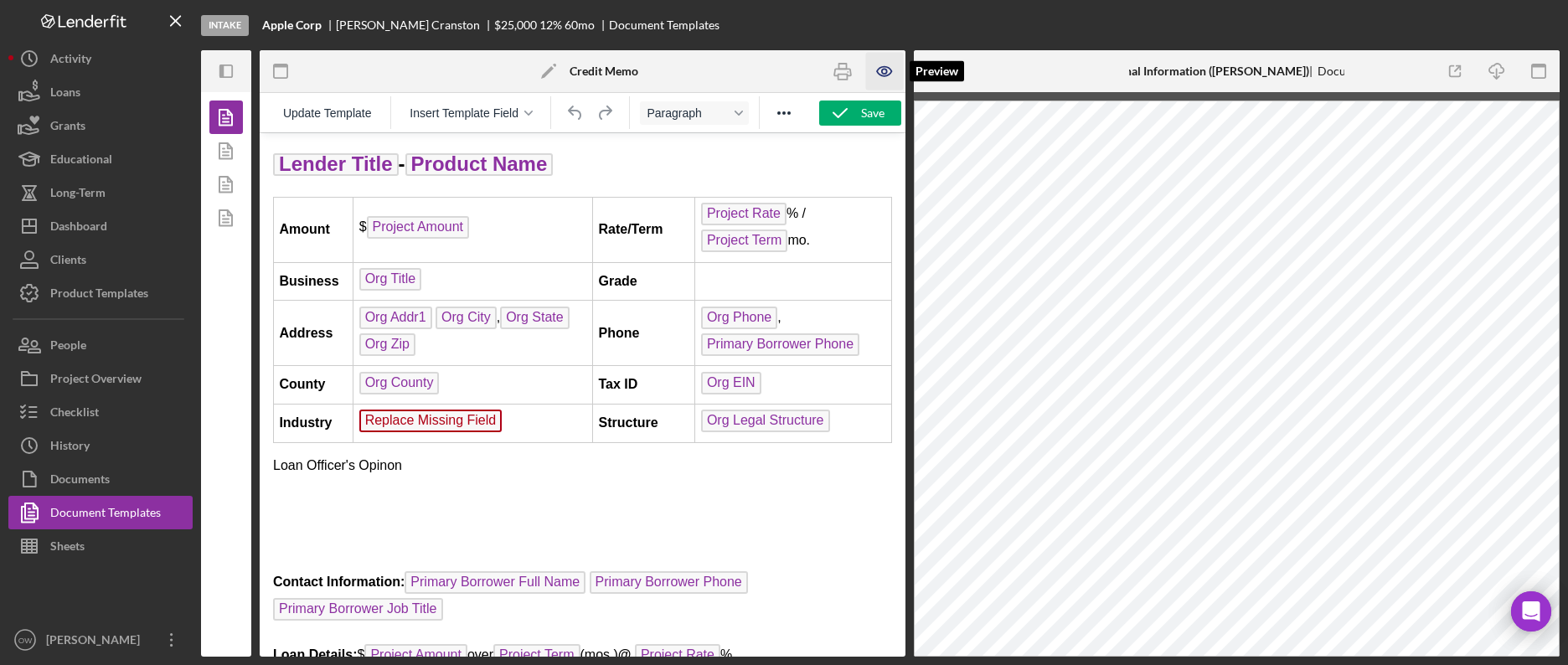
click at [883, 67] on icon "button" at bounding box center [884, 71] width 15 height 9
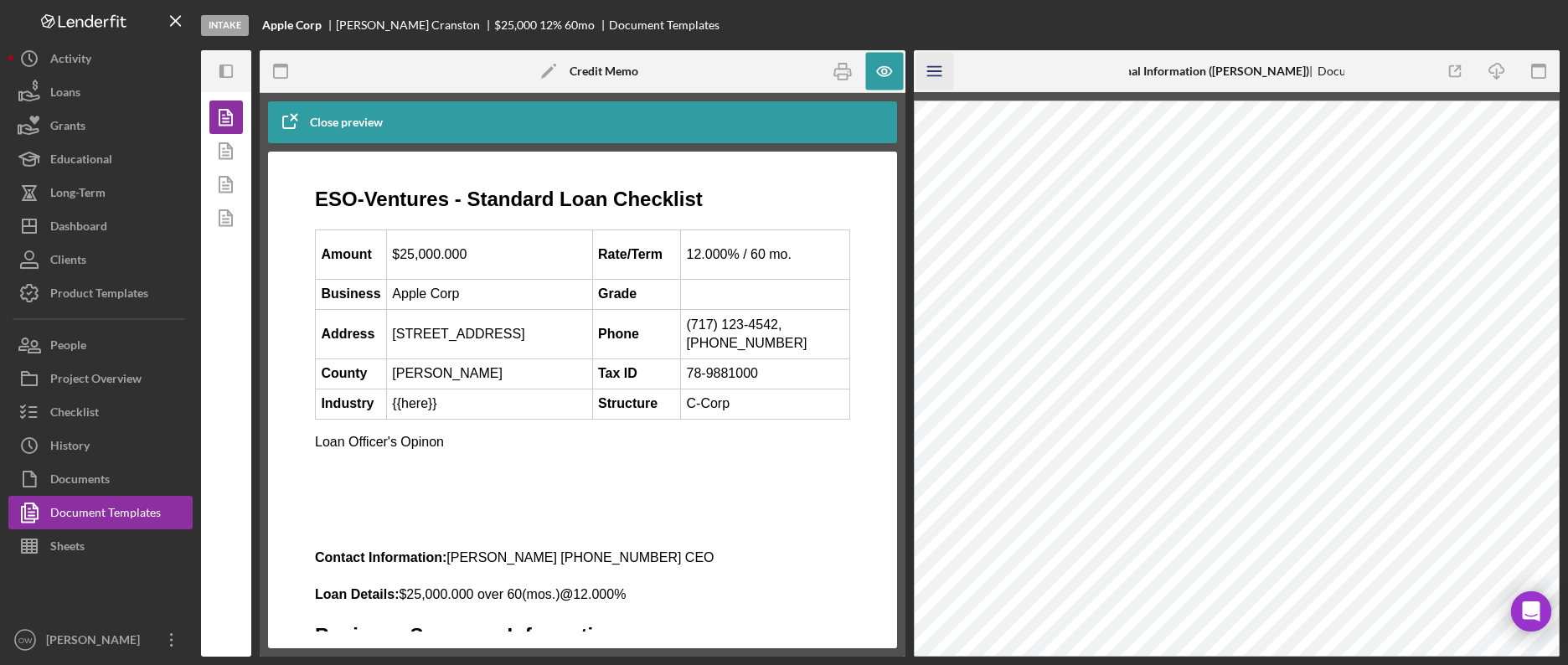
click at [932, 83] on icon "Icon/Menu" at bounding box center [935, 71] width 38 height 38
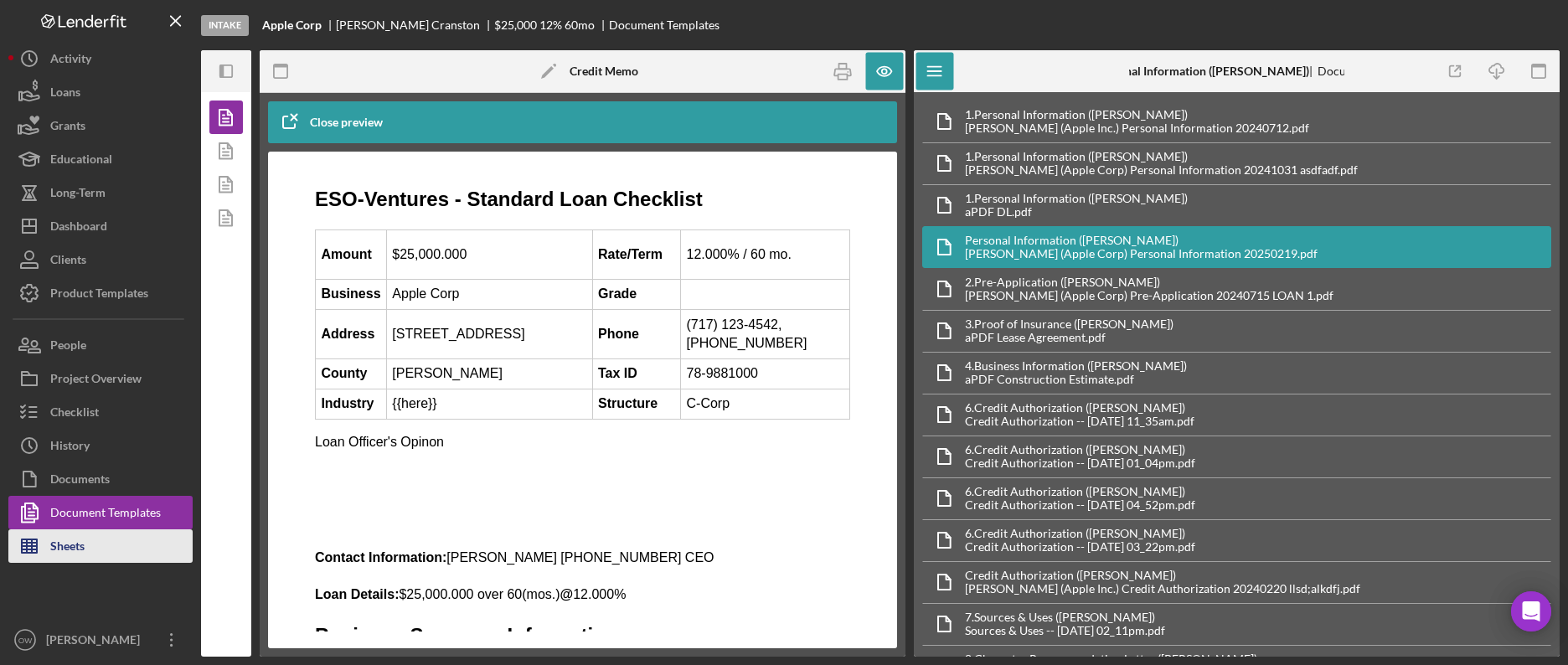
click at [124, 541] on button "Sheets" at bounding box center [100, 546] width 185 height 34
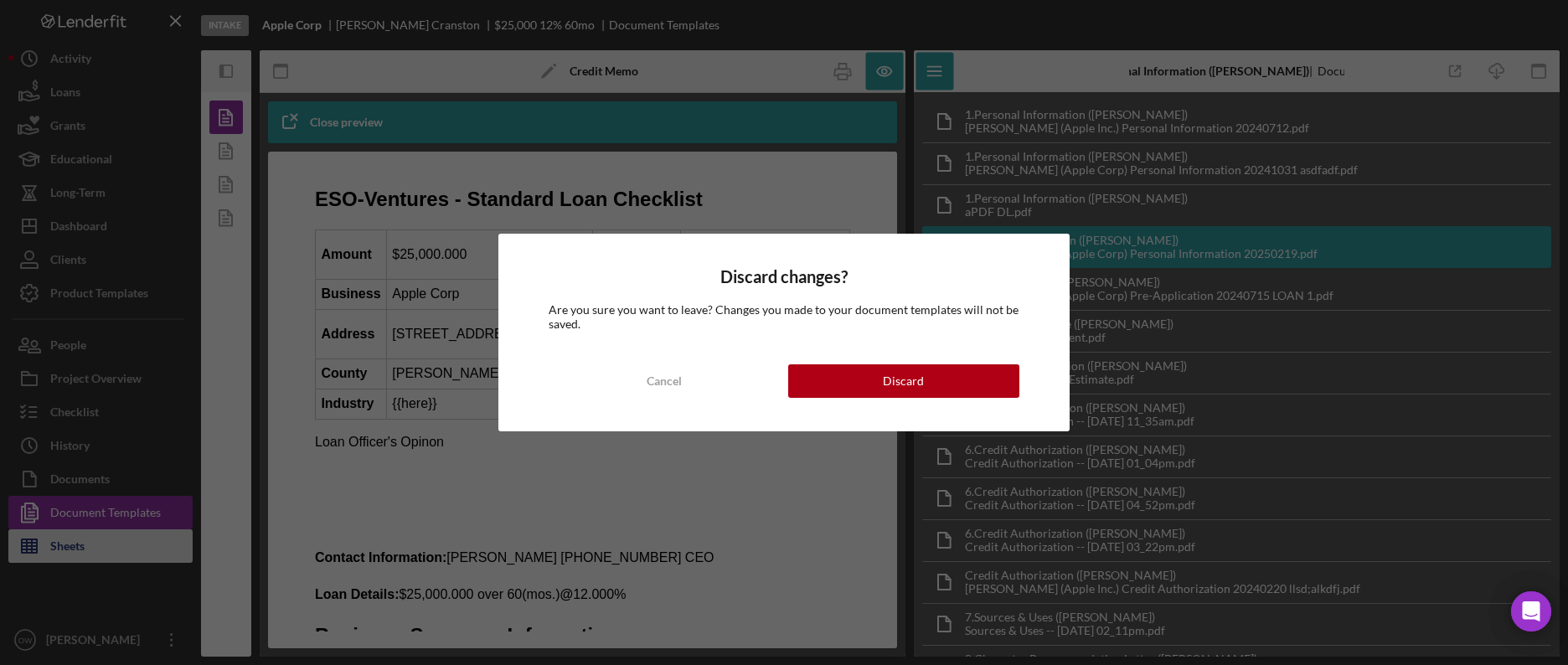
drag, startPoint x: 896, startPoint y: 385, endPoint x: 182, endPoint y: 540, distance: 730.6
click at [896, 385] on div "Discard" at bounding box center [903, 381] width 41 height 34
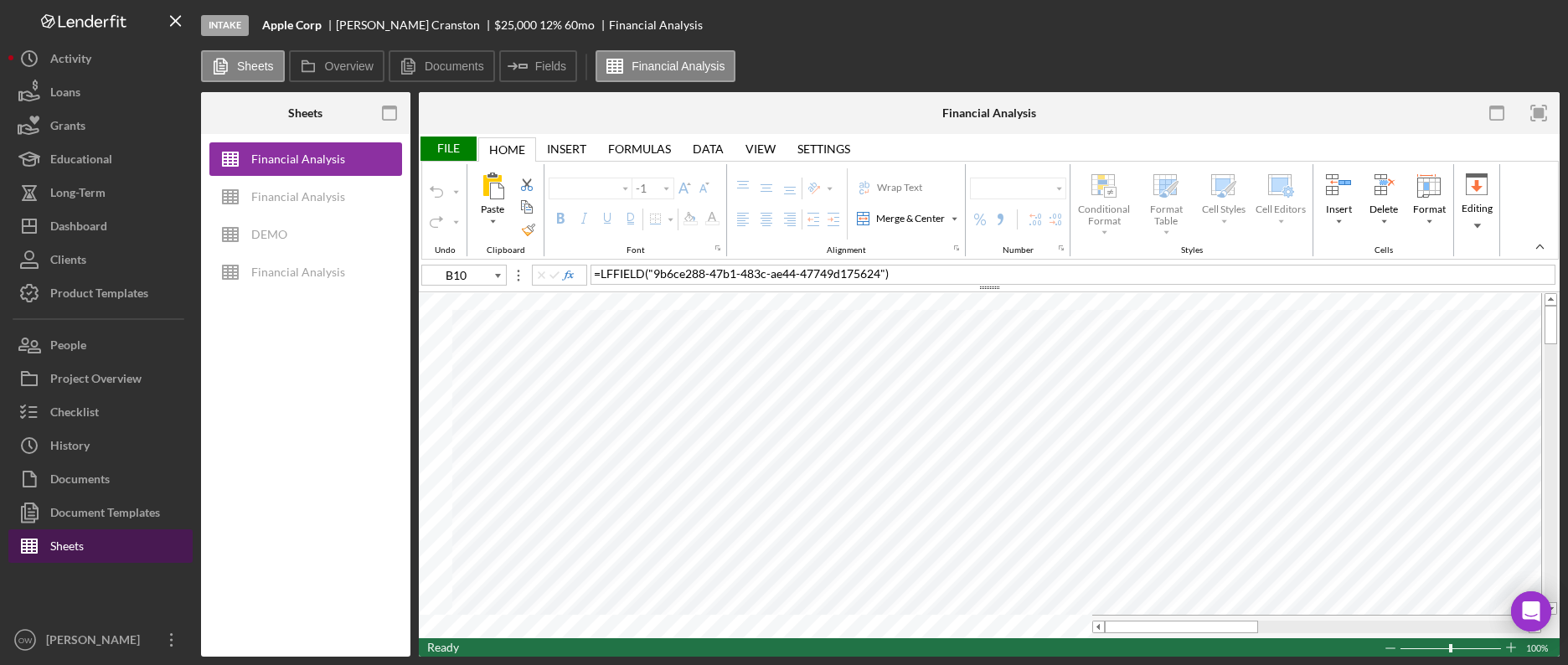
type input "Calibri"
type input "11"
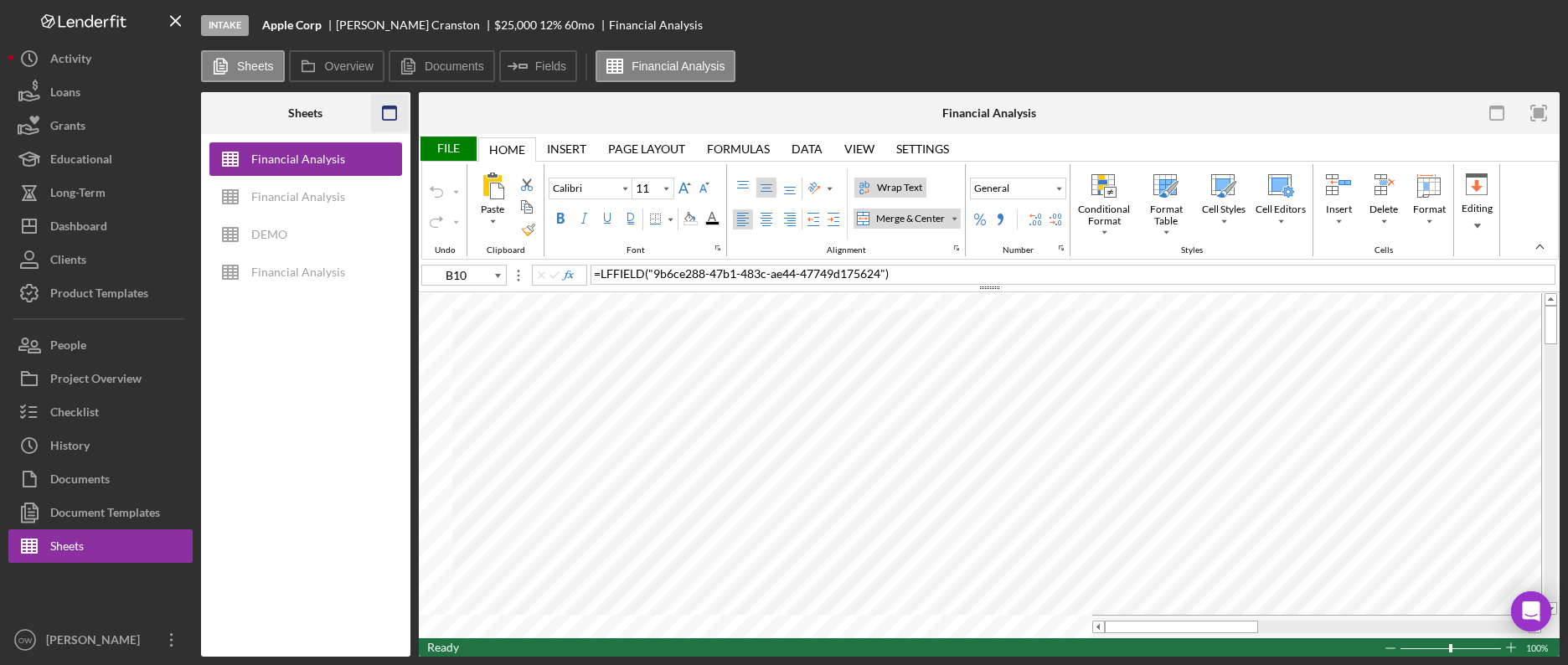
click at [390, 111] on icon "button" at bounding box center [389, 113] width 38 height 38
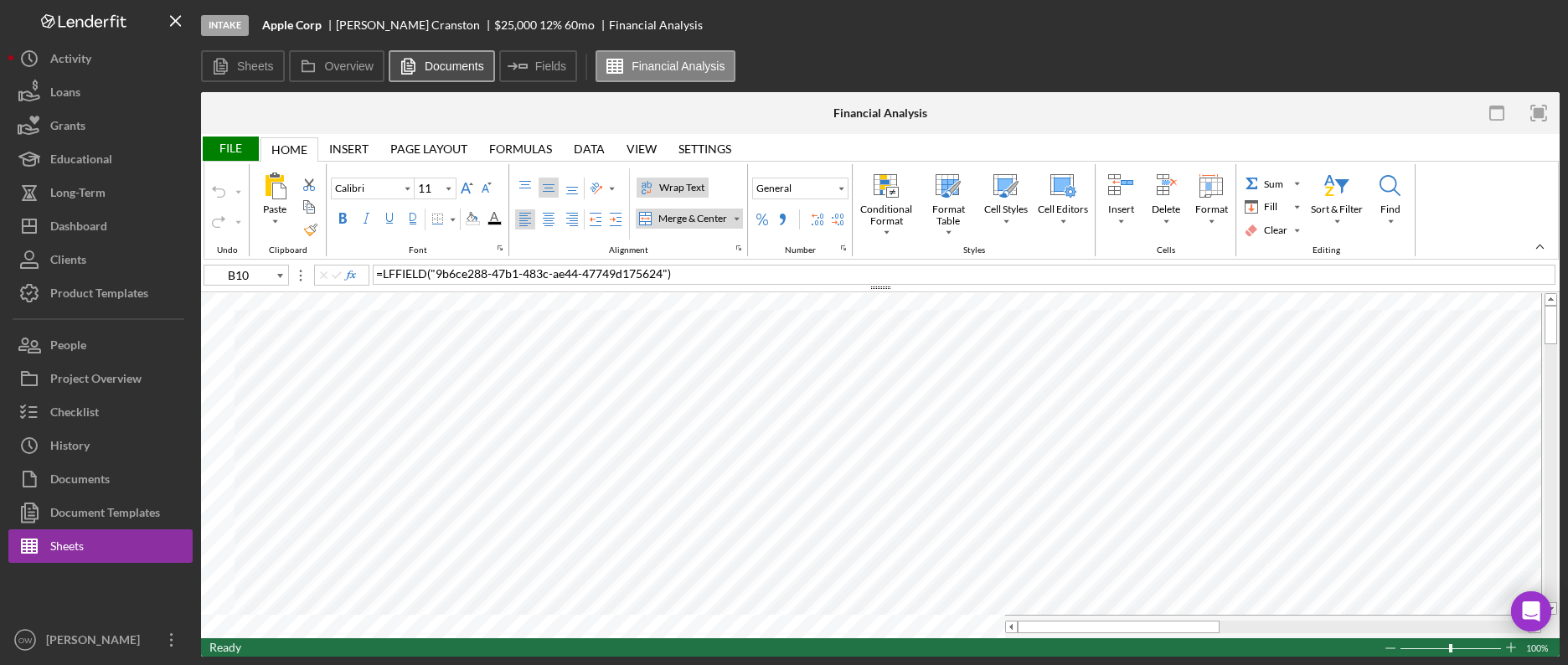
click at [434, 78] on button "Documents" at bounding box center [442, 66] width 106 height 32
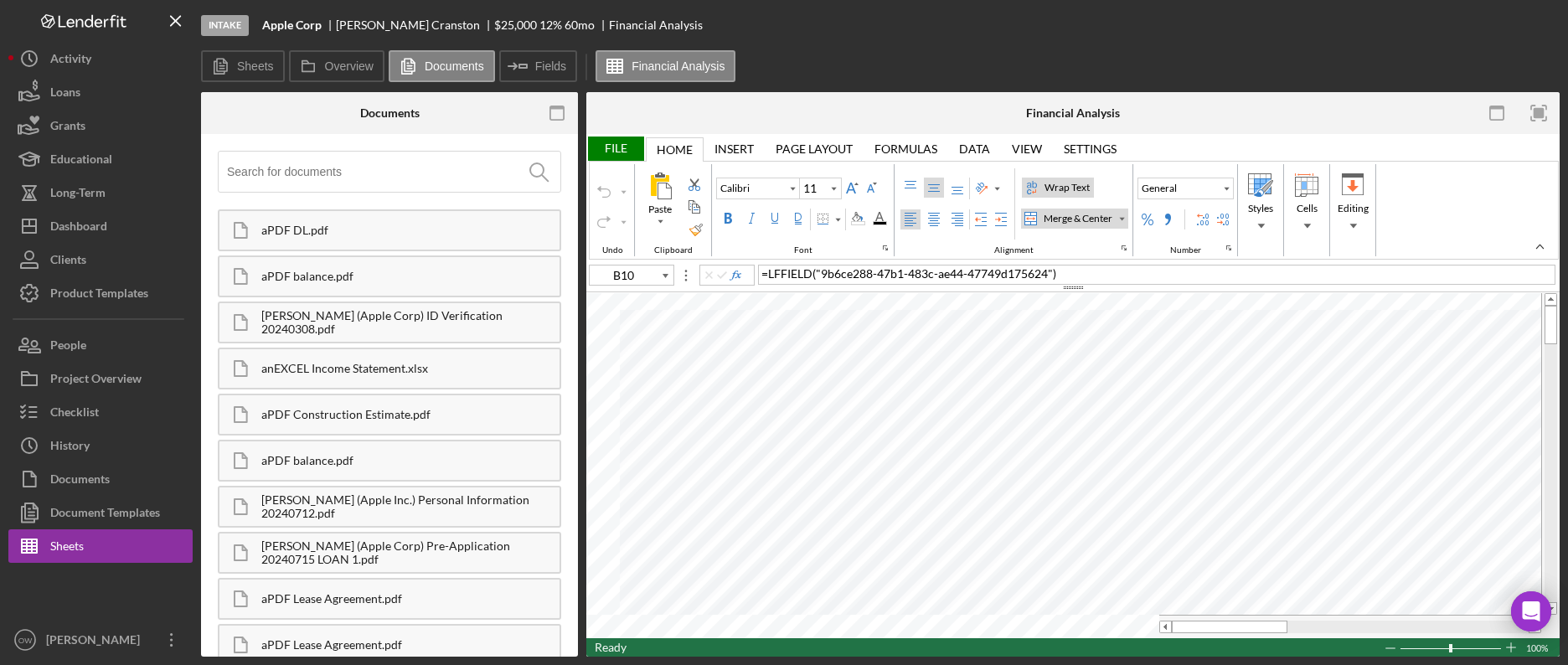
click at [313, 185] on input at bounding box center [393, 172] width 333 height 40
type input "l"
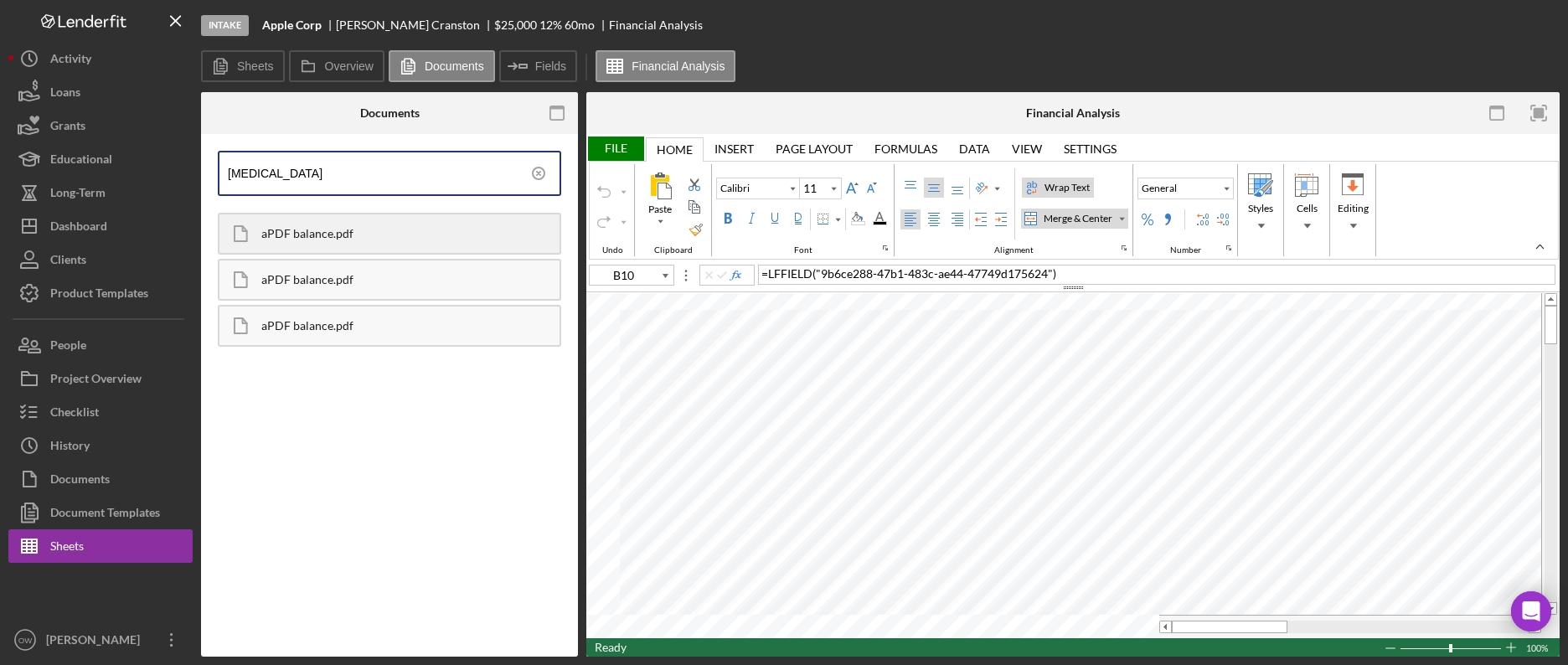
type input "bal"
click at [399, 236] on div "aPDF balance.pdf" at bounding box center [410, 234] width 298 height 14
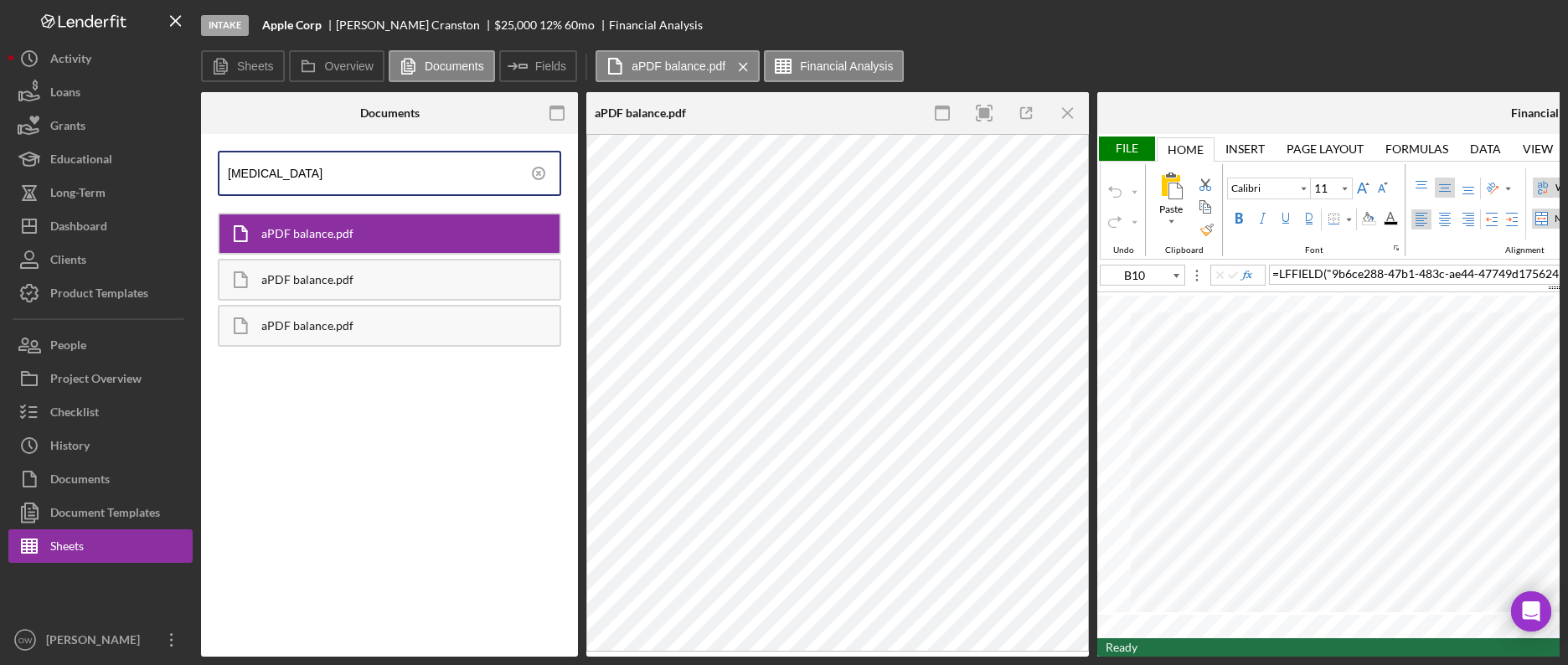
click at [536, 114] on div at bounding box center [556, 113] width 42 height 42
click at [560, 110] on icon "button" at bounding box center [557, 113] width 38 height 38
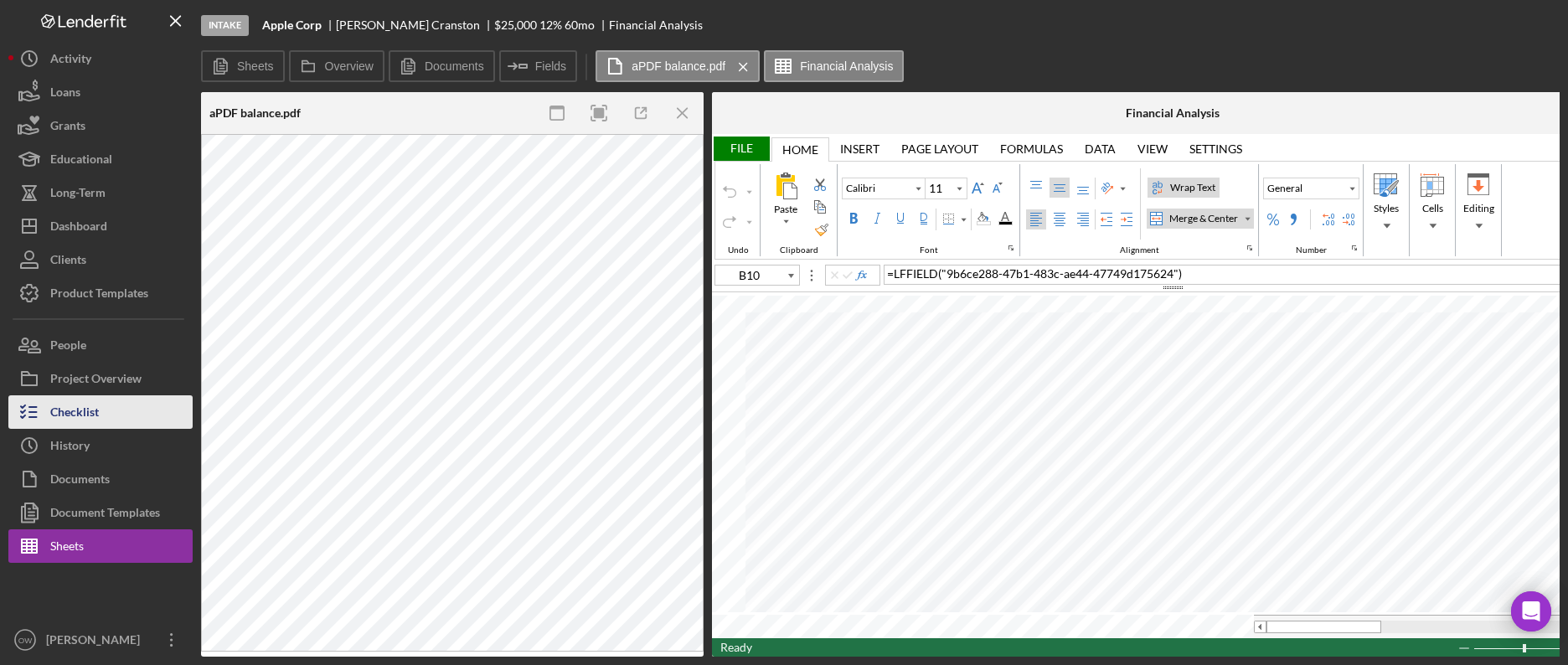
click at [153, 416] on button "Checklist" at bounding box center [100, 412] width 185 height 34
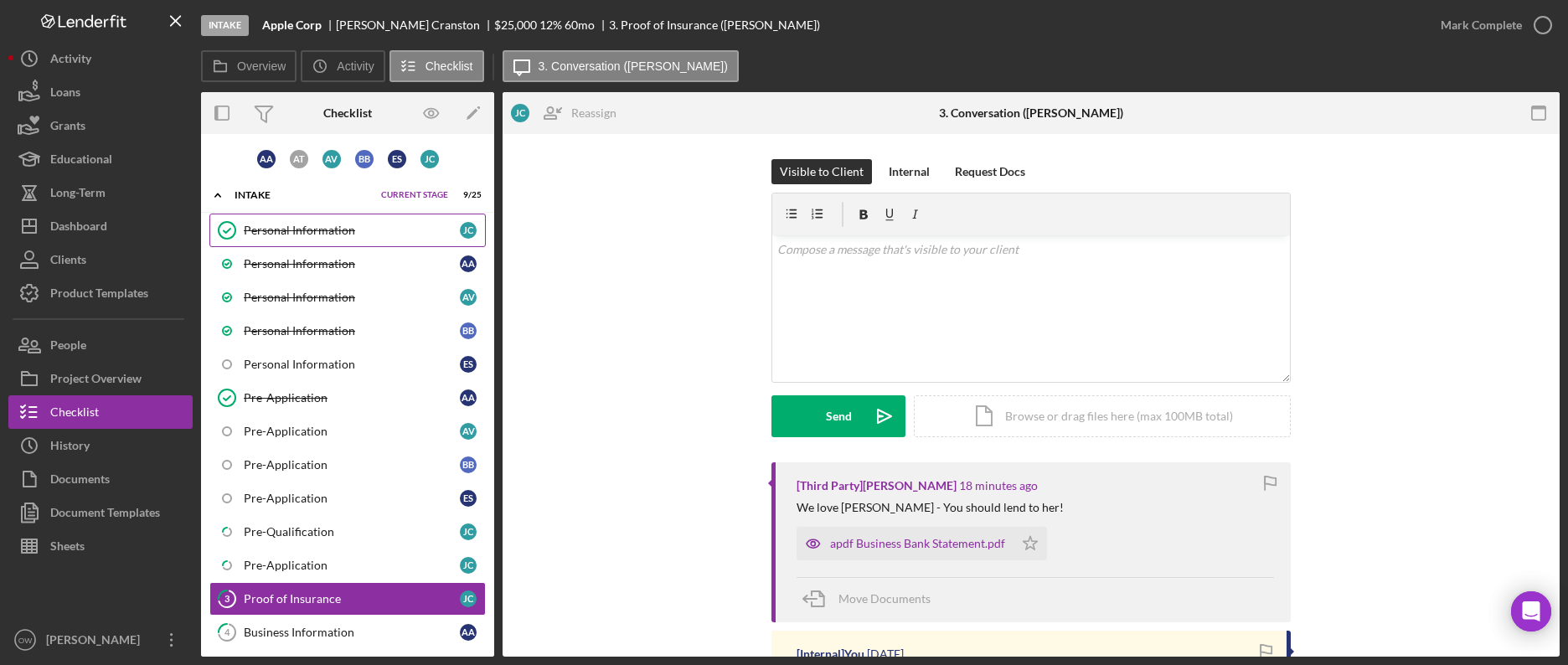
click at [355, 232] on div "Personal Information" at bounding box center [352, 230] width 216 height 14
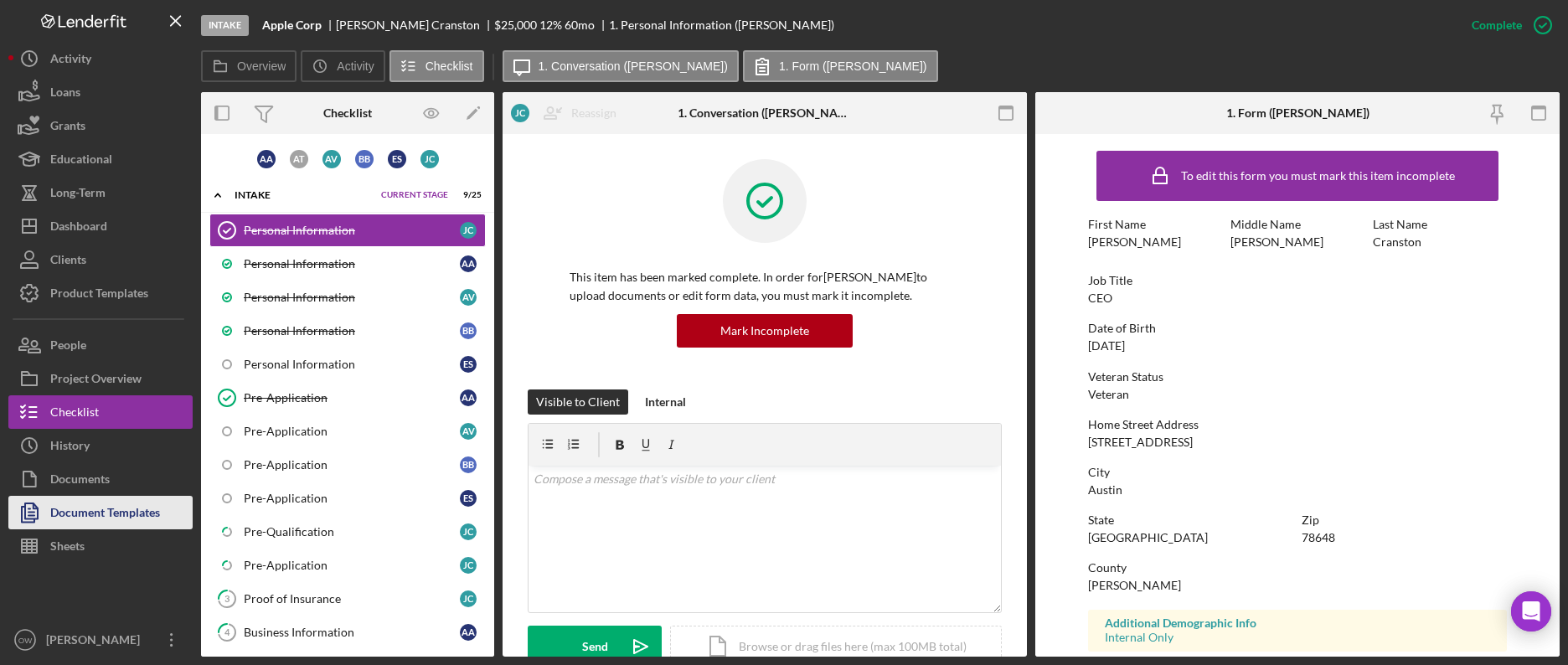
click at [124, 510] on div "Document Templates" at bounding box center [106, 515] width 110 height 38
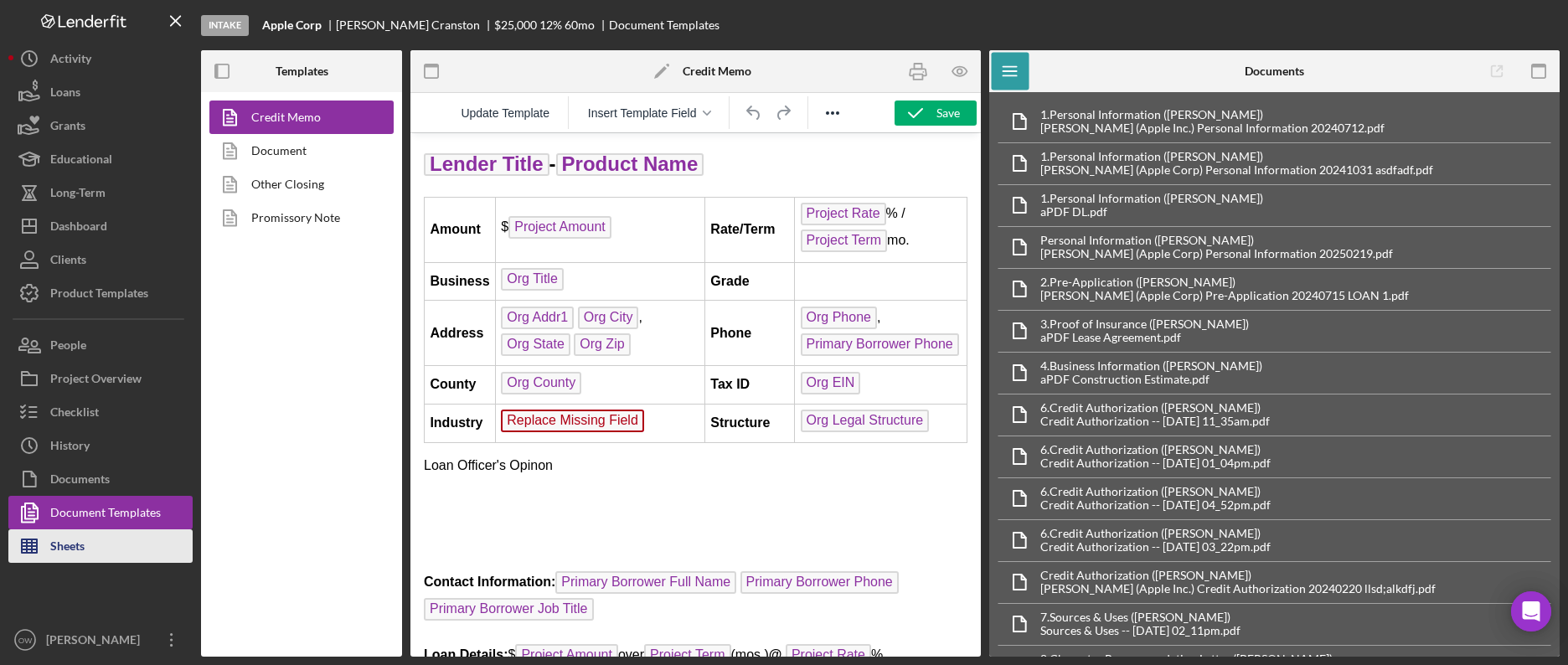
click at [131, 550] on button "Sheets" at bounding box center [100, 546] width 185 height 34
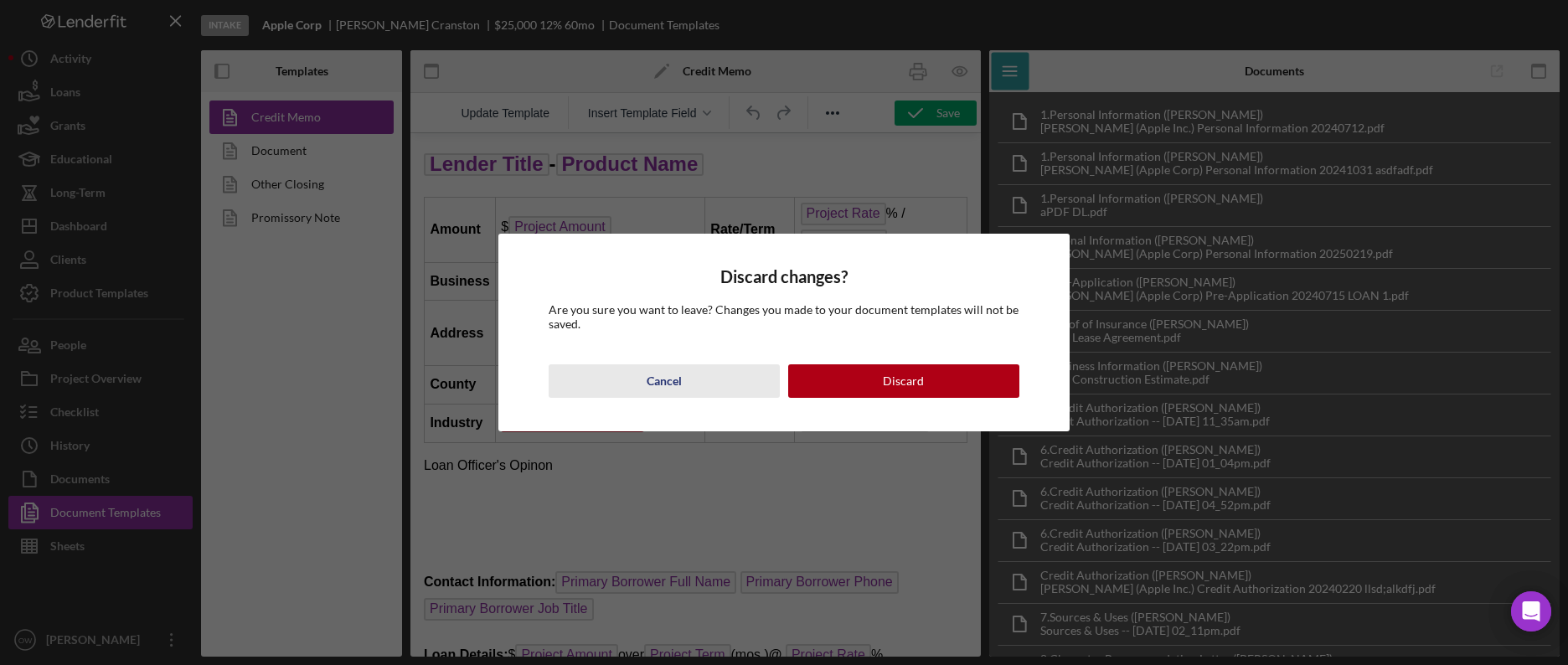
click at [673, 376] on div "Cancel" at bounding box center [664, 381] width 35 height 34
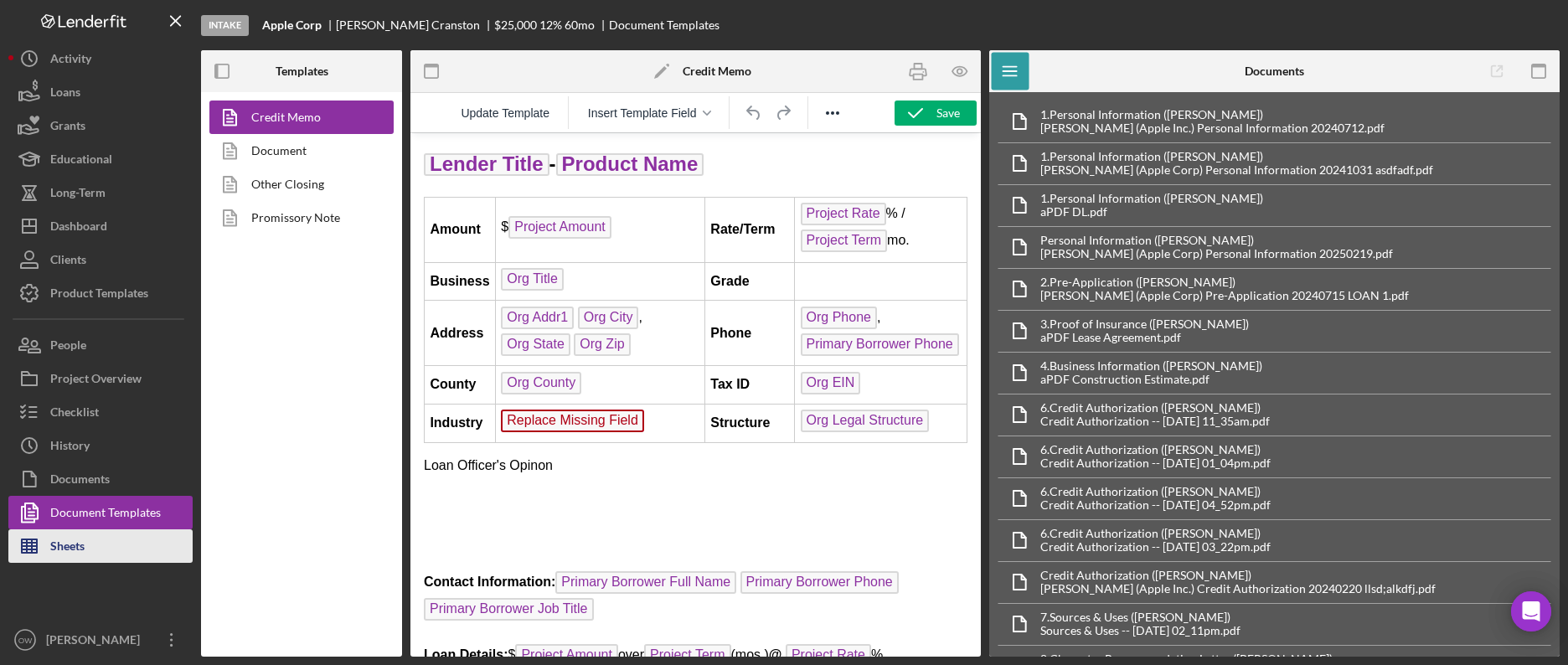
click at [88, 555] on button "Sheets" at bounding box center [100, 546] width 185 height 34
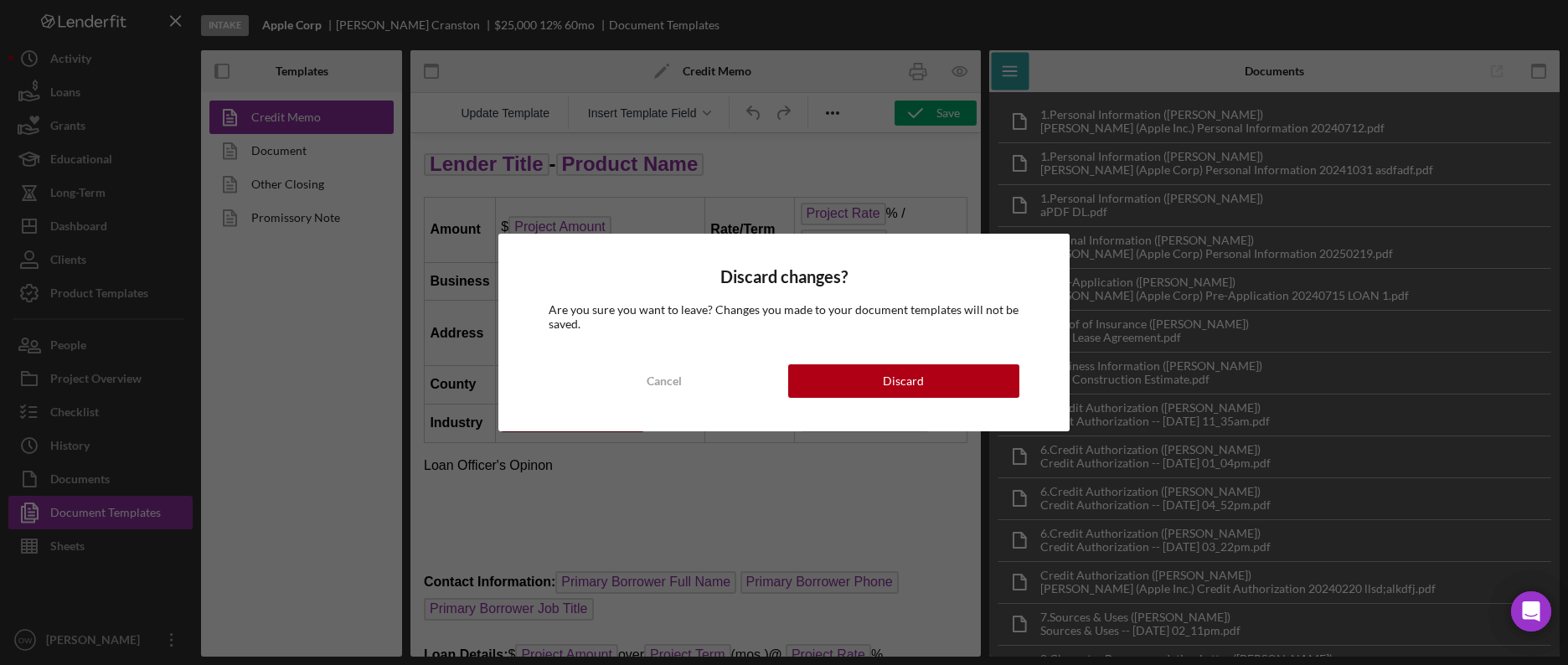
drag, startPoint x: 87, startPoint y: 556, endPoint x: 374, endPoint y: 528, distance: 288.4
click at [93, 556] on div "Discard changes? Are you sure you want to leave? Changes you made to your docum…" at bounding box center [784, 332] width 1568 height 665
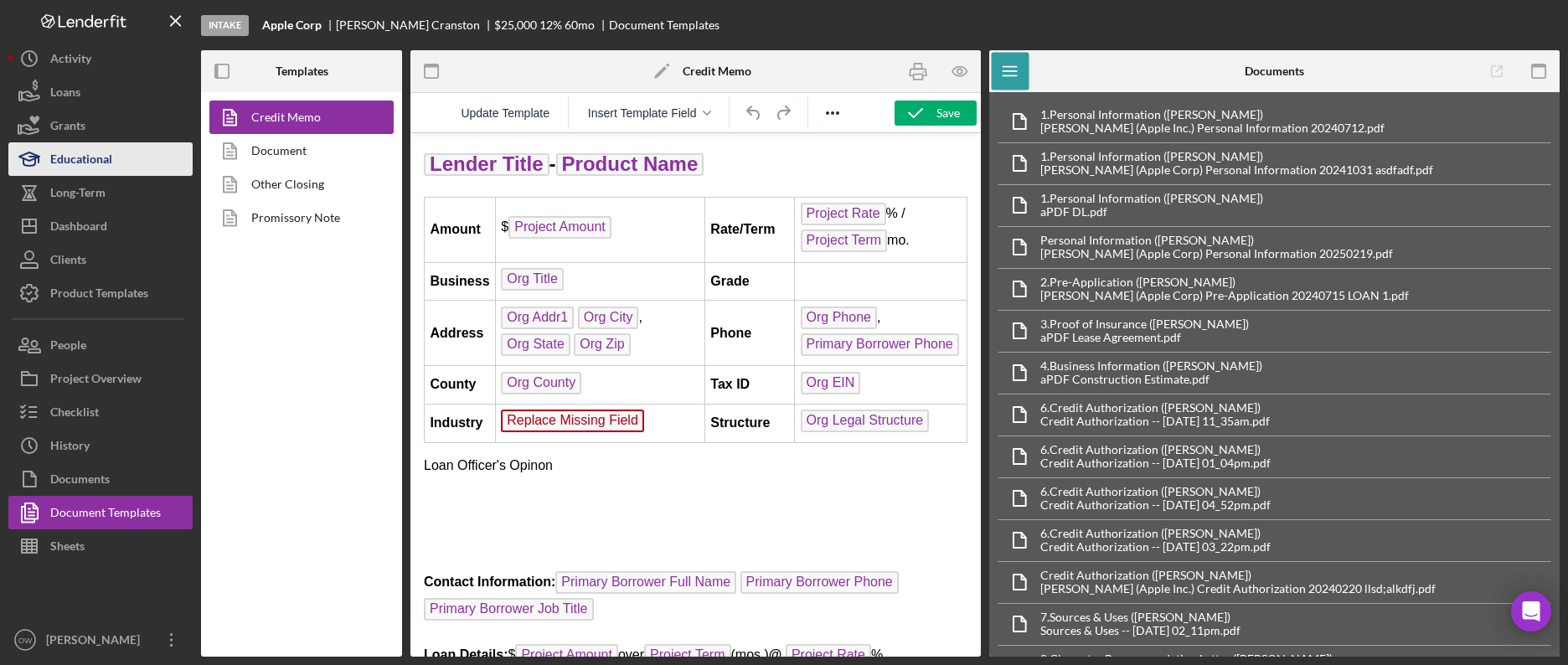
click at [96, 151] on div "Educational" at bounding box center [82, 162] width 62 height 38
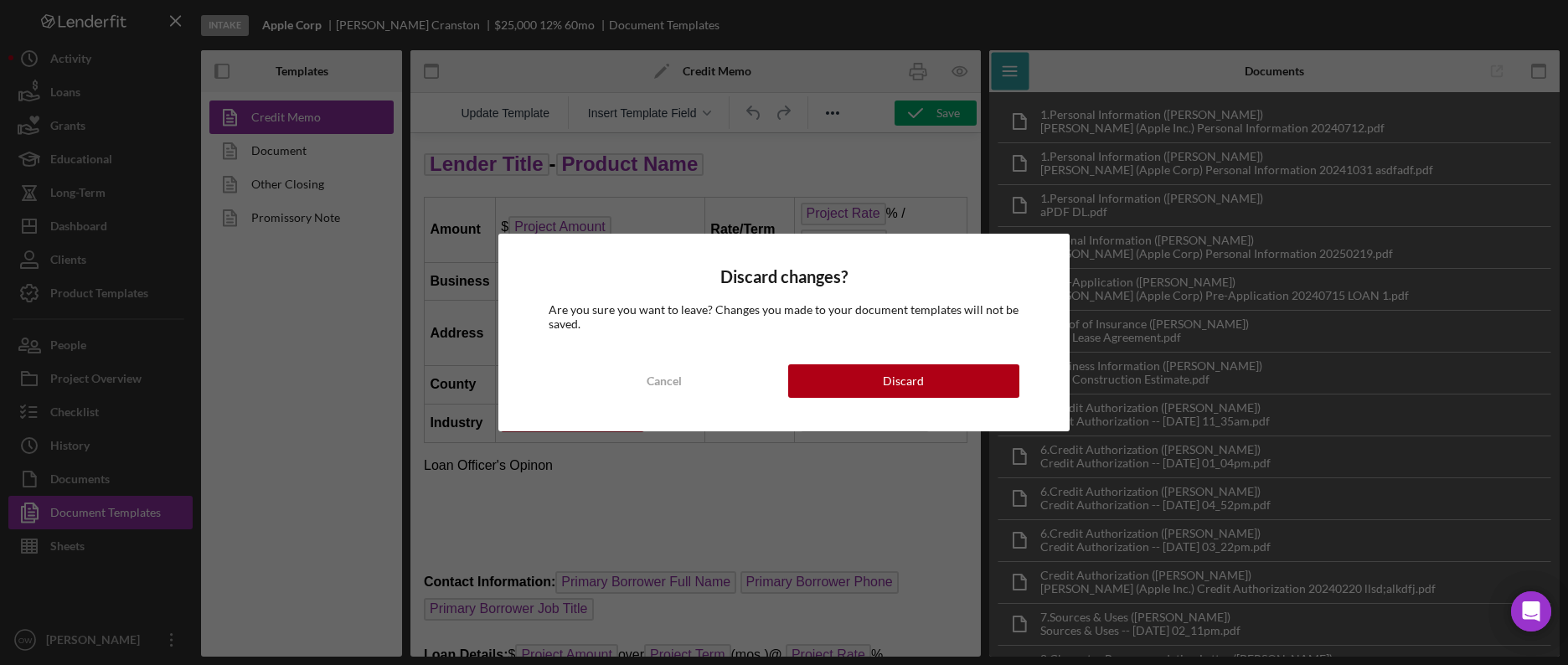
click at [93, 199] on div "Discard changes? Are you sure you want to leave? Changes you made to your docum…" at bounding box center [784, 332] width 1568 height 665
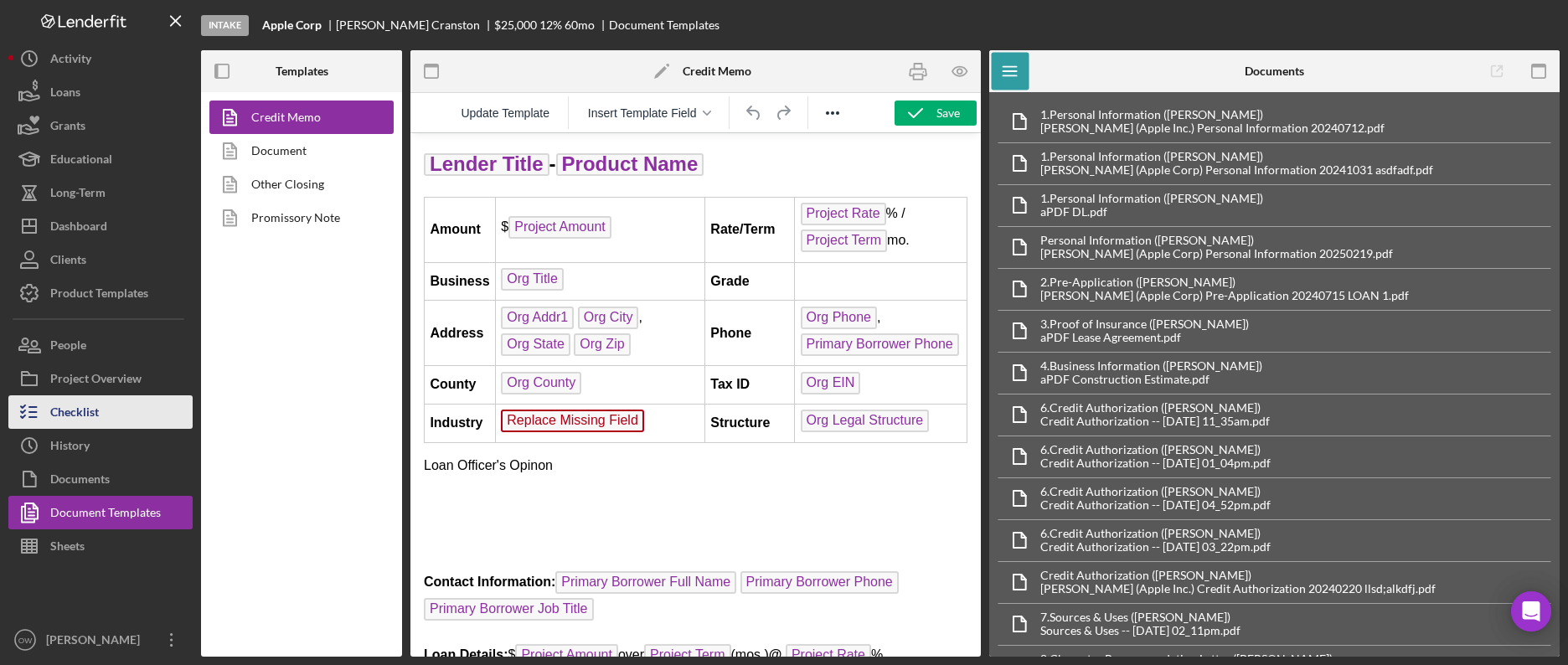
click at [117, 412] on button "Checklist" at bounding box center [100, 412] width 185 height 34
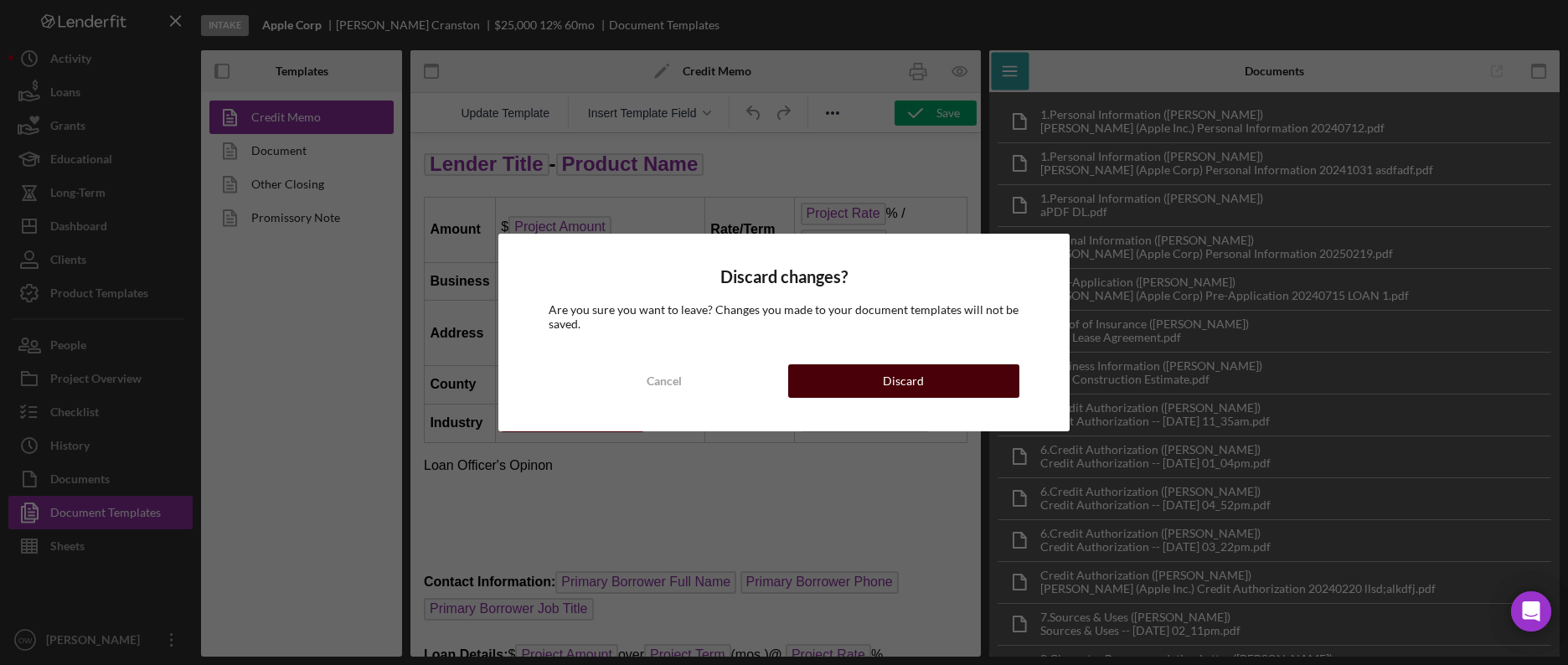
click at [862, 382] on button "Discard" at bounding box center [903, 381] width 231 height 34
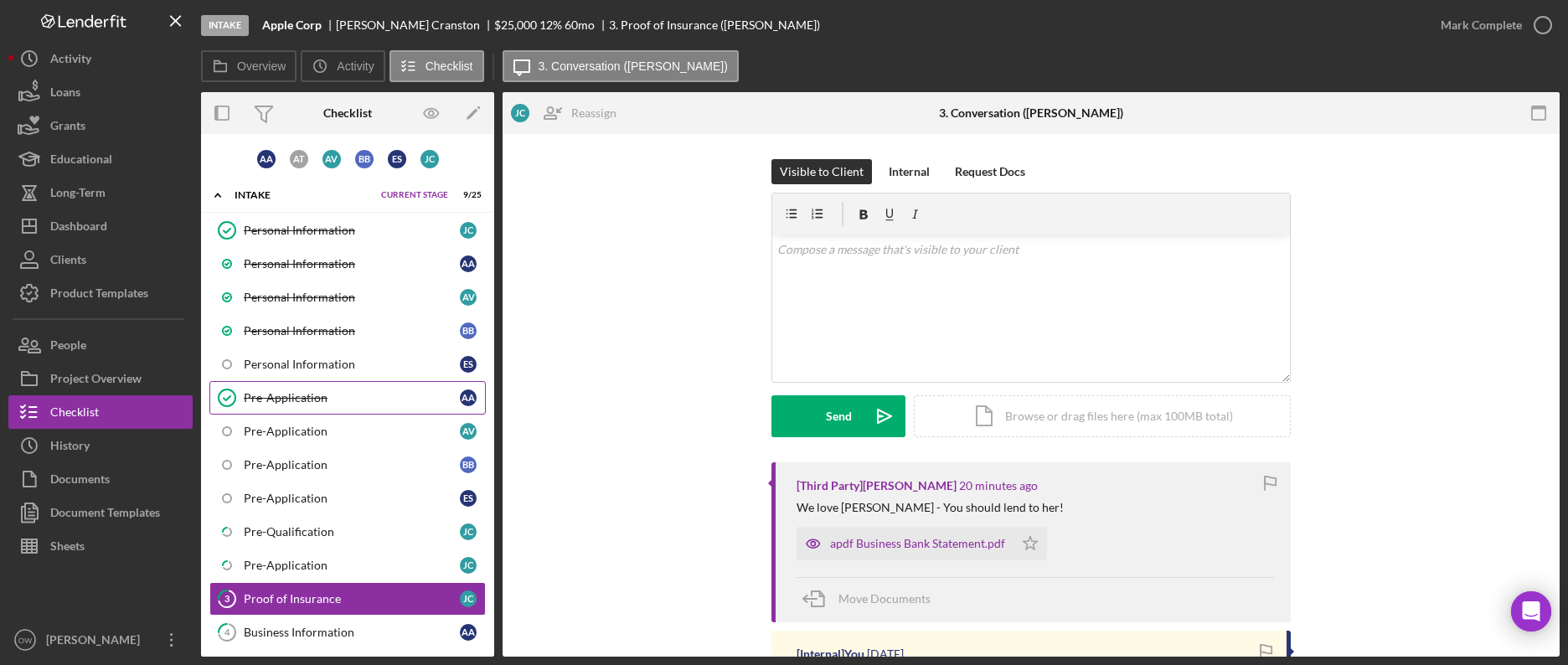
click at [391, 404] on div "Pre-Application" at bounding box center [352, 398] width 216 height 14
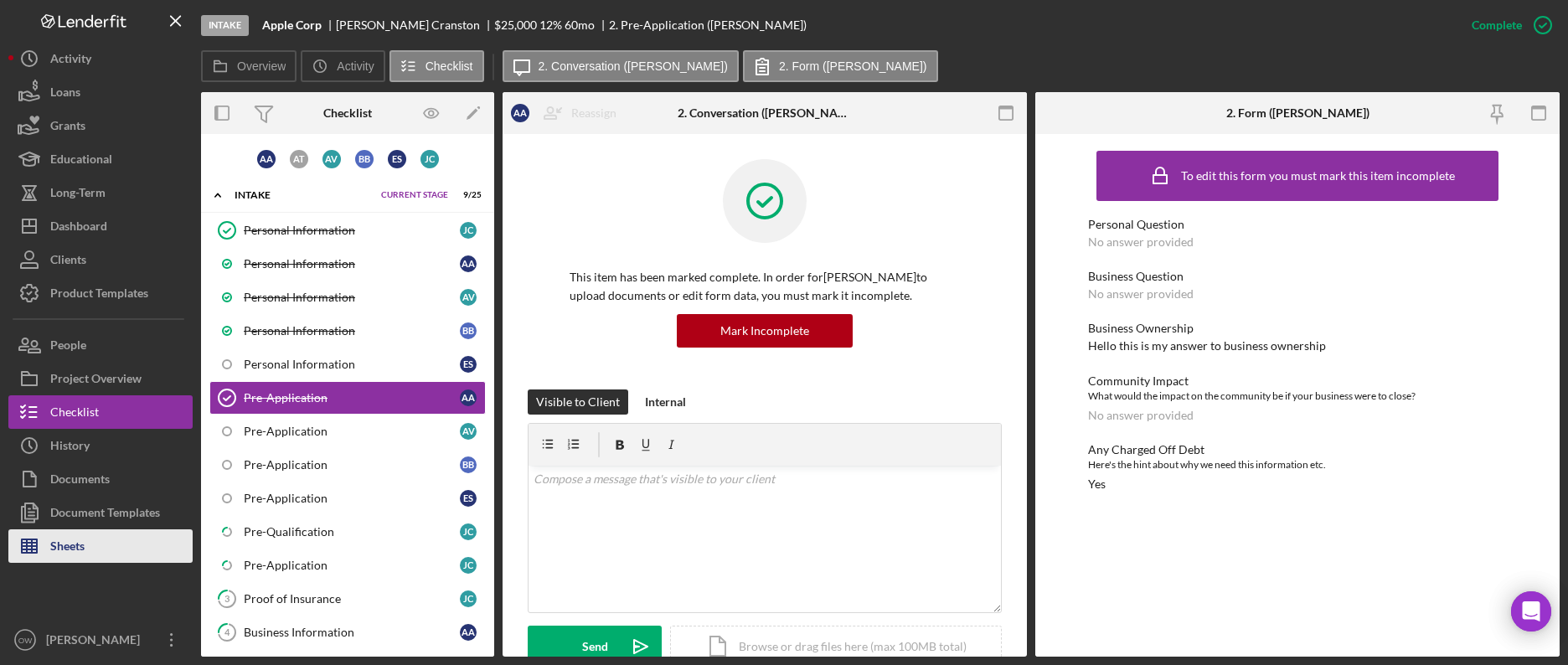
click at [114, 548] on button "Sheets" at bounding box center [100, 546] width 185 height 34
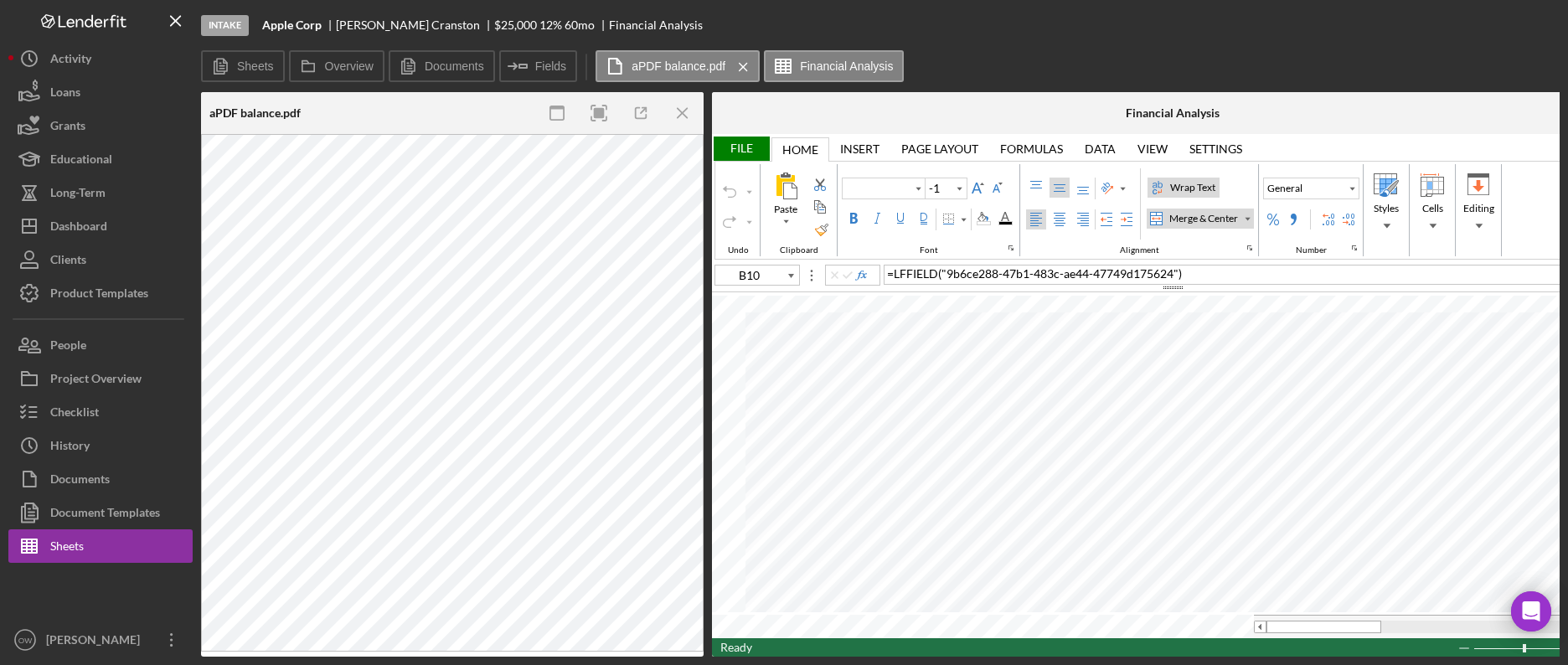
type input "Calibri"
type input "11"
click at [678, 110] on line "button" at bounding box center [682, 113] width 9 height 9
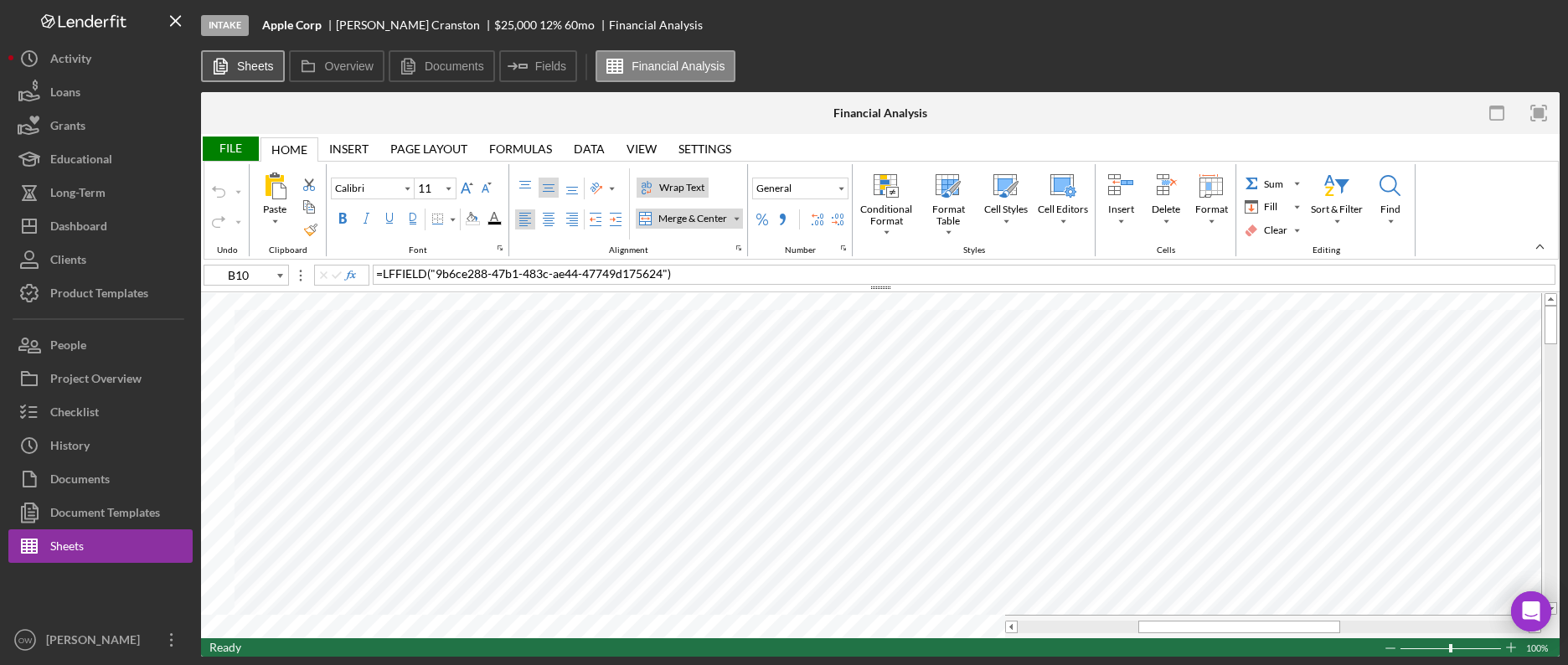
click at [227, 61] on icon at bounding box center [220, 66] width 33 height 34
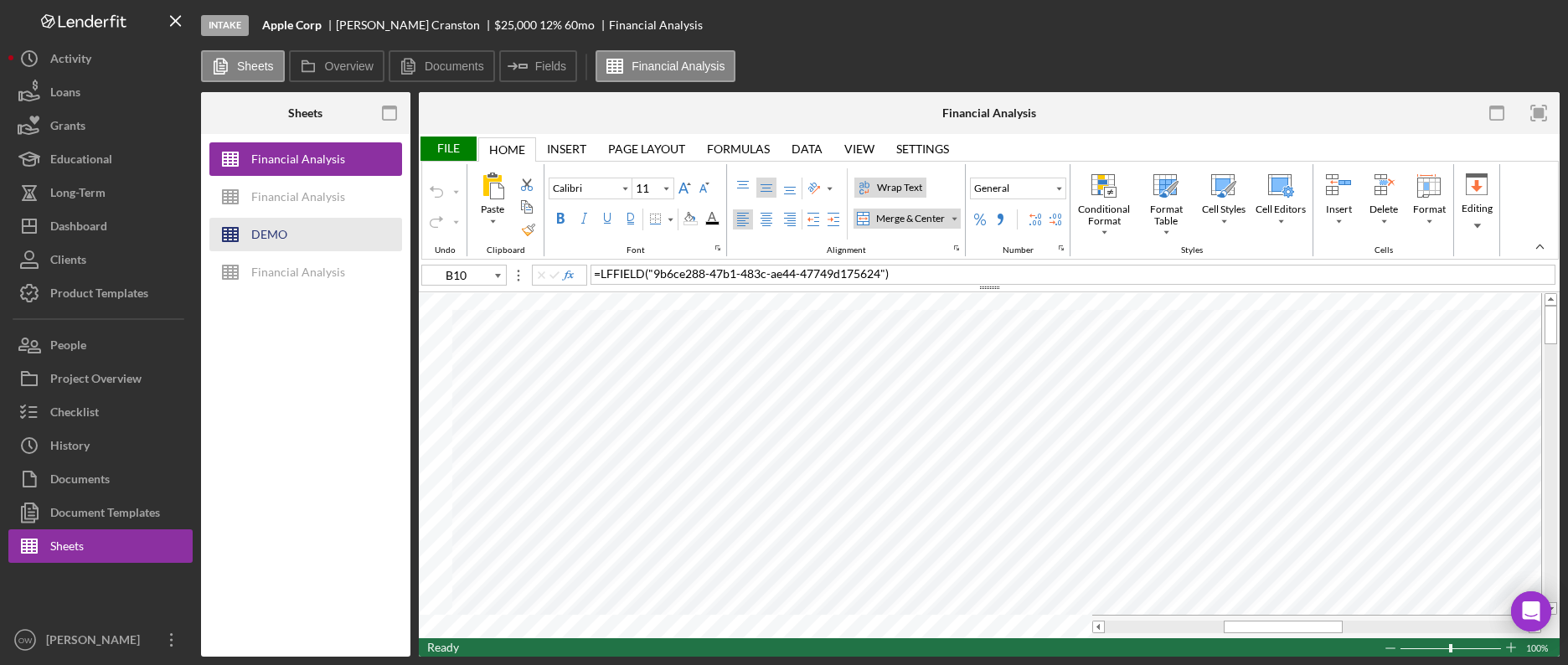
click at [288, 235] on button "DEMO" at bounding box center [306, 235] width 192 height 34
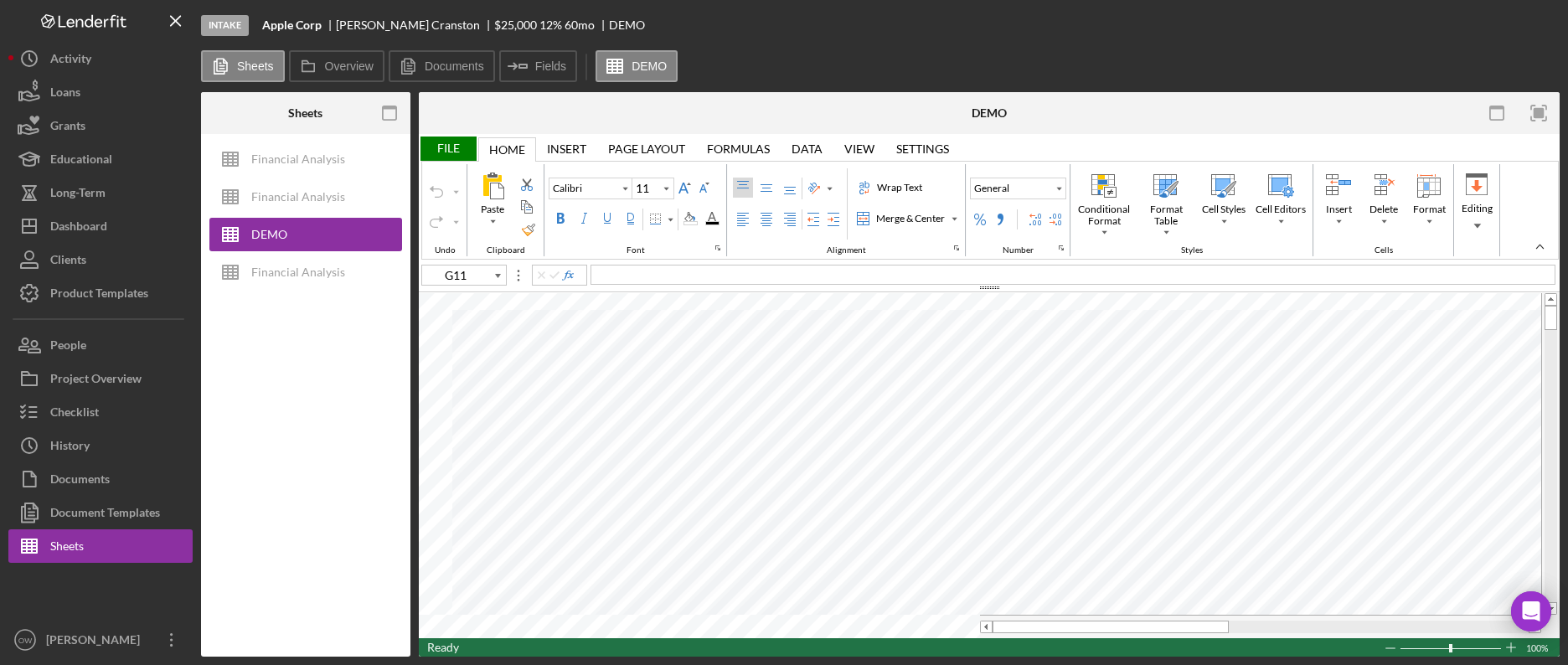
type input "C15"
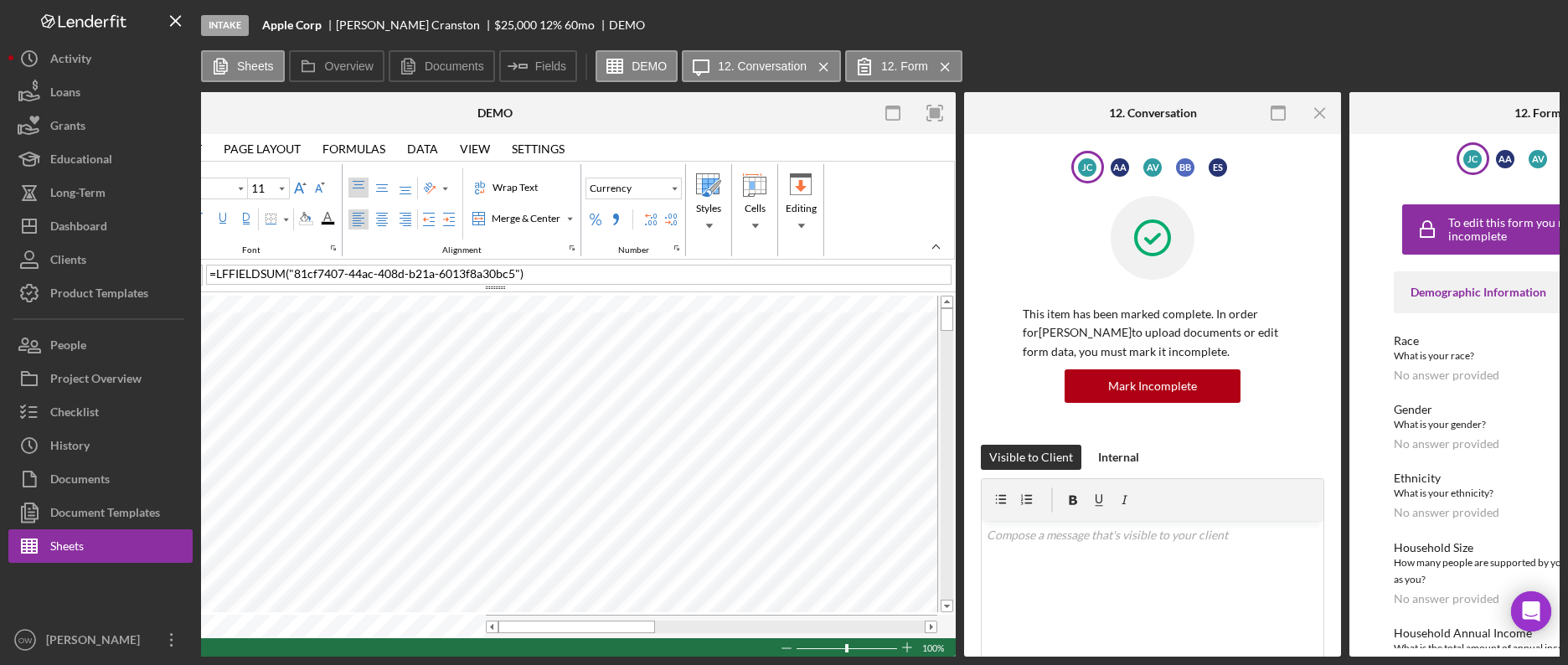
scroll to position [0, 551]
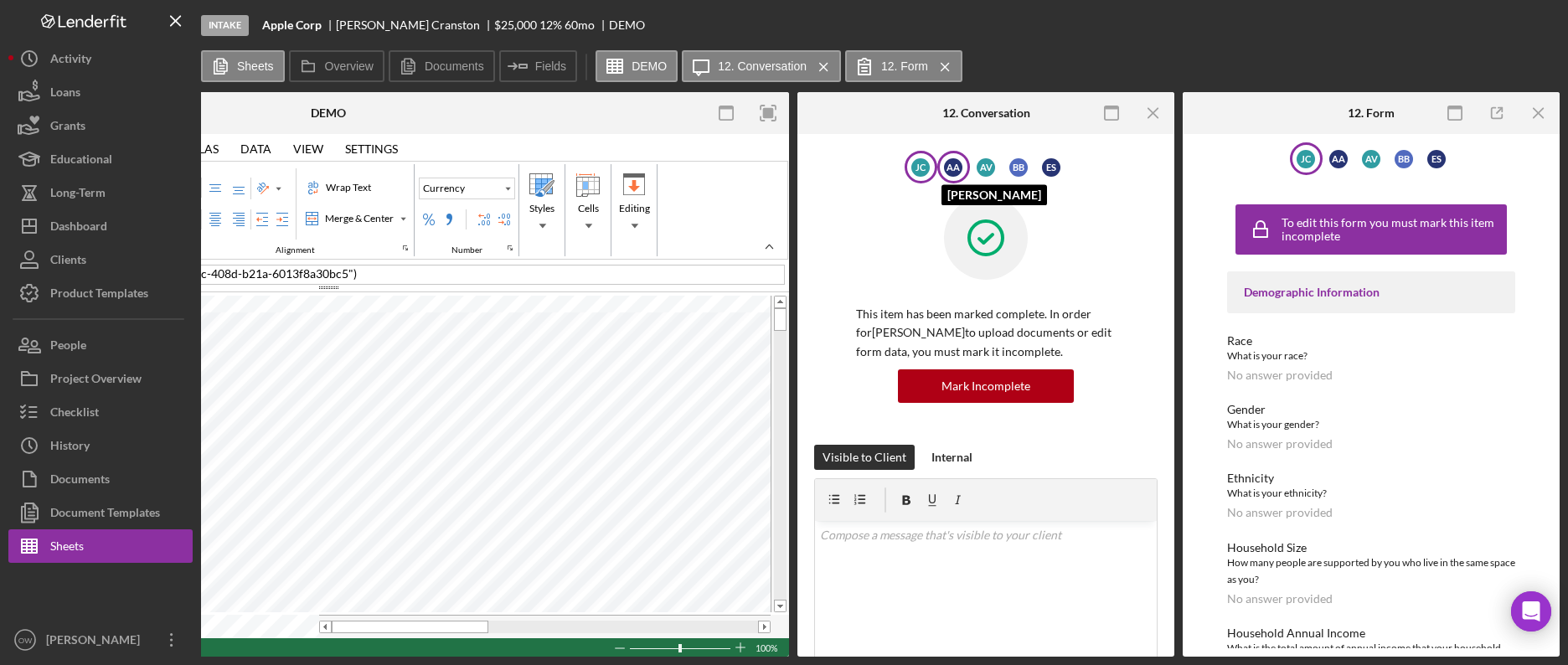
click at [944, 162] on div "A A" at bounding box center [952, 167] width 18 height 18
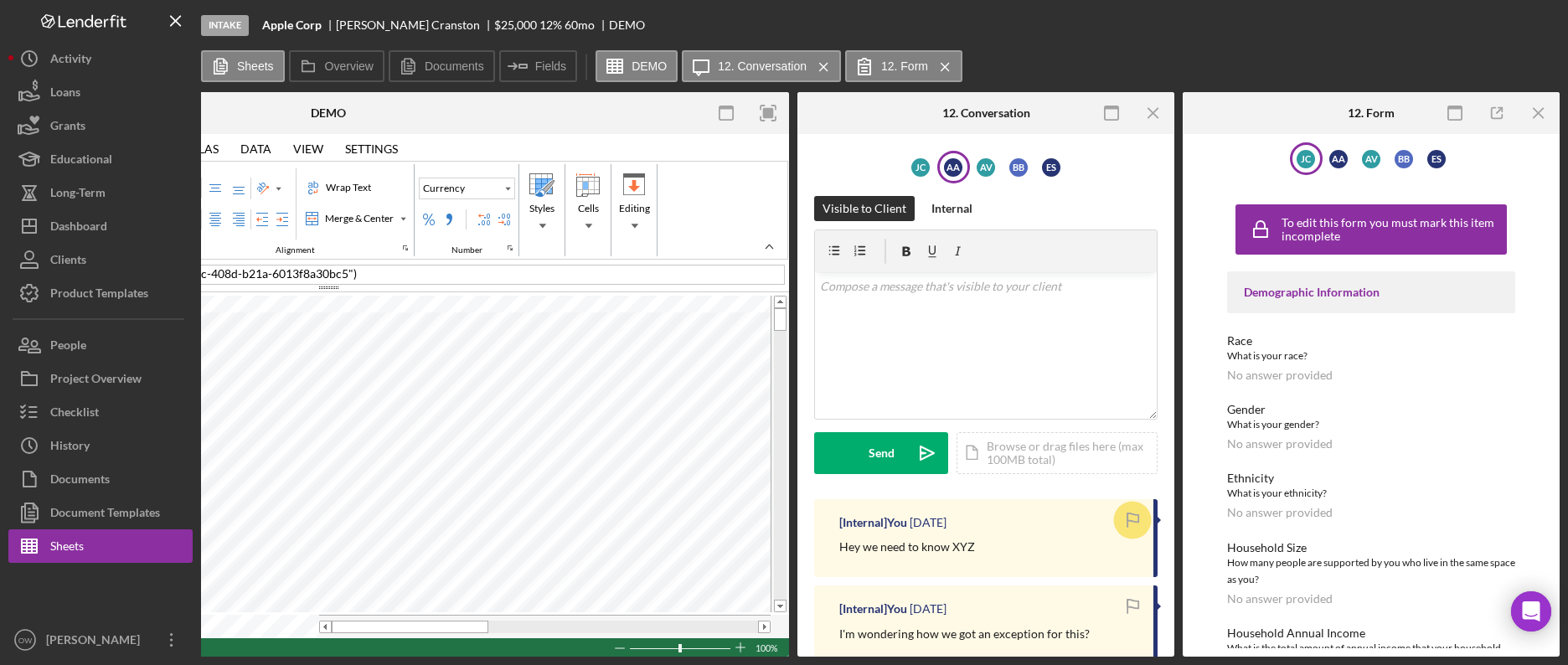
click at [995, 151] on div "J C A A A V B B E S" at bounding box center [986, 168] width 343 height 33
click at [985, 161] on div "A V" at bounding box center [985, 167] width 18 height 18
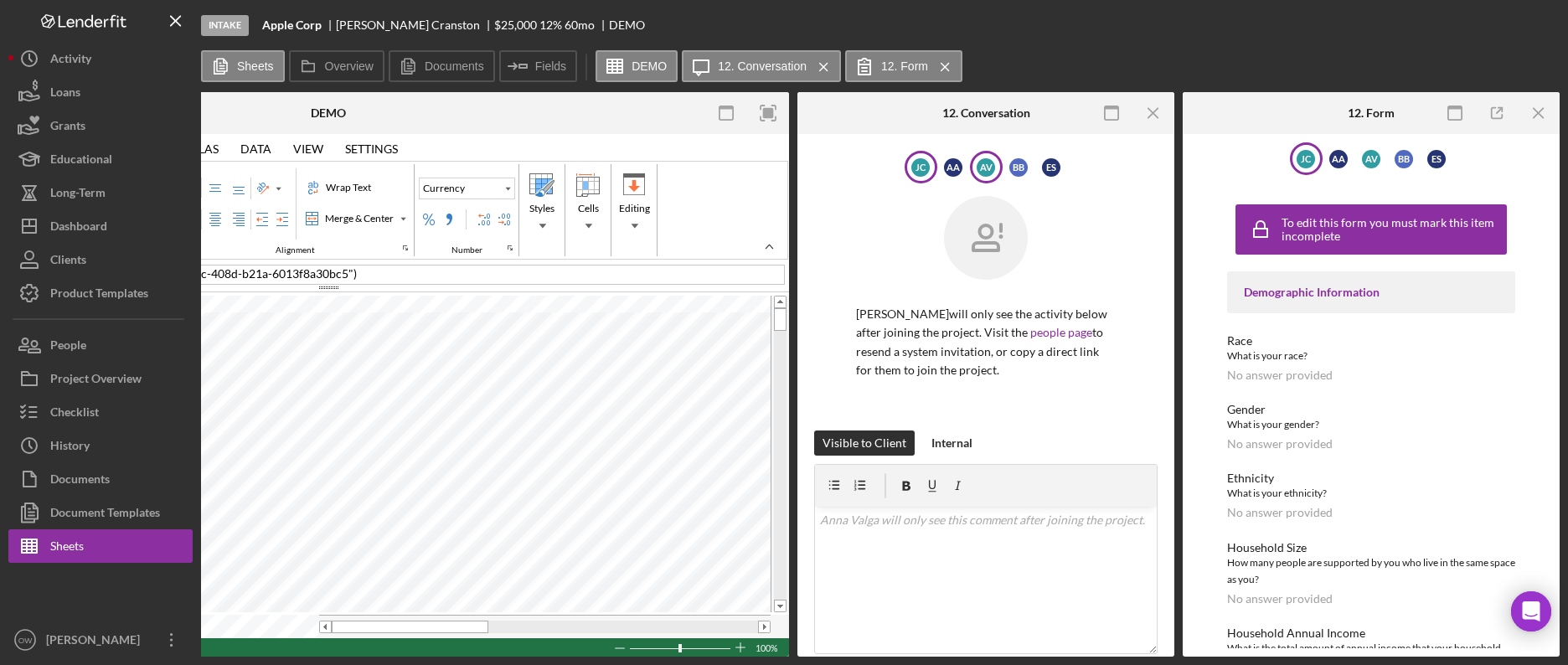
click at [927, 165] on div "J C" at bounding box center [920, 167] width 18 height 18
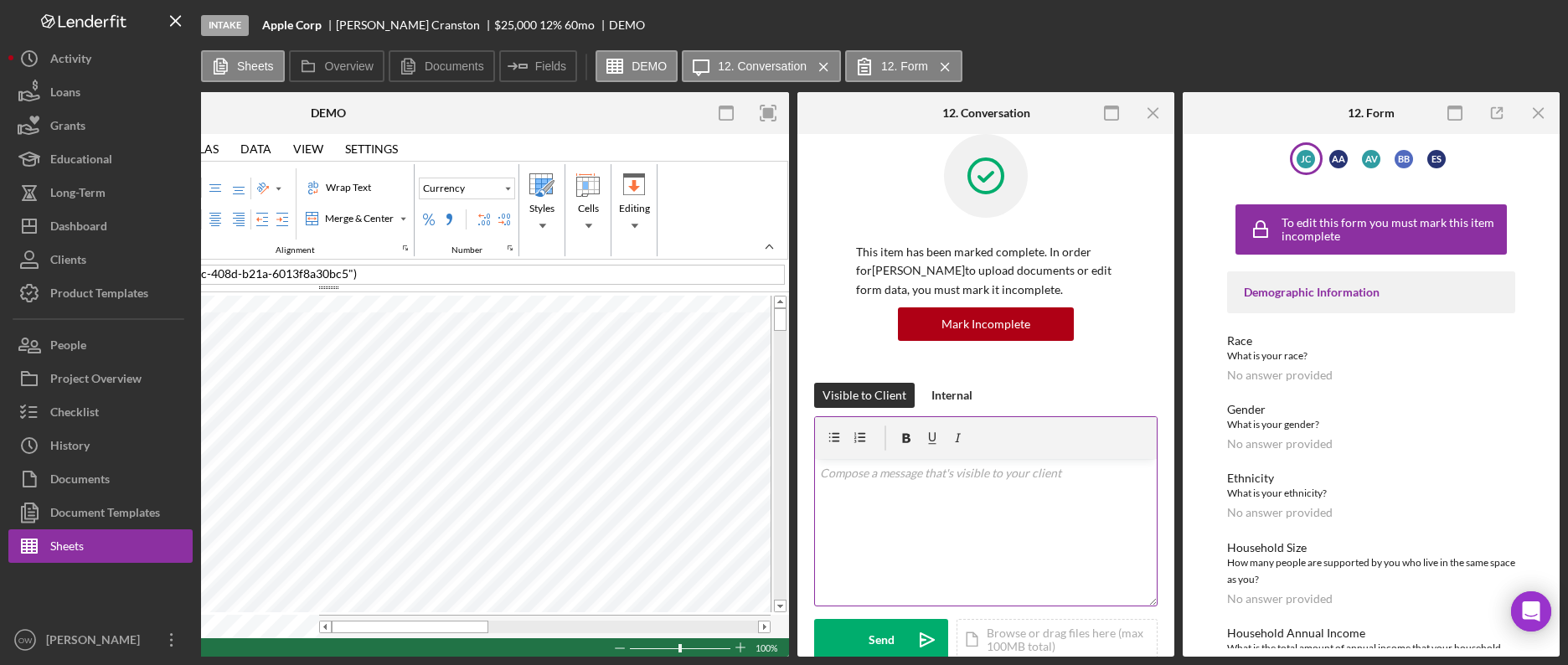
scroll to position [124, 0]
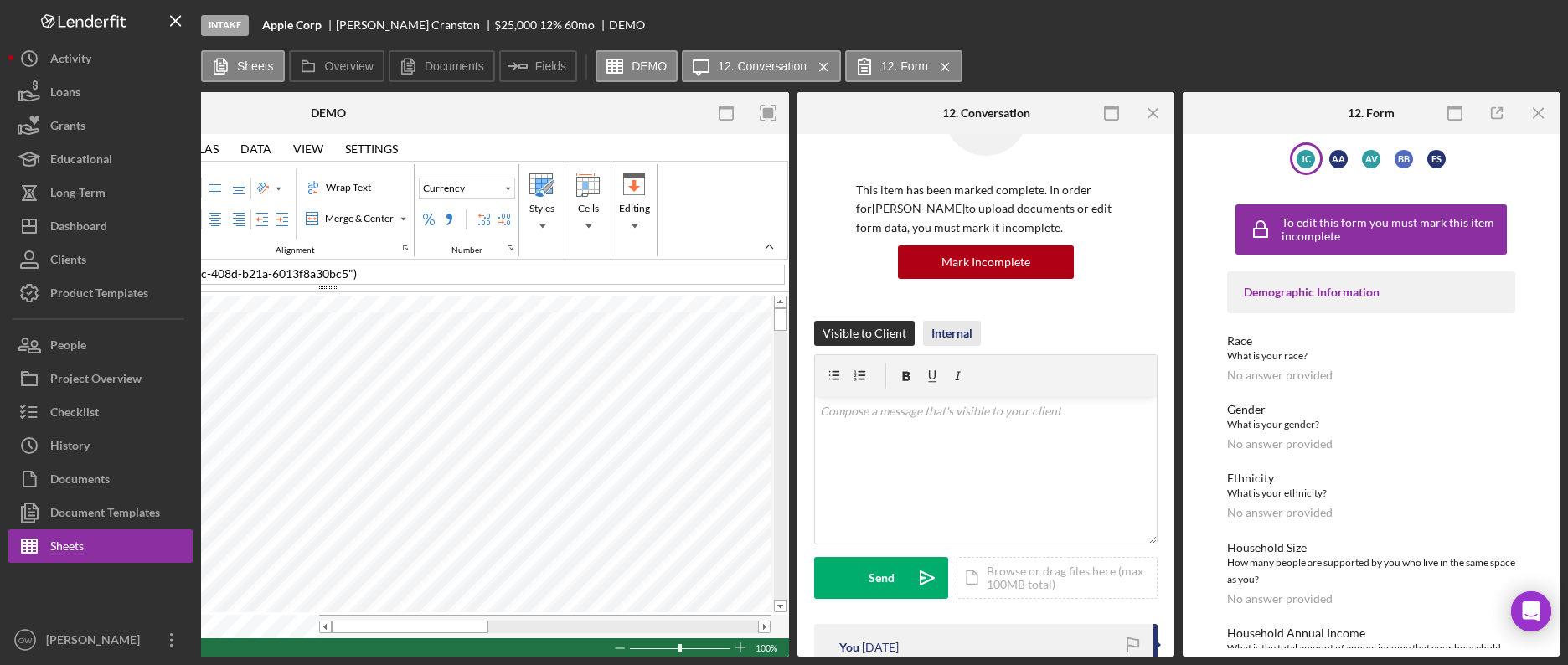
click at [951, 342] on div "Internal" at bounding box center [952, 333] width 41 height 25
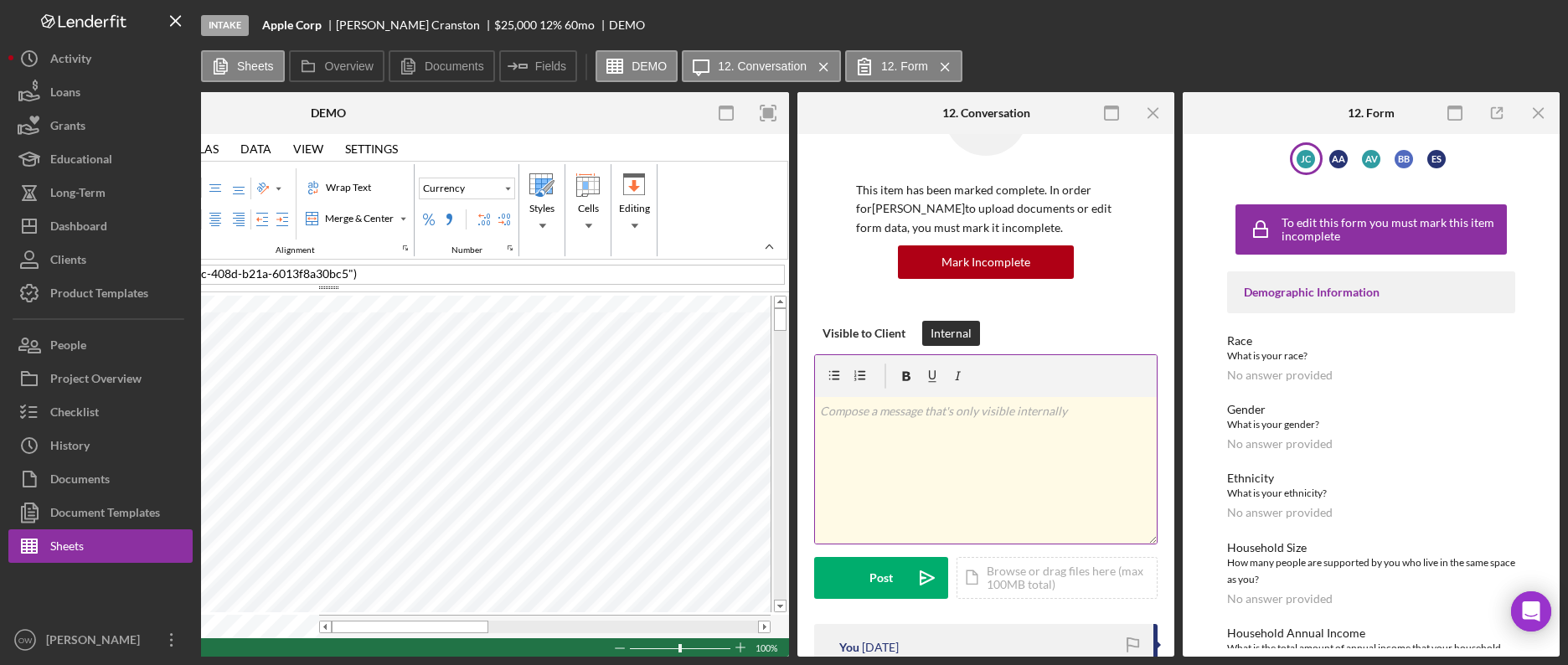
click at [959, 424] on div "v Color teal Color pink Remove color Add row above Add row below Add column bef…" at bounding box center [986, 470] width 342 height 147
drag, startPoint x: 1008, startPoint y: 397, endPoint x: 834, endPoint y: 400, distance: 174.0
click at [840, 400] on div "v Color teal Color pink Remove color Add row above Add row below Add column bef…" at bounding box center [986, 470] width 342 height 147
click at [838, 415] on p "lskdfj;alskdfja;lsdkfj;lskdfj;lk" at bounding box center [986, 411] width 332 height 18
click at [839, 416] on p "lskdfj;alskdfja;lsdkfj;lskdfj;lk" at bounding box center [986, 411] width 332 height 18
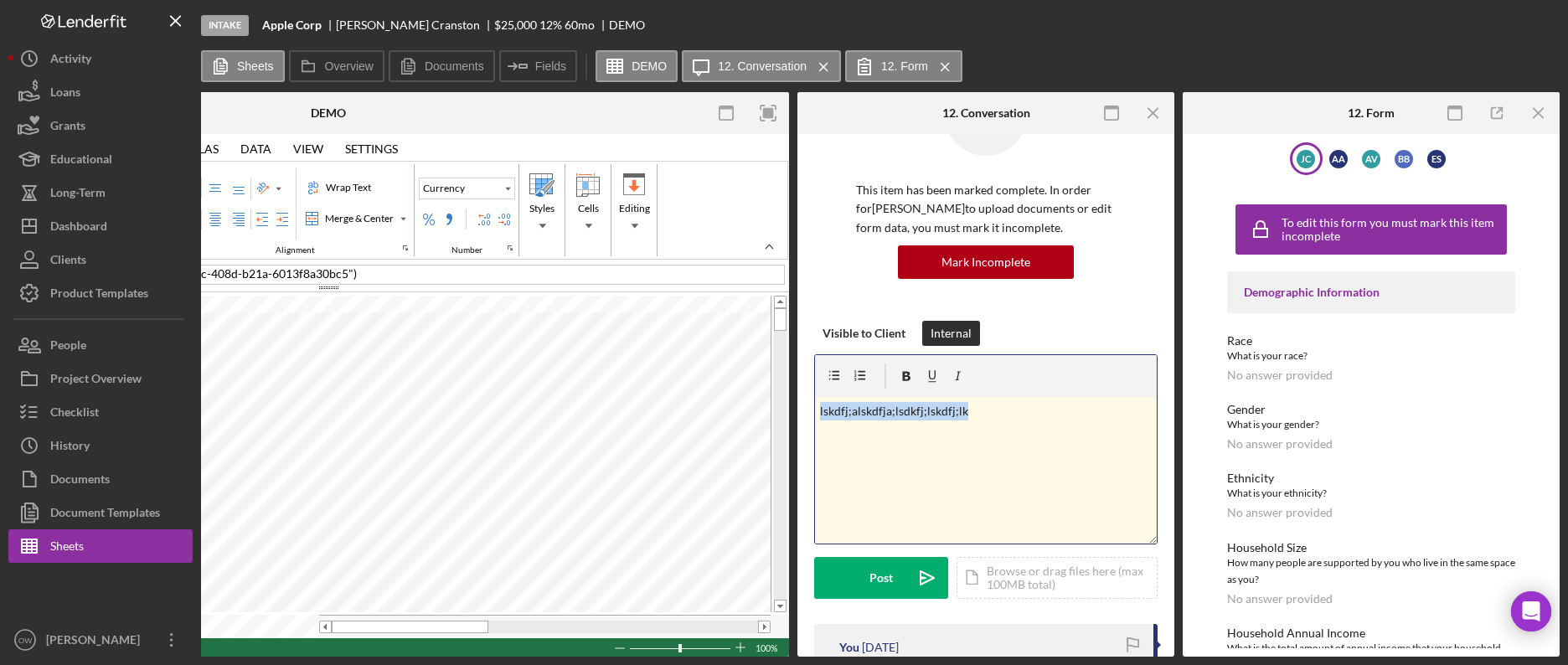
click at [839, 416] on p "lskdfj;alskdfja;lsdkfj;lskdfj;lk" at bounding box center [986, 411] width 332 height 18
click at [875, 441] on div "v Color teal Color pink Remove color Add row above Add row below Add column bef…" at bounding box center [986, 470] width 342 height 147
click at [901, 567] on button "Post Icon/icon-invite-send" at bounding box center [881, 578] width 134 height 42
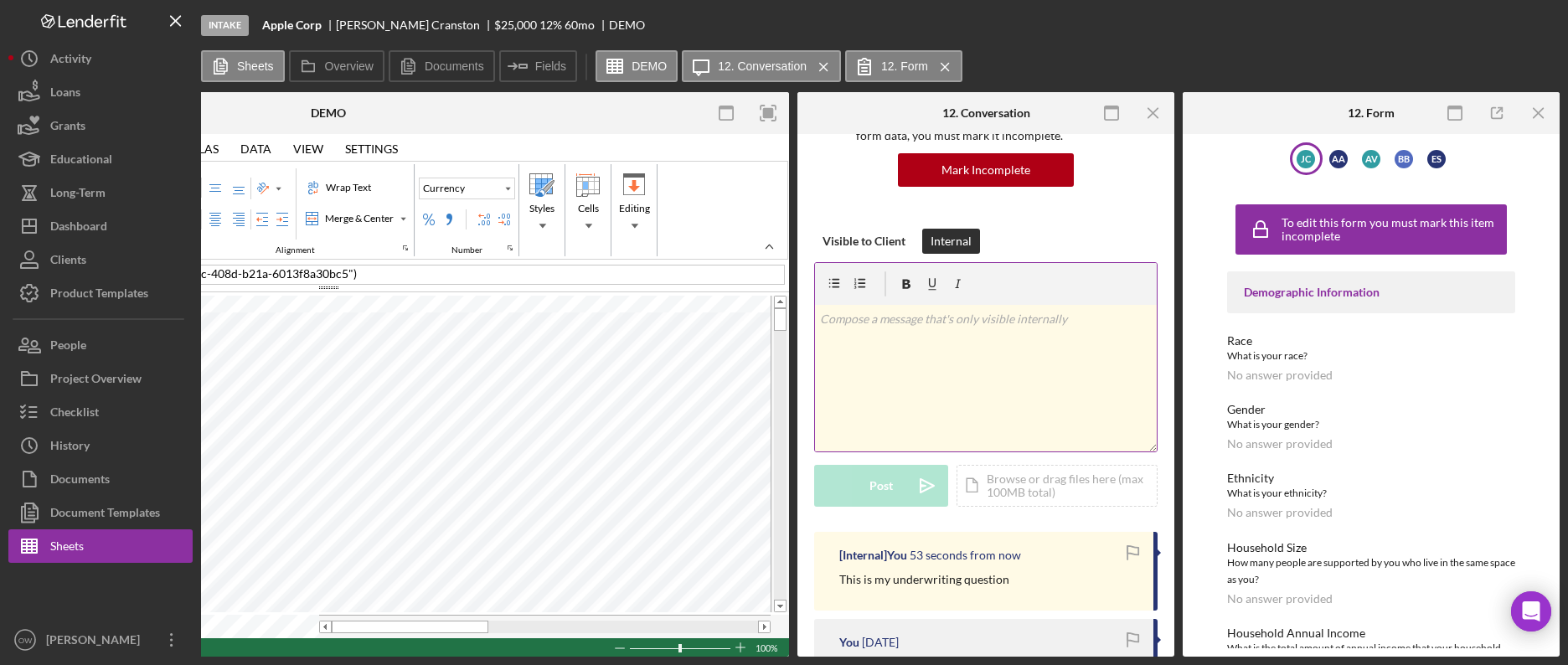
scroll to position [284, 0]
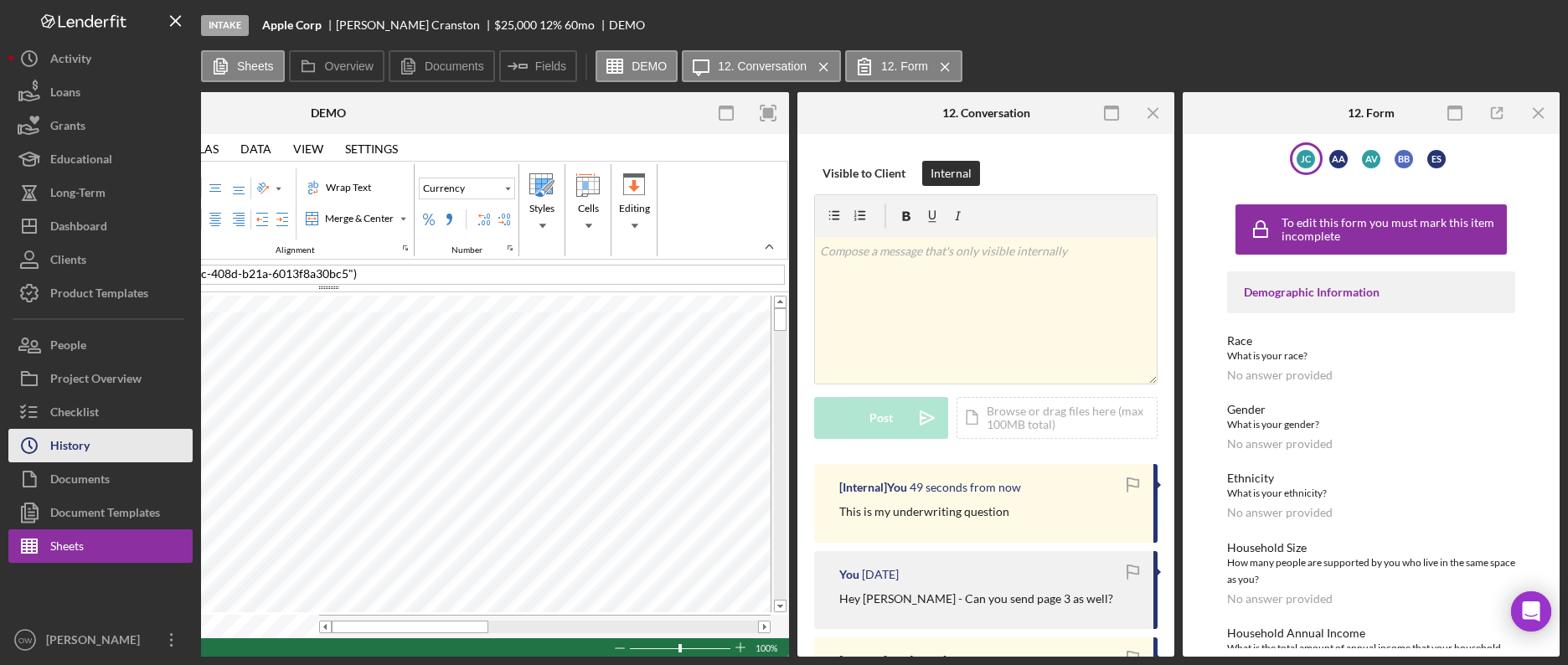
click at [164, 437] on button "Icon/History History" at bounding box center [100, 445] width 185 height 34
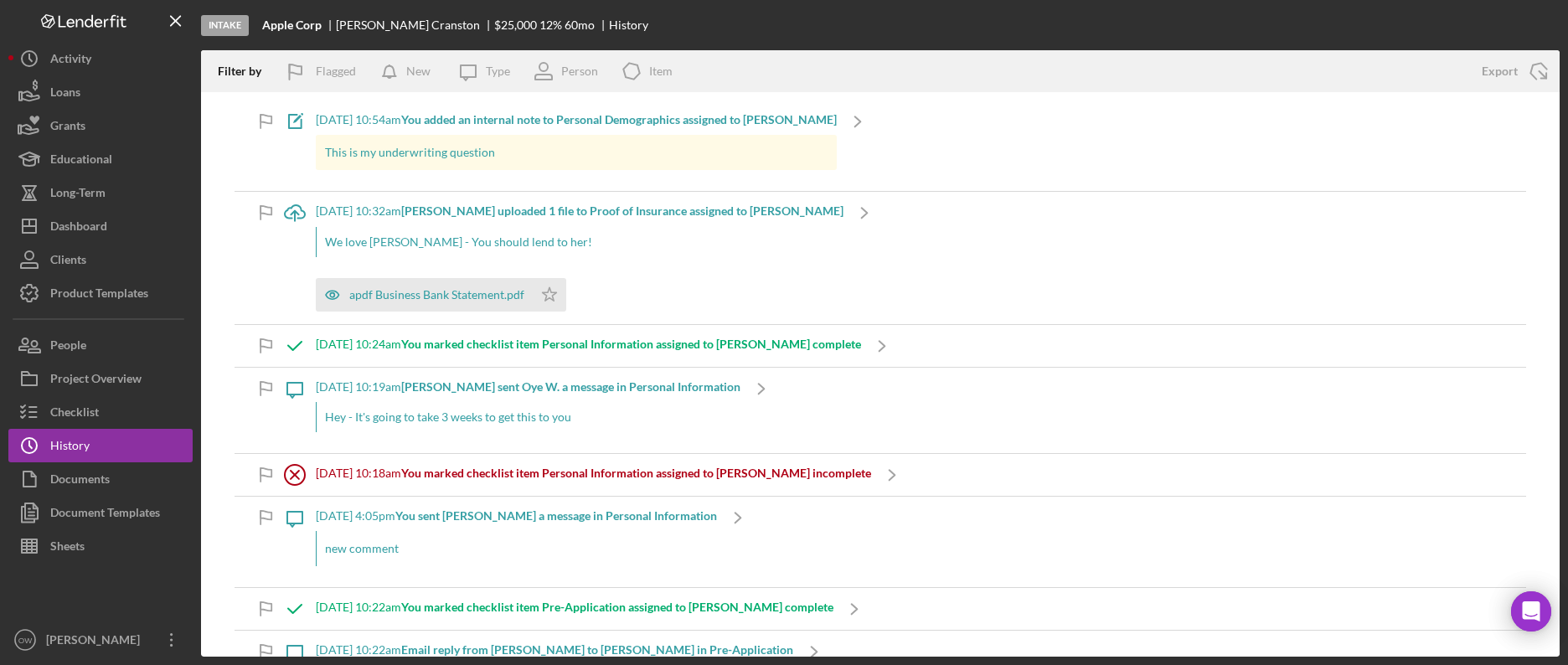
click at [604, 122] on b "You added an internal note to Personal Demographics assigned to Julie C." at bounding box center [618, 119] width 435 height 15
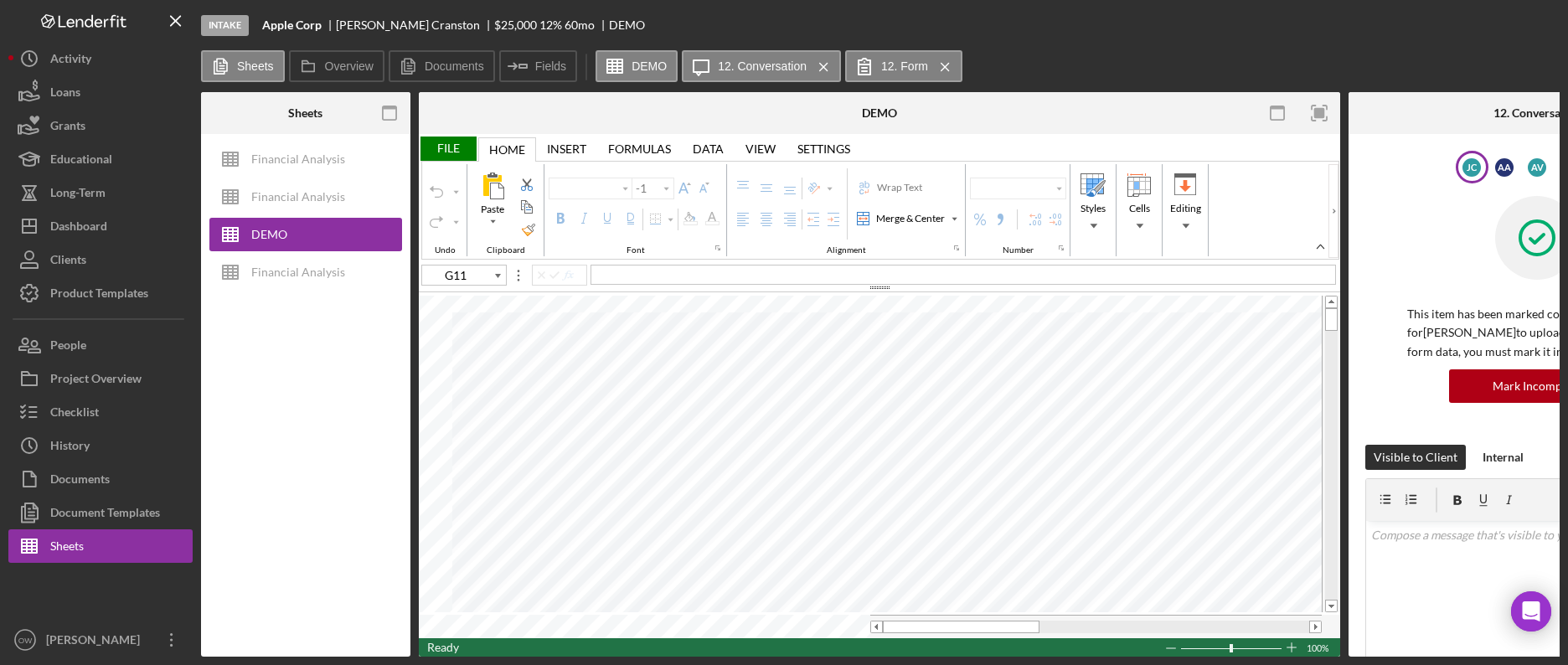
type input "Calibri"
type input "11"
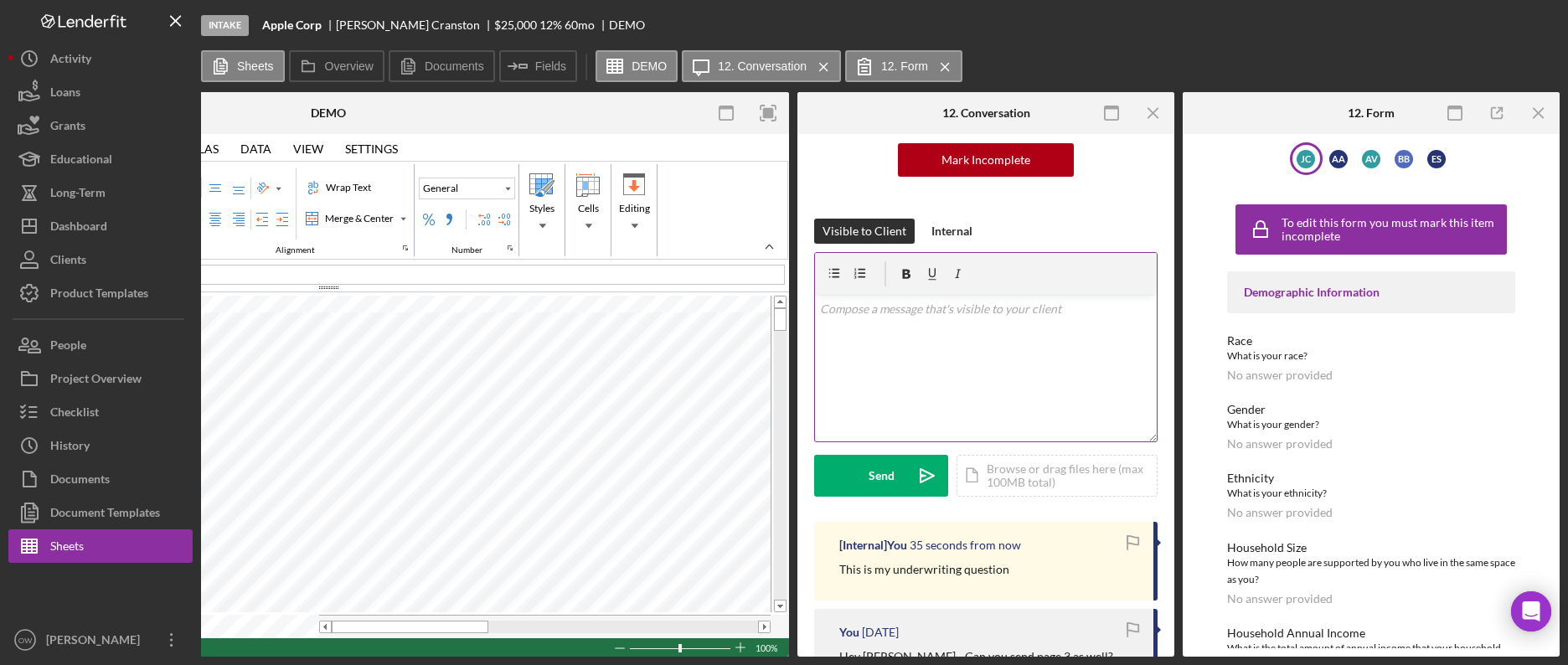
scroll to position [245, 0]
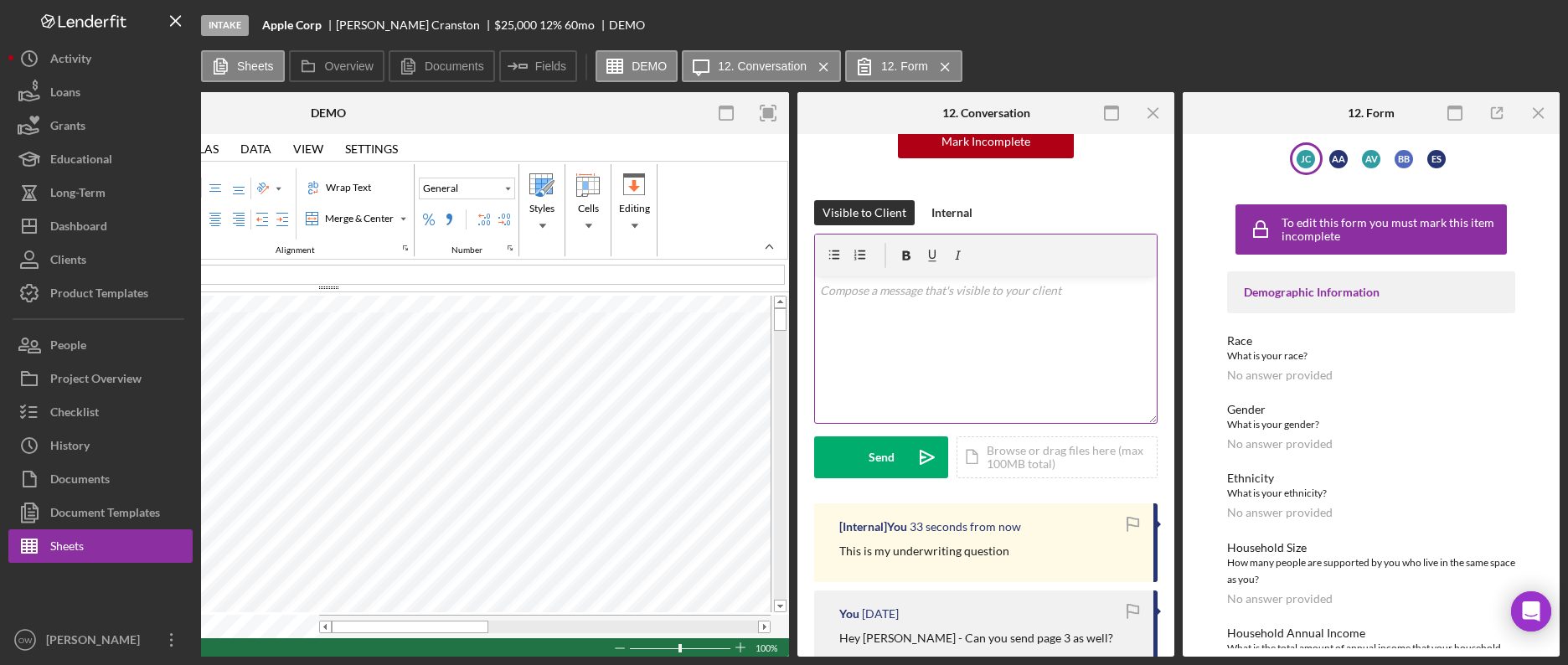
click at [985, 380] on div "v Color teal Color pink Remove color Add row above Add row below Add column bef…" at bounding box center [986, 350] width 342 height 147
drag, startPoint x: 1000, startPoint y: 551, endPoint x: 782, endPoint y: 552, distance: 218.0
click at [793, 552] on div "Sheets Financial Analysis Financial Analysis DEMO Financial Analysis Overview I…" at bounding box center [880, 374] width 1358 height 564
copy p "This is my underwriting questio"
click at [944, 384] on div "v Color teal Color pink Remove color Add row above Add row below Add column bef…" at bounding box center [986, 350] width 342 height 147
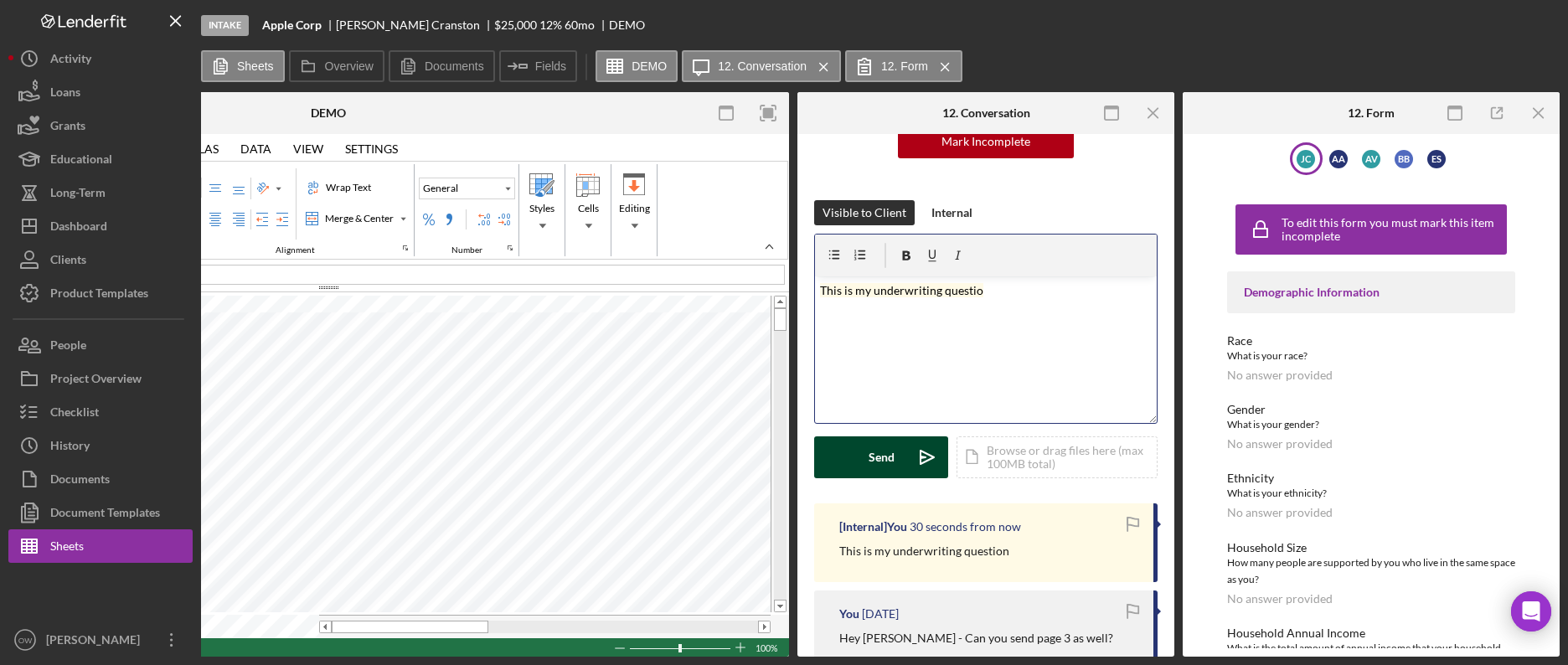
click at [896, 458] on button "Send Icon/icon-invite-send" at bounding box center [881, 457] width 134 height 42
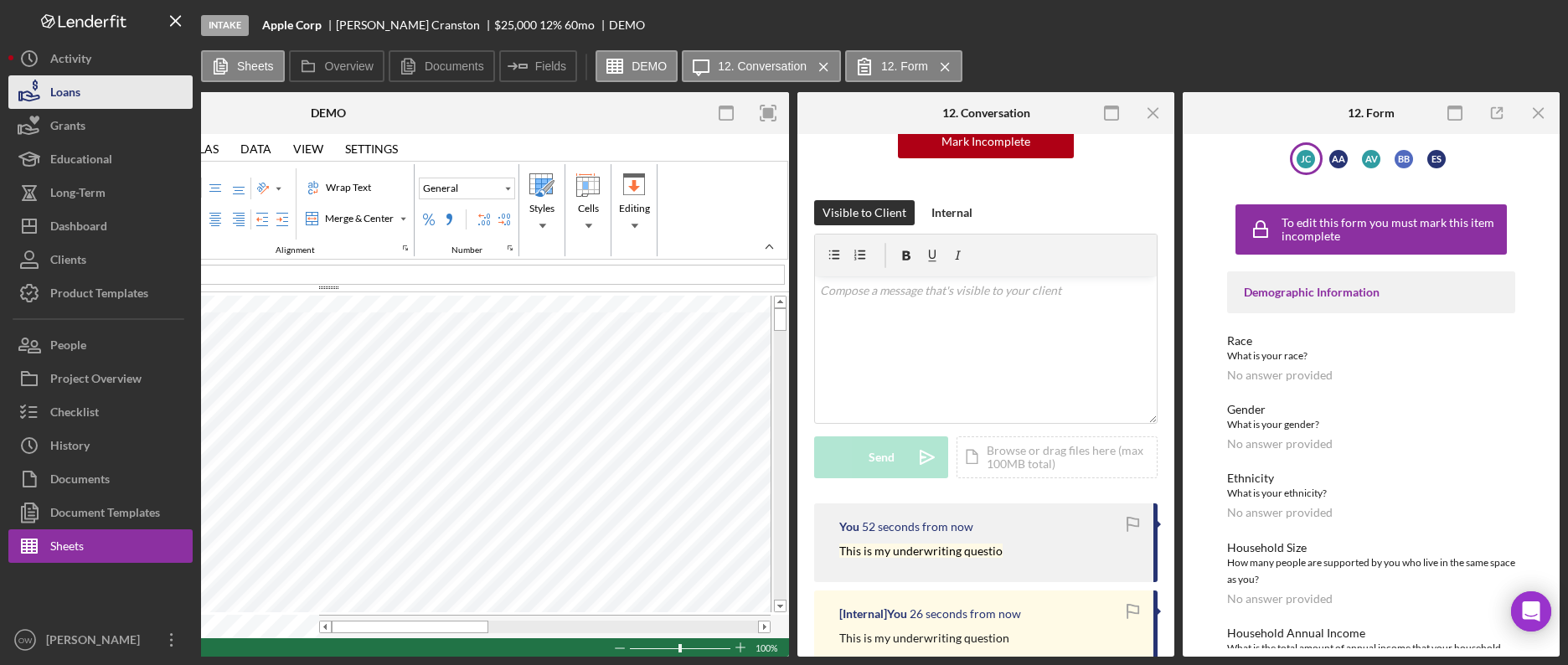
click at [87, 85] on button "Loans" at bounding box center [100, 92] width 185 height 34
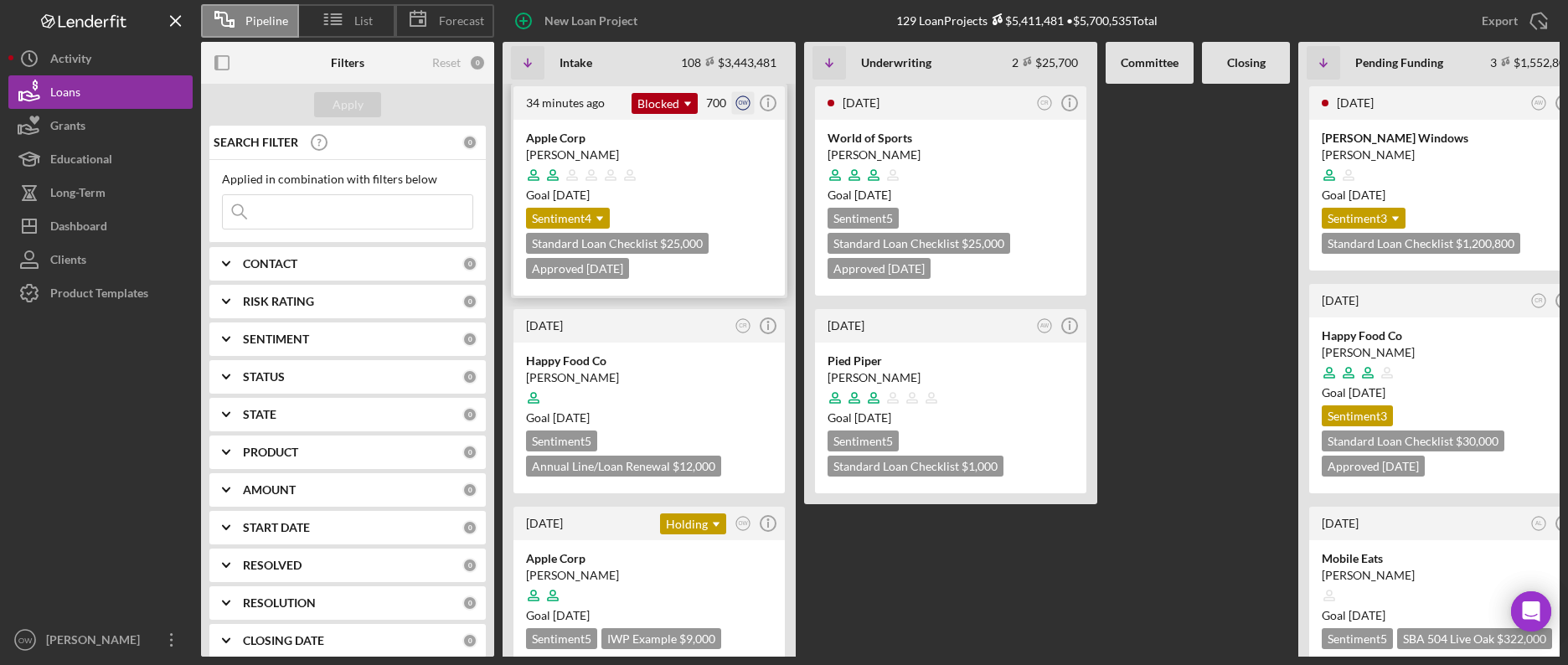
click at [744, 99] on icon "OW" at bounding box center [743, 103] width 22 height 22
click at [119, 382] on div at bounding box center [100, 467] width 185 height 314
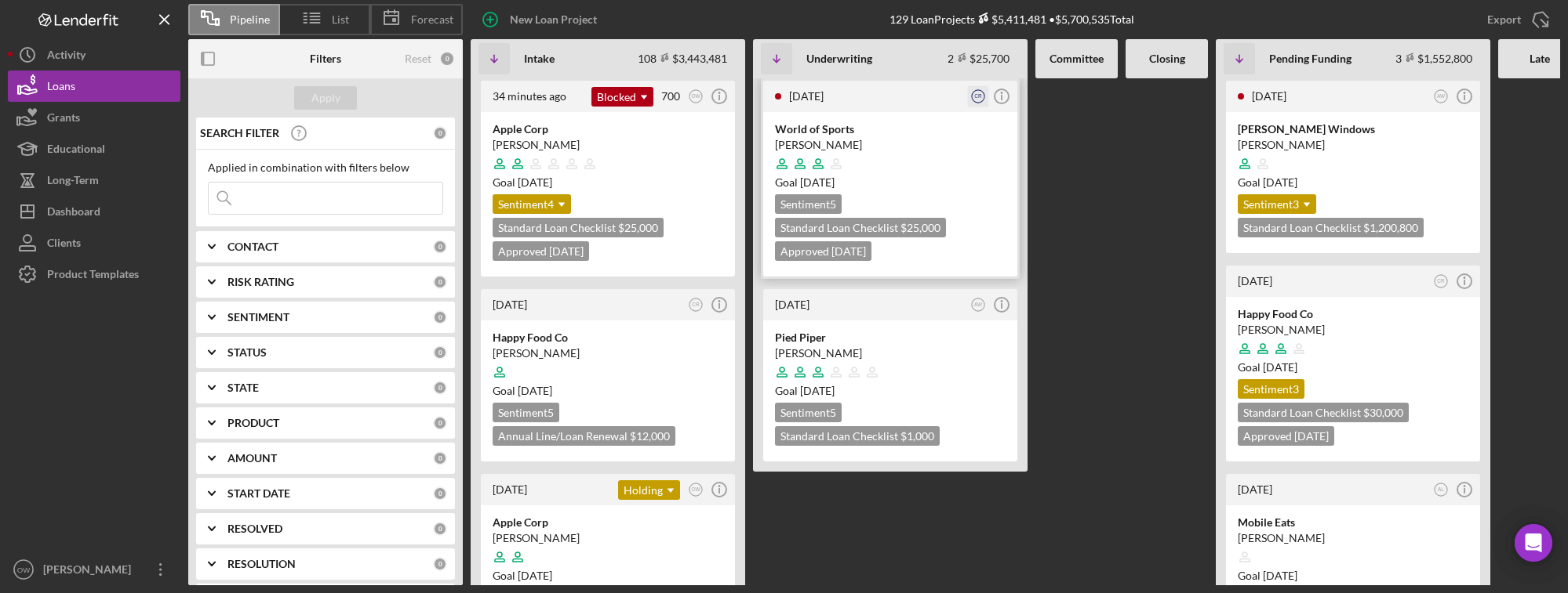
click at [972, 96] on icon "CR" at bounding box center [979, 96] width 21 height 21
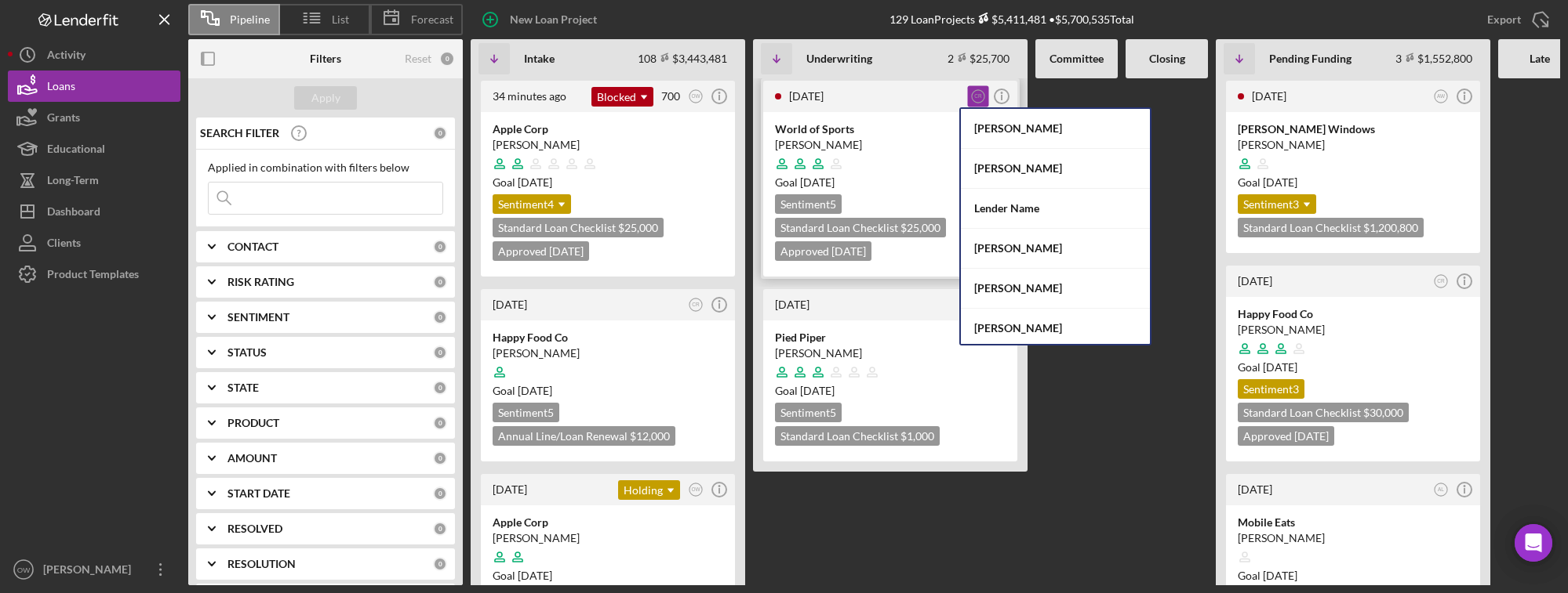
click at [909, 190] on div "World of Sports Oscar Dukes Goal 3 months ago Sentiment 5 Standard Loan Checkli…" at bounding box center [890, 194] width 254 height 165
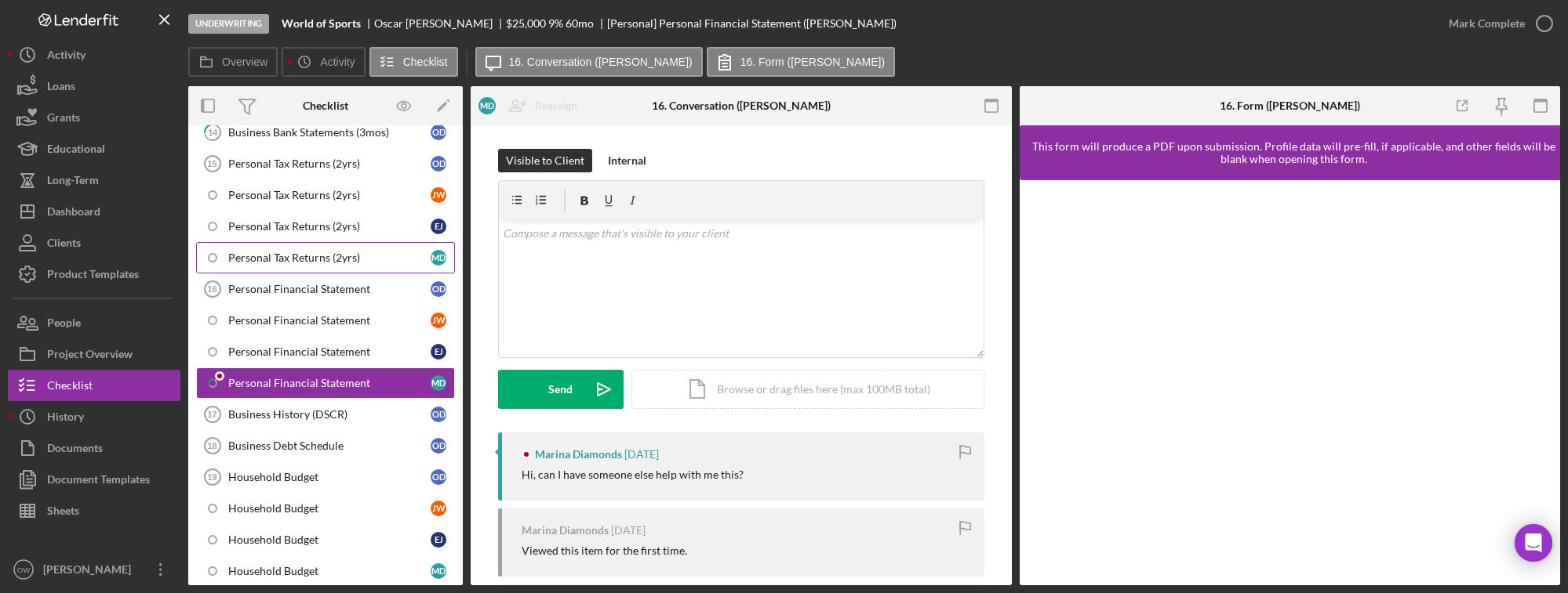
scroll to position [647, 0]
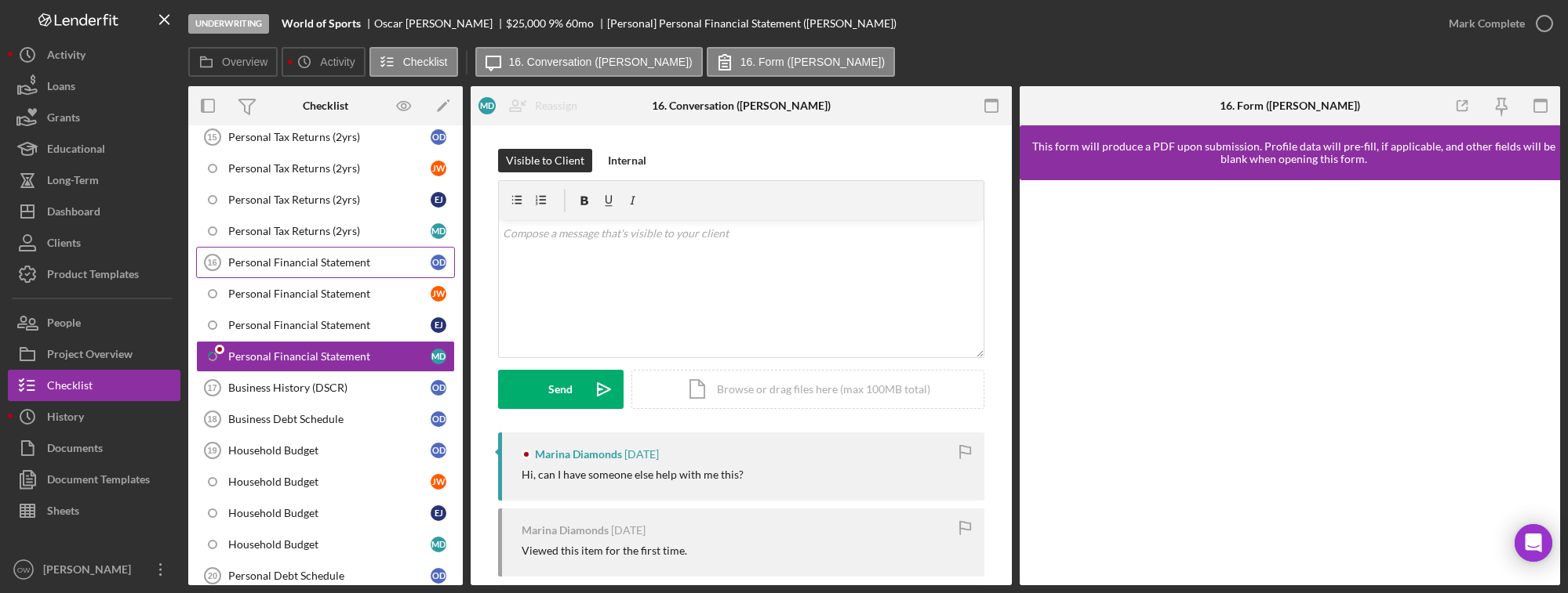
click at [244, 266] on div "Personal Financial Statement" at bounding box center [330, 263] width 203 height 13
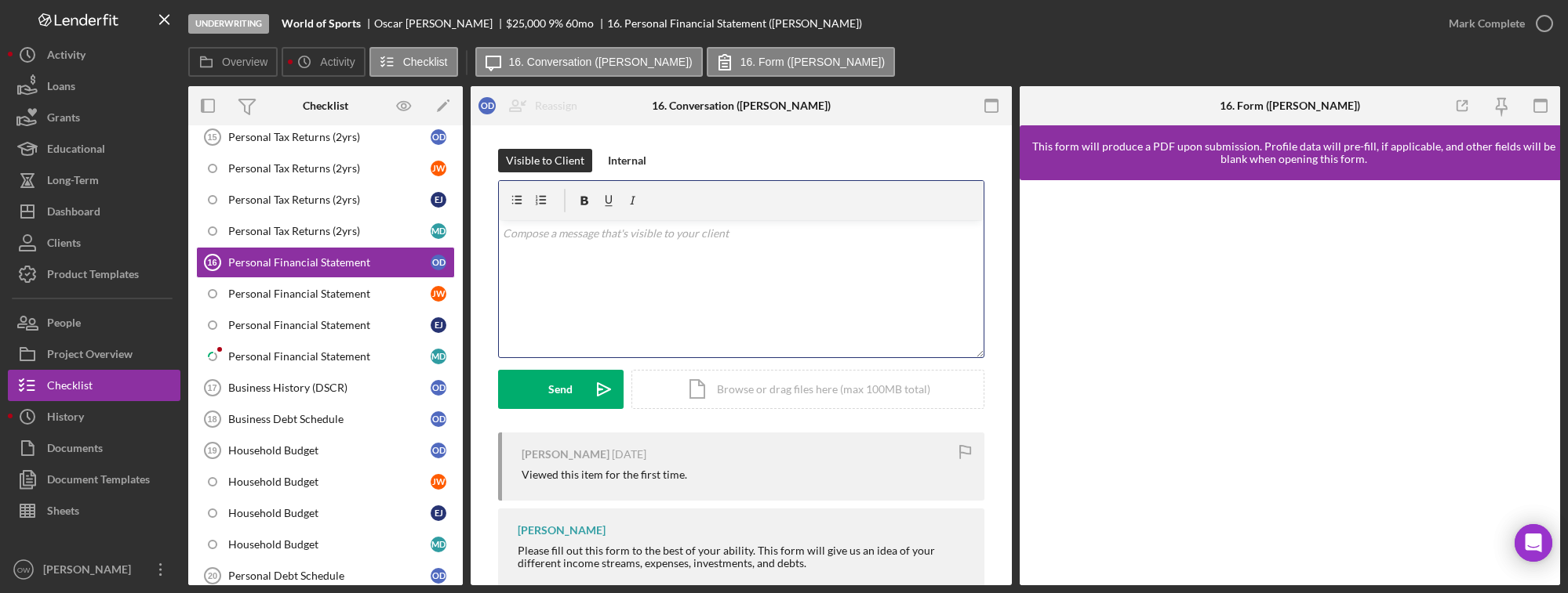
click at [560, 280] on div "v Color teal Color pink Remove color Add row above Add row below Add column bef…" at bounding box center [741, 288] width 485 height 137
click at [585, 374] on icon "Icon/icon-invite-send" at bounding box center [604, 389] width 39 height 39
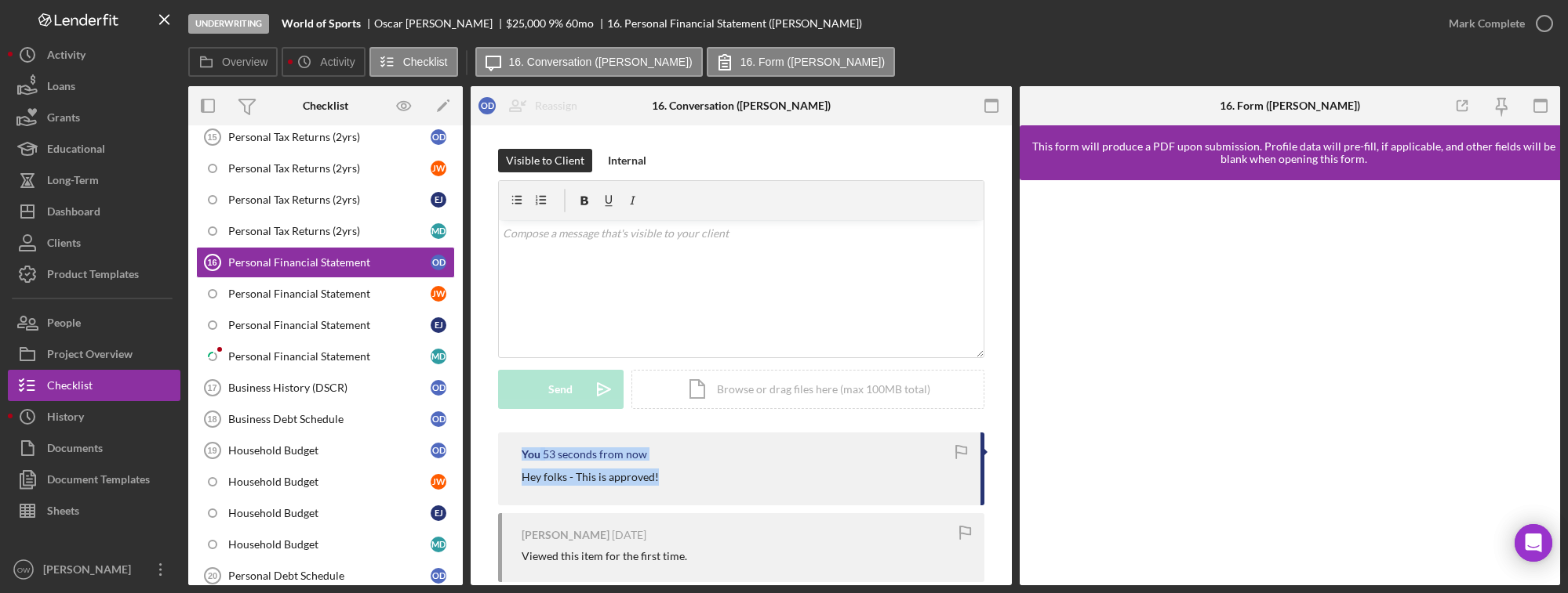
drag, startPoint x: 519, startPoint y: 450, endPoint x: 700, endPoint y: 475, distance: 182.7
click at [700, 476] on div "You 53 seconds from now Hey folks - This is approved!" at bounding box center [741, 468] width 486 height 73
click at [1467, 22] on div "Mark Complete" at bounding box center [1486, 23] width 76 height 31
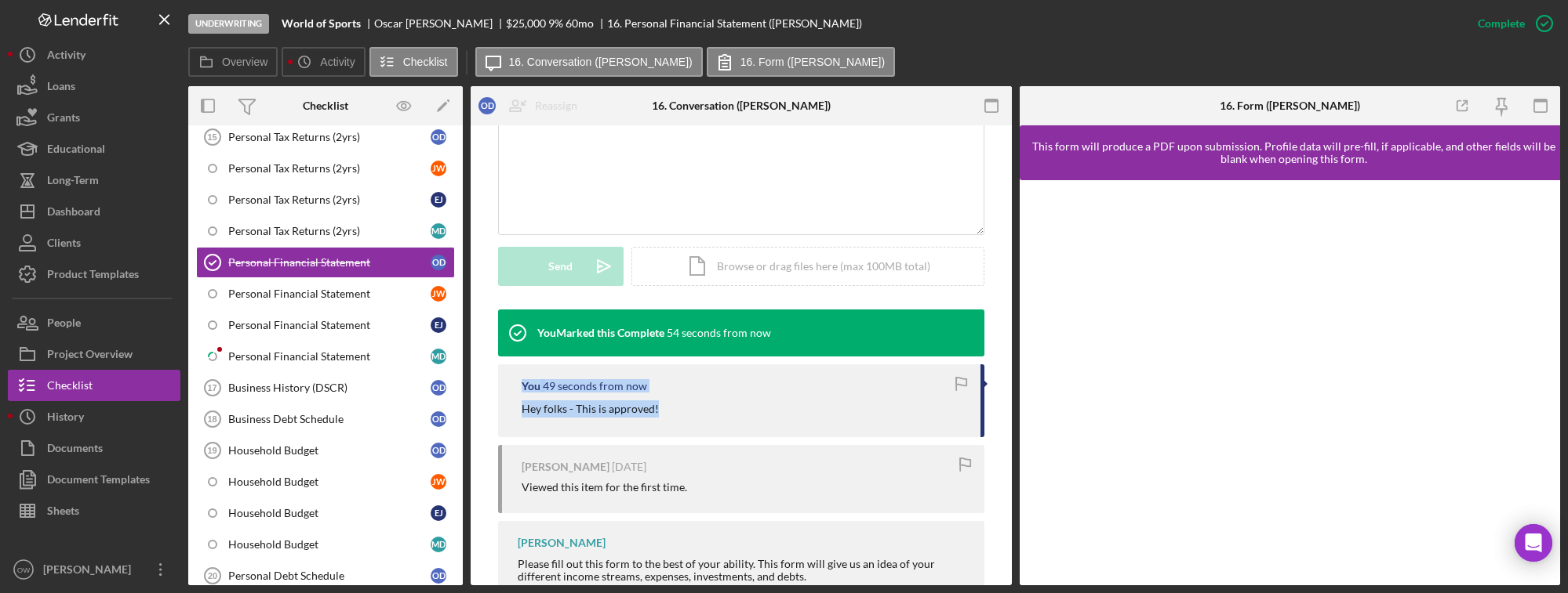
scroll to position [340, 0]
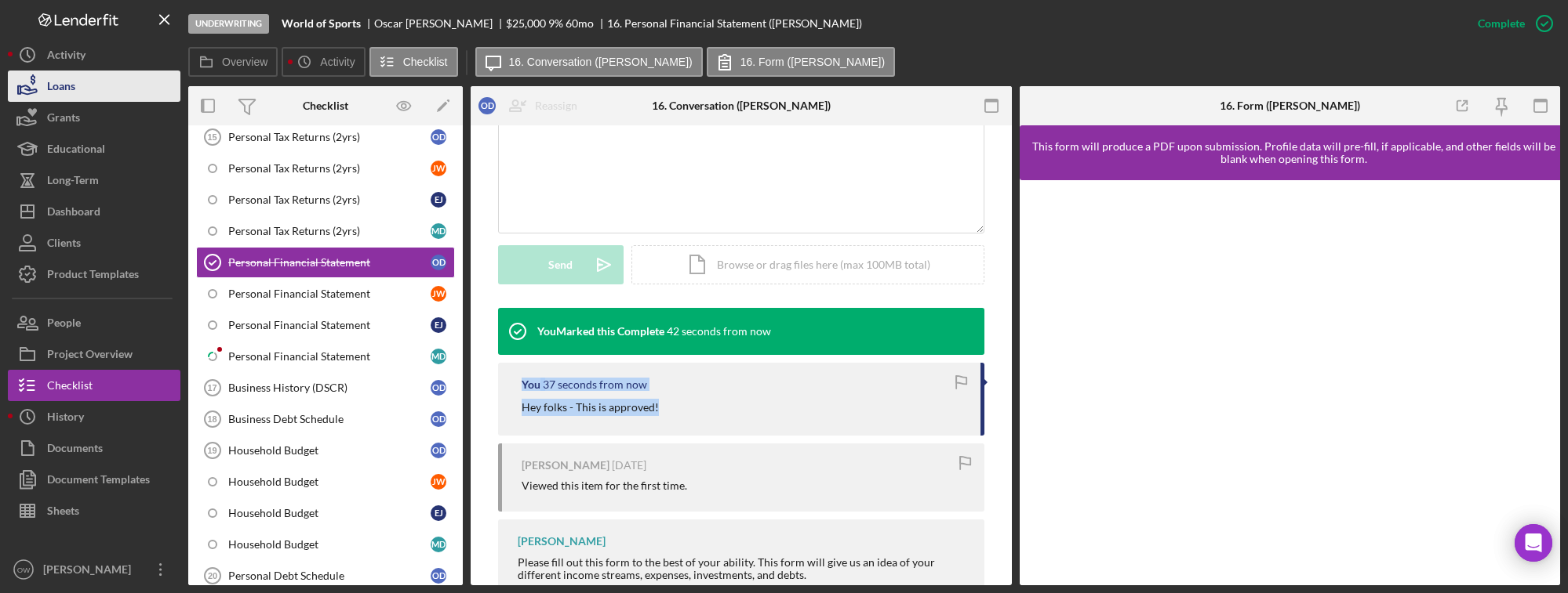
click at [96, 84] on button "Loans" at bounding box center [94, 86] width 173 height 31
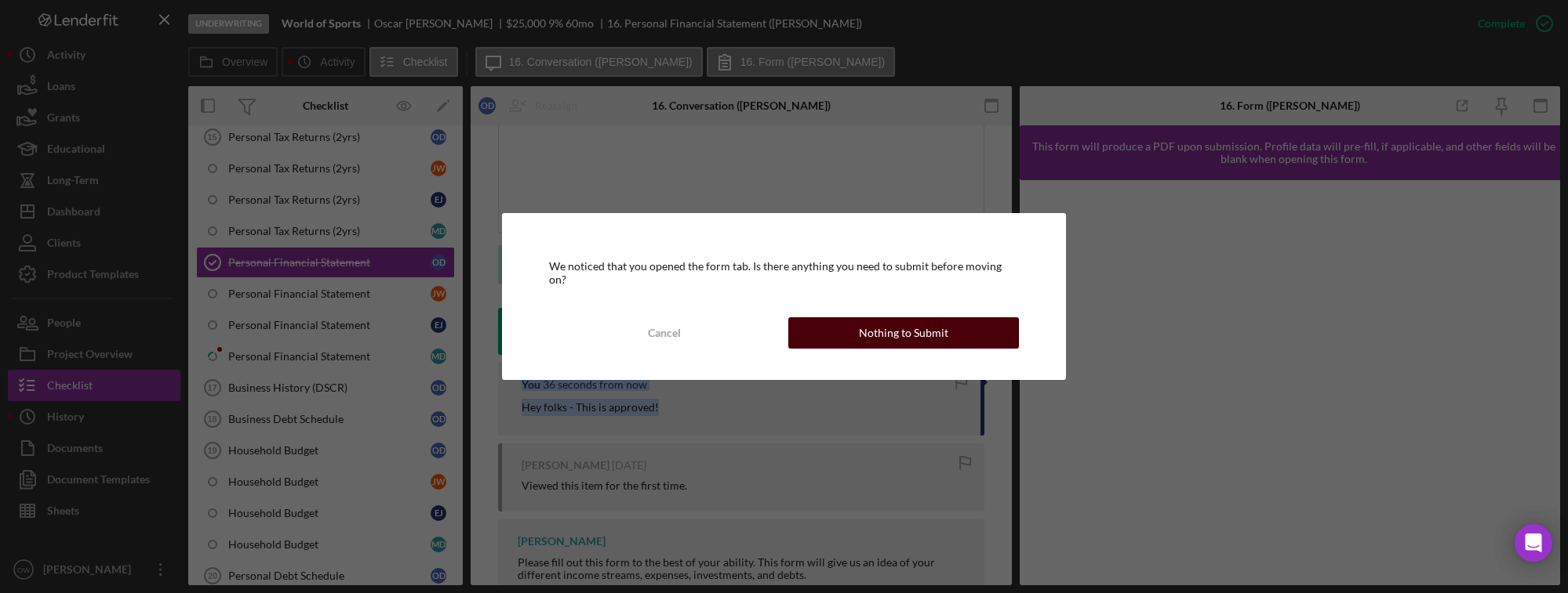
click at [945, 338] on button "Nothing to Submit" at bounding box center [904, 333] width 232 height 31
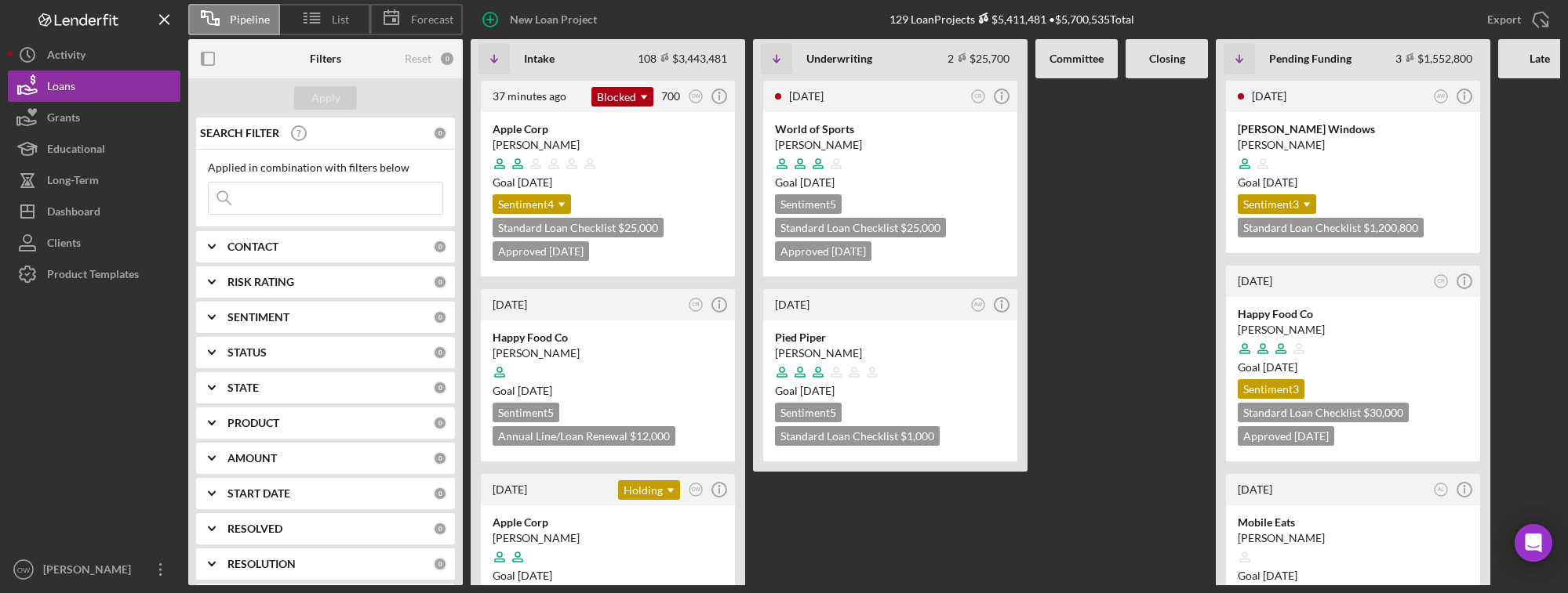
click at [214, 359] on icon "Icon/Expander" at bounding box center [211, 353] width 39 height 39
click at [864, 156] on div at bounding box center [890, 163] width 231 height 30
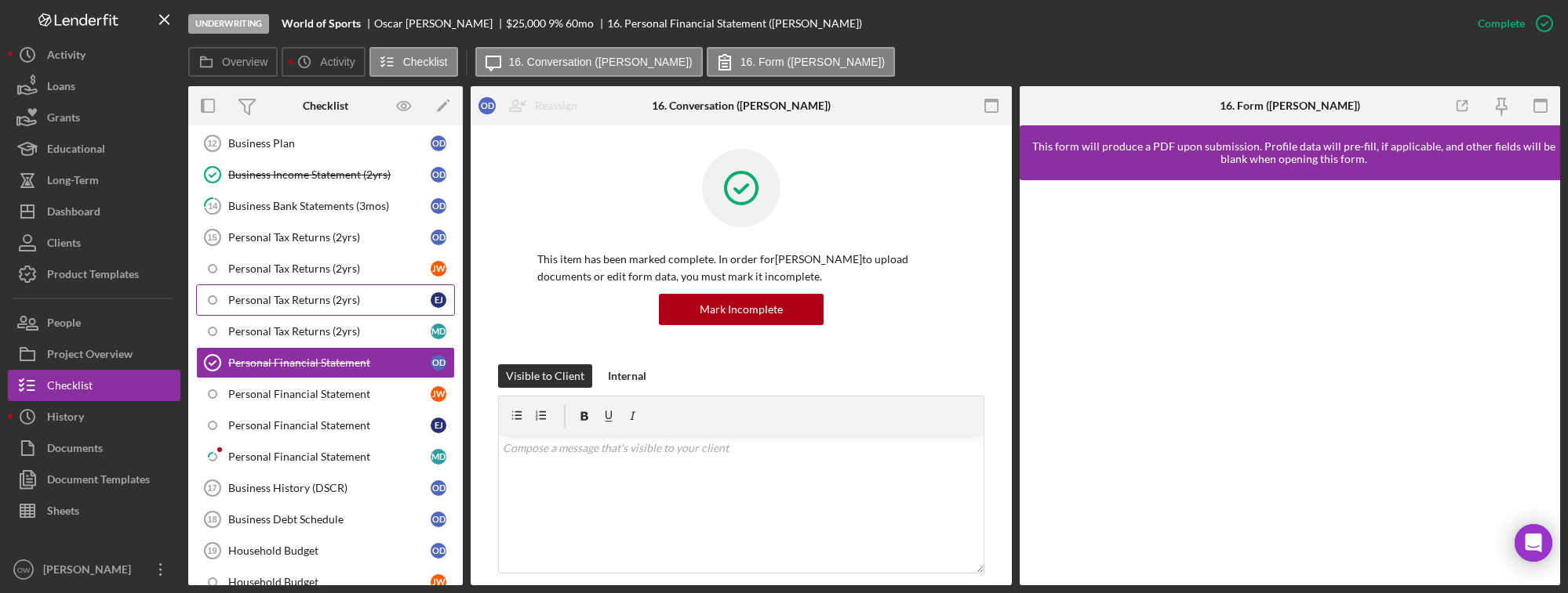
scroll to position [553, 0]
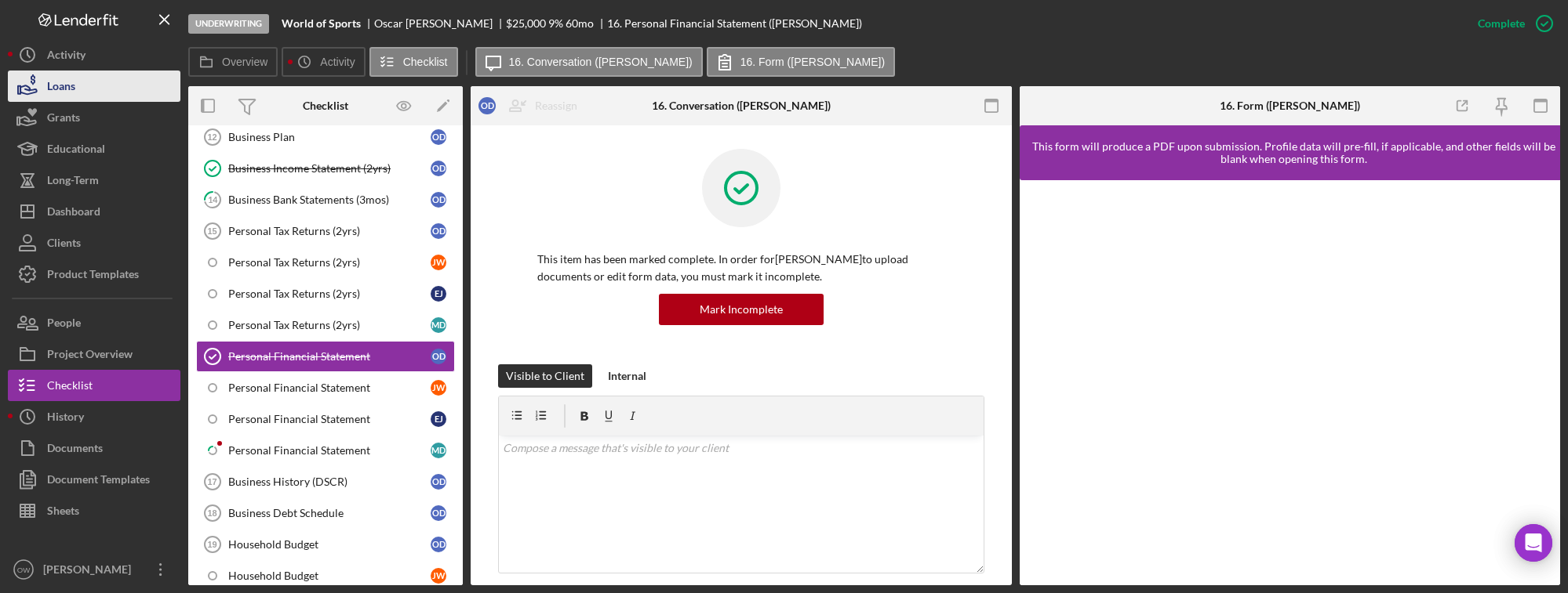
click at [43, 87] on icon "button" at bounding box center [27, 86] width 39 height 39
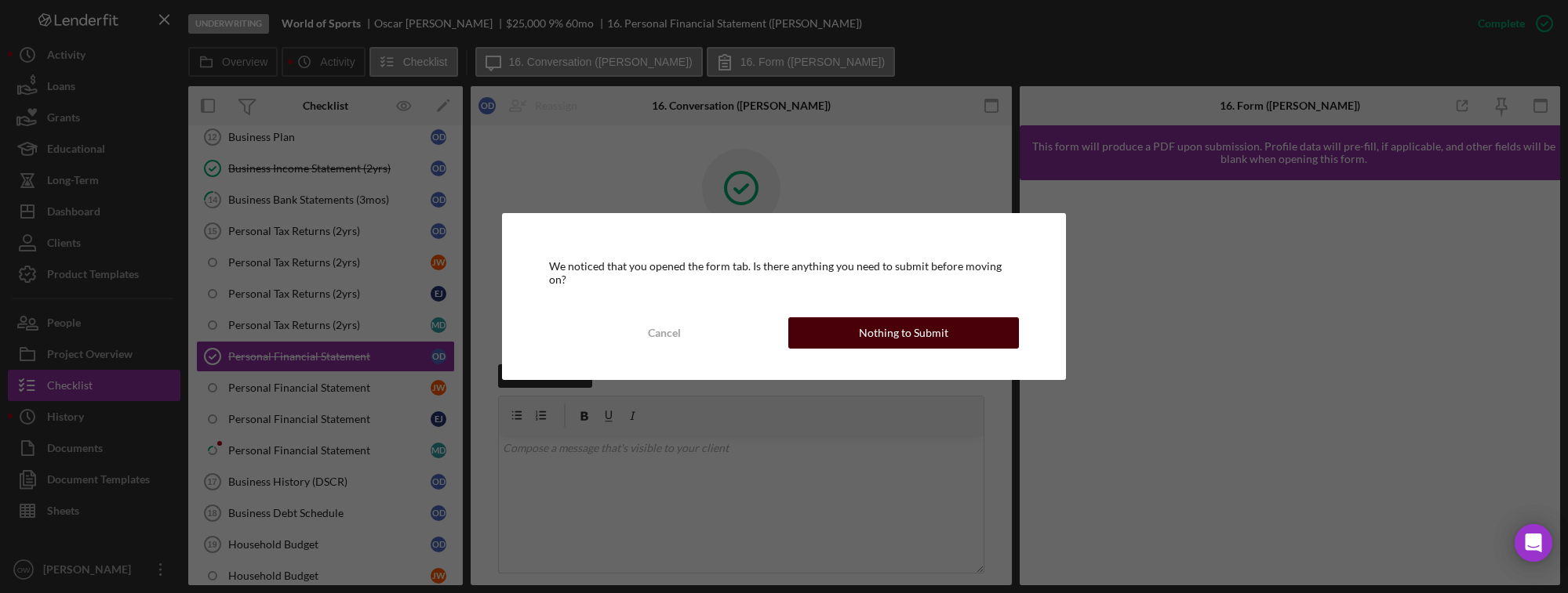
click at [946, 319] on button "Nothing to Submit" at bounding box center [904, 333] width 232 height 31
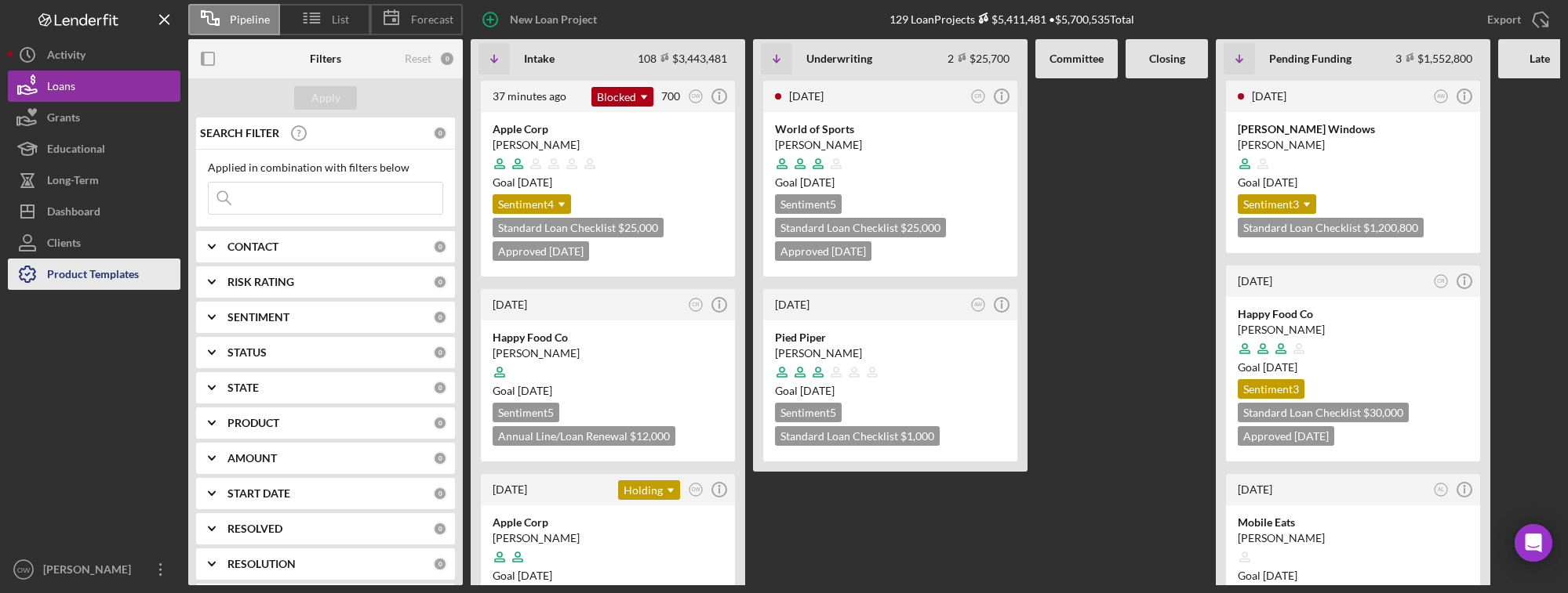
click at [108, 282] on div "Product Templates" at bounding box center [93, 276] width 92 height 35
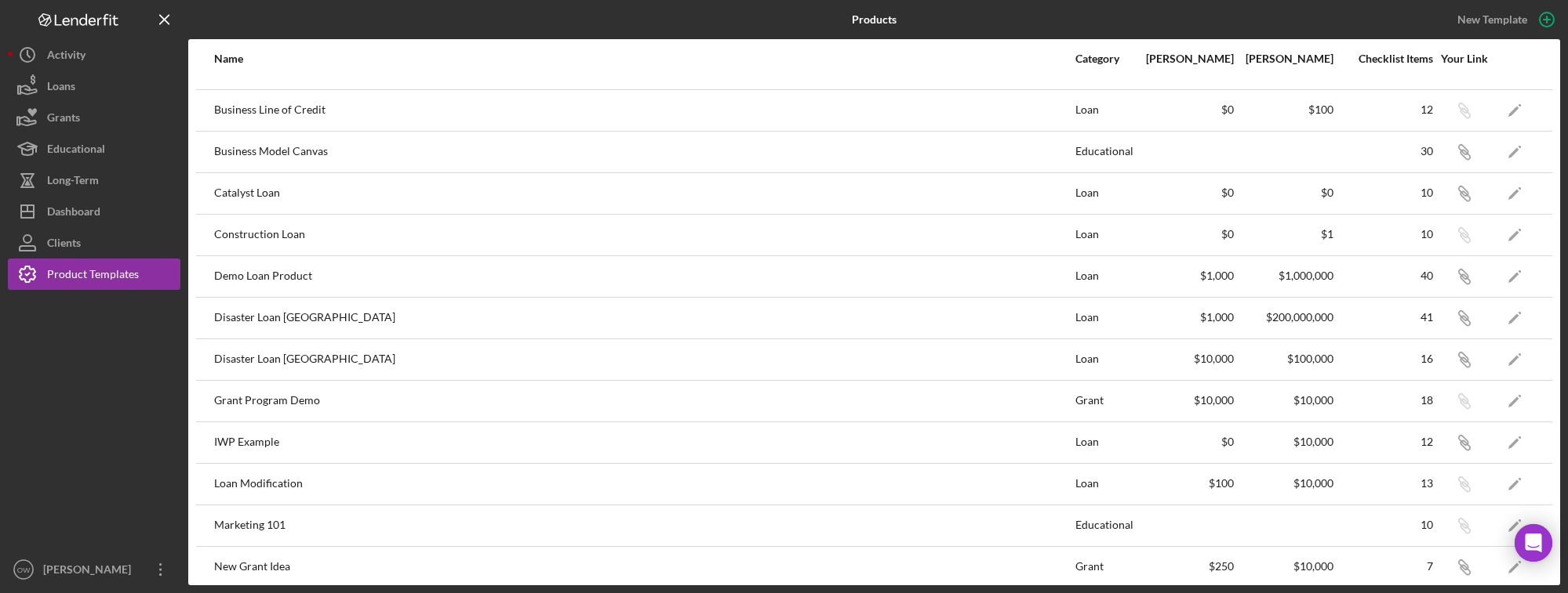
scroll to position [170, 0]
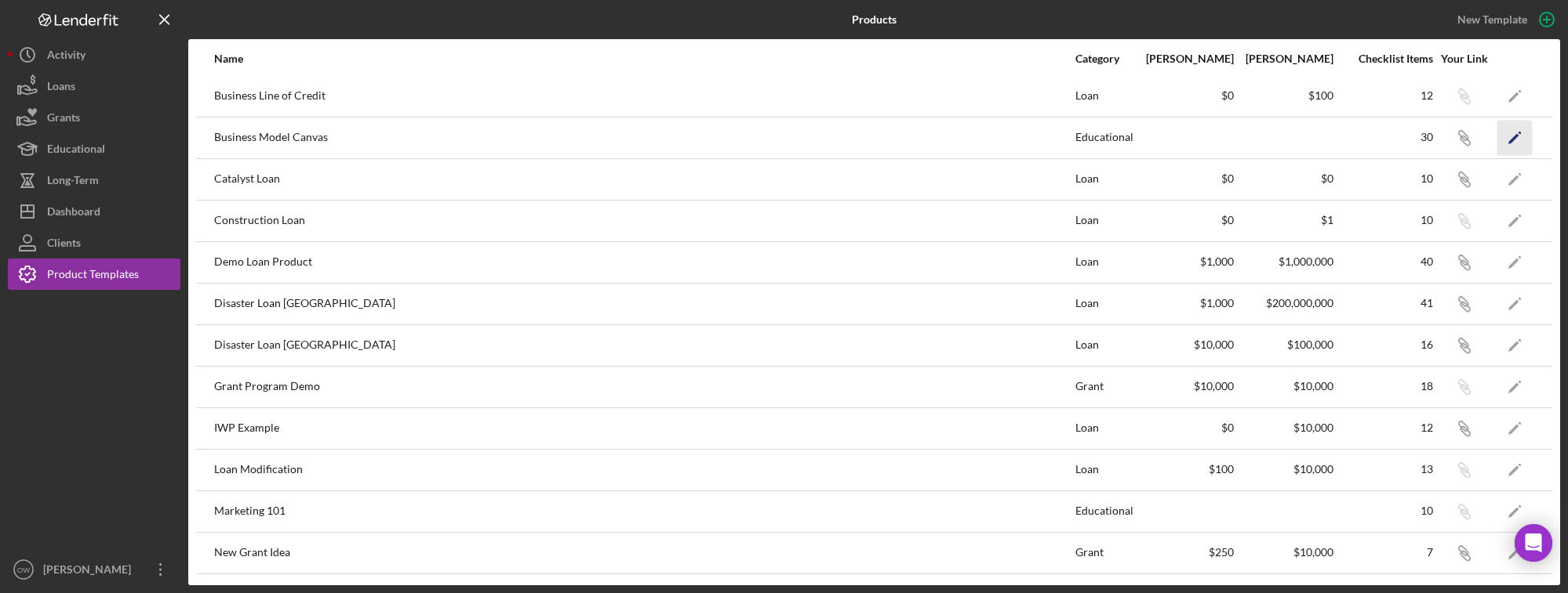
click at [1467, 133] on icon "Icon/Edit" at bounding box center [1515, 137] width 35 height 35
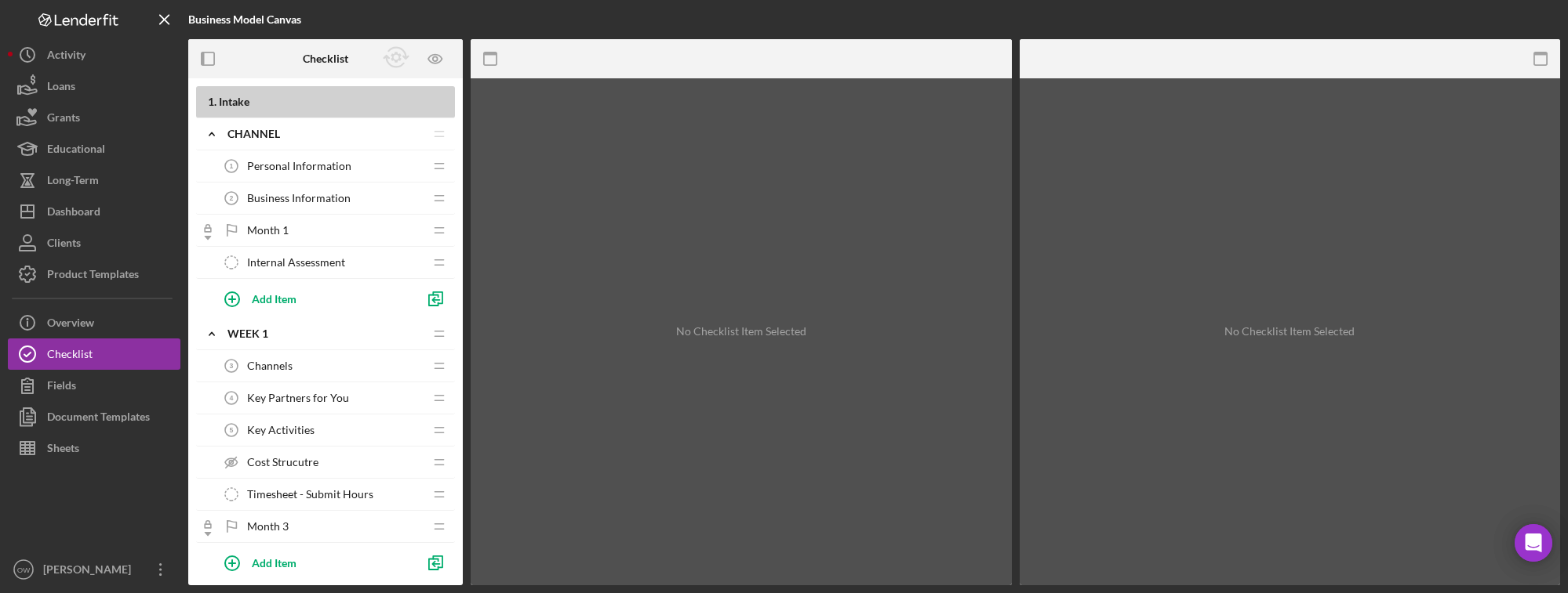
click at [302, 489] on span "Timesheet - Submit Hours" at bounding box center [310, 495] width 126 height 13
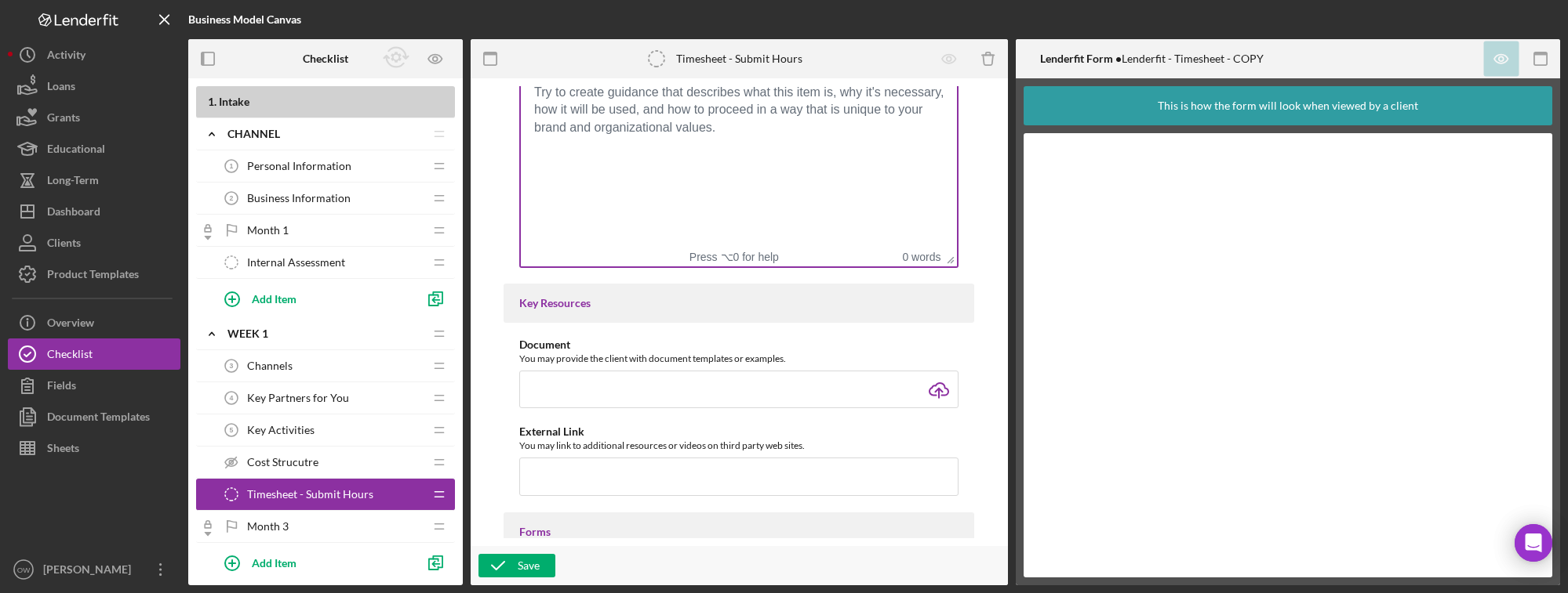
scroll to position [205, 0]
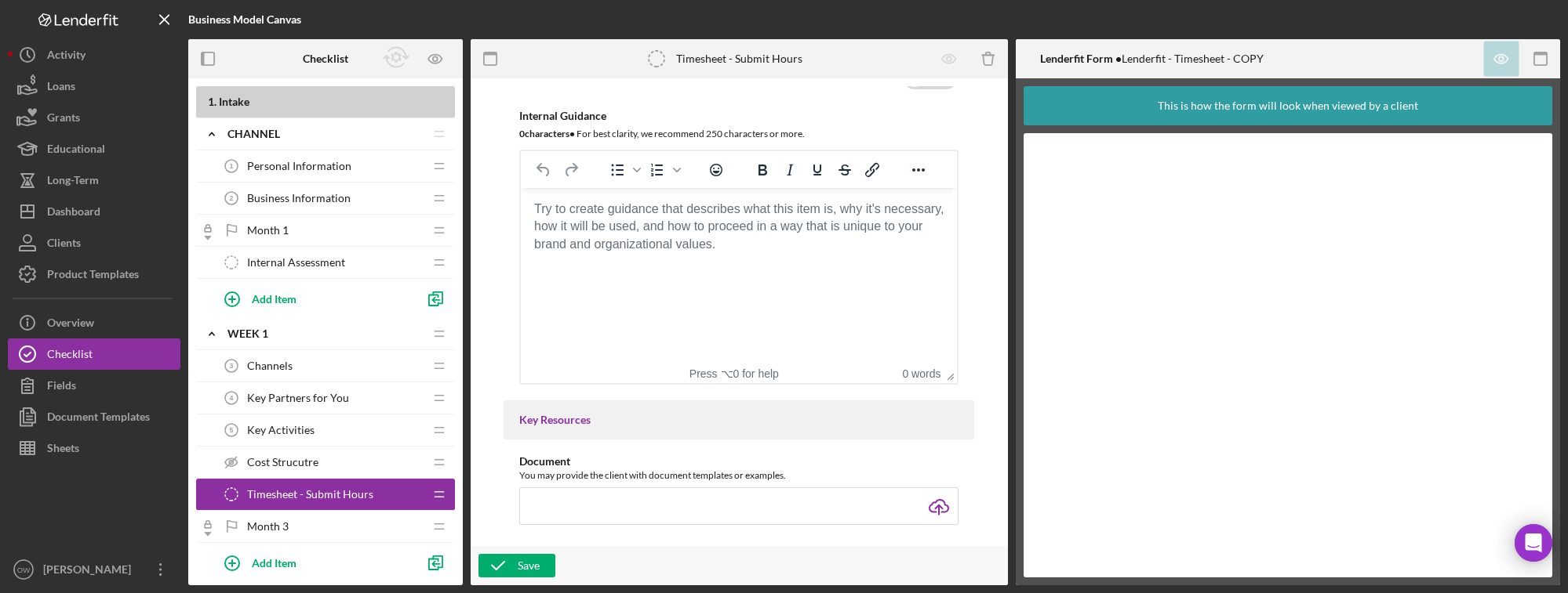
click at [552, 218] on body "Rich Text Area. Press ALT-0 for help." at bounding box center [738, 209] width 411 height 17
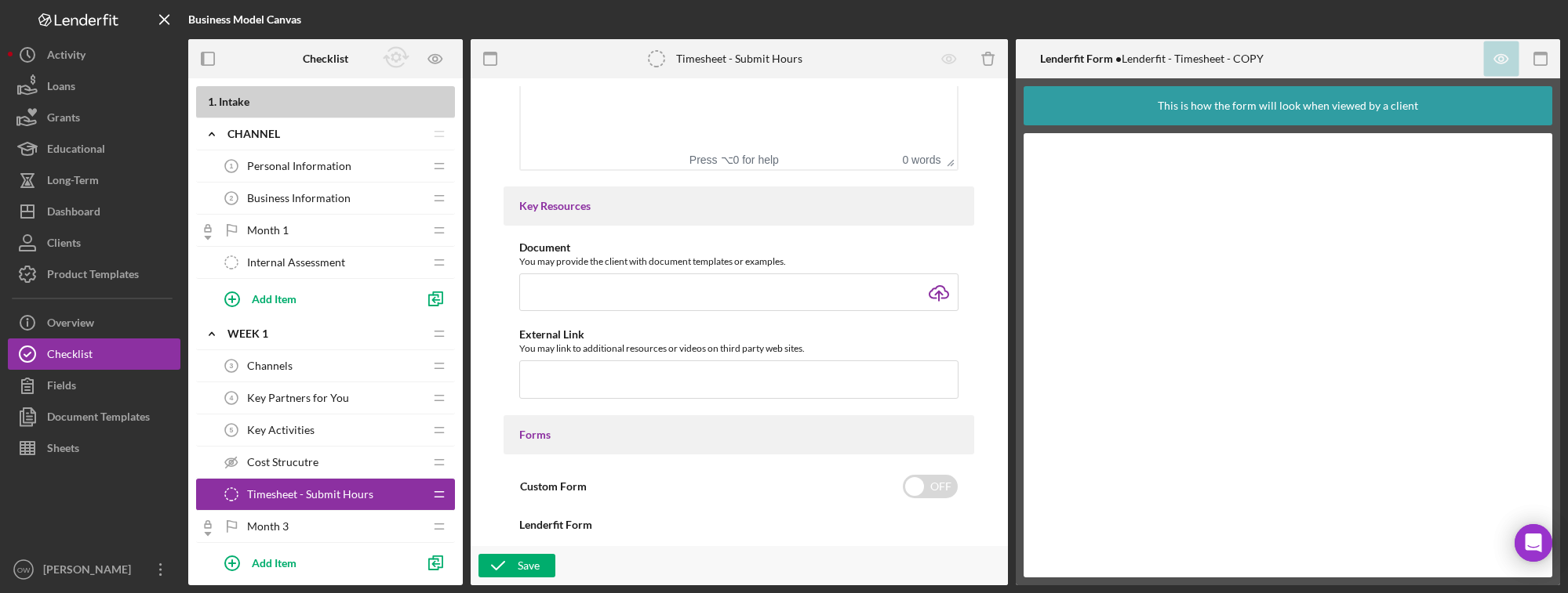
scroll to position [422, 0]
click at [302, 173] on span "Personal Information" at bounding box center [299, 166] width 105 height 13
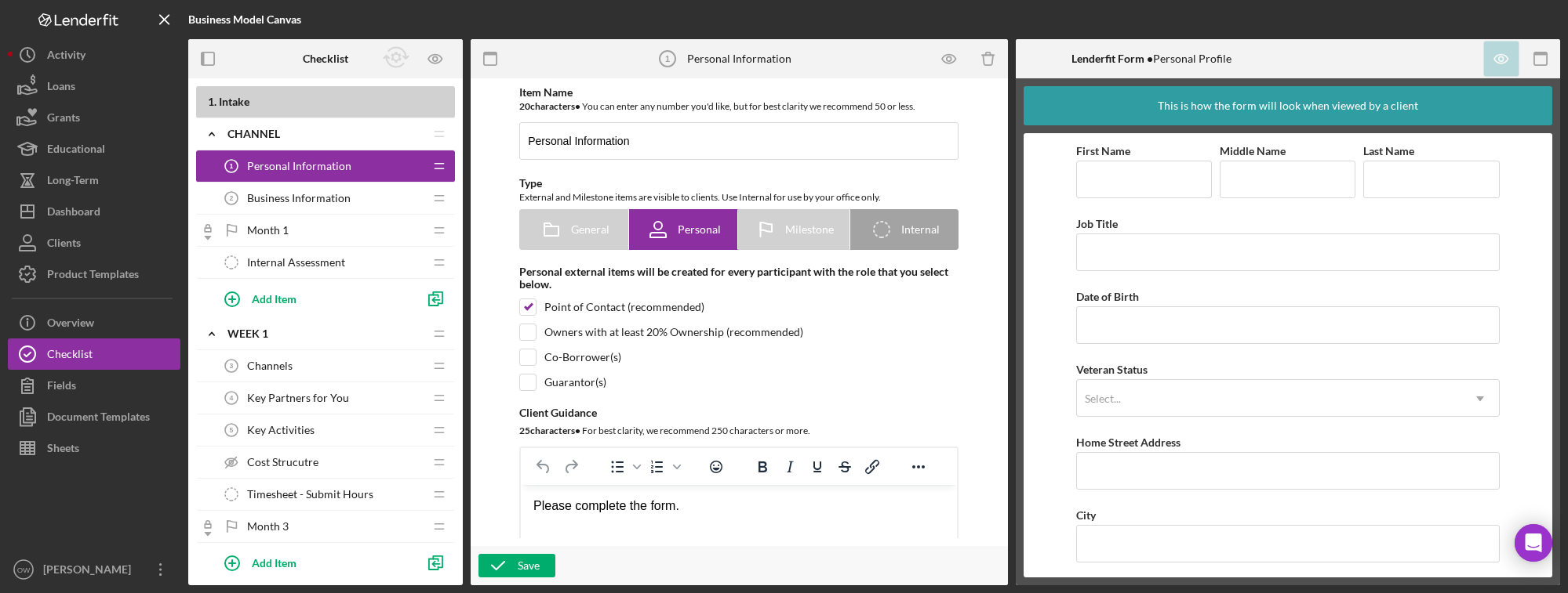
click at [299, 198] on span "Business Information" at bounding box center [298, 198] width 104 height 13
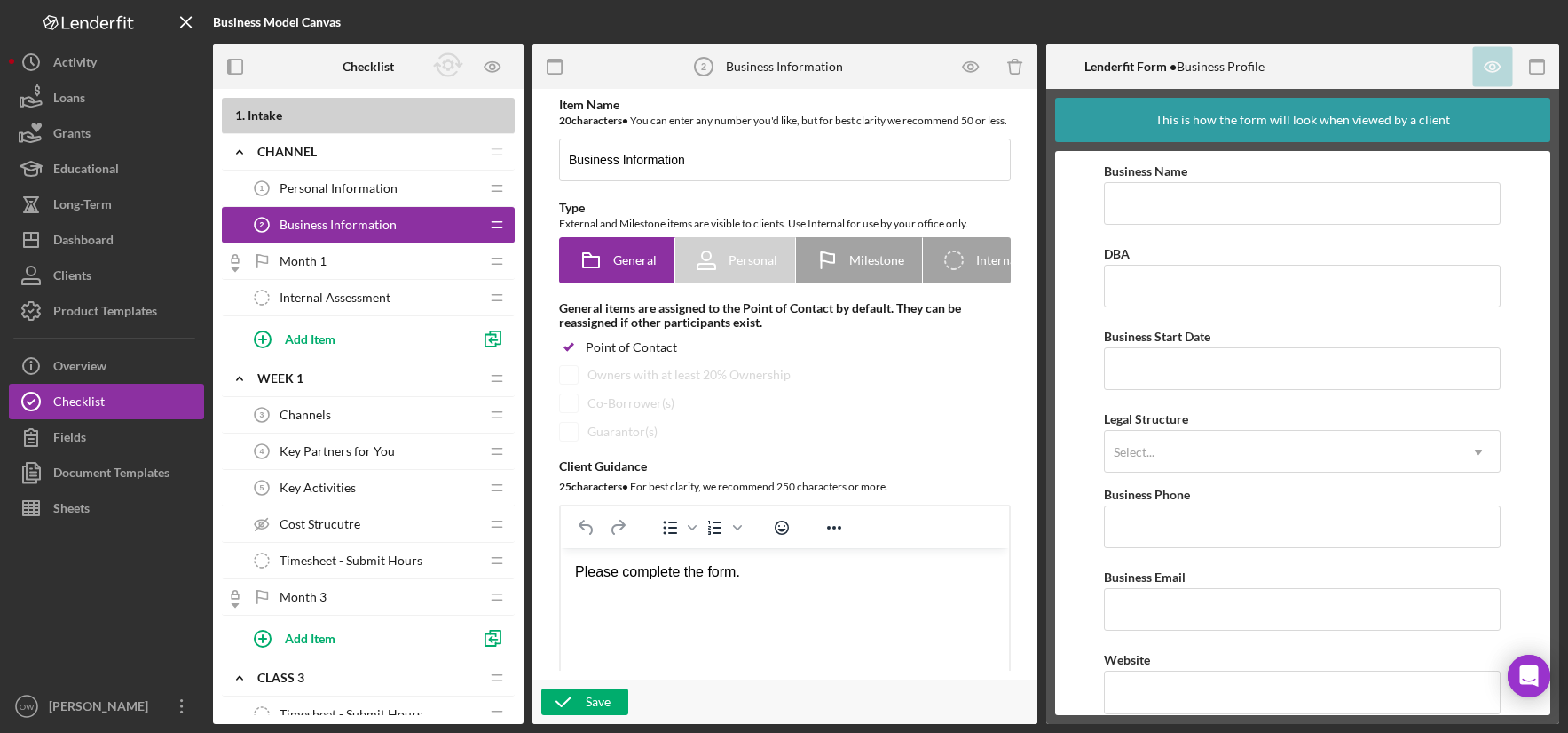
click at [418, 113] on b "1 . Intake" at bounding box center [374, 116] width 279 height 15
click at [100, 106] on button "Loans" at bounding box center [106, 97] width 196 height 36
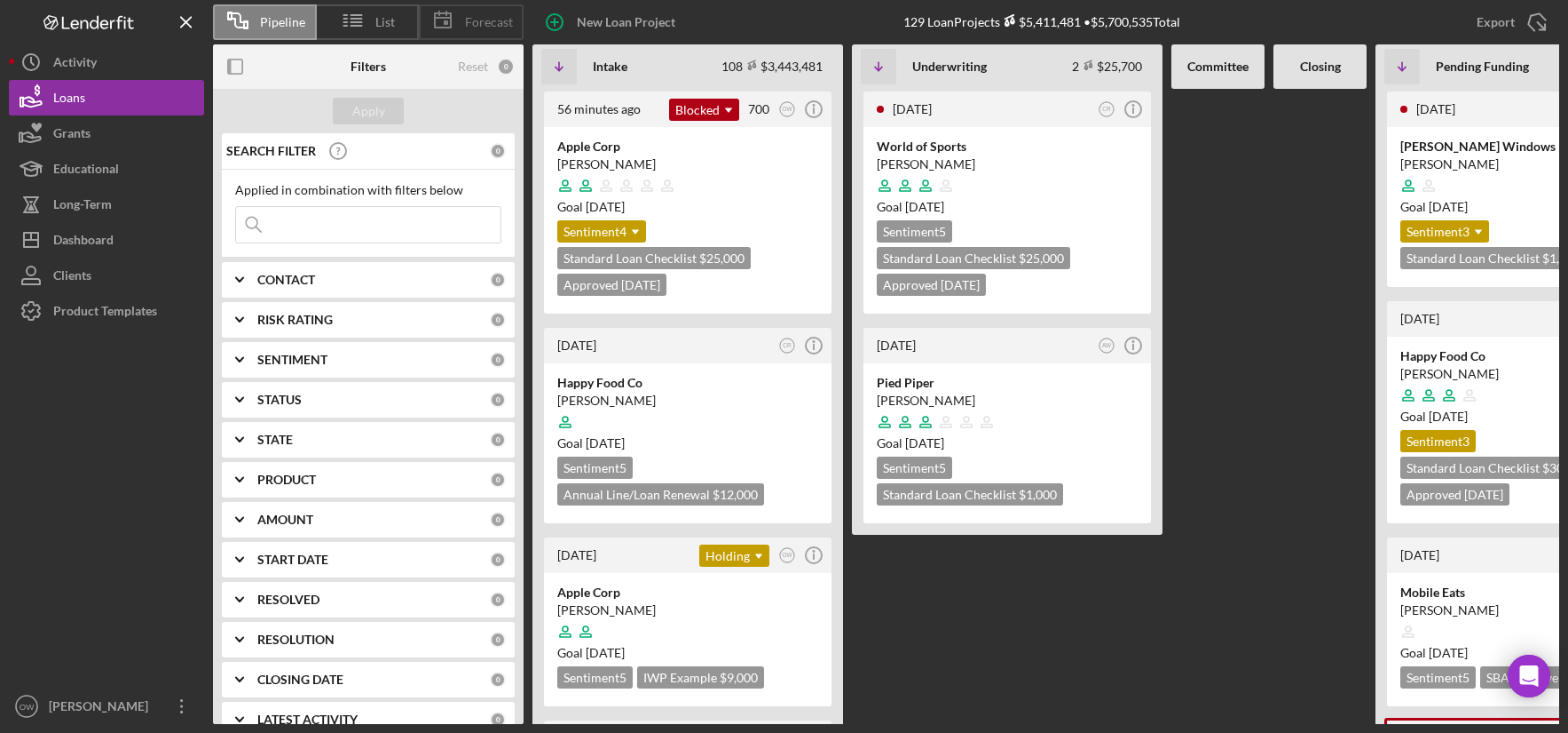
click at [484, 30] on div "Forecast" at bounding box center [470, 22] width 105 height 36
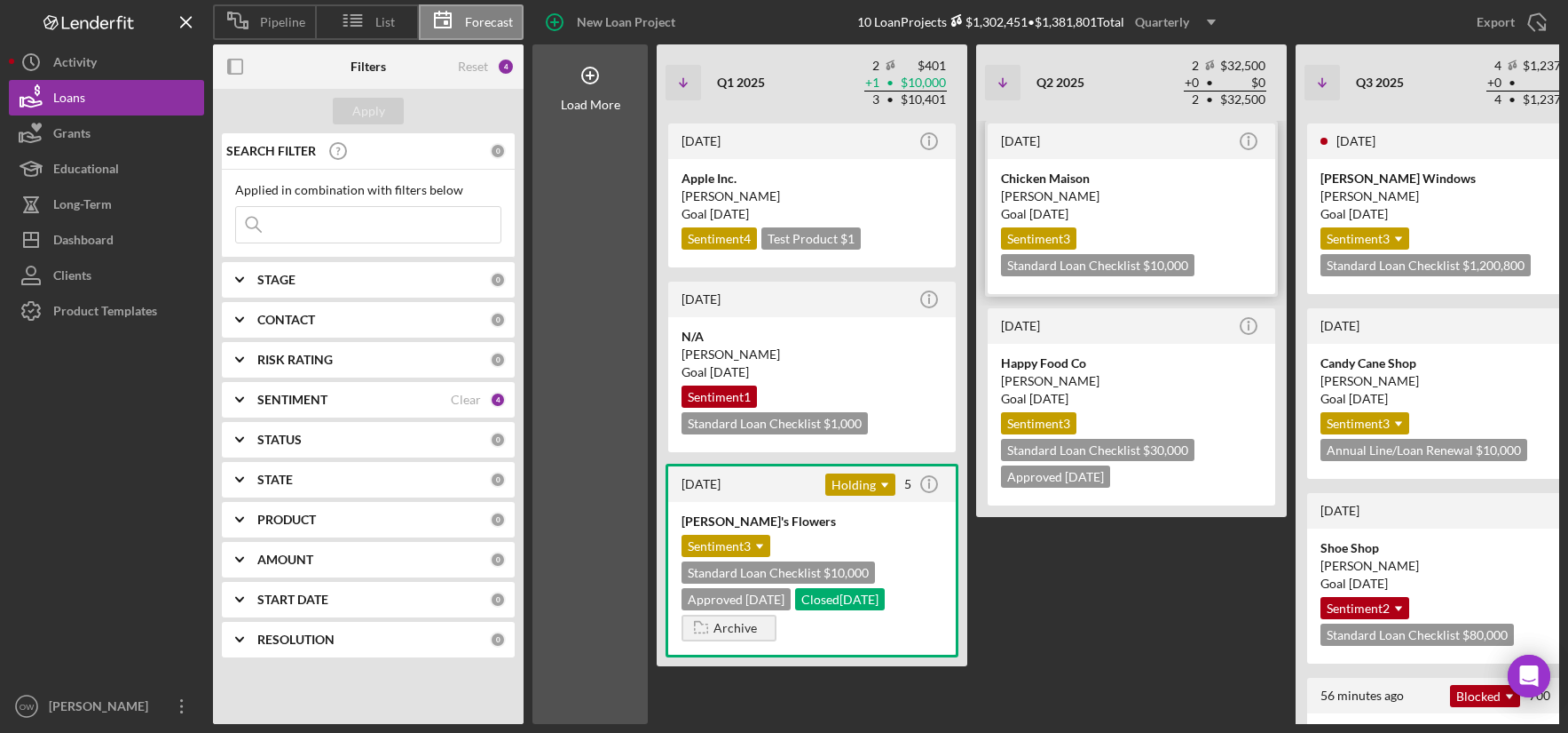
click at [1146, 170] on div "Chicken Maison" at bounding box center [1131, 178] width 261 height 18
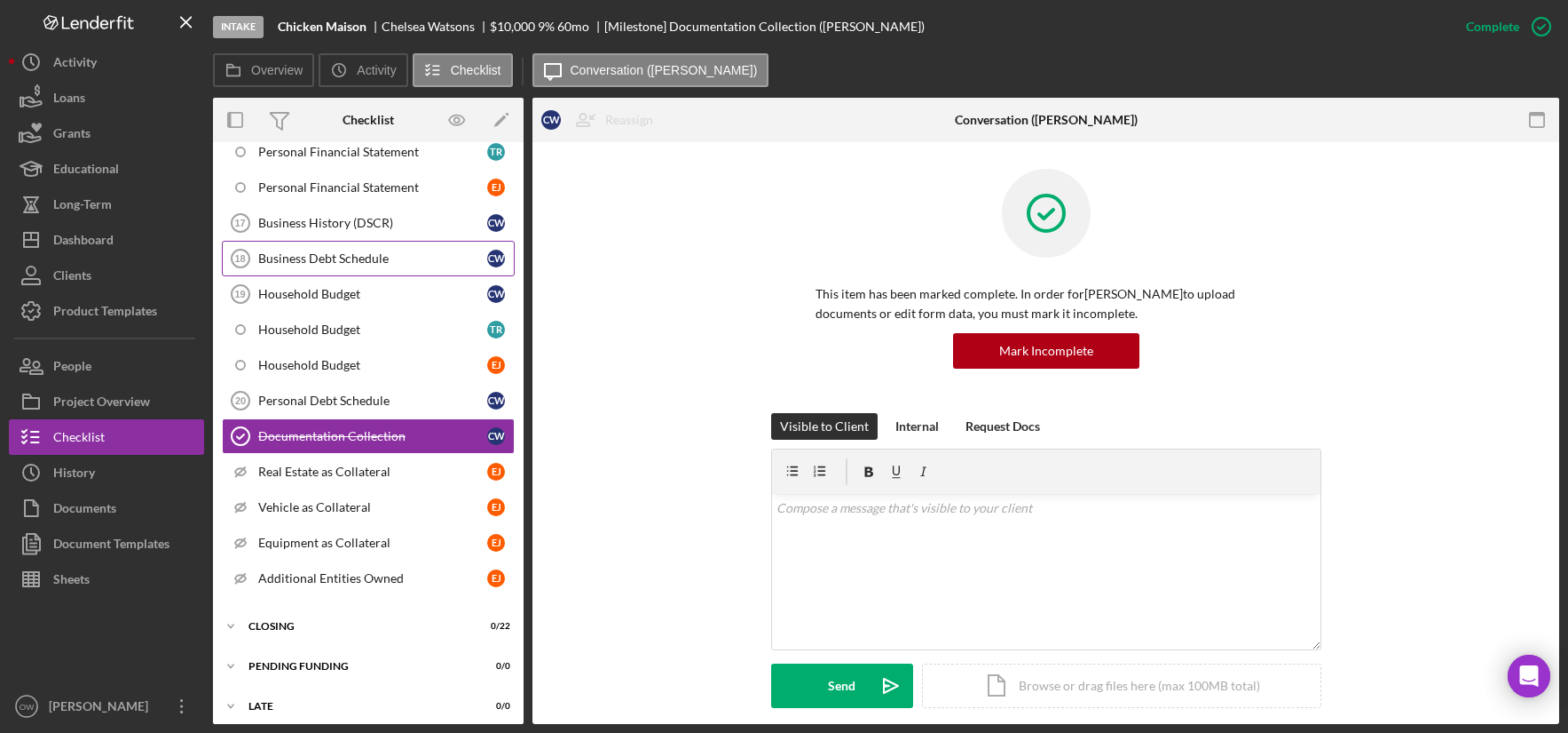
scroll to position [774, 0]
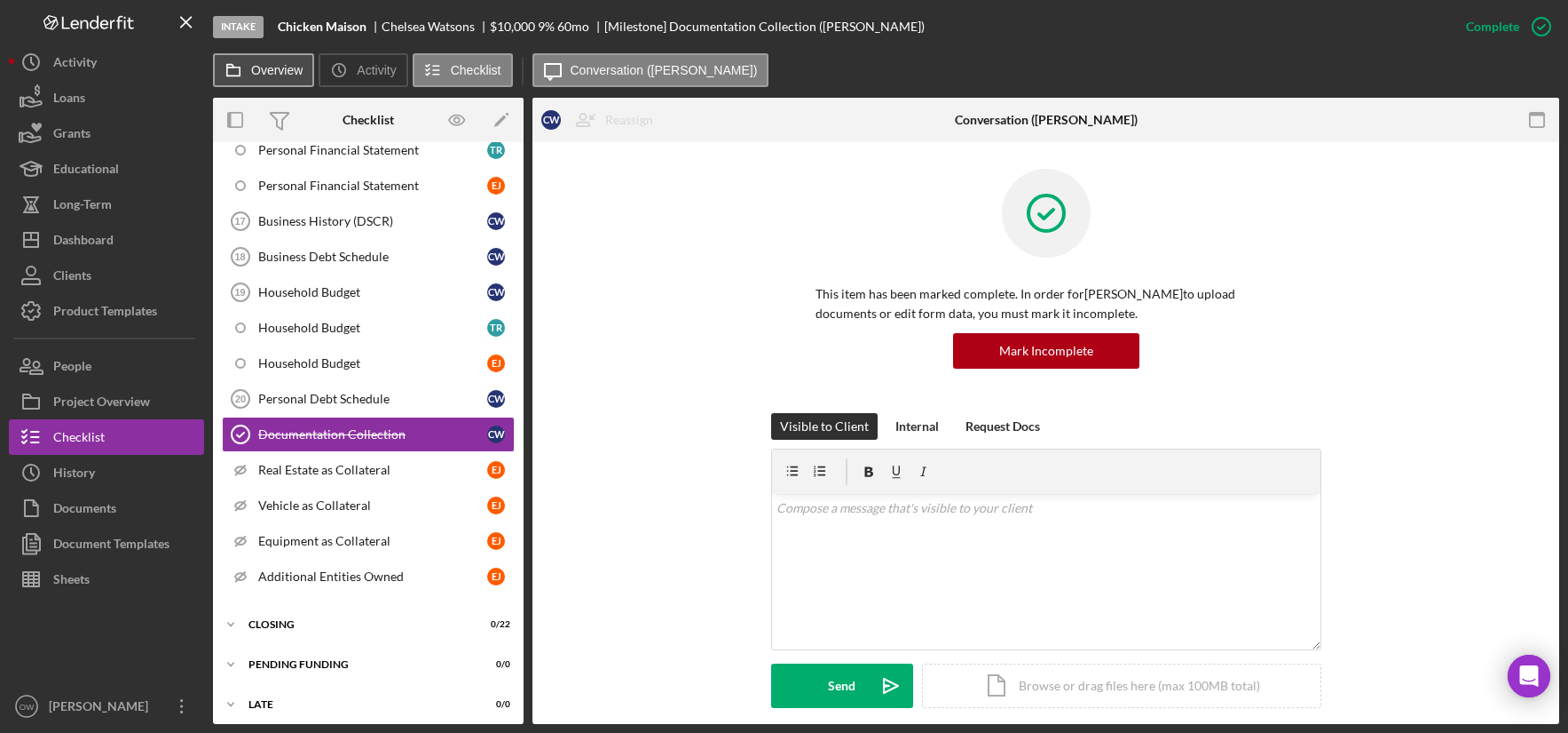
click at [283, 74] on label "Overview" at bounding box center [277, 70] width 52 height 15
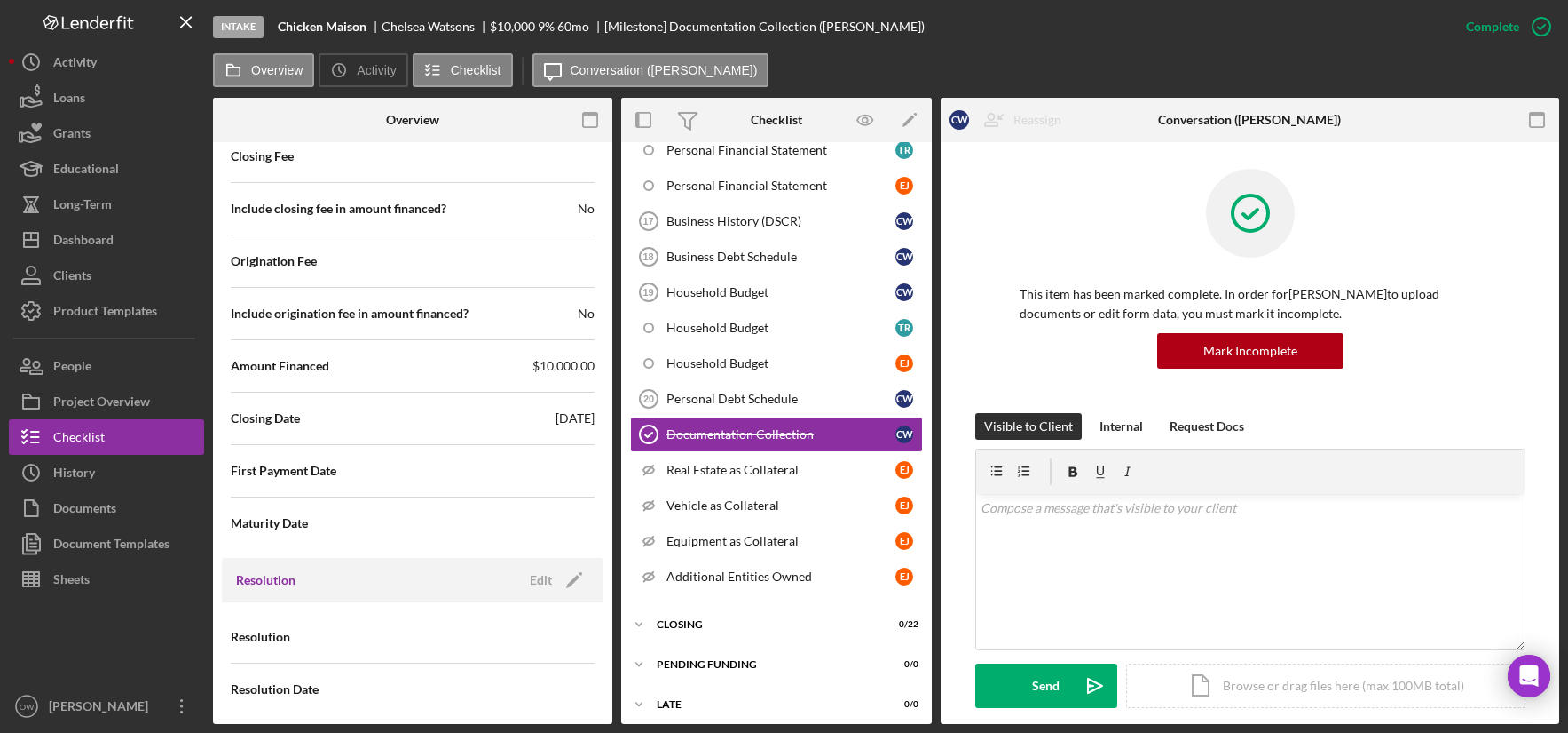
scroll to position [1915, 0]
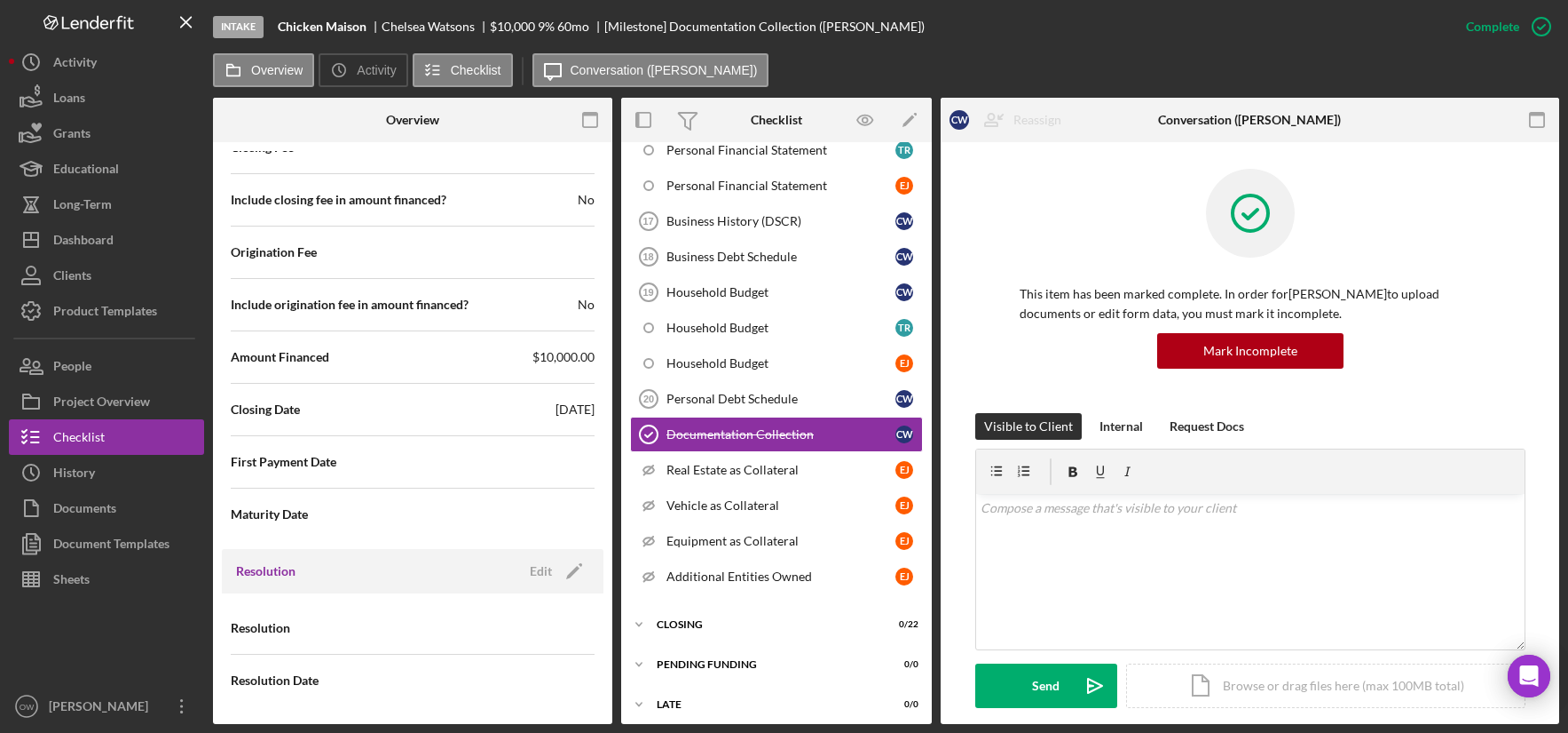
drag, startPoint x: 519, startPoint y: 409, endPoint x: 615, endPoint y: 410, distance: 96.0
click at [594, 410] on div "Payment Type Rate Term (months) Amount $10,000.00 Down Payment Closing Fee Incl…" at bounding box center [412, 199] width 381 height 698
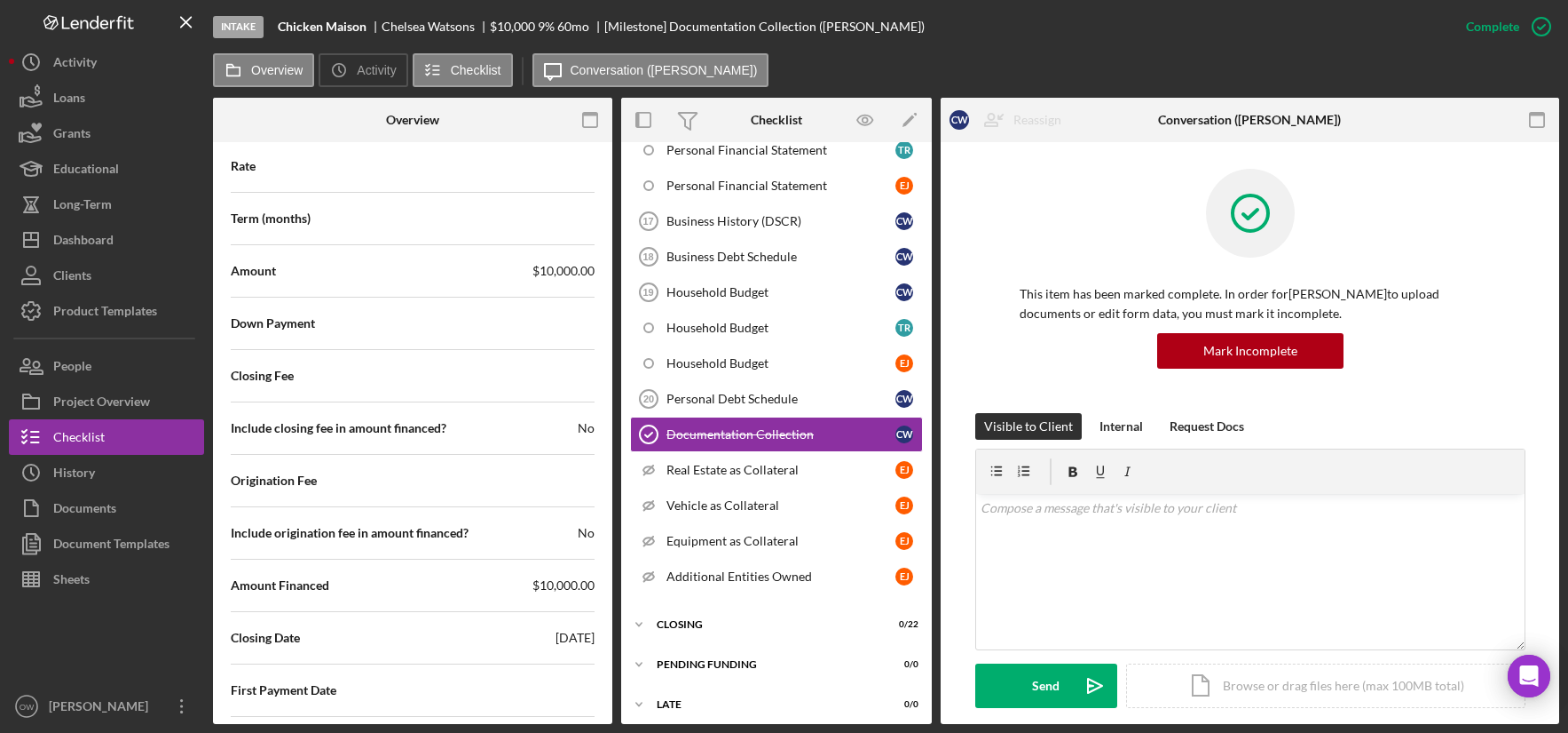
scroll to position [1689, 0]
drag, startPoint x: 897, startPoint y: 28, endPoint x: 1013, endPoint y: 32, distance: 116.1
click at [1010, 32] on div "Intake Chicken Maison Chelsea Watsons $10,000 $2,500 9 % 60 mo [Milestone] Docu…" at bounding box center [831, 26] width 1236 height 54
click at [1014, 32] on div "Intake Chicken Maison Chelsea Watsons $10,000 $2,500 9 % 60 mo [Milestone] Docu…" at bounding box center [831, 26] width 1236 height 54
